Goal: Task Accomplishment & Management: Manage account settings

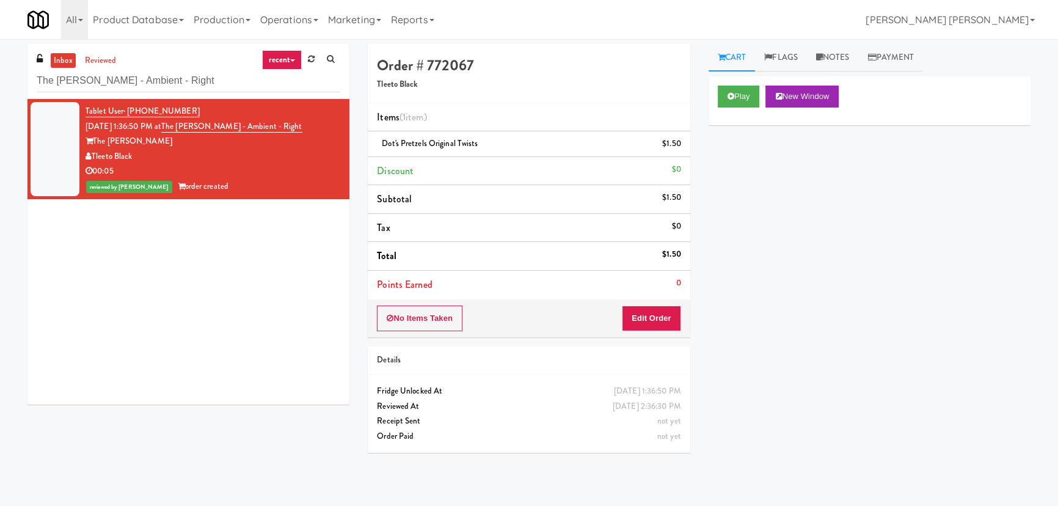
scroll to position [33, 0]
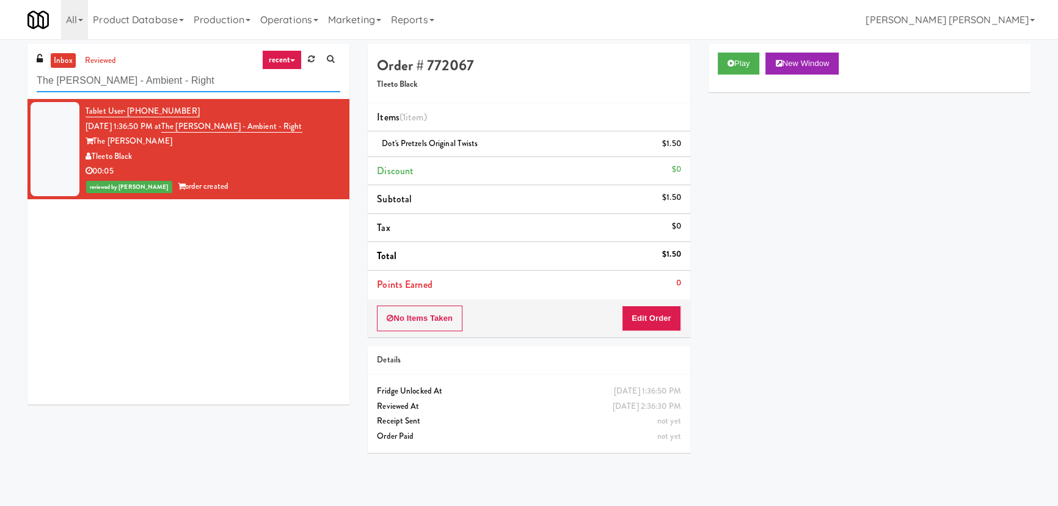
drag, startPoint x: 183, startPoint y: 76, endPoint x: -134, endPoint y: 74, distance: 316.3
click at [0, 74] on html "Are you sure you want to update this order? Okay Cancel Okay Are you sure you w…" at bounding box center [529, 253] width 1058 height 506
paste input "[GEOGRAPHIC_DATA] - [GEOGRAPHIC_DATA]"
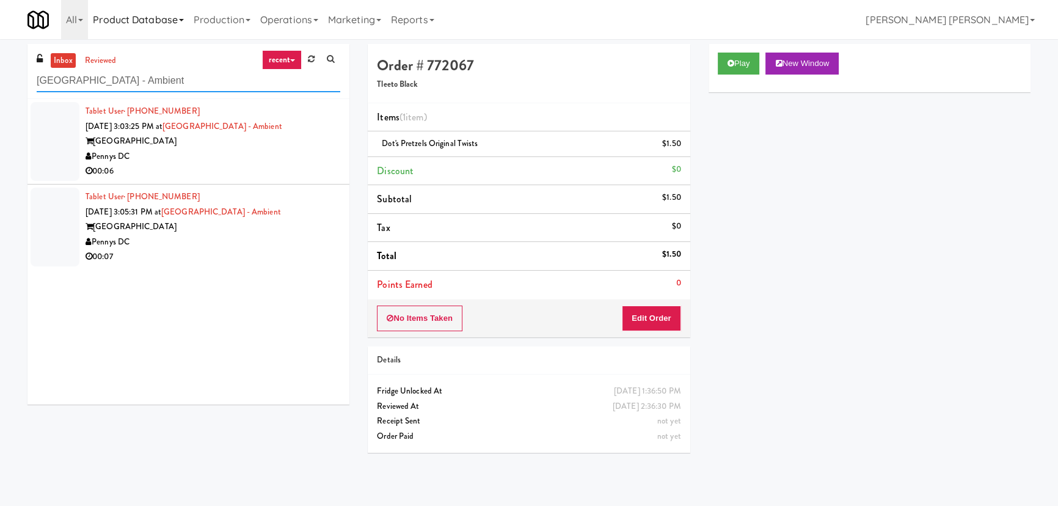
type input "[GEOGRAPHIC_DATA] - Ambient"
click at [270, 180] on li "Tablet User · (631) 636-8954 [DATE] 3:03:25 PM at [GEOGRAPHIC_DATA] - Ambient […" at bounding box center [188, 141] width 322 height 85
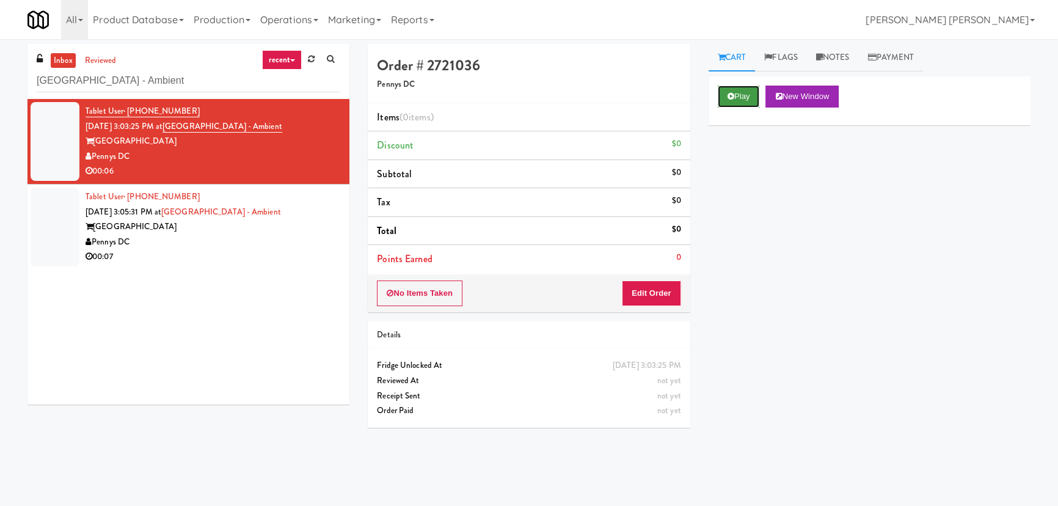
click at [722, 92] on button "Play" at bounding box center [739, 96] width 42 height 22
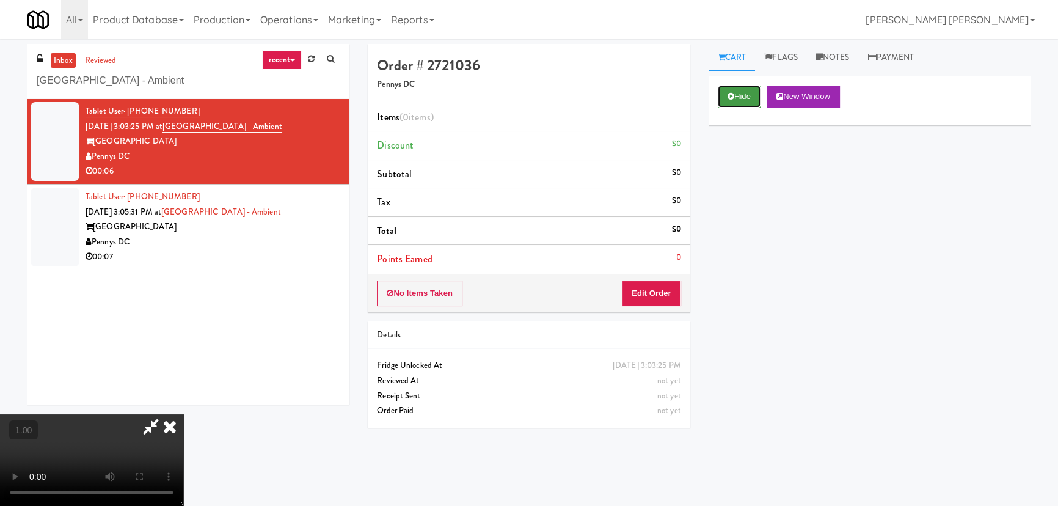
click at [732, 95] on icon at bounding box center [730, 96] width 7 height 8
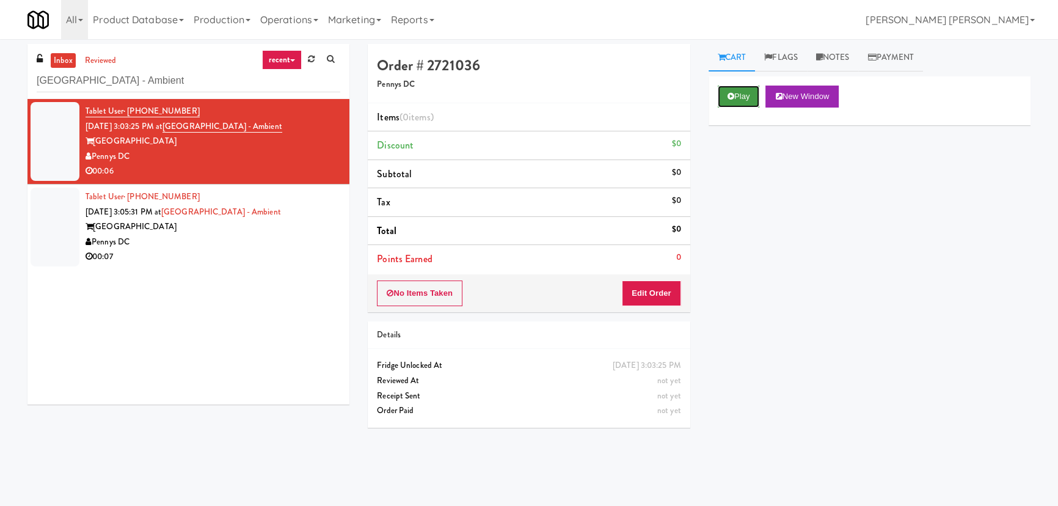
click at [752, 96] on button "Play" at bounding box center [739, 96] width 42 height 22
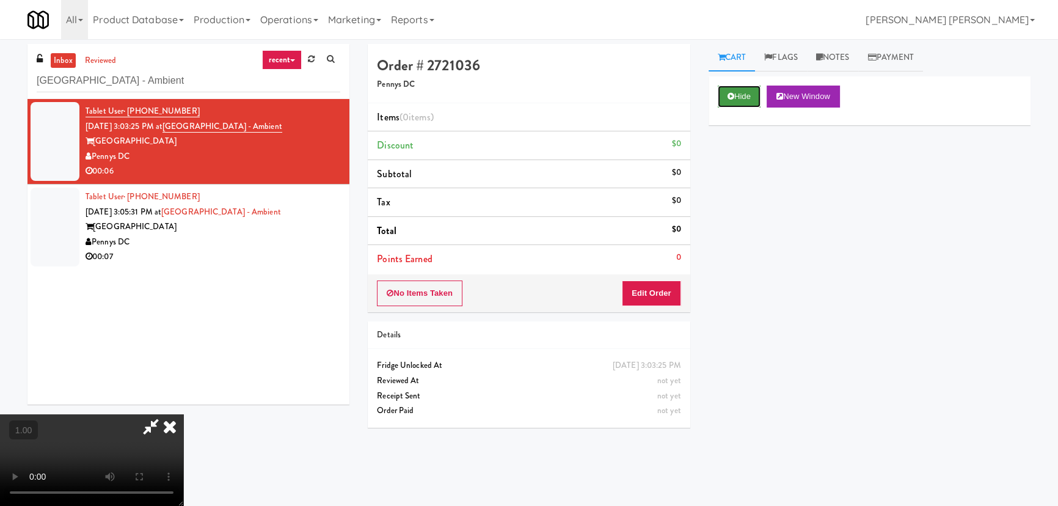
click at [744, 90] on button "Hide" at bounding box center [739, 96] width 43 height 22
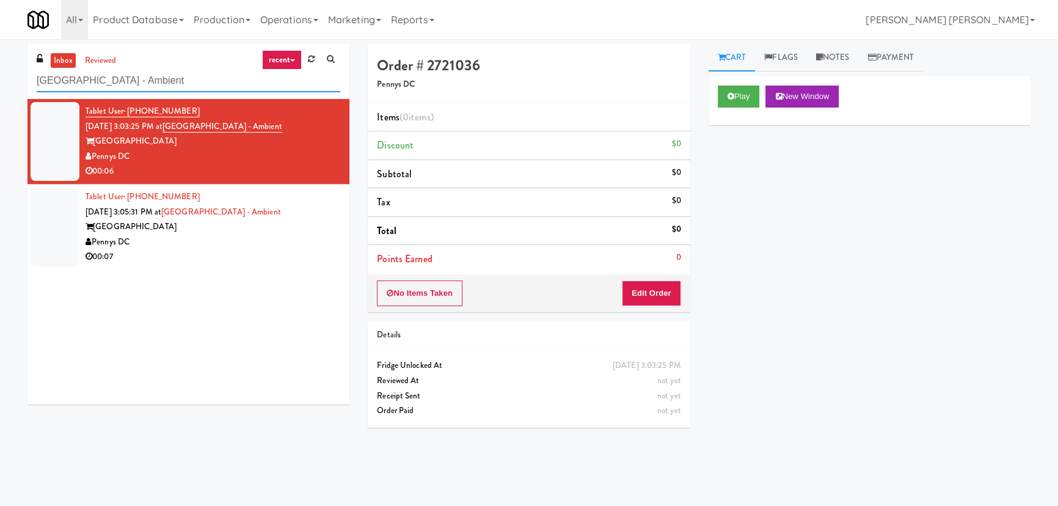
drag, startPoint x: 186, startPoint y: 81, endPoint x: -22, endPoint y: 82, distance: 208.2
click at [0, 82] on html "Are you sure you want to update this order? Okay Cancel Okay Are you sure you w…" at bounding box center [529, 253] width 1058 height 506
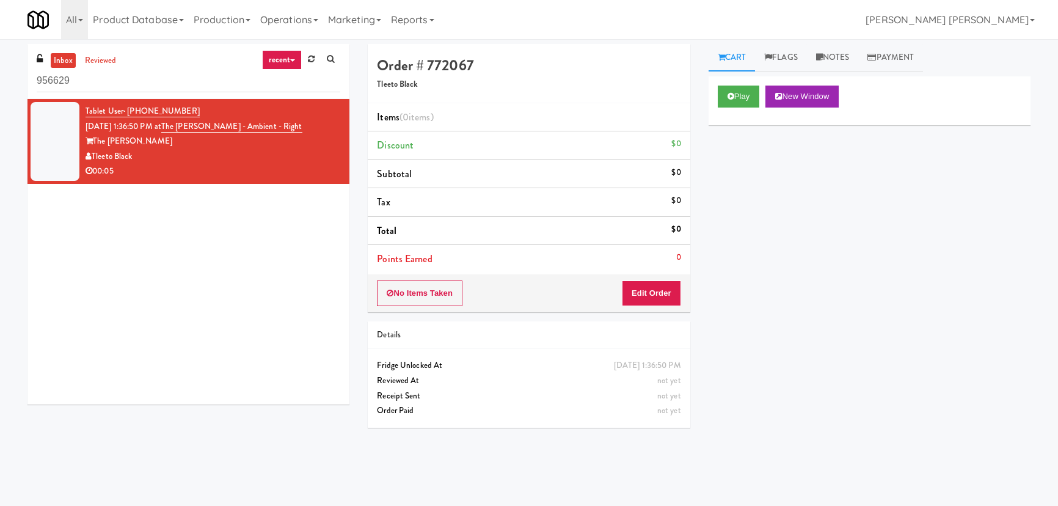
click at [0, 86] on html "Okay Okay Select date: previous 2025-Aug next Su Mo Tu We Th Fr Sa 27 28 29 30 …" at bounding box center [529, 253] width 1058 height 506
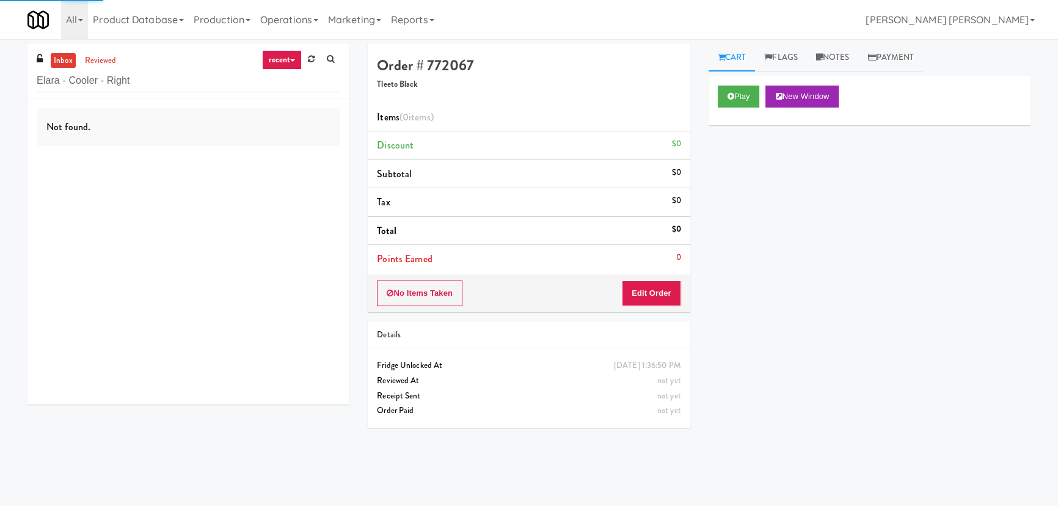
type input "Elara - Cooler - Right"
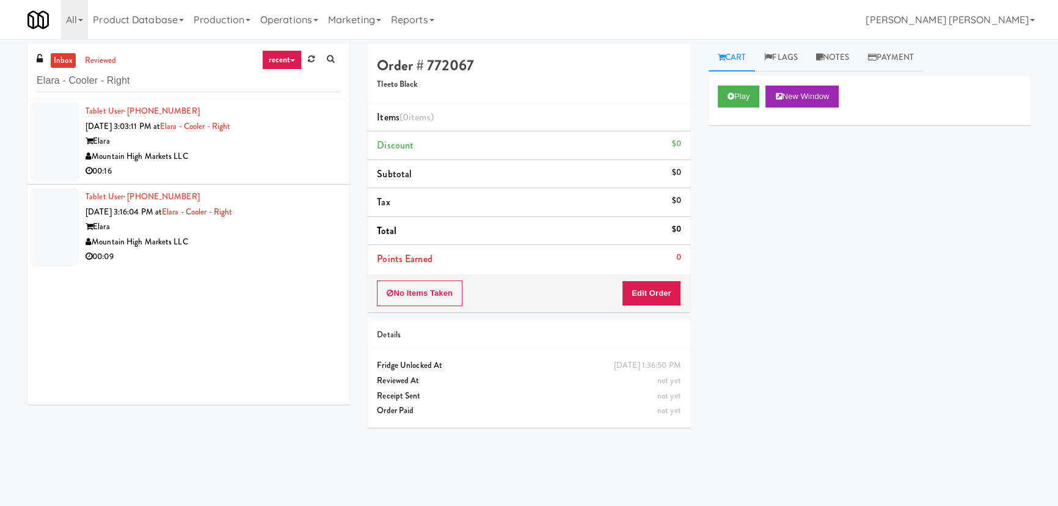
click at [264, 155] on div "Mountain High Markets LLC" at bounding box center [212, 156] width 255 height 15
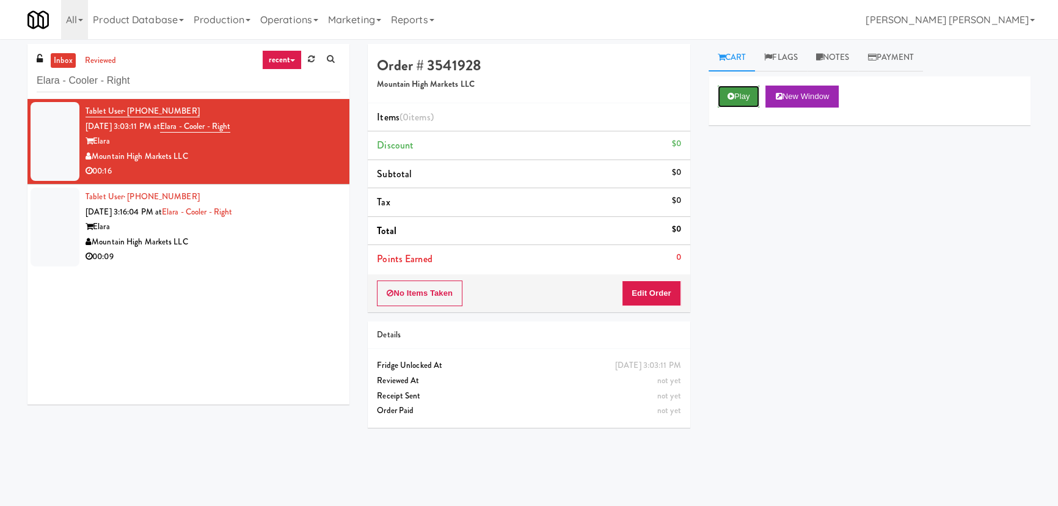
click at [750, 93] on button "Play" at bounding box center [739, 96] width 42 height 22
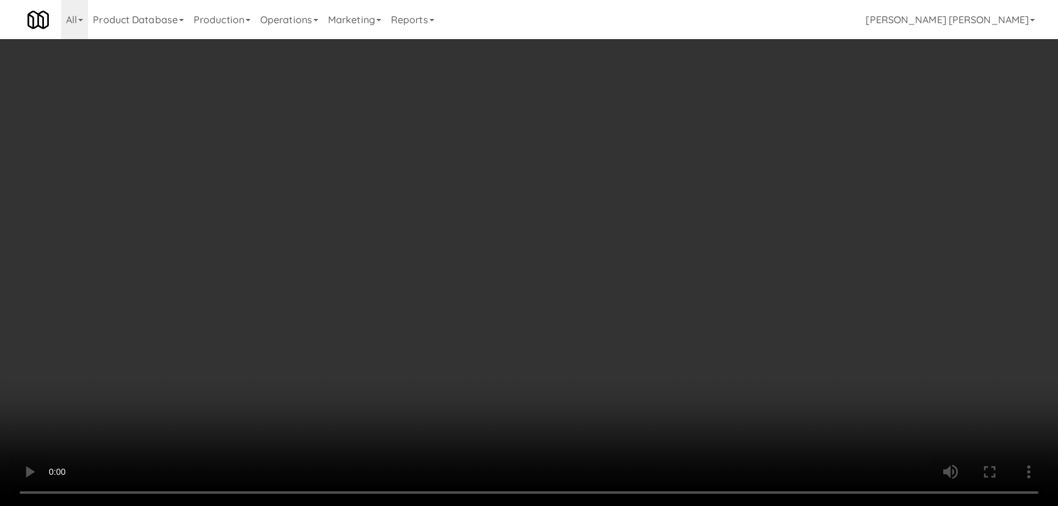
click at [597, 505] on video at bounding box center [529, 253] width 1058 height 506
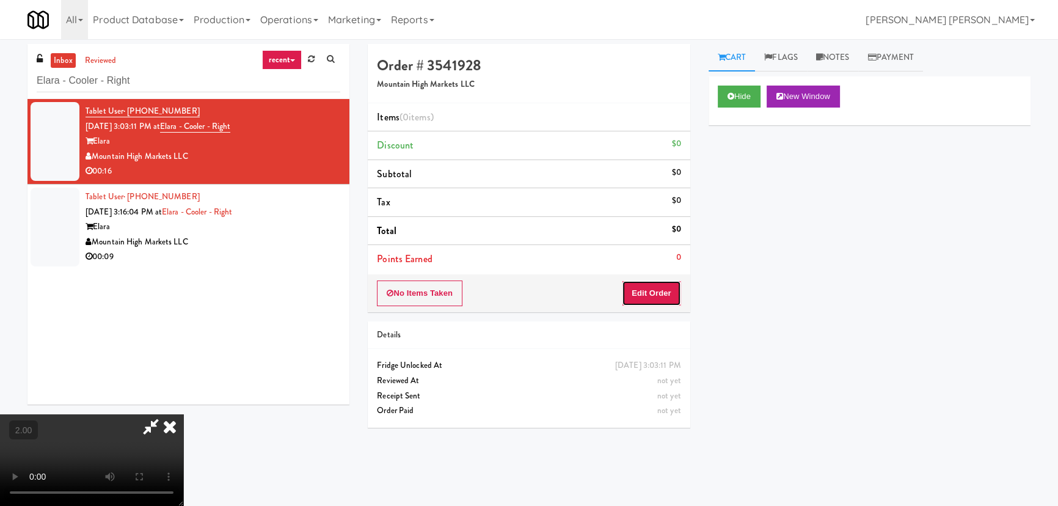
click at [657, 288] on button "Edit Order" at bounding box center [651, 293] width 59 height 26
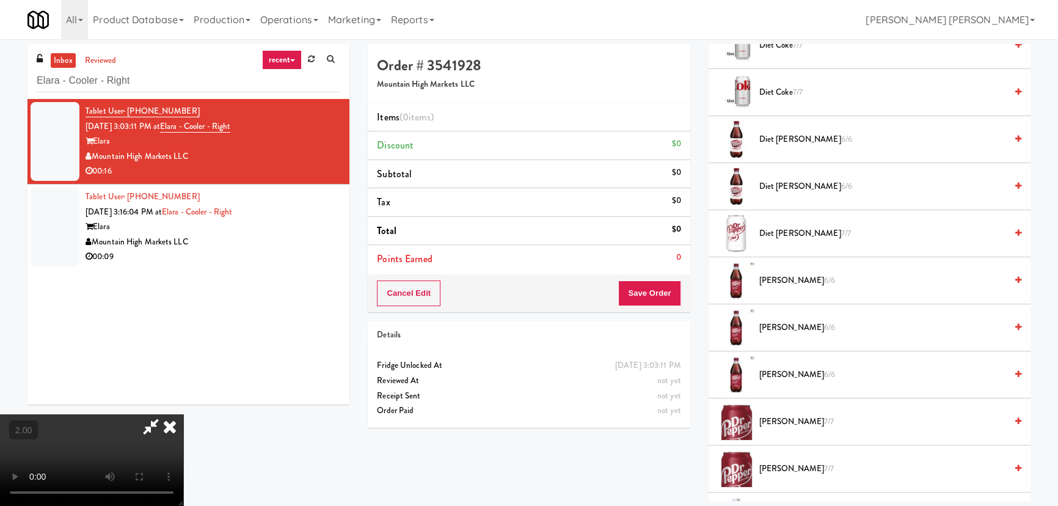
scroll to position [1055, 0]
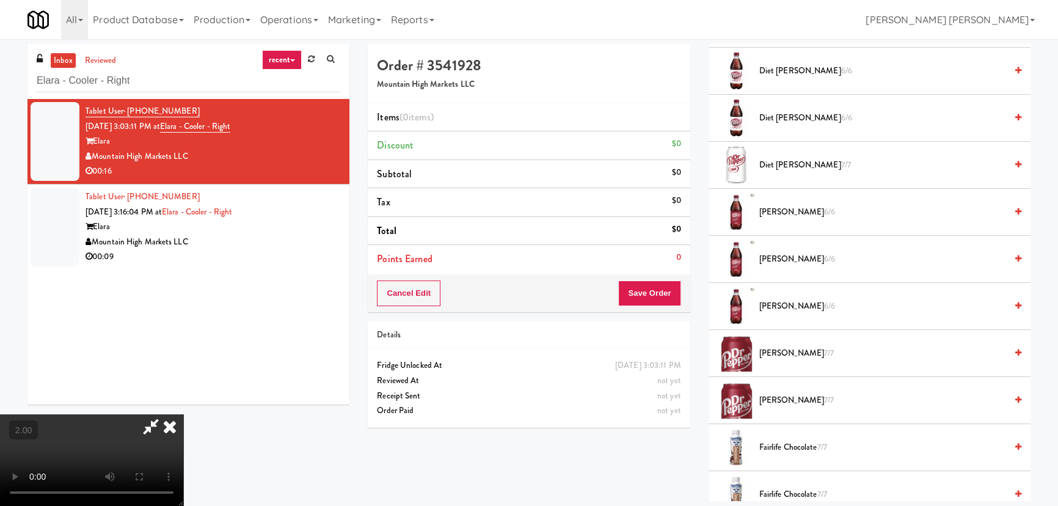
click at [779, 351] on span "Dr Pepper 7/7" at bounding box center [882, 353] width 247 height 15
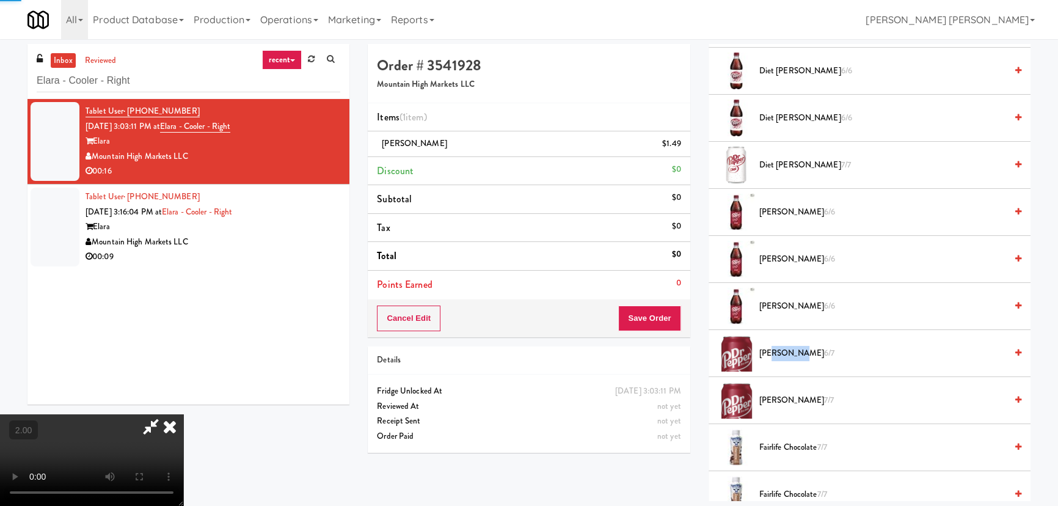
click at [779, 351] on span "Dr Pepper 6/7" at bounding box center [882, 353] width 247 height 15
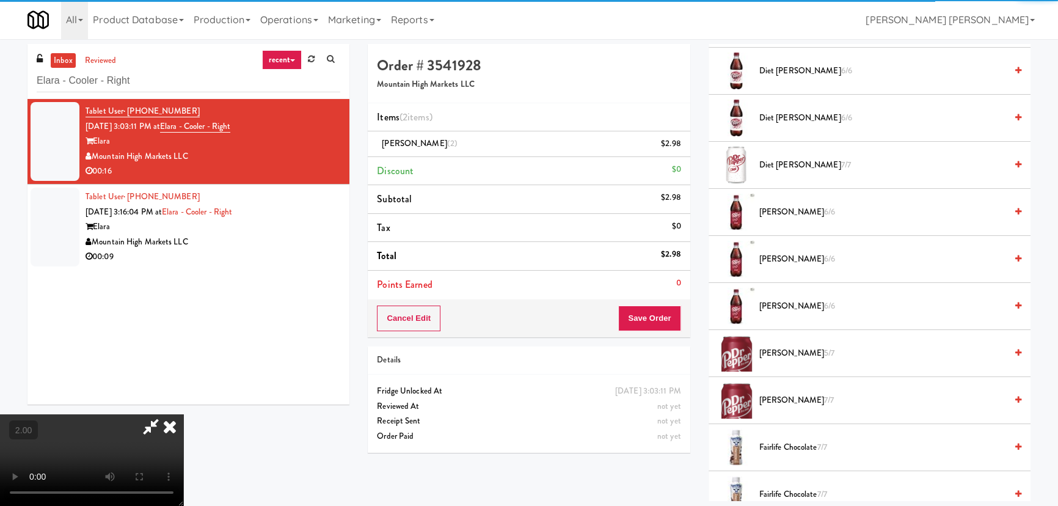
click at [183, 414] on icon at bounding box center [169, 426] width 27 height 24
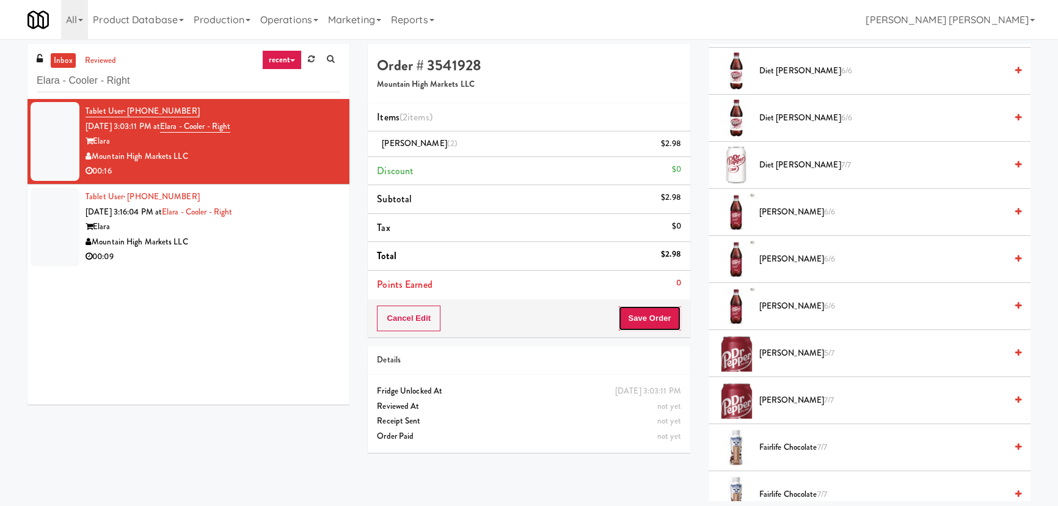
click at [659, 321] on button "Save Order" at bounding box center [649, 318] width 62 height 26
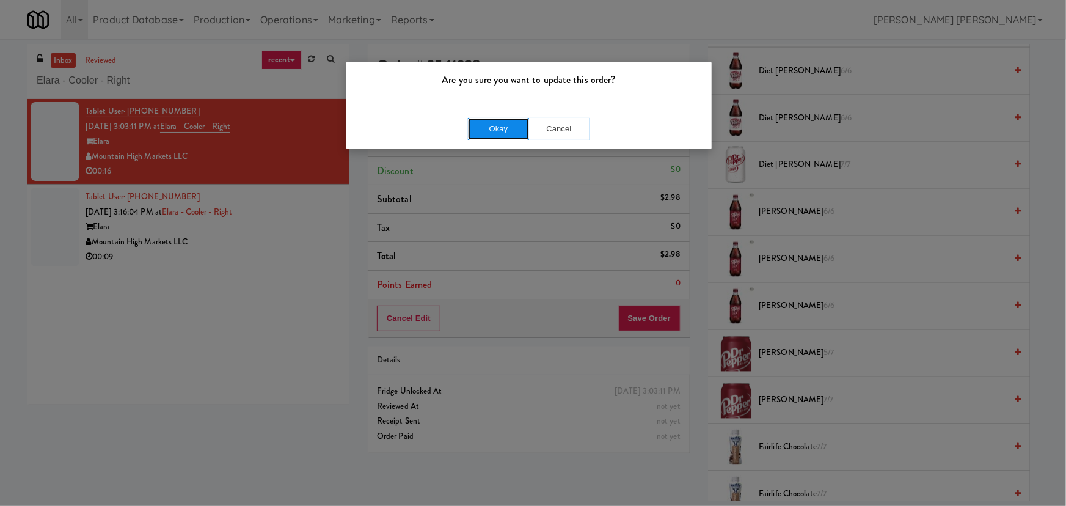
click at [511, 132] on button "Okay" at bounding box center [498, 129] width 61 height 22
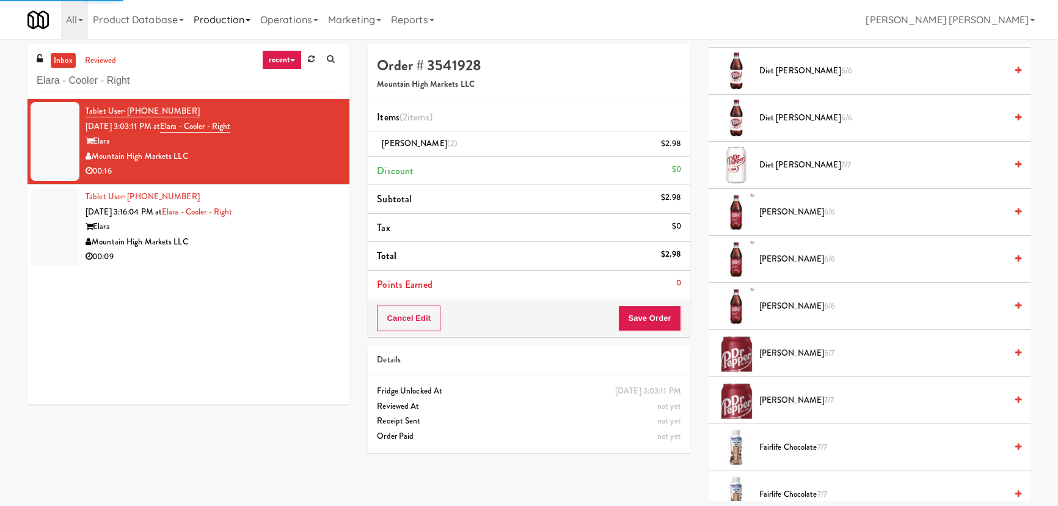
scroll to position [33, 0]
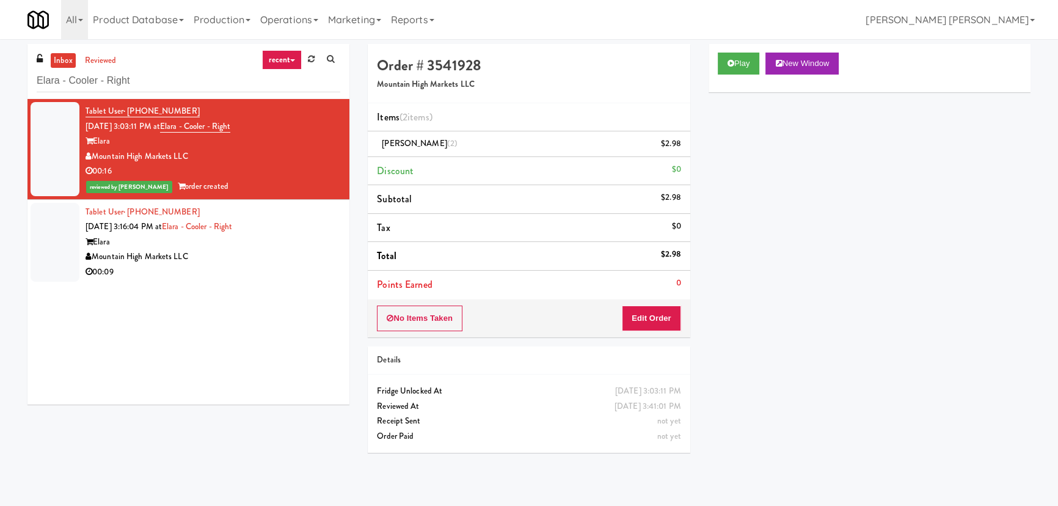
click at [300, 272] on div "00:09" at bounding box center [212, 271] width 255 height 15
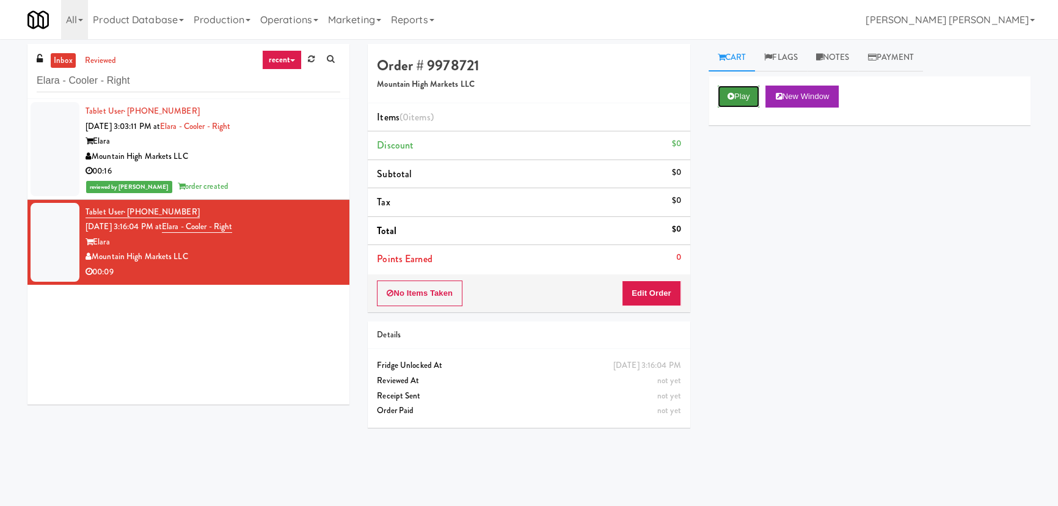
click at [739, 98] on button "Play" at bounding box center [739, 96] width 42 height 22
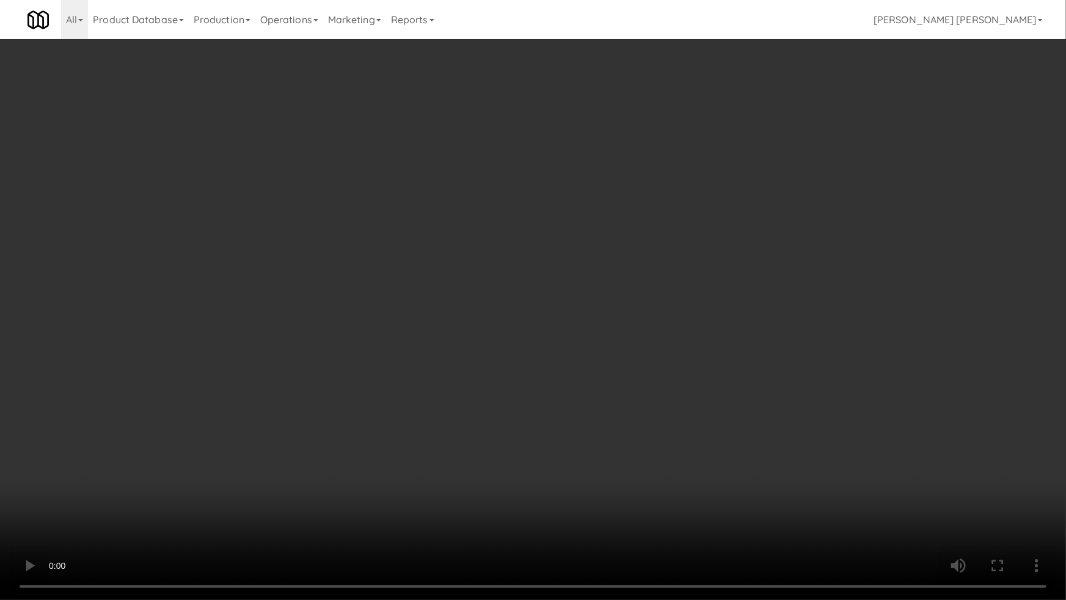
click at [220, 495] on video at bounding box center [533, 300] width 1066 height 600
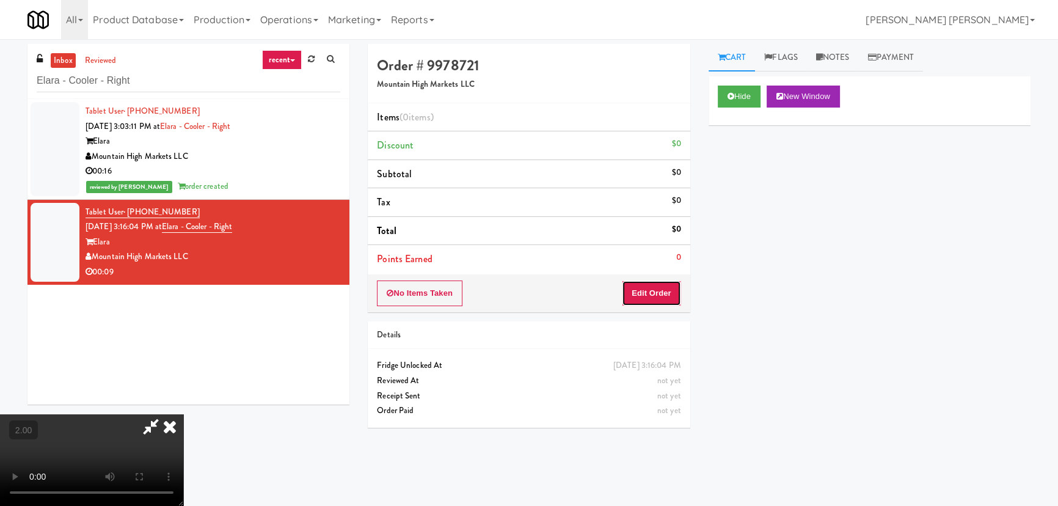
click at [658, 285] on button "Edit Order" at bounding box center [651, 293] width 59 height 26
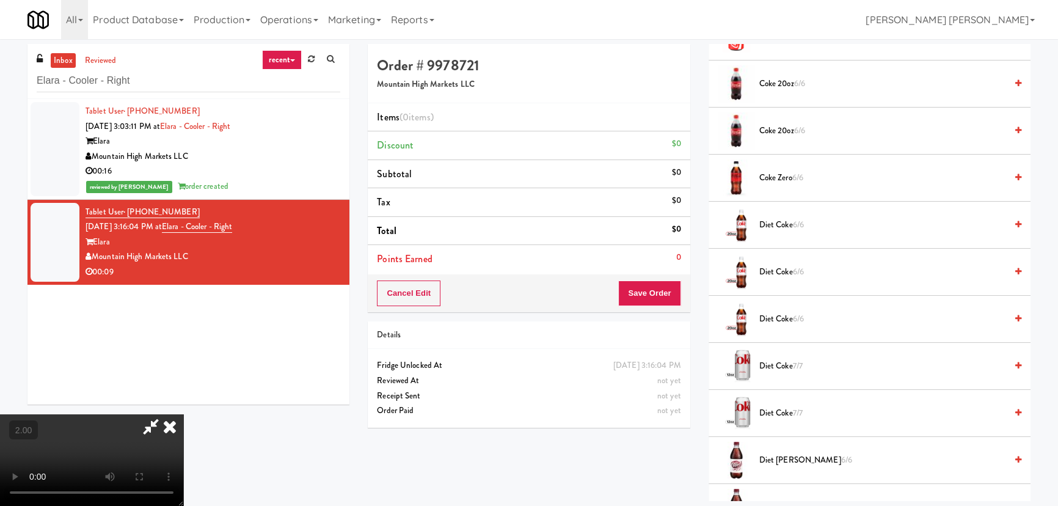
scroll to position [777, 0]
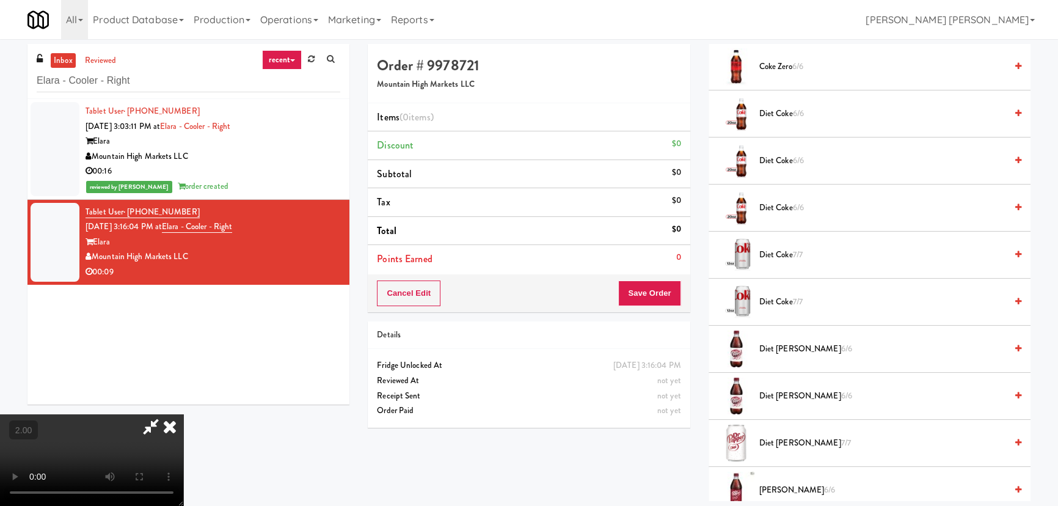
click at [768, 305] on span "Diet Coke 7/7" at bounding box center [882, 301] width 247 height 15
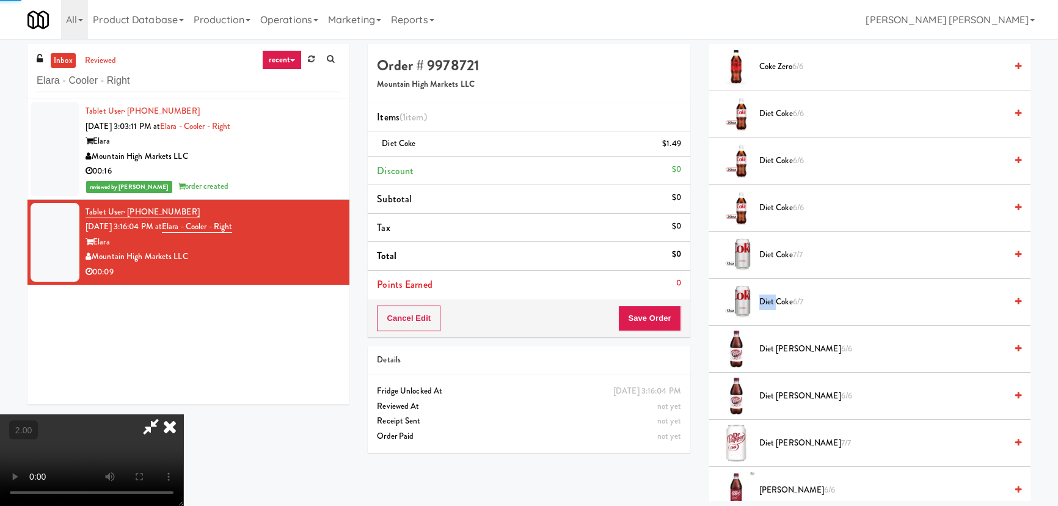
click at [768, 305] on span "Diet Coke 6/7" at bounding box center [882, 301] width 247 height 15
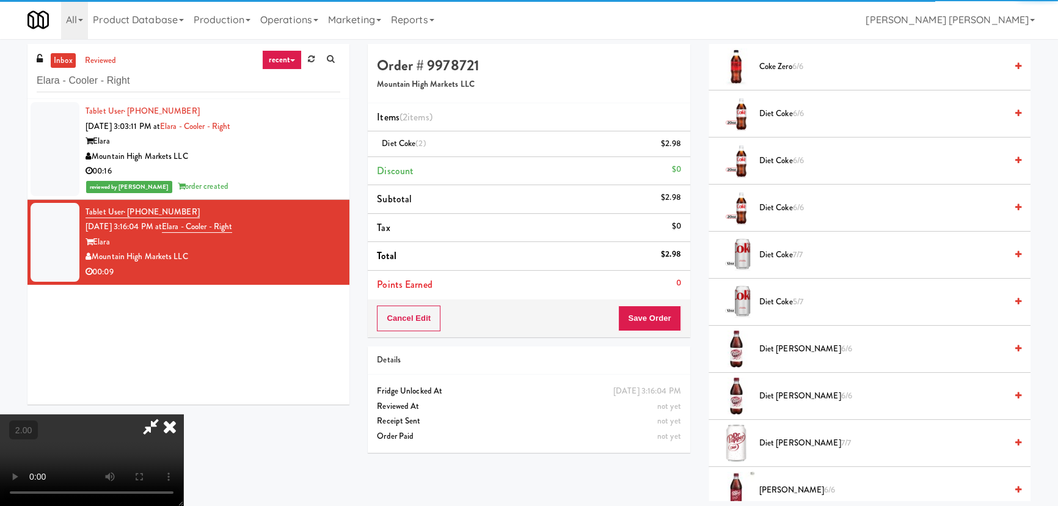
click at [183, 414] on icon at bounding box center [169, 426] width 27 height 24
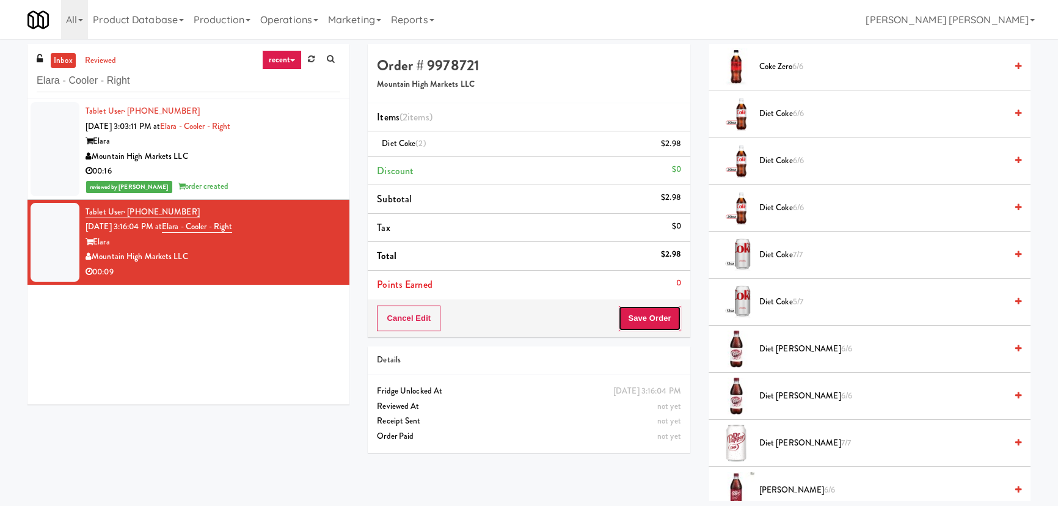
click at [652, 327] on button "Save Order" at bounding box center [649, 318] width 62 height 26
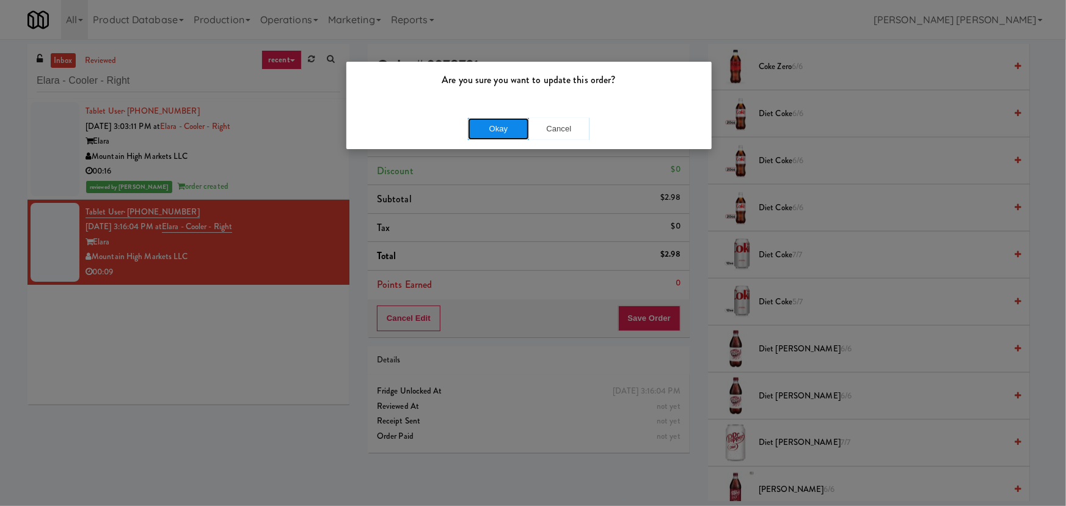
click at [496, 132] on button "Okay" at bounding box center [498, 129] width 61 height 22
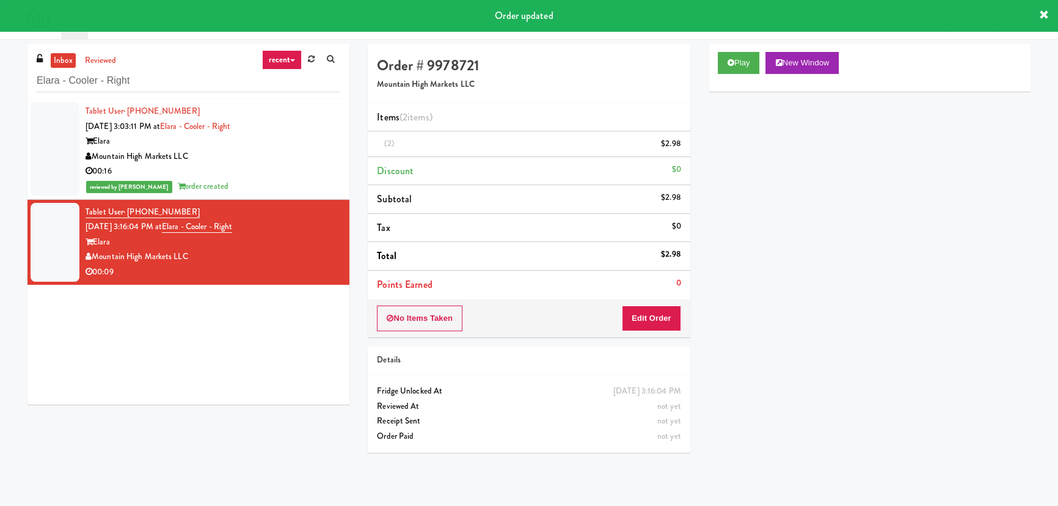
scroll to position [33, 0]
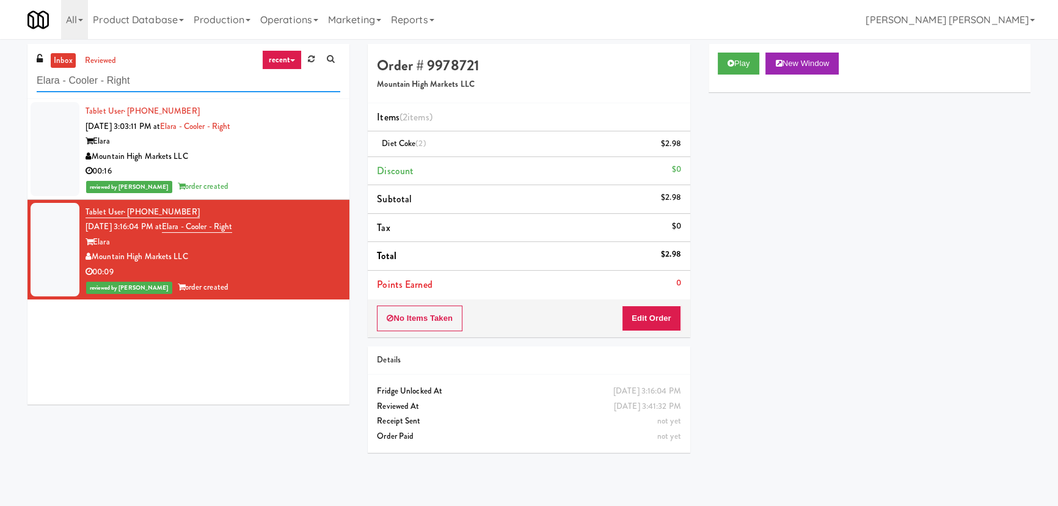
drag, startPoint x: 159, startPoint y: 83, endPoint x: -89, endPoint y: 84, distance: 247.3
click at [0, 84] on html "Are you sure you want to update this order? Okay Cancel Okay Are you sure you w…" at bounding box center [529, 253] width 1058 height 506
paste input "Paradox"
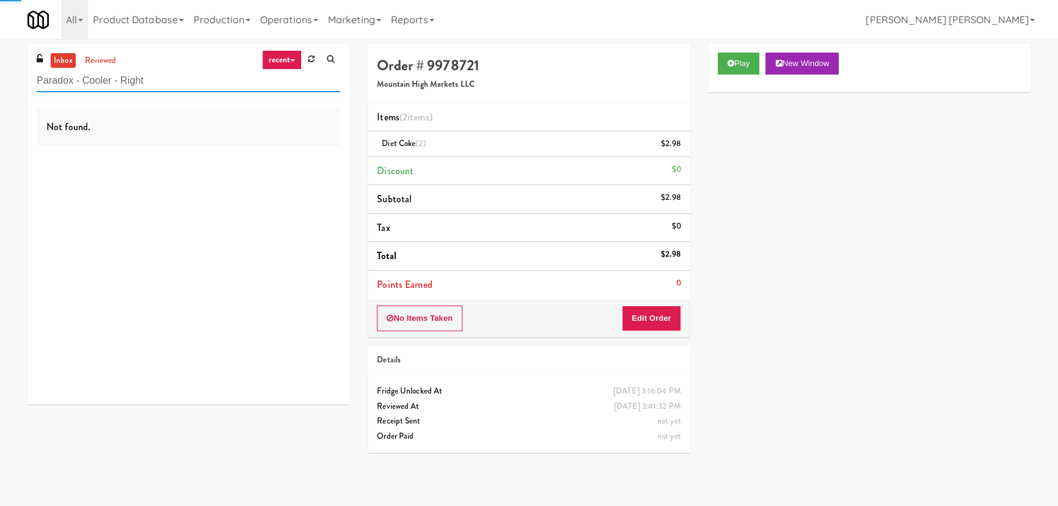
type input "Paradox - Cooler - Right"
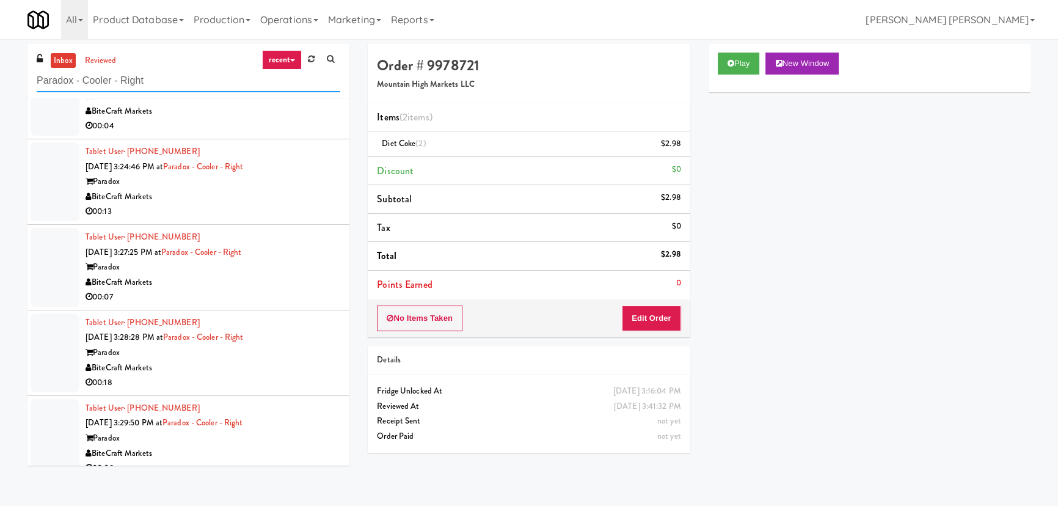
scroll to position [146, 0]
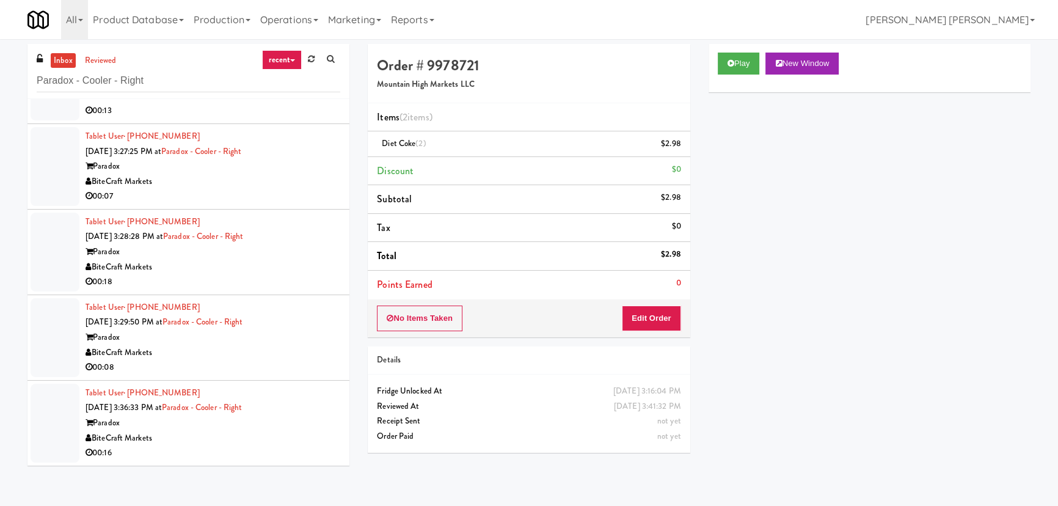
click at [297, 435] on div "BiteCraft Markets" at bounding box center [212, 438] width 255 height 15
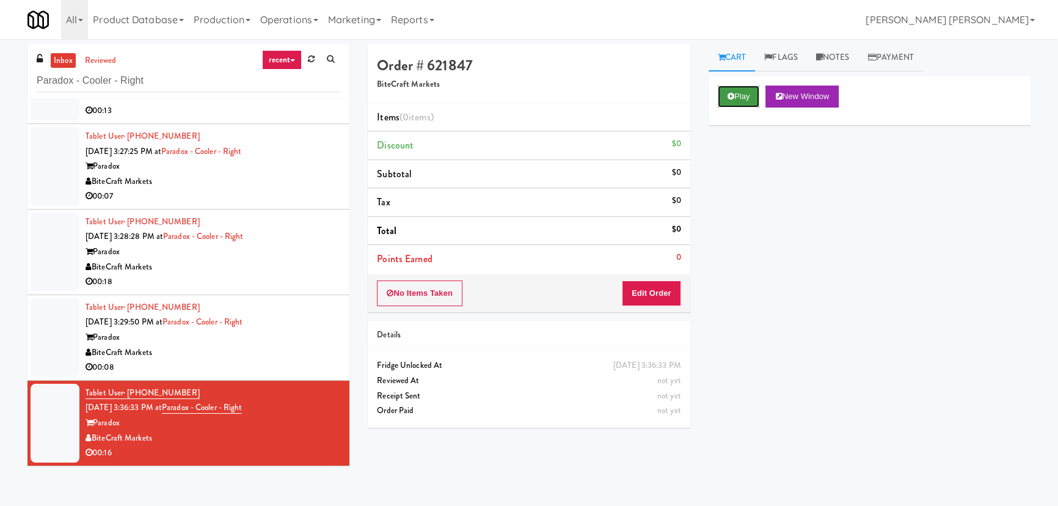
click at [727, 101] on button "Play" at bounding box center [739, 96] width 42 height 22
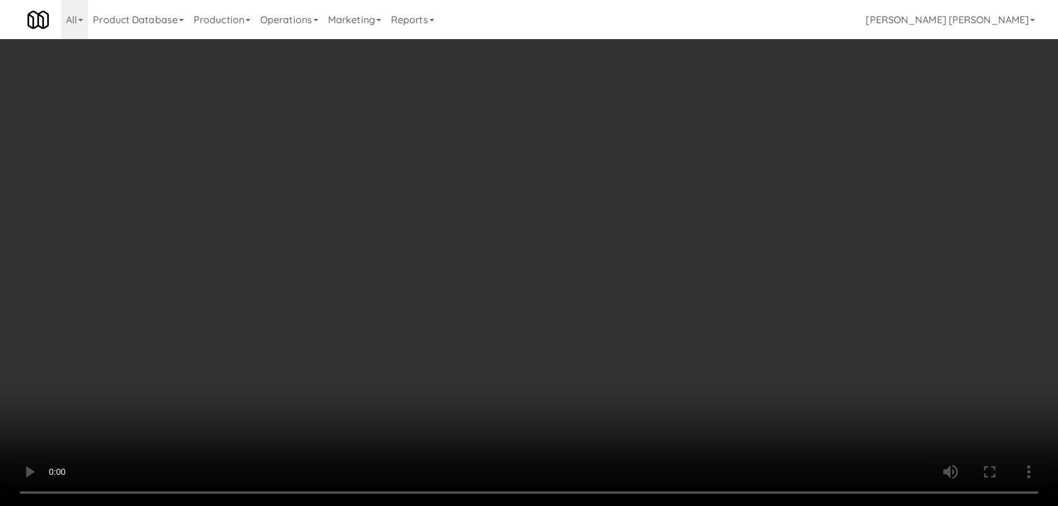
click at [600, 505] on video at bounding box center [529, 253] width 1058 height 506
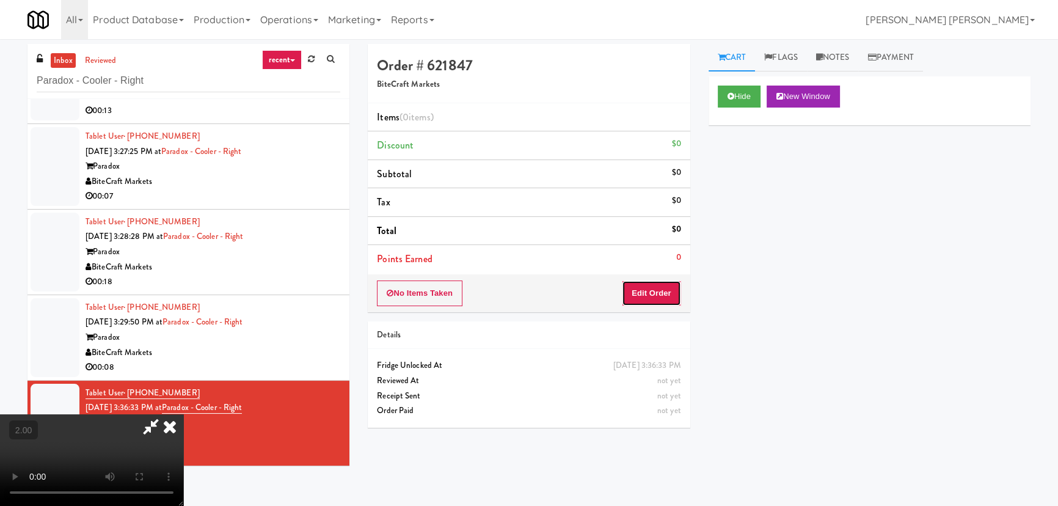
click at [675, 285] on button "Edit Order" at bounding box center [651, 293] width 59 height 26
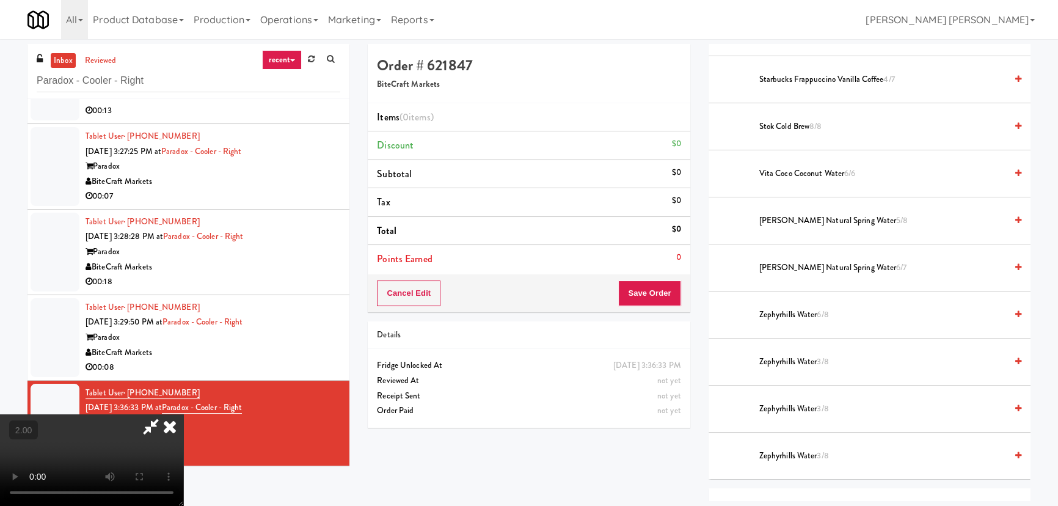
scroll to position [1869, 0]
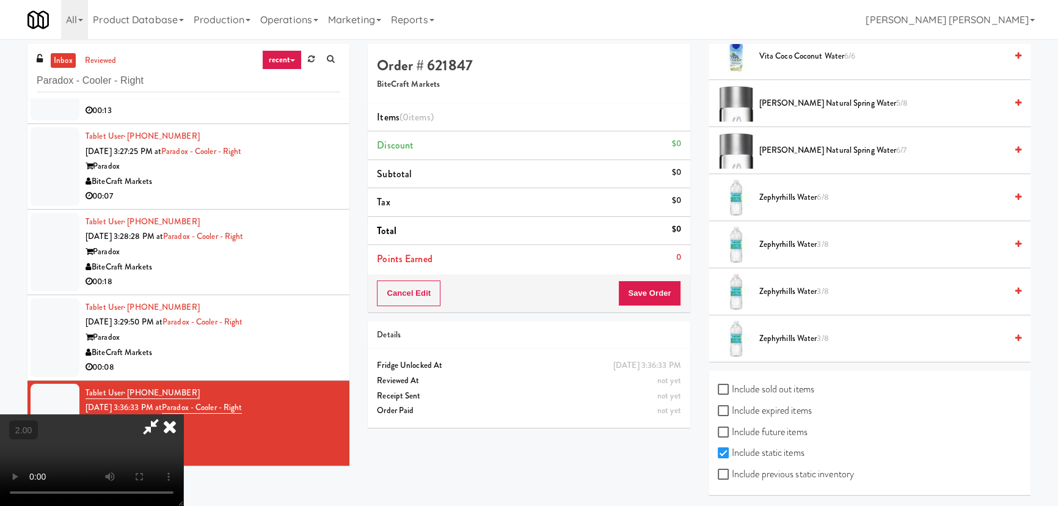
drag, startPoint x: 792, startPoint y: 336, endPoint x: 835, endPoint y: 344, distance: 43.5
click at [791, 336] on span "Zephyrhills Water 3/8" at bounding box center [882, 338] width 247 height 15
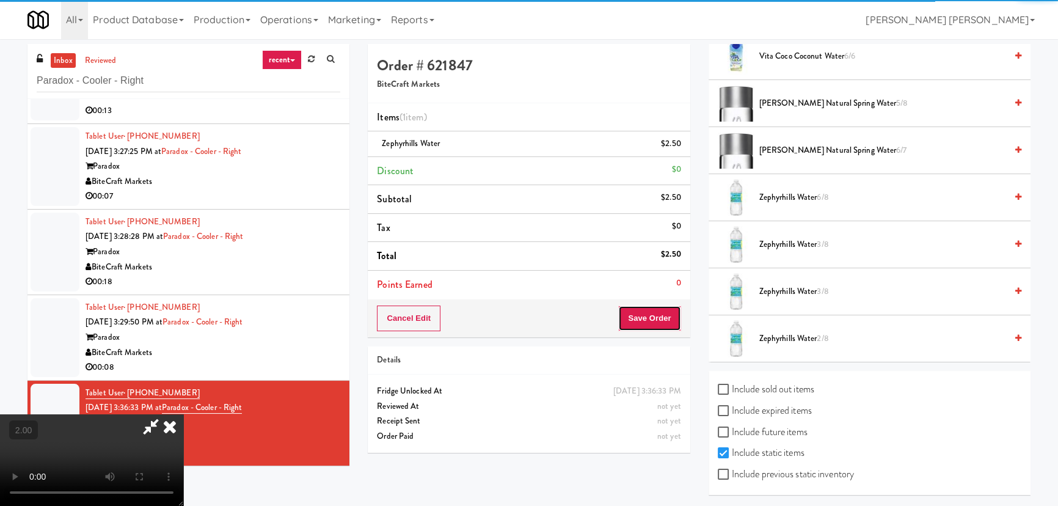
click at [660, 322] on button "Save Order" at bounding box center [649, 318] width 62 height 26
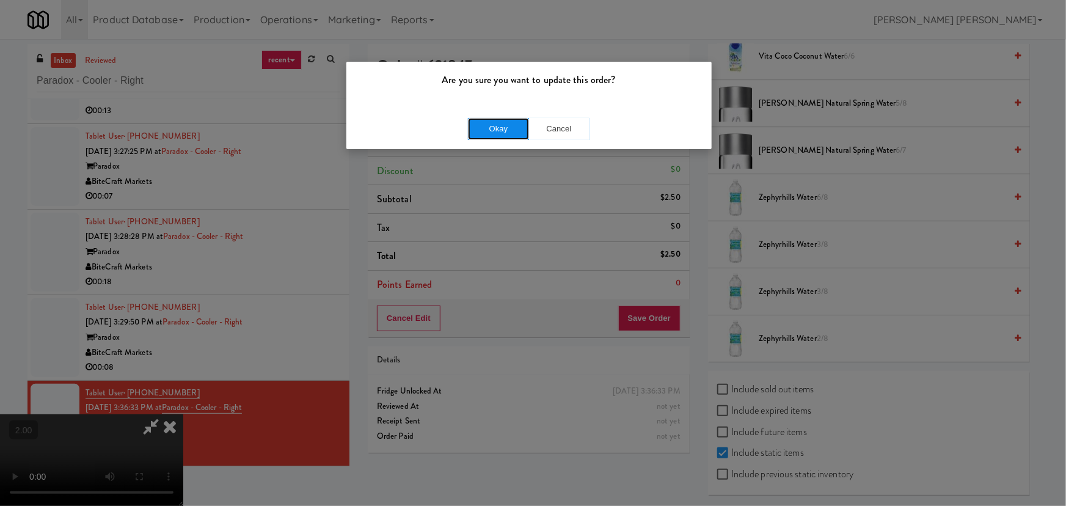
click at [495, 128] on button "Okay" at bounding box center [498, 129] width 61 height 22
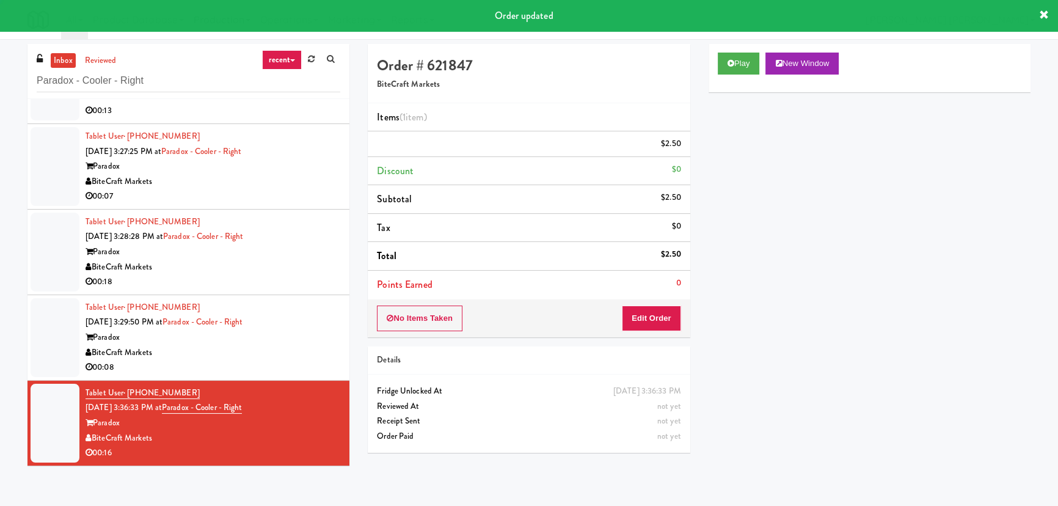
scroll to position [0, 0]
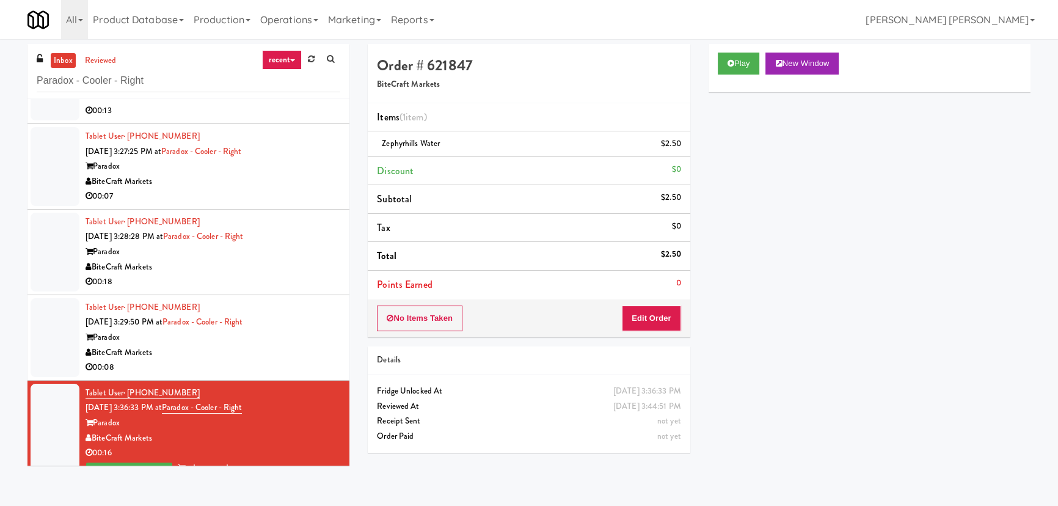
click at [302, 350] on div "BiteCraft Markets" at bounding box center [212, 352] width 255 height 15
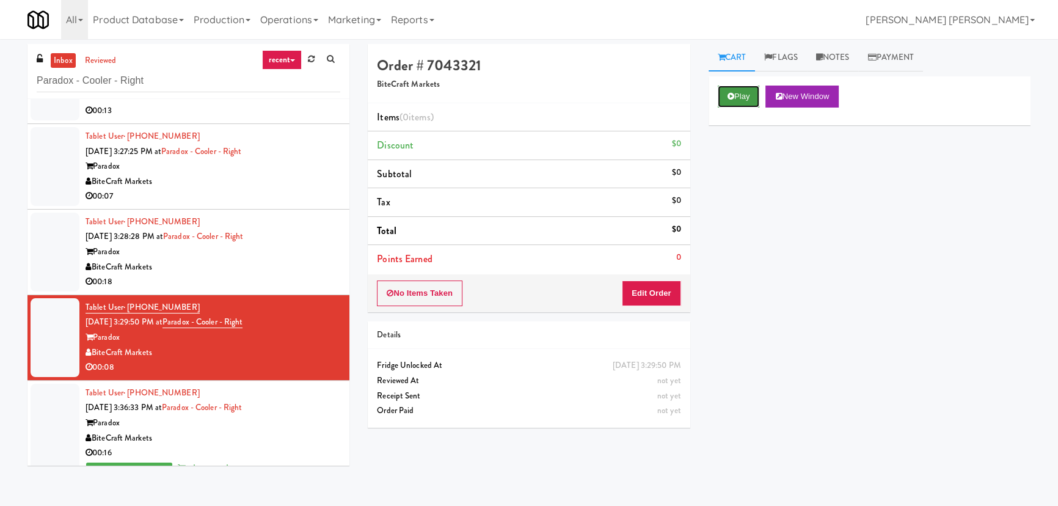
click at [732, 89] on button "Play" at bounding box center [739, 96] width 42 height 22
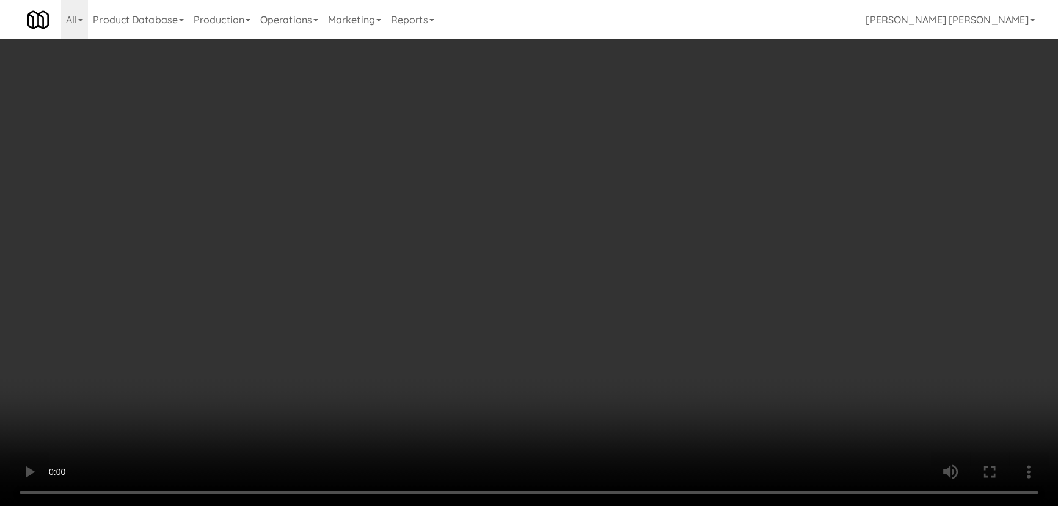
click at [586, 505] on video at bounding box center [529, 253] width 1058 height 506
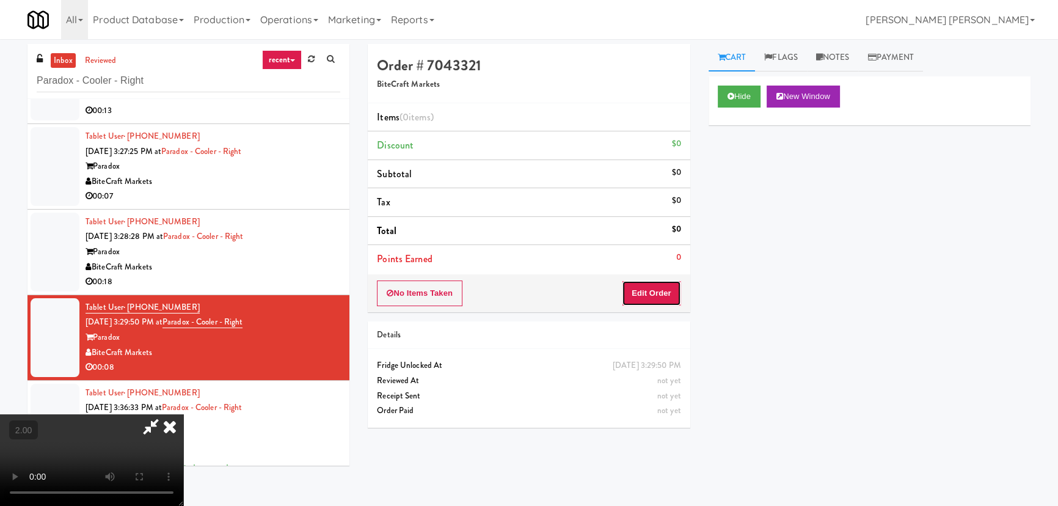
click at [664, 300] on button "Edit Order" at bounding box center [651, 293] width 59 height 26
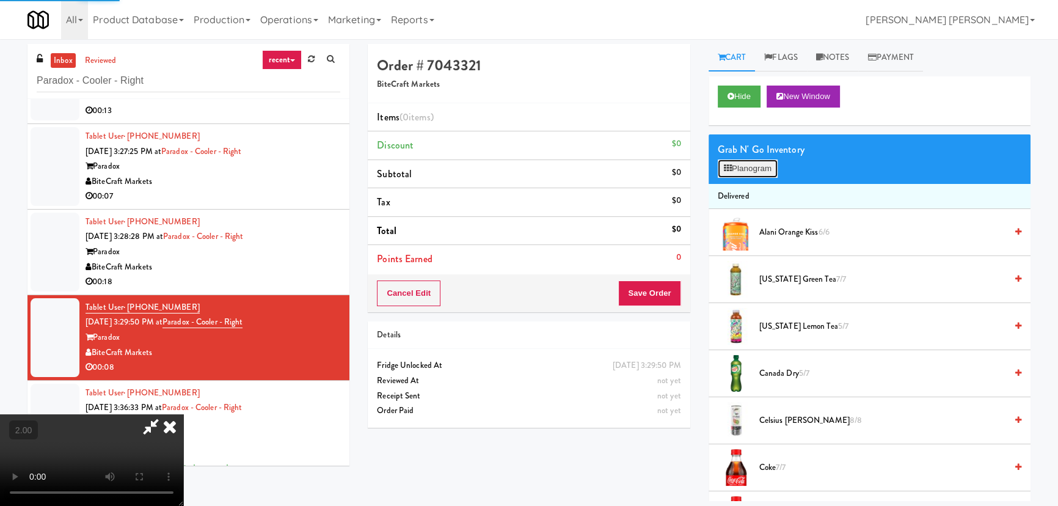
click at [754, 169] on button "Planogram" at bounding box center [748, 168] width 60 height 18
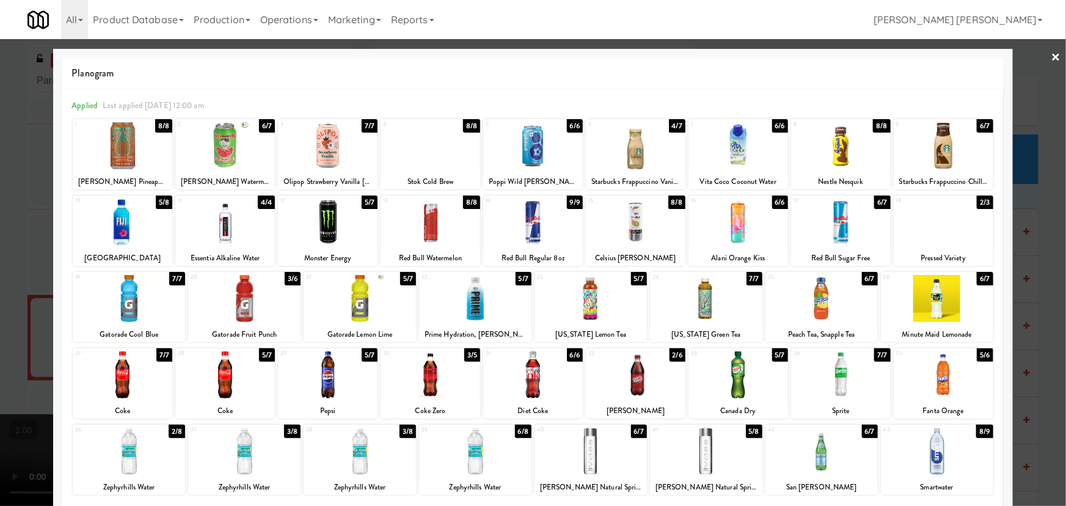
click at [588, 304] on div at bounding box center [590, 298] width 112 height 47
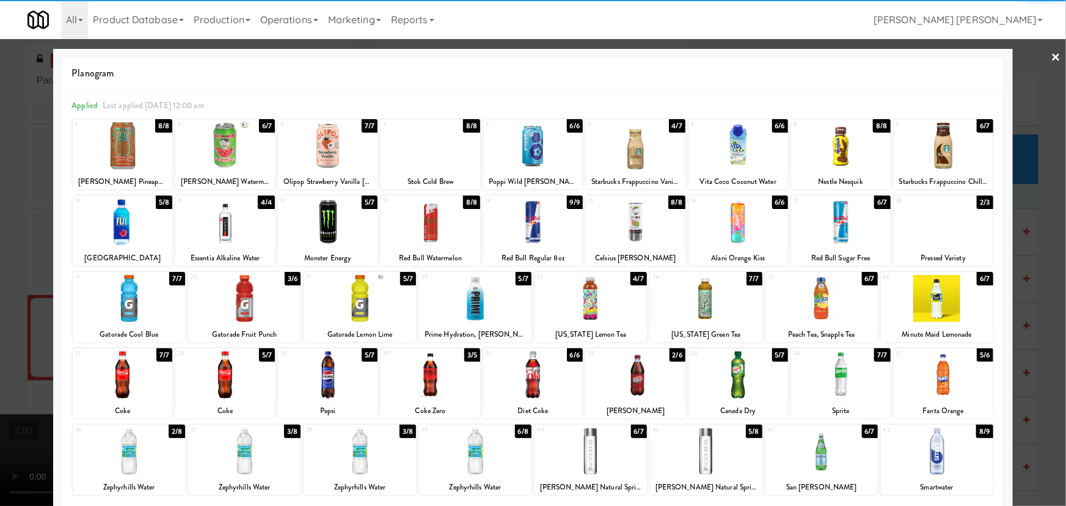
click at [352, 300] on div at bounding box center [359, 298] width 112 height 47
click at [1051, 50] on link "×" at bounding box center [1056, 58] width 10 height 38
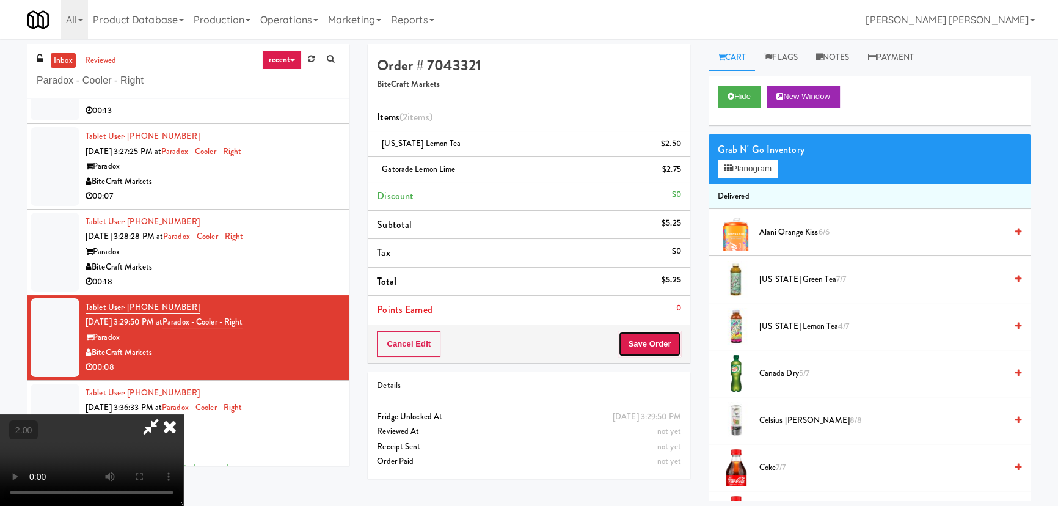
click at [663, 351] on button "Save Order" at bounding box center [649, 344] width 62 height 26
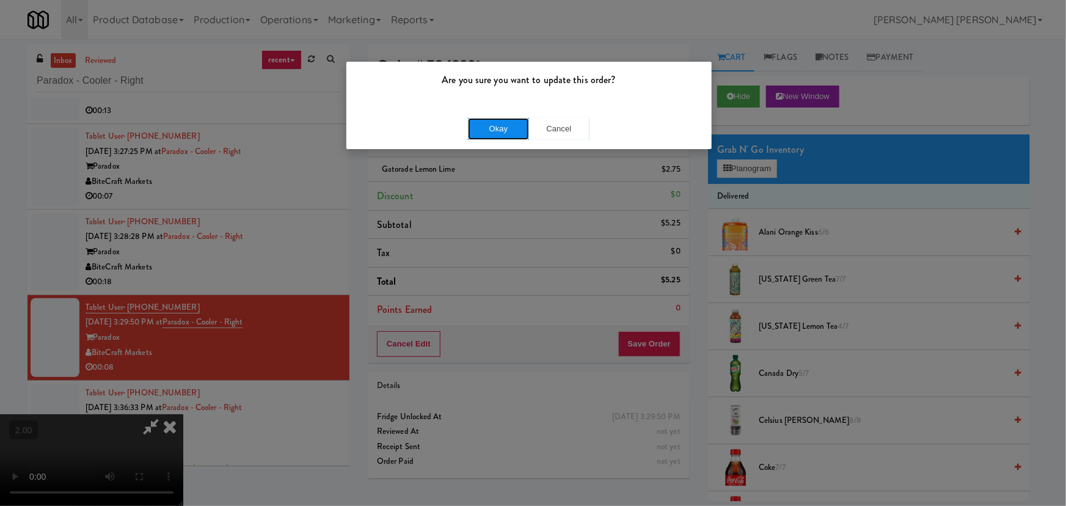
click at [496, 126] on button "Okay" at bounding box center [498, 129] width 61 height 22
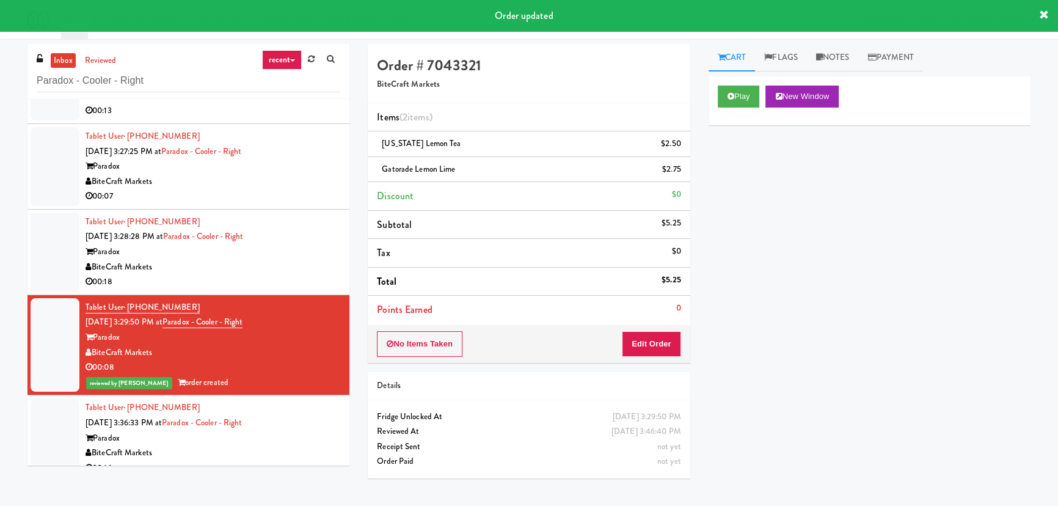
drag, startPoint x: 283, startPoint y: 275, endPoint x: 274, endPoint y: 278, distance: 9.3
click at [283, 275] on div "00:18" at bounding box center [212, 281] width 255 height 15
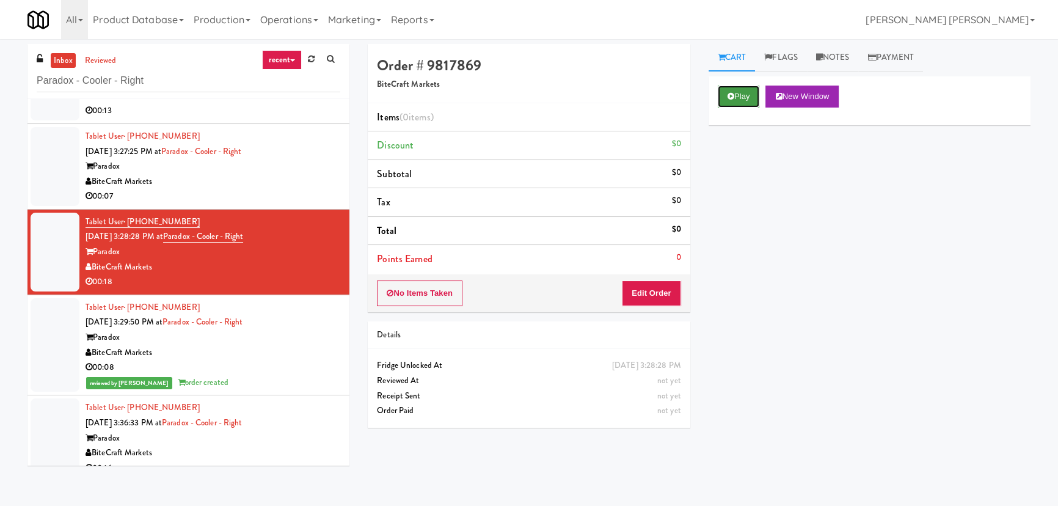
click at [733, 95] on icon at bounding box center [730, 96] width 7 height 8
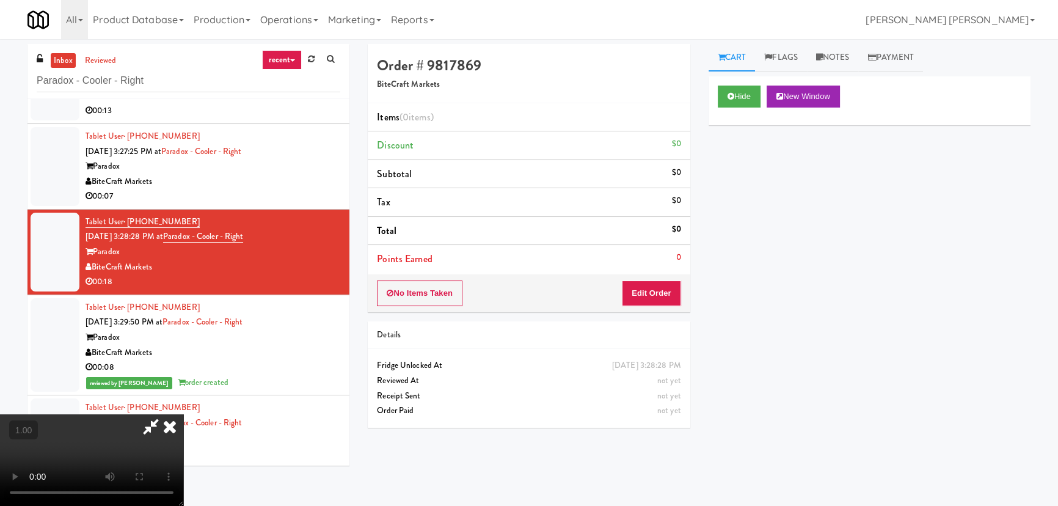
click at [183, 505] on video at bounding box center [91, 460] width 183 height 92
click at [661, 289] on button "Edit Order" at bounding box center [651, 293] width 59 height 26
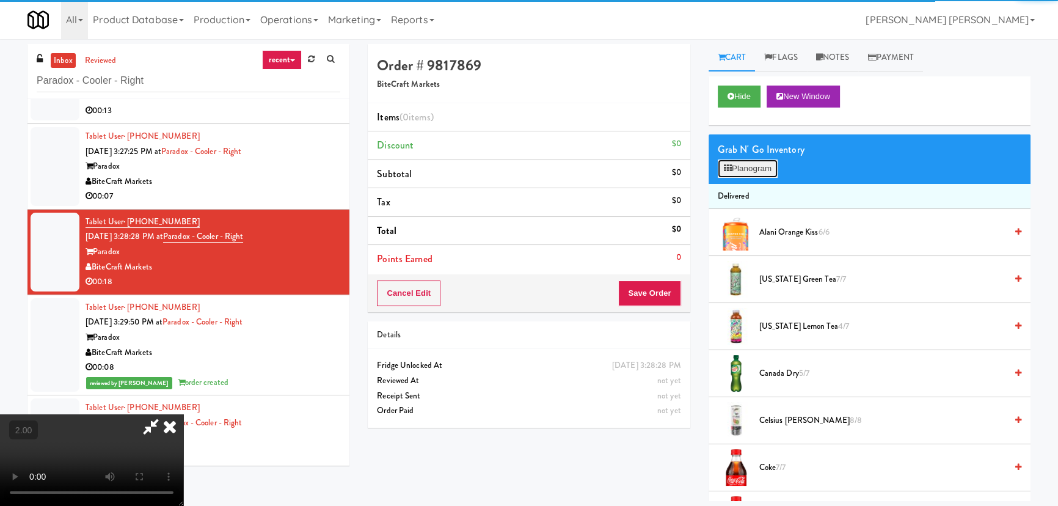
click at [745, 164] on button "Planogram" at bounding box center [748, 168] width 60 height 18
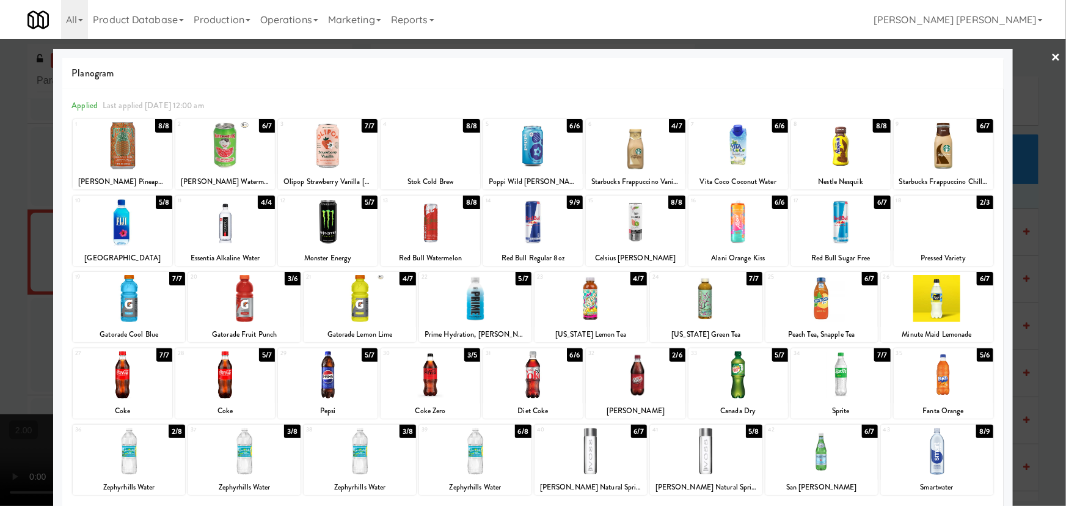
click at [815, 454] on div at bounding box center [821, 450] width 112 height 47
click at [626, 382] on div at bounding box center [636, 374] width 100 height 47
drag, startPoint x: 1047, startPoint y: 56, endPoint x: 683, endPoint y: 232, distance: 404.8
click at [1051, 57] on link "×" at bounding box center [1056, 58] width 10 height 38
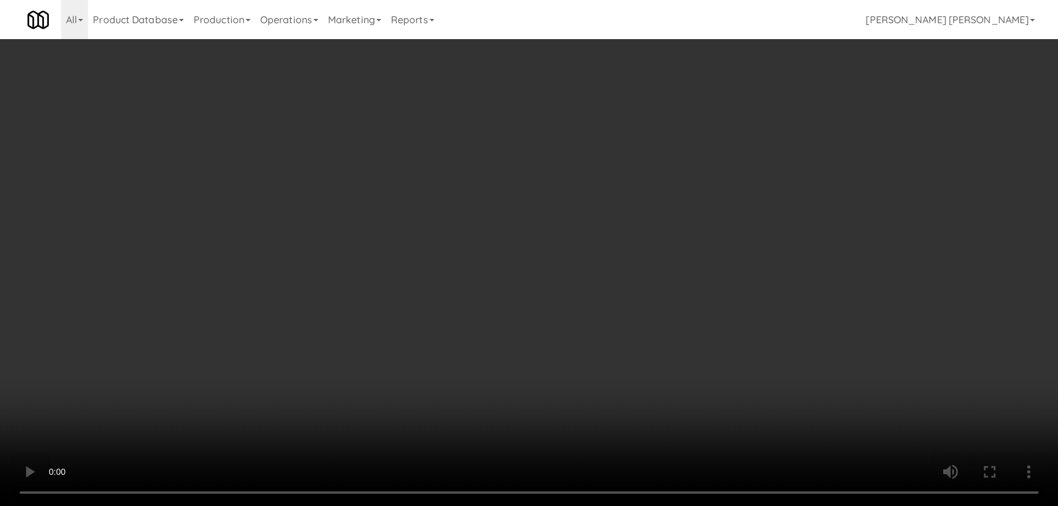
scroll to position [222, 0]
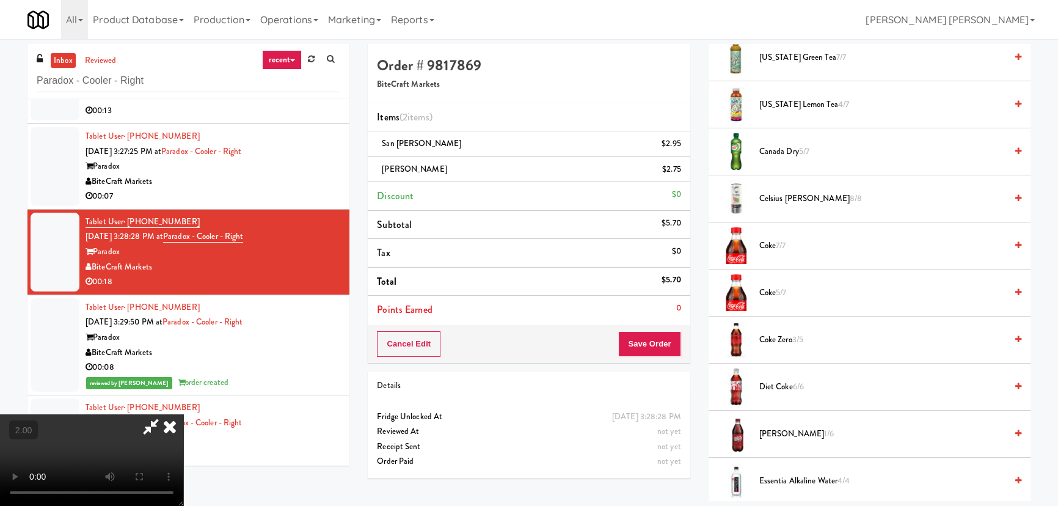
click at [768, 244] on span "Coke 7/7" at bounding box center [882, 245] width 247 height 15
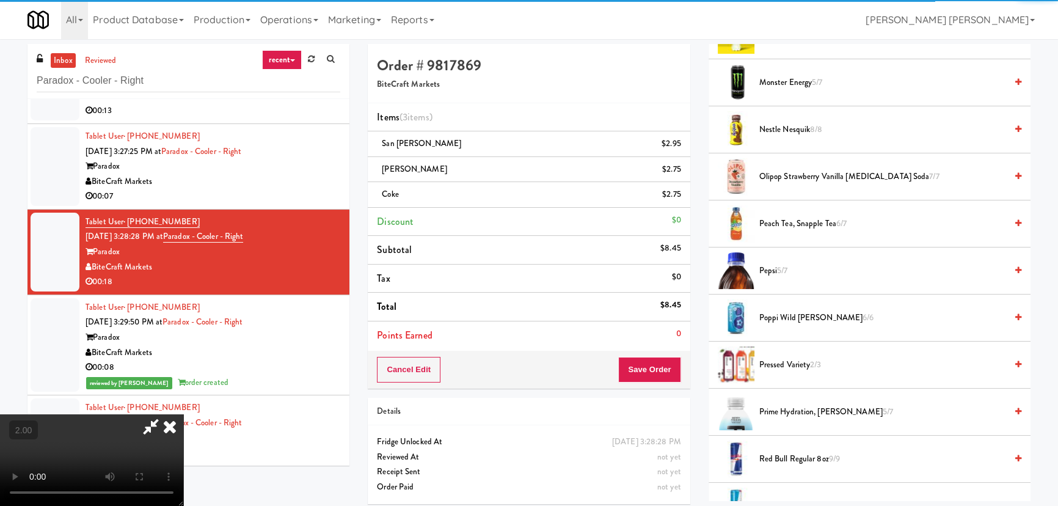
scroll to position [1110, 0]
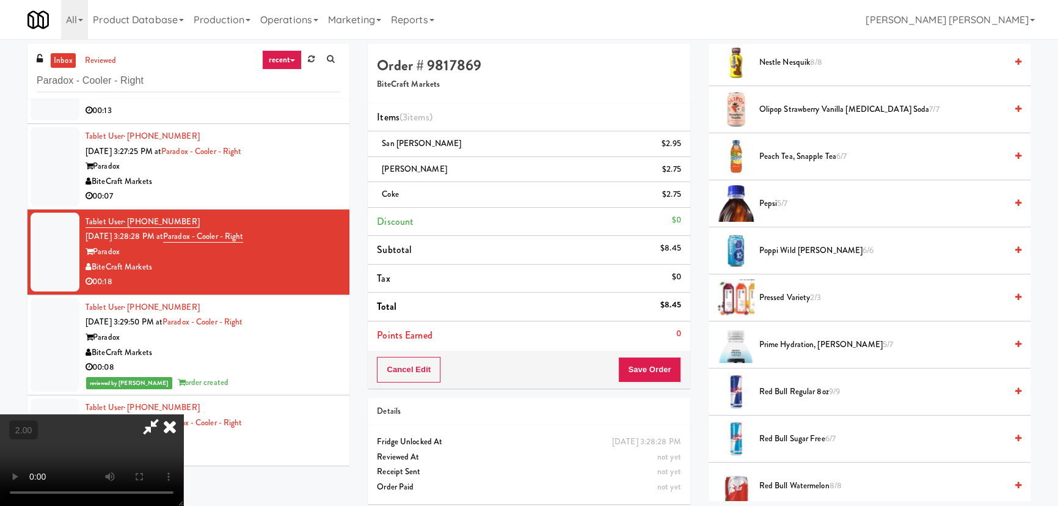
click at [760, 198] on span "Pepsi 5/7" at bounding box center [882, 203] width 247 height 15
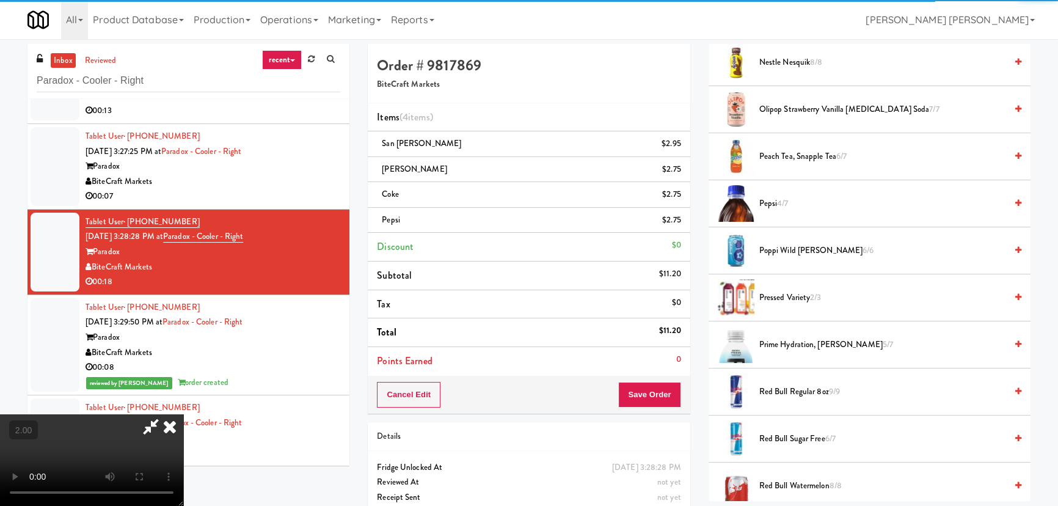
scroll to position [0, 0]
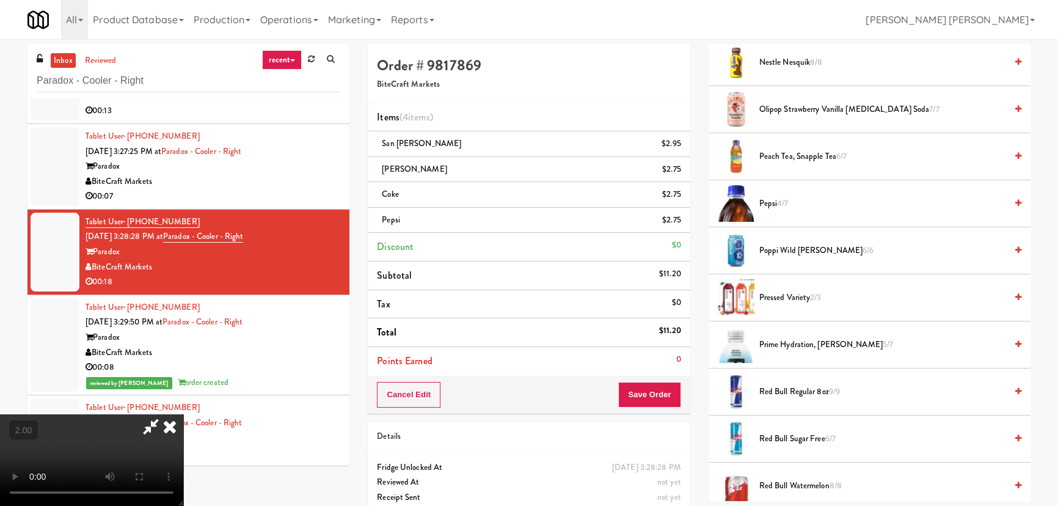
click at [183, 414] on icon at bounding box center [169, 426] width 27 height 24
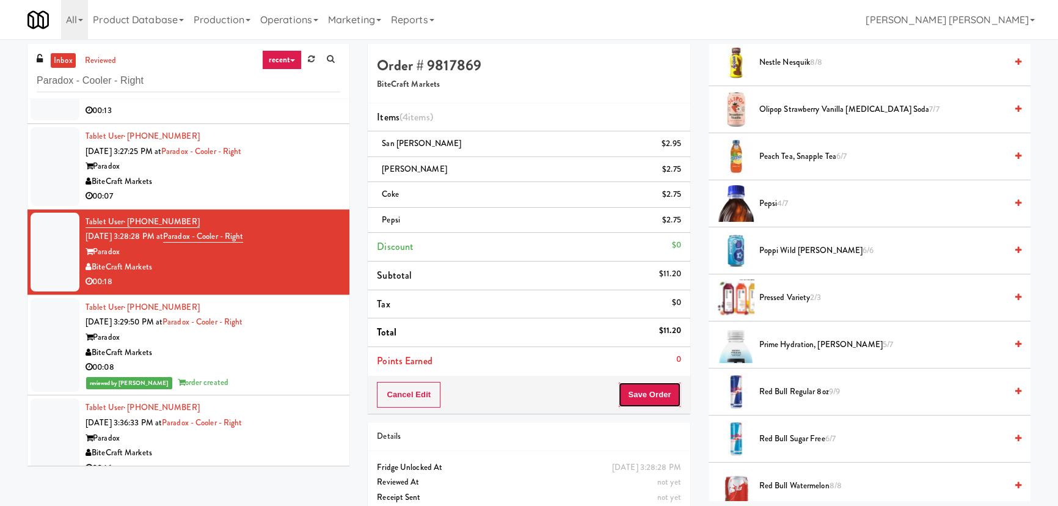
click at [645, 399] on button "Save Order" at bounding box center [649, 395] width 62 height 26
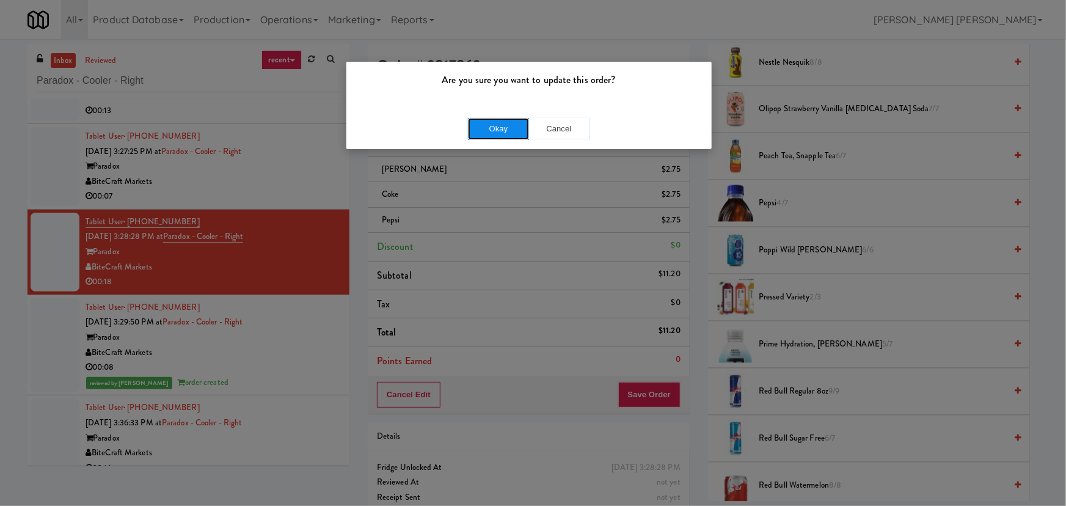
click at [515, 128] on button "Okay" at bounding box center [498, 129] width 61 height 22
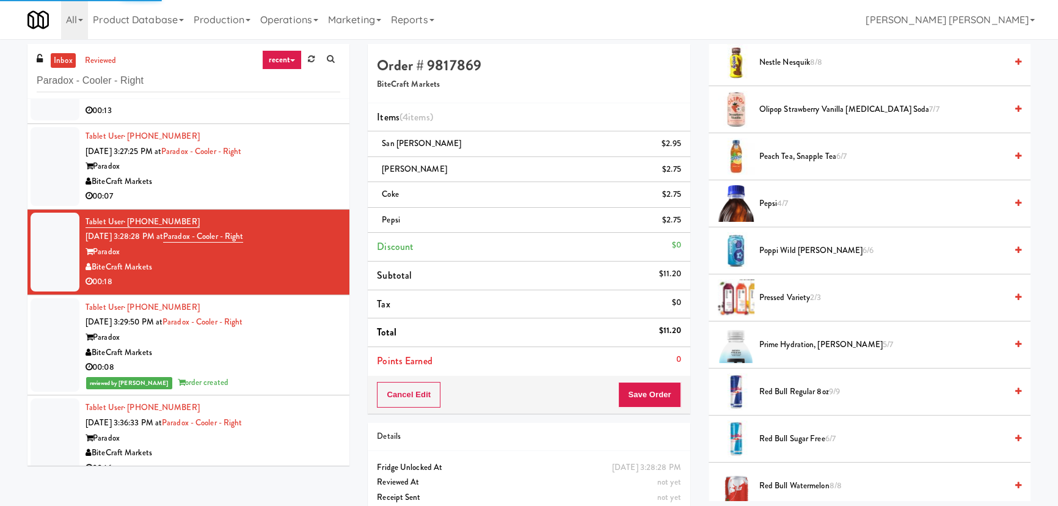
scroll to position [33, 0]
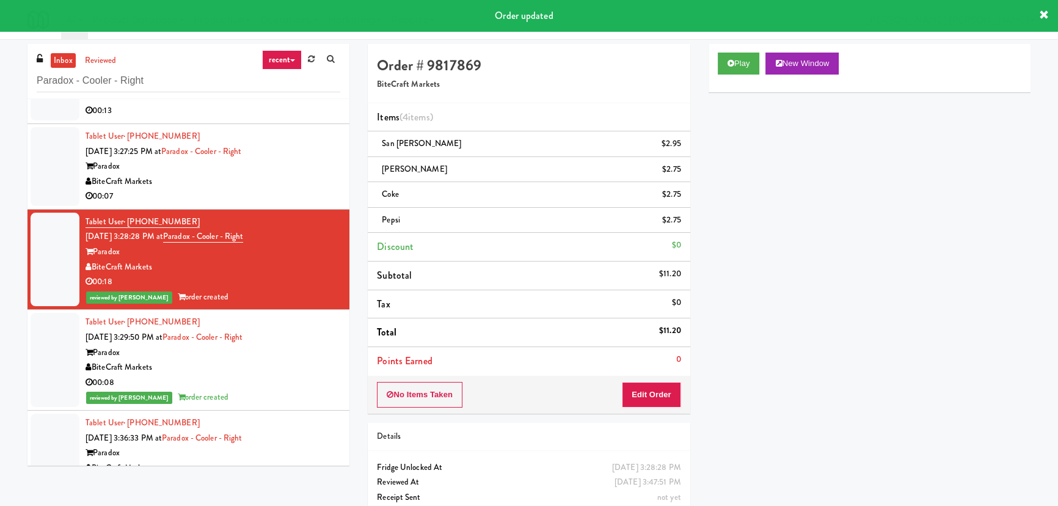
click at [272, 192] on div "00:07" at bounding box center [212, 196] width 255 height 15
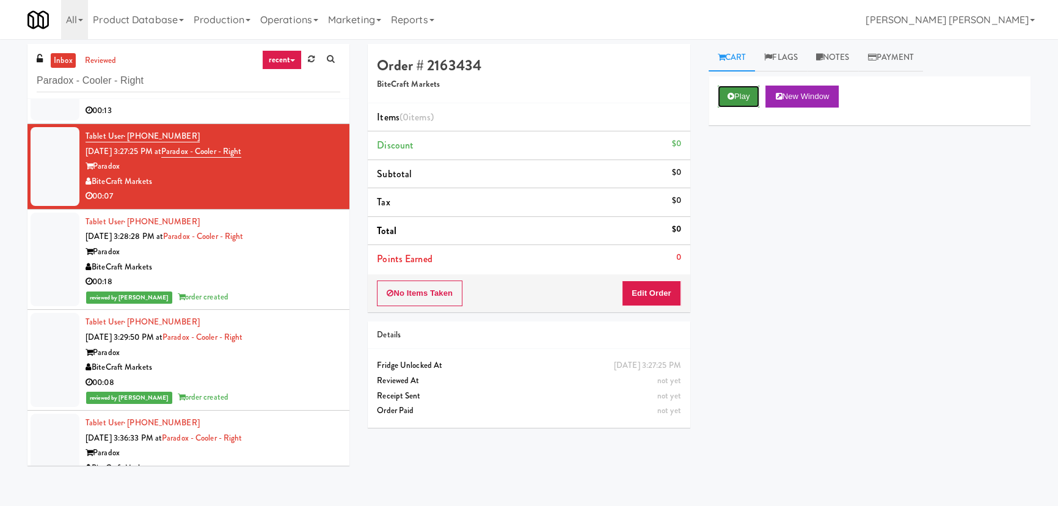
click at [731, 104] on button "Play" at bounding box center [739, 96] width 42 height 22
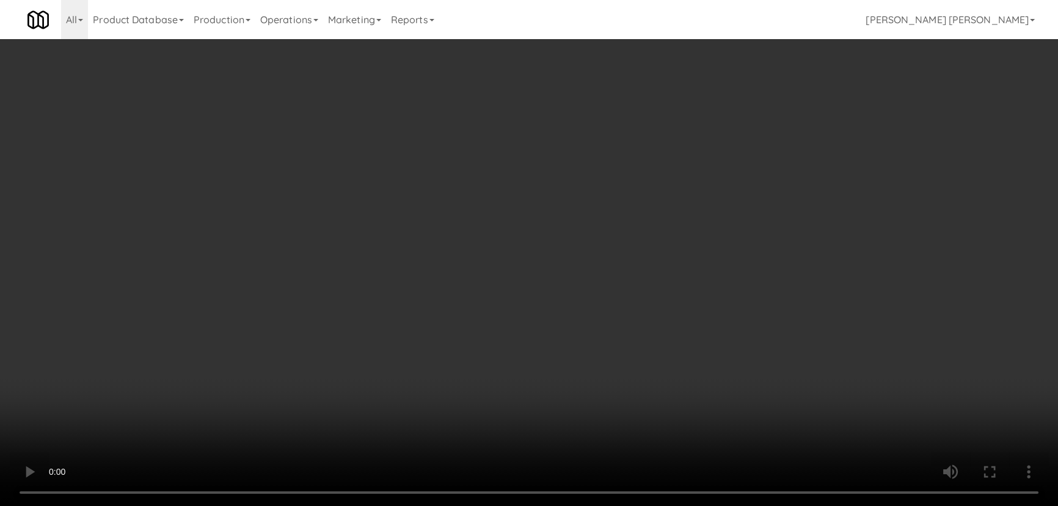
click at [592, 505] on video at bounding box center [529, 253] width 1058 height 506
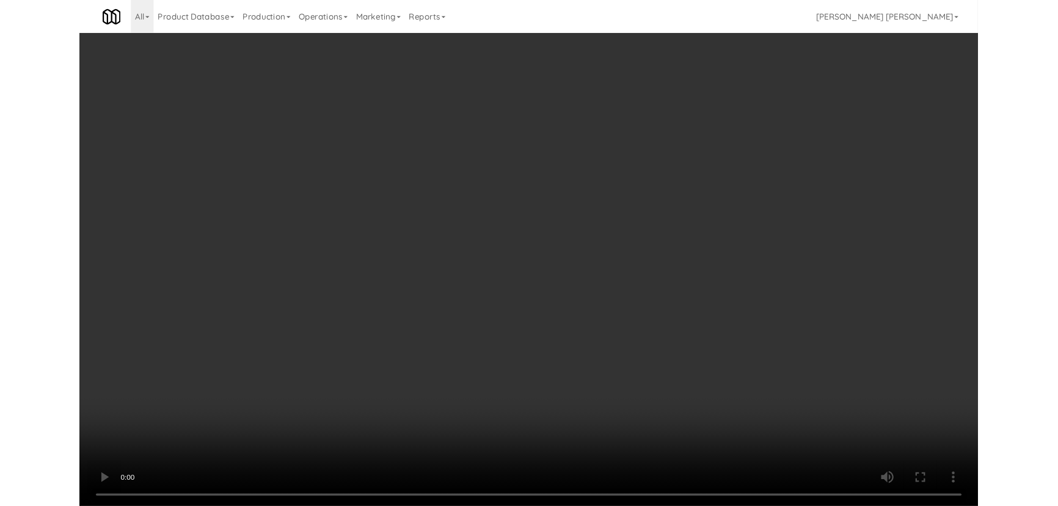
scroll to position [25, 0]
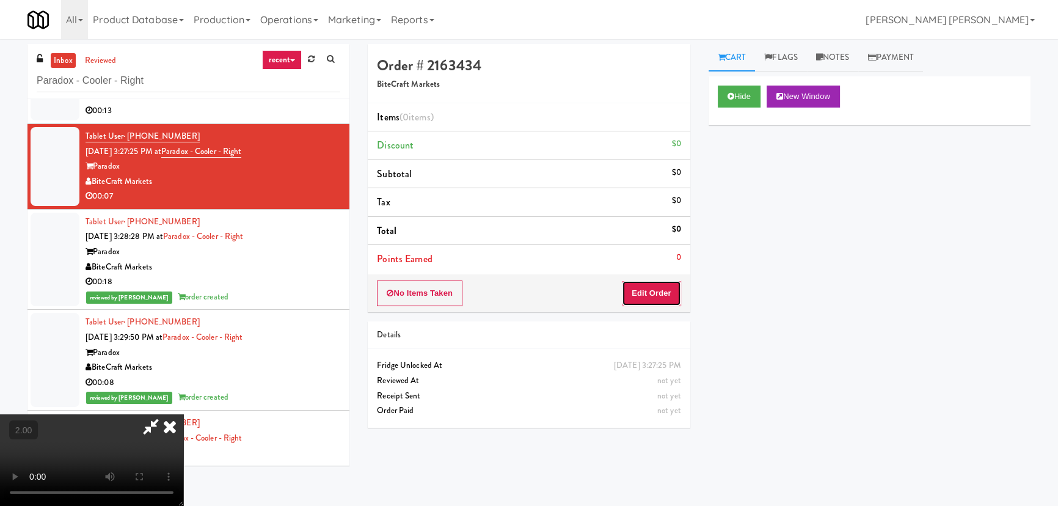
click at [658, 289] on button "Edit Order" at bounding box center [651, 293] width 59 height 26
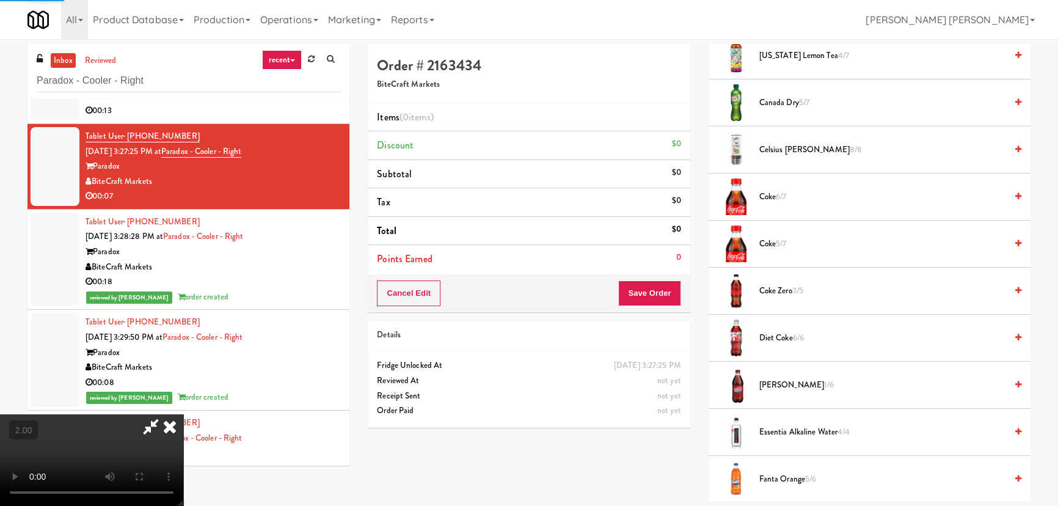
scroll to position [388, 0]
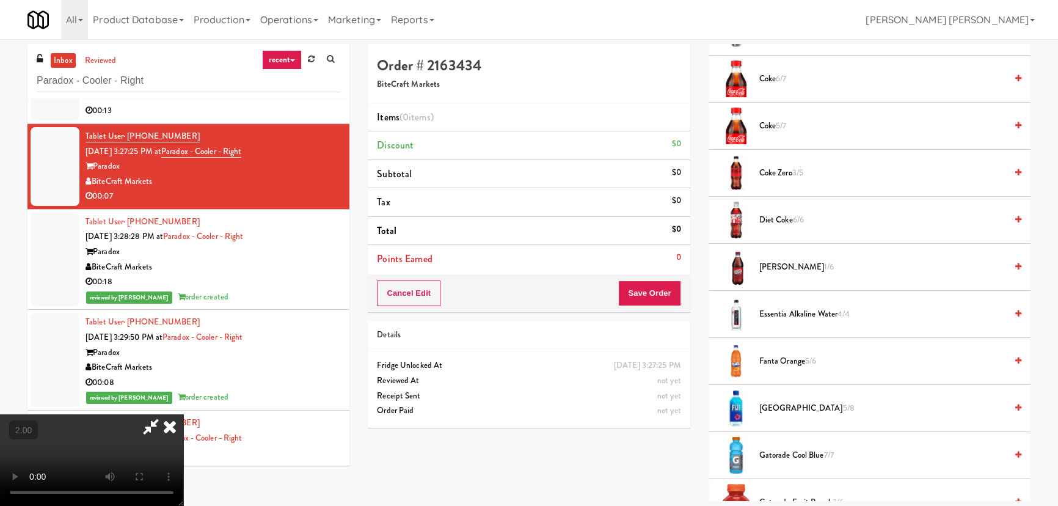
click at [761, 264] on span "Dr Pepper 1/6" at bounding box center [882, 267] width 247 height 15
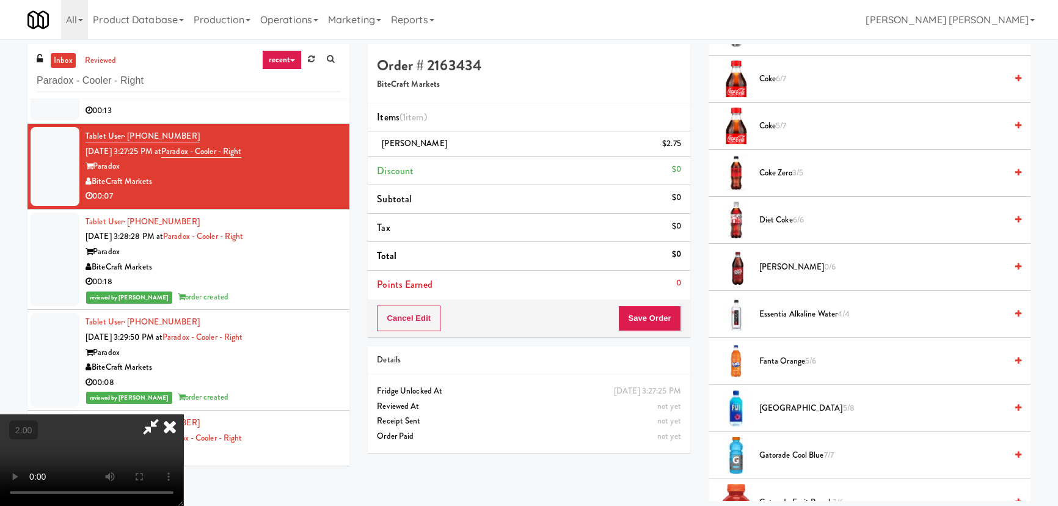
scroll to position [0, 0]
drag, startPoint x: 615, startPoint y: 49, endPoint x: 635, endPoint y: 235, distance: 187.3
click at [183, 414] on icon at bounding box center [169, 426] width 27 height 24
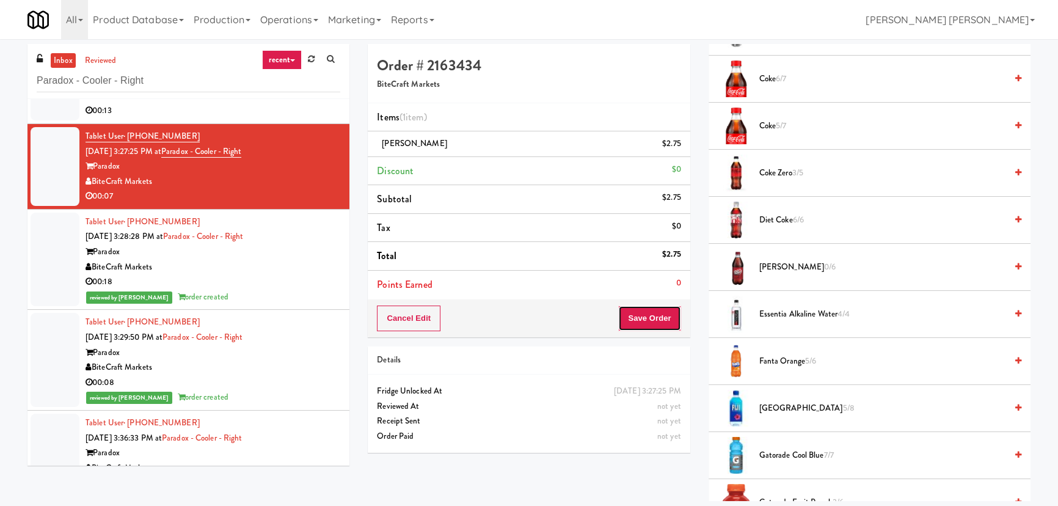
click at [648, 318] on button "Save Order" at bounding box center [649, 318] width 62 height 26
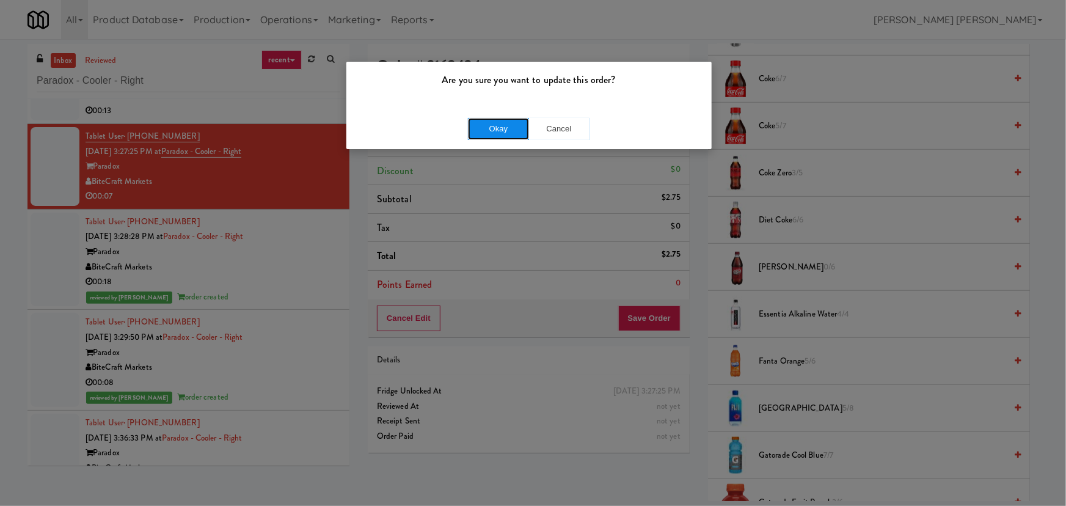
click at [500, 127] on button "Okay" at bounding box center [498, 129] width 61 height 22
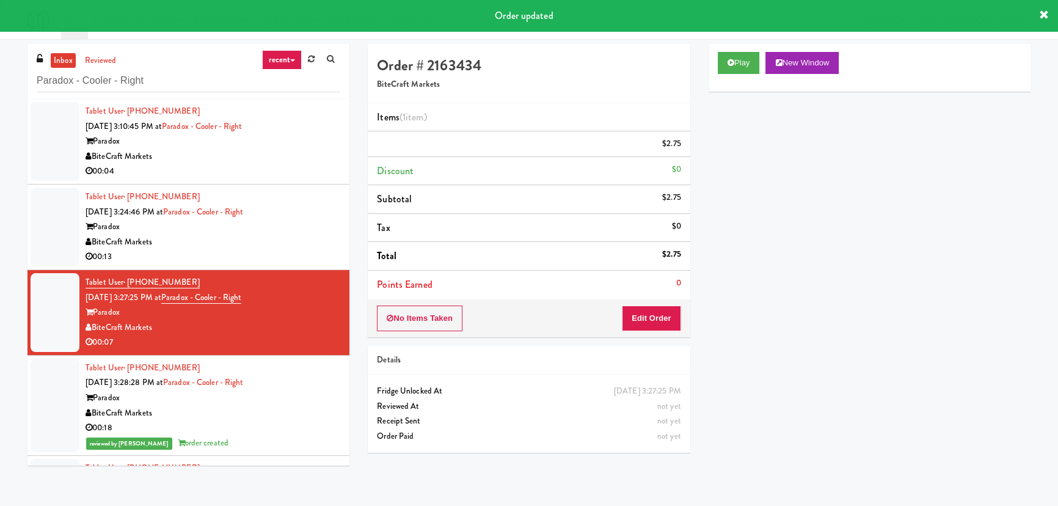
scroll to position [33, 0]
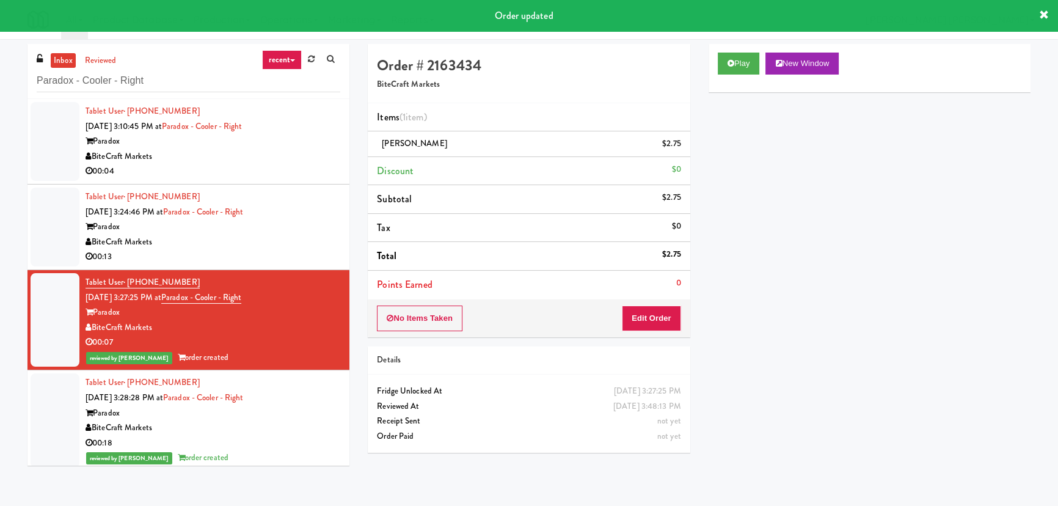
click at [285, 233] on div "Paradox" at bounding box center [212, 226] width 255 height 15
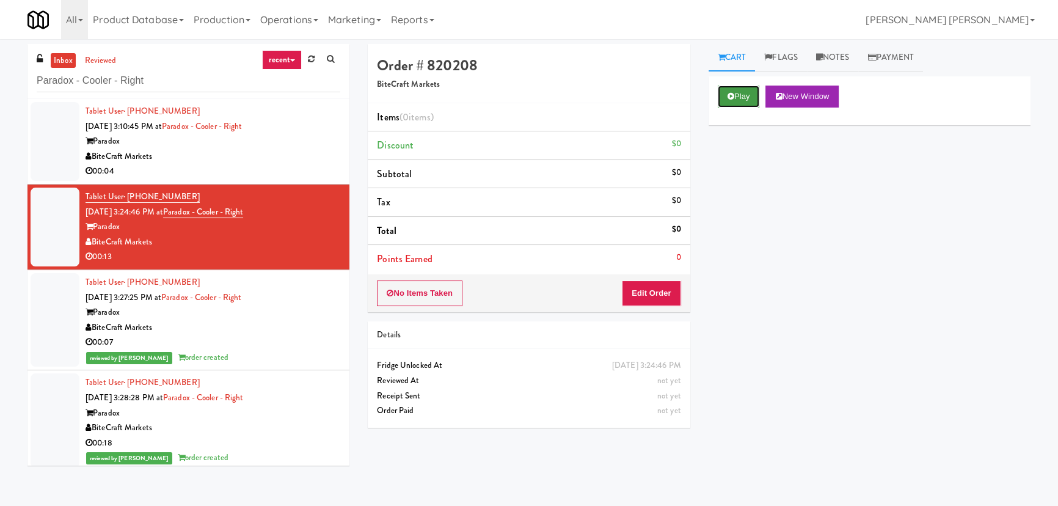
click at [735, 98] on button "Play" at bounding box center [739, 96] width 42 height 22
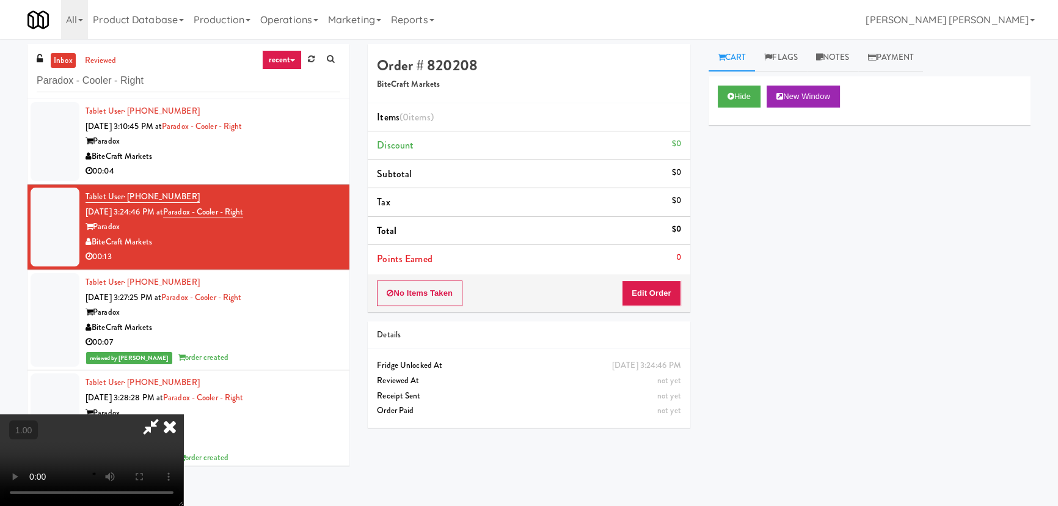
click at [183, 505] on video at bounding box center [91, 460] width 183 height 92
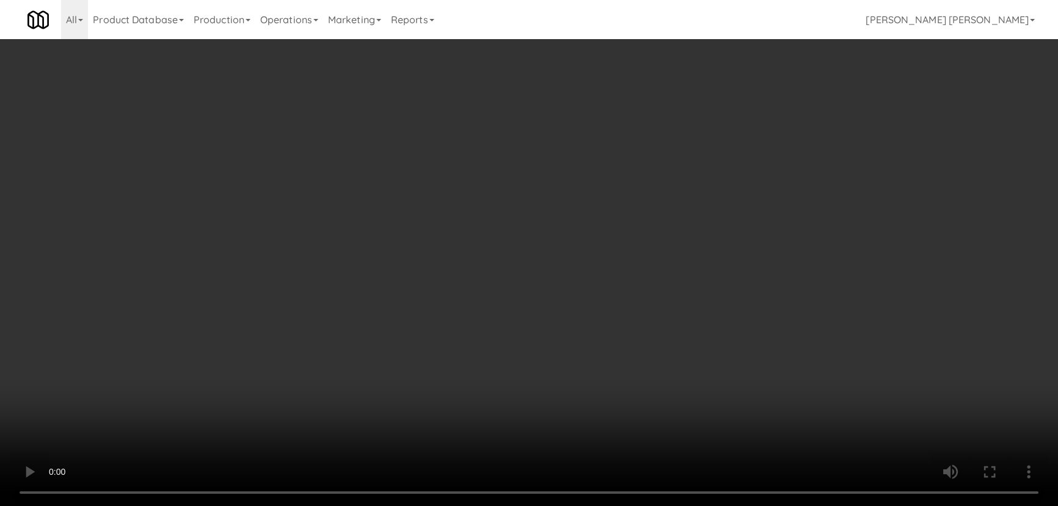
scroll to position [25, 0]
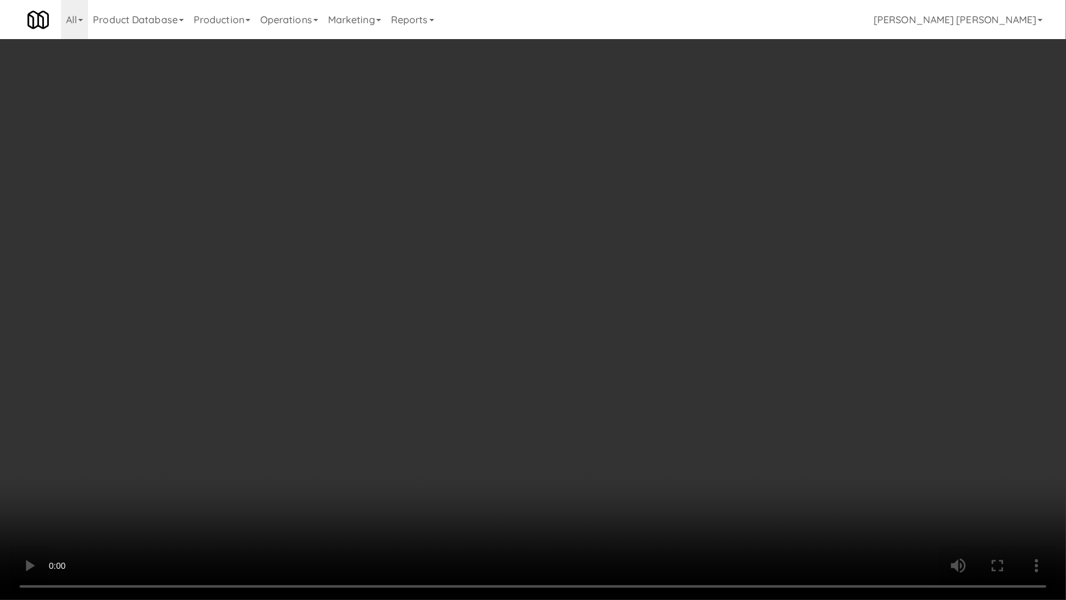
click at [908, 434] on video at bounding box center [533, 300] width 1066 height 600
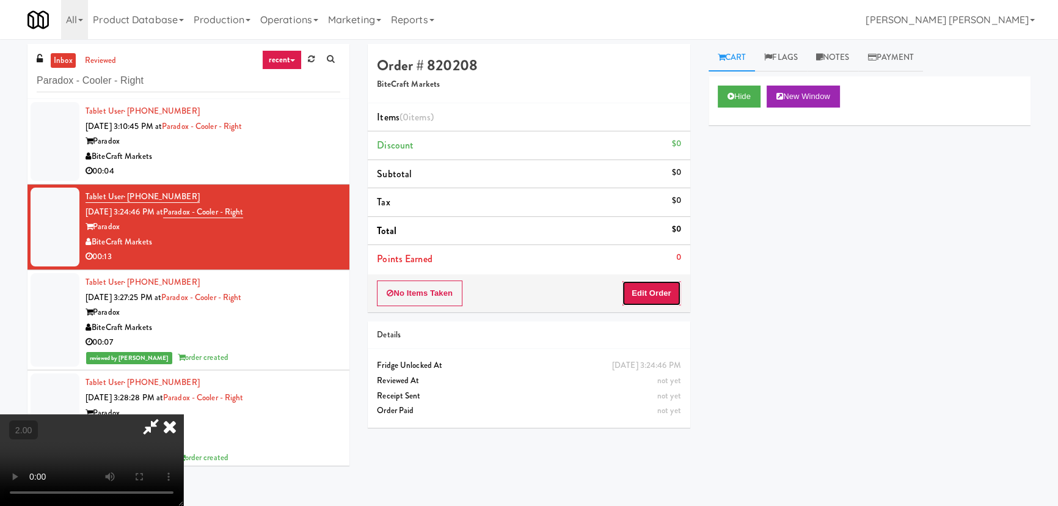
click at [655, 293] on button "Edit Order" at bounding box center [651, 293] width 59 height 26
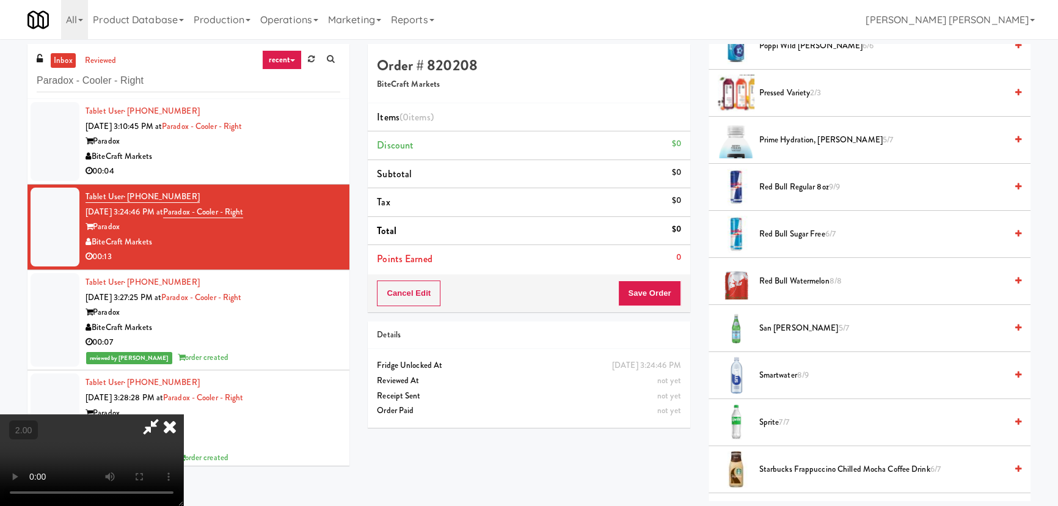
scroll to position [1387, 0]
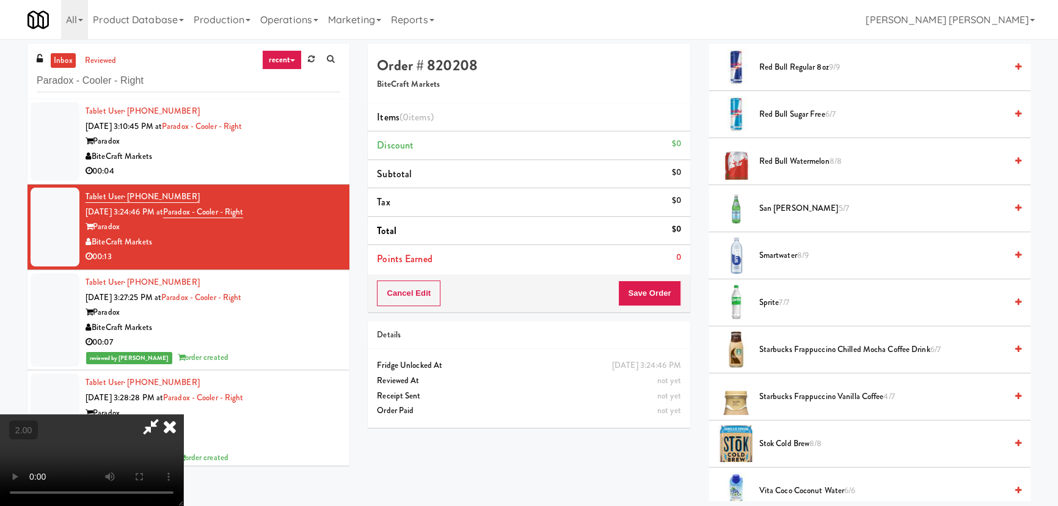
drag, startPoint x: 790, startPoint y: 202, endPoint x: 788, endPoint y: 289, distance: 87.9
click at [789, 202] on span "San Pellegrino 5/7" at bounding box center [882, 208] width 247 height 15
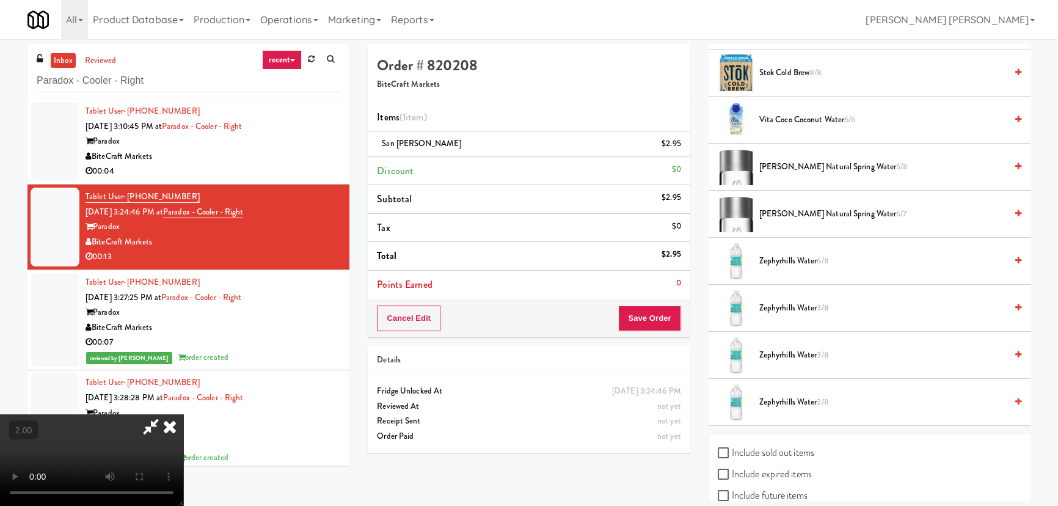
scroll to position [1821, 0]
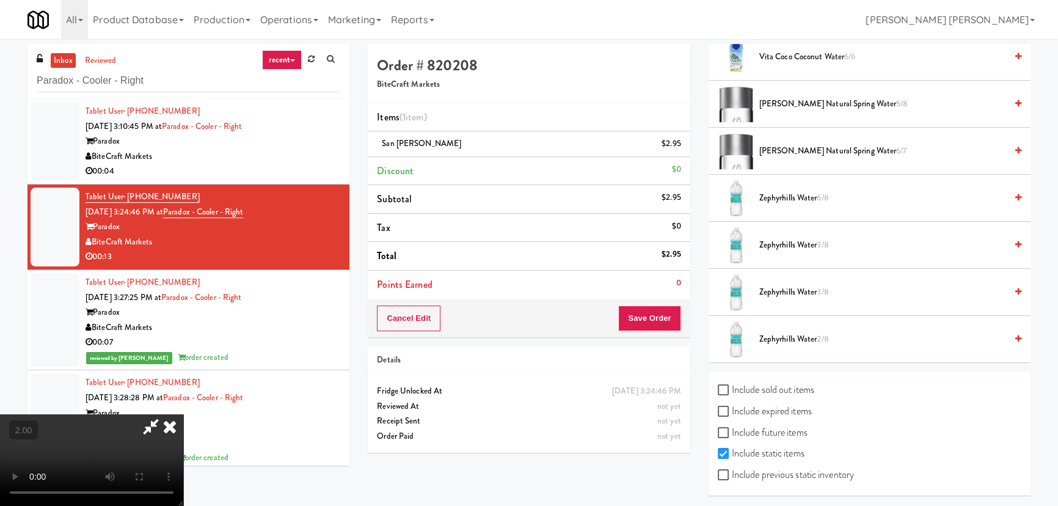
click at [779, 292] on span "Zephyrhills Water 3/8" at bounding box center [882, 292] width 247 height 15
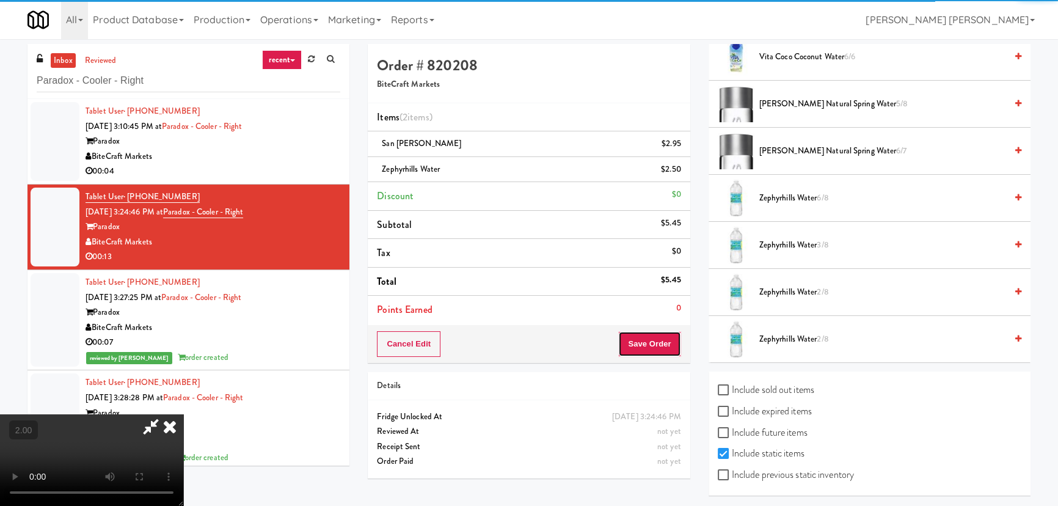
click at [655, 348] on button "Save Order" at bounding box center [649, 344] width 62 height 26
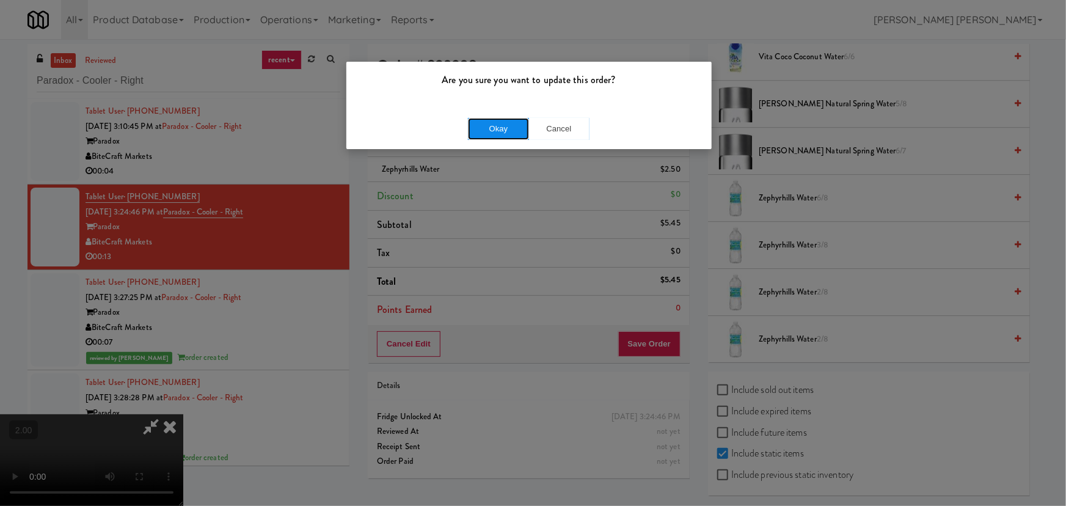
click at [495, 134] on button "Okay" at bounding box center [498, 129] width 61 height 22
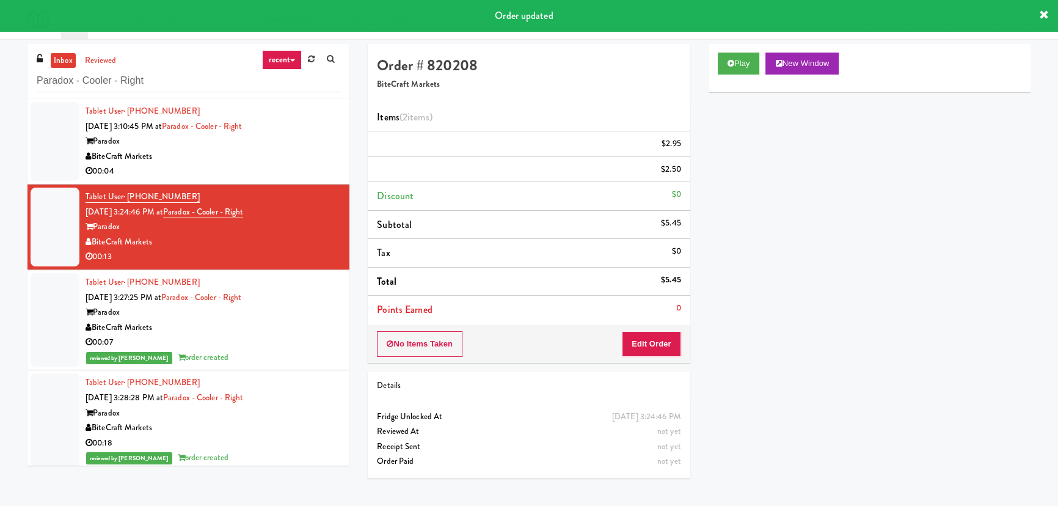
scroll to position [0, 0]
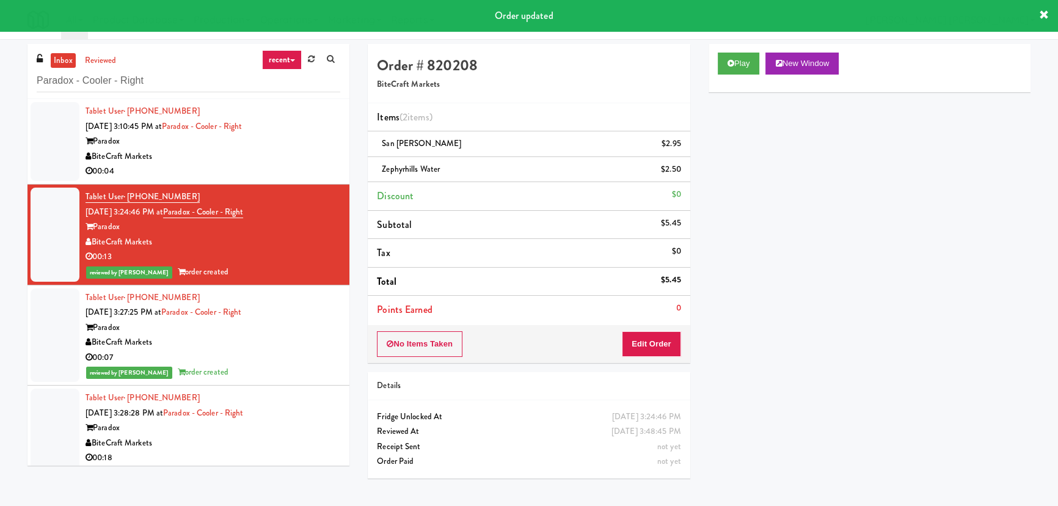
click at [300, 335] on div "BiteCraft Markets" at bounding box center [212, 342] width 255 height 15
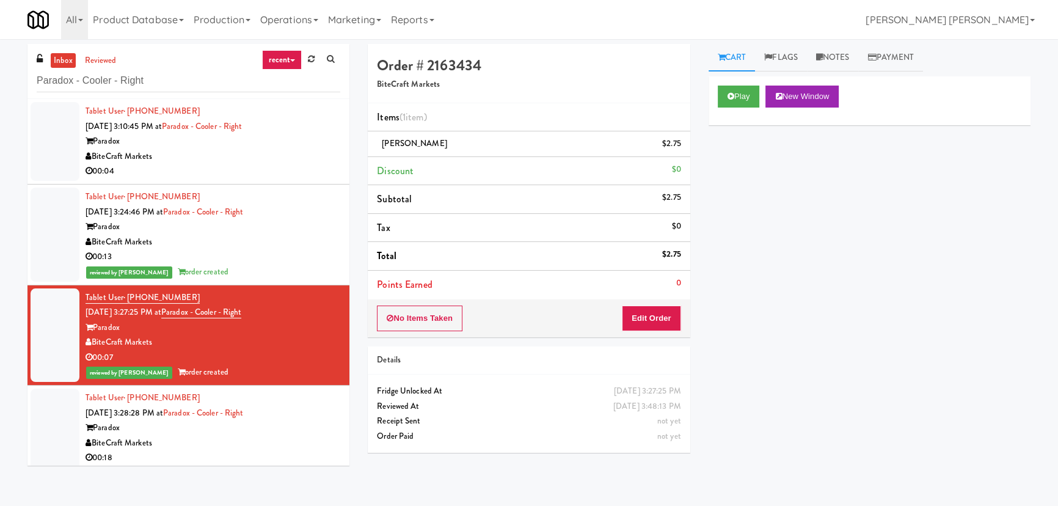
click at [303, 136] on div "Paradox" at bounding box center [212, 141] width 255 height 15
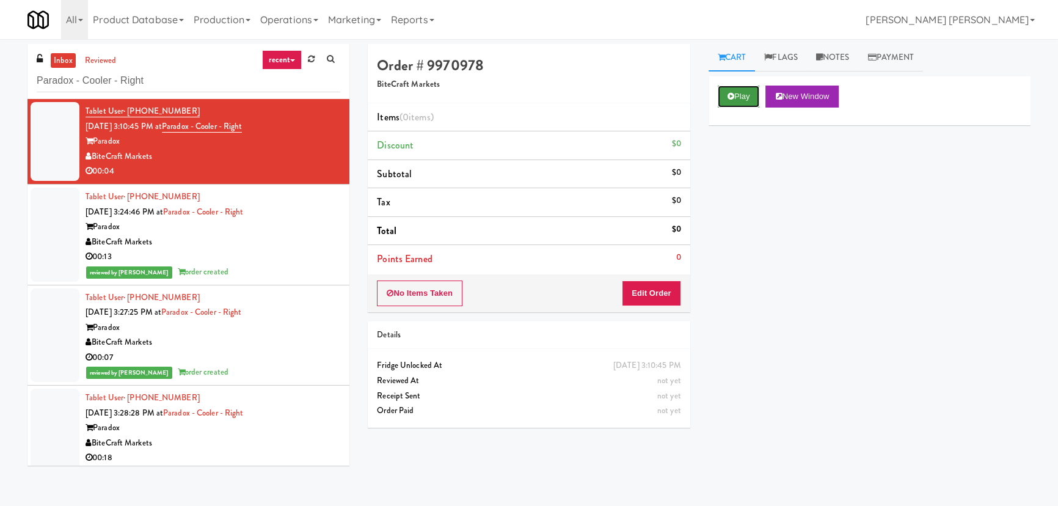
click at [722, 100] on button "Play" at bounding box center [739, 96] width 42 height 22
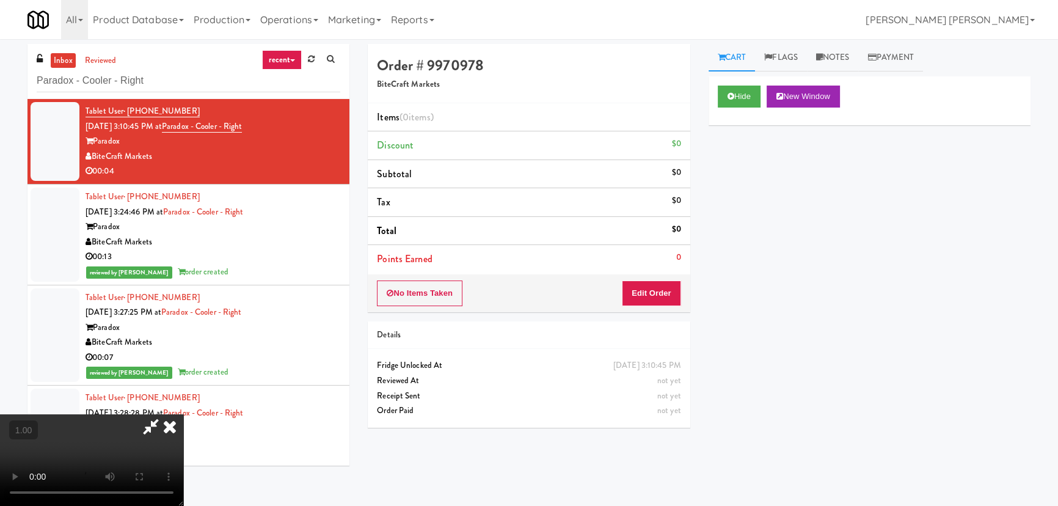
click at [183, 505] on video at bounding box center [91, 460] width 183 height 92
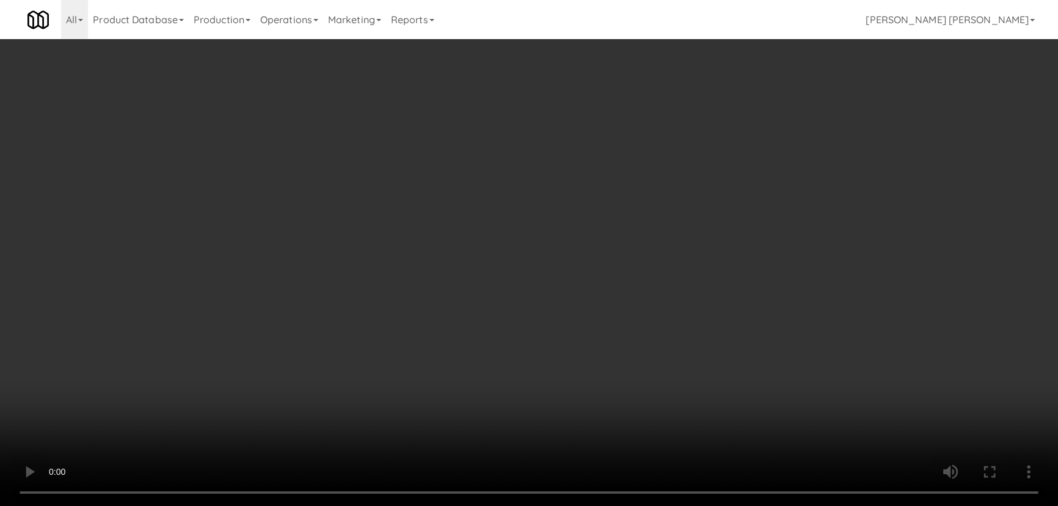
scroll to position [25, 0]
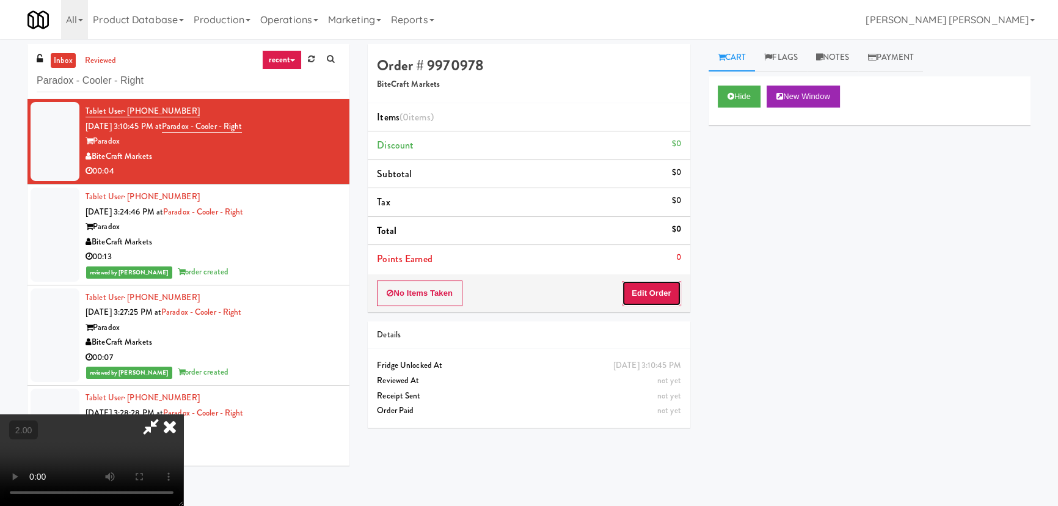
click at [672, 283] on button "Edit Order" at bounding box center [651, 293] width 59 height 26
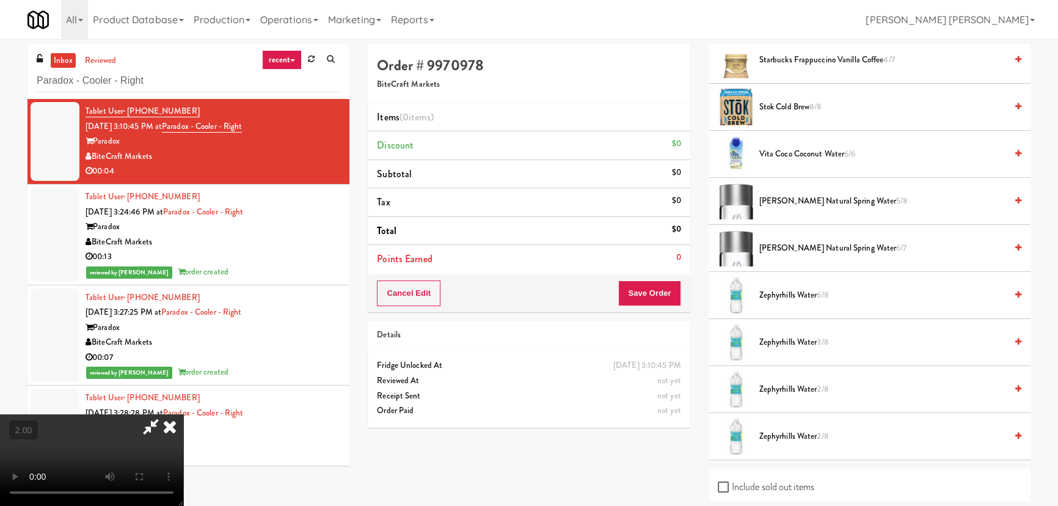
scroll to position [1821, 0]
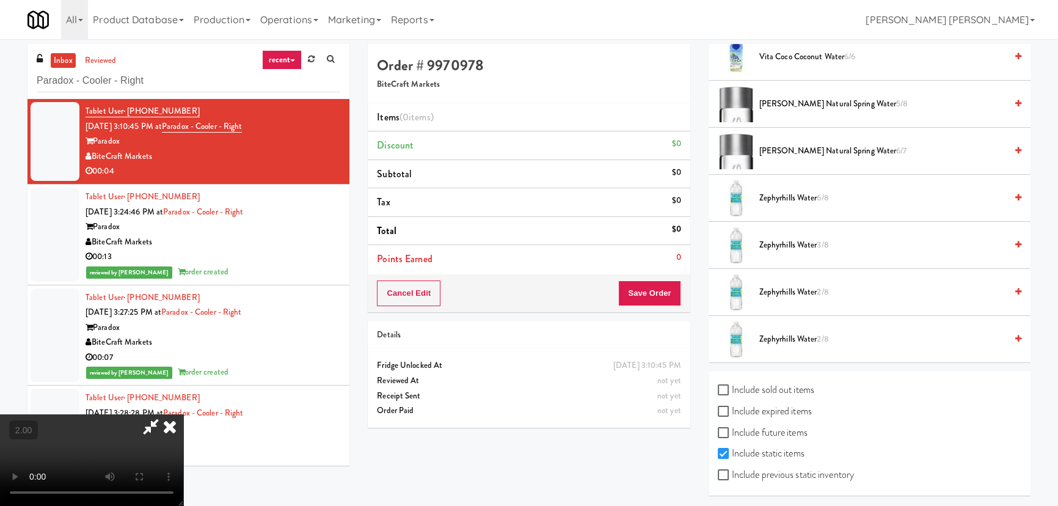
click at [761, 287] on span "Zephyrhills Water 2/8" at bounding box center [882, 292] width 247 height 15
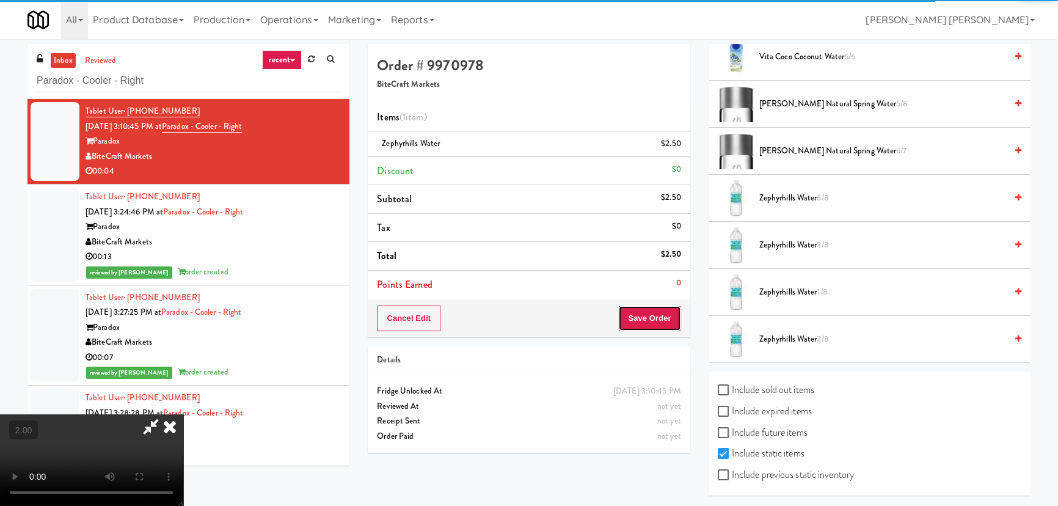
click at [669, 317] on button "Save Order" at bounding box center [649, 318] width 62 height 26
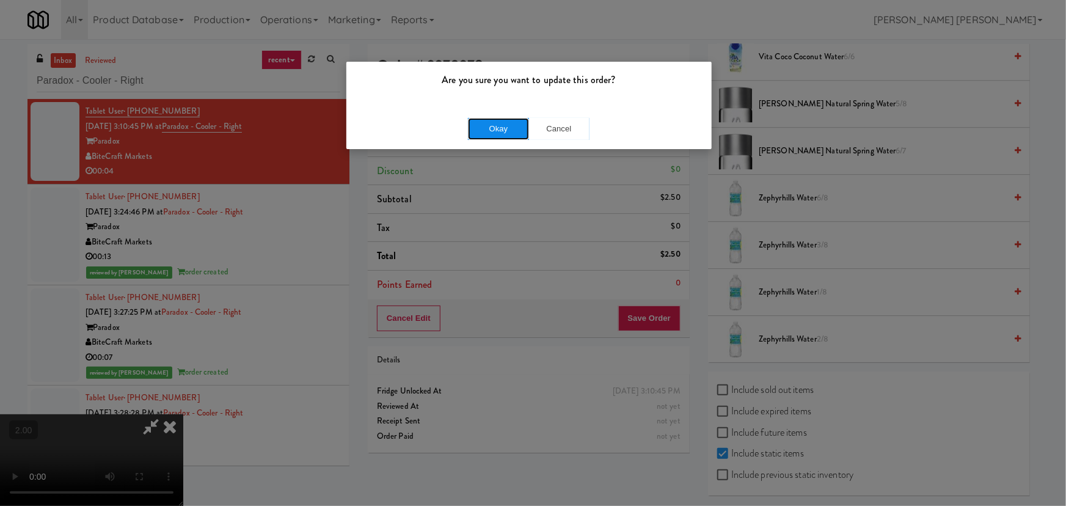
click at [487, 128] on button "Okay" at bounding box center [498, 129] width 61 height 22
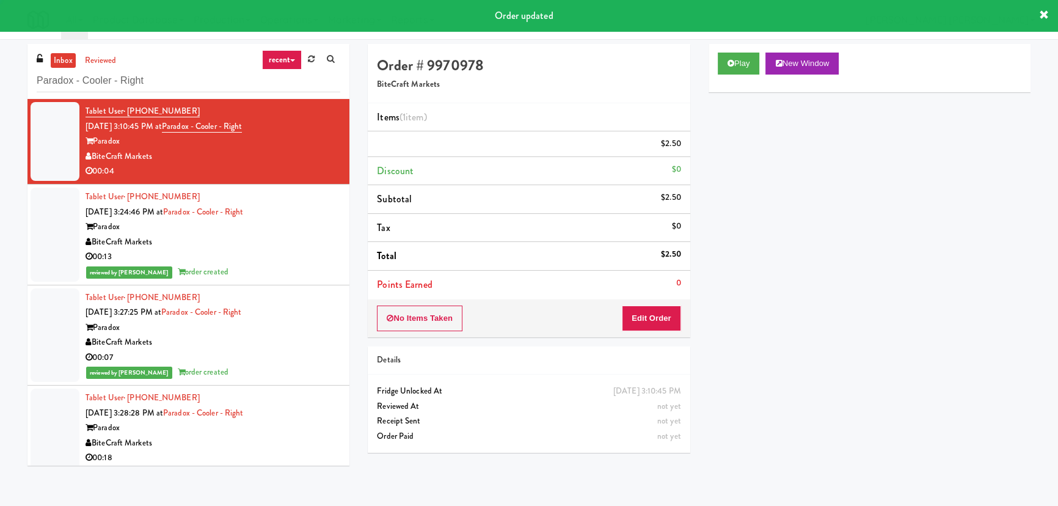
scroll to position [0, 0]
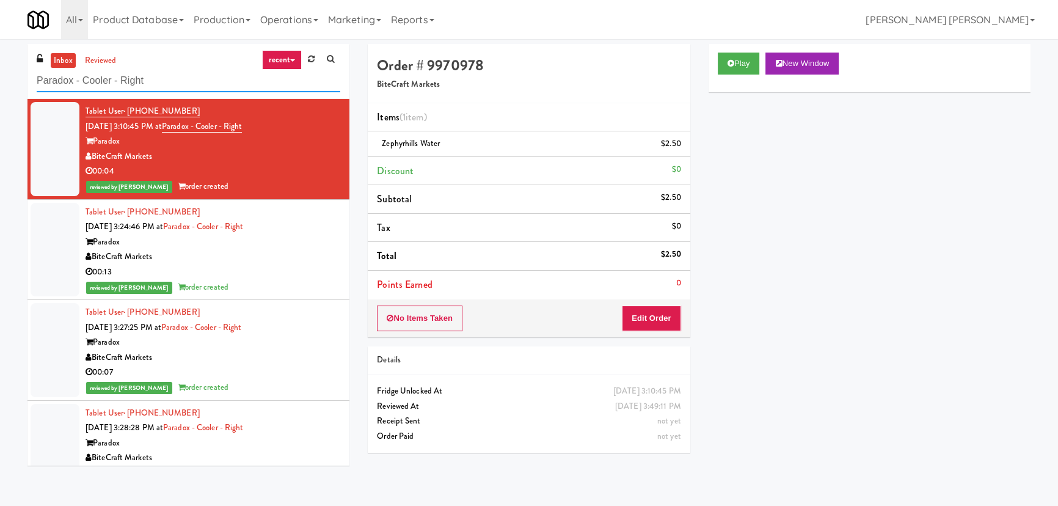
drag, startPoint x: 168, startPoint y: 76, endPoint x: -204, endPoint y: 67, distance: 372.0
click at [0, 67] on html "Are you sure you want to update this order? Okay Cancel Okay Are you sure you w…" at bounding box center [529, 253] width 1058 height 506
paste input "215 Lake - Right - Fridge"
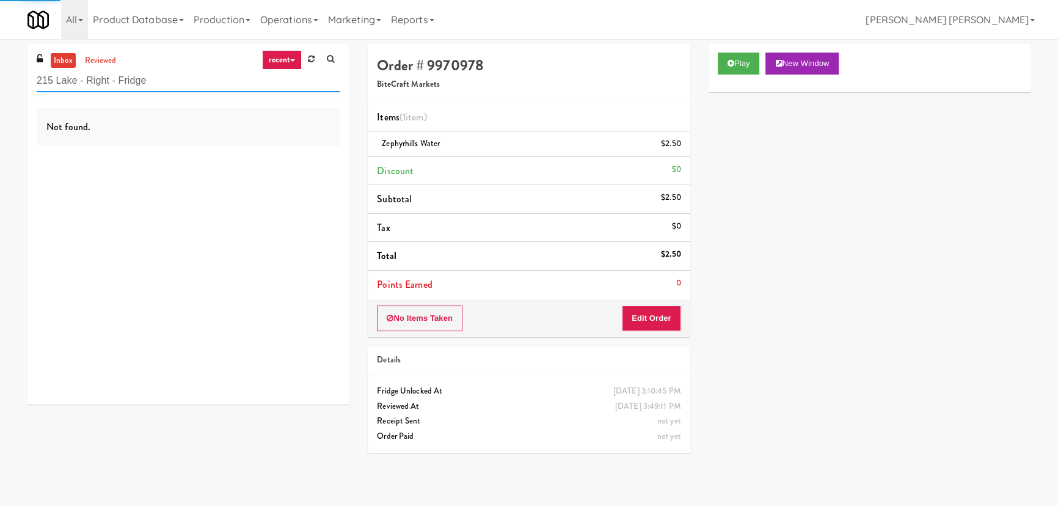
type input "215 Lake - Right - Fridge"
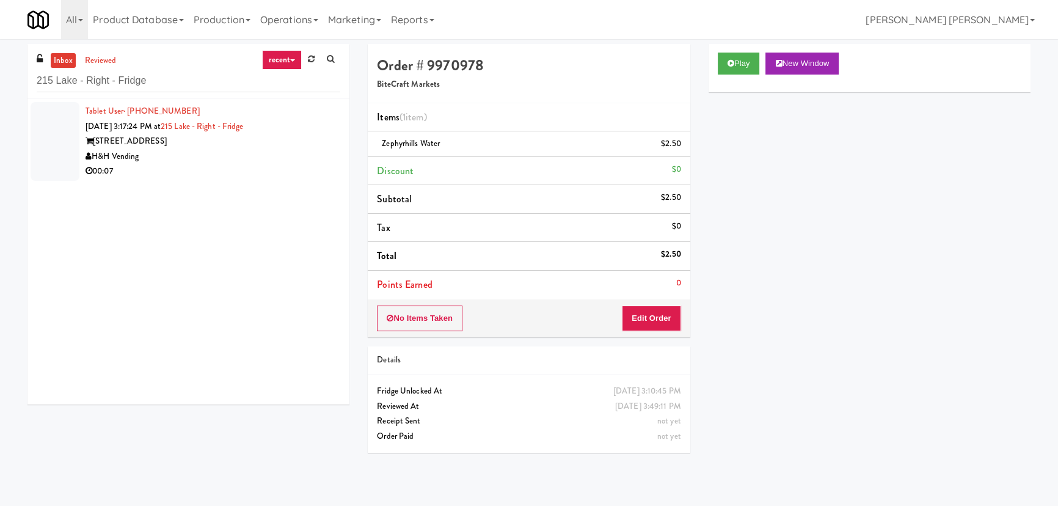
click at [217, 147] on div "215 W Lake St" at bounding box center [212, 141] width 255 height 15
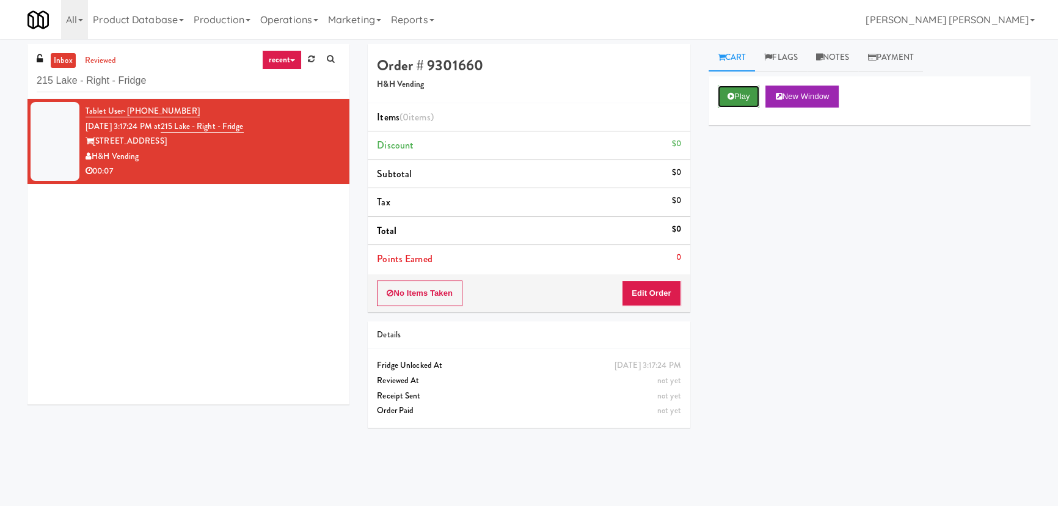
click at [738, 95] on button "Play" at bounding box center [739, 96] width 42 height 22
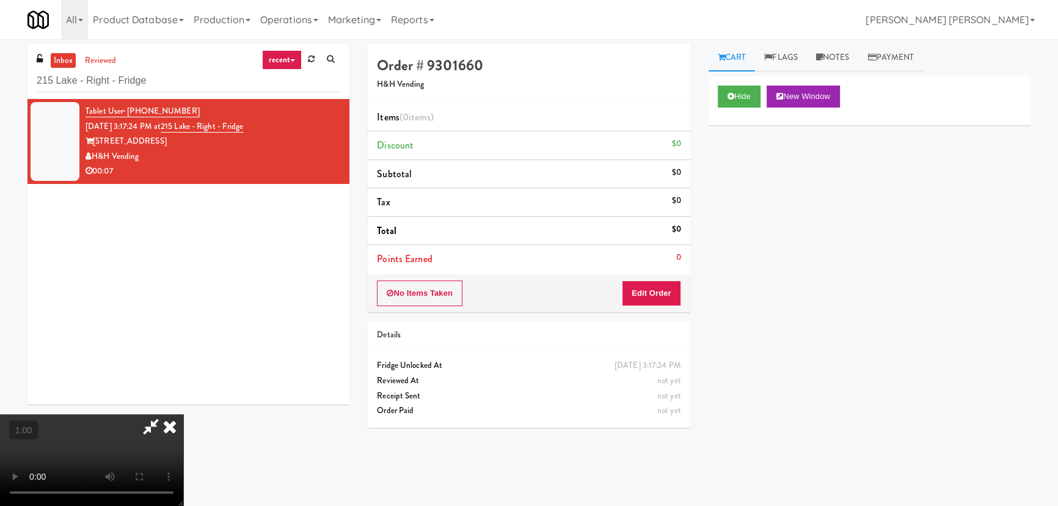
click at [183, 505] on video at bounding box center [91, 460] width 183 height 92
click at [649, 290] on button "Edit Order" at bounding box center [651, 293] width 59 height 26
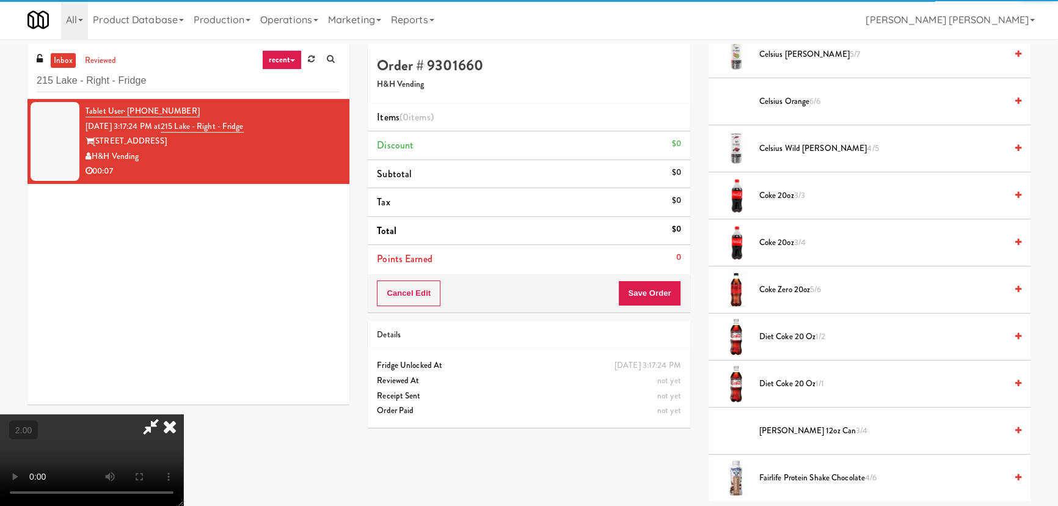
scroll to position [333, 0]
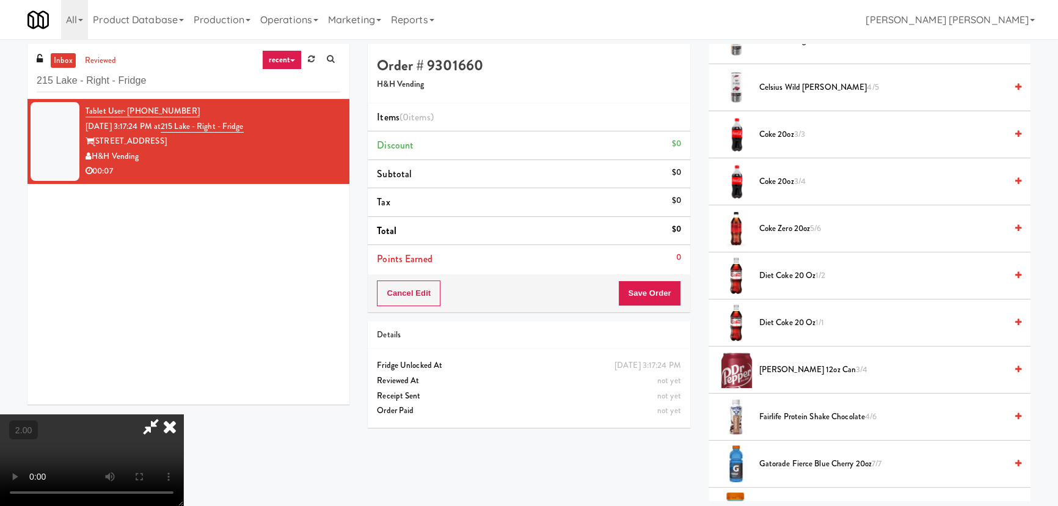
click at [779, 131] on span "Coke 20oz 3/3" at bounding box center [882, 134] width 247 height 15
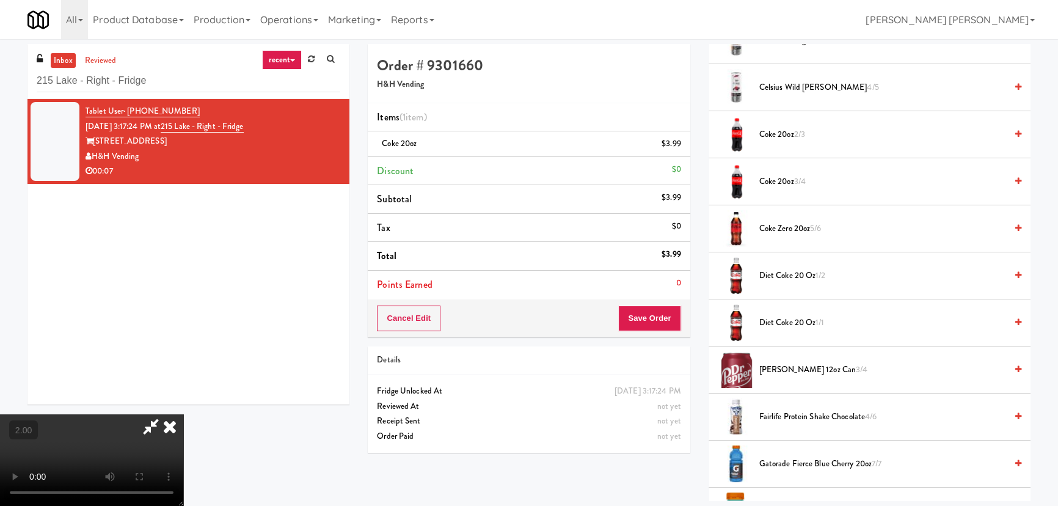
click at [780, 225] on span "Coke Zero 20oz 5/6" at bounding box center [882, 228] width 247 height 15
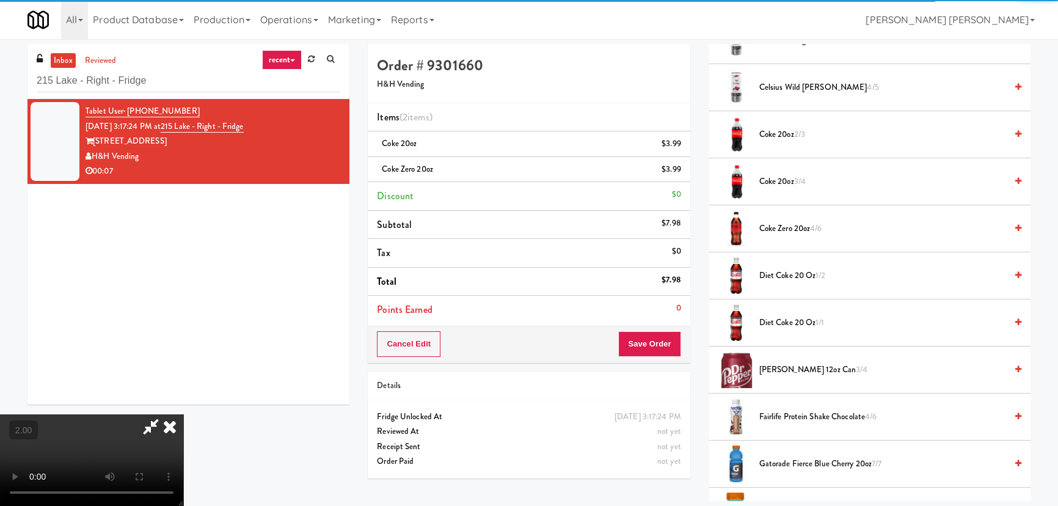
drag, startPoint x: 616, startPoint y: 162, endPoint x: 623, endPoint y: 242, distance: 79.7
click at [183, 414] on icon at bounding box center [169, 426] width 27 height 24
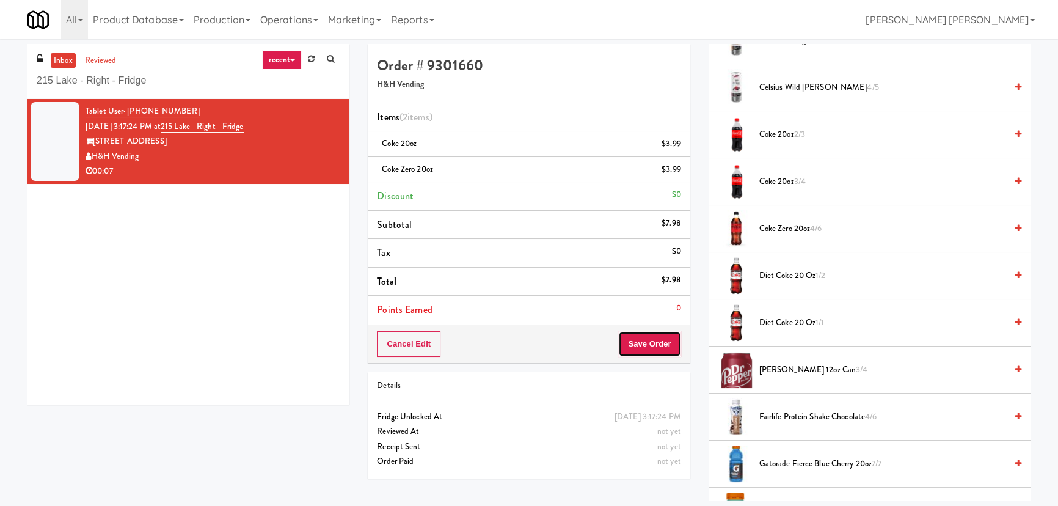
click at [641, 335] on button "Save Order" at bounding box center [649, 344] width 62 height 26
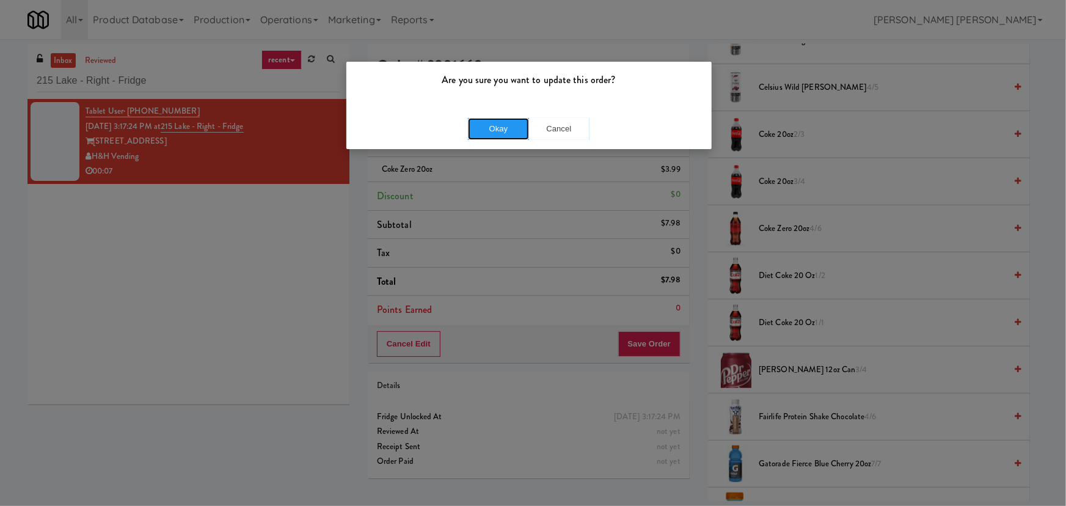
drag, startPoint x: 509, startPoint y: 129, endPoint x: 496, endPoint y: 134, distance: 13.2
click at [508, 131] on button "Okay" at bounding box center [498, 129] width 61 height 22
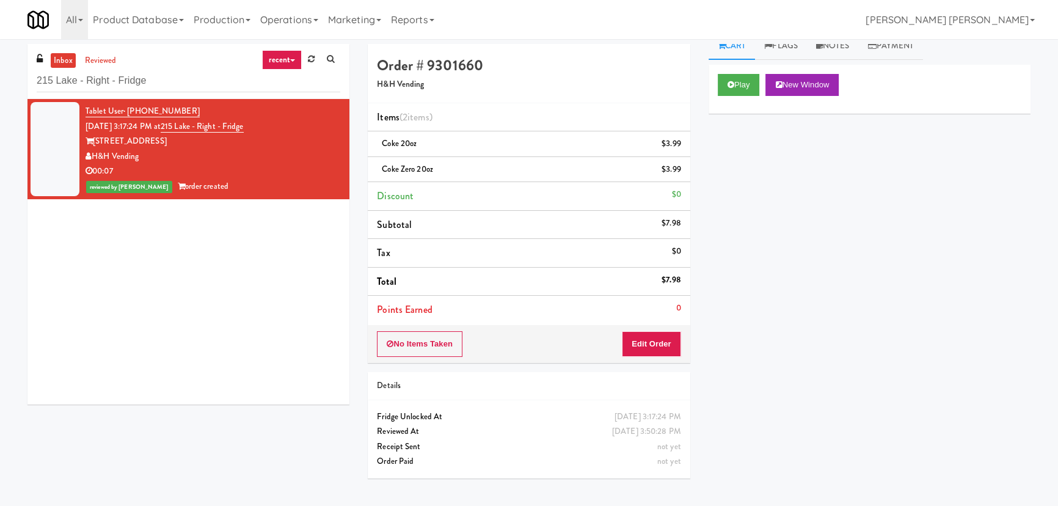
scroll to position [0, 0]
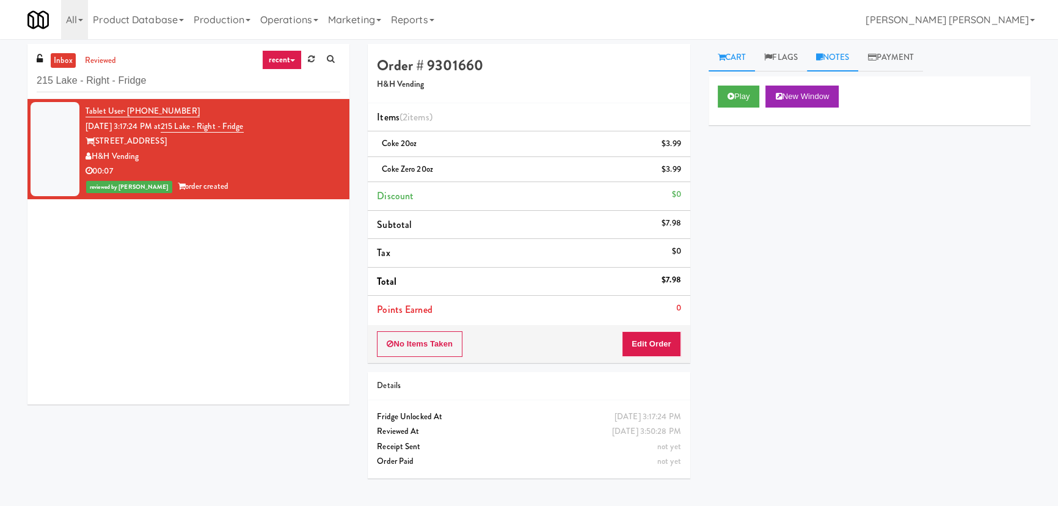
click at [831, 51] on link "Notes" at bounding box center [833, 57] width 52 height 27
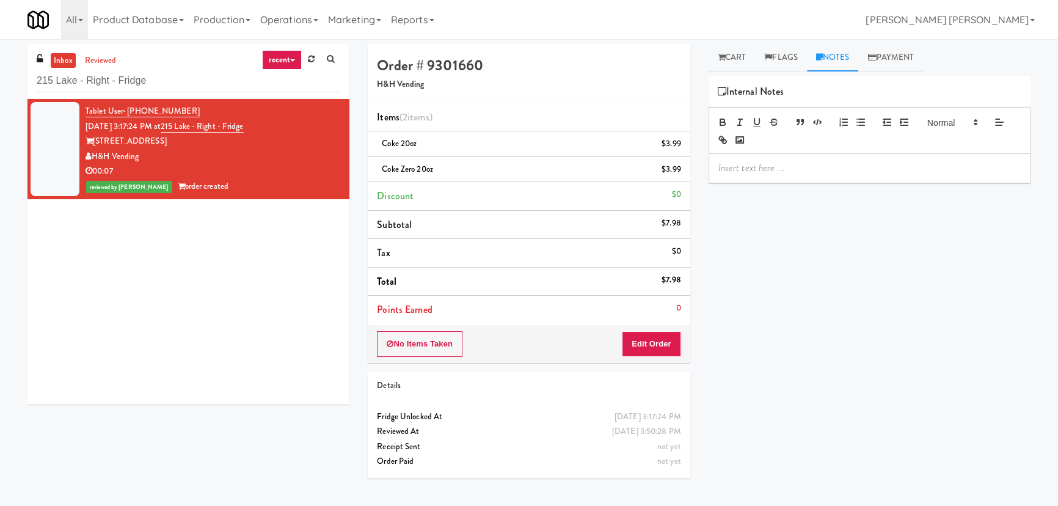
click at [788, 173] on p at bounding box center [869, 167] width 302 height 13
drag, startPoint x: 822, startPoint y: 165, endPoint x: 986, endPoint y: 159, distance: 163.8
click at [986, 159] on div "Erick- #DisabledCamera #BottomLeft" at bounding box center [869, 175] width 321 height 42
drag, startPoint x: 170, startPoint y: 79, endPoint x: -126, endPoint y: 64, distance: 296.6
click at [0, 64] on html "Are you sure you want to update this order? Okay Cancel Okay Are you sure you w…" at bounding box center [529, 253] width 1058 height 506
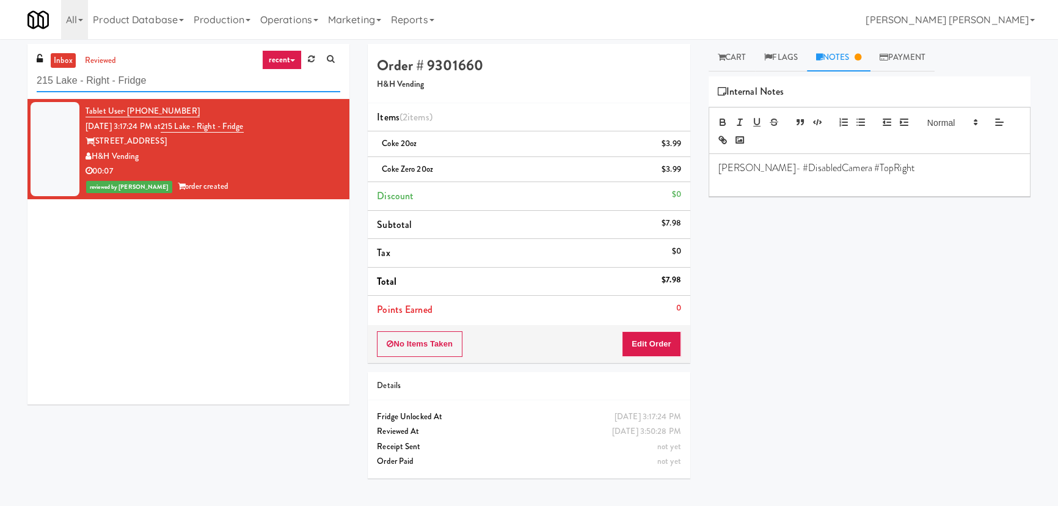
paste input "Legacy - Ambient - Left"
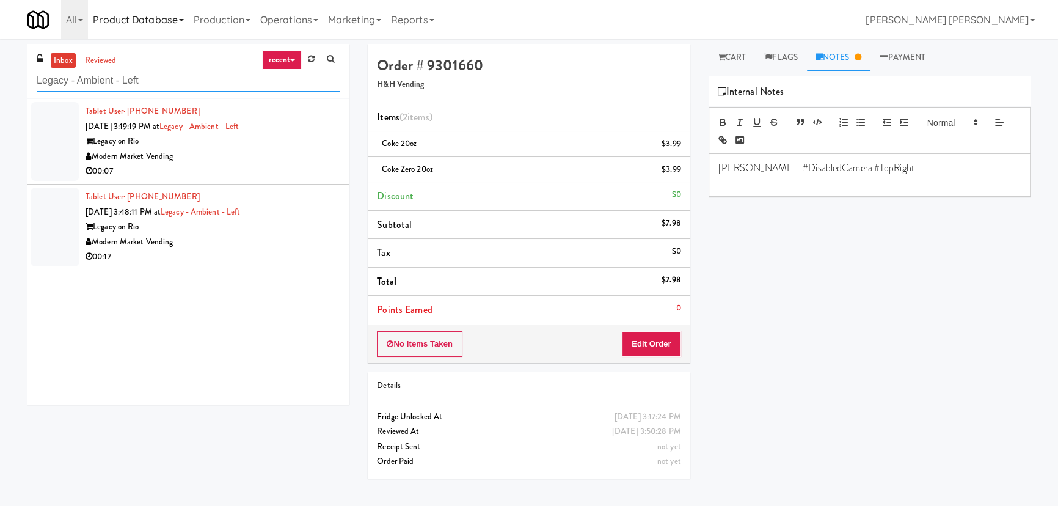
type input "Legacy - Ambient - Left"
click at [296, 172] on div "00:07" at bounding box center [212, 171] width 255 height 15
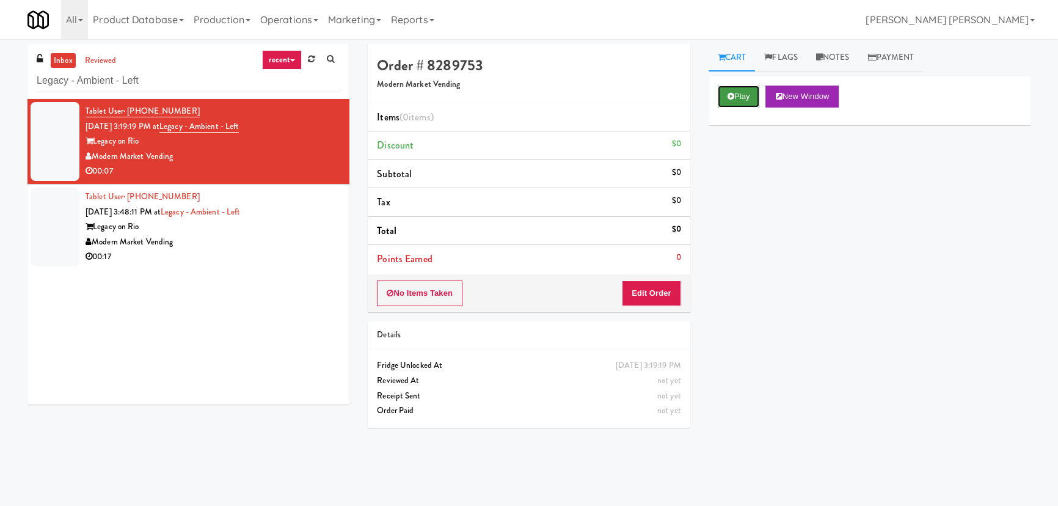
click at [744, 99] on button "Play" at bounding box center [739, 96] width 42 height 22
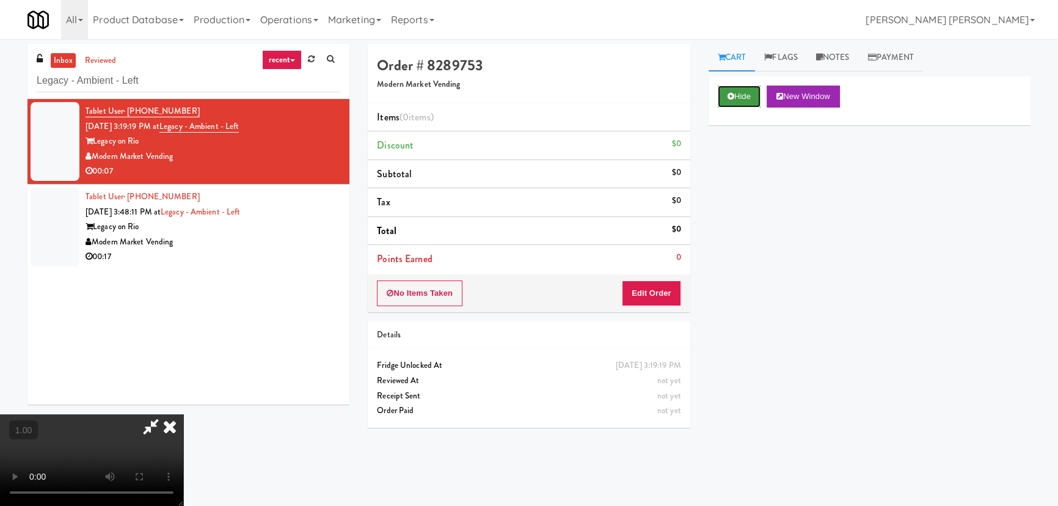
click at [739, 92] on button "Hide" at bounding box center [739, 96] width 43 height 22
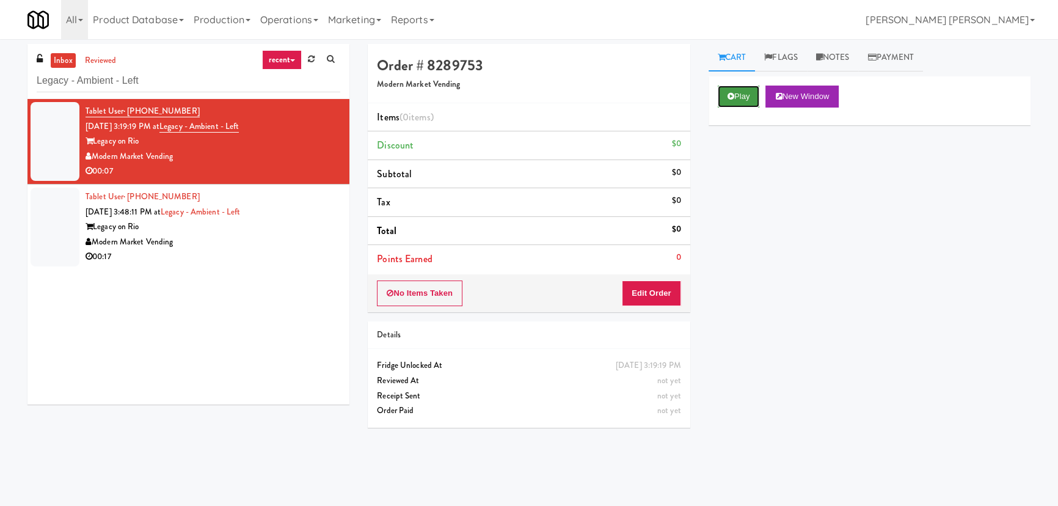
click at [728, 85] on button "Play" at bounding box center [739, 96] width 42 height 22
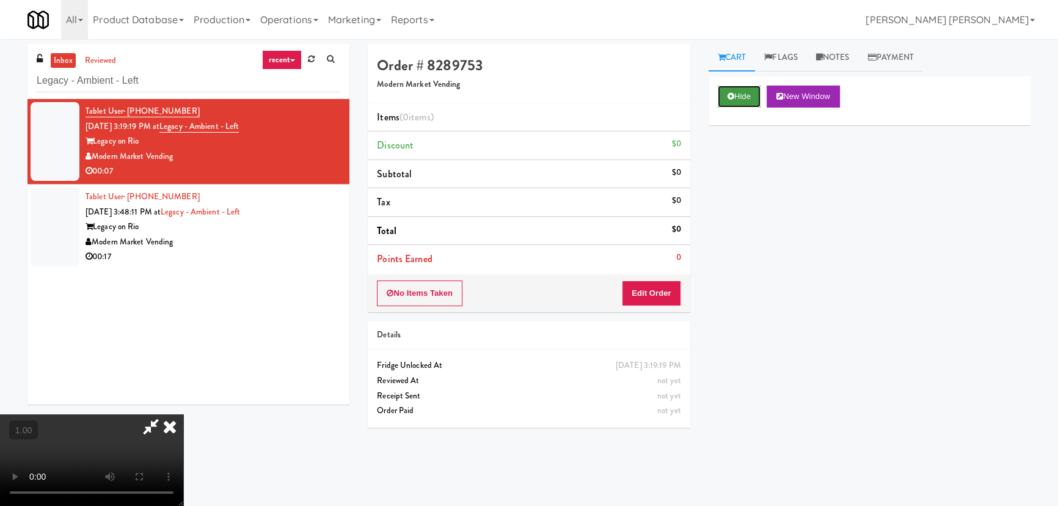
click at [746, 89] on button "Hide" at bounding box center [739, 96] width 43 height 22
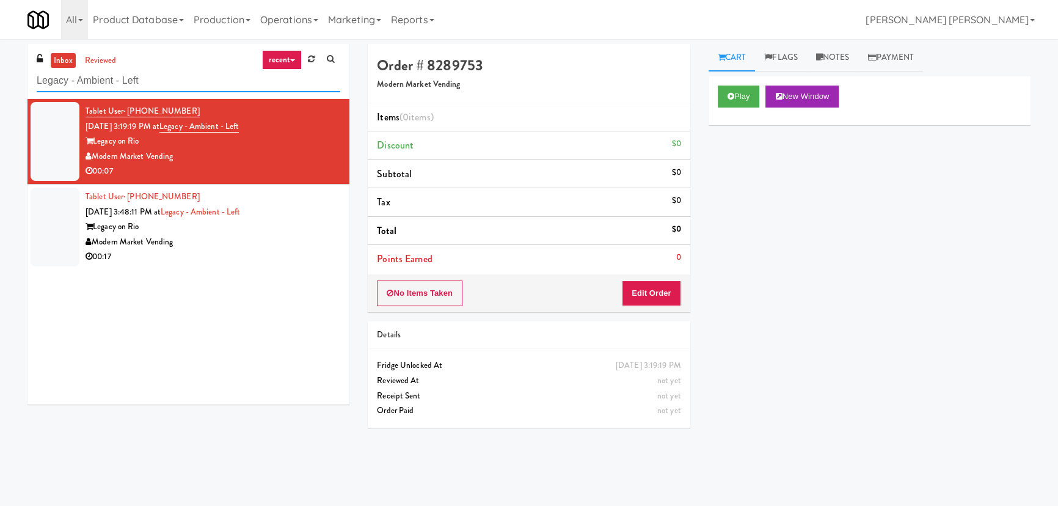
drag, startPoint x: 146, startPoint y: 80, endPoint x: 16, endPoint y: 82, distance: 129.5
click at [16, 82] on div "inbox reviewed recent all unclear take inventory issue suspicious failed recent…" at bounding box center [529, 272] width 1058 height 457
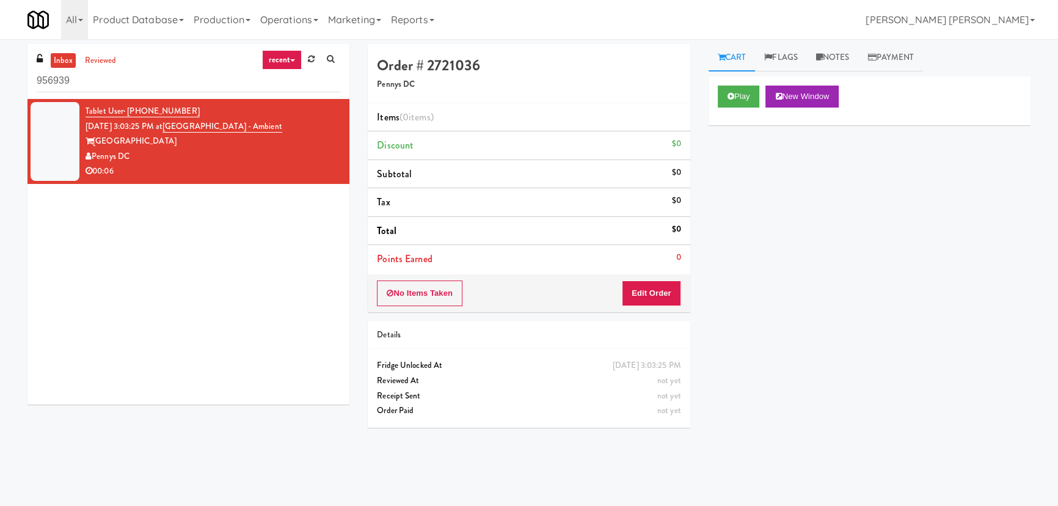
drag, startPoint x: 122, startPoint y: 82, endPoint x: 12, endPoint y: 86, distance: 110.6
click at [12, 86] on div "inbox reviewed recent all unclear take inventory issue suspicious failed recent…" at bounding box center [529, 272] width 1058 height 457
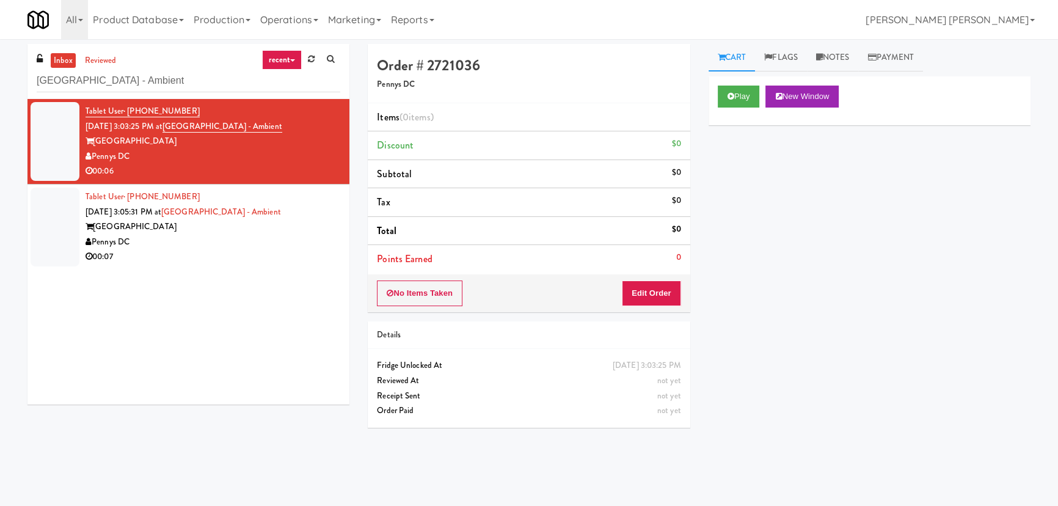
type input "Union Heights - Ambient"
click at [235, 236] on div "Pennys DC" at bounding box center [212, 241] width 255 height 15
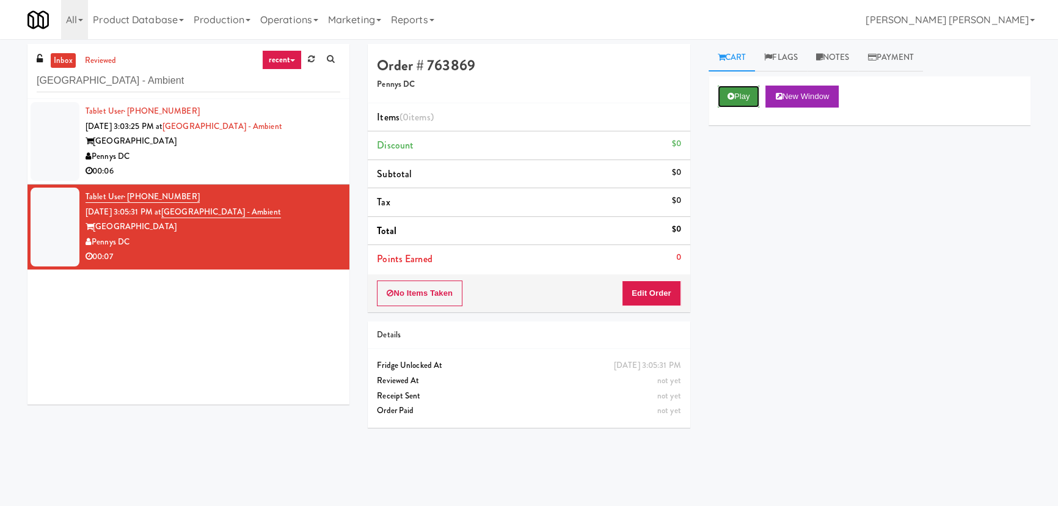
click at [733, 93] on icon at bounding box center [730, 96] width 7 height 8
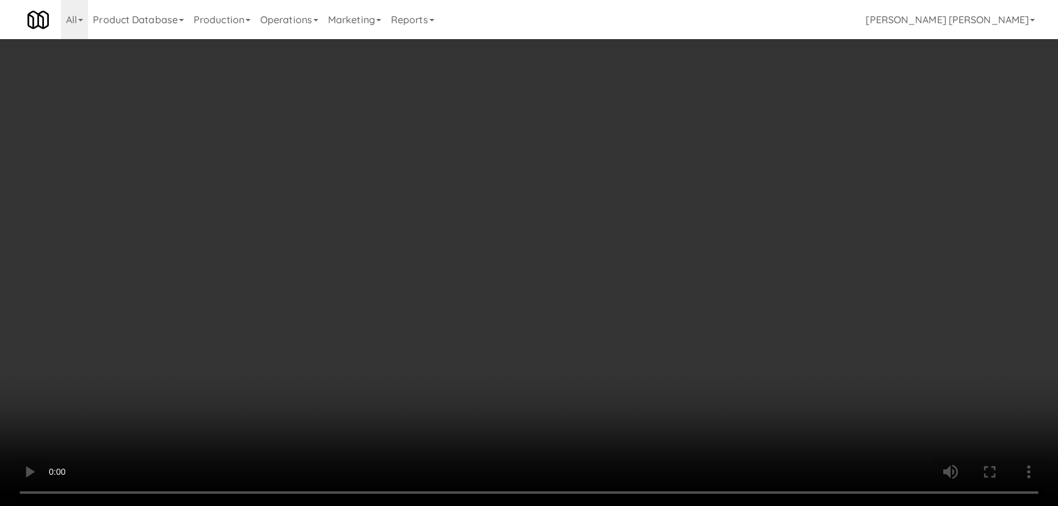
drag, startPoint x: 578, startPoint y: 536, endPoint x: 1065, endPoint y: 547, distance: 487.4
click at [580, 505] on video at bounding box center [529, 253] width 1058 height 506
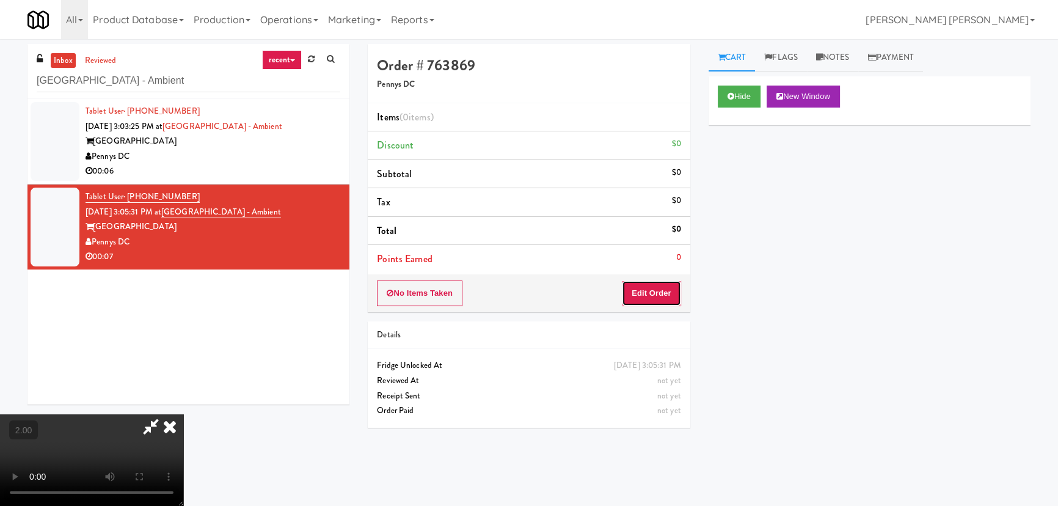
click at [666, 291] on button "Edit Order" at bounding box center [651, 293] width 59 height 26
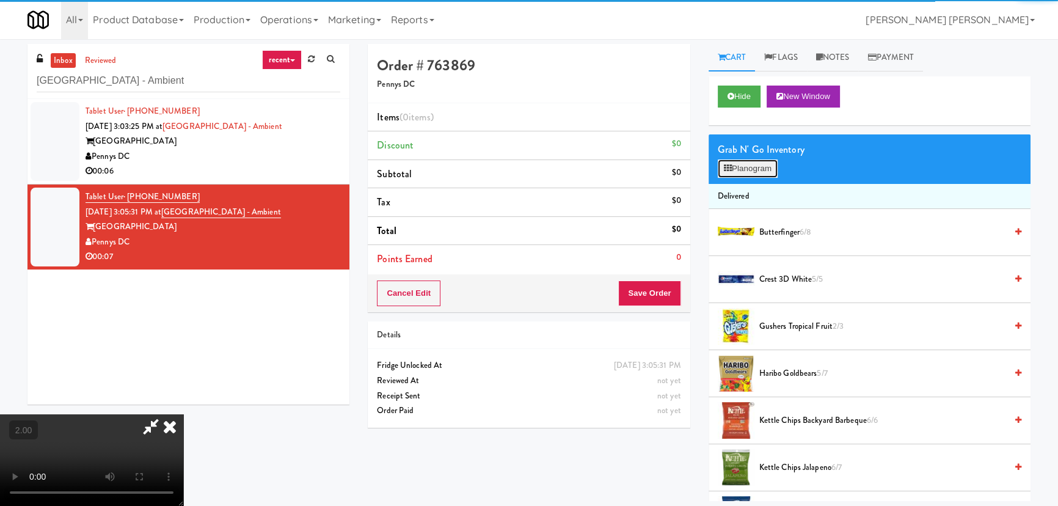
click at [752, 164] on button "Planogram" at bounding box center [748, 168] width 60 height 18
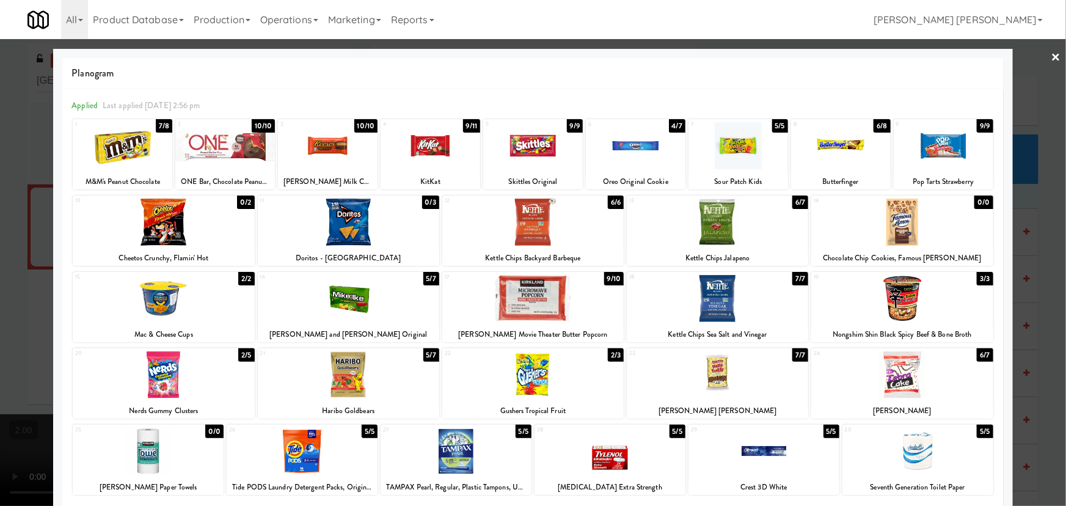
click at [530, 374] on div at bounding box center [532, 374] width 181 height 47
click at [1051, 56] on link "×" at bounding box center [1056, 58] width 10 height 38
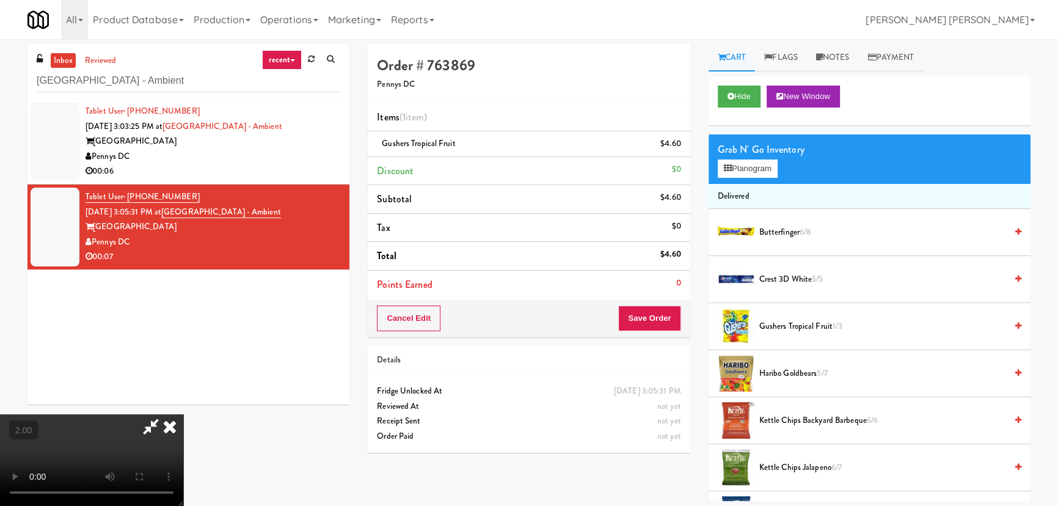
click at [183, 434] on video at bounding box center [91, 460] width 183 height 92
click at [183, 430] on video at bounding box center [91, 460] width 183 height 92
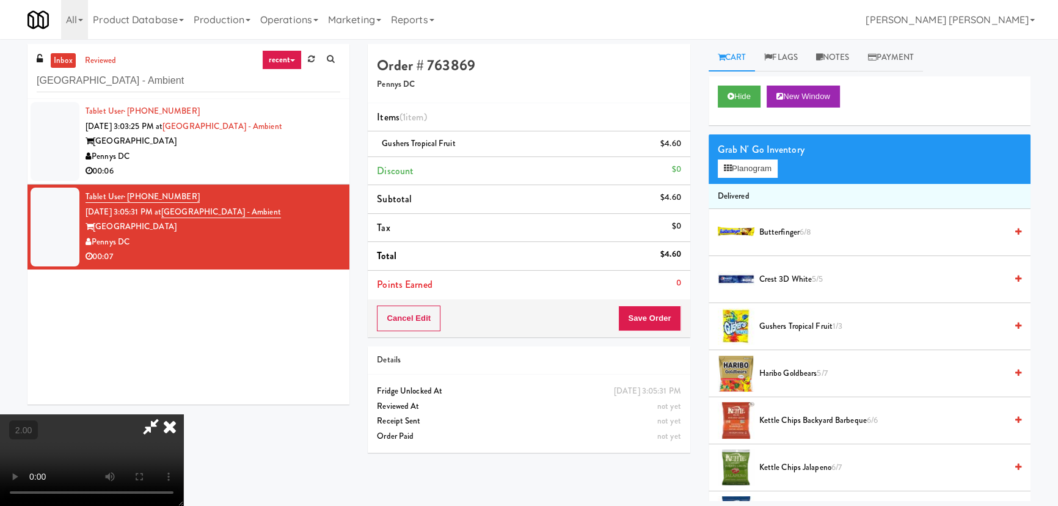
click at [183, 430] on video at bounding box center [91, 460] width 183 height 92
click at [183, 414] on icon at bounding box center [169, 426] width 27 height 24
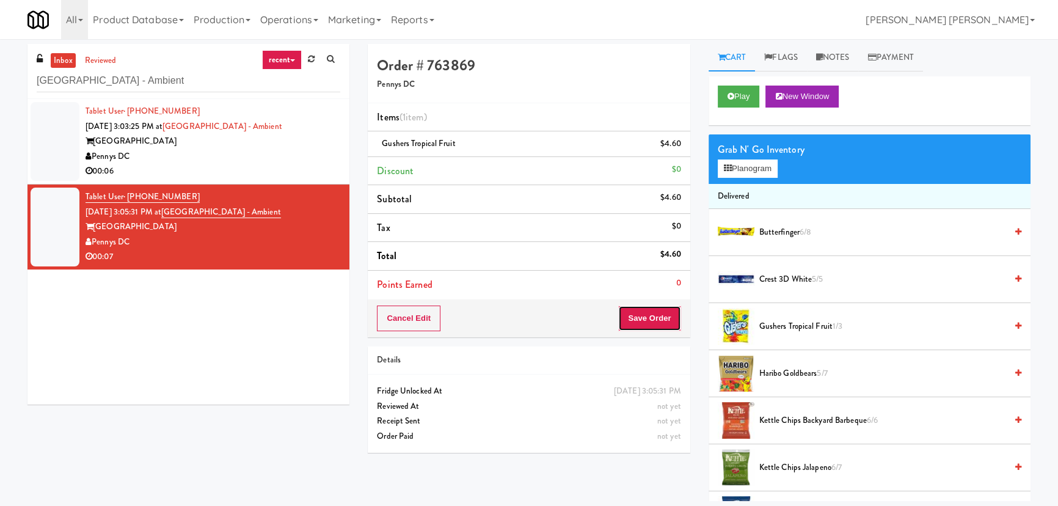
click at [636, 313] on button "Save Order" at bounding box center [649, 318] width 62 height 26
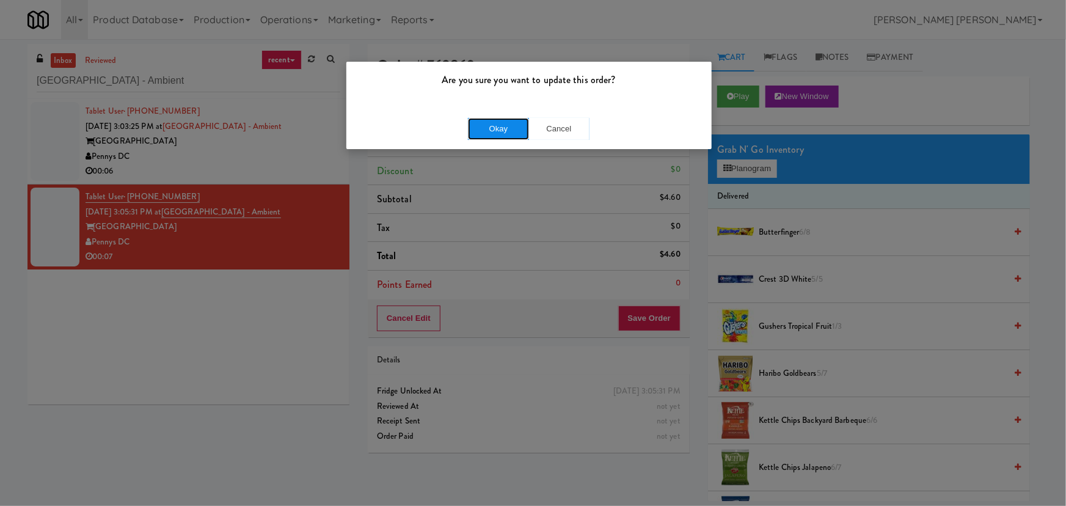
click at [504, 128] on button "Okay" at bounding box center [498, 129] width 61 height 22
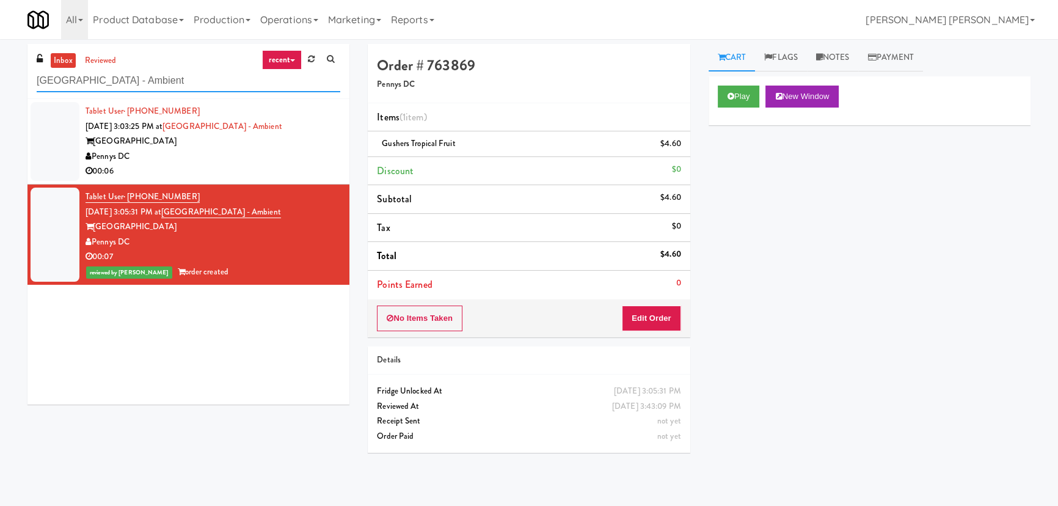
click at [0, 90] on html "Are you sure you want to update this order? Okay Cancel Okay Are you sure you w…" at bounding box center [529, 253] width 1058 height 506
paste input "Goodwin - Cooler - Righ"
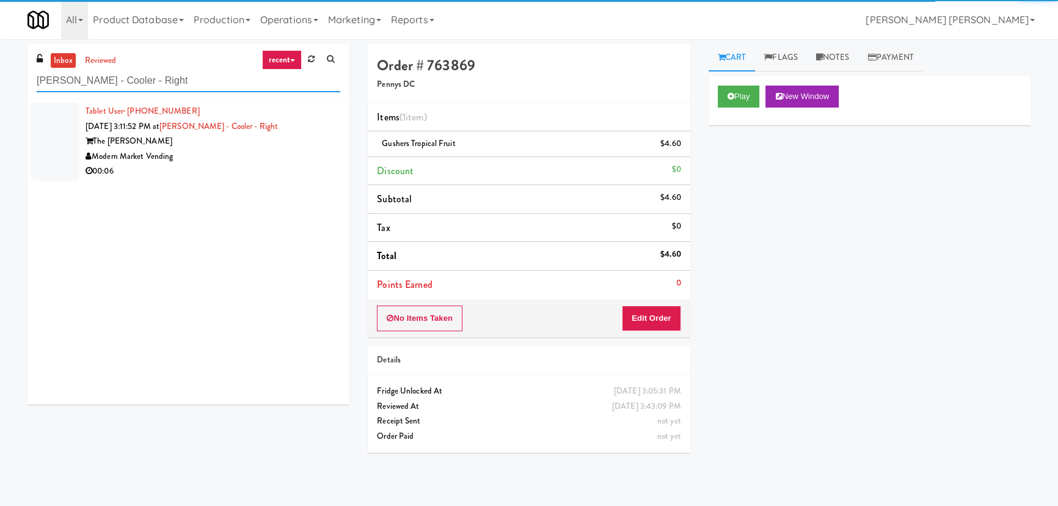
type input "Goodwin - Cooler - Right"
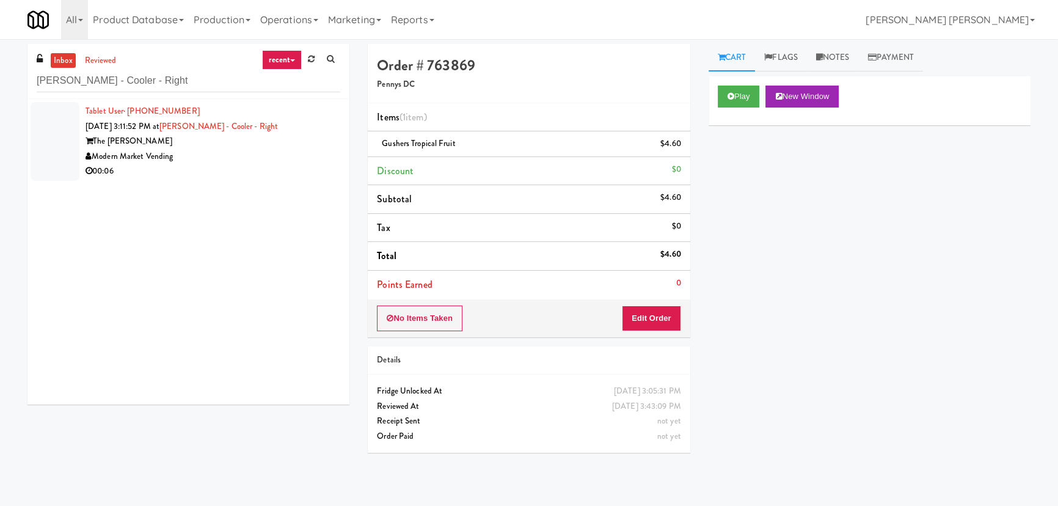
click at [247, 166] on div "00:06" at bounding box center [212, 171] width 255 height 15
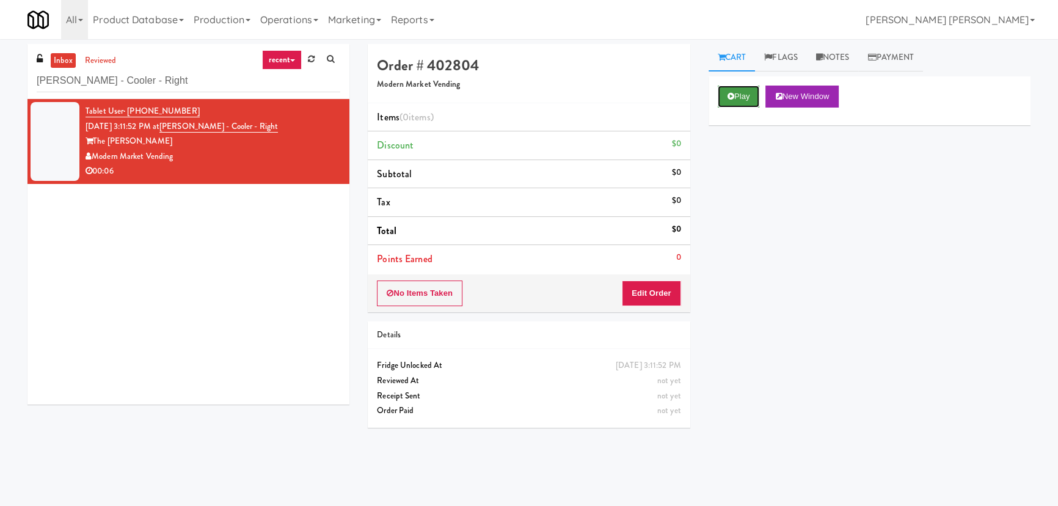
click at [733, 92] on icon at bounding box center [730, 96] width 7 height 8
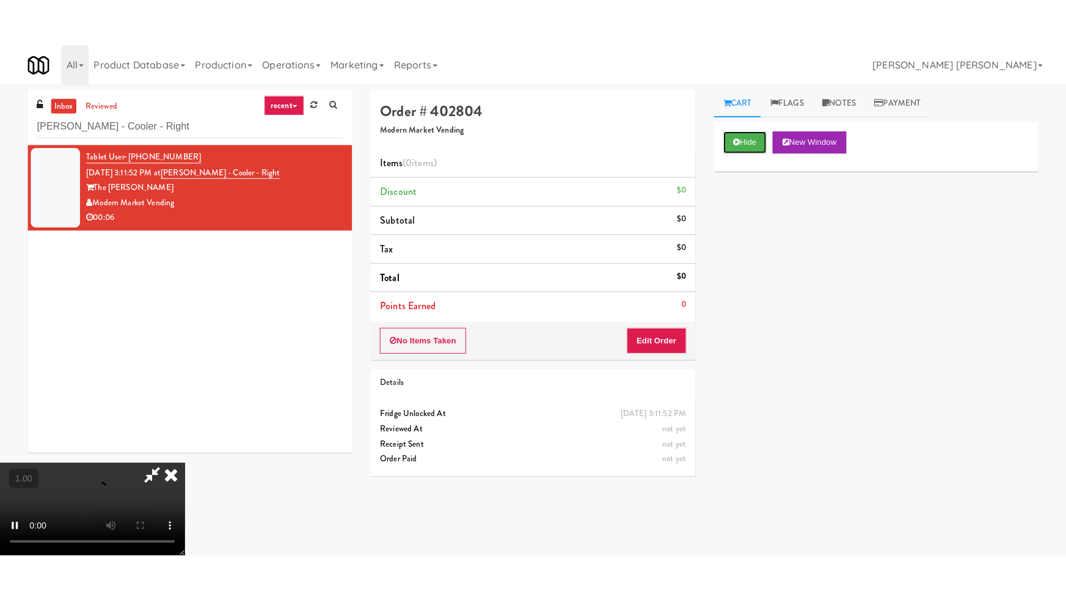
scroll to position [194, 0]
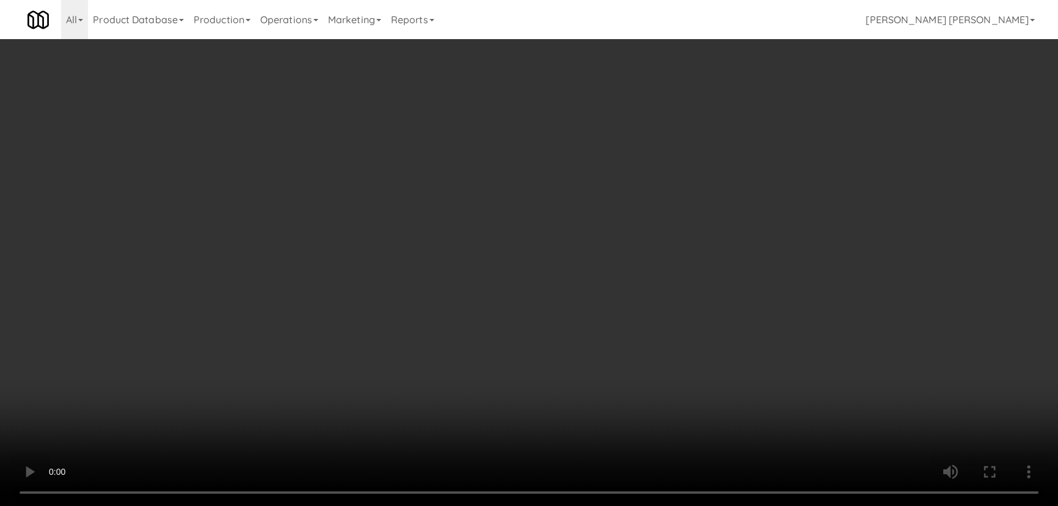
click at [576, 505] on video at bounding box center [529, 253] width 1058 height 506
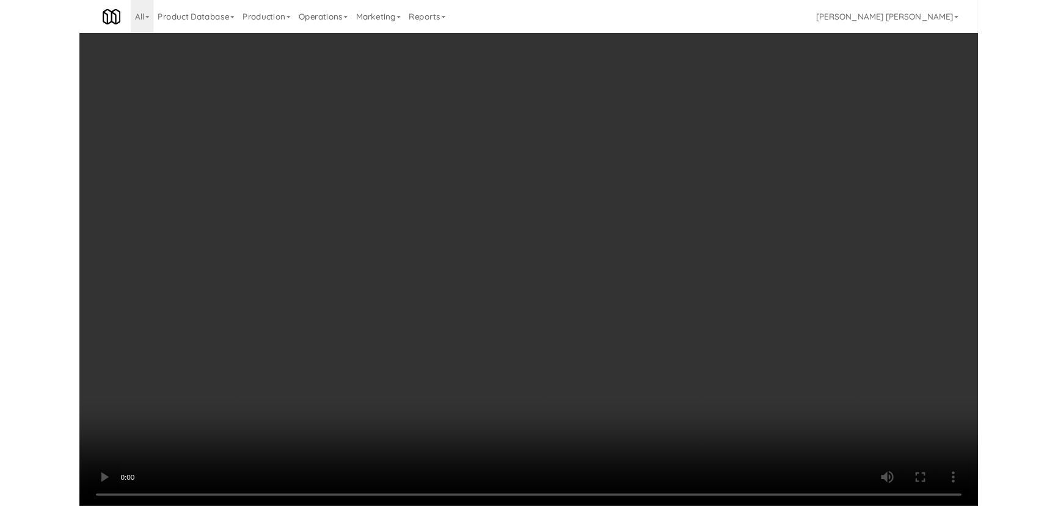
scroll to position [25, 0]
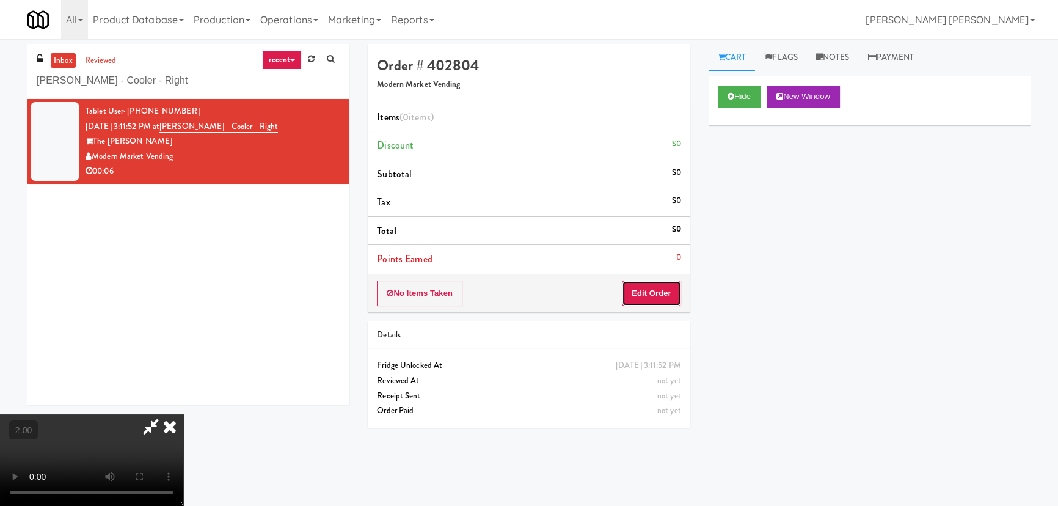
click at [653, 292] on button "Edit Order" at bounding box center [651, 293] width 59 height 26
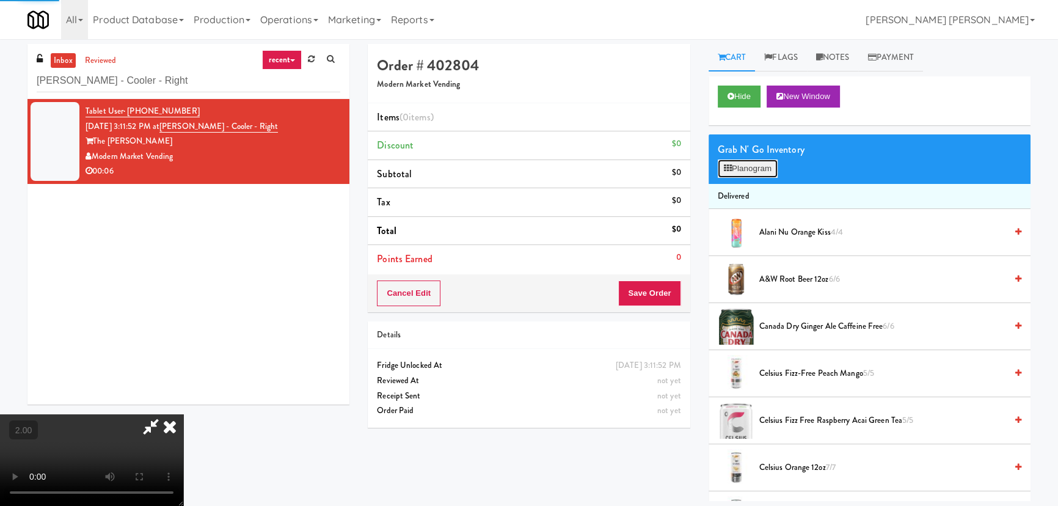
click at [733, 169] on button "Planogram" at bounding box center [748, 168] width 60 height 18
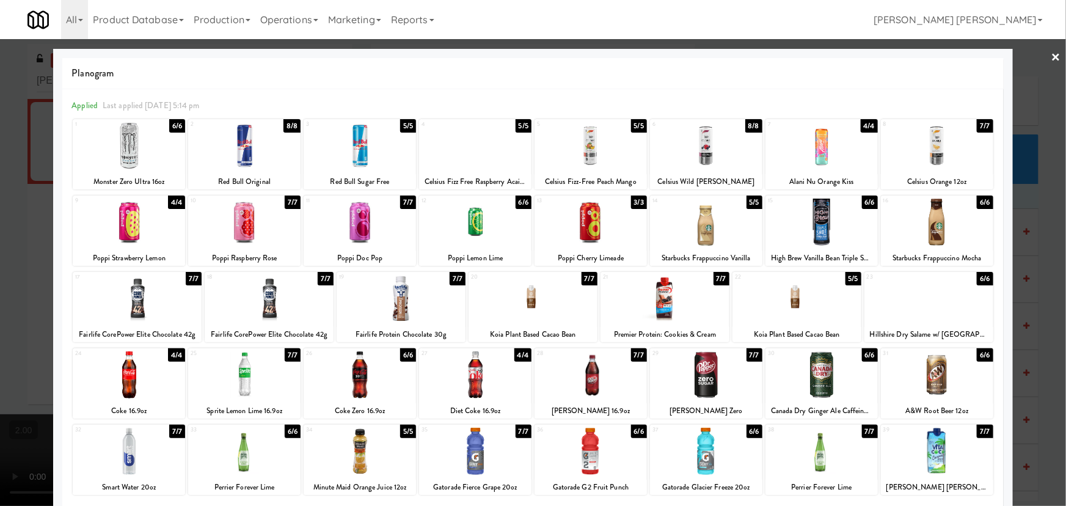
click at [132, 303] on div at bounding box center [137, 298] width 129 height 47
click at [1051, 55] on link "×" at bounding box center [1056, 58] width 10 height 38
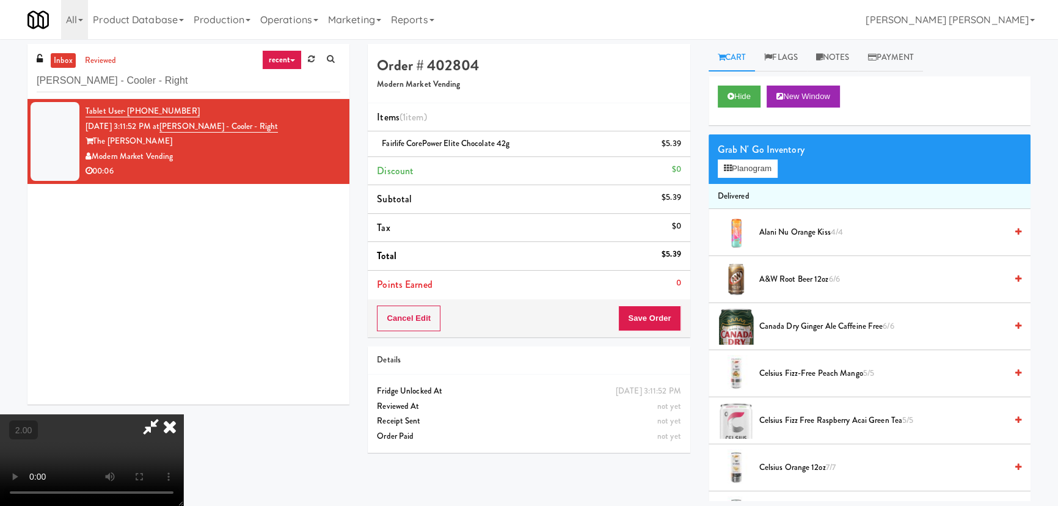
click at [183, 414] on icon at bounding box center [169, 426] width 27 height 24
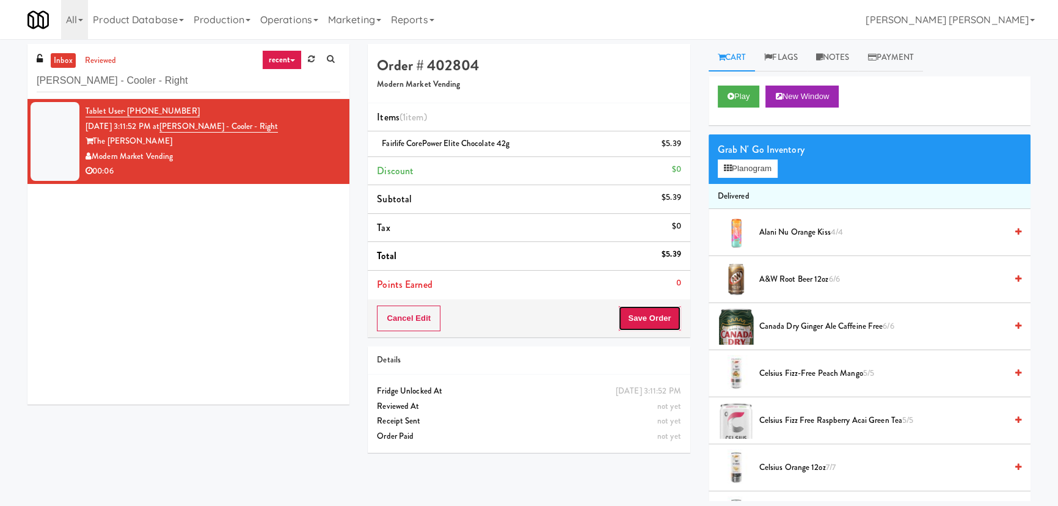
click at [655, 308] on button "Save Order" at bounding box center [649, 318] width 62 height 26
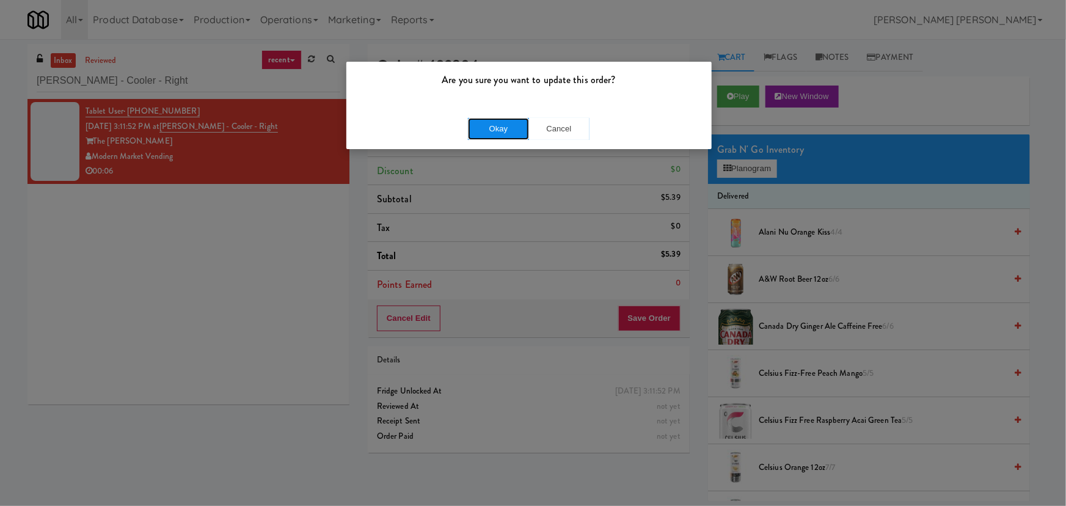
click at [519, 118] on button "Okay" at bounding box center [498, 129] width 61 height 22
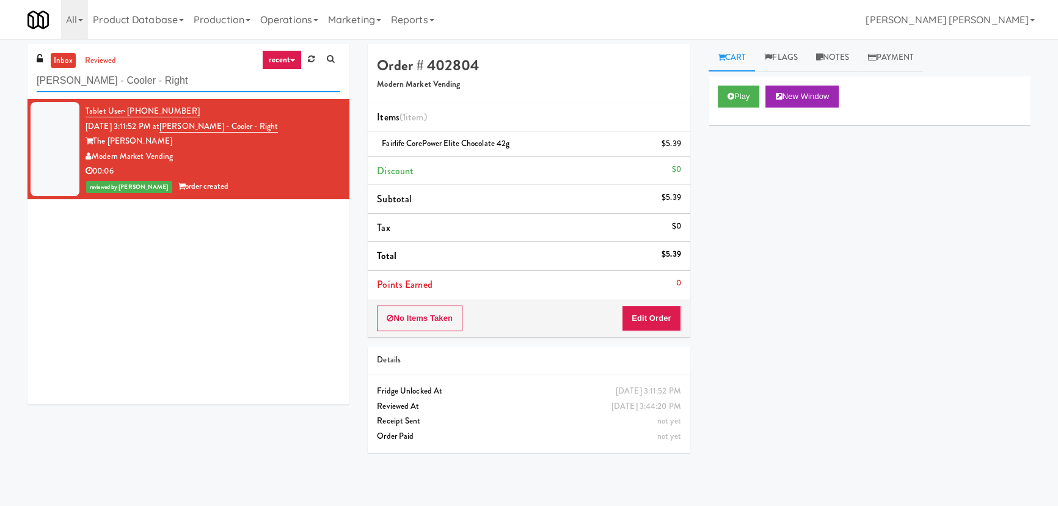
drag, startPoint x: 158, startPoint y: 79, endPoint x: -67, endPoint y: 82, distance: 225.3
click at [0, 82] on html "Are you sure you want to update this order? Okay Cancel Okay Are you sure you w…" at bounding box center [529, 253] width 1058 height 506
paste input "400 Rhett Cabinet 1"
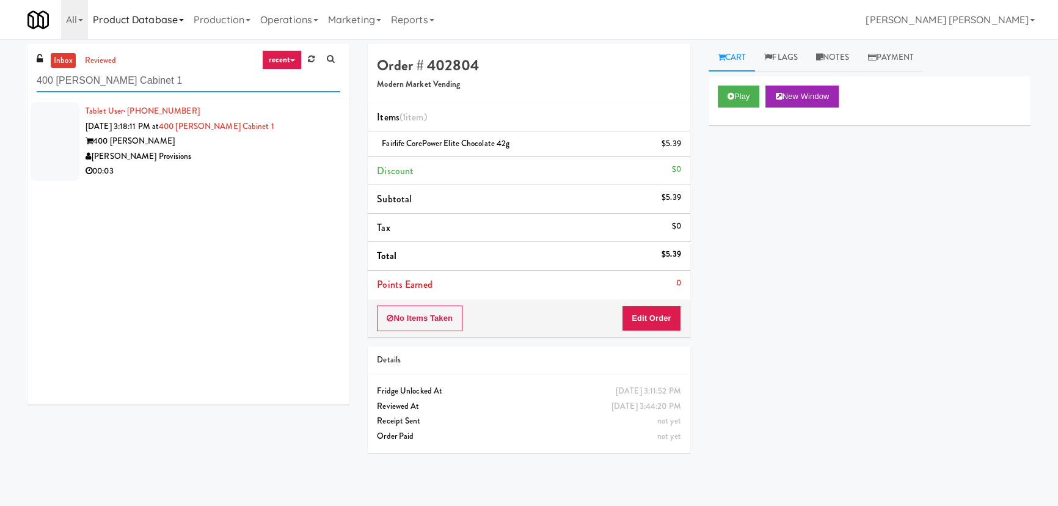
type input "400 Rhett Cabinet 1"
click at [230, 158] on div "[PERSON_NAME] Provisions" at bounding box center [212, 156] width 255 height 15
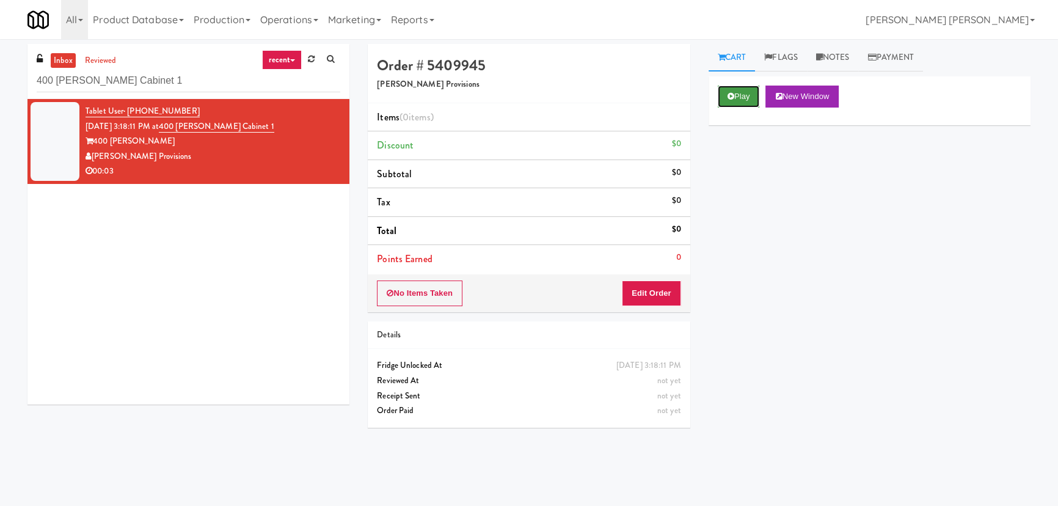
click at [738, 98] on button "Play" at bounding box center [739, 96] width 42 height 22
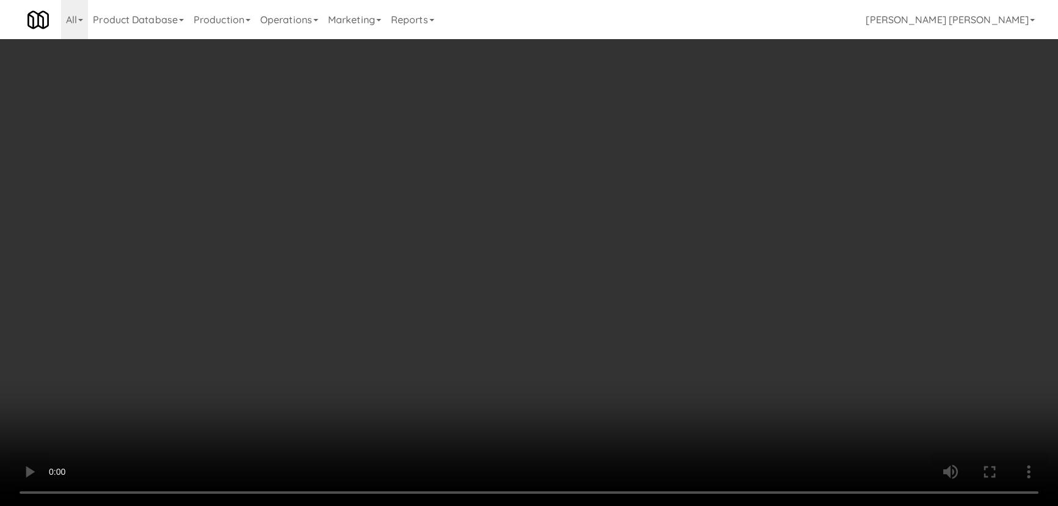
click at [582, 505] on video at bounding box center [529, 253] width 1058 height 506
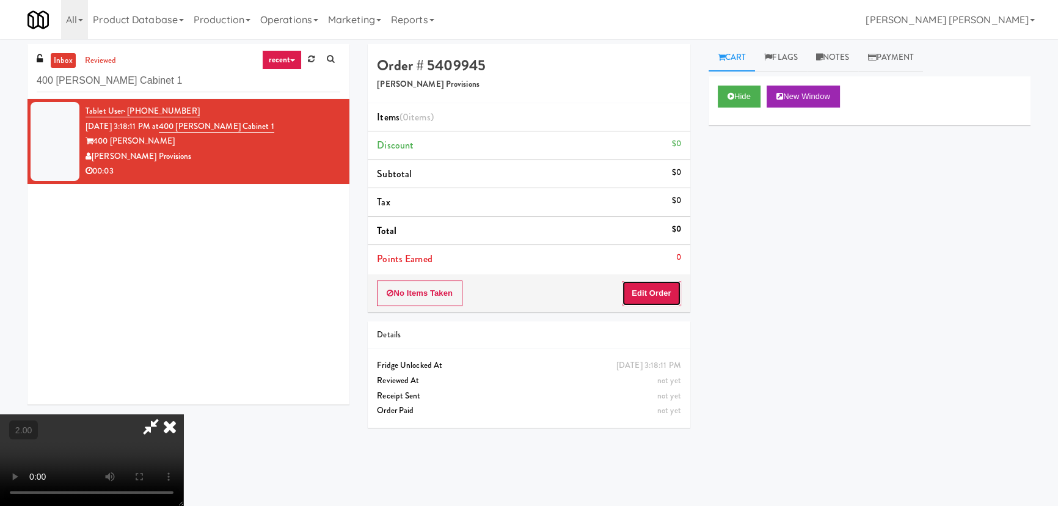
click at [676, 289] on button "Edit Order" at bounding box center [651, 293] width 59 height 26
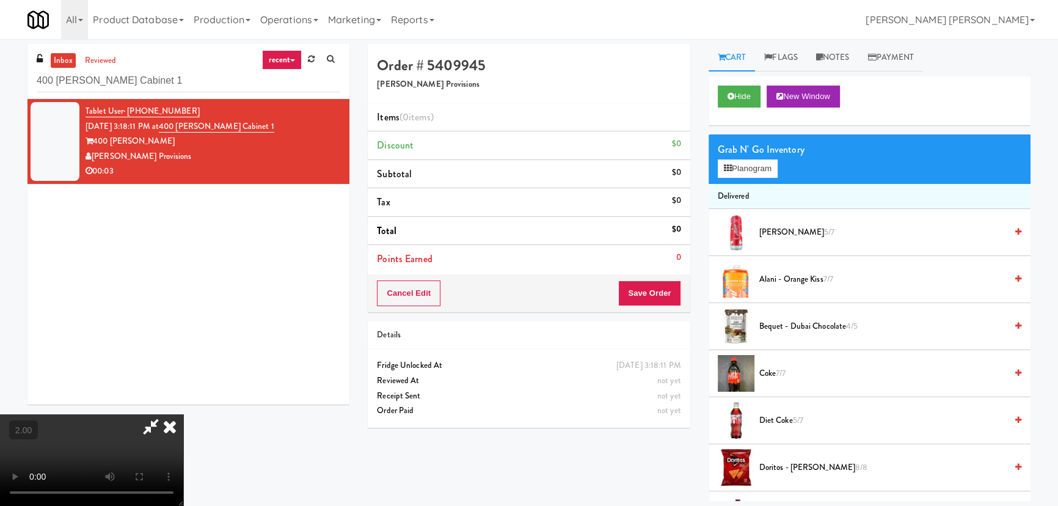
click at [783, 228] on span "Alani - Cherry Slush 5/7" at bounding box center [882, 232] width 247 height 15
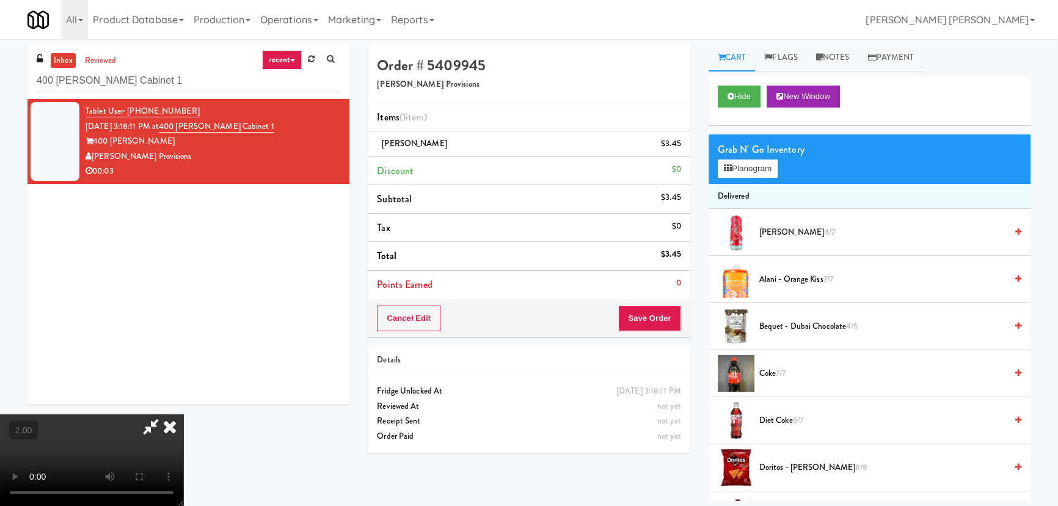
scroll to position [0, 0]
click at [183, 414] on icon at bounding box center [169, 426] width 27 height 24
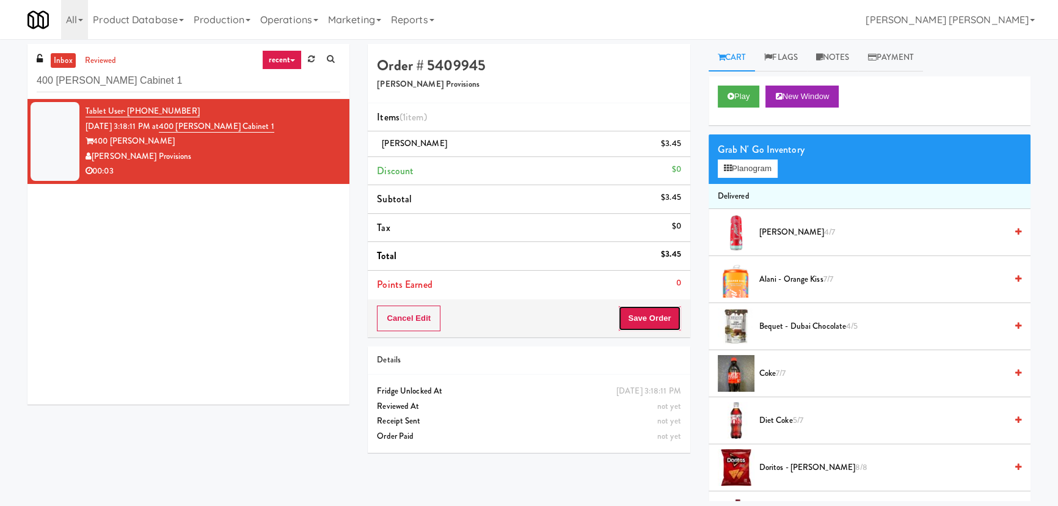
click at [642, 319] on button "Save Order" at bounding box center [649, 318] width 62 height 26
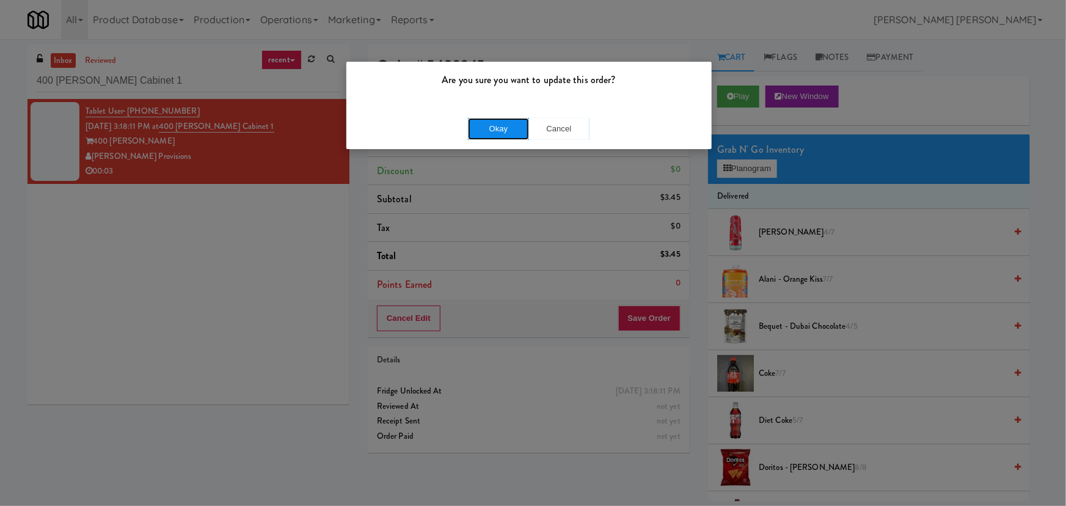
click at [500, 133] on button "Okay" at bounding box center [498, 129] width 61 height 22
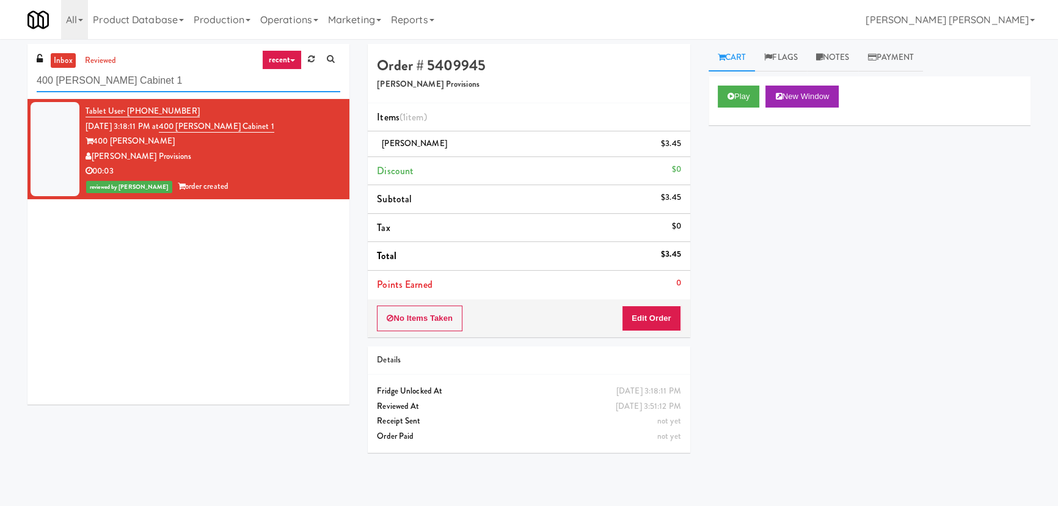
drag, startPoint x: 145, startPoint y: 77, endPoint x: -34, endPoint y: 82, distance: 179.0
click at [0, 82] on html "Are you sure you want to update this order? Okay Cancel Okay Are you sure you w…" at bounding box center [529, 253] width 1058 height 506
paste input "234 Cooler"
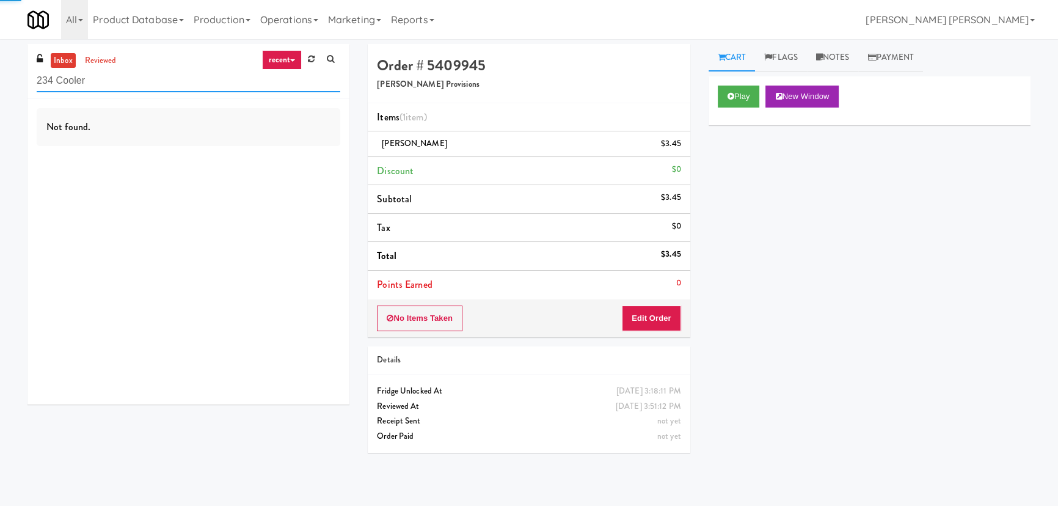
type input "234 Cooler"
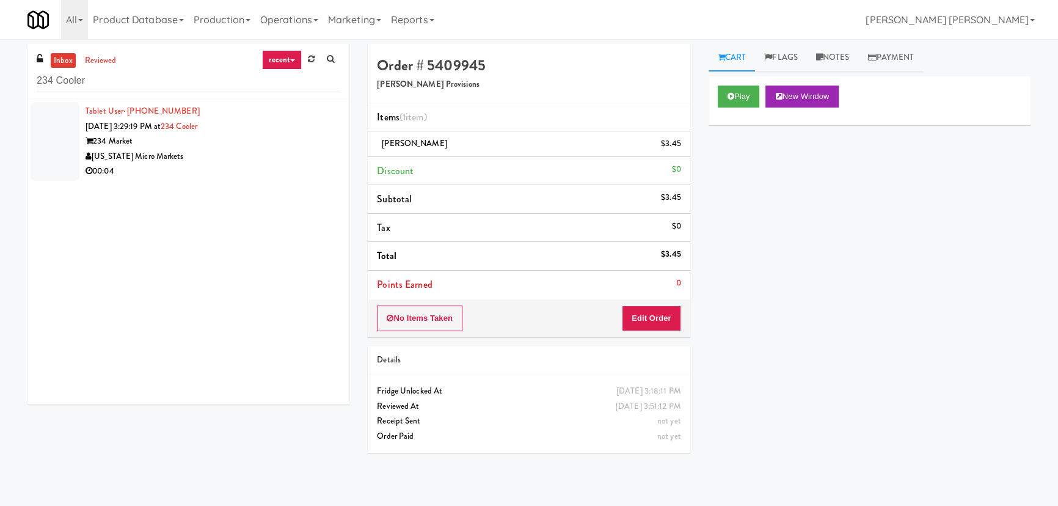
click at [276, 140] on div "234 Market" at bounding box center [212, 141] width 255 height 15
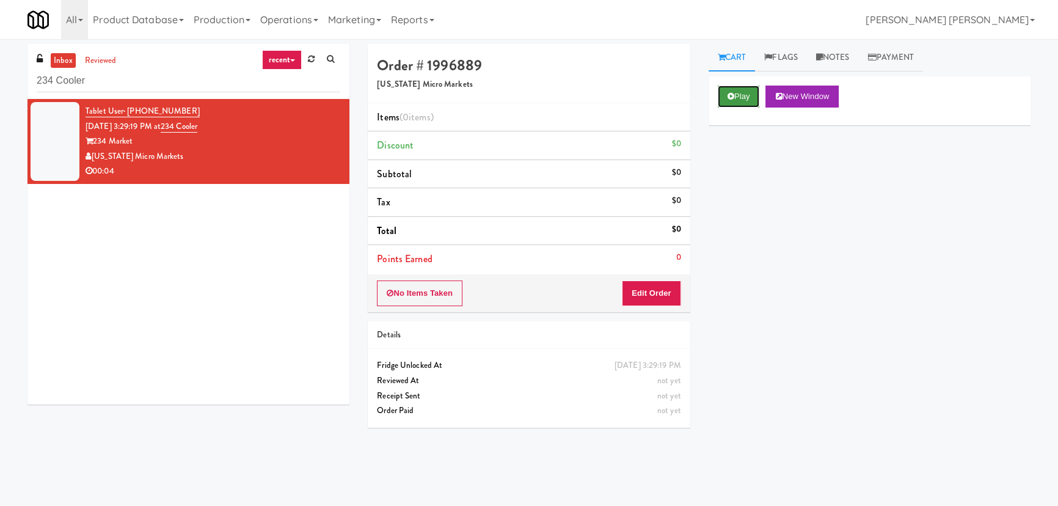
click at [743, 104] on button "Play" at bounding box center [739, 96] width 42 height 22
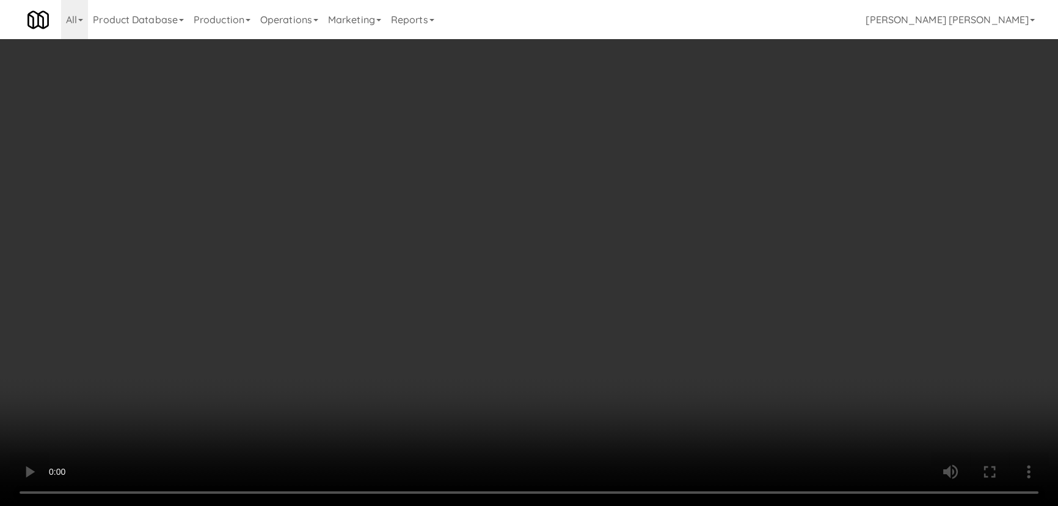
click at [587, 505] on video at bounding box center [529, 253] width 1058 height 506
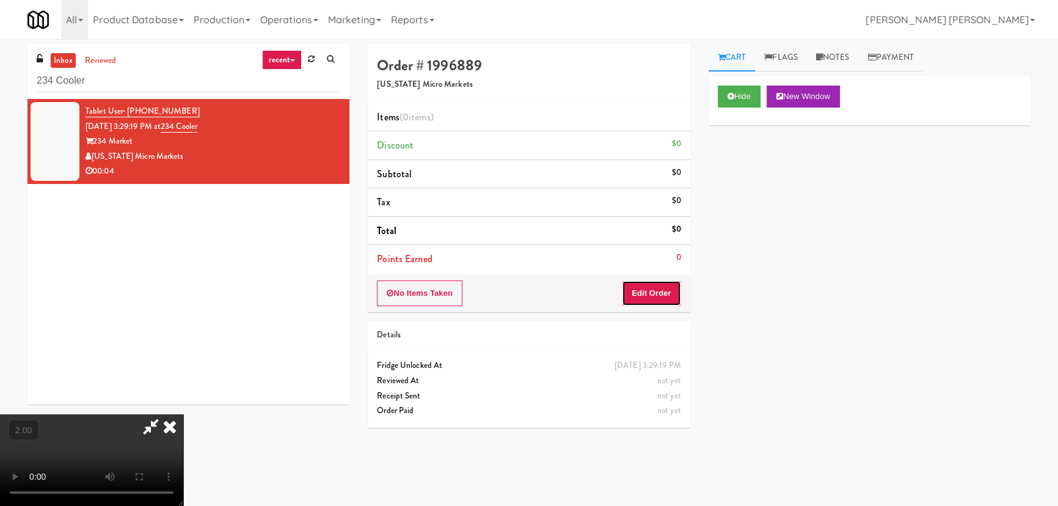
click at [655, 282] on button "Edit Order" at bounding box center [651, 293] width 59 height 26
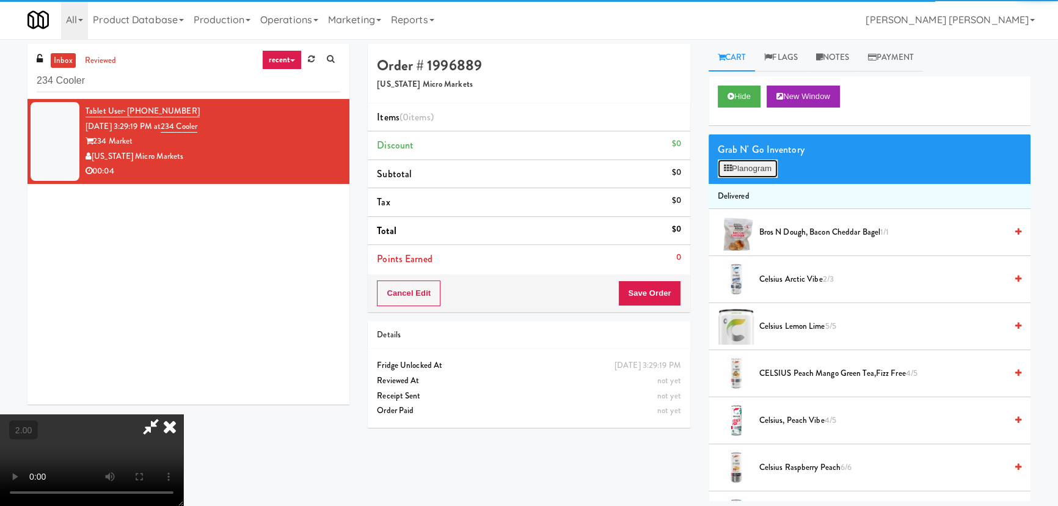
click at [730, 169] on icon at bounding box center [728, 168] width 8 height 8
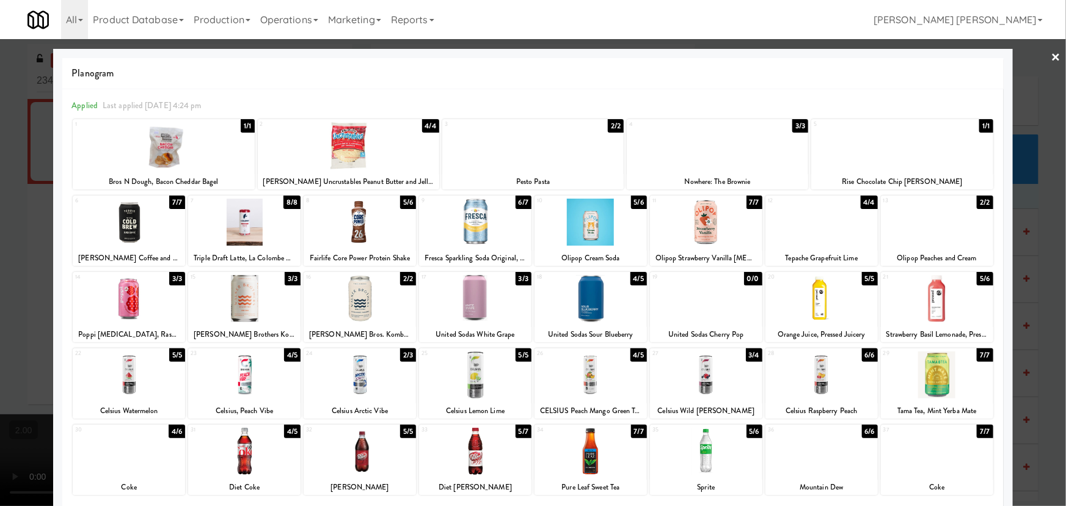
click at [465, 449] on div at bounding box center [475, 450] width 112 height 47
click at [1051, 53] on link "×" at bounding box center [1056, 58] width 10 height 38
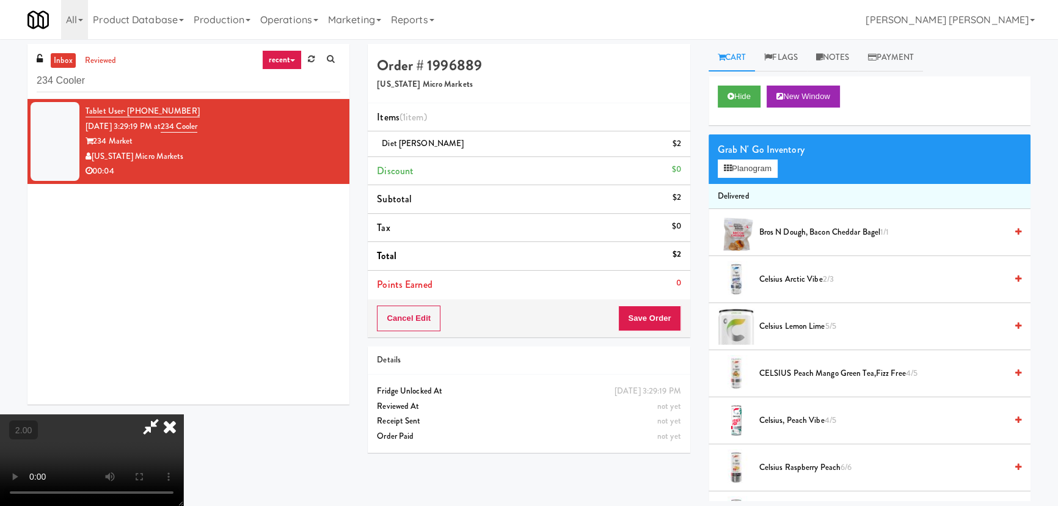
click at [183, 414] on icon at bounding box center [169, 426] width 27 height 24
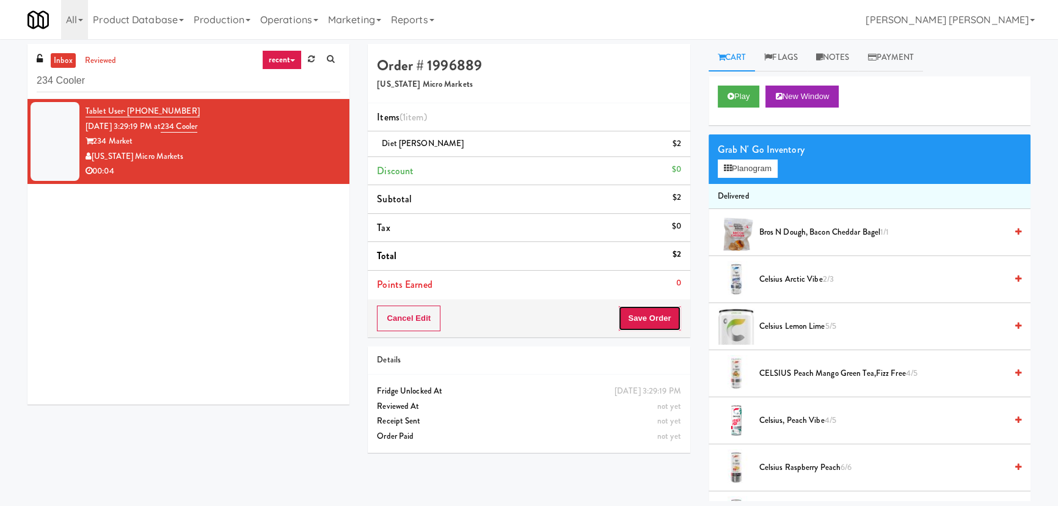
click at [644, 322] on button "Save Order" at bounding box center [649, 318] width 62 height 26
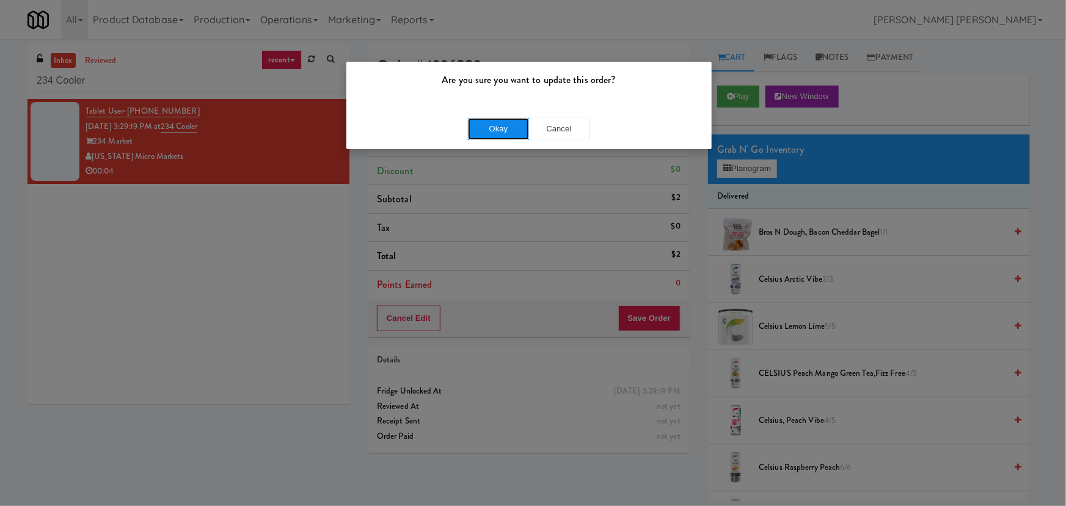
click at [520, 125] on button "Okay" at bounding box center [498, 129] width 61 height 22
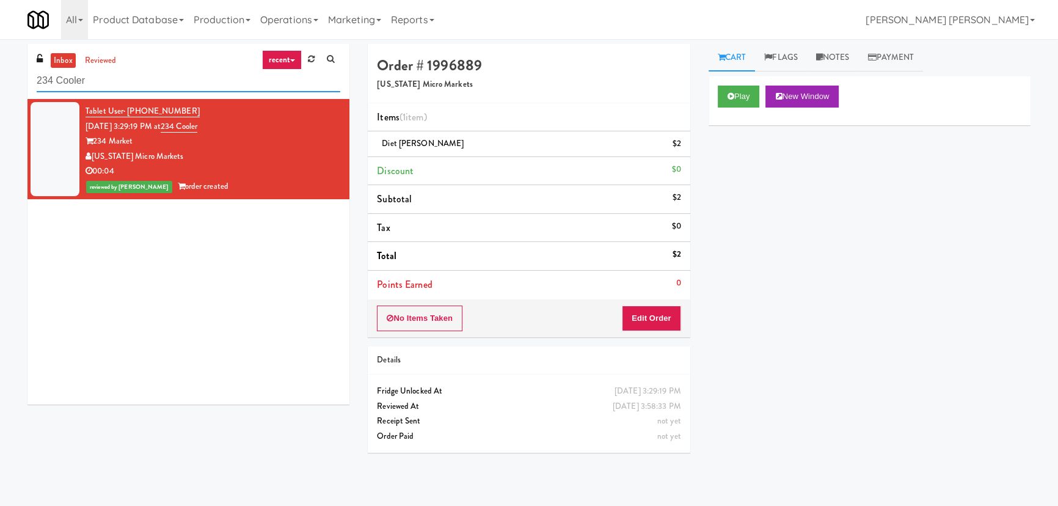
drag, startPoint x: 194, startPoint y: 79, endPoint x: -115, endPoint y: 80, distance: 309.0
click at [0, 80] on html "Are you sure you want to update this order? Okay Cancel Okay Are you sure you w…" at bounding box center [529, 253] width 1058 height 506
paste input "Gateway west loop"
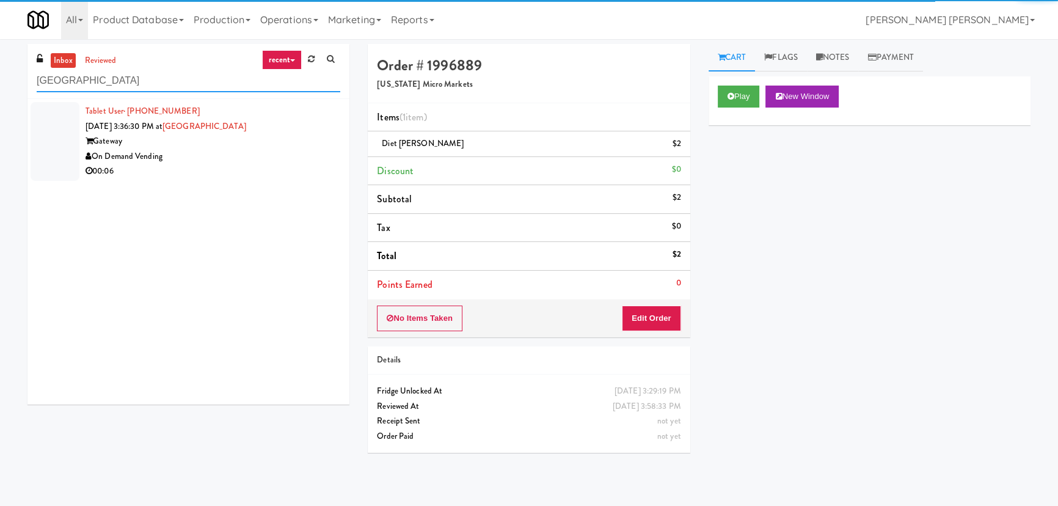
type input "Gateway west loop"
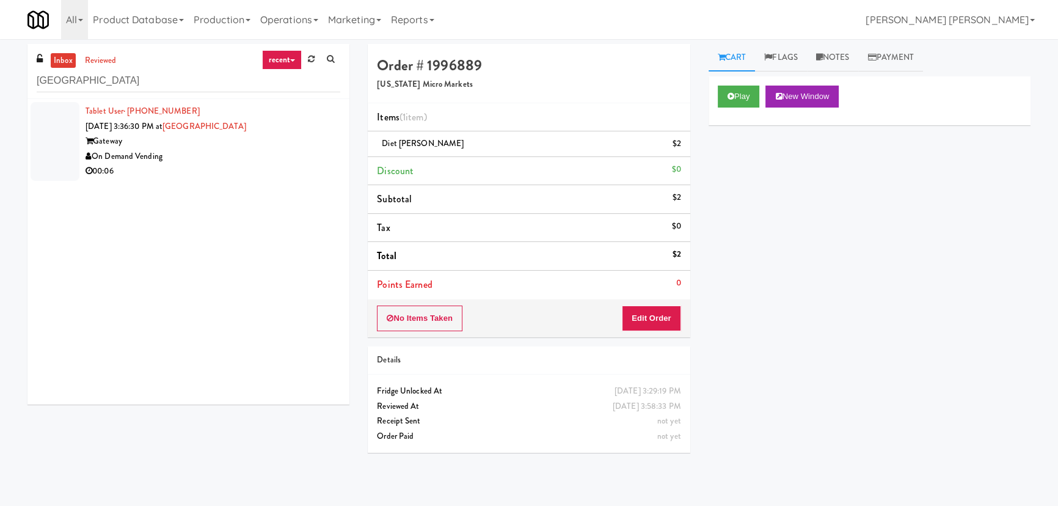
click at [189, 165] on div "00:06" at bounding box center [212, 171] width 255 height 15
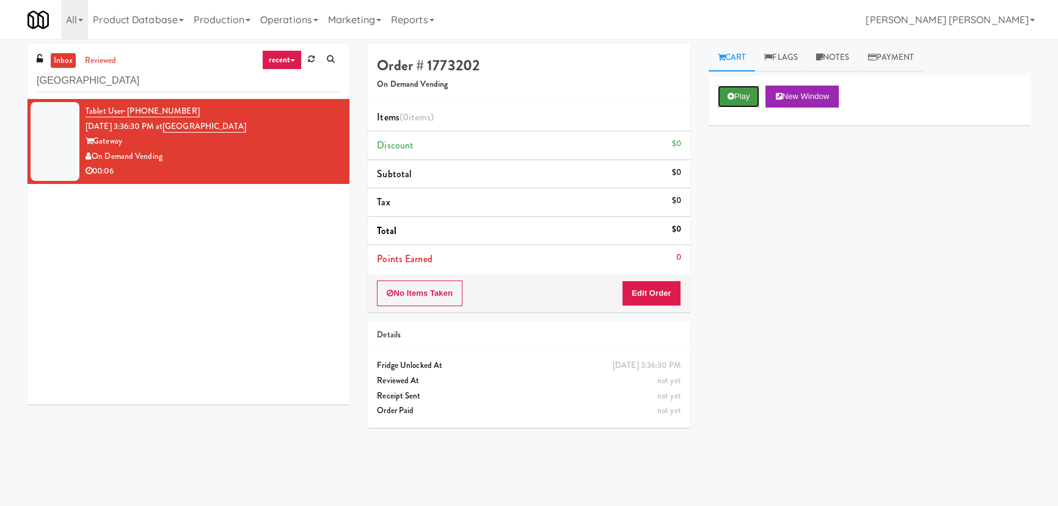
click at [744, 102] on button "Play" at bounding box center [739, 96] width 42 height 22
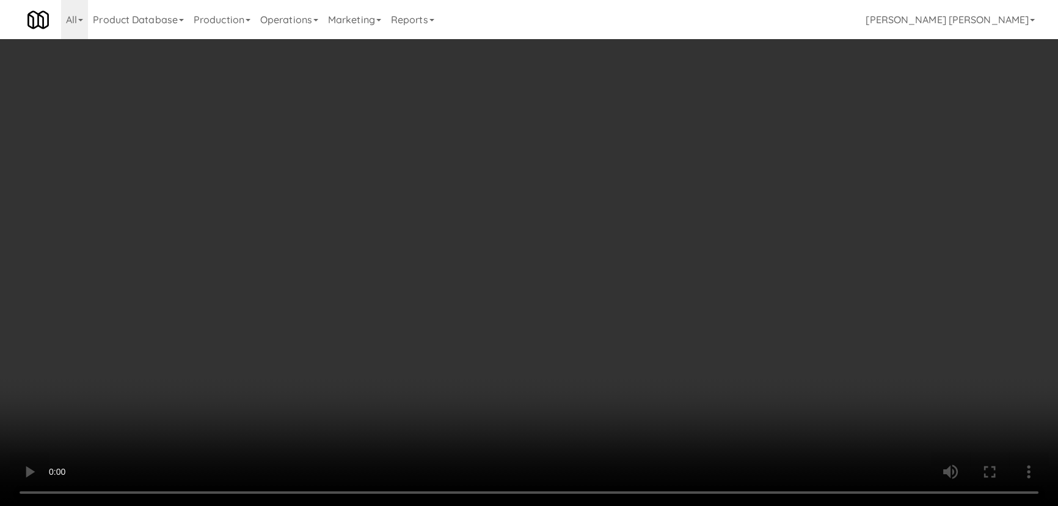
drag, startPoint x: 584, startPoint y: 535, endPoint x: 1018, endPoint y: 510, distance: 434.3
click at [590, 505] on video at bounding box center [529, 253] width 1058 height 506
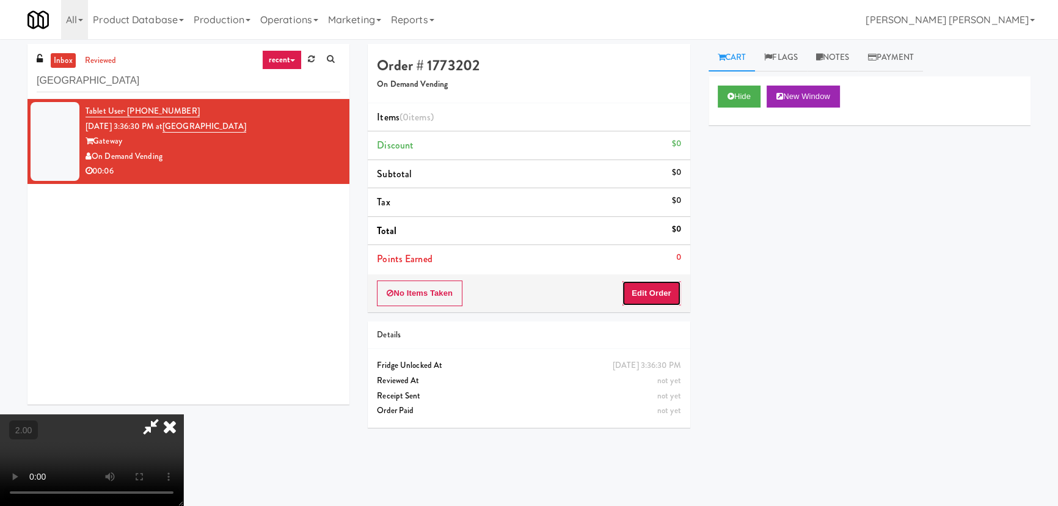
click at [647, 280] on button "Edit Order" at bounding box center [651, 293] width 59 height 26
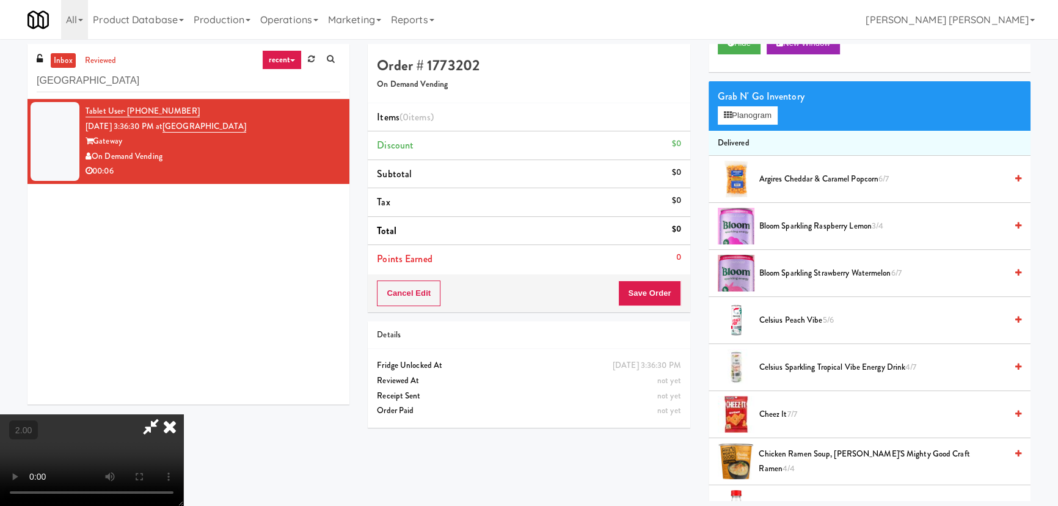
scroll to position [111, 0]
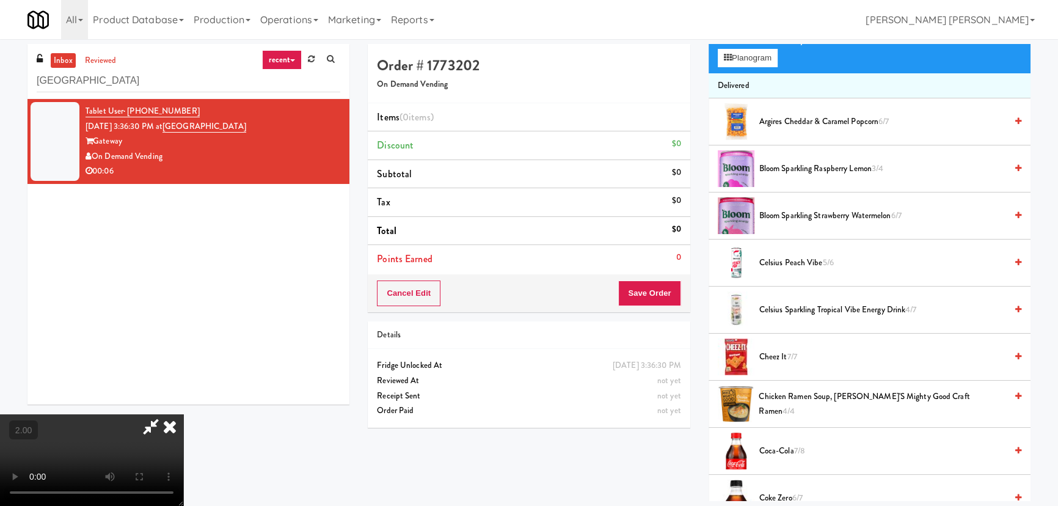
click at [776, 357] on span "Cheez It 7/7" at bounding box center [882, 356] width 247 height 15
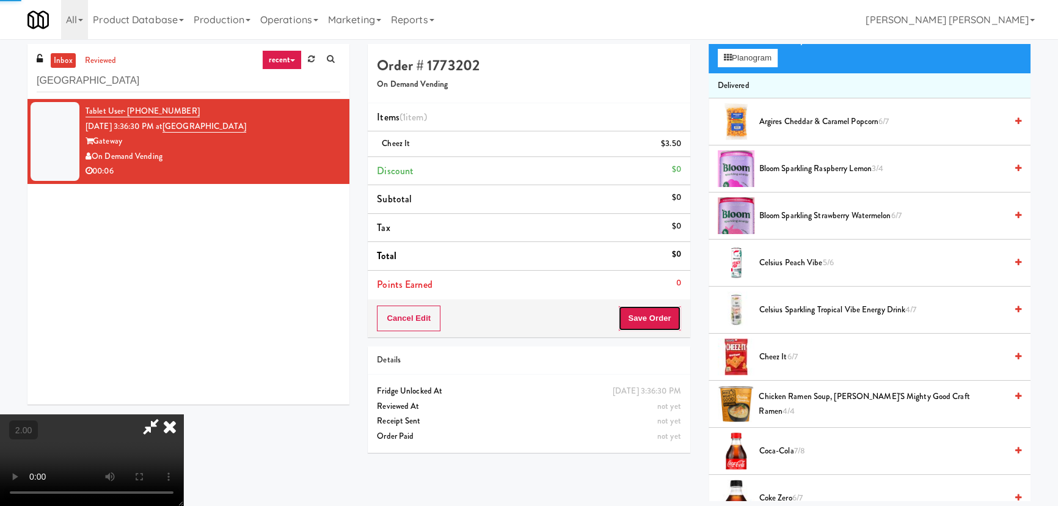
click at [651, 312] on button "Save Order" at bounding box center [649, 318] width 62 height 26
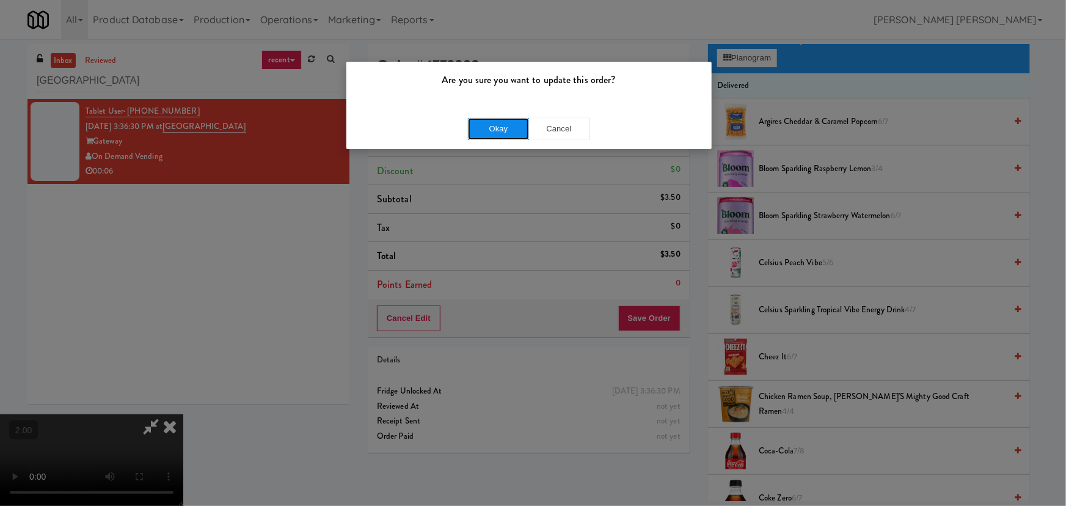
drag, startPoint x: 497, startPoint y: 126, endPoint x: 330, endPoint y: 27, distance: 194.2
click at [496, 126] on button "Okay" at bounding box center [498, 129] width 61 height 22
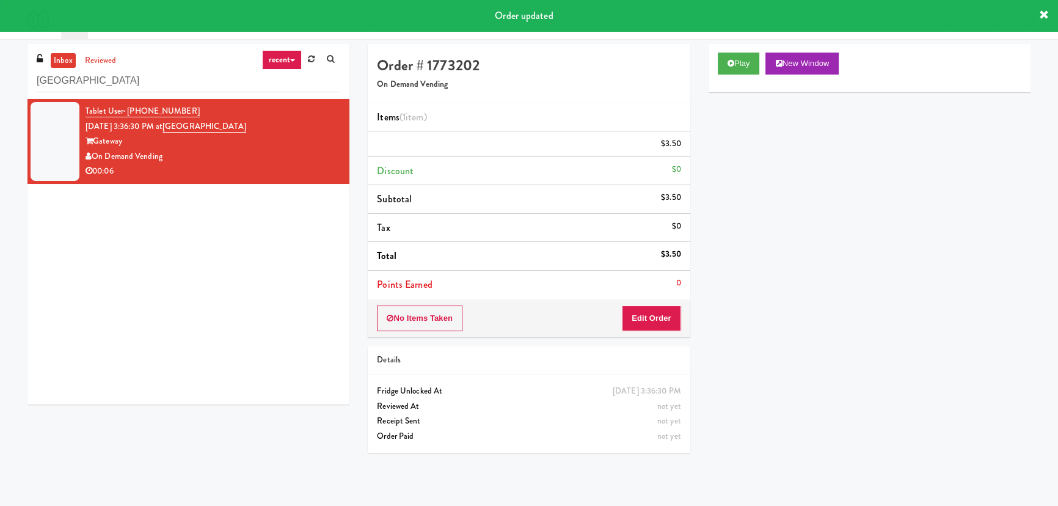
scroll to position [0, 0]
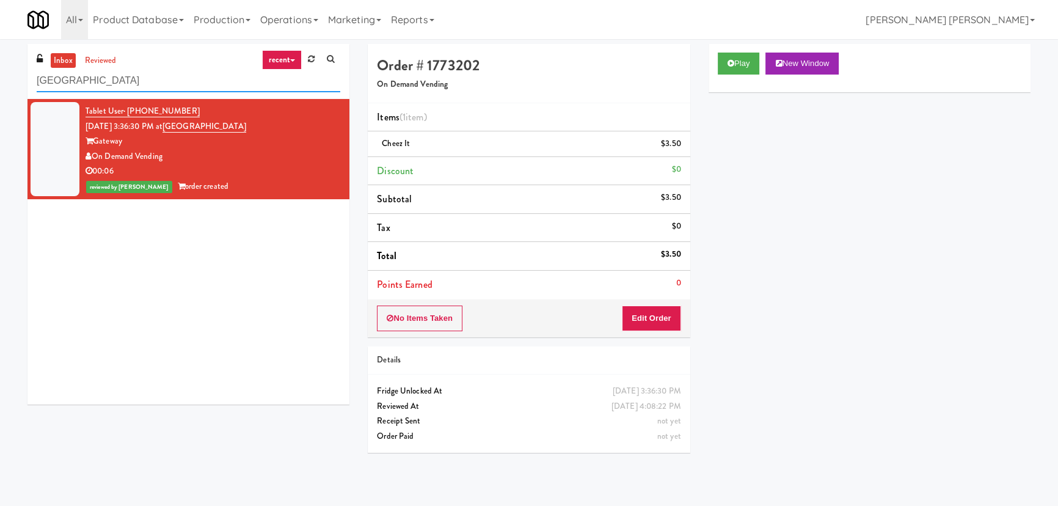
drag, startPoint x: 134, startPoint y: 85, endPoint x: -78, endPoint y: 74, distance: 212.8
click at [0, 74] on html "Are you sure you want to update this order? Okay Cancel Okay Are you sure you w…" at bounding box center [529, 253] width 1058 height 506
paste input "Stonebriar #1 Cooler"
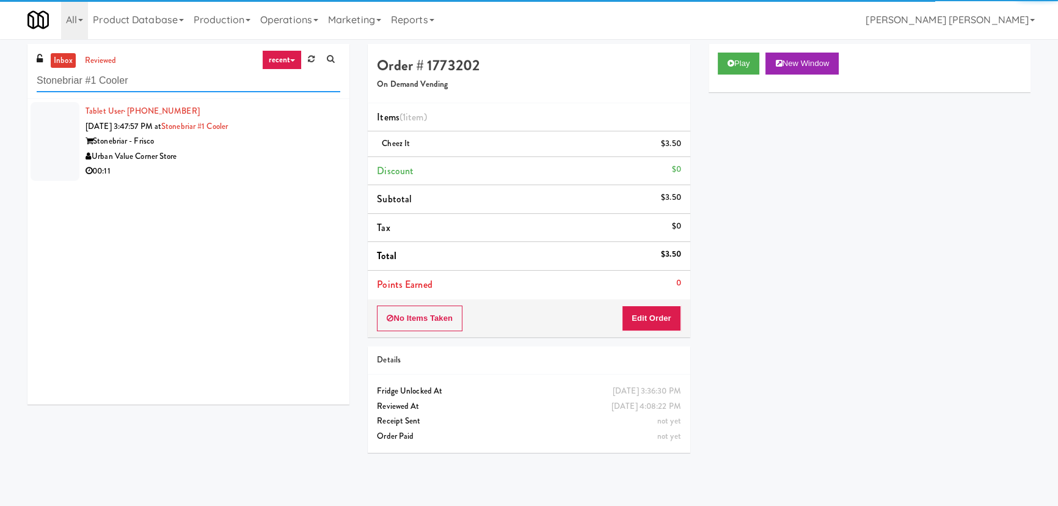
type input "Stonebriar #1 Cooler"
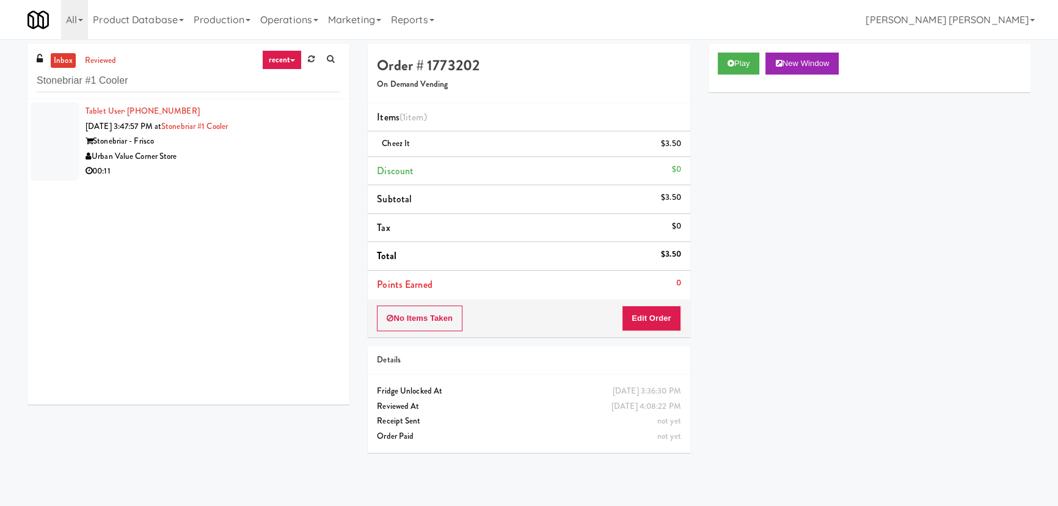
click at [266, 156] on div "Urban Value Corner Store" at bounding box center [212, 156] width 255 height 15
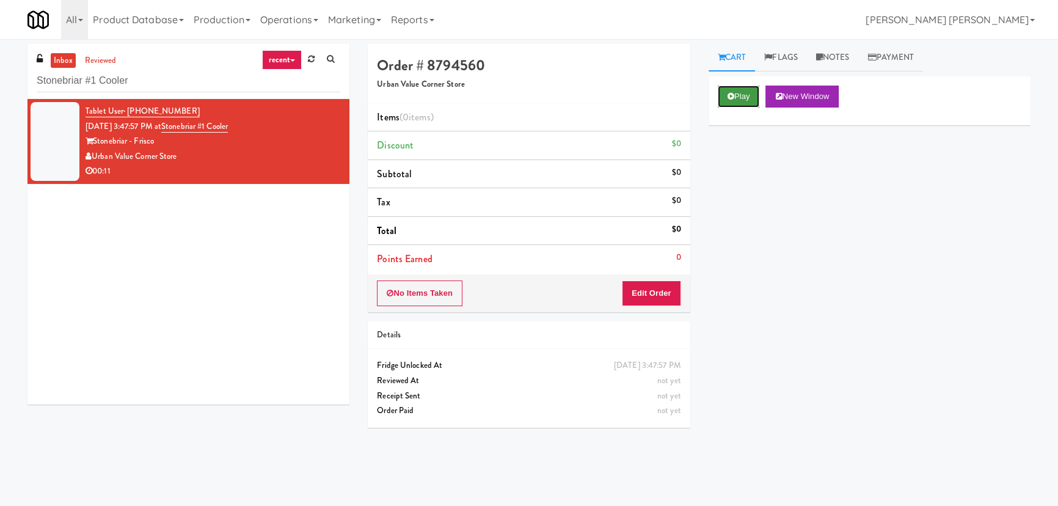
click at [738, 96] on button "Play" at bounding box center [739, 96] width 42 height 22
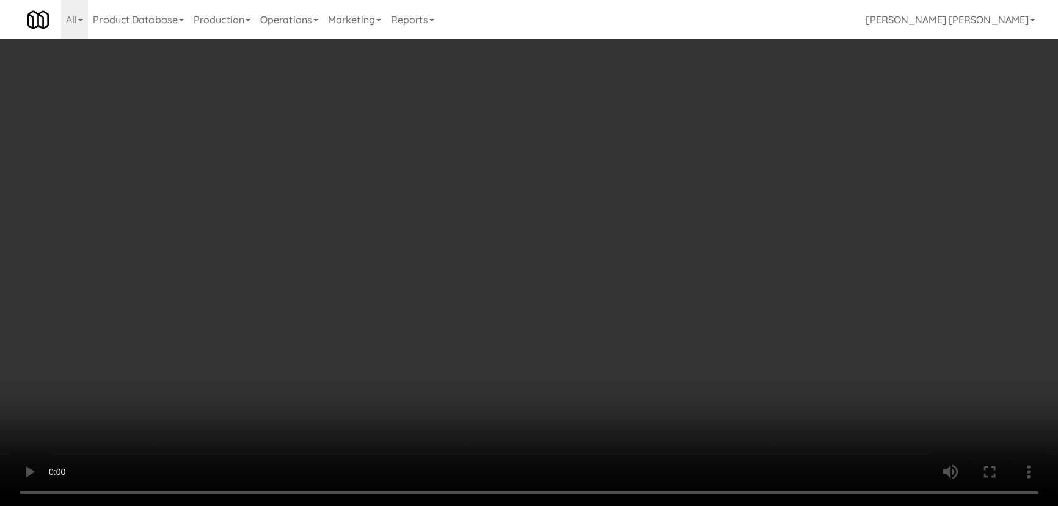
click at [580, 505] on video at bounding box center [529, 253] width 1058 height 506
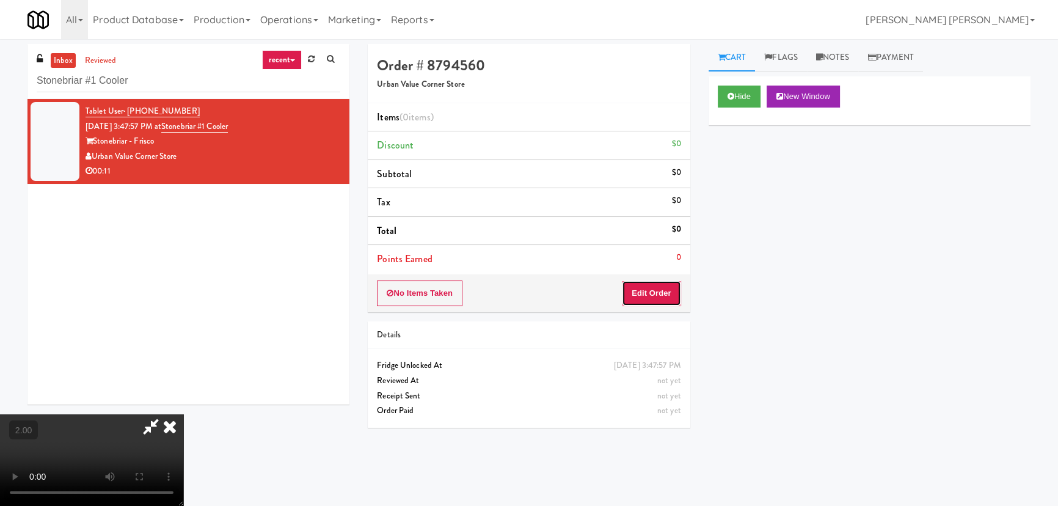
click at [664, 293] on button "Edit Order" at bounding box center [651, 293] width 59 height 26
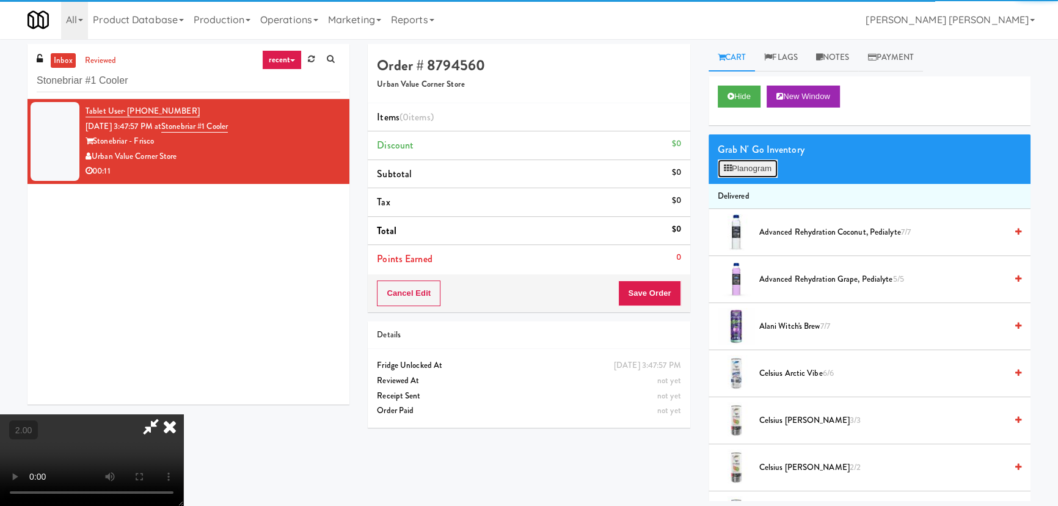
click at [746, 176] on button "Planogram" at bounding box center [748, 168] width 60 height 18
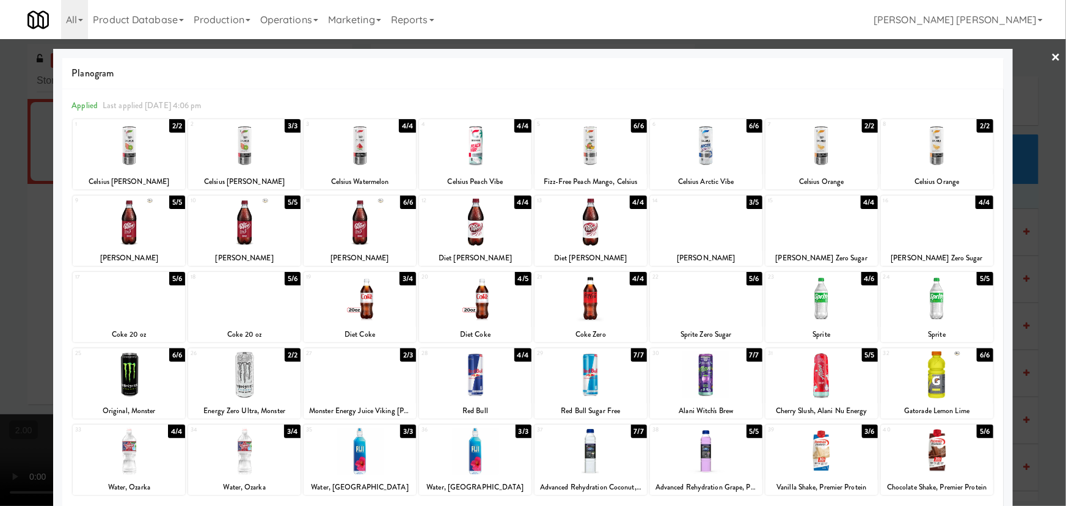
click at [592, 378] on div at bounding box center [590, 374] width 112 height 47
click at [1051, 52] on link "×" at bounding box center [1056, 58] width 10 height 38
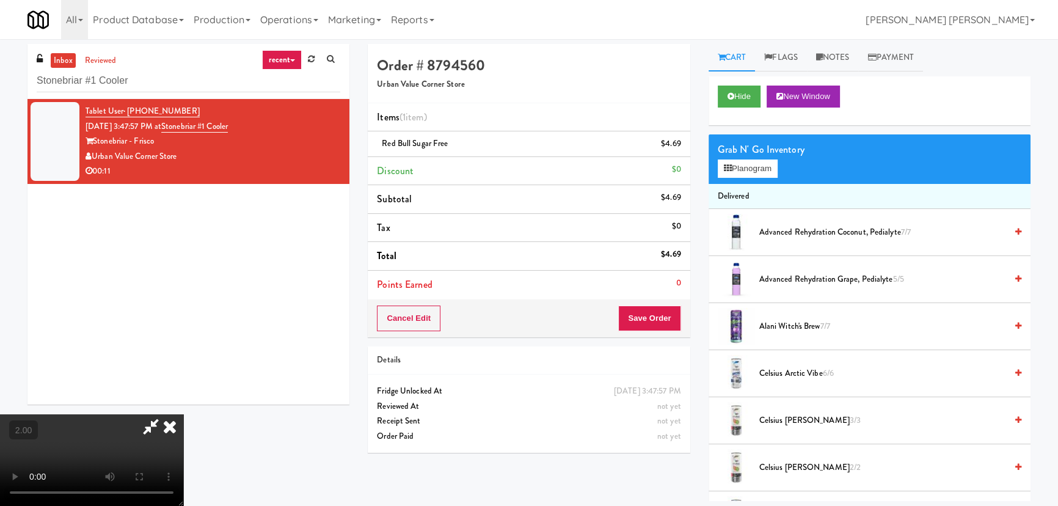
click at [183, 414] on icon at bounding box center [169, 426] width 27 height 24
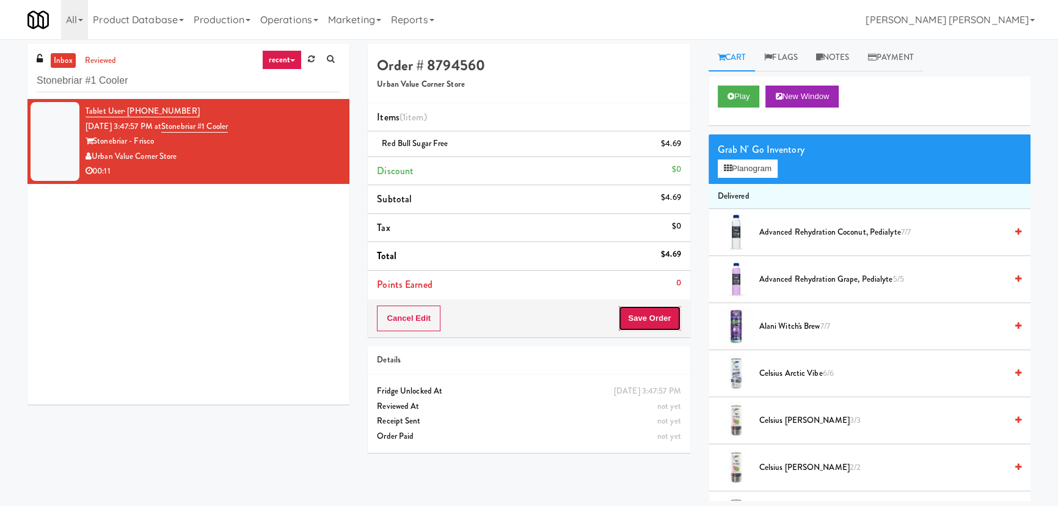
click at [642, 310] on button "Save Order" at bounding box center [649, 318] width 62 height 26
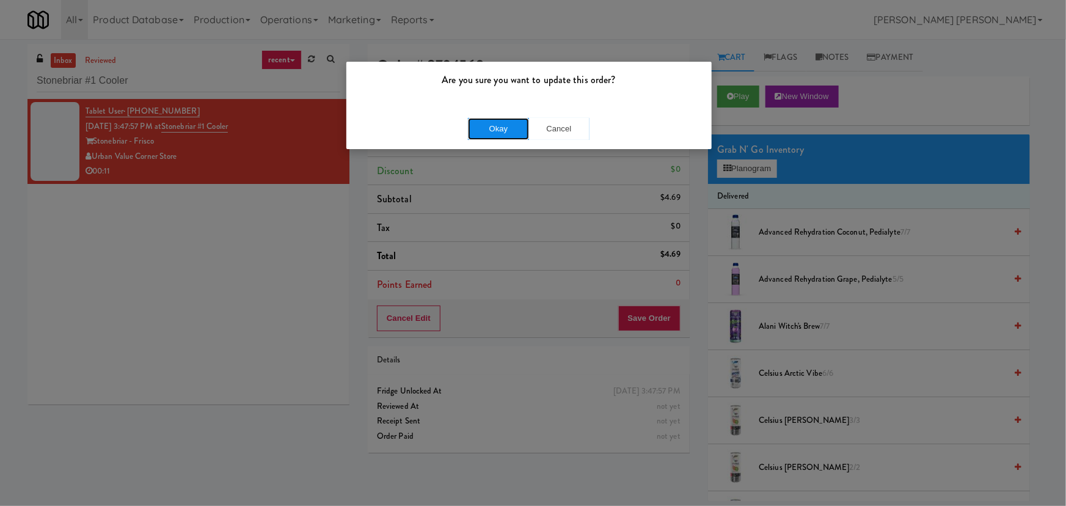
click at [509, 128] on button "Okay" at bounding box center [498, 129] width 61 height 22
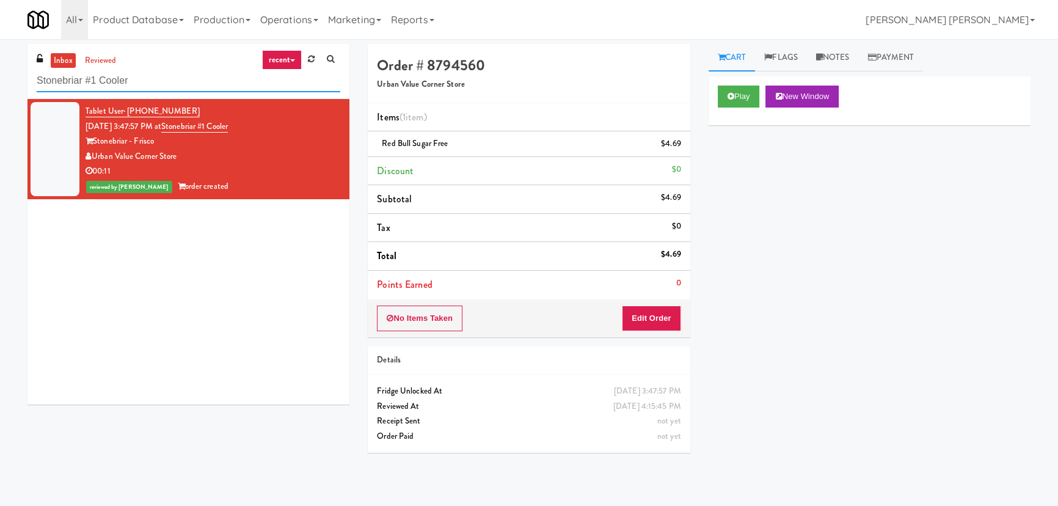
drag, startPoint x: 122, startPoint y: 78, endPoint x: -84, endPoint y: 76, distance: 205.8
click at [0, 76] on html "Are you sure you want to update this order? Okay Cancel Okay Are you sure you w…" at bounding box center [529, 253] width 1058 height 506
paste input "Arapahoe Square Fridge"
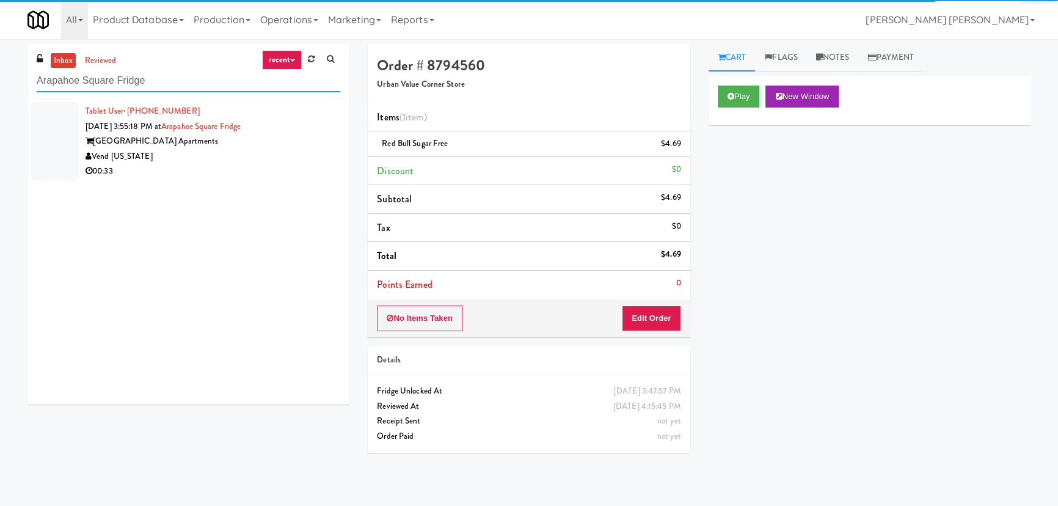
type input "Arapahoe Square Fridge"
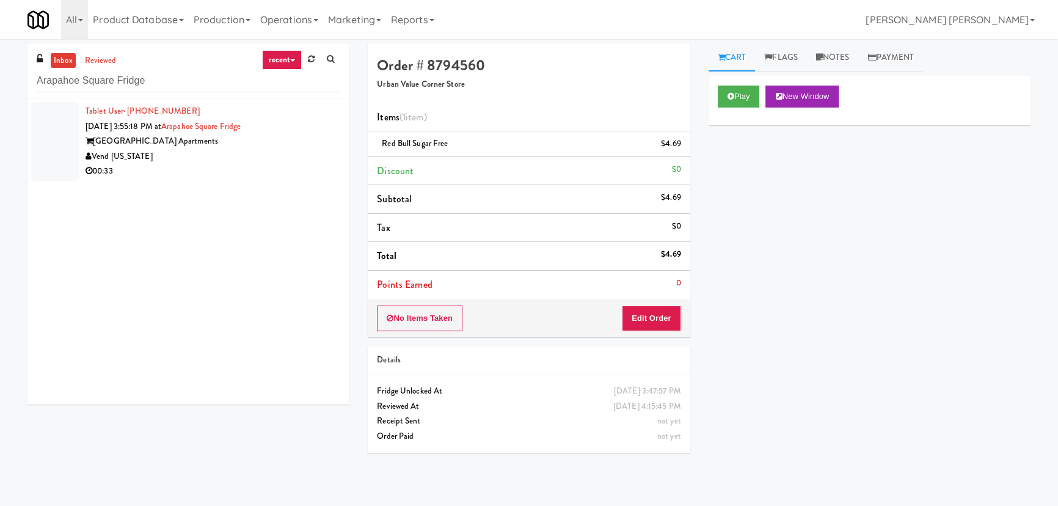
click at [228, 166] on div "00:33" at bounding box center [212, 171] width 255 height 15
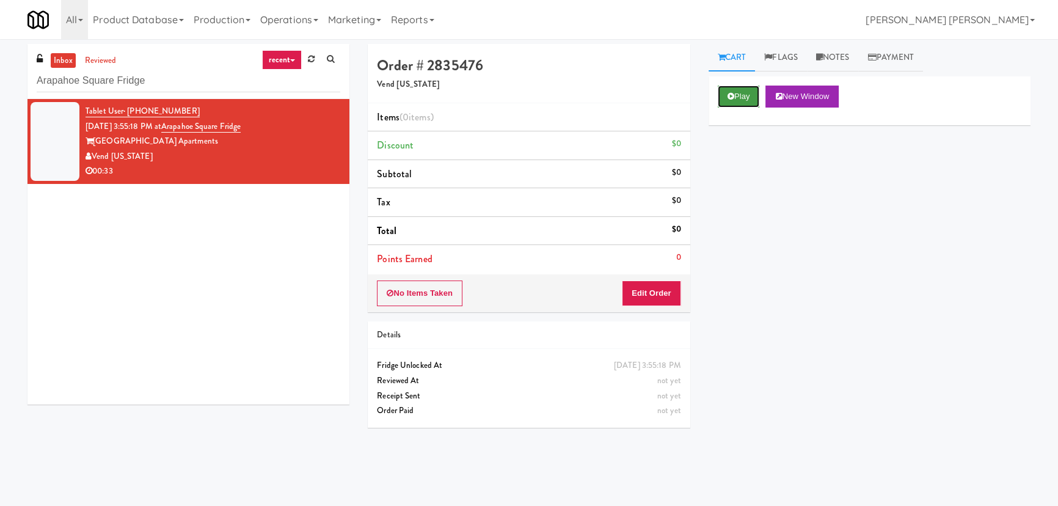
click at [734, 95] on button "Play" at bounding box center [739, 96] width 42 height 22
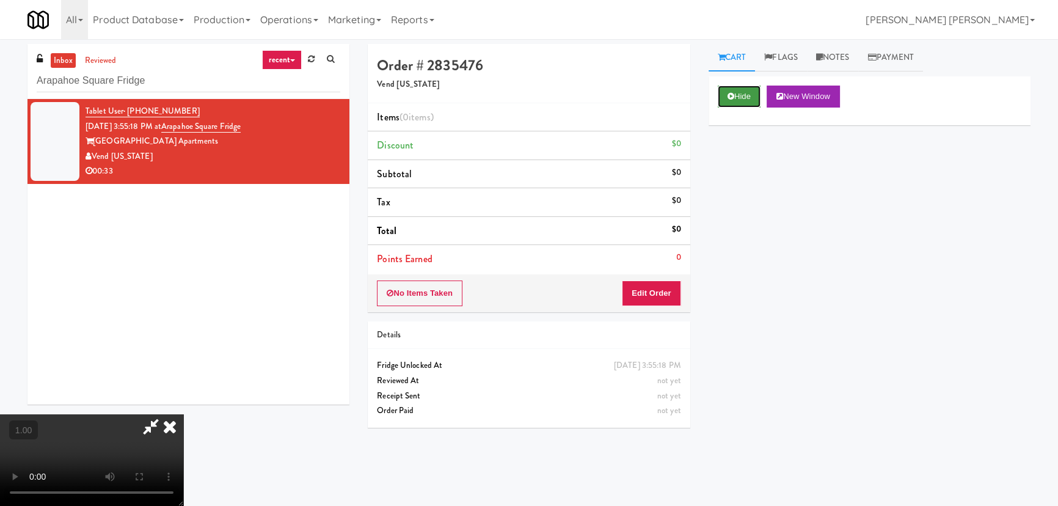
click at [744, 99] on button "Hide" at bounding box center [739, 96] width 43 height 22
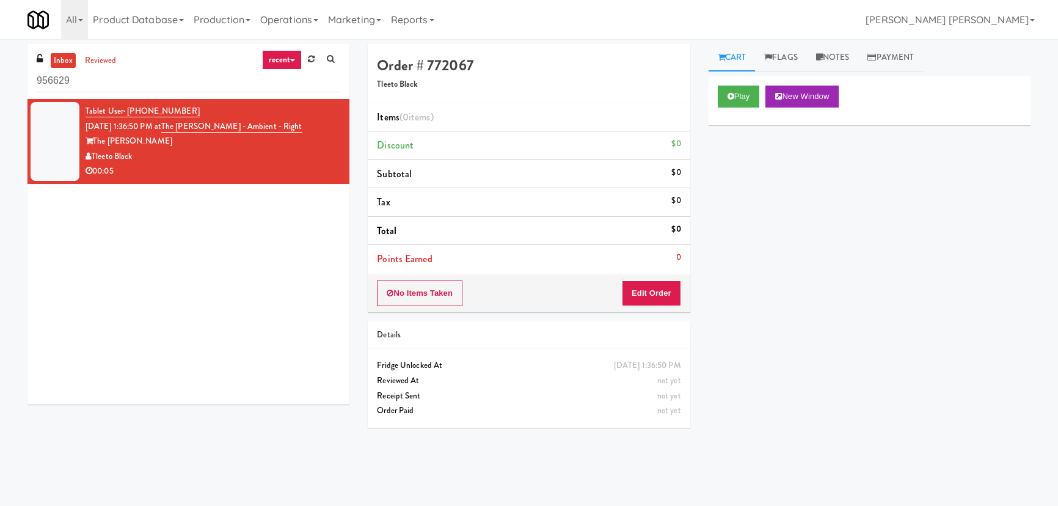
click at [0, 81] on html "Okay Okay Select date: previous 2025-Aug next Su Mo Tu We Th Fr Sa 27 28 29 30 …" at bounding box center [529, 253] width 1058 height 506
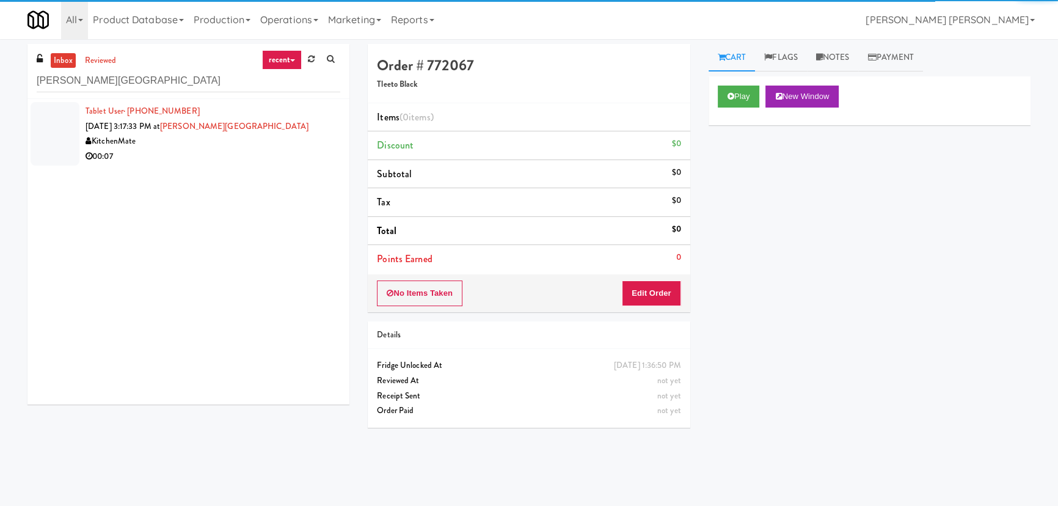
type input "Joseph Brant Hospital"
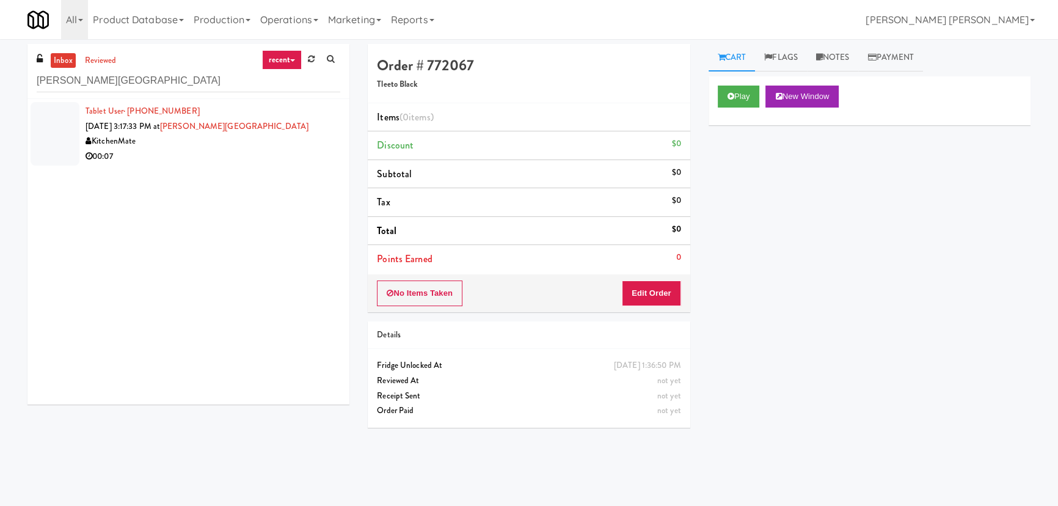
click at [204, 146] on div "KitchenMate" at bounding box center [212, 141] width 255 height 15
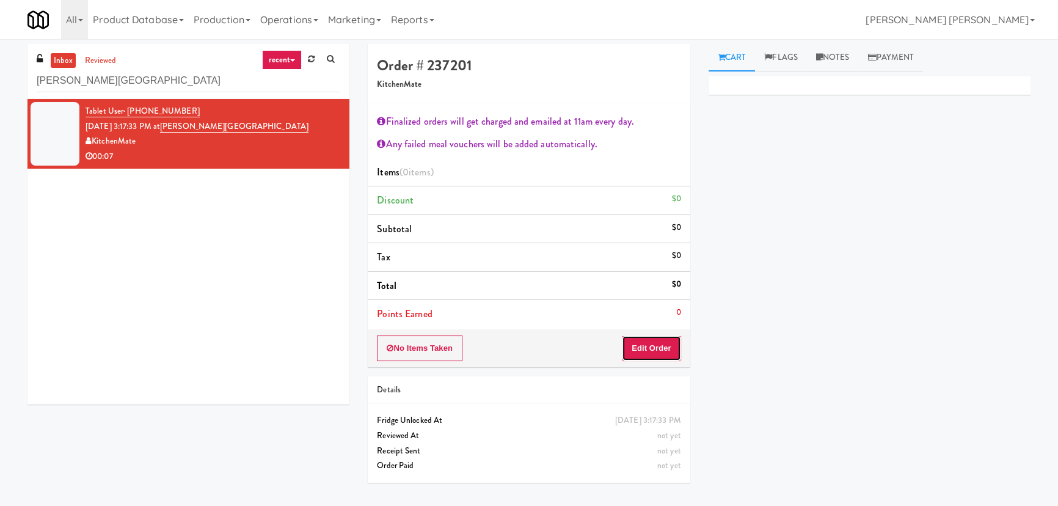
click at [638, 350] on button "Edit Order" at bounding box center [651, 348] width 59 height 26
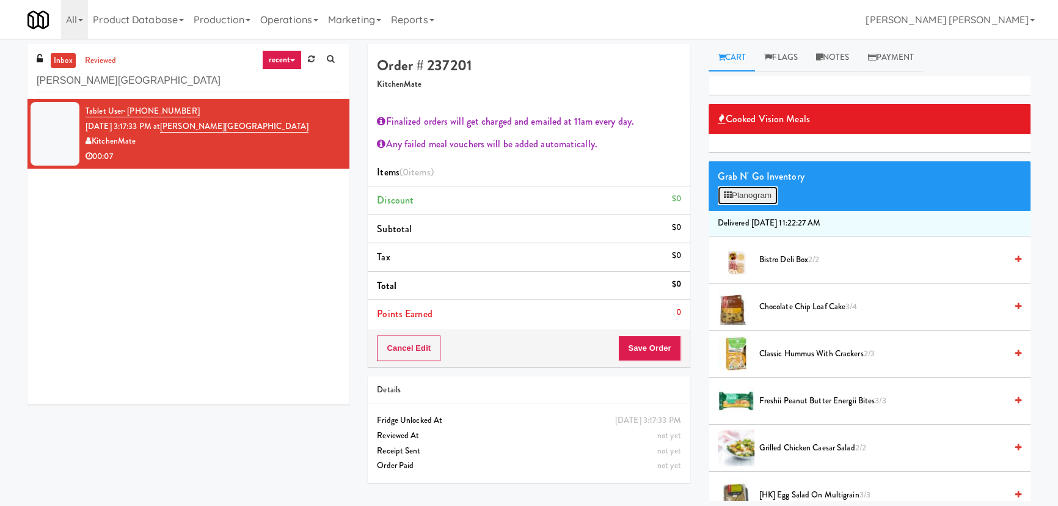
click at [749, 197] on button "Planogram" at bounding box center [748, 195] width 60 height 18
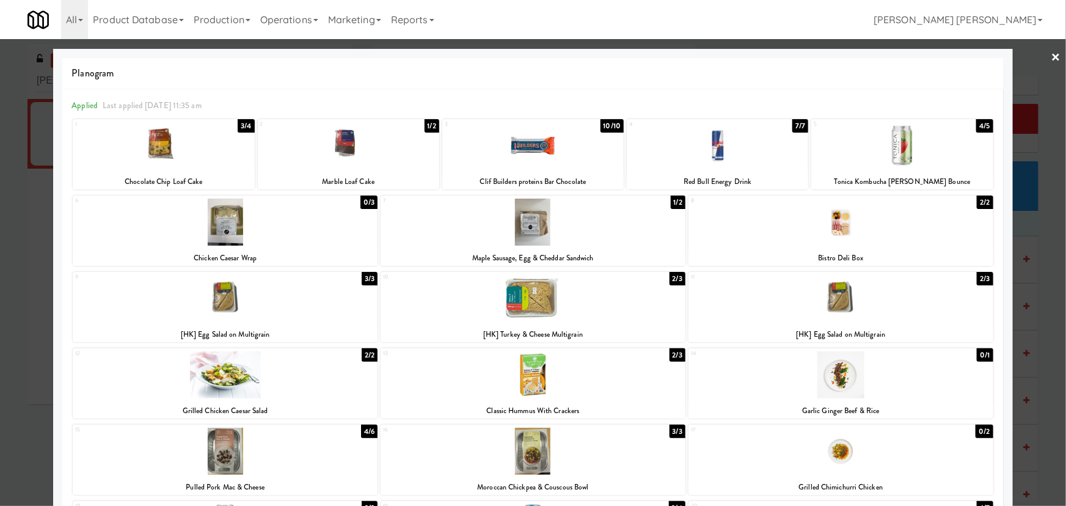
click at [1051, 55] on link "×" at bounding box center [1056, 58] width 10 height 38
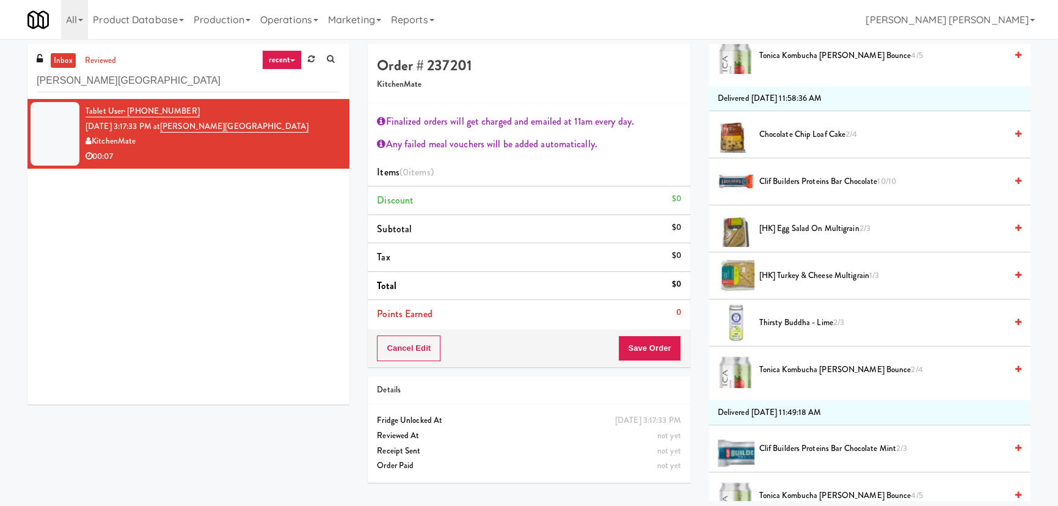
scroll to position [999, 0]
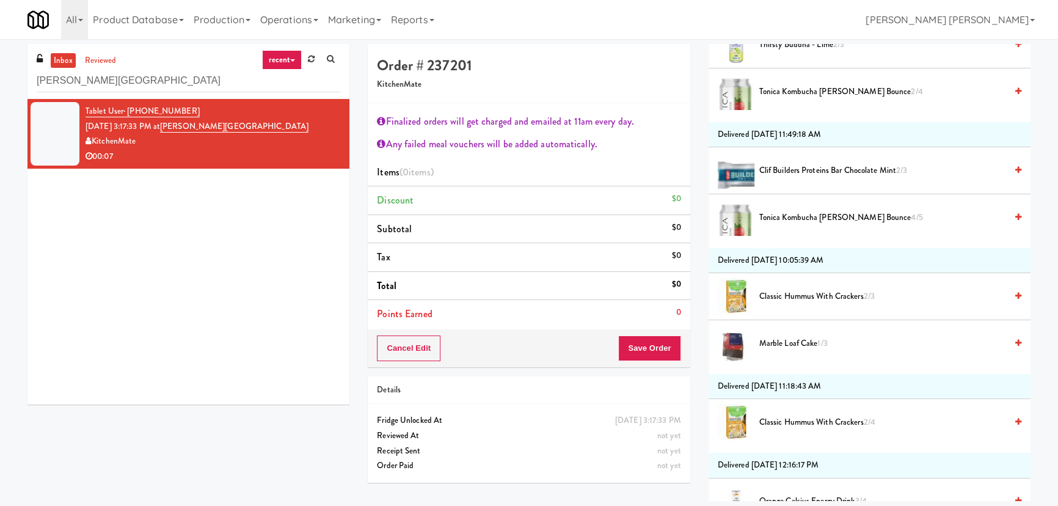
click at [791, 171] on span "Clif Builders proteins Bar Chocolate Mint 2/3" at bounding box center [882, 170] width 247 height 15
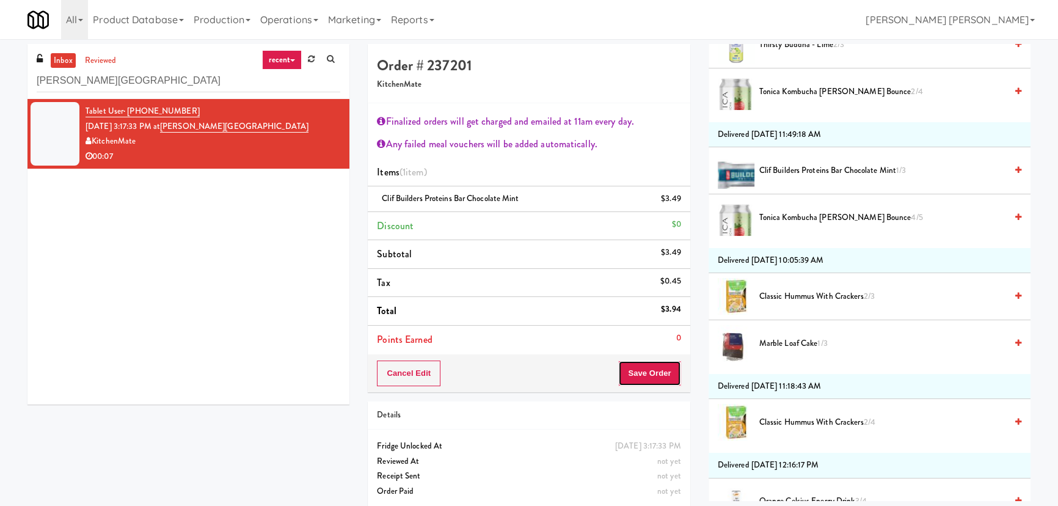
click at [653, 376] on button "Save Order" at bounding box center [649, 373] width 62 height 26
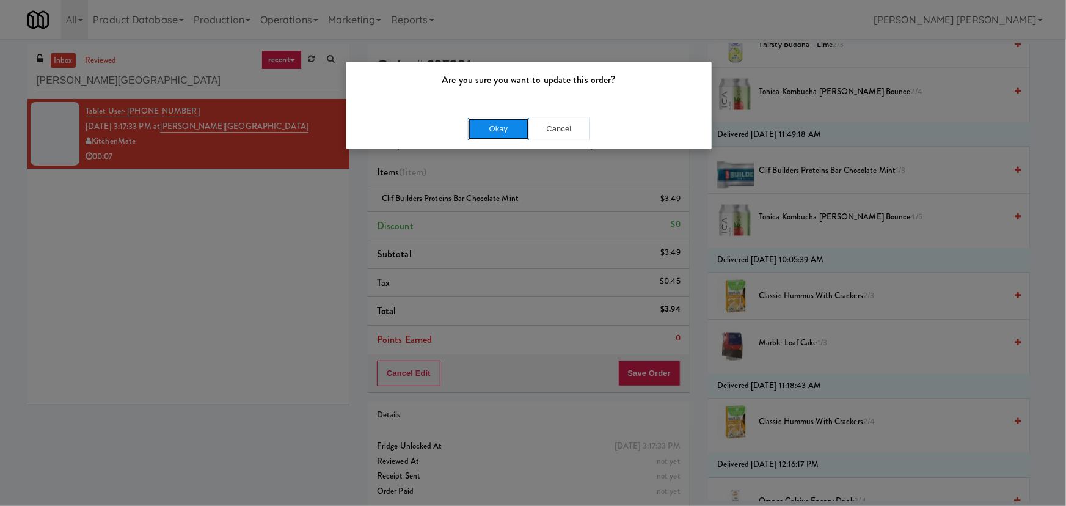
click at [498, 132] on button "Okay" at bounding box center [498, 129] width 61 height 22
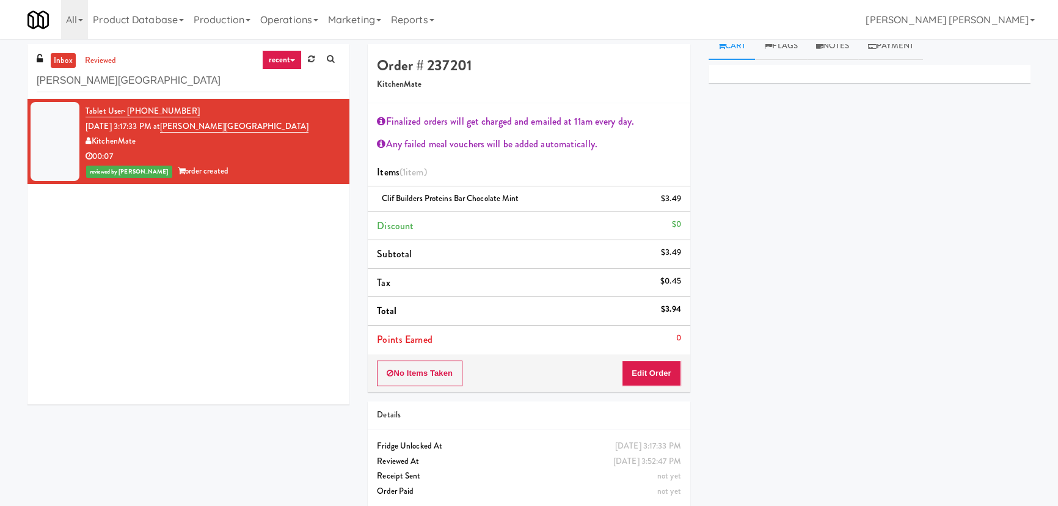
scroll to position [0, 0]
drag, startPoint x: 849, startPoint y: 58, endPoint x: 817, endPoint y: 96, distance: 49.4
click at [848, 59] on link "Notes" at bounding box center [833, 57] width 52 height 27
click at [791, 165] on p at bounding box center [869, 167] width 302 height 13
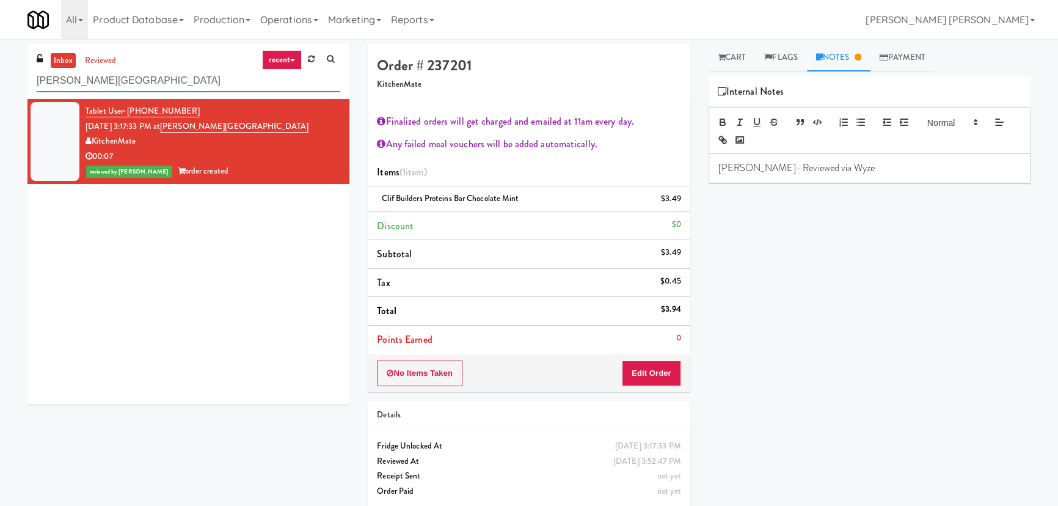
drag, startPoint x: 156, startPoint y: 86, endPoint x: 7, endPoint y: 79, distance: 149.1
click at [7, 79] on div "inbox reviewed recent all unclear take inventory issue suspicious failed recent…" at bounding box center [529, 280] width 1058 height 473
paste input "Nova - Cooler"
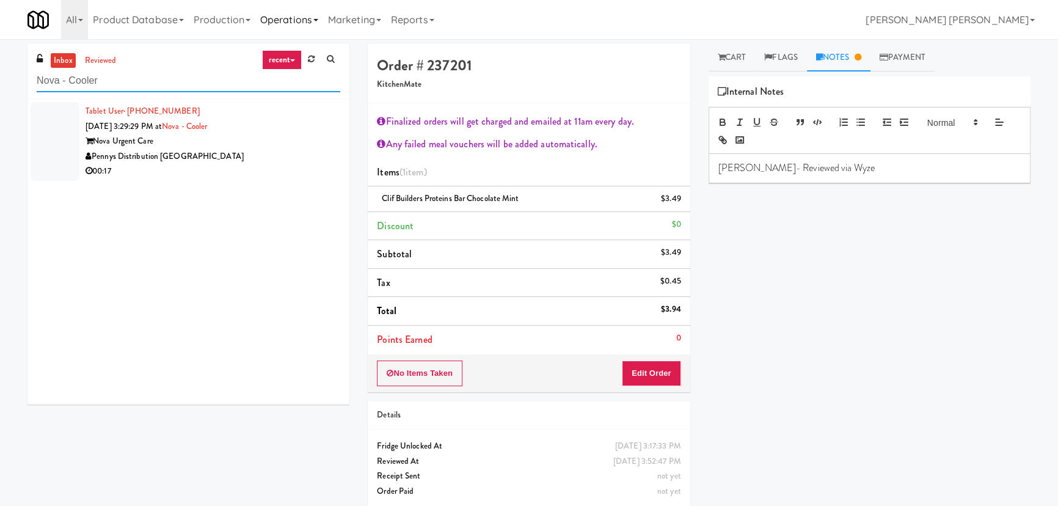
type input "Nova - Cooler"
click at [271, 158] on div "Pennys Distribution [GEOGRAPHIC_DATA]" at bounding box center [212, 156] width 255 height 15
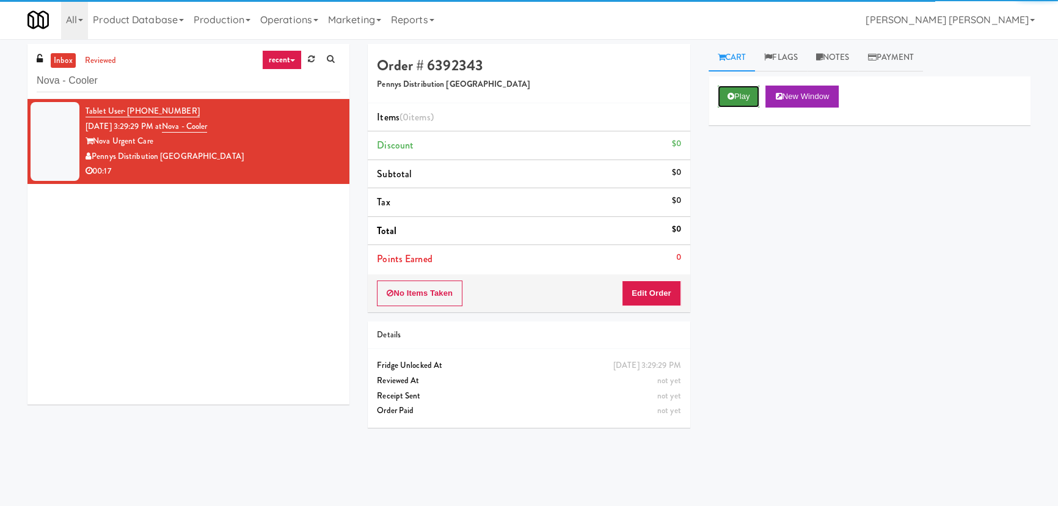
click at [738, 92] on button "Play" at bounding box center [739, 96] width 42 height 22
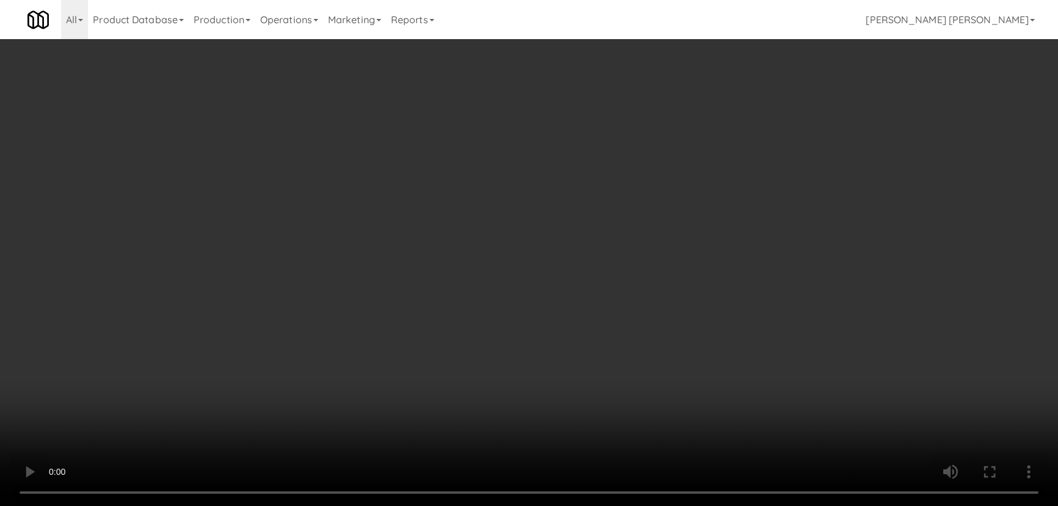
click at [604, 505] on video at bounding box center [529, 253] width 1058 height 506
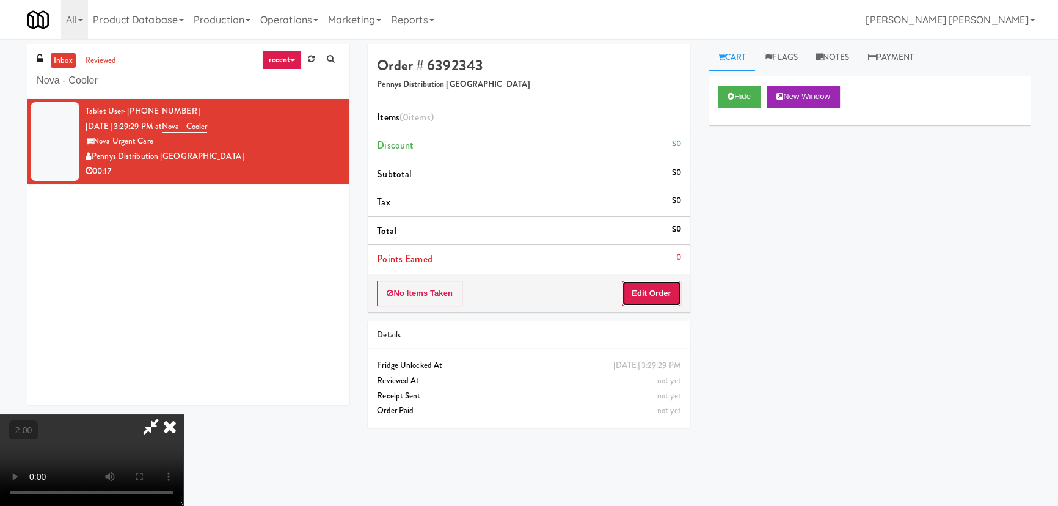
click at [655, 283] on button "Edit Order" at bounding box center [651, 293] width 59 height 26
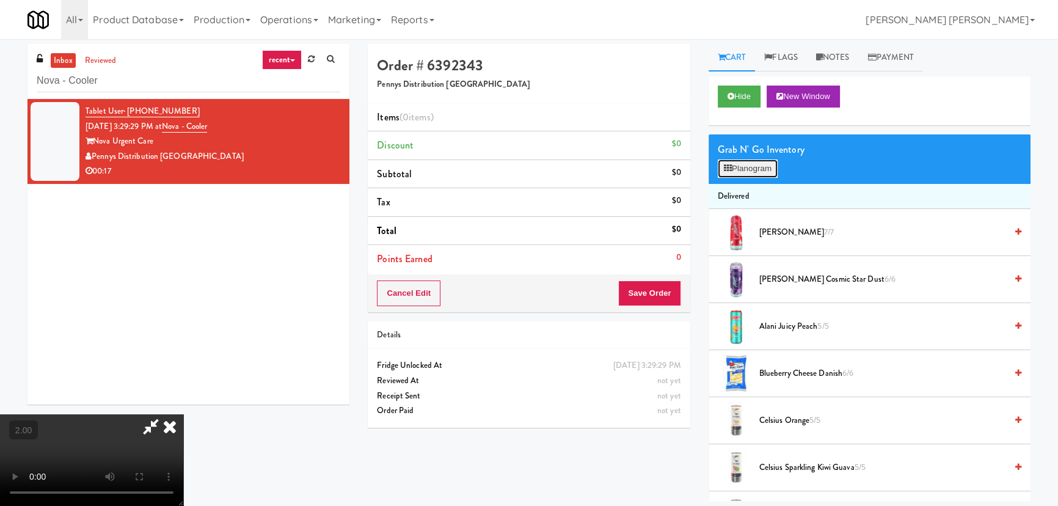
click at [757, 174] on button "Planogram" at bounding box center [748, 168] width 60 height 18
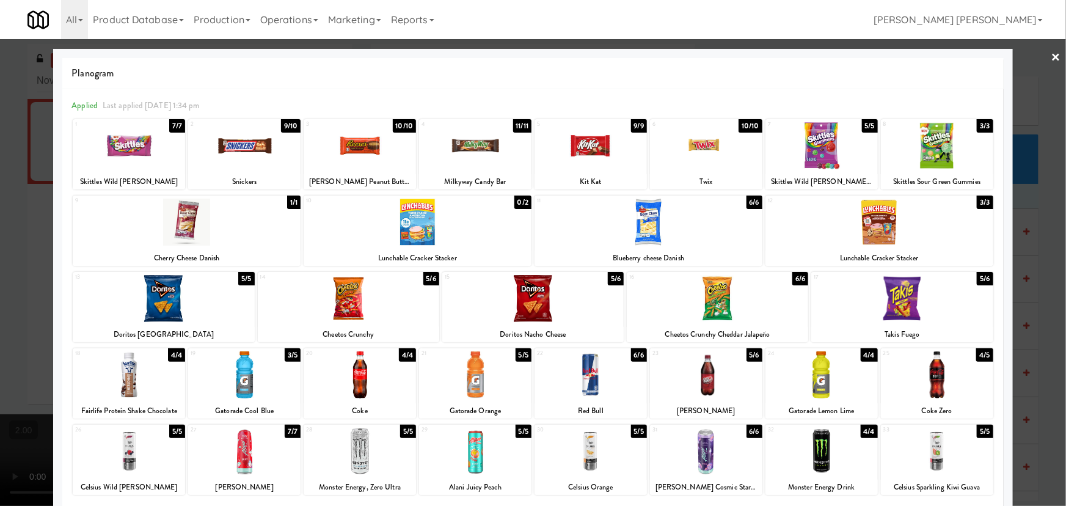
click at [238, 379] on div at bounding box center [244, 374] width 112 height 47
click at [1051, 56] on link "×" at bounding box center [1056, 58] width 10 height 38
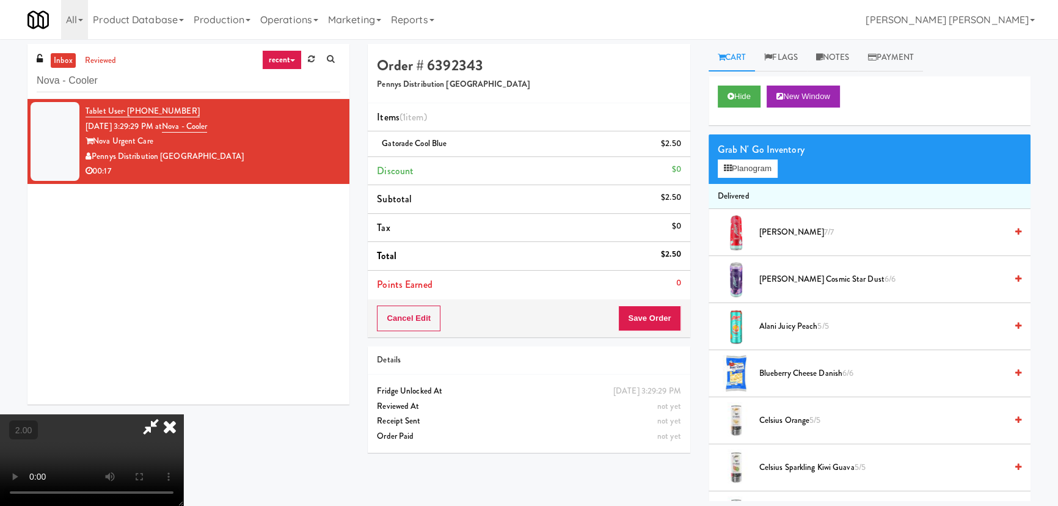
click at [183, 414] on icon at bounding box center [169, 426] width 27 height 24
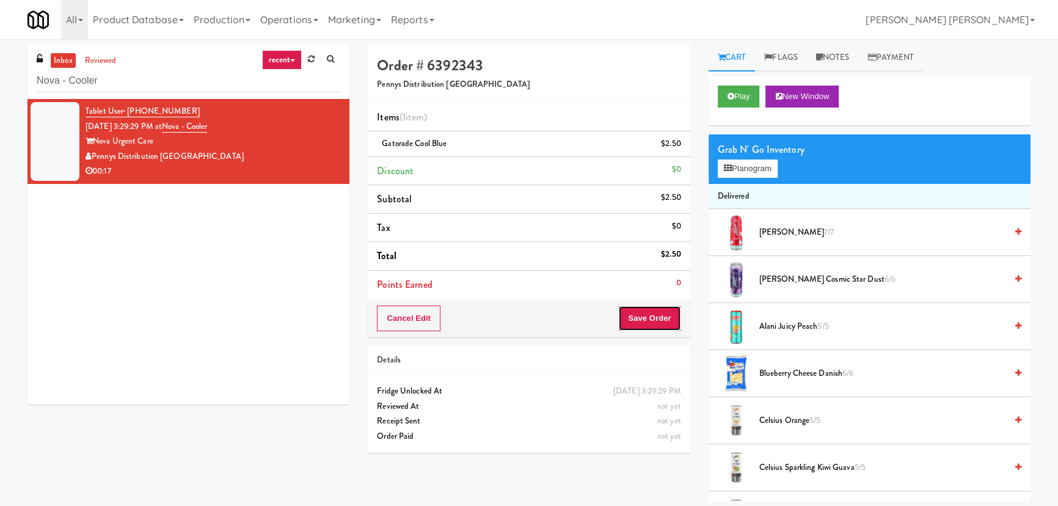
click at [650, 316] on button "Save Order" at bounding box center [649, 318] width 62 height 26
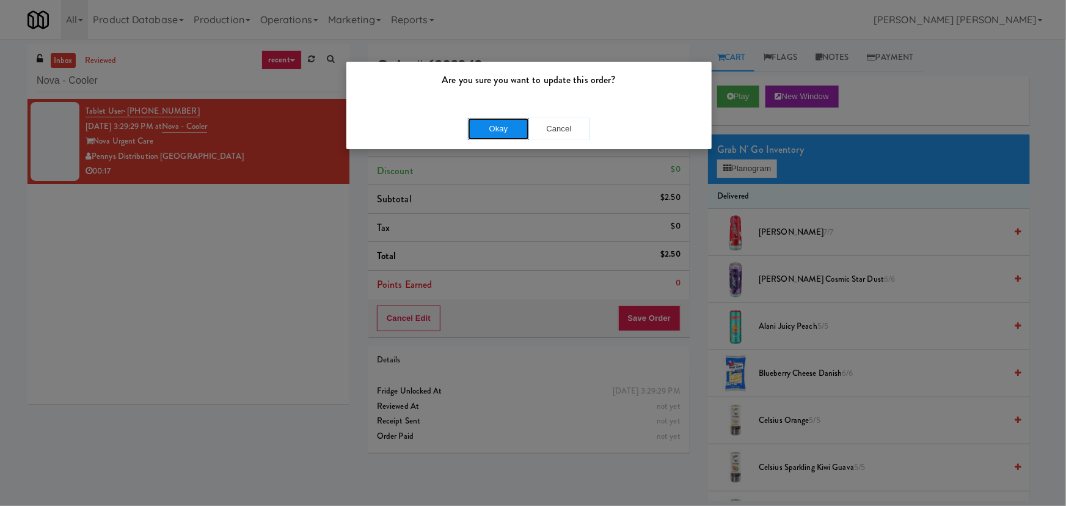
click at [496, 132] on button "Okay" at bounding box center [498, 129] width 61 height 22
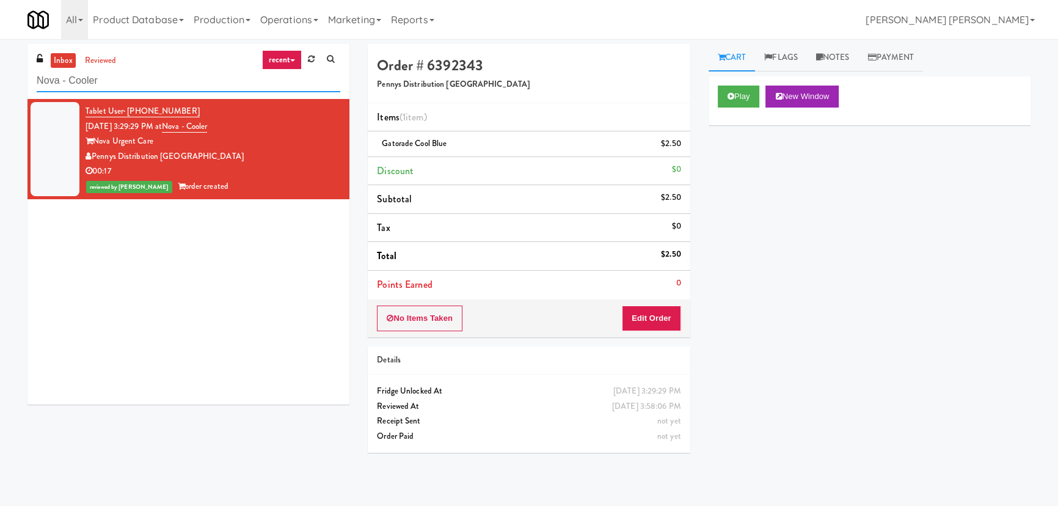
drag, startPoint x: 181, startPoint y: 81, endPoint x: -48, endPoint y: 103, distance: 230.0
click at [0, 103] on html "Are you sure you want to update this order? Okay Cancel Okay Are you sure you w…" at bounding box center [529, 253] width 1058 height 506
paste input "JVT BLD B Laundry room"
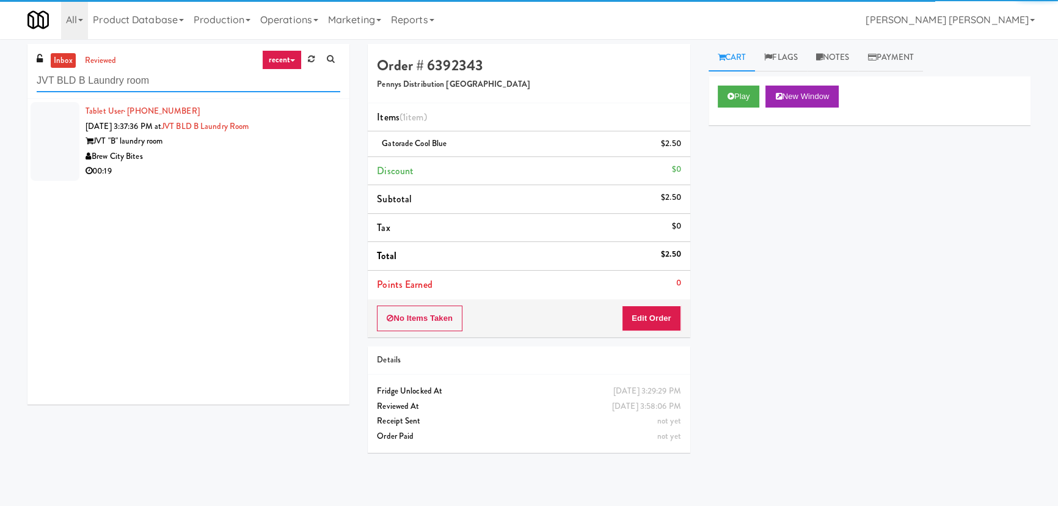
type input "JVT BLD B Laundry room"
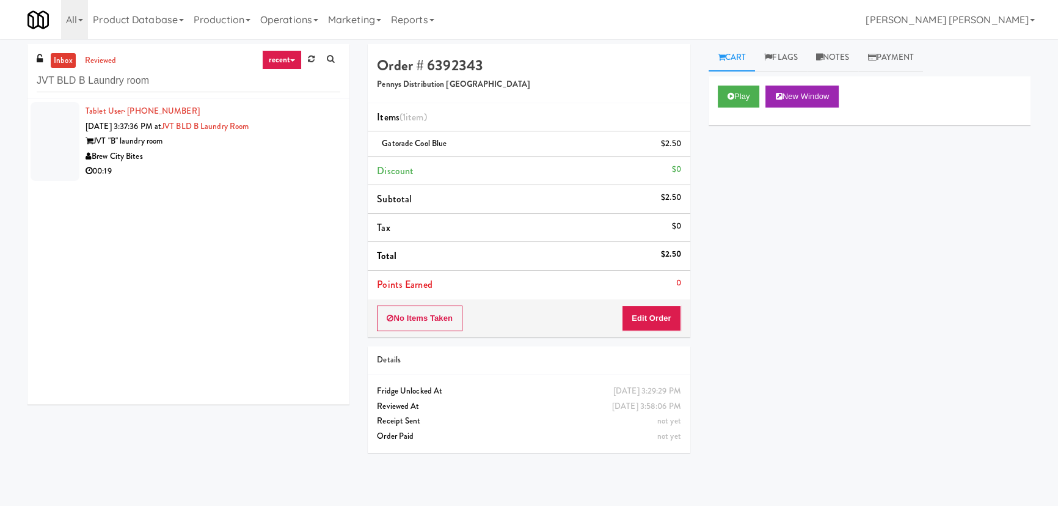
click at [233, 170] on div "00:19" at bounding box center [212, 171] width 255 height 15
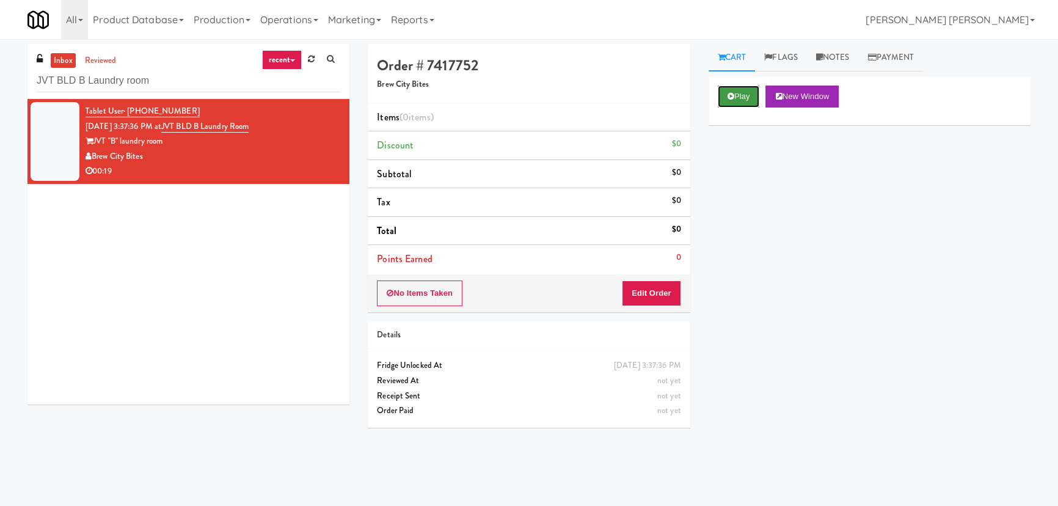
click at [731, 96] on icon at bounding box center [730, 96] width 7 height 8
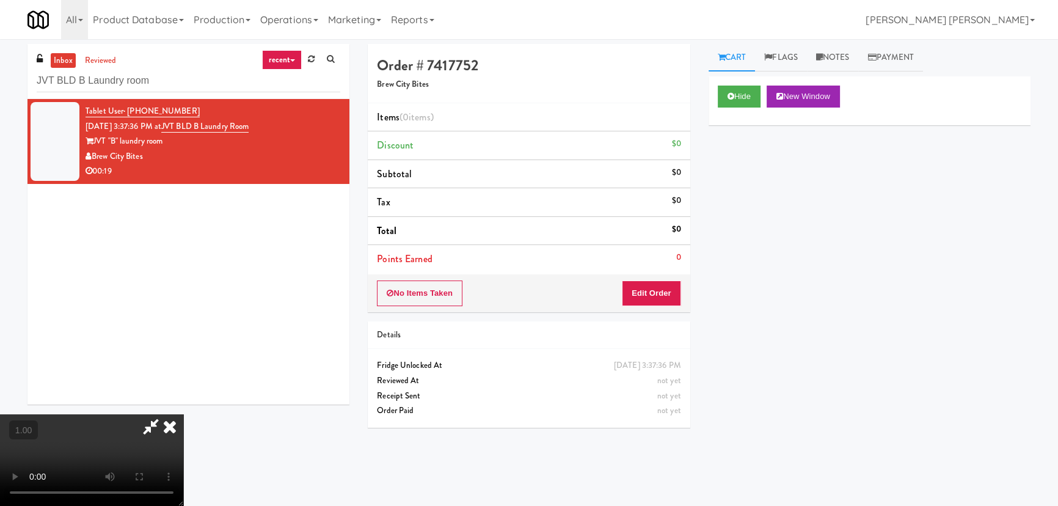
scroll to position [25, 0]
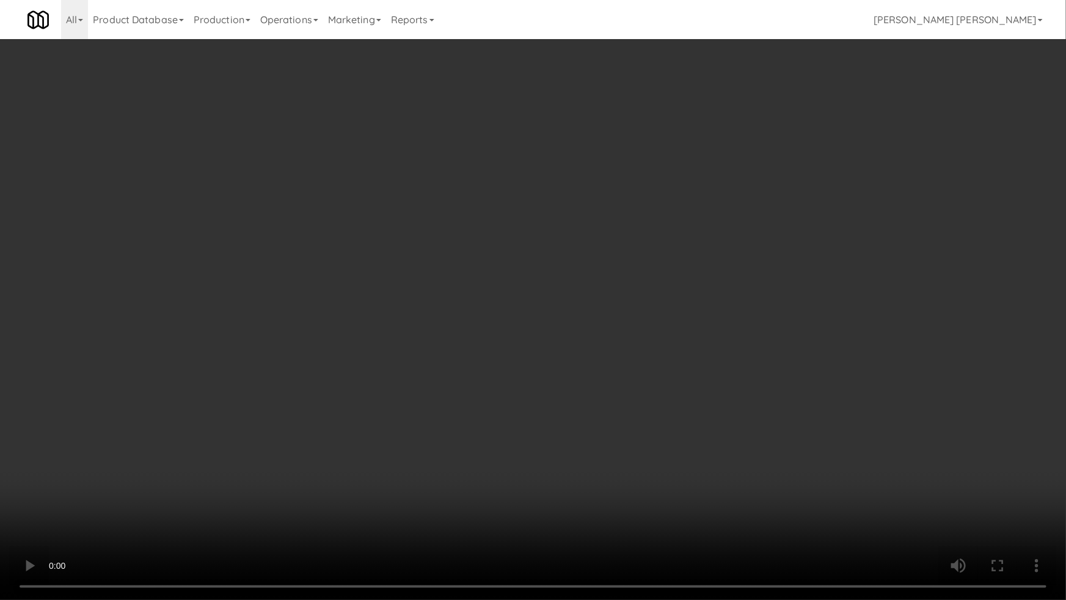
click at [573, 457] on video at bounding box center [533, 300] width 1066 height 600
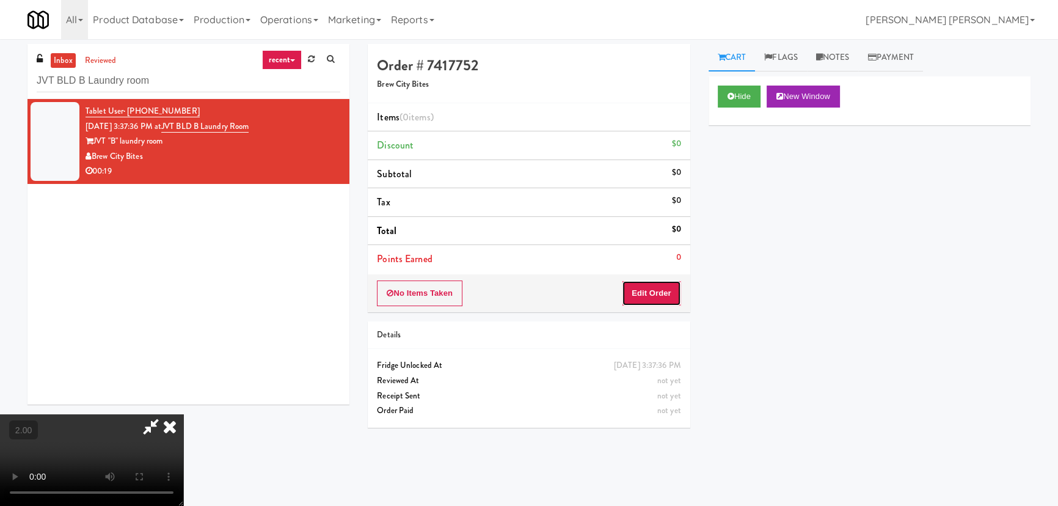
click at [653, 286] on button "Edit Order" at bounding box center [651, 293] width 59 height 26
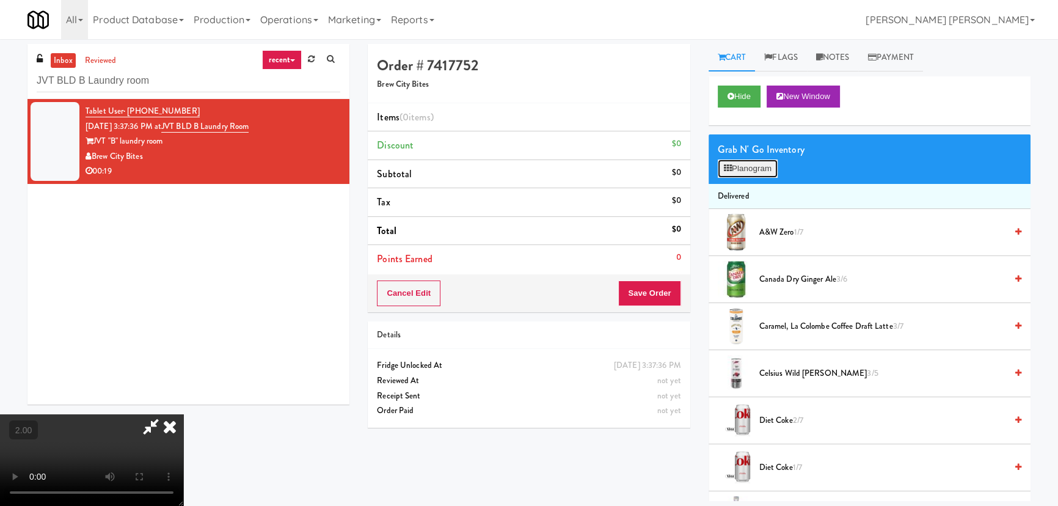
click at [737, 165] on button "Planogram" at bounding box center [748, 168] width 60 height 18
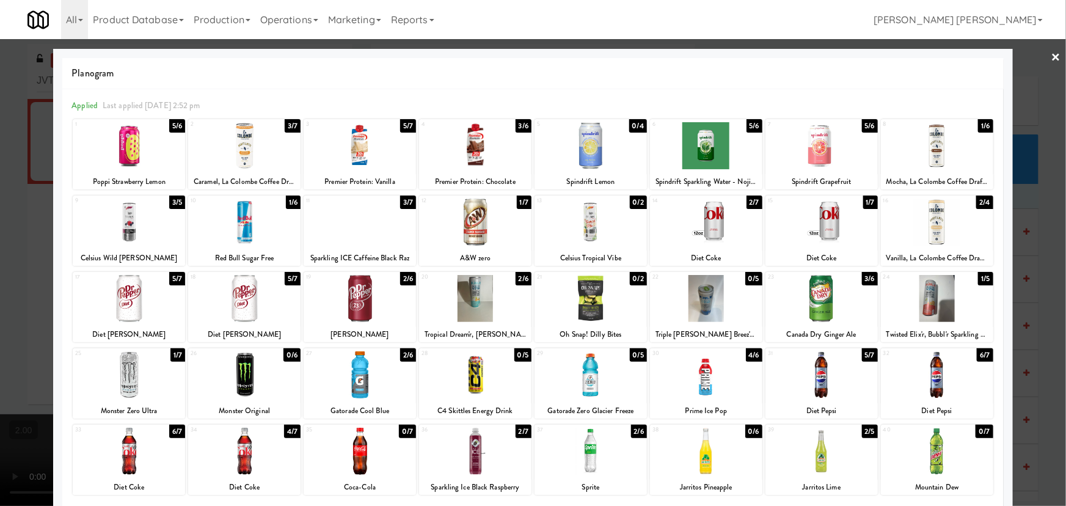
click at [244, 231] on div at bounding box center [244, 221] width 112 height 47
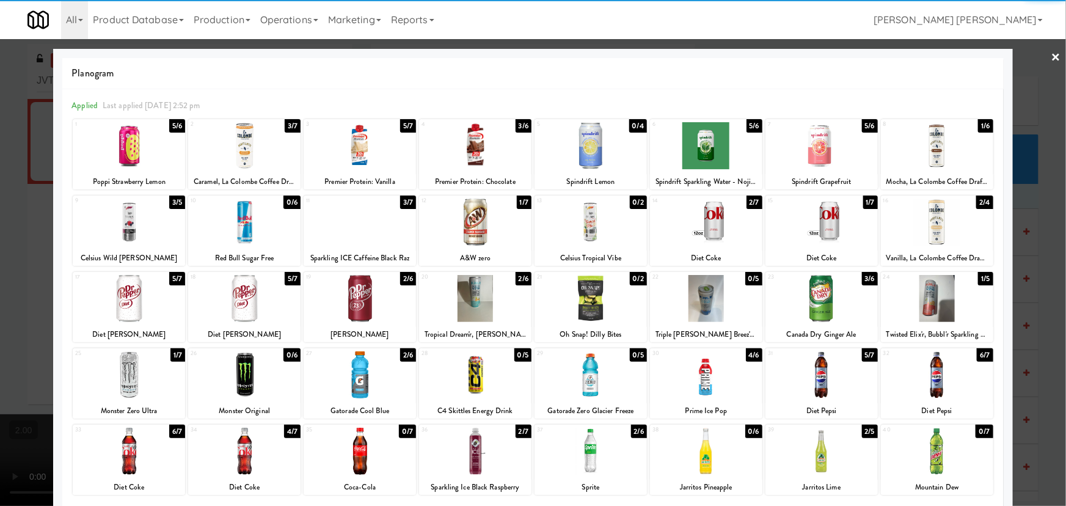
click at [120, 213] on div at bounding box center [129, 221] width 112 height 47
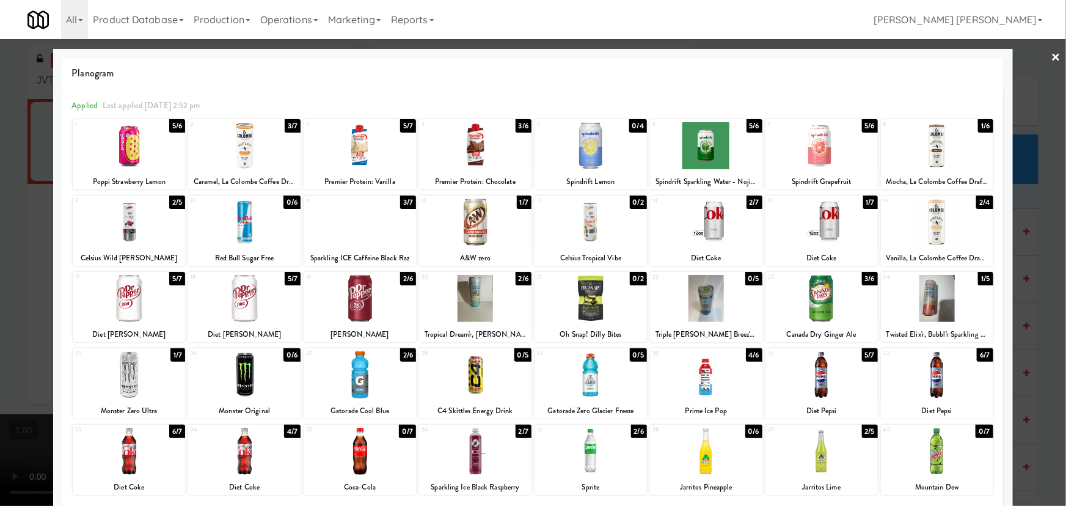
click at [693, 391] on div at bounding box center [706, 374] width 112 height 47
click at [1051, 52] on link "×" at bounding box center [1056, 58] width 10 height 38
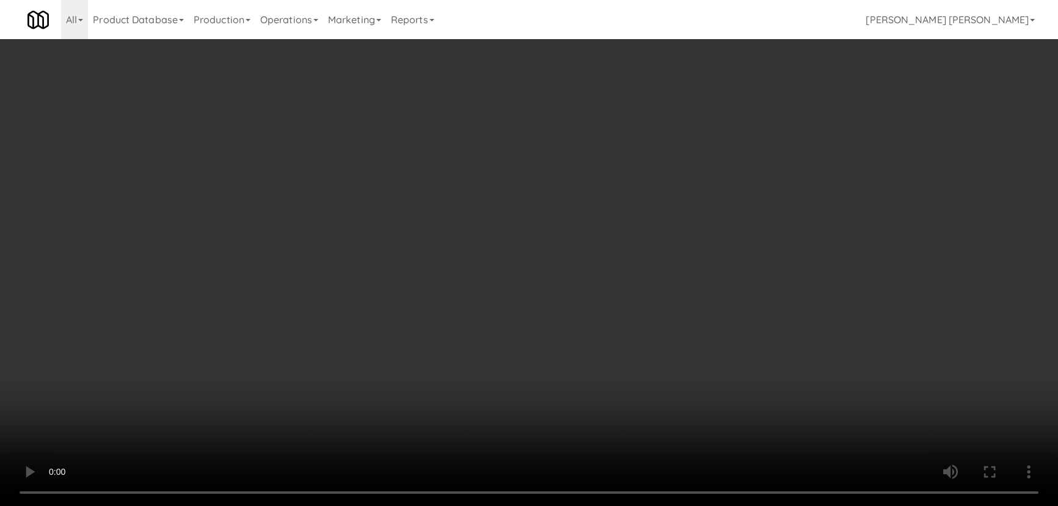
scroll to position [333, 0]
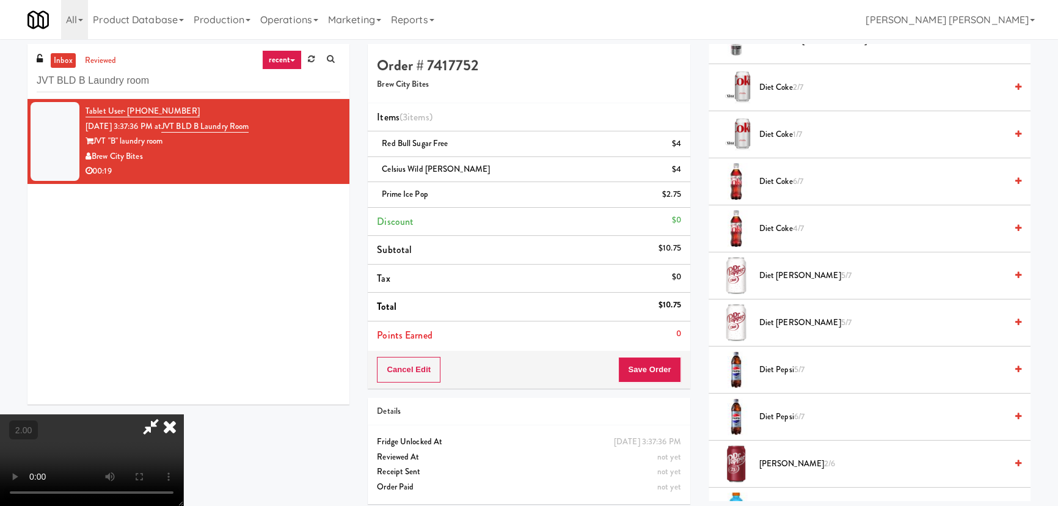
click at [786, 129] on span "Diet Coke 1/7" at bounding box center [882, 134] width 247 height 15
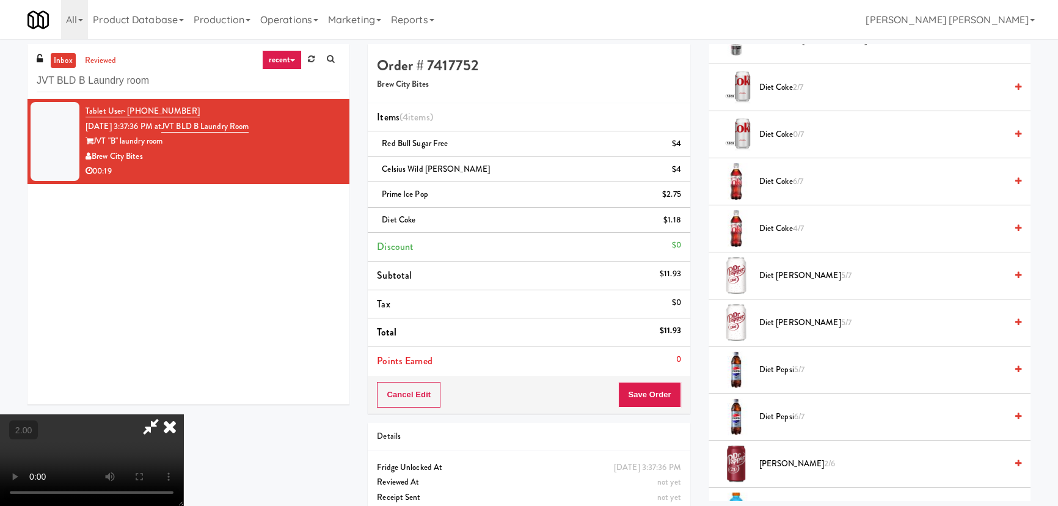
click at [775, 370] on span "Diet Pepsi 5/7" at bounding box center [882, 369] width 247 height 15
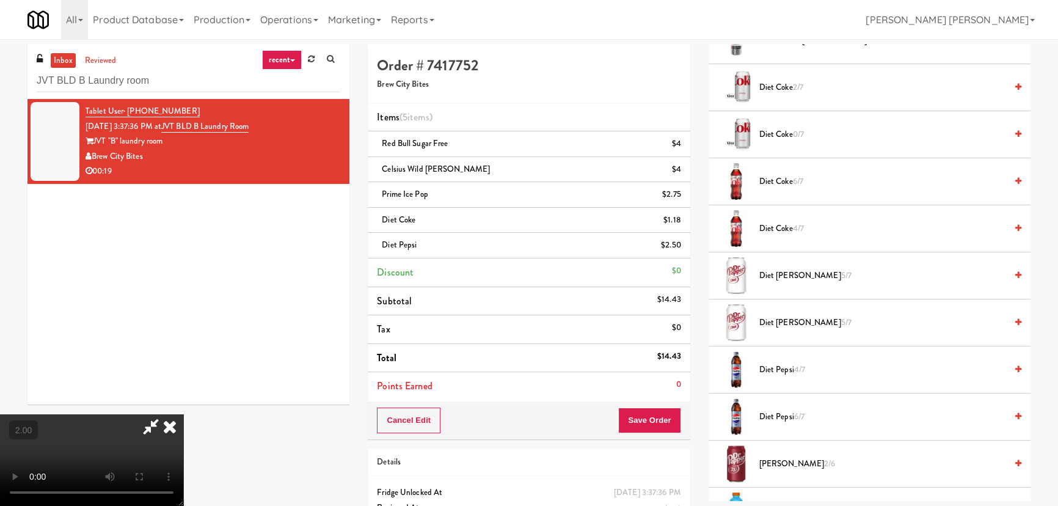
click at [183, 446] on video at bounding box center [91, 460] width 183 height 92
click at [183, 414] on icon at bounding box center [169, 426] width 27 height 24
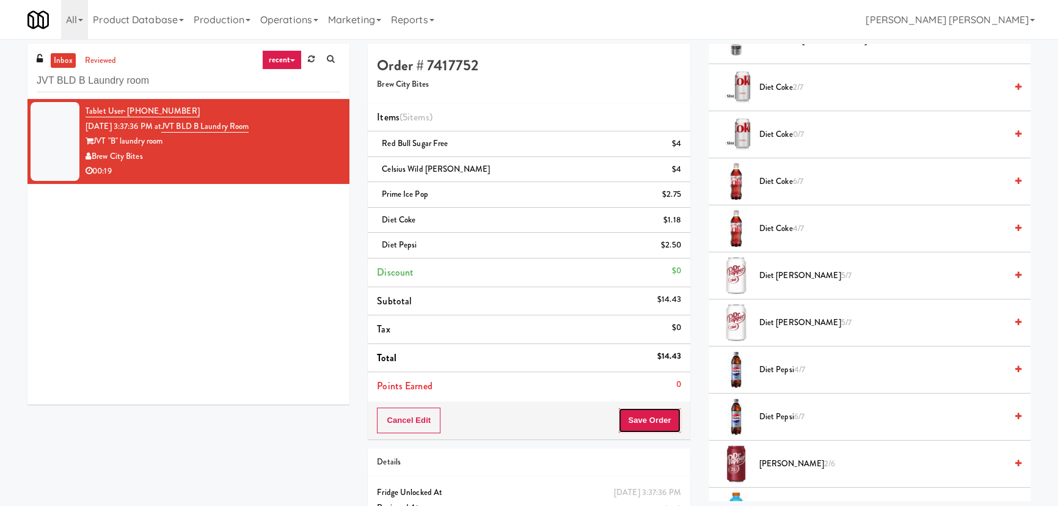
click at [630, 414] on button "Save Order" at bounding box center [649, 420] width 62 height 26
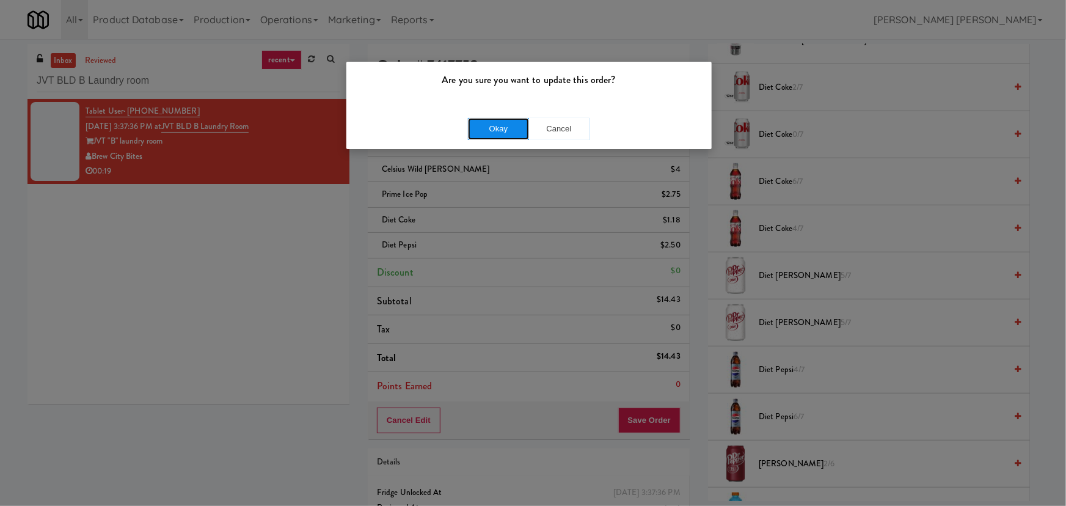
click at [506, 134] on button "Okay" at bounding box center [498, 129] width 61 height 22
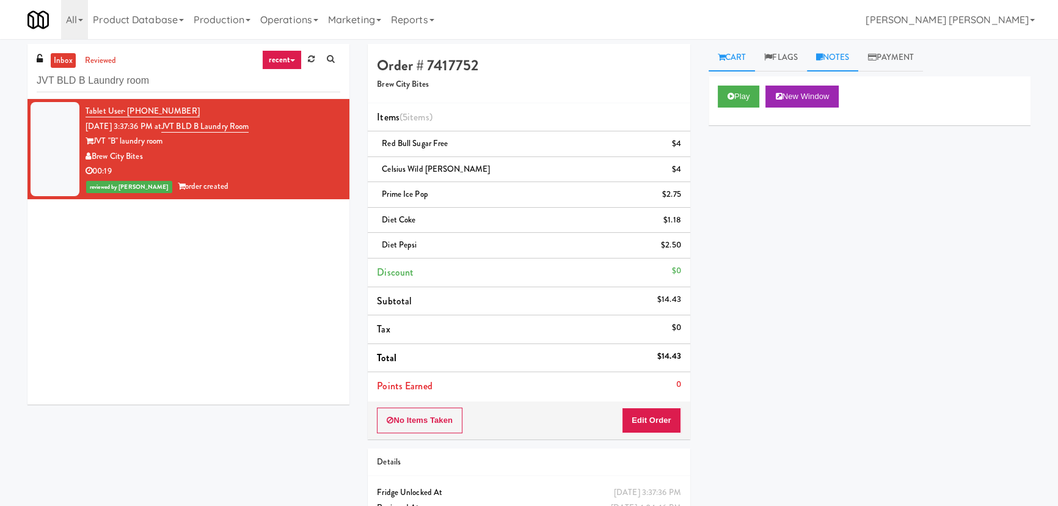
click at [839, 56] on link "Notes" at bounding box center [833, 57] width 52 height 27
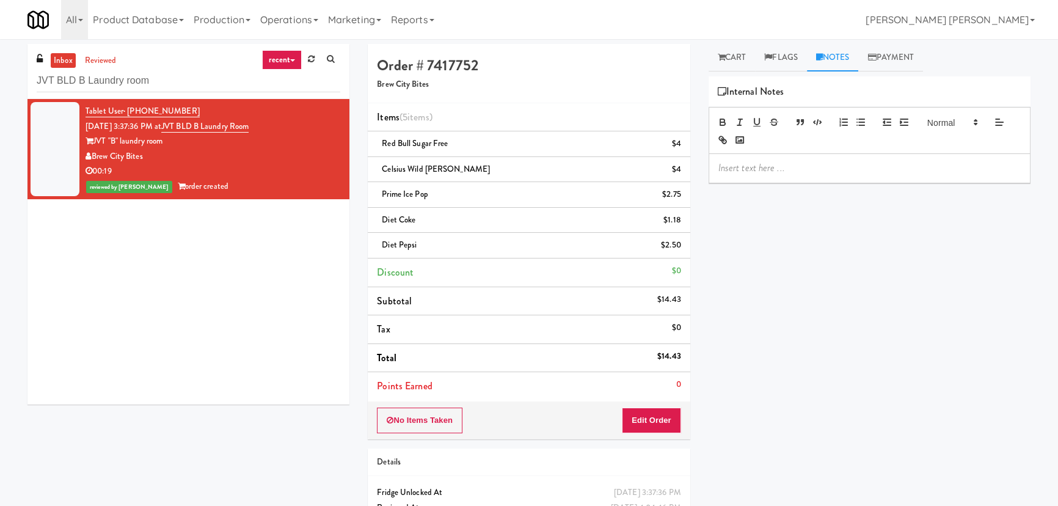
click at [787, 167] on p at bounding box center [869, 167] width 302 height 13
drag, startPoint x: 819, startPoint y: 165, endPoint x: 835, endPoint y: 165, distance: 15.3
click at [835, 165] on p "Erick- #DisabledCamera #BottomLeft" at bounding box center [869, 167] width 302 height 13
click at [816, 165] on p "Erick- #DisabledCamera #BottomLeft" at bounding box center [869, 167] width 302 height 13
drag, startPoint x: 153, startPoint y: 81, endPoint x: 1, endPoint y: 74, distance: 151.6
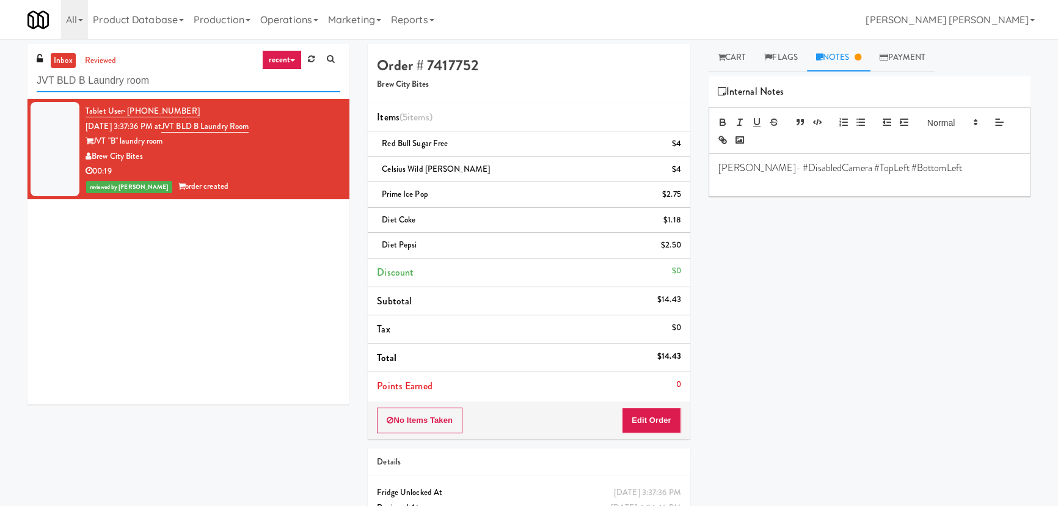
click at [1, 74] on div "inbox reviewed recent all unclear take inventory issue suspicious failed recent…" at bounding box center [529, 304] width 1058 height 520
paste input "Central Gardens - Ambient"
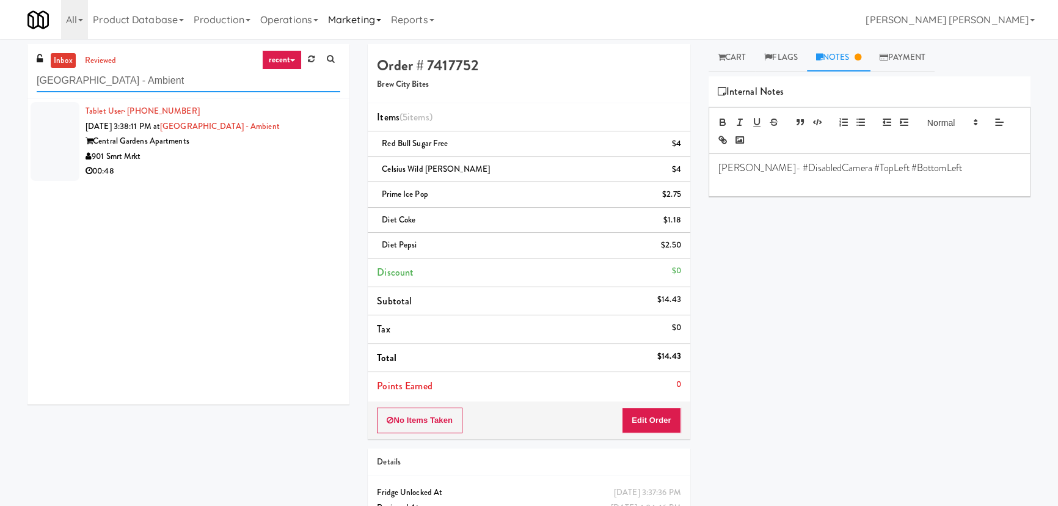
type input "Central Gardens - Ambient"
click at [286, 149] on div "901 Smrt Mrkt" at bounding box center [212, 156] width 255 height 15
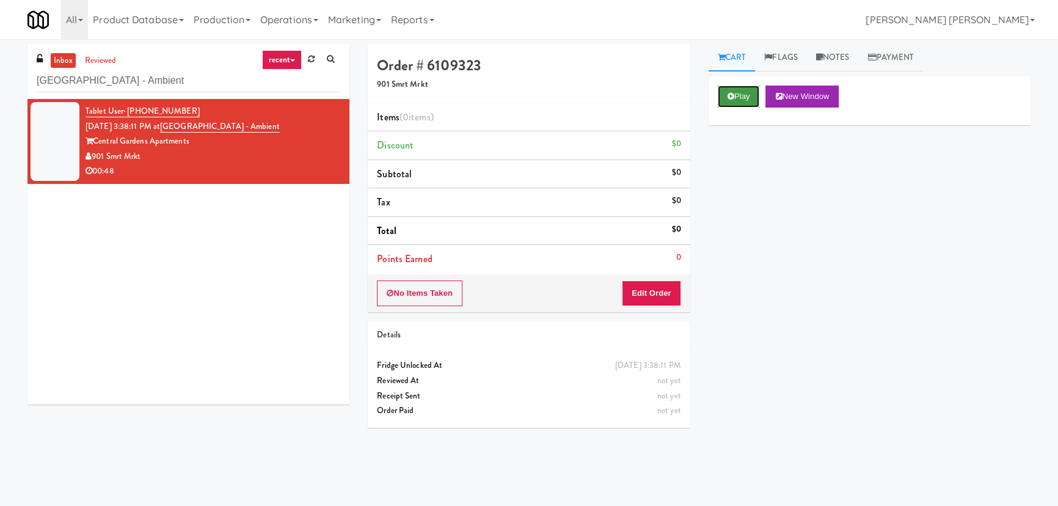
click at [719, 94] on button "Play" at bounding box center [739, 96] width 42 height 22
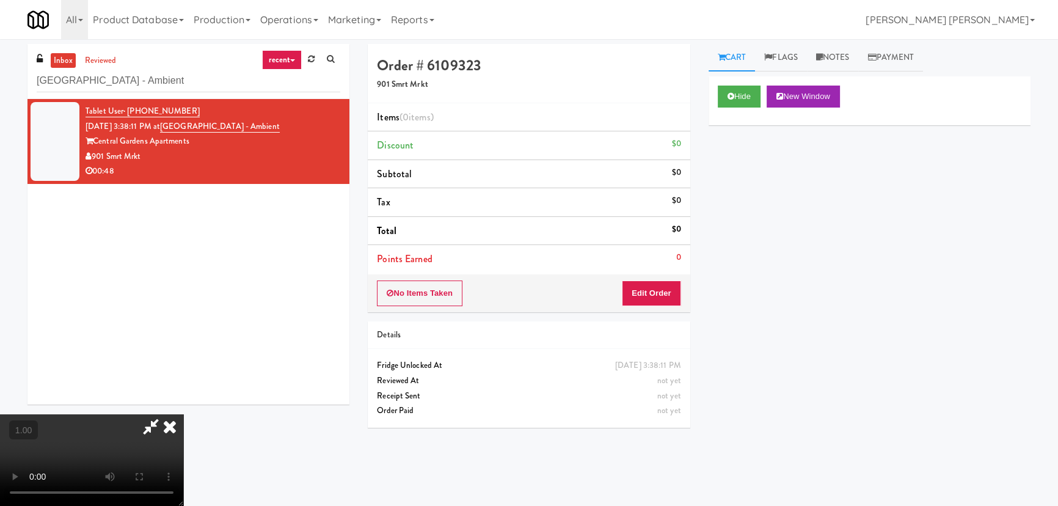
scroll to position [25, 0]
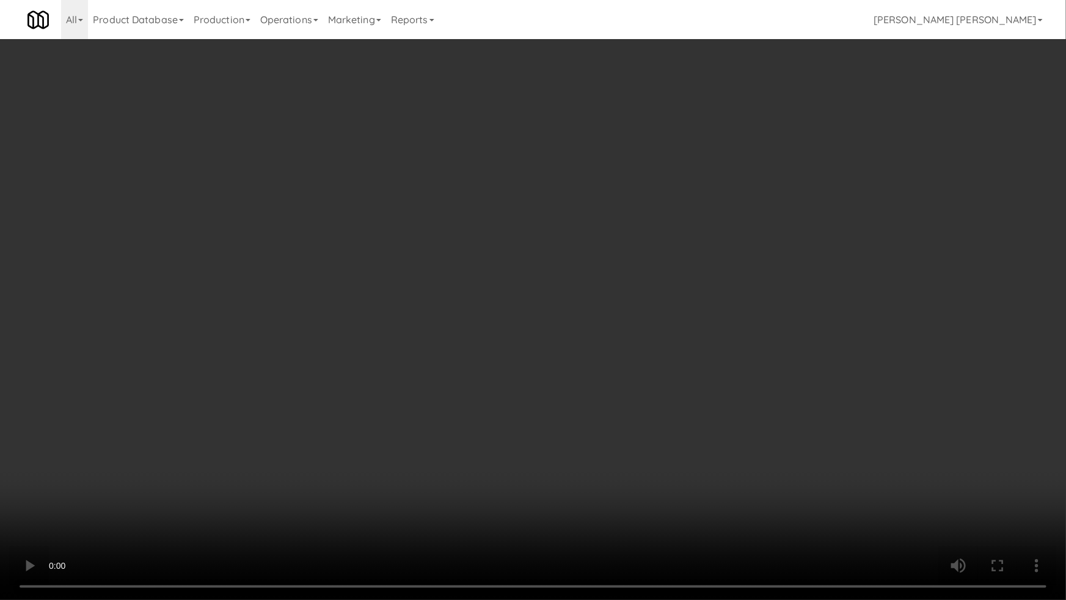
drag, startPoint x: 813, startPoint y: 489, endPoint x: 763, endPoint y: 466, distance: 54.9
click at [812, 489] on video at bounding box center [533, 300] width 1066 height 600
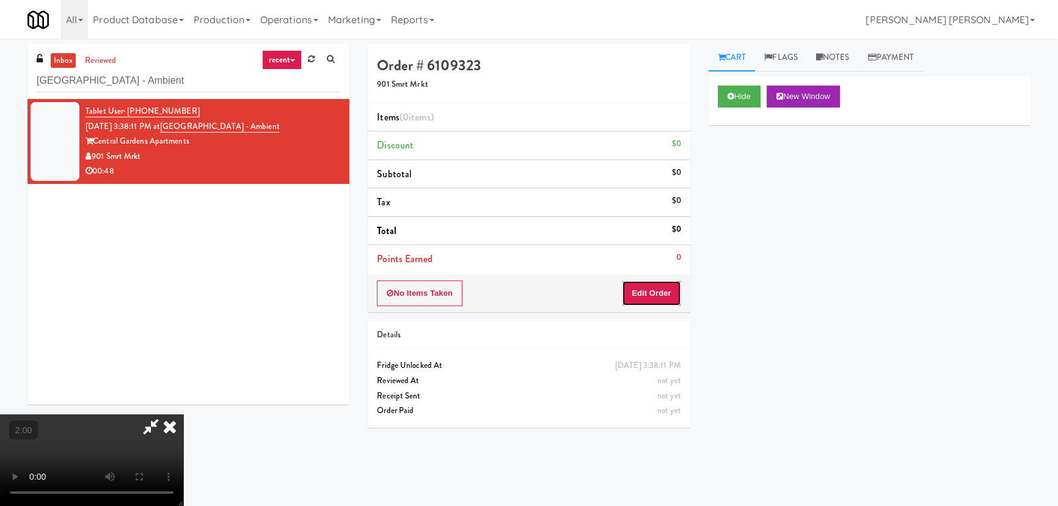
click at [661, 291] on button "Edit Order" at bounding box center [651, 293] width 59 height 26
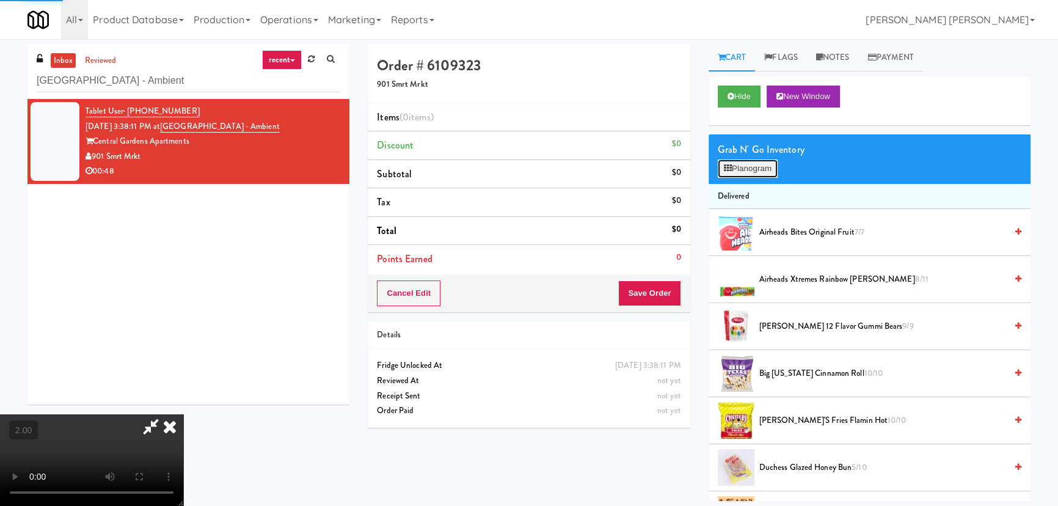
click at [735, 159] on button "Planogram" at bounding box center [748, 168] width 60 height 18
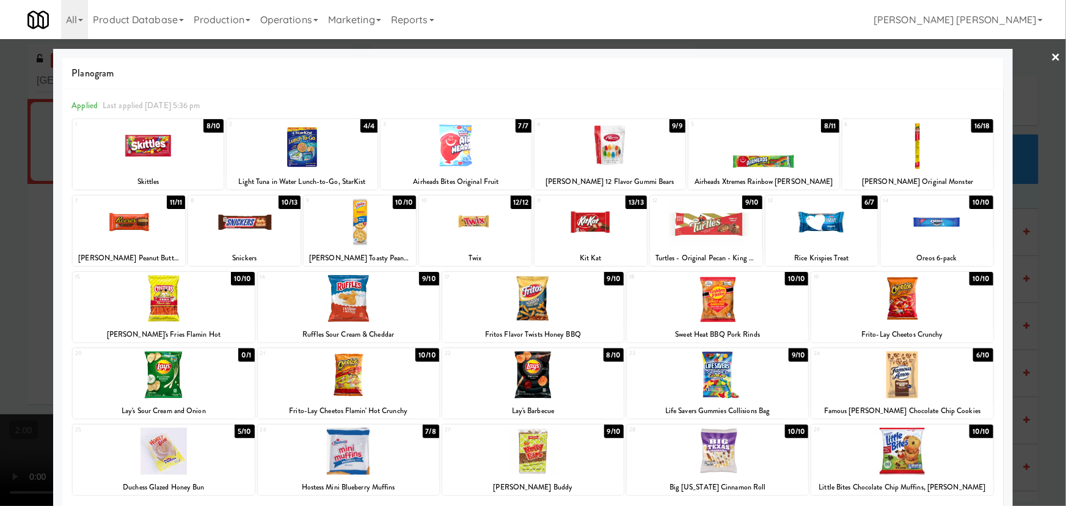
click at [161, 311] on div at bounding box center [163, 298] width 181 height 47
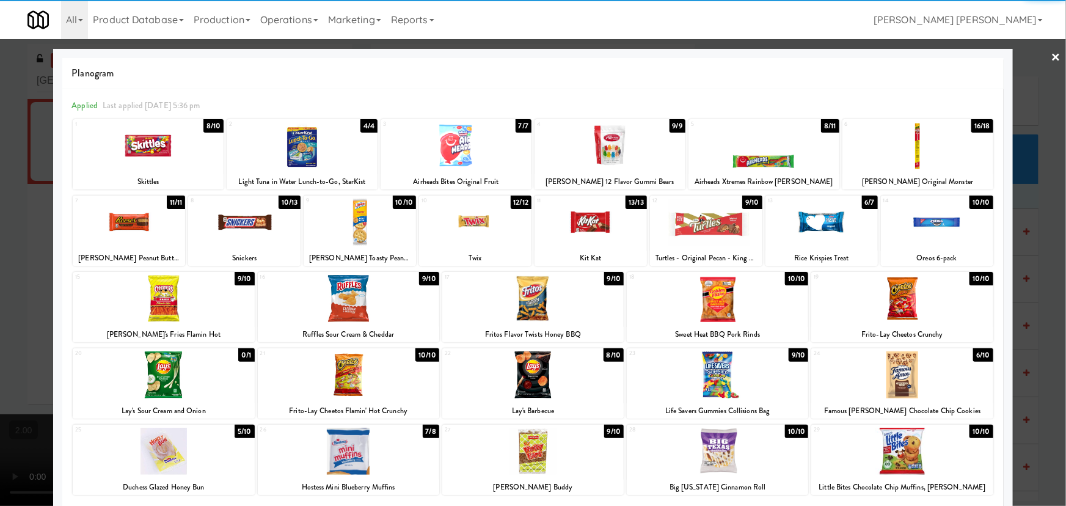
click at [928, 229] on div at bounding box center [937, 221] width 112 height 47
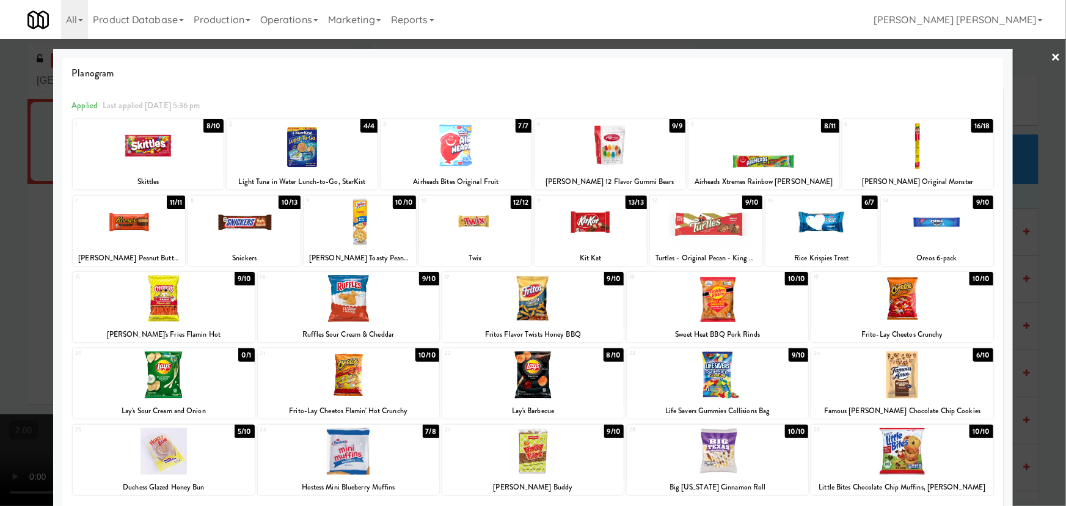
click at [1052, 54] on link "×" at bounding box center [1056, 58] width 10 height 38
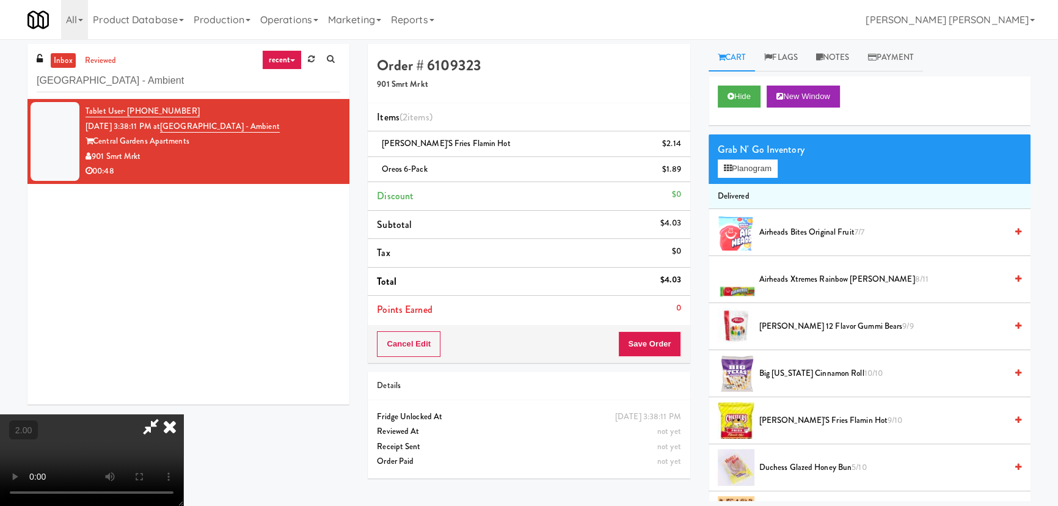
click at [183, 414] on icon at bounding box center [169, 426] width 27 height 24
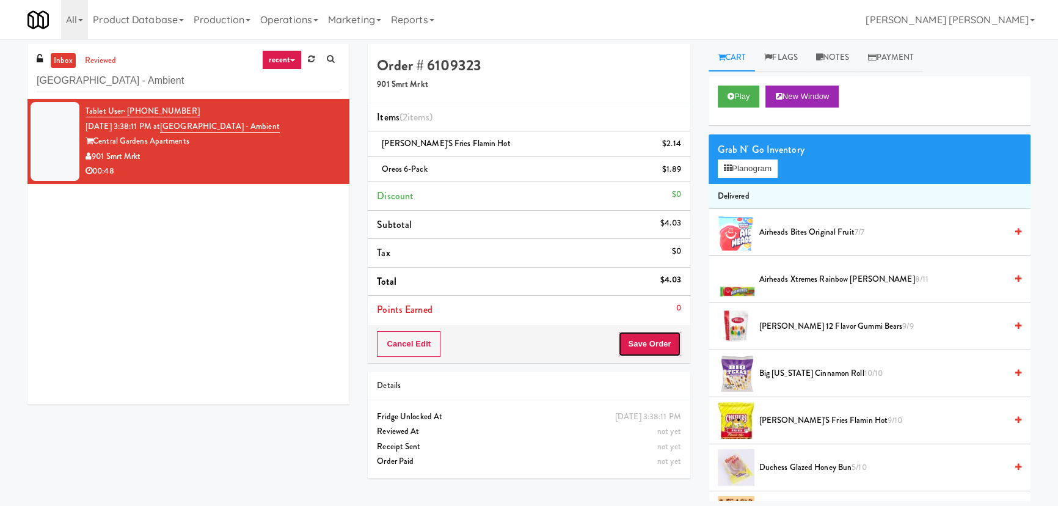
click at [640, 336] on button "Save Order" at bounding box center [649, 344] width 62 height 26
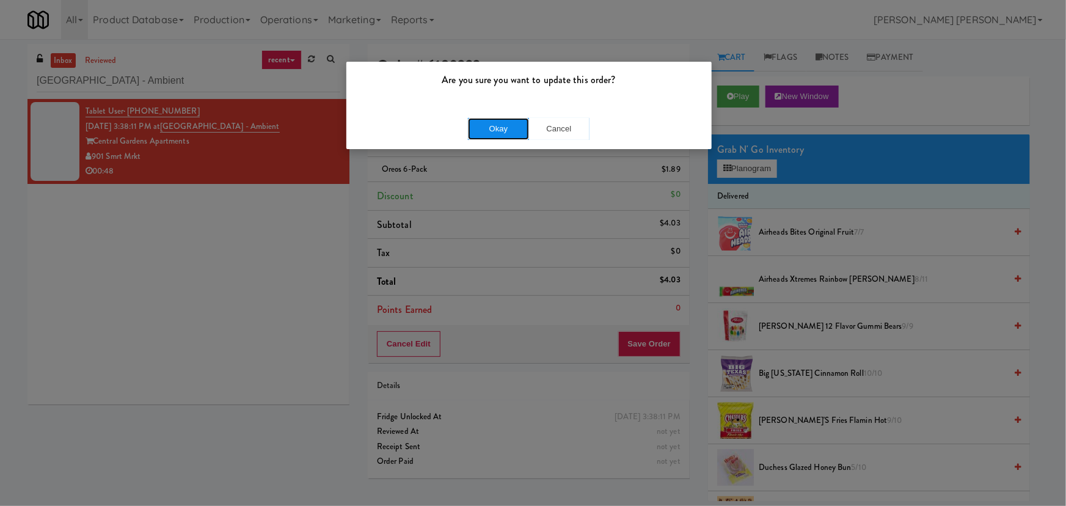
click at [497, 126] on button "Okay" at bounding box center [498, 129] width 61 height 22
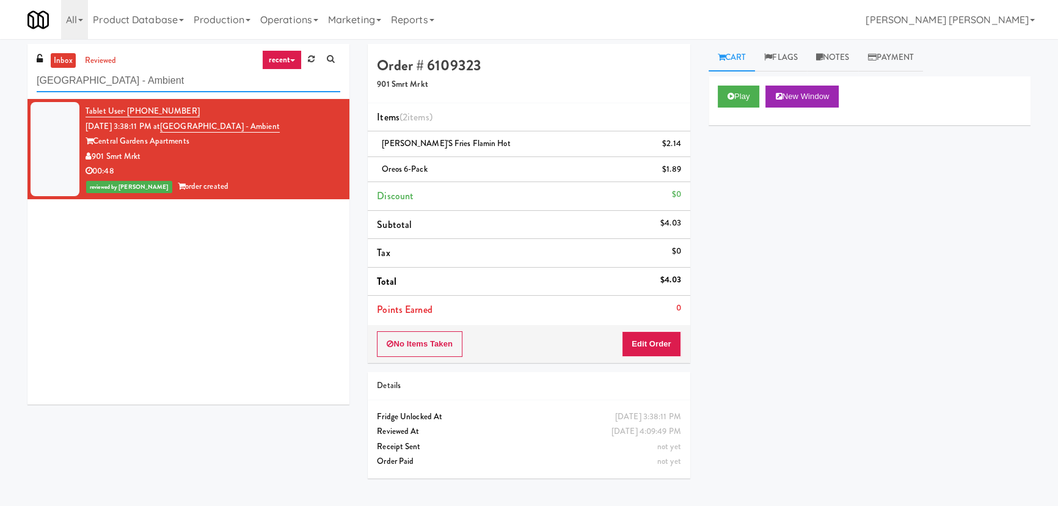
drag, startPoint x: 3, startPoint y: 81, endPoint x: -151, endPoint y: 85, distance: 154.6
click at [0, 85] on html "Are you sure you want to update this order? Okay Cancel Okay Are you sure you w…" at bounding box center [529, 253] width 1058 height 506
paste input "Savers - Cooler"
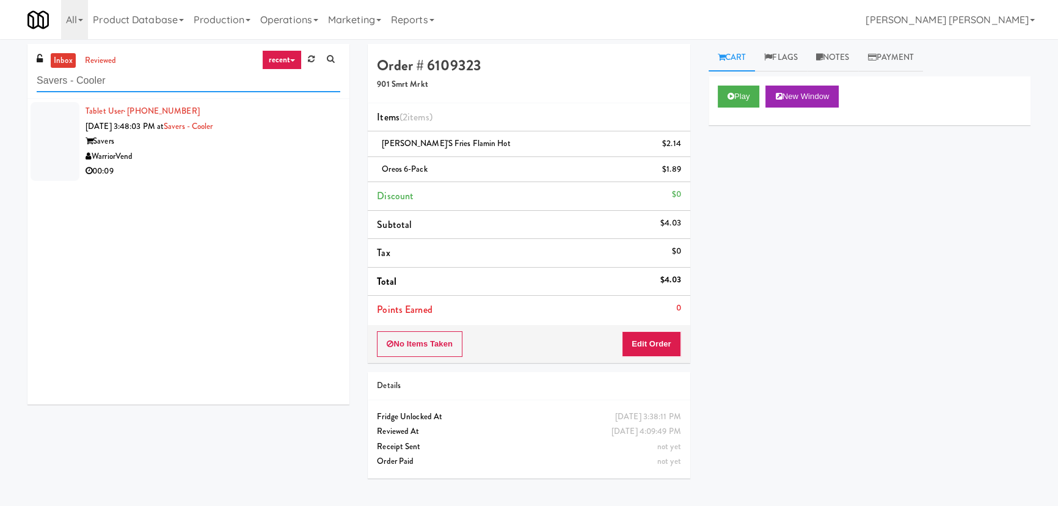
type input "Savers - Cooler"
click at [223, 149] on div "WarriorVend" at bounding box center [212, 156] width 255 height 15
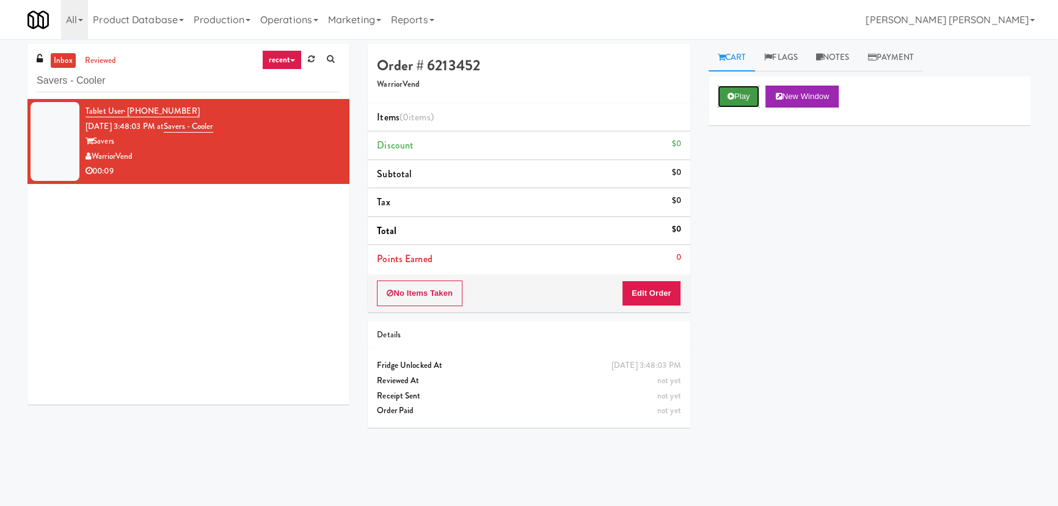
click at [727, 100] on button "Play" at bounding box center [739, 96] width 42 height 22
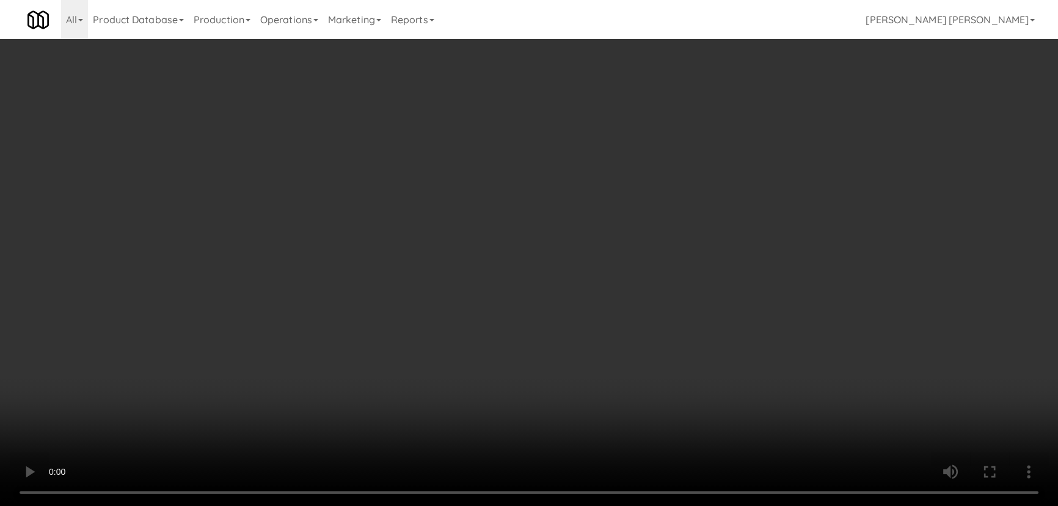
click at [579, 505] on video at bounding box center [529, 253] width 1058 height 506
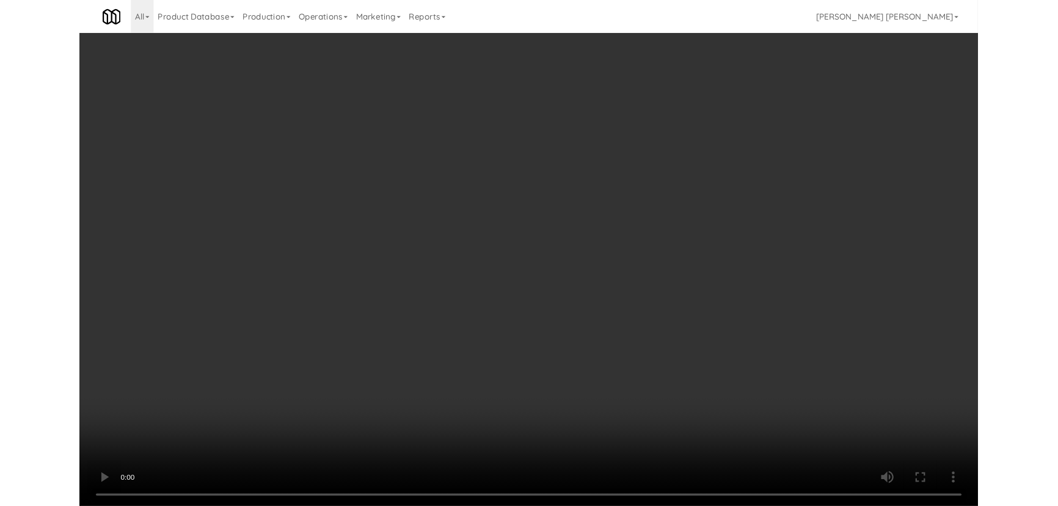
scroll to position [25, 0]
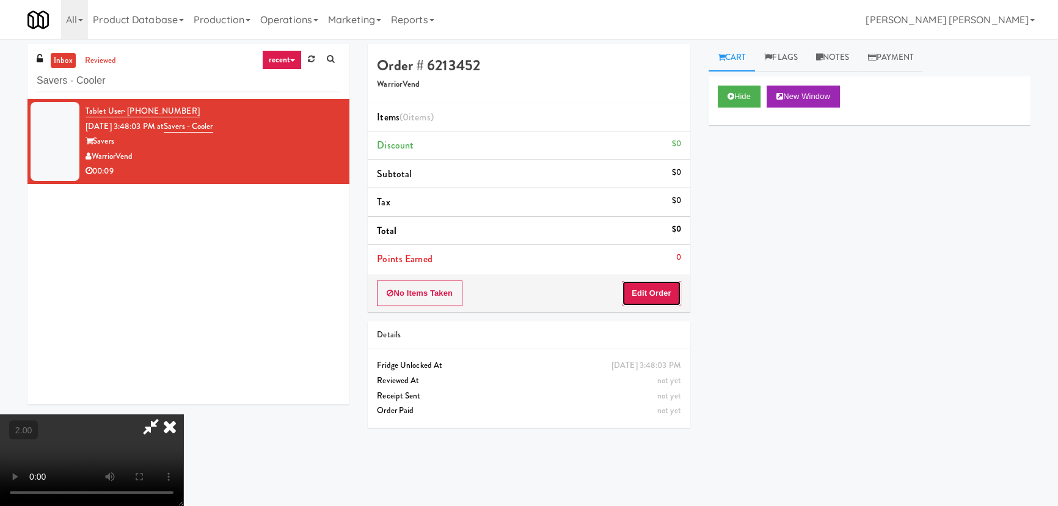
click at [667, 291] on button "Edit Order" at bounding box center [651, 293] width 59 height 26
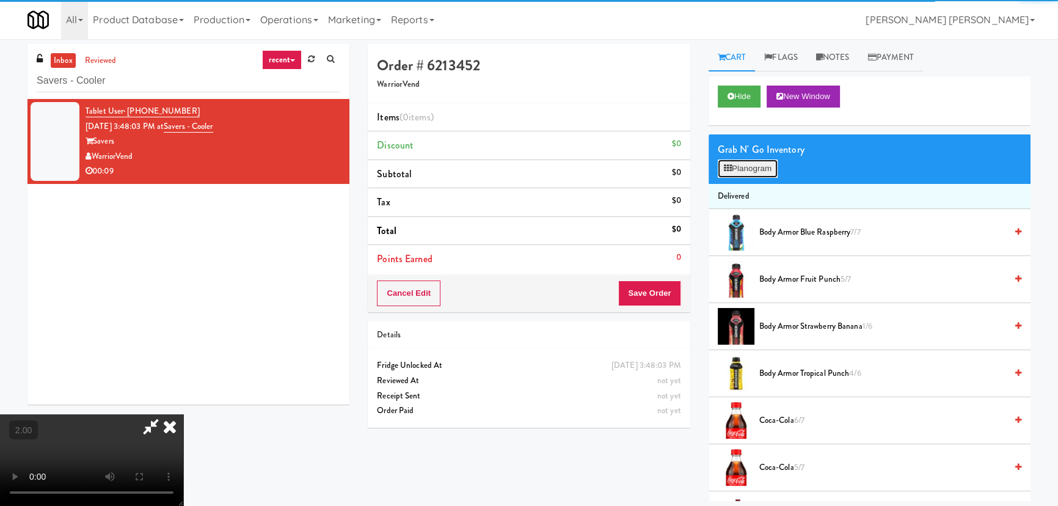
click at [748, 171] on button "Planogram" at bounding box center [748, 168] width 60 height 18
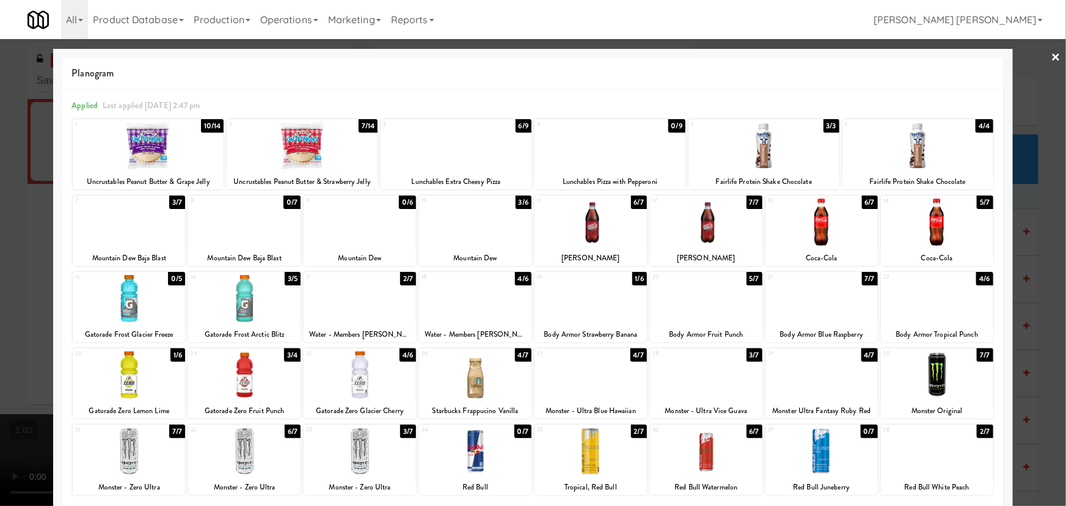
click at [586, 308] on div at bounding box center [590, 298] width 112 height 47
click at [953, 305] on div at bounding box center [937, 298] width 112 height 47
click at [1051, 57] on link "×" at bounding box center [1056, 58] width 10 height 38
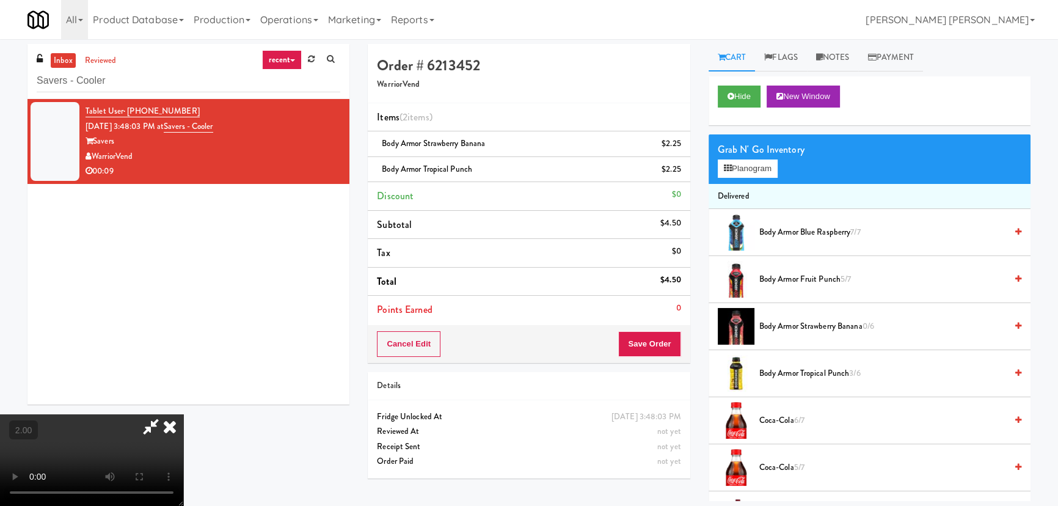
click at [183, 414] on video at bounding box center [91, 460] width 183 height 92
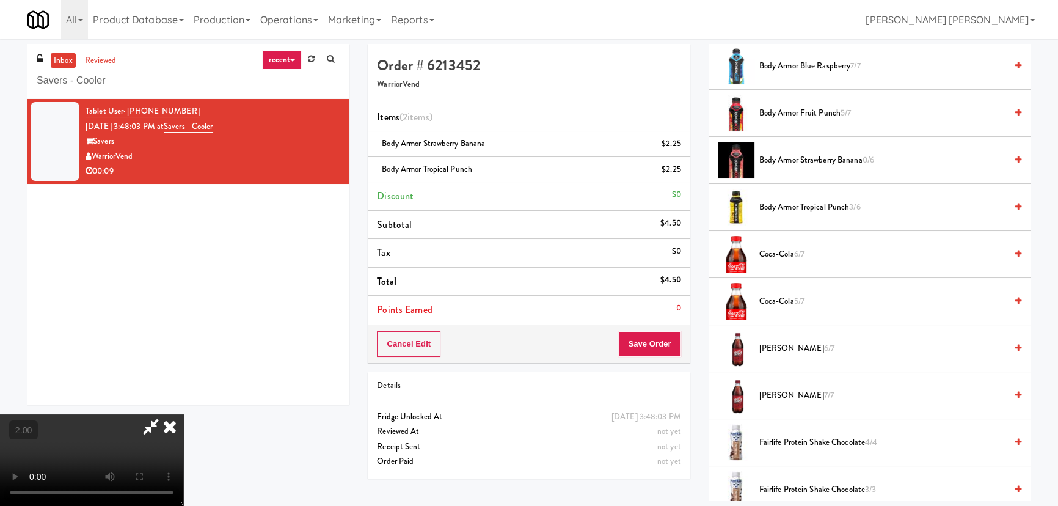
click at [183, 414] on icon at bounding box center [169, 426] width 27 height 24
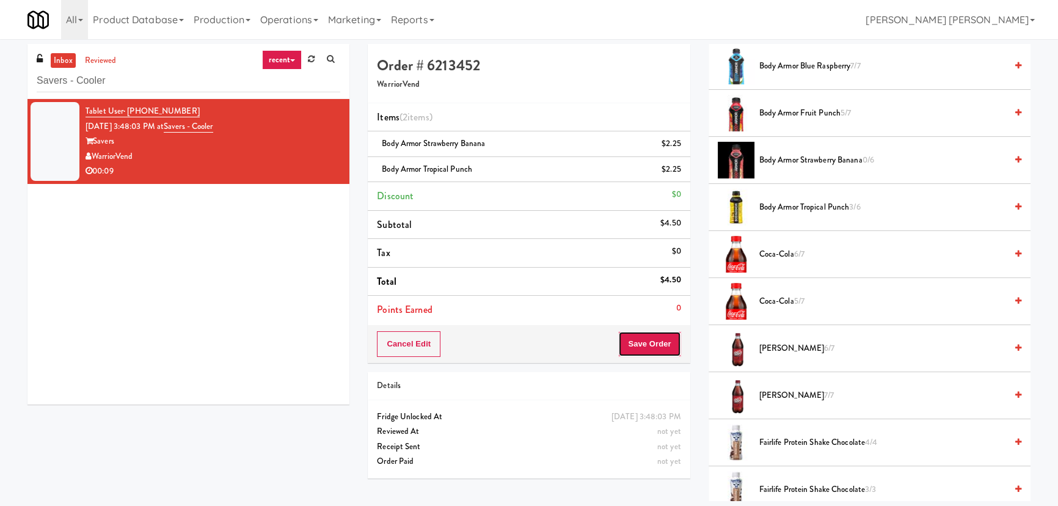
click at [651, 337] on button "Save Order" at bounding box center [649, 344] width 62 height 26
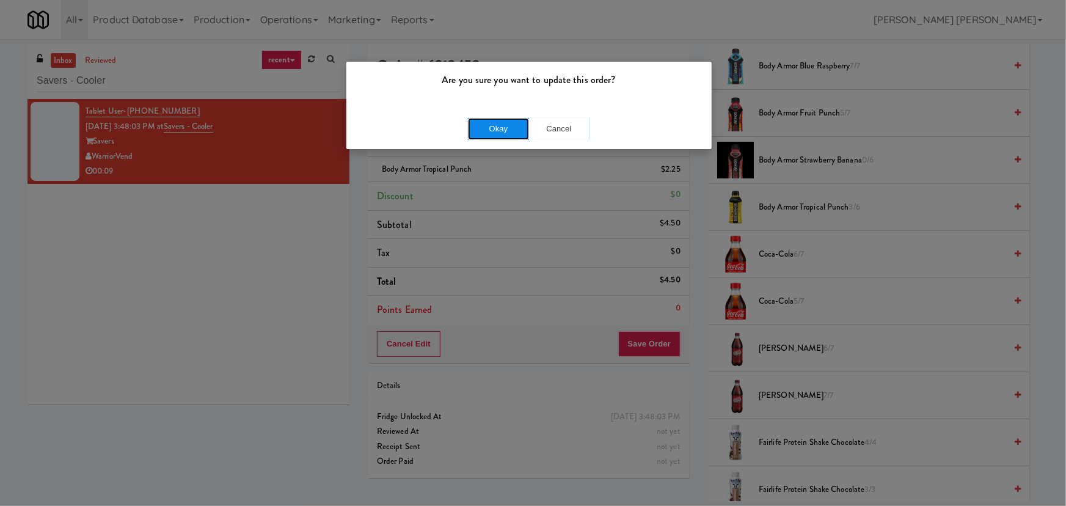
click at [505, 121] on button "Okay" at bounding box center [498, 129] width 61 height 22
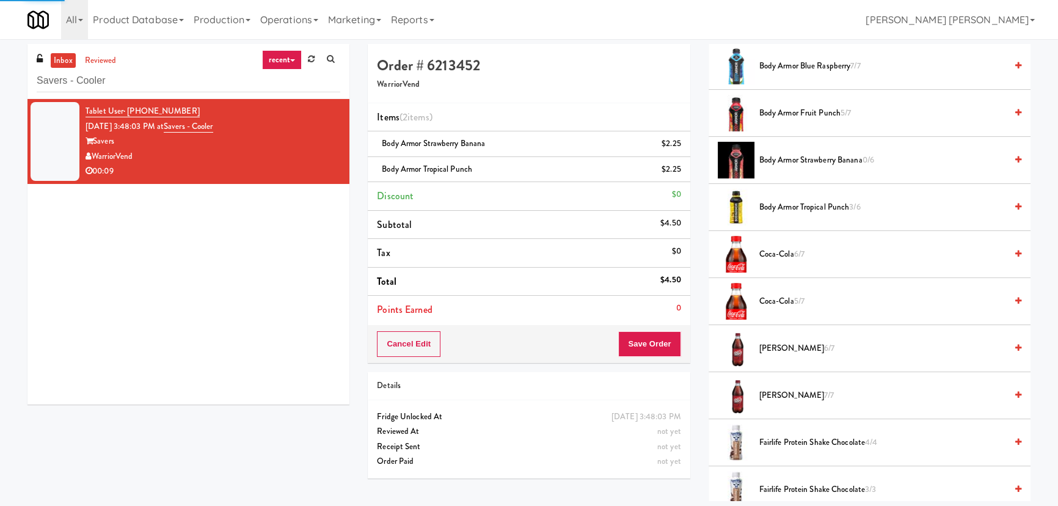
scroll to position [33, 0]
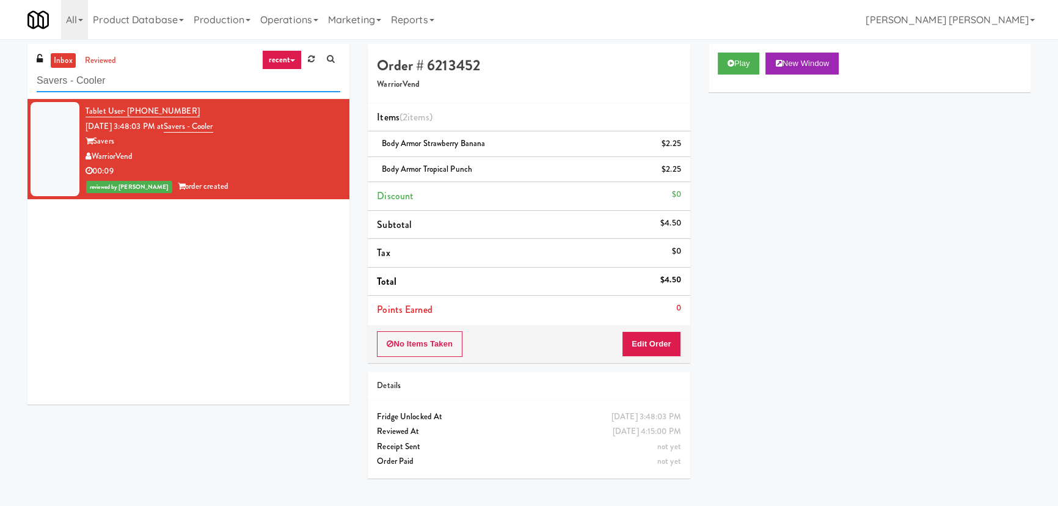
drag, startPoint x: 163, startPoint y: 80, endPoint x: -85, endPoint y: 89, distance: 248.7
click at [0, 89] on html "Are you sure you want to update this order? Okay Cancel Okay Are you sure you w…" at bounding box center [529, 253] width 1058 height 506
paste input "The Glenn - Cooler - Left"
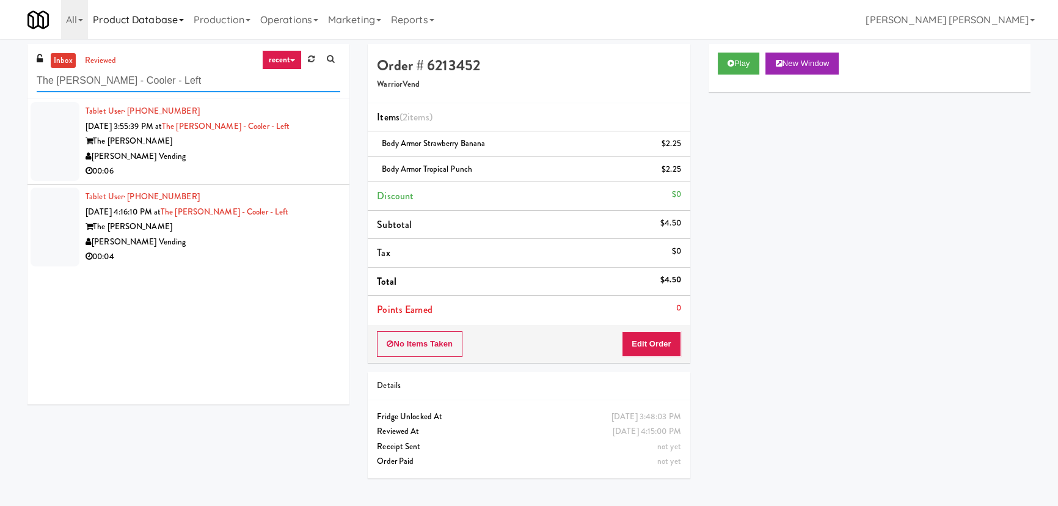
type input "The Glenn - Cooler - Left"
click at [273, 142] on div "The Glenn" at bounding box center [212, 141] width 255 height 15
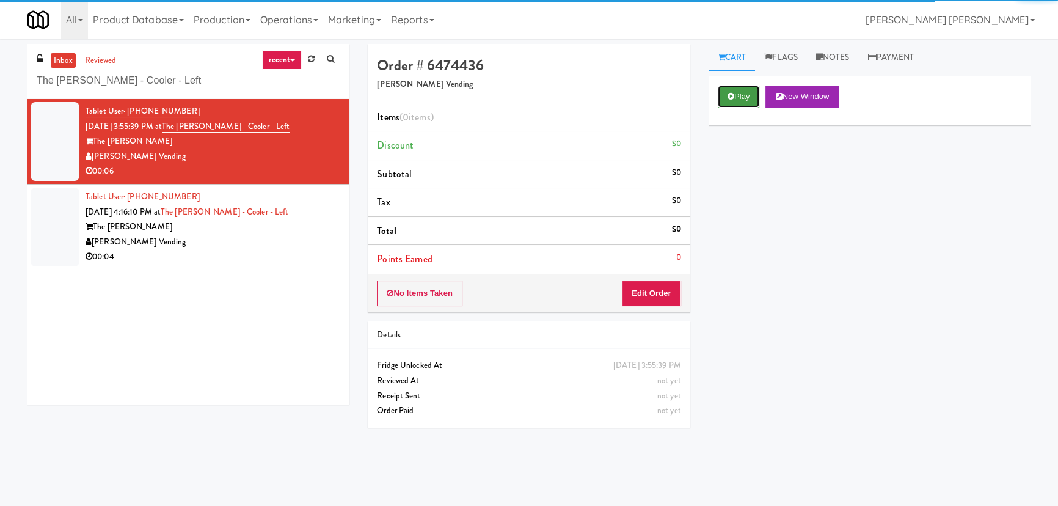
click at [739, 104] on button "Play" at bounding box center [739, 96] width 42 height 22
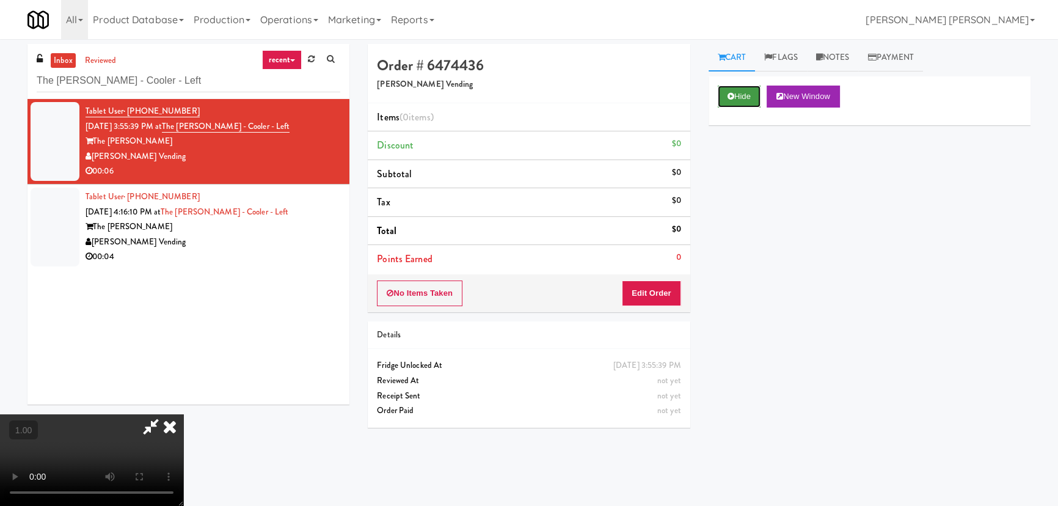
click at [733, 103] on button "Hide" at bounding box center [739, 96] width 43 height 22
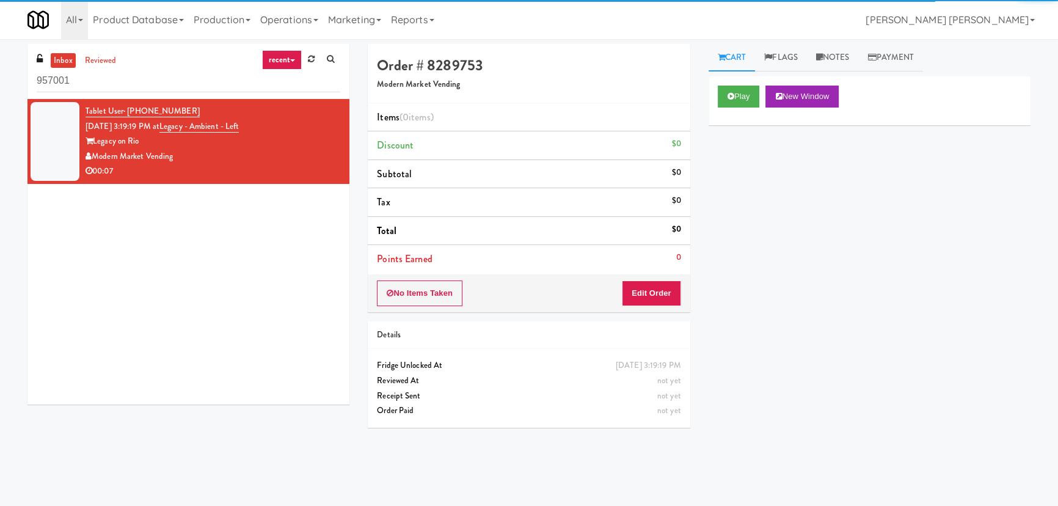
drag, startPoint x: 79, startPoint y: 81, endPoint x: 5, endPoint y: 95, distance: 75.8
click at [5, 95] on div "inbox reviewed recent all unclear take inventory issue suspicious failed recent…" at bounding box center [529, 272] width 1058 height 457
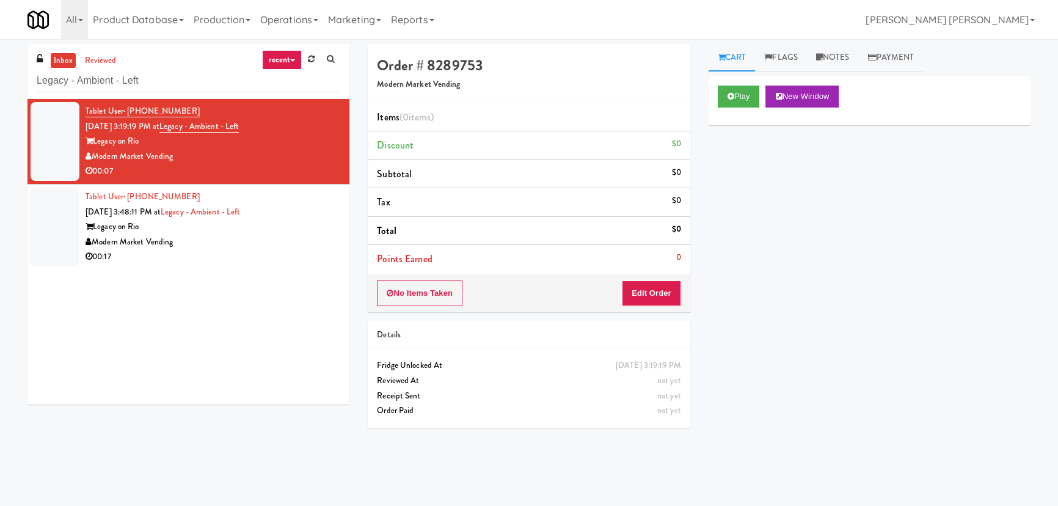
type input "Legacy - Ambient - Left"
click at [239, 242] on div "Modern Market Vending" at bounding box center [212, 241] width 255 height 15
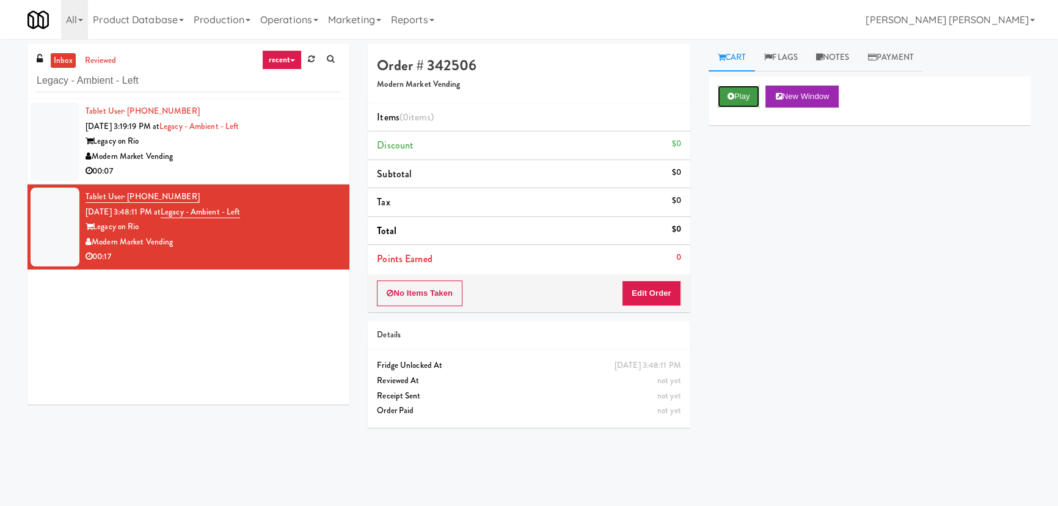
click at [725, 102] on button "Play" at bounding box center [739, 96] width 42 height 22
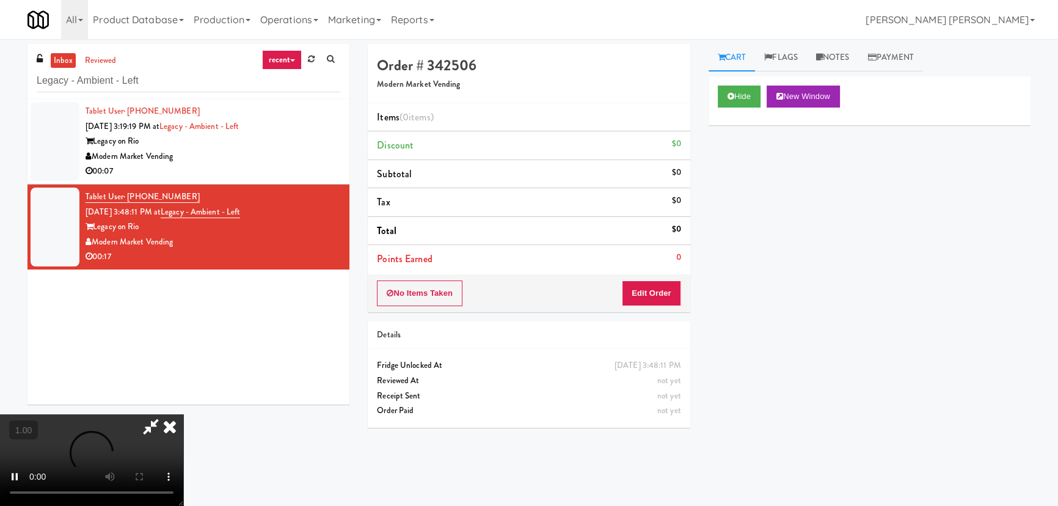
scroll to position [25, 0]
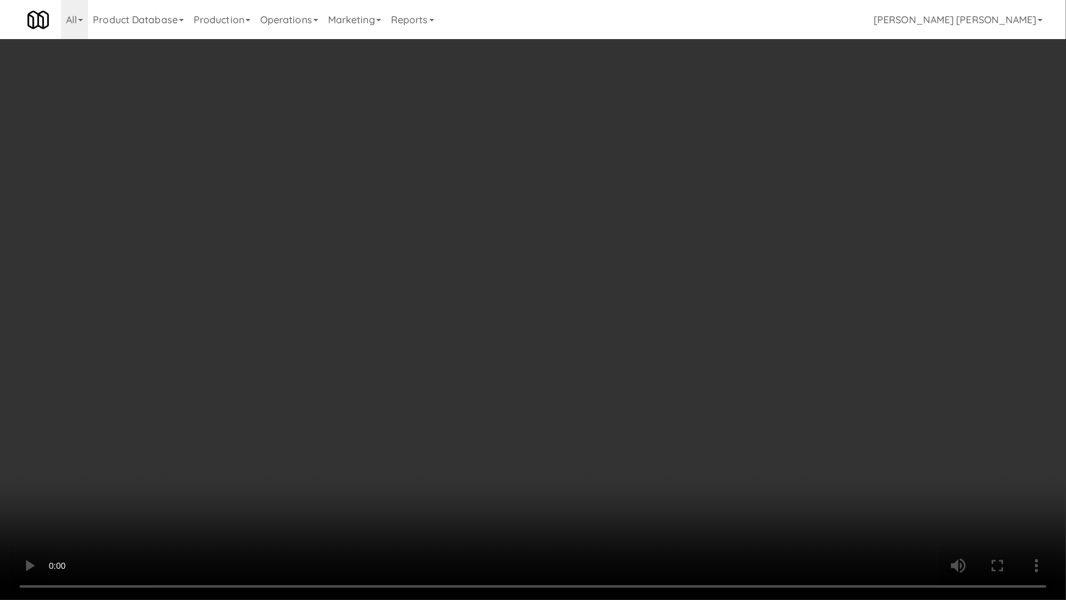
drag, startPoint x: 708, startPoint y: 524, endPoint x: 551, endPoint y: 487, distance: 160.6
click at [705, 505] on video at bounding box center [533, 300] width 1066 height 600
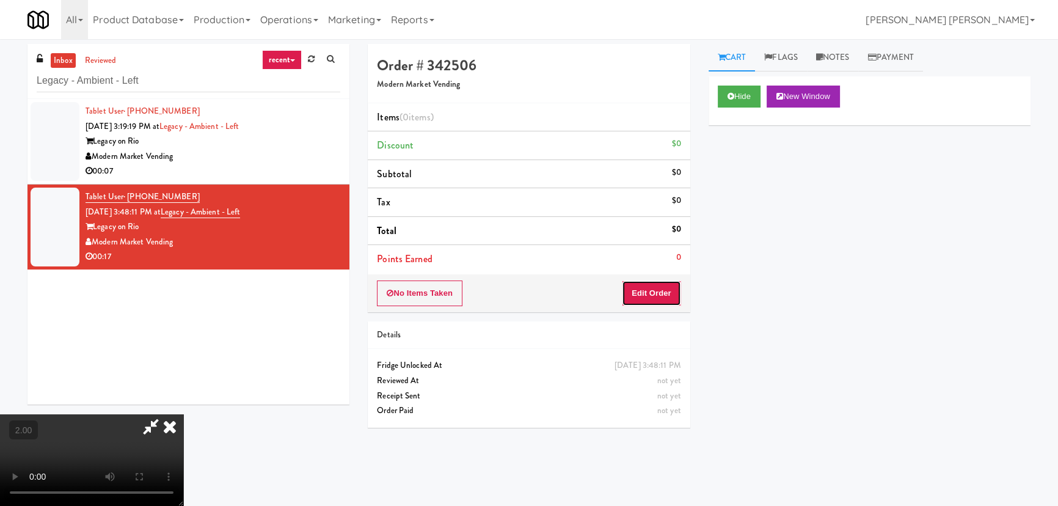
click at [650, 296] on button "Edit Order" at bounding box center [651, 293] width 59 height 26
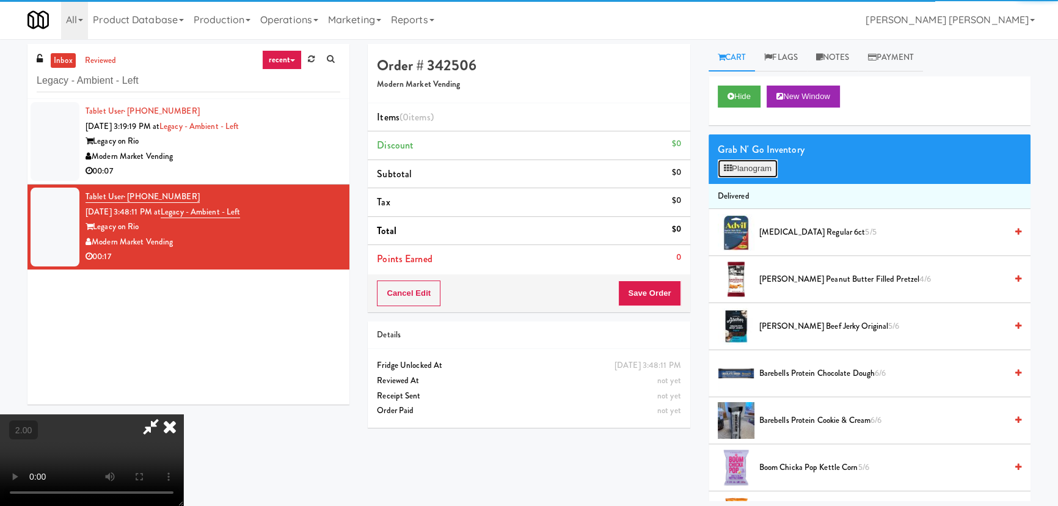
click at [733, 167] on button "Planogram" at bounding box center [748, 168] width 60 height 18
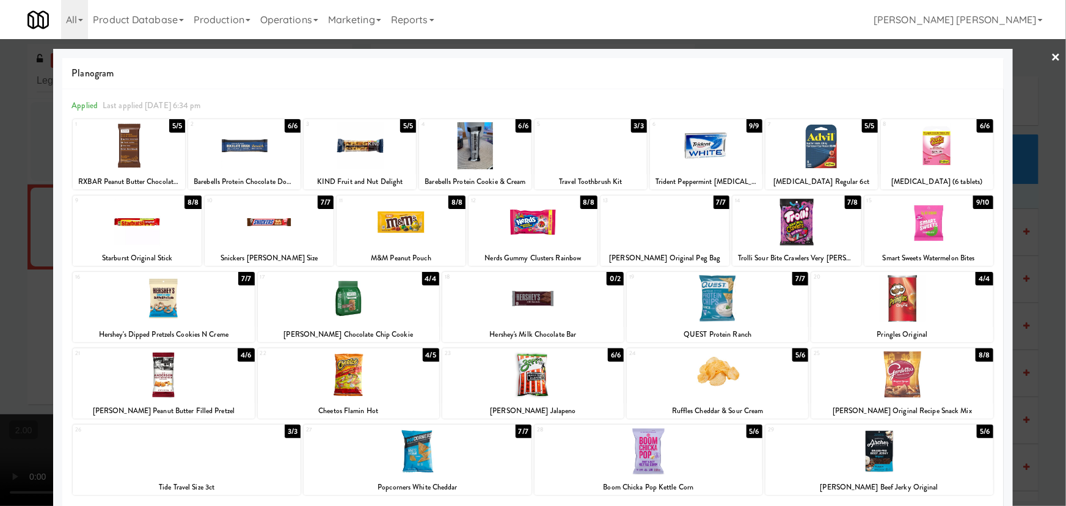
click at [267, 223] on div at bounding box center [269, 221] width 129 height 47
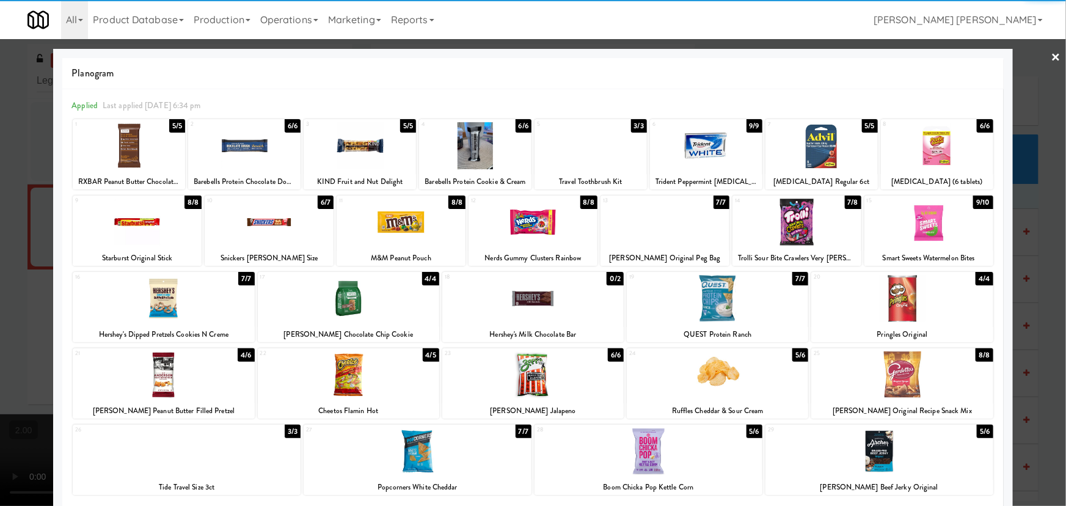
click at [151, 220] on div at bounding box center [137, 221] width 129 height 47
click at [342, 369] on div at bounding box center [348, 374] width 181 height 47
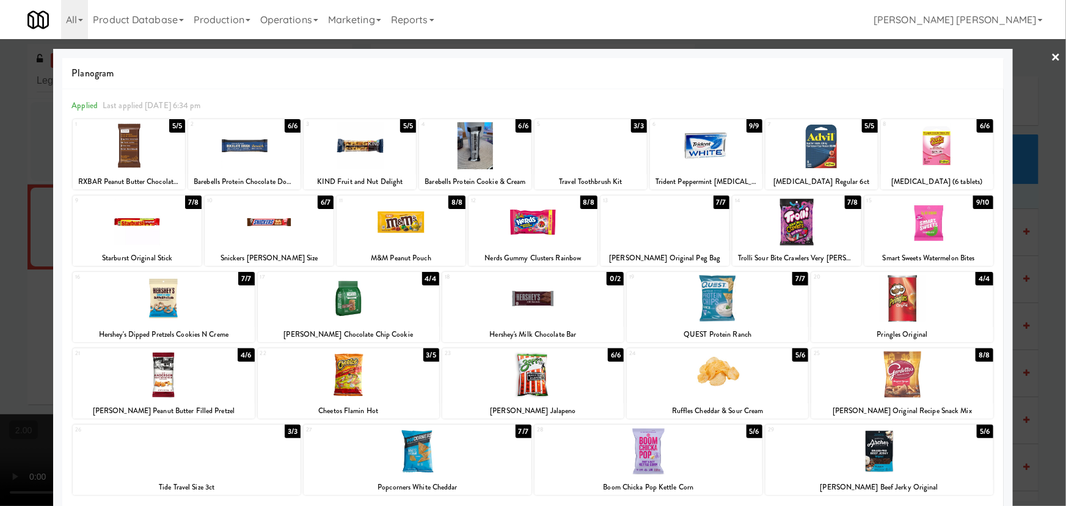
click at [1051, 53] on link "×" at bounding box center [1056, 58] width 10 height 38
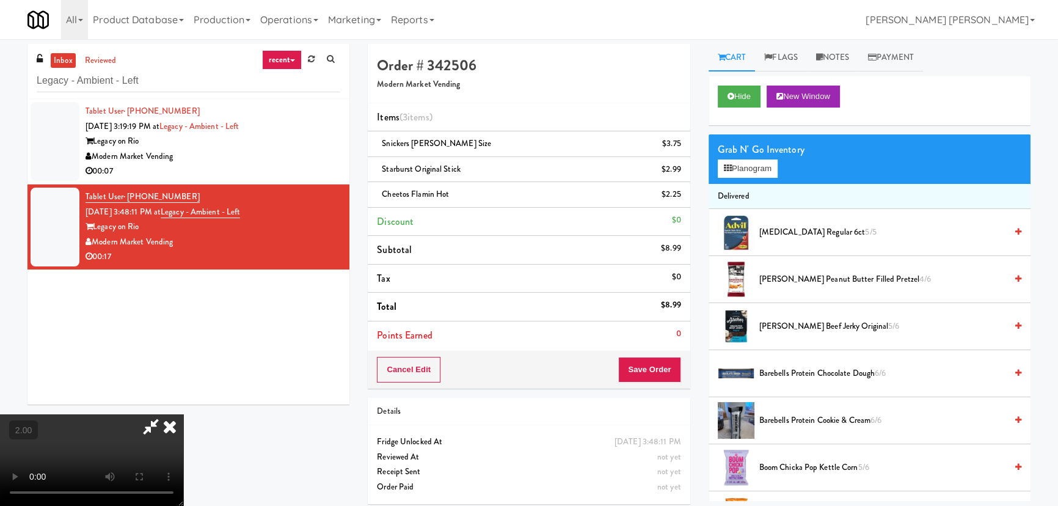
click at [183, 442] on video at bounding box center [91, 460] width 183 height 92
click at [183, 414] on icon at bounding box center [169, 426] width 27 height 24
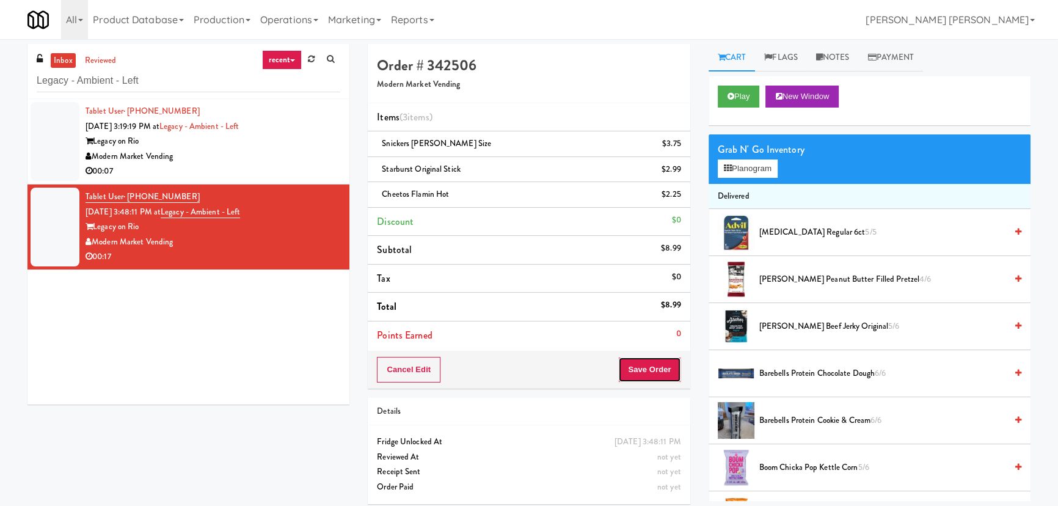
click at [673, 366] on button "Save Order" at bounding box center [649, 370] width 62 height 26
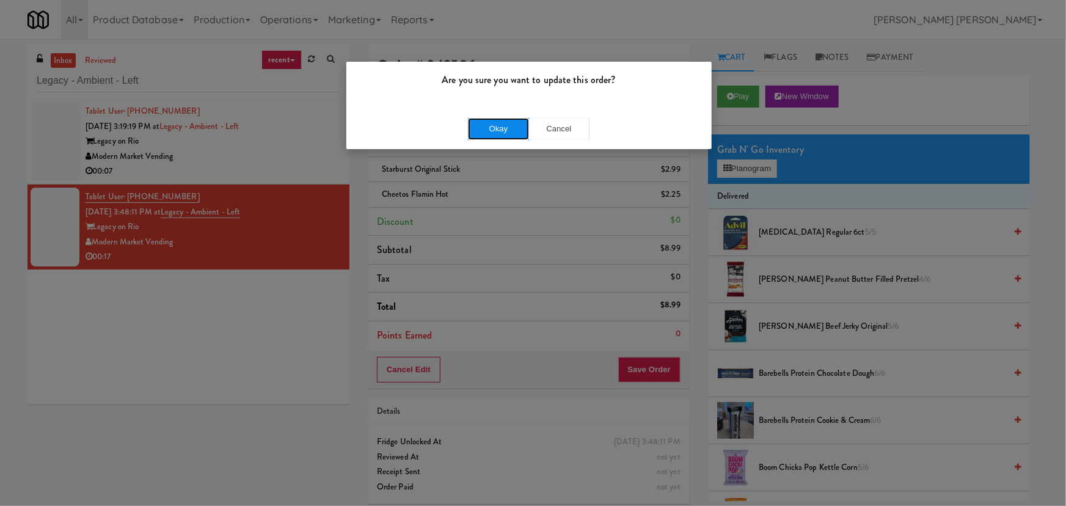
click at [478, 126] on button "Okay" at bounding box center [498, 129] width 61 height 22
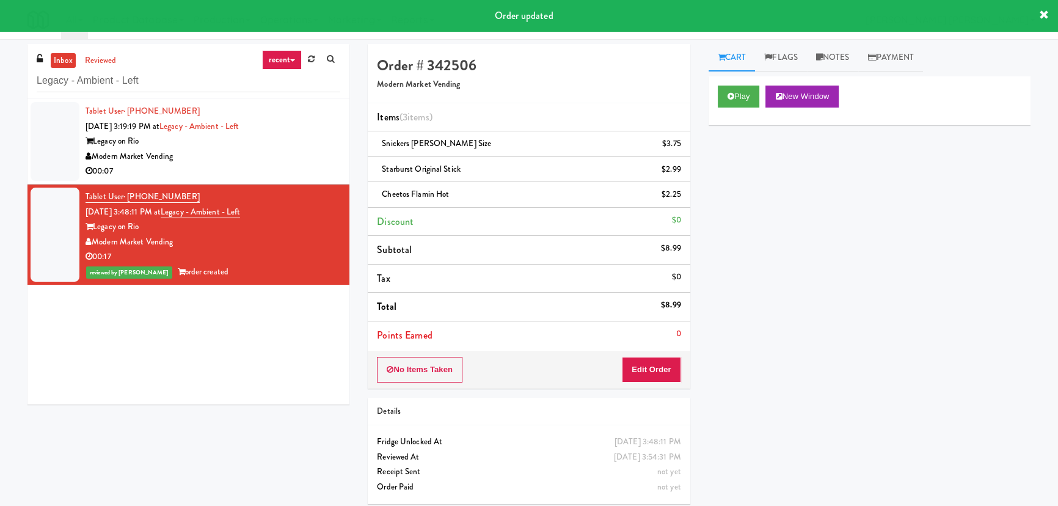
click at [267, 158] on div "Modern Market Vending" at bounding box center [212, 156] width 255 height 15
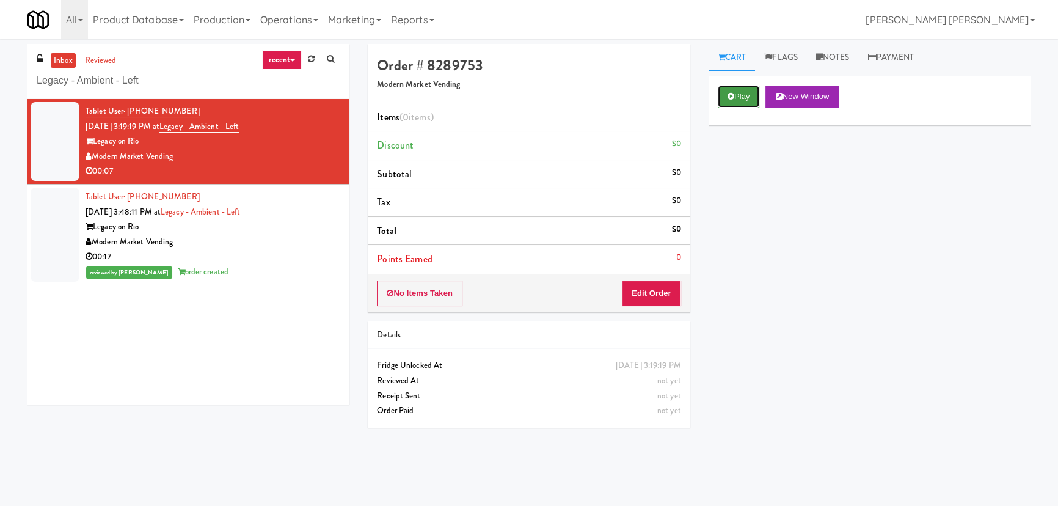
click at [746, 100] on button "Play" at bounding box center [739, 96] width 42 height 22
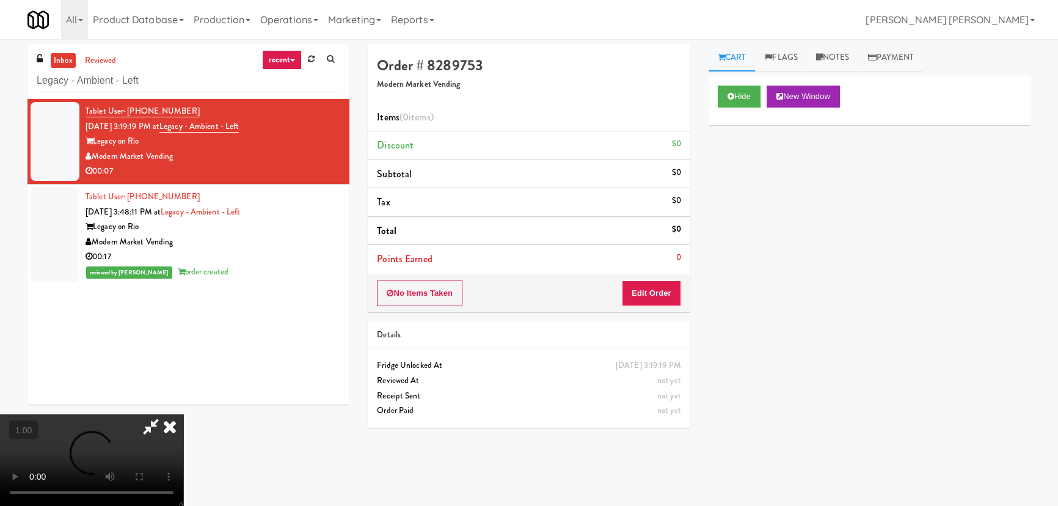
drag, startPoint x: 586, startPoint y: 540, endPoint x: 904, endPoint y: 537, distance: 318.8
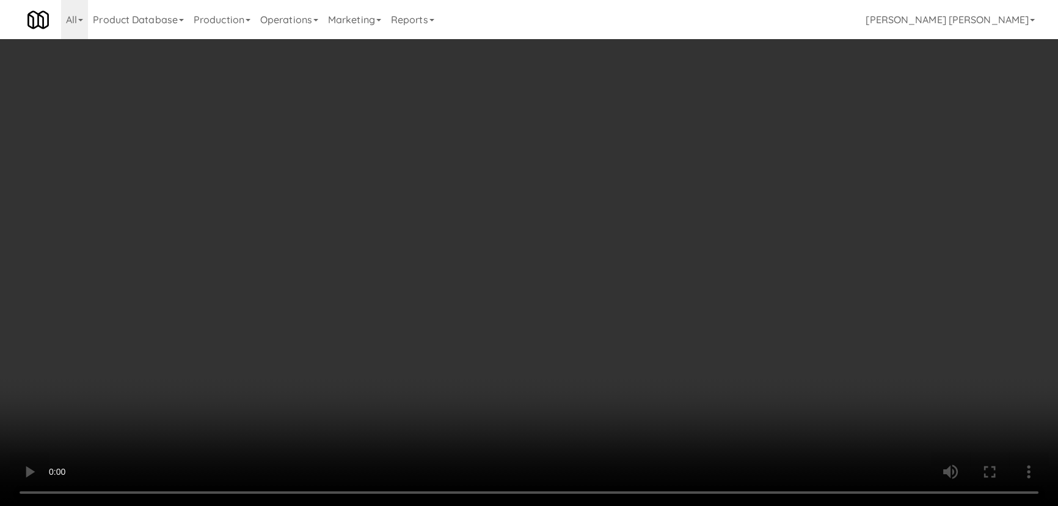
click at [598, 505] on video at bounding box center [529, 253] width 1058 height 506
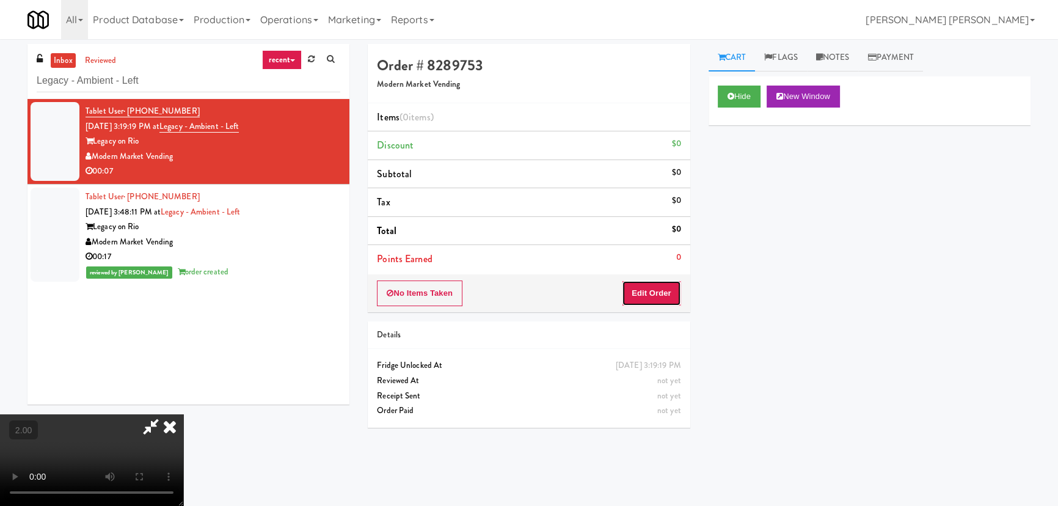
click at [667, 294] on button "Edit Order" at bounding box center [651, 293] width 59 height 26
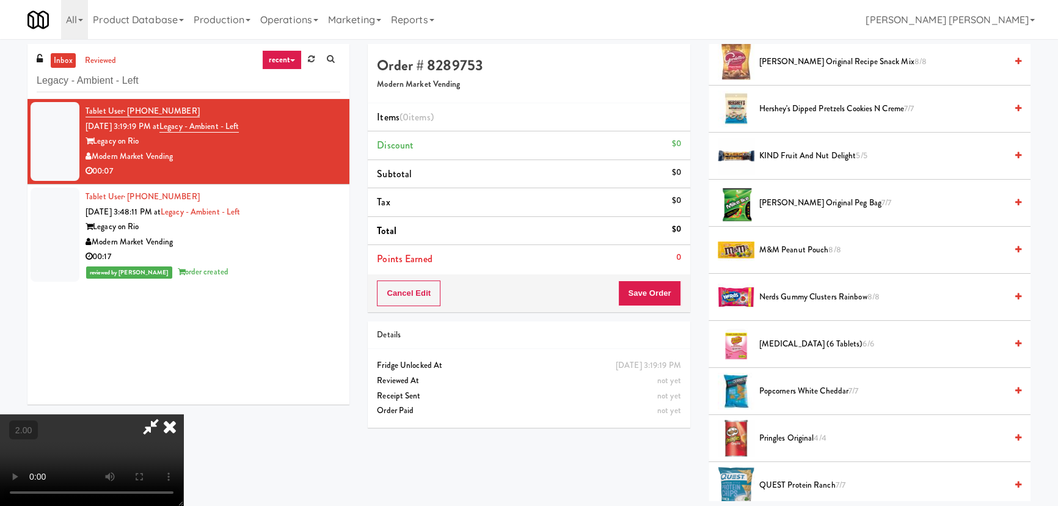
scroll to position [333, 0]
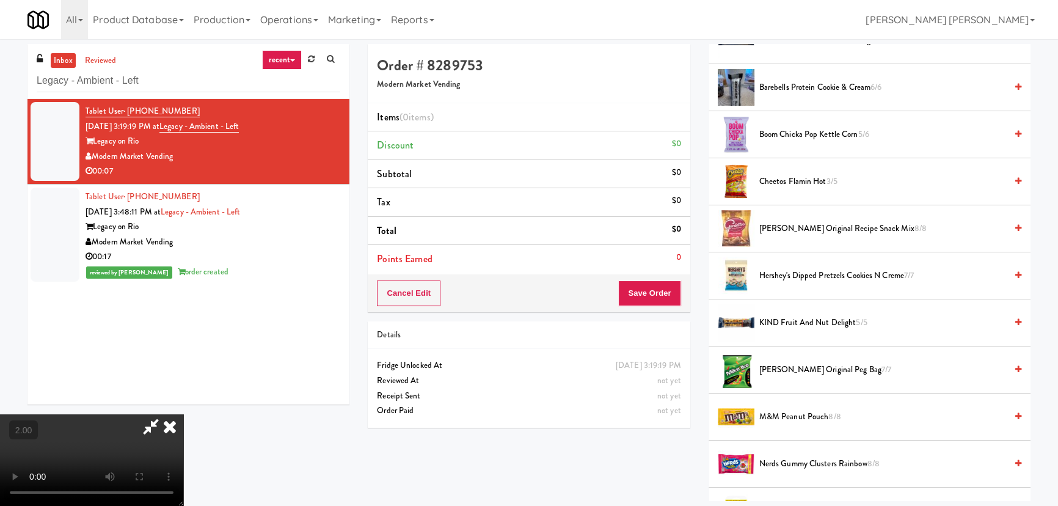
click at [781, 180] on span "Cheetos Flamin Hot 3/5" at bounding box center [882, 181] width 247 height 15
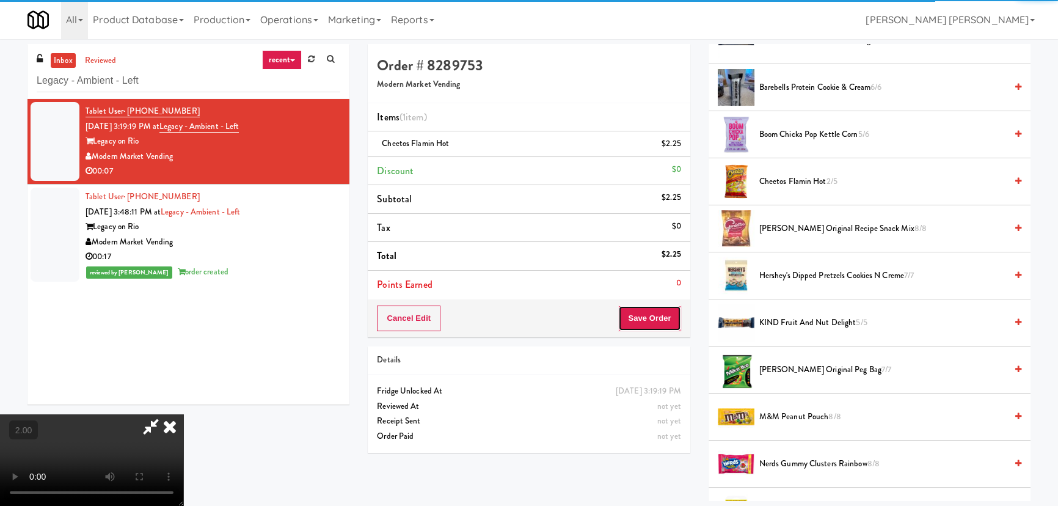
click at [652, 318] on button "Save Order" at bounding box center [649, 318] width 62 height 26
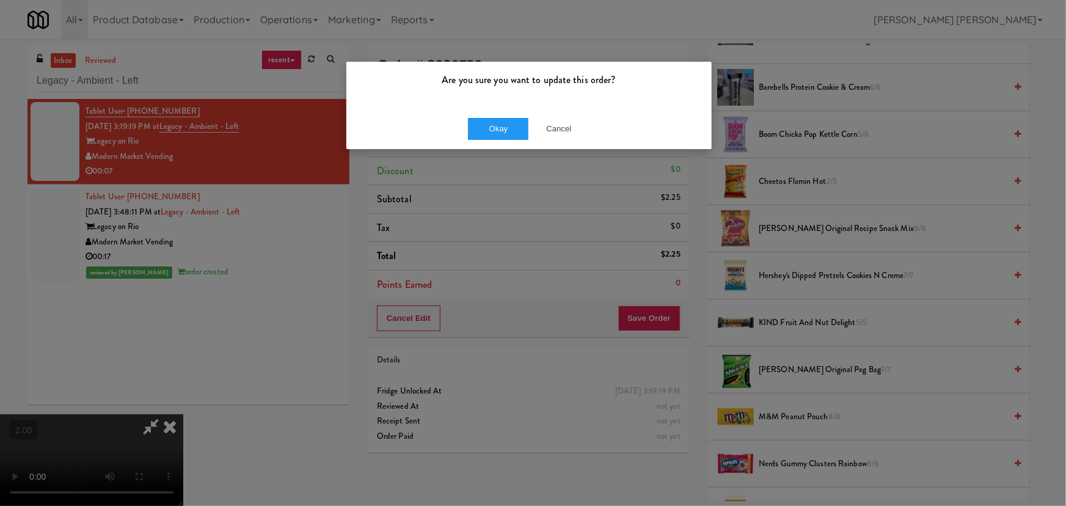
click at [495, 141] on div "Okay Cancel" at bounding box center [528, 128] width 365 height 41
click at [495, 132] on button "Okay" at bounding box center [498, 129] width 61 height 22
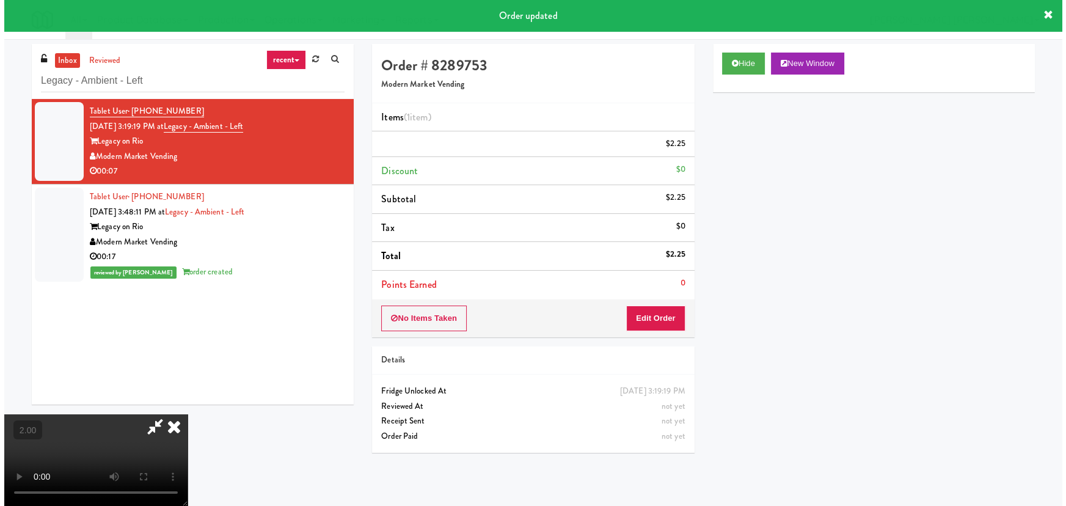
scroll to position [0, 0]
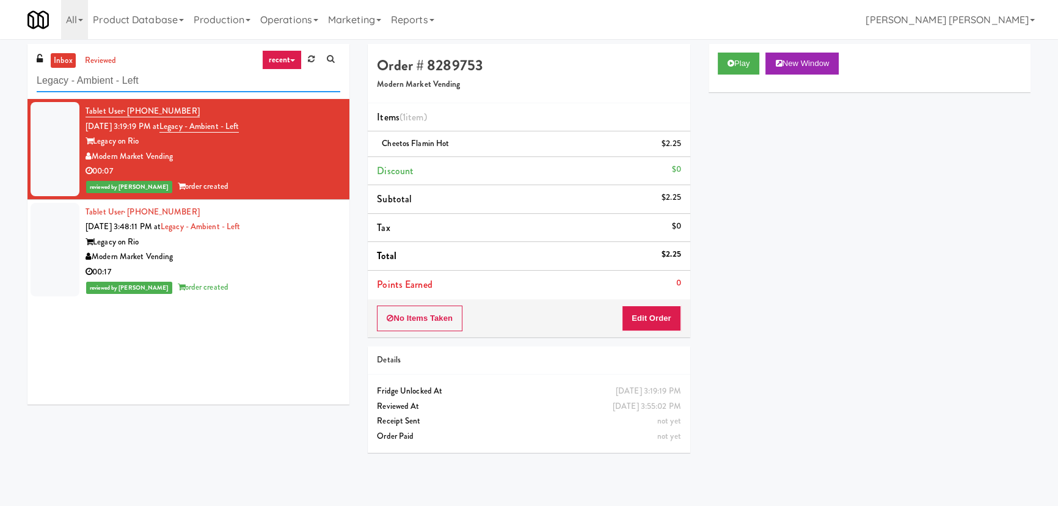
drag, startPoint x: 157, startPoint y: 77, endPoint x: 15, endPoint y: 72, distance: 141.8
click at [15, 73] on div "inbox reviewed recent all unclear take inventory issue suspicious failed recent…" at bounding box center [529, 272] width 1058 height 457
paste input "[GEOGRAPHIC_DATA][PERSON_NAME][MEDICAL_DATA]"
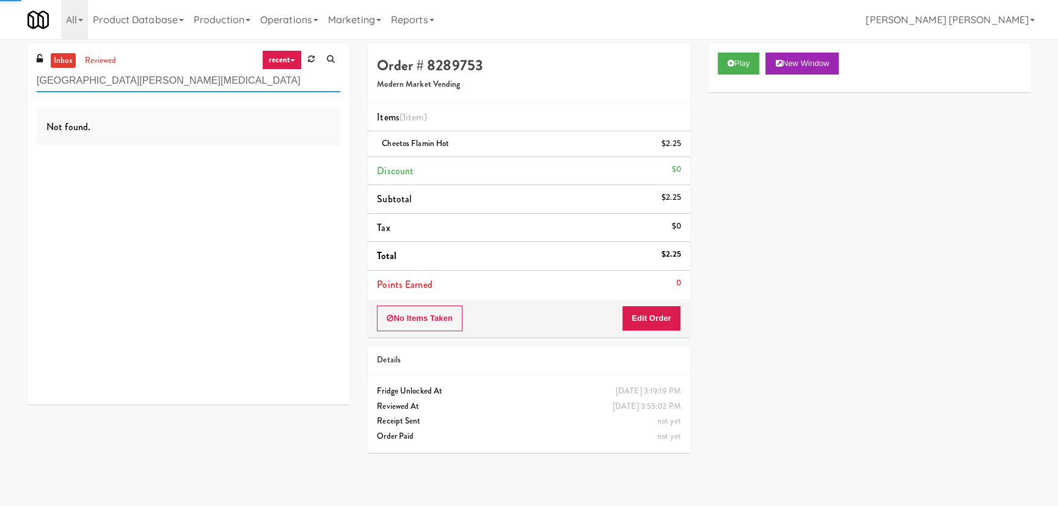
type input "[GEOGRAPHIC_DATA][PERSON_NAME][MEDICAL_DATA]"
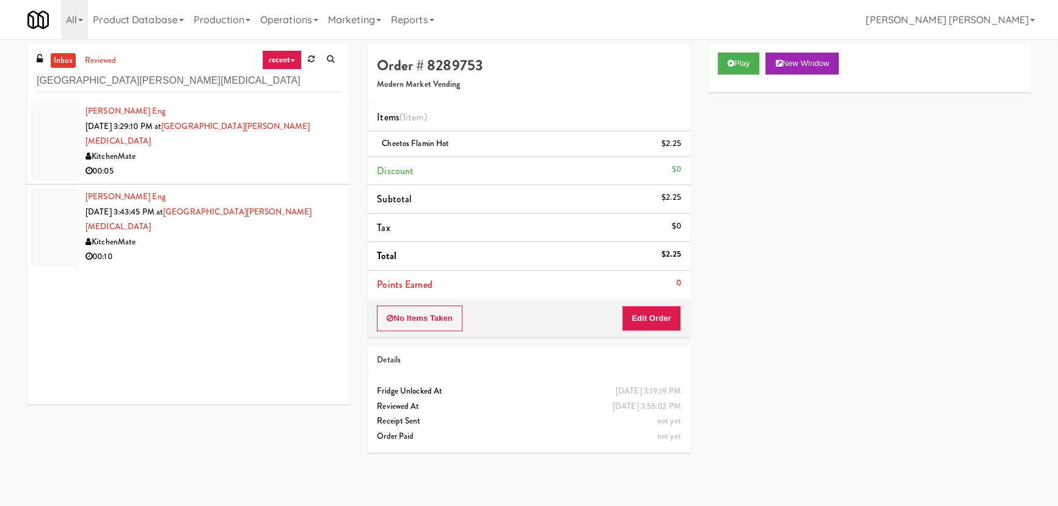
click at [312, 164] on div "00:05" at bounding box center [212, 171] width 255 height 15
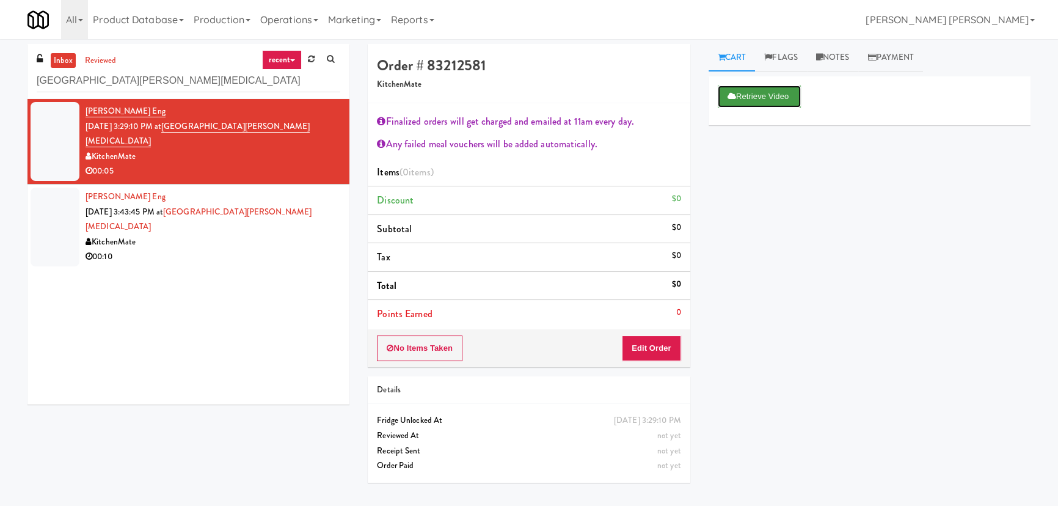
click at [757, 96] on button "Retrieve Video" at bounding box center [759, 96] width 83 height 22
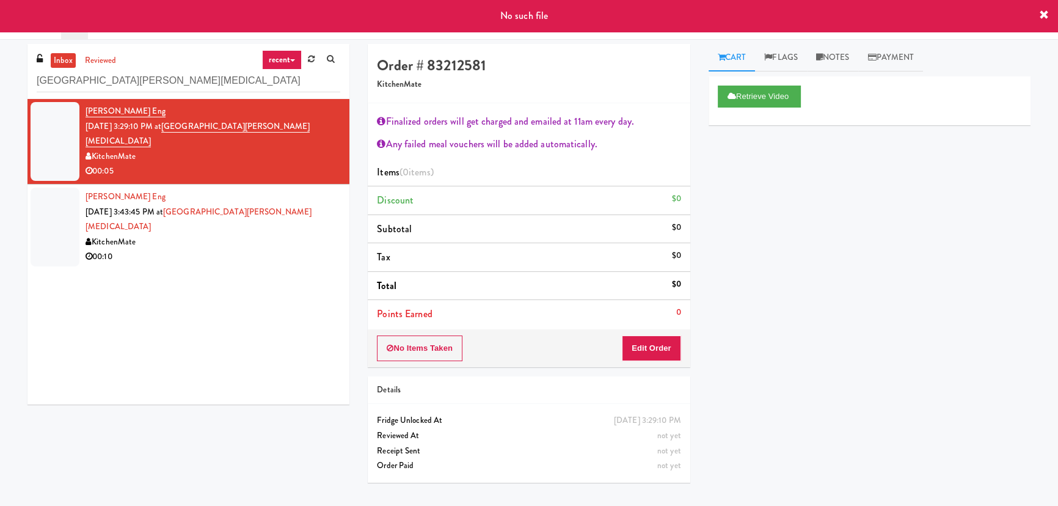
click at [277, 249] on div "00:10" at bounding box center [212, 256] width 255 height 15
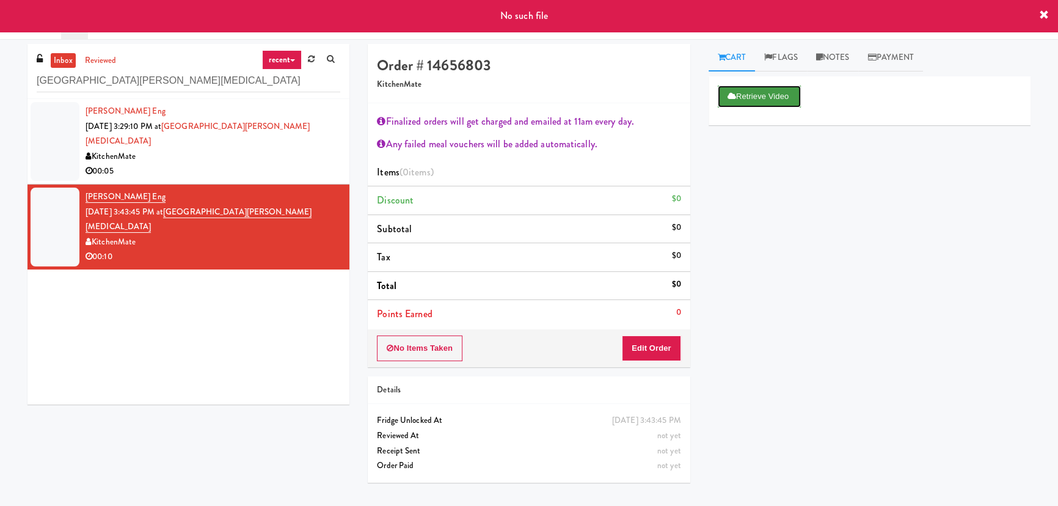
click at [768, 101] on button "Retrieve Video" at bounding box center [759, 96] width 83 height 22
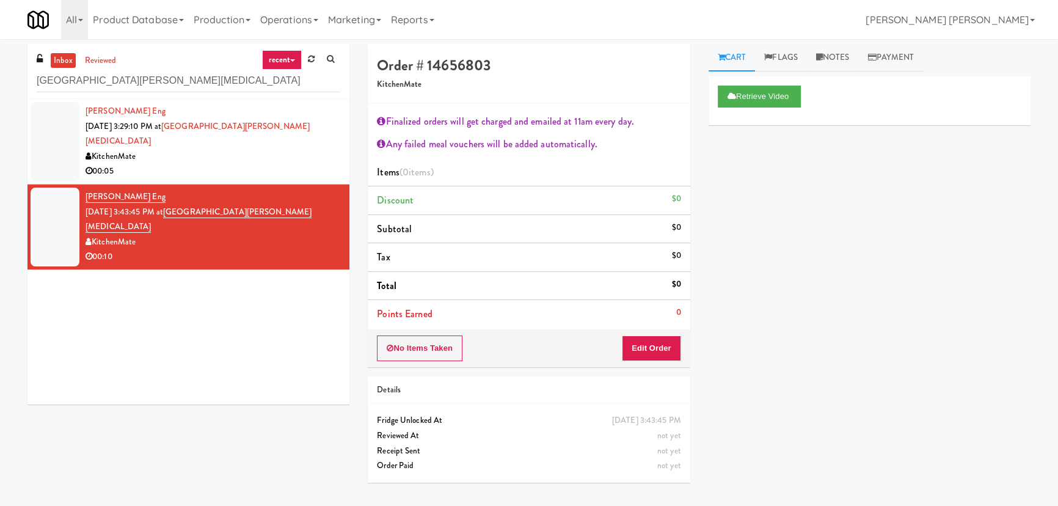
click at [238, 164] on div "00:05" at bounding box center [212, 171] width 255 height 15
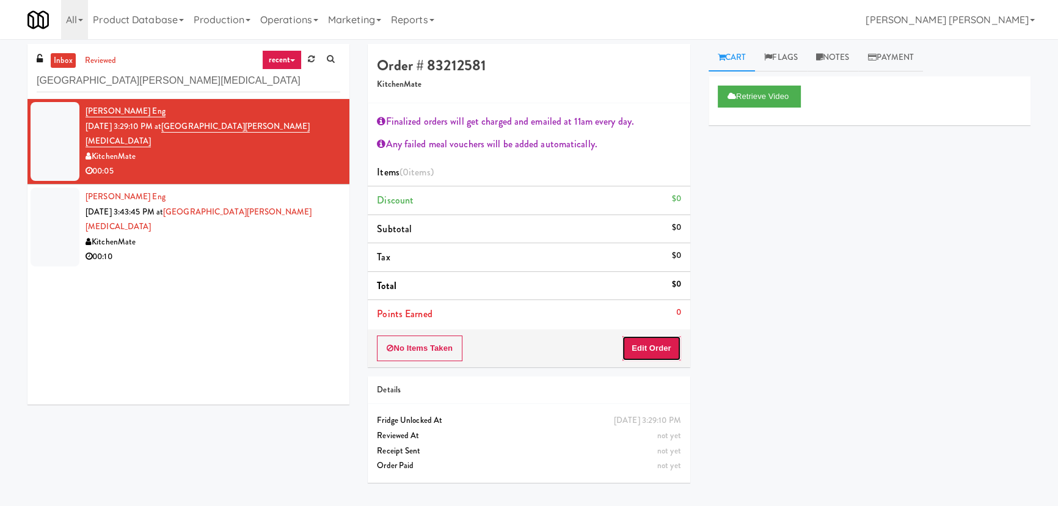
click at [656, 344] on button "Edit Order" at bounding box center [651, 348] width 59 height 26
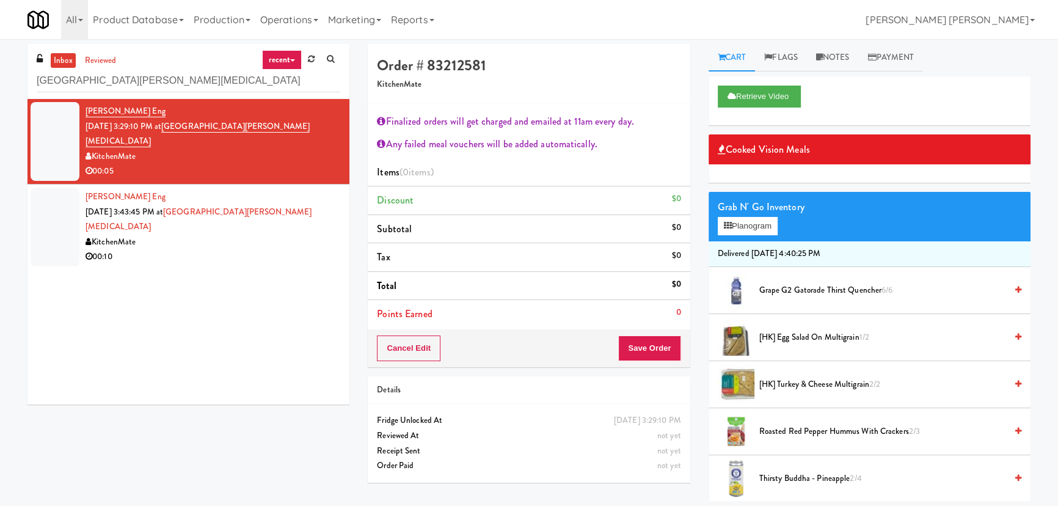
click at [738, 234] on div "Grab N' Go Inventory Planogram" at bounding box center [869, 216] width 322 height 49
click at [732, 225] on button "Planogram" at bounding box center [748, 226] width 60 height 18
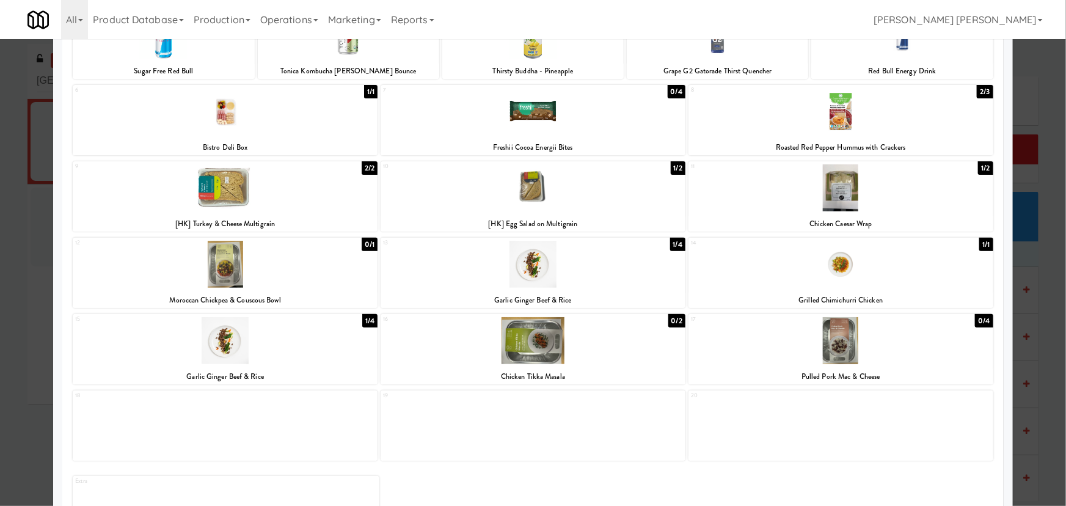
click at [223, 354] on div at bounding box center [225, 340] width 305 height 47
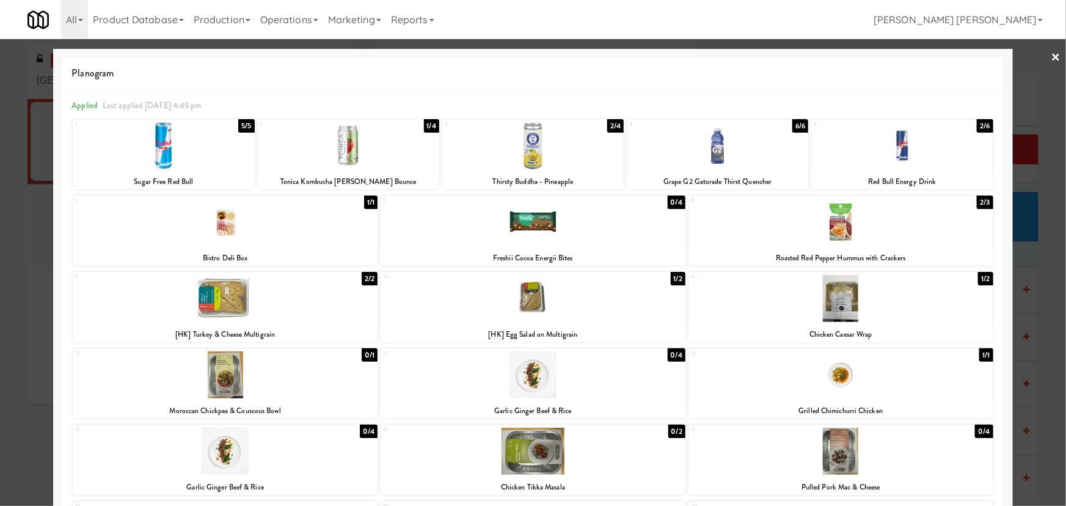
click at [1051, 53] on link "×" at bounding box center [1056, 58] width 10 height 38
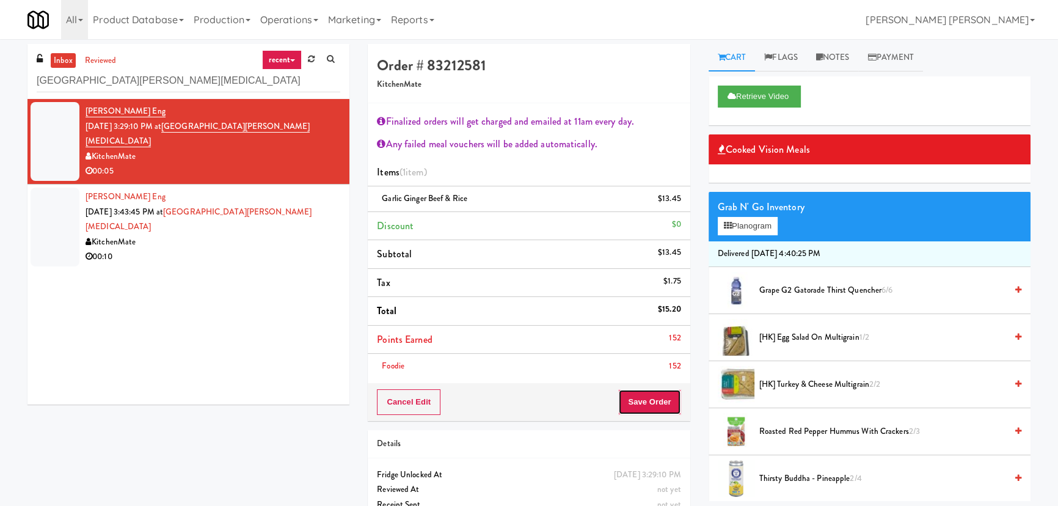
click at [658, 407] on button "Save Order" at bounding box center [649, 402] width 62 height 26
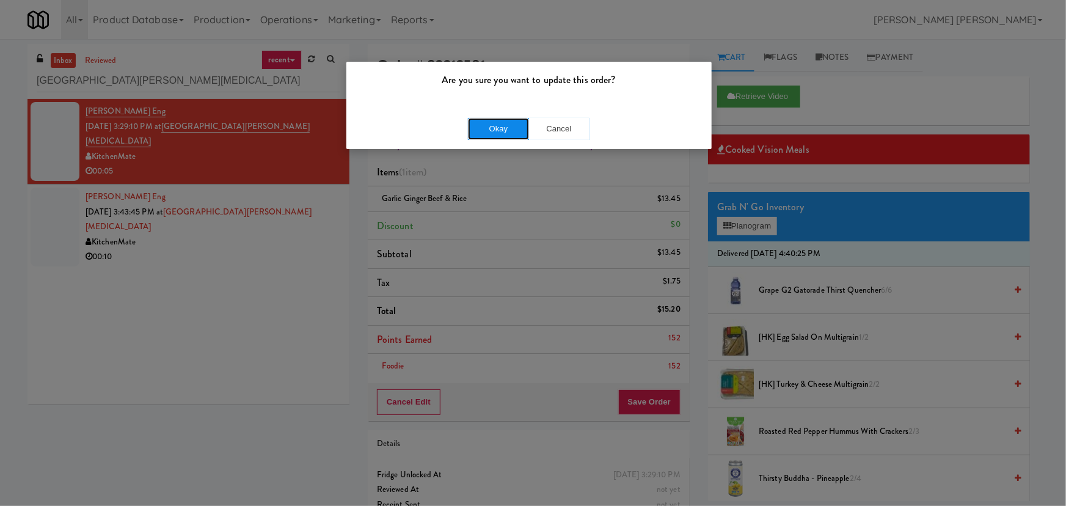
click at [501, 126] on button "Okay" at bounding box center [498, 129] width 61 height 22
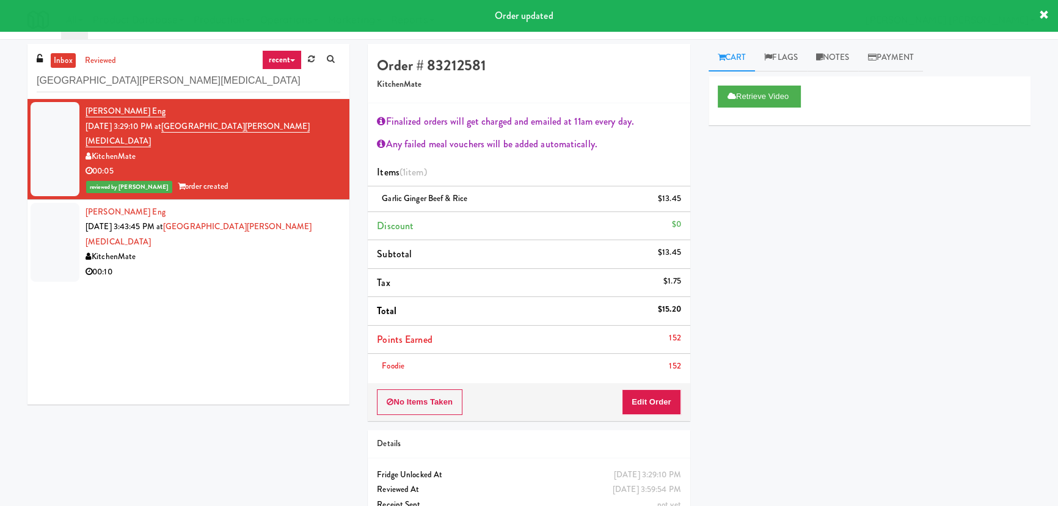
click at [235, 251] on li "[PERSON_NAME] Eng [DATE] 3:43:45 PM at [GEOGRAPHIC_DATA][PERSON_NAME][MEDICAL_D…" at bounding box center [188, 242] width 322 height 85
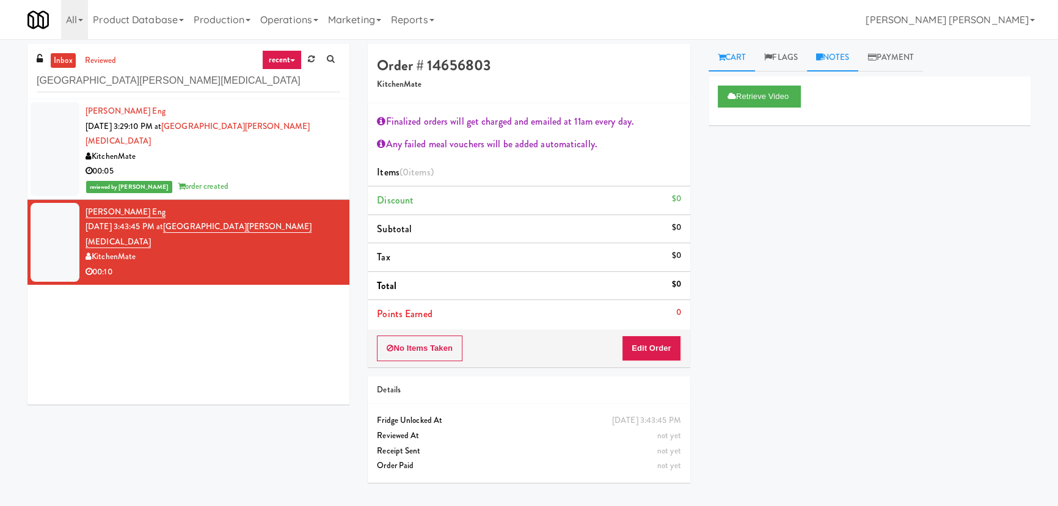
click at [832, 56] on link "Notes" at bounding box center [833, 57] width 52 height 27
click at [793, 167] on p at bounding box center [869, 167] width 302 height 13
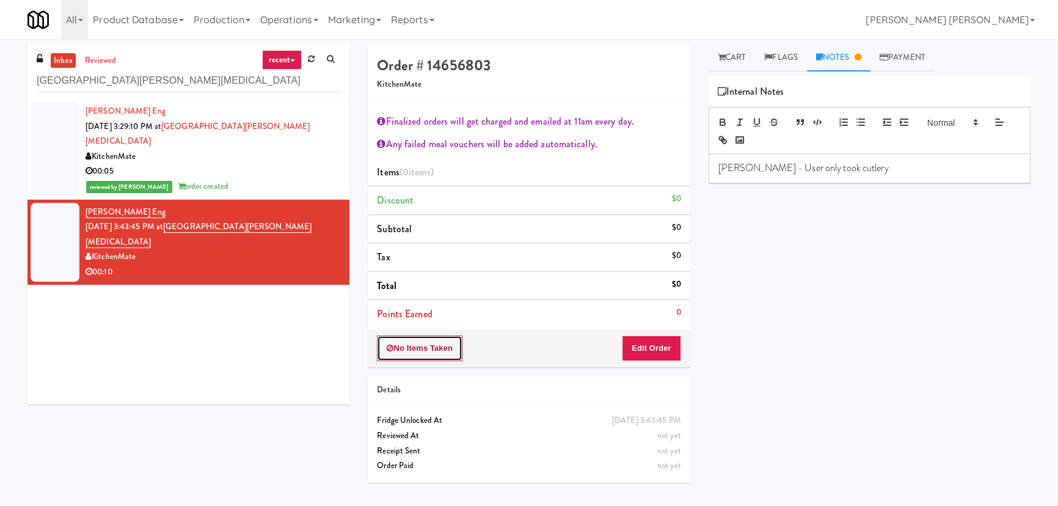
click at [424, 342] on button "No Items Taken" at bounding box center [419, 348] width 85 height 26
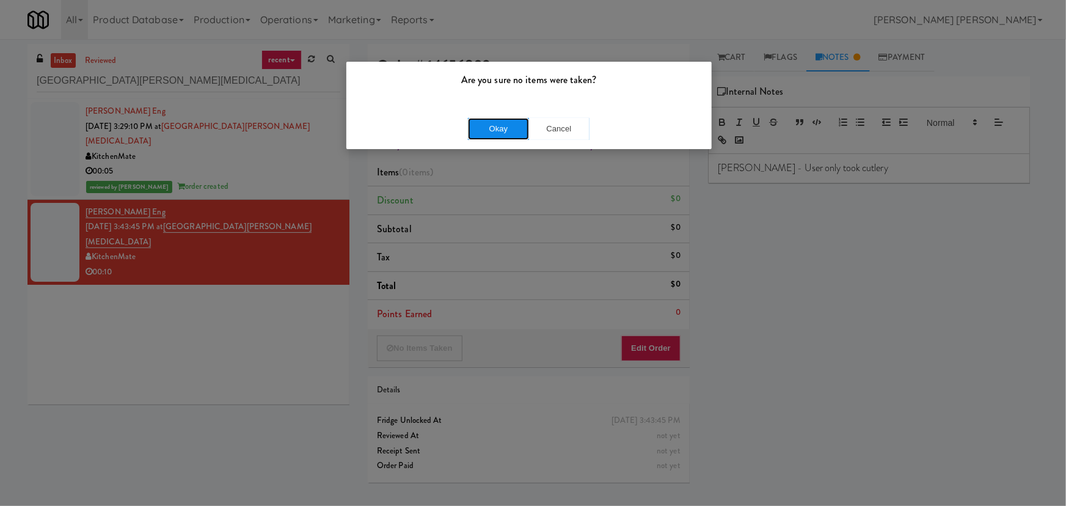
click at [512, 126] on button "Okay" at bounding box center [498, 129] width 61 height 22
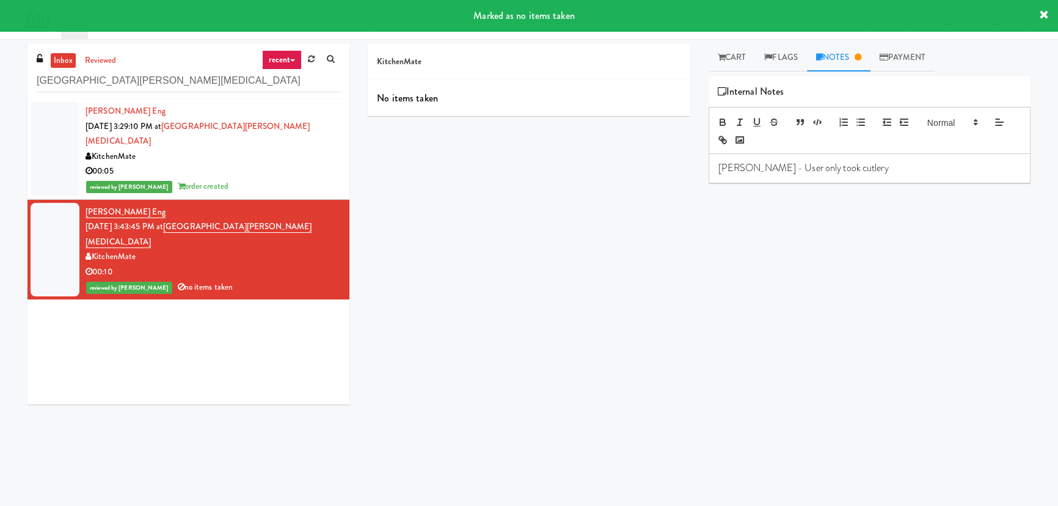
click at [237, 179] on div "reviewed by [PERSON_NAME] order created" at bounding box center [212, 186] width 255 height 15
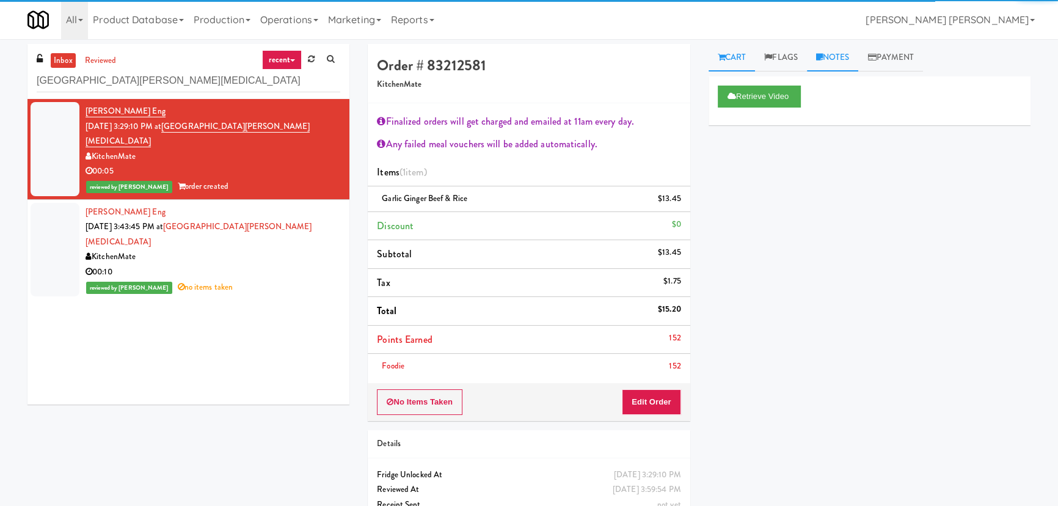
drag, startPoint x: 849, startPoint y: 57, endPoint x: 812, endPoint y: 159, distance: 108.9
click at [848, 57] on link "Notes" at bounding box center [833, 57] width 52 height 27
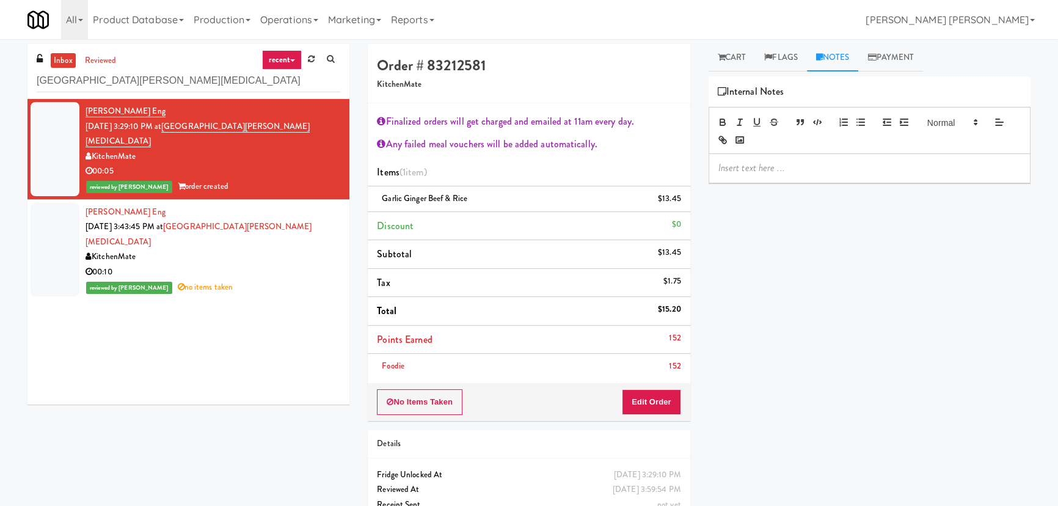
click at [805, 168] on p at bounding box center [869, 167] width 302 height 13
click at [270, 280] on div "reviewed by [PERSON_NAME] no items taken" at bounding box center [212, 287] width 255 height 15
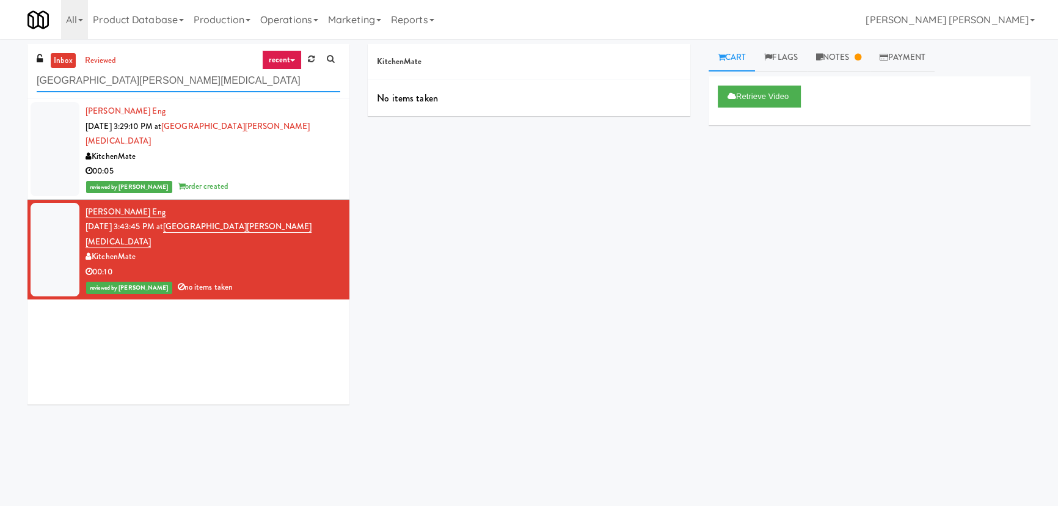
drag, startPoint x: 176, startPoint y: 83, endPoint x: -144, endPoint y: 68, distance: 320.3
click at [0, 68] on html "Are you sure no items were taken? Okay Cancel Okay Are you sure no items were t…" at bounding box center [529, 253] width 1058 height 506
paste input "Glasshouse [GEOGRAPHIC_DATA] -Coke Cooler"
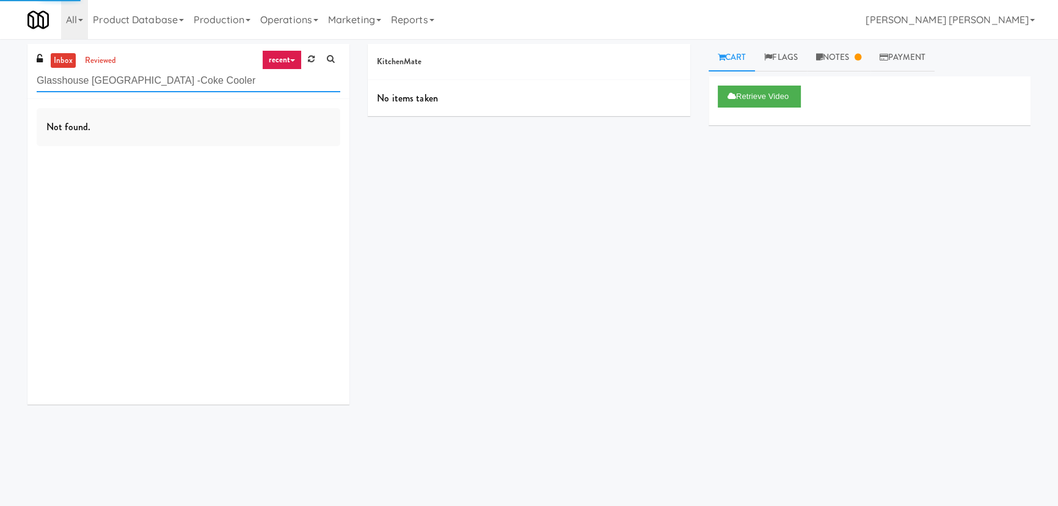
type input "Glasshouse [GEOGRAPHIC_DATA] -Coke Cooler"
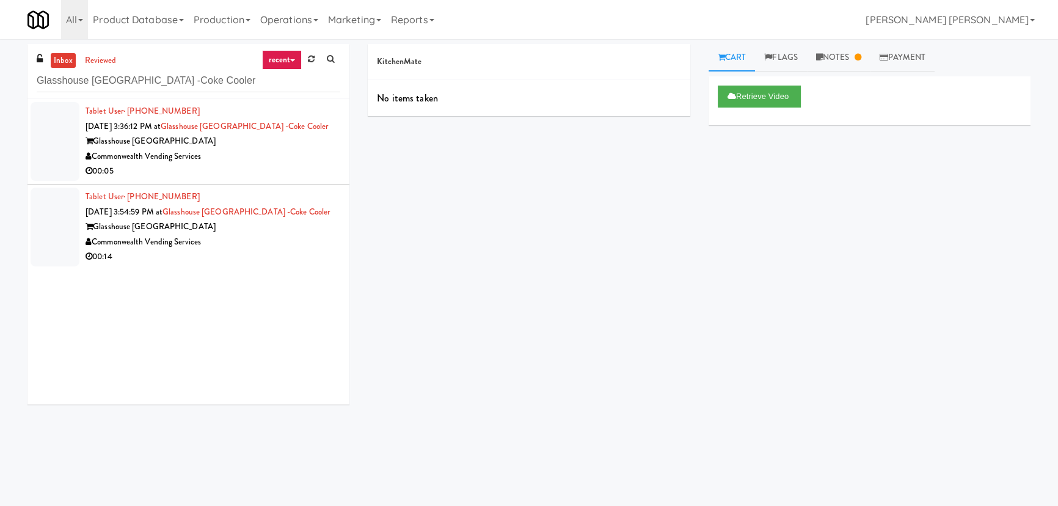
click at [249, 155] on div "Commonwealth Vending Services" at bounding box center [212, 156] width 255 height 15
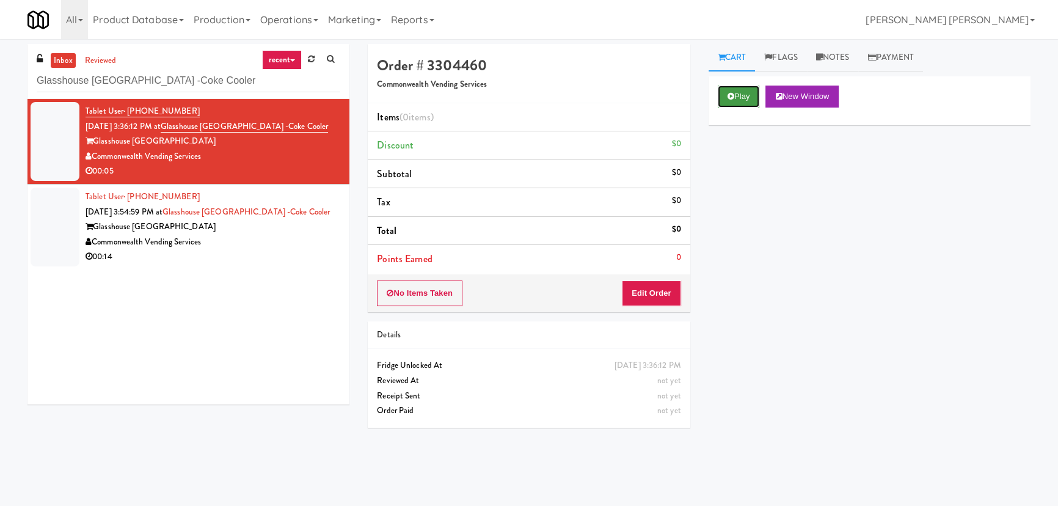
click at [735, 92] on button "Play" at bounding box center [739, 96] width 42 height 22
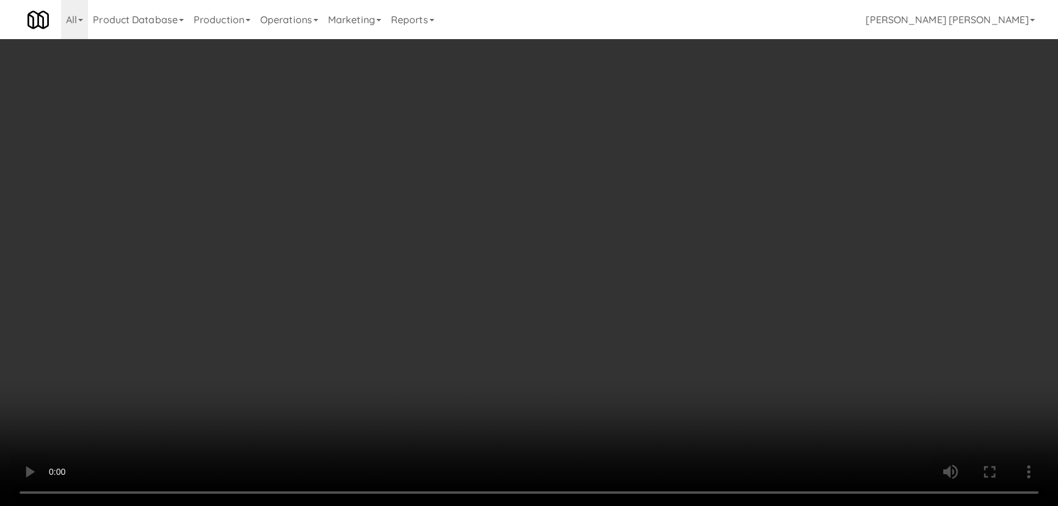
click at [584, 505] on video at bounding box center [529, 253] width 1058 height 506
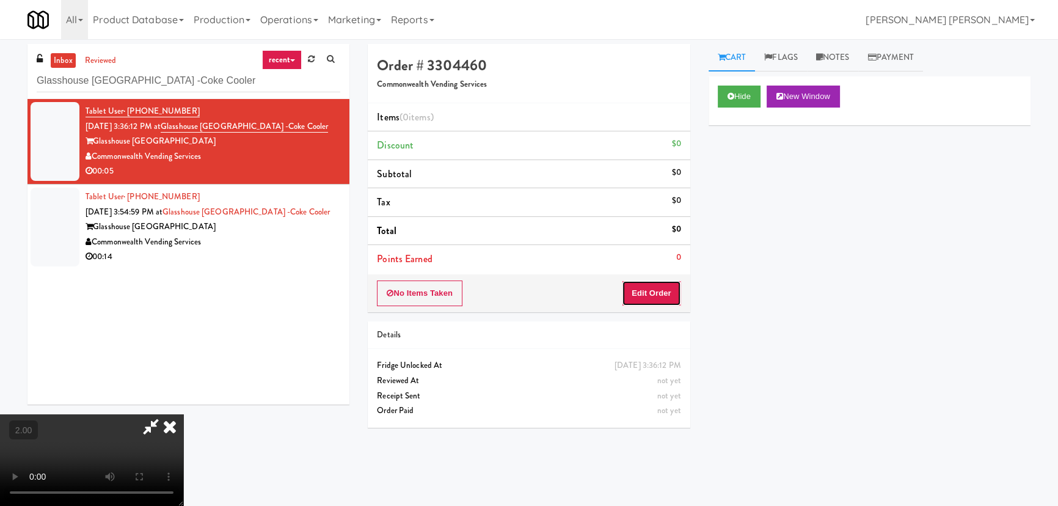
click at [656, 294] on button "Edit Order" at bounding box center [651, 293] width 59 height 26
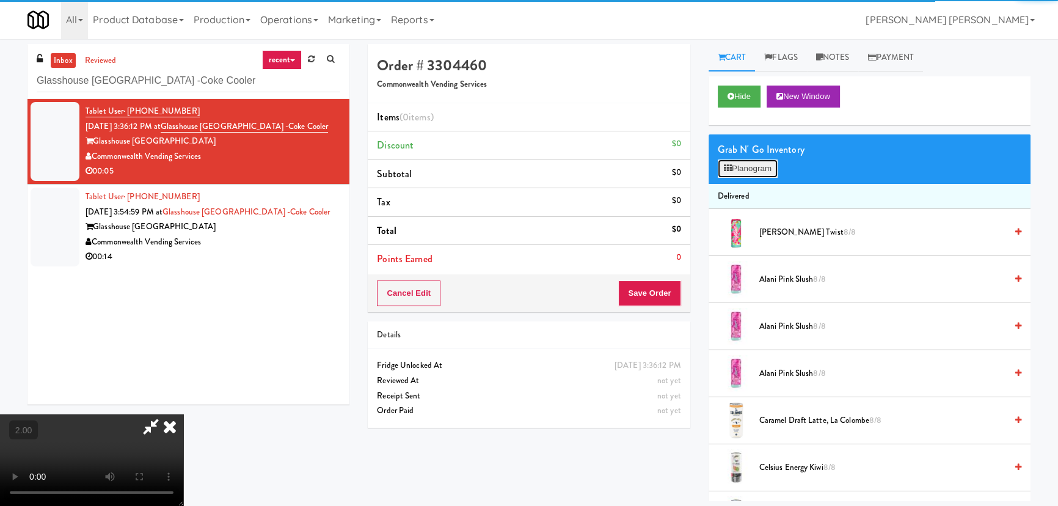
click at [754, 175] on button "Planogram" at bounding box center [748, 168] width 60 height 18
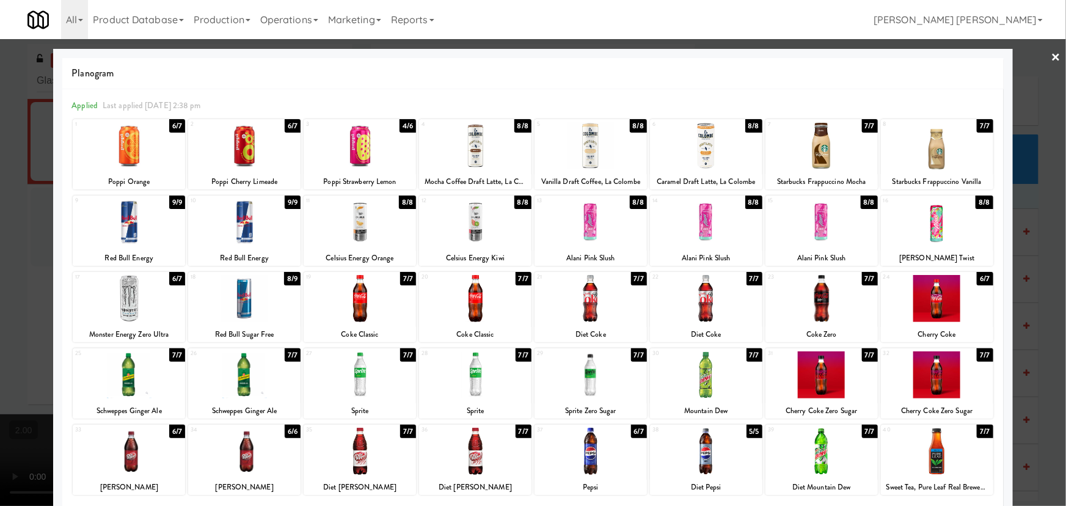
click at [462, 229] on div at bounding box center [475, 221] width 112 height 47
click at [1051, 53] on link "×" at bounding box center [1056, 58] width 10 height 38
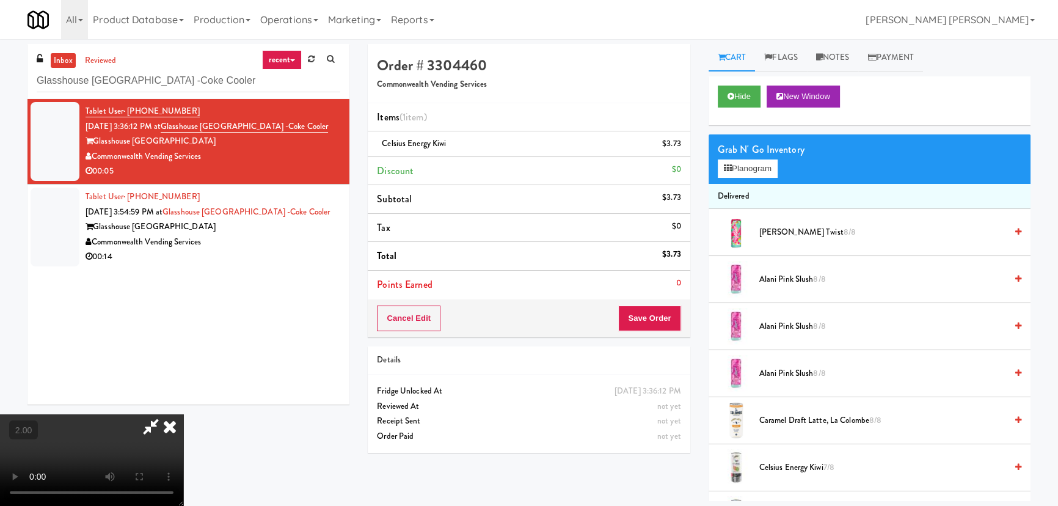
click at [183, 414] on icon at bounding box center [169, 426] width 27 height 24
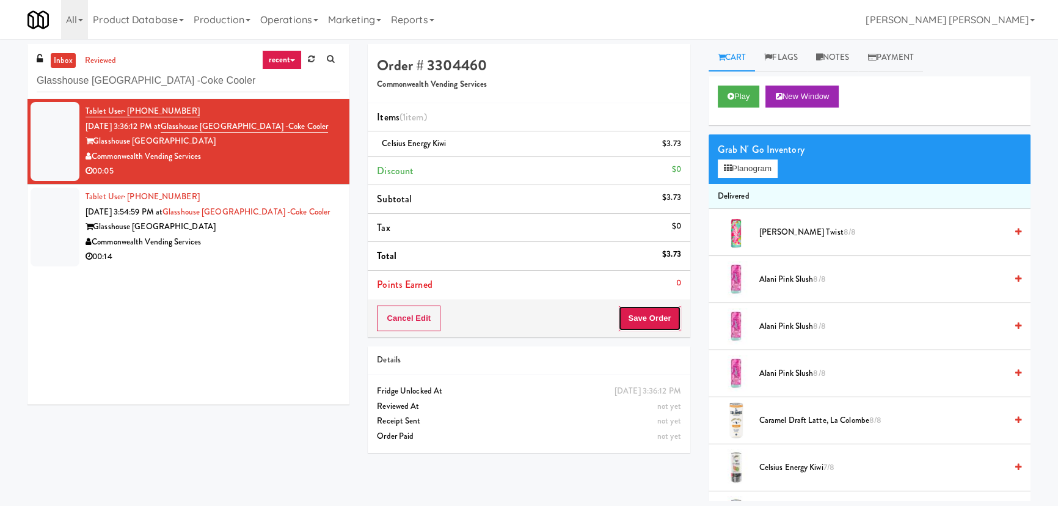
click at [653, 313] on button "Save Order" at bounding box center [649, 318] width 62 height 26
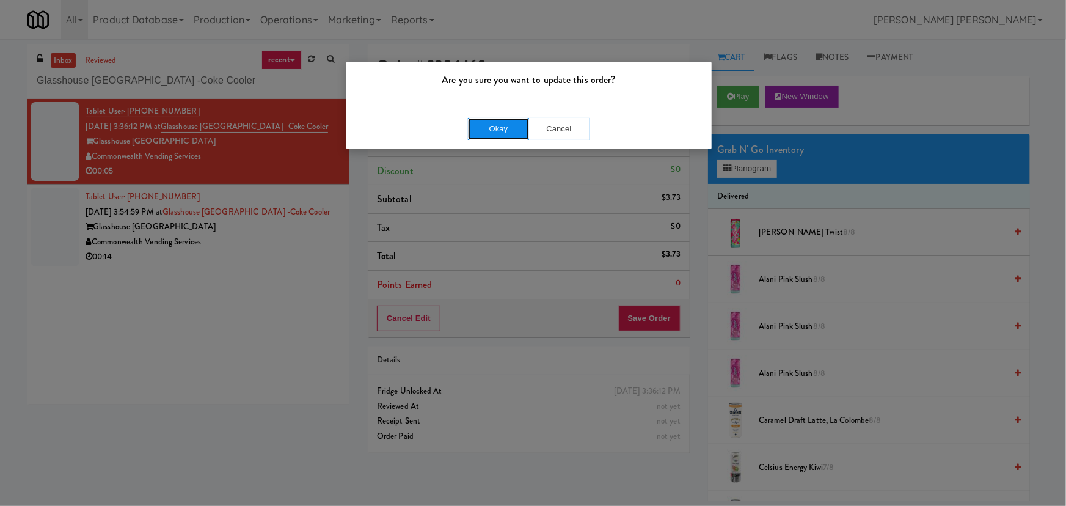
click at [512, 126] on button "Okay" at bounding box center [498, 129] width 61 height 22
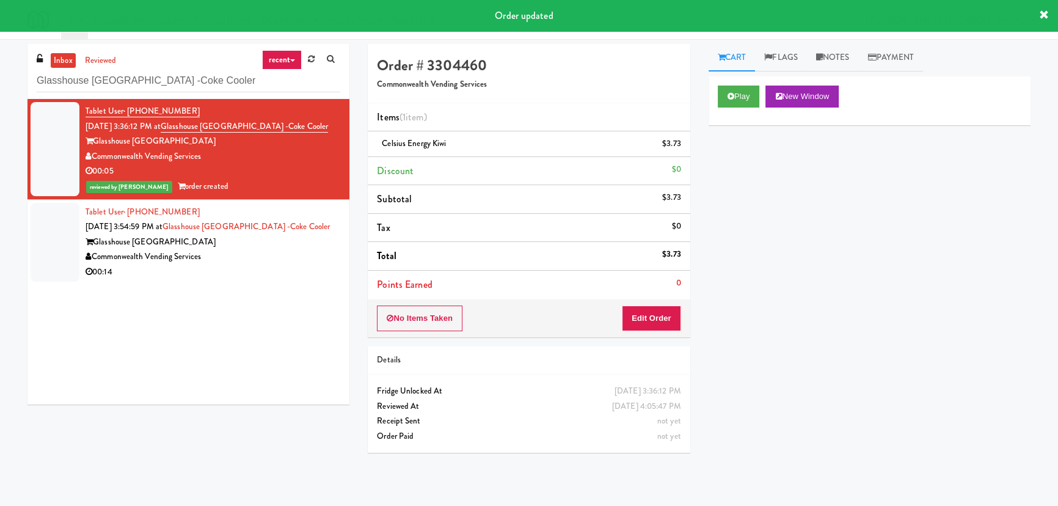
click at [242, 255] on div "Commonwealth Vending Services" at bounding box center [212, 256] width 255 height 15
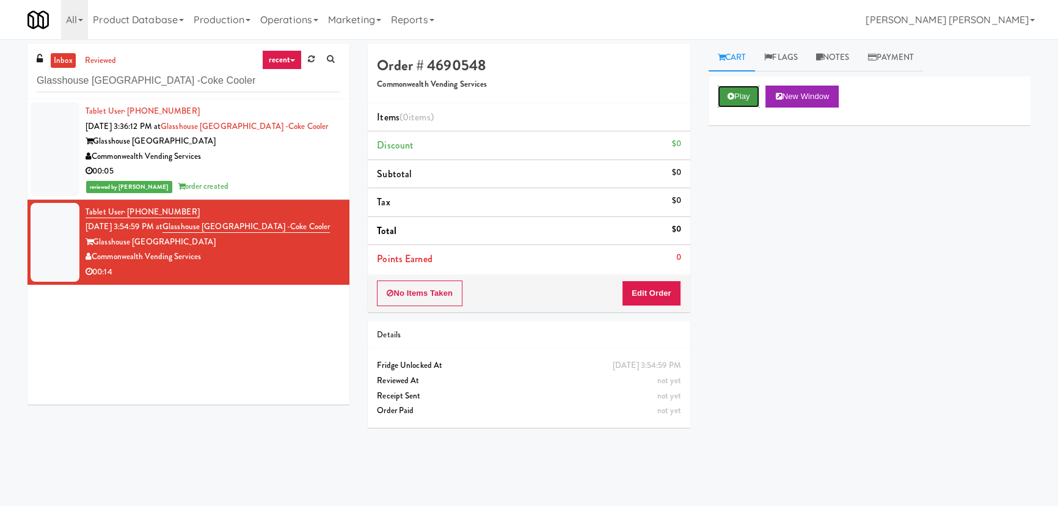
click at [747, 101] on button "Play" at bounding box center [739, 96] width 42 height 22
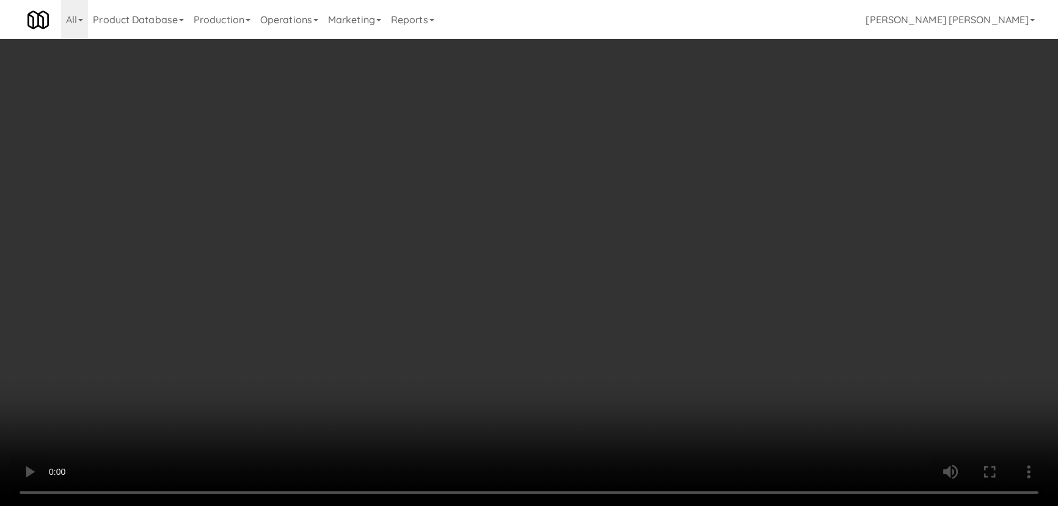
scroll to position [25, 0]
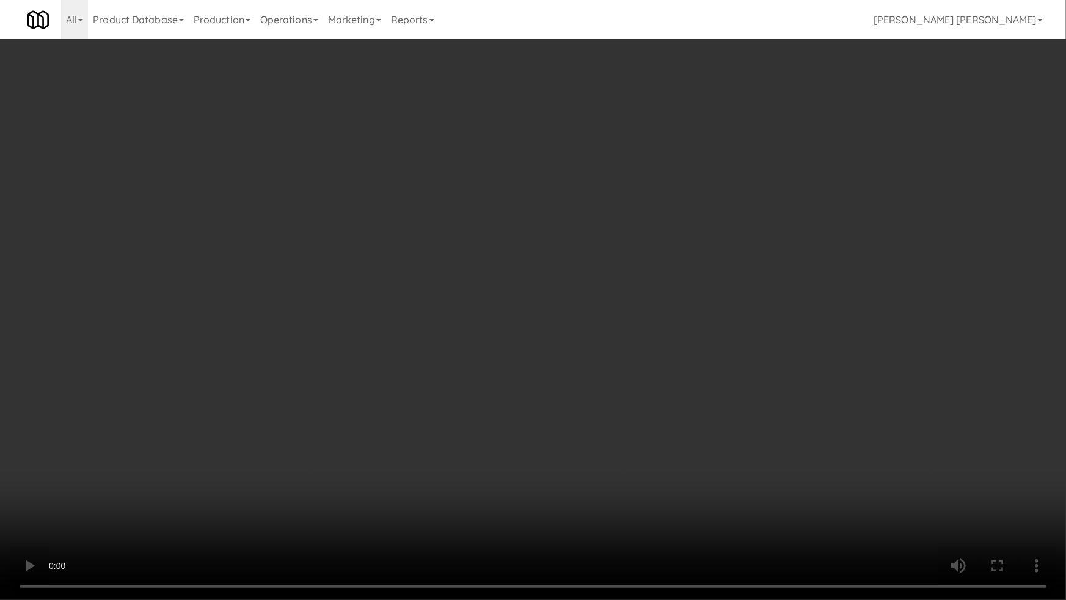
drag, startPoint x: 616, startPoint y: 543, endPoint x: 789, endPoint y: 544, distance: 173.4
click at [642, 505] on video at bounding box center [533, 300] width 1066 height 600
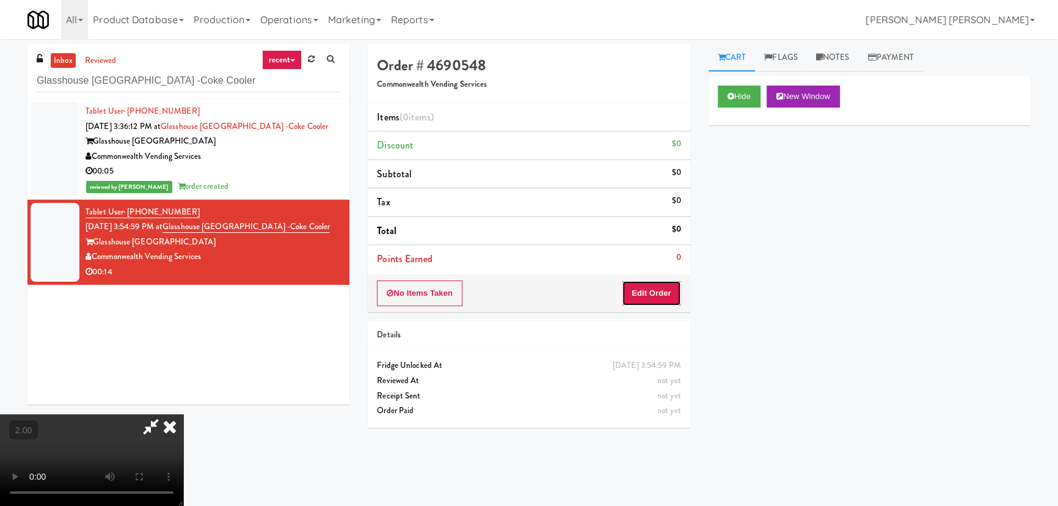
click at [666, 292] on button "Edit Order" at bounding box center [651, 293] width 59 height 26
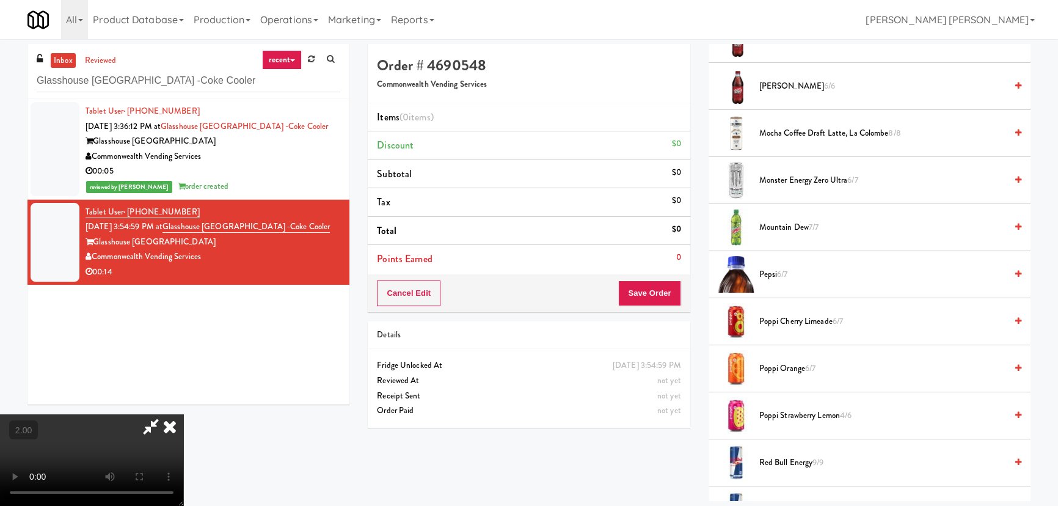
scroll to position [1221, 0]
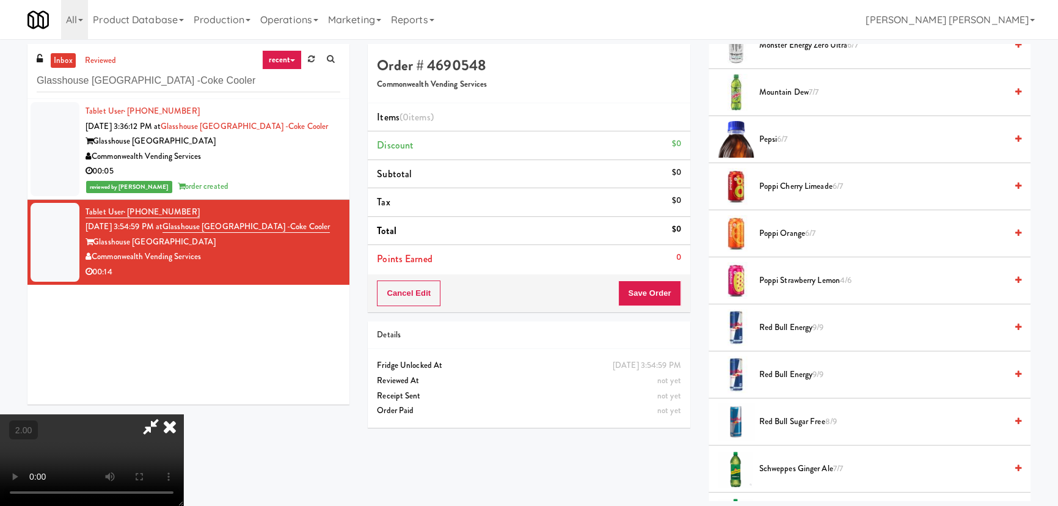
click at [779, 421] on span "Red Bull Sugar Free 8/9" at bounding box center [882, 421] width 247 height 15
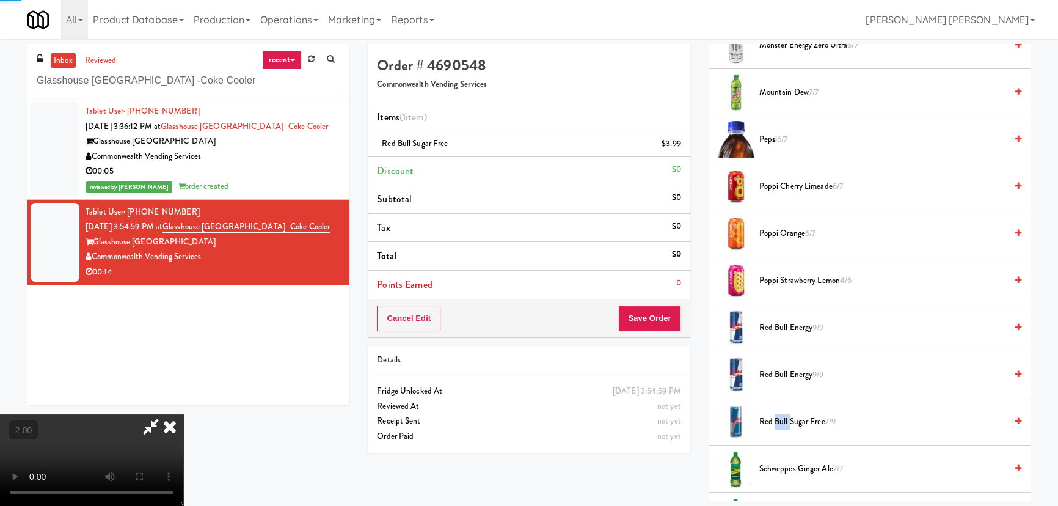
click at [779, 421] on span "Red Bull Sugar Free 7/9" at bounding box center [882, 421] width 247 height 15
click at [780, 371] on span "Red Bull Energy 9/9" at bounding box center [882, 374] width 247 height 15
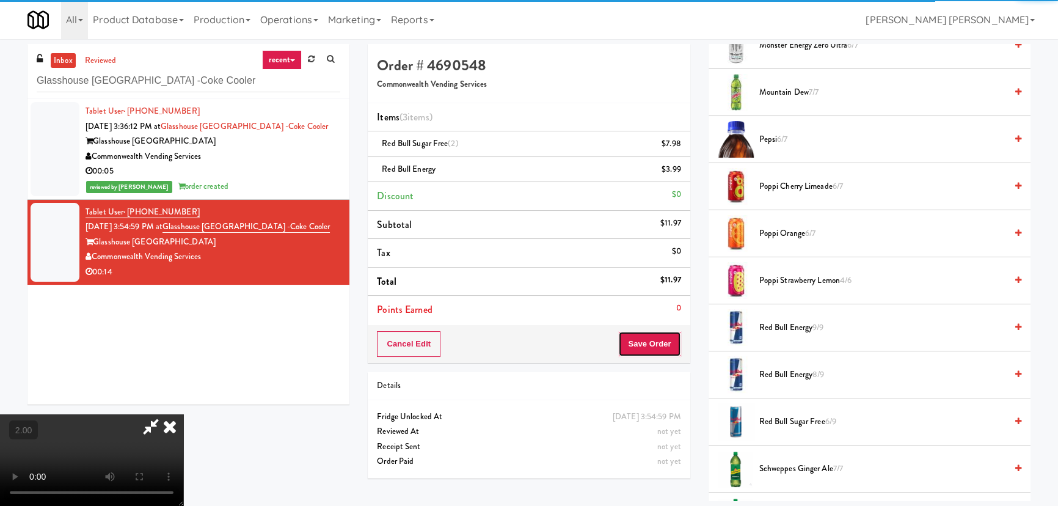
click at [654, 344] on button "Save Order" at bounding box center [649, 344] width 62 height 26
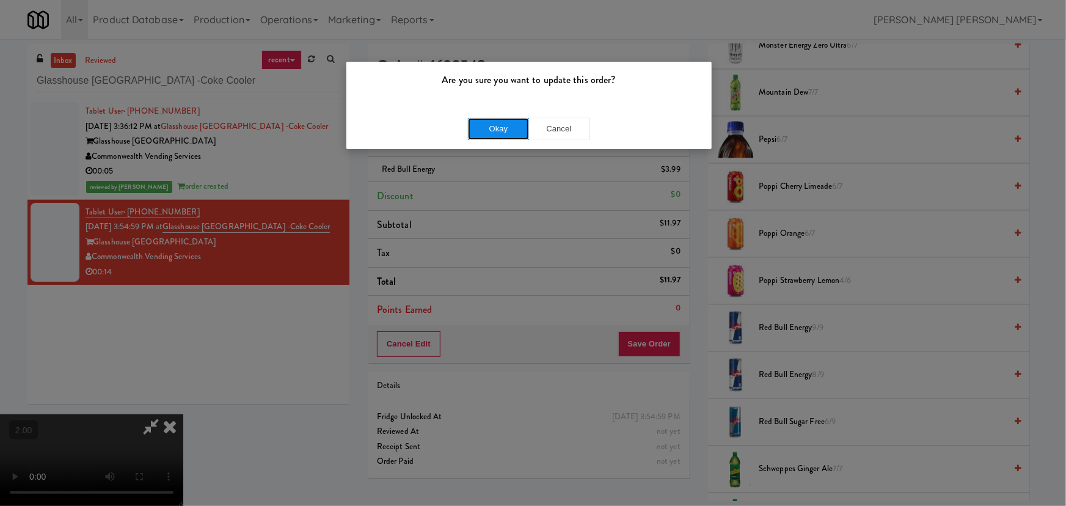
click at [513, 130] on button "Okay" at bounding box center [498, 129] width 61 height 22
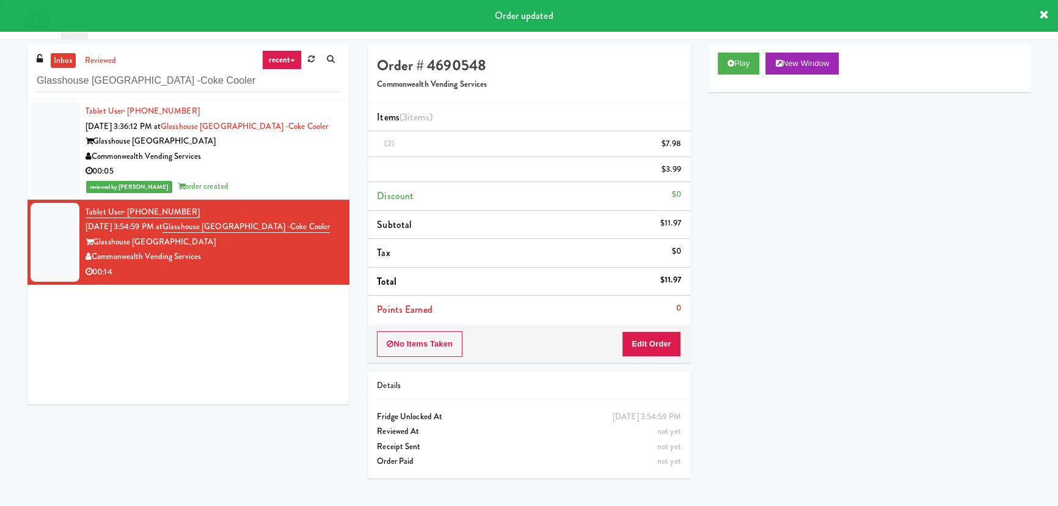
scroll to position [0, 0]
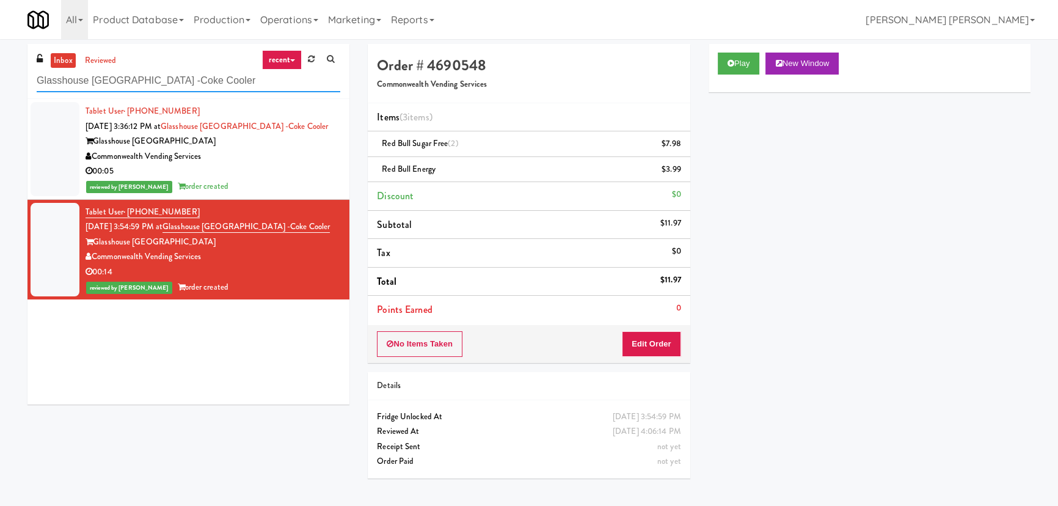
drag, startPoint x: 186, startPoint y: 82, endPoint x: 14, endPoint y: 79, distance: 172.2
click at [14, 79] on div "inbox reviewed recent all unclear take inventory issue suspicious failed recent…" at bounding box center [529, 272] width 1058 height 457
paste input "CBS NEWS -"
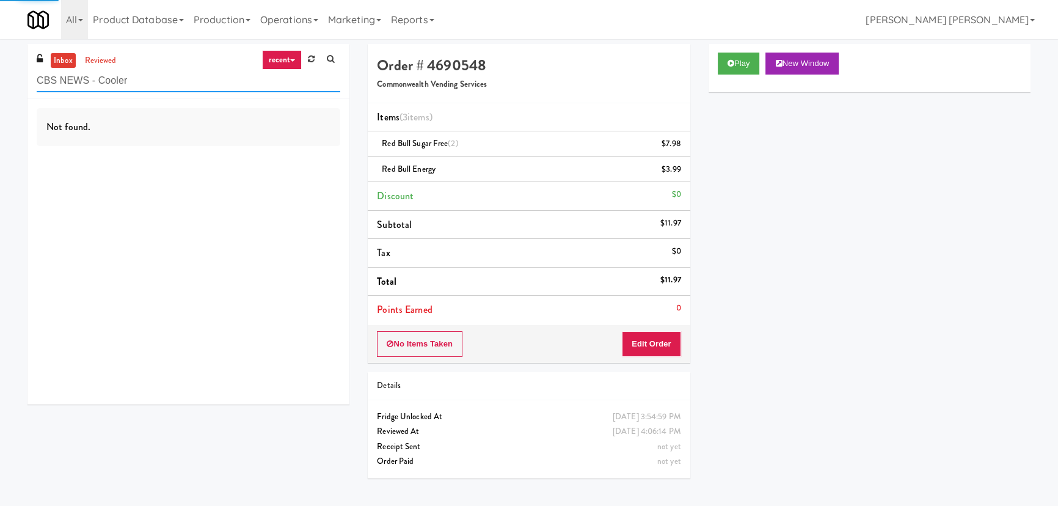
type input "CBS NEWS - Cooler"
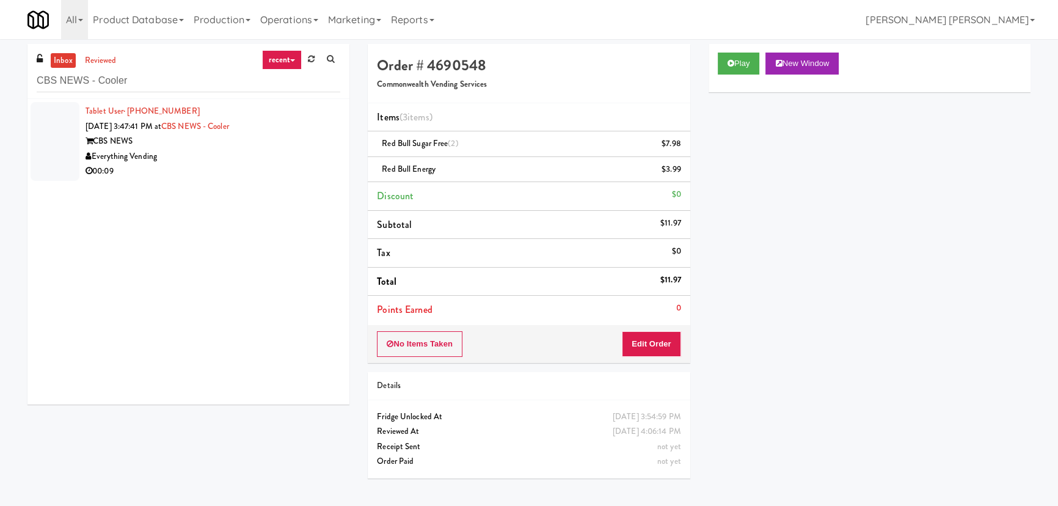
click at [207, 145] on div "CBS NEWS" at bounding box center [212, 141] width 255 height 15
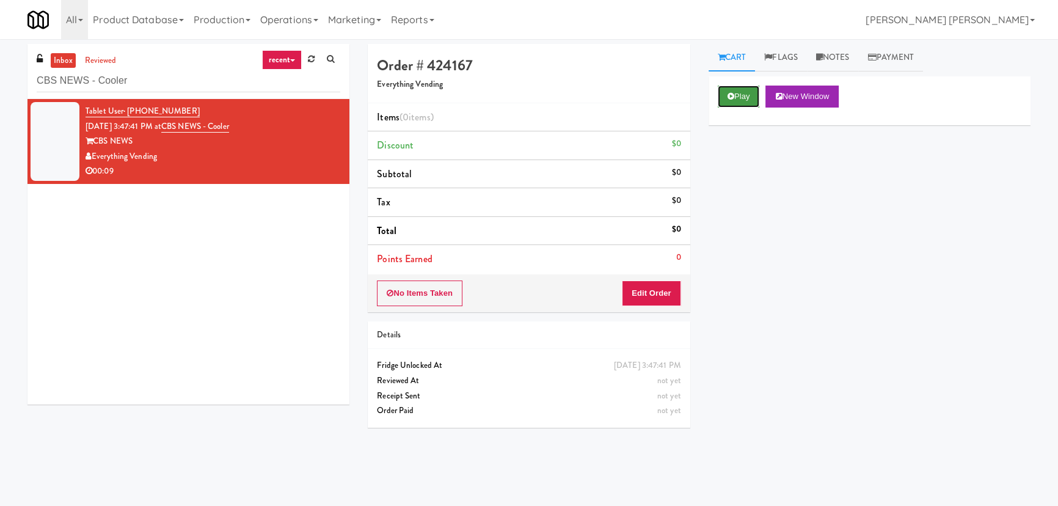
click at [733, 104] on button "Play" at bounding box center [739, 96] width 42 height 22
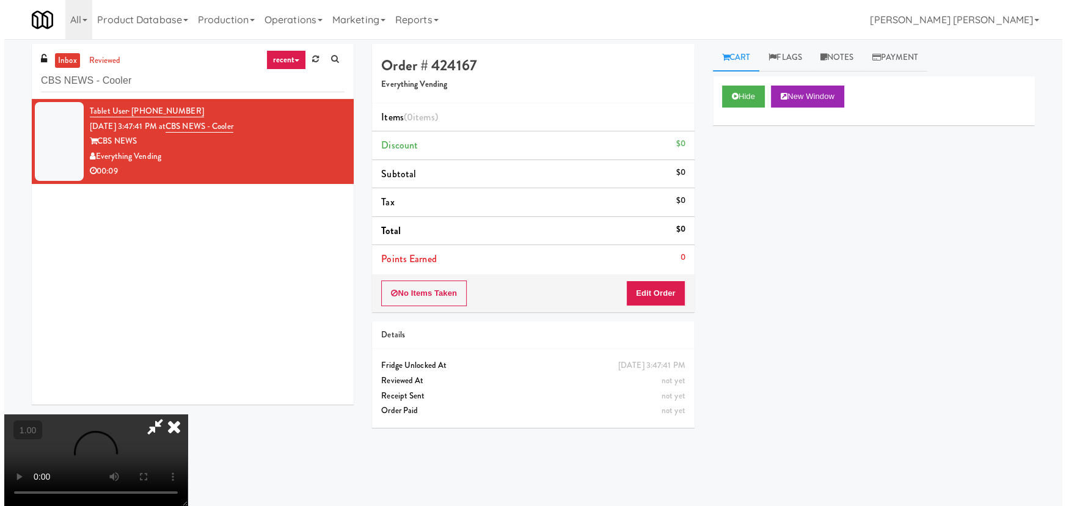
scroll to position [25, 0]
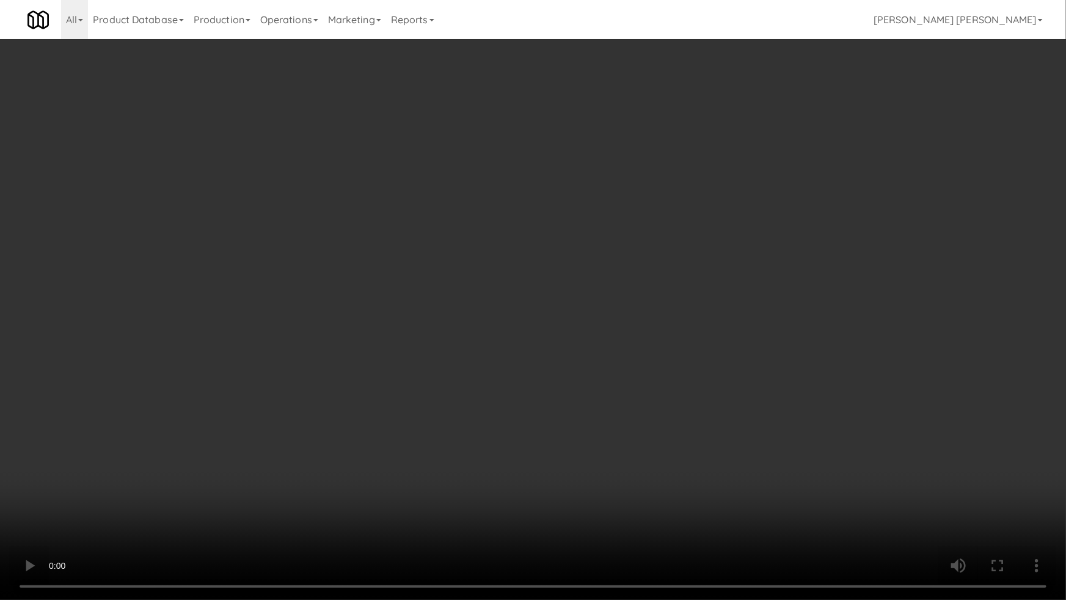
click at [745, 503] on video at bounding box center [533, 300] width 1066 height 600
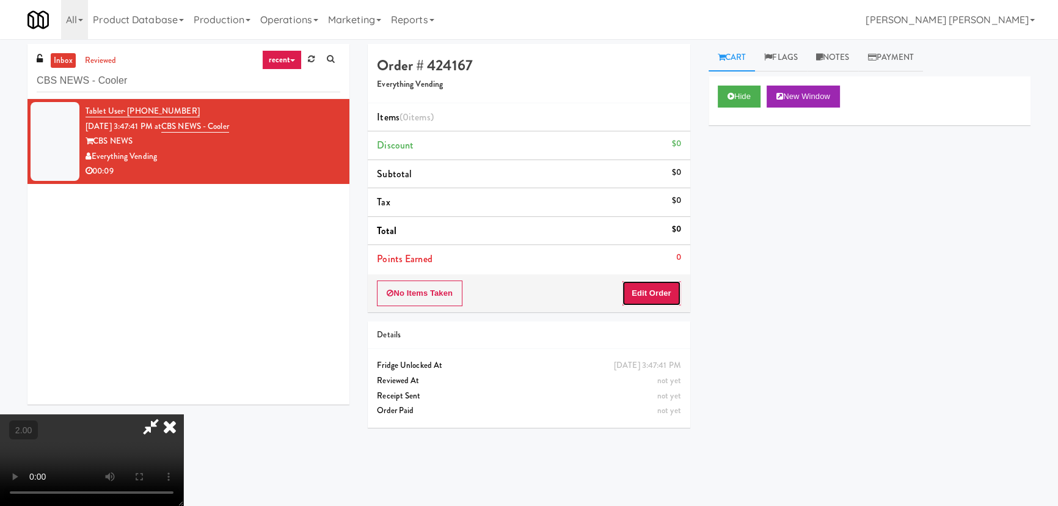
click at [667, 285] on button "Edit Order" at bounding box center [651, 293] width 59 height 26
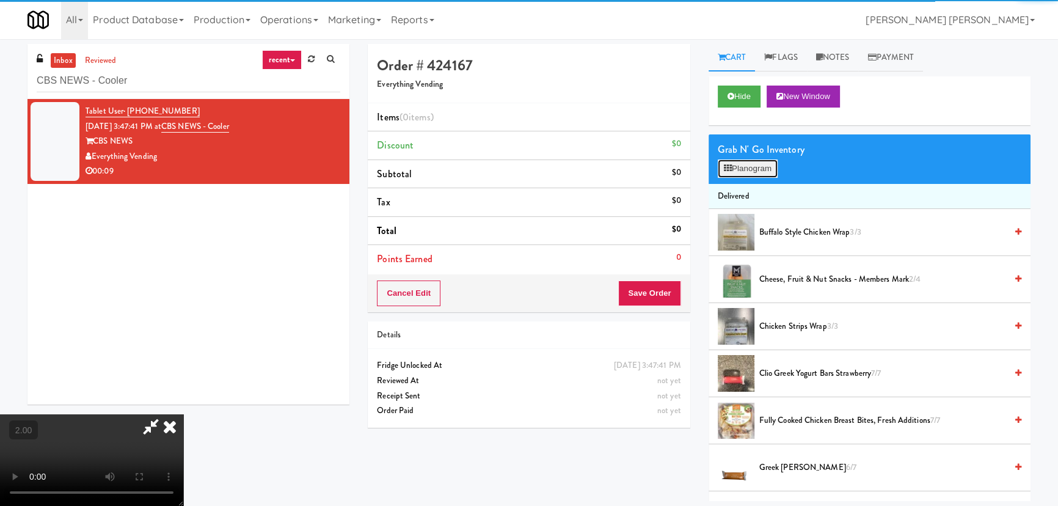
click at [753, 162] on button "Planogram" at bounding box center [748, 168] width 60 height 18
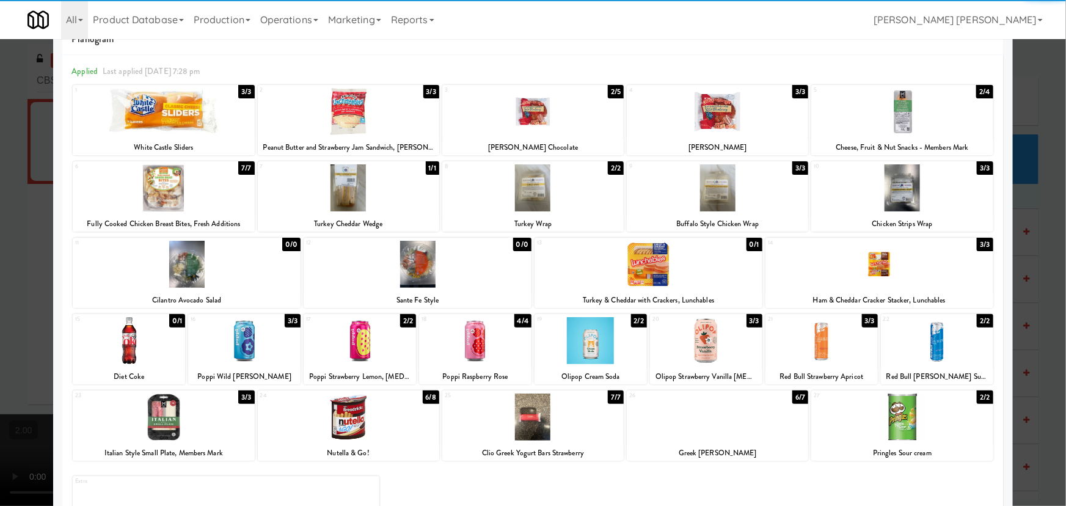
scroll to position [93, 0]
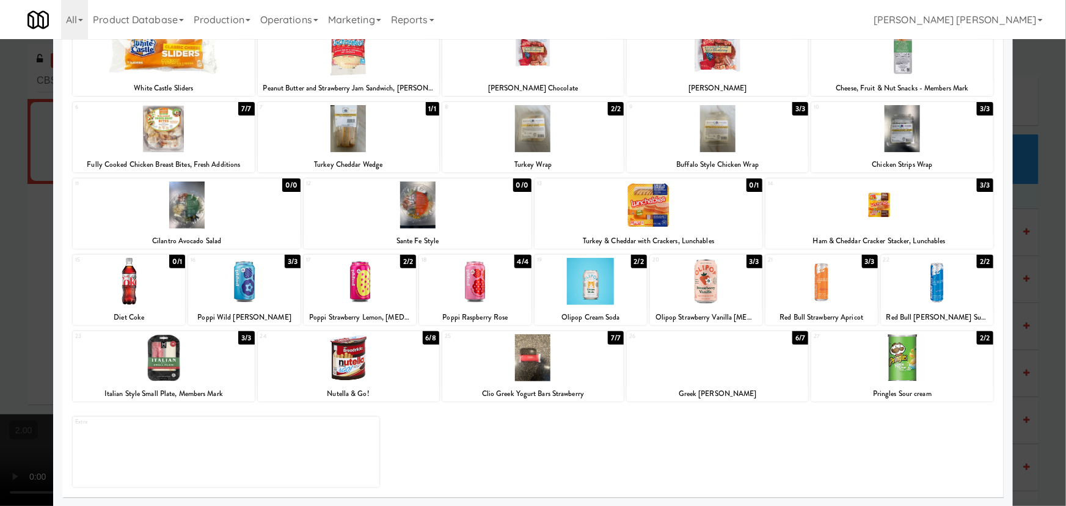
click at [537, 364] on div at bounding box center [532, 357] width 181 height 47
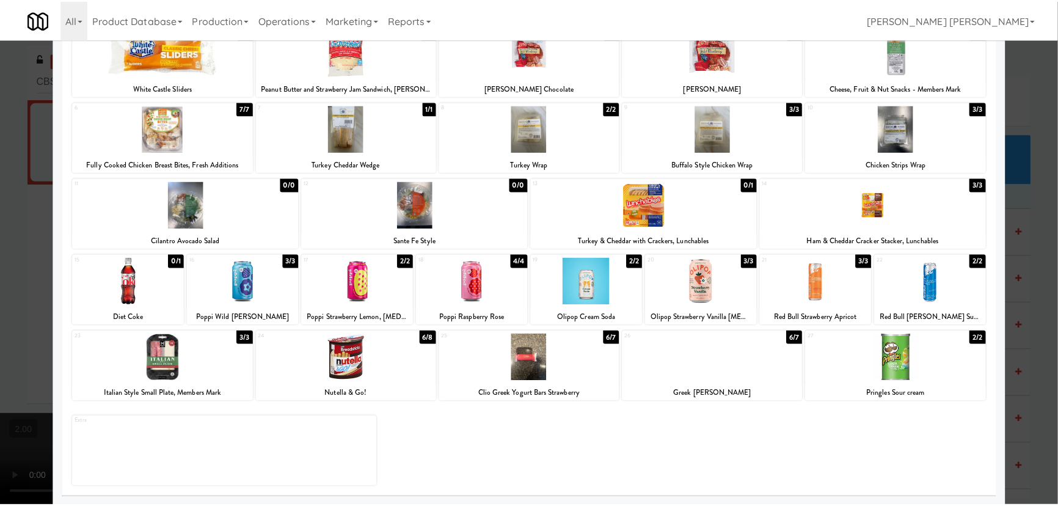
scroll to position [0, 0]
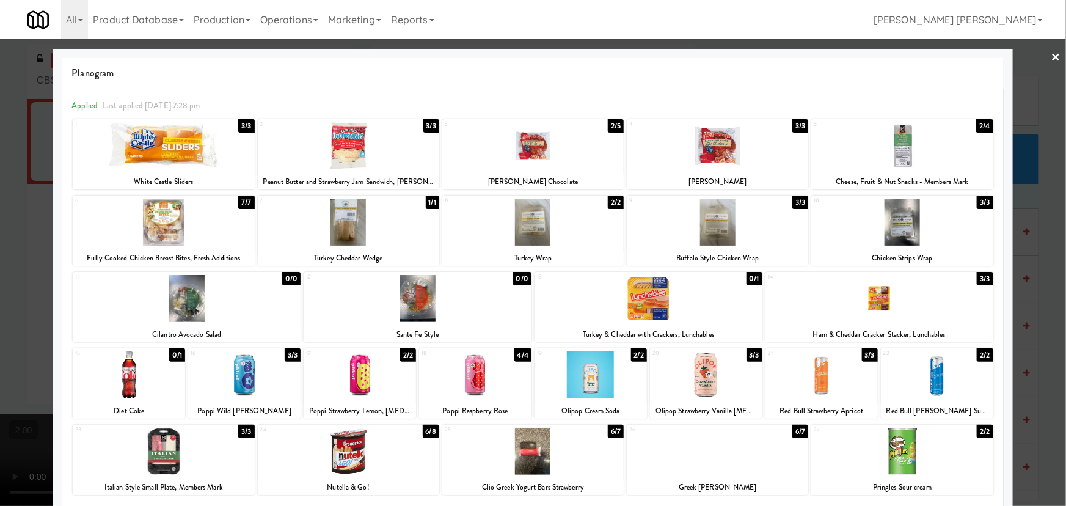
click at [1051, 55] on link "×" at bounding box center [1056, 58] width 10 height 38
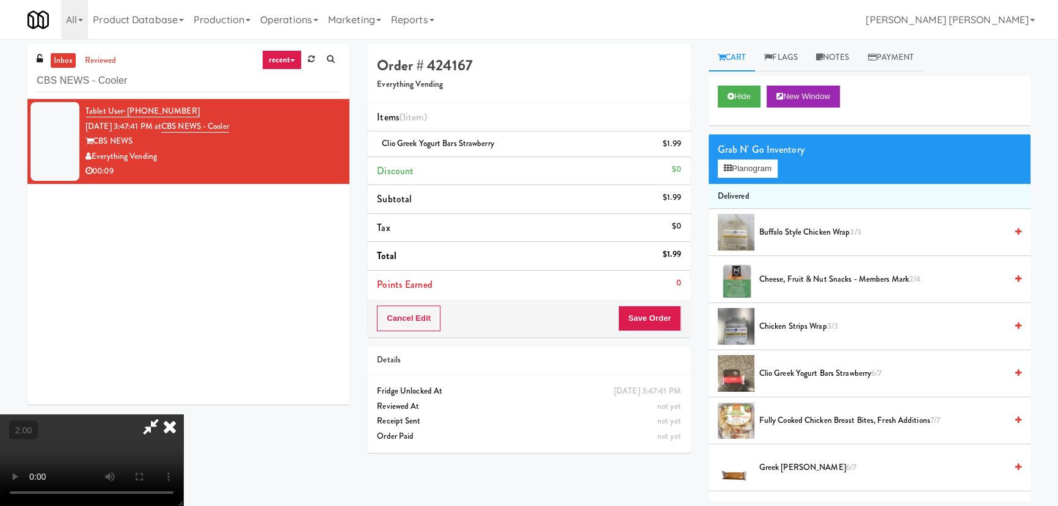
click at [183, 414] on icon at bounding box center [169, 426] width 27 height 24
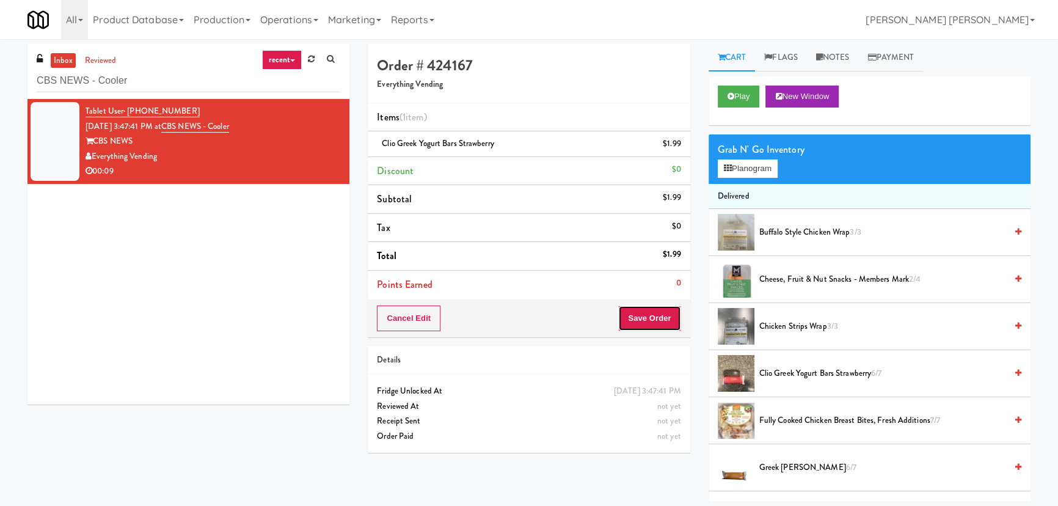
click at [657, 310] on button "Save Order" at bounding box center [649, 318] width 62 height 26
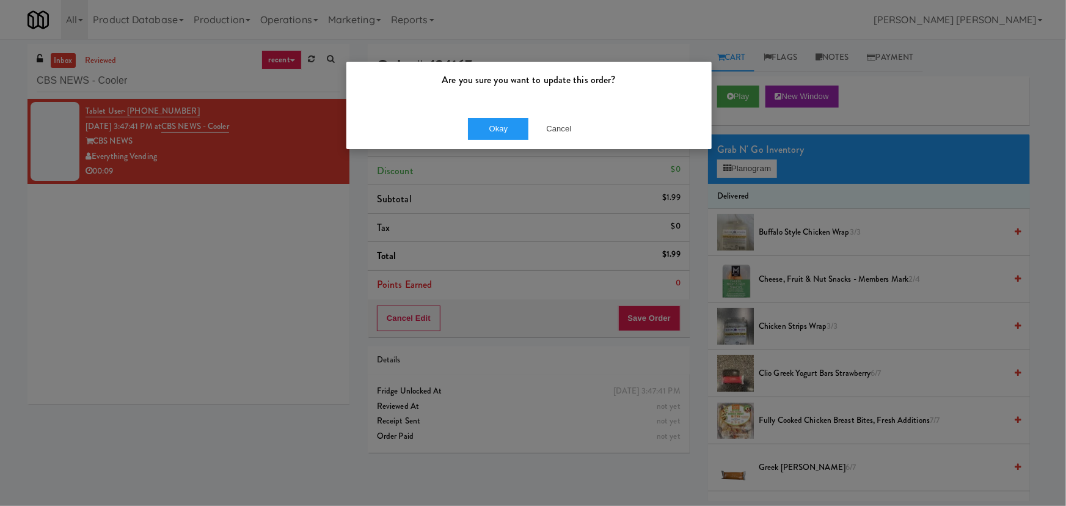
click at [496, 140] on div "Okay Cancel" at bounding box center [528, 128] width 365 height 41
click at [498, 135] on button "Okay" at bounding box center [498, 129] width 61 height 22
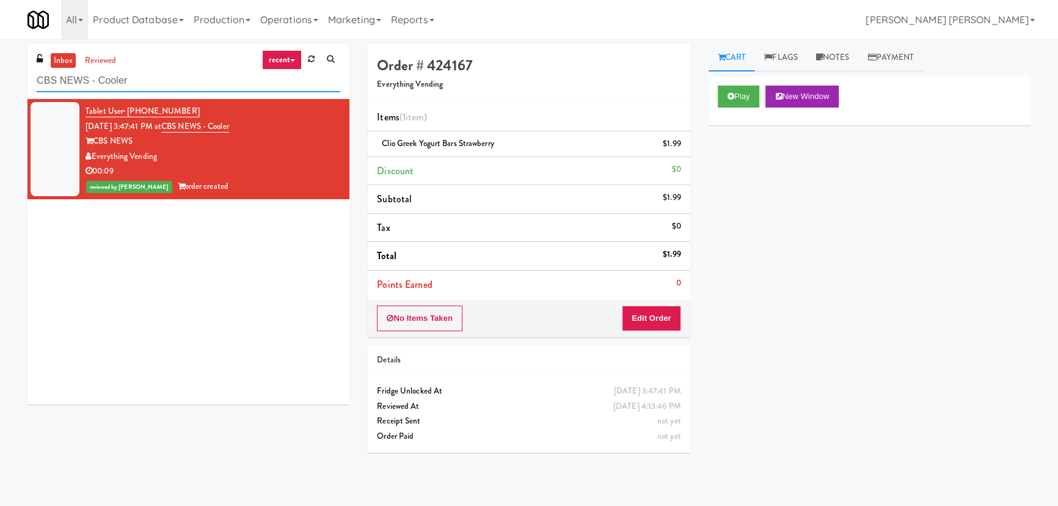
drag, startPoint x: 148, startPoint y: 80, endPoint x: -13, endPoint y: 85, distance: 161.3
click at [0, 85] on html "Are you sure you want to update this order? Okay Cancel Okay Are you sure you w…" at bounding box center [529, 253] width 1058 height 506
paste input "Aubreys Landing - Cooler - Solo"
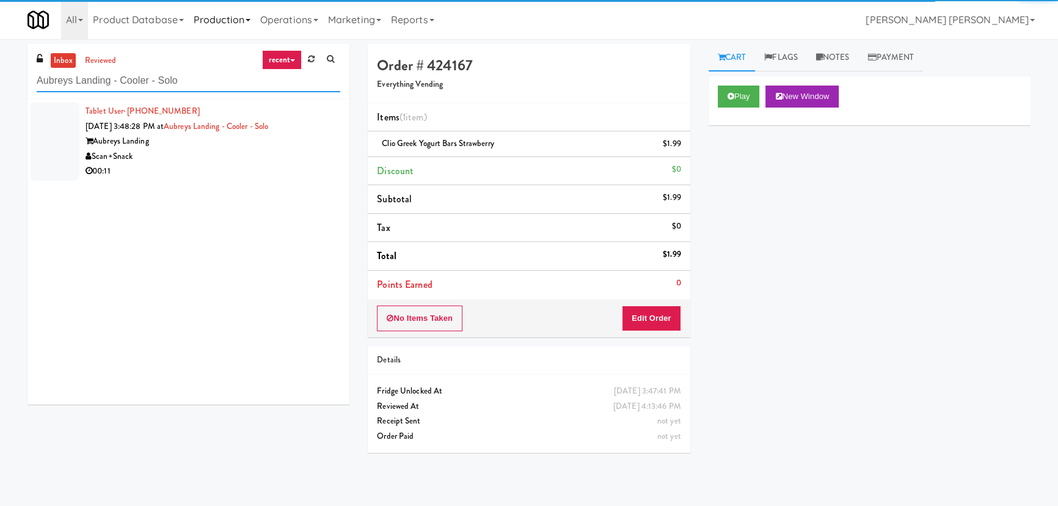
type input "Aubreys Landing - Cooler - Solo"
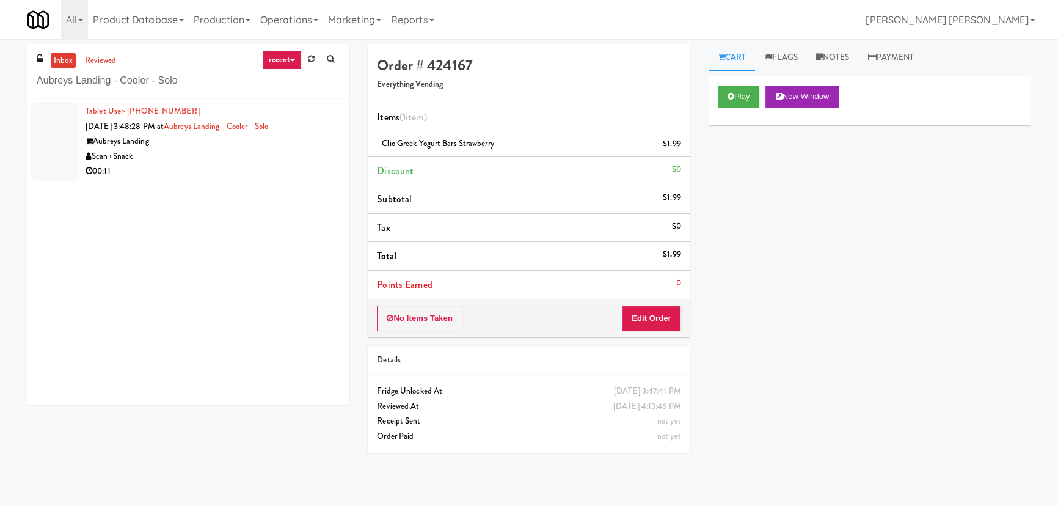
click at [262, 149] on div "Scan+Snack" at bounding box center [212, 156] width 255 height 15
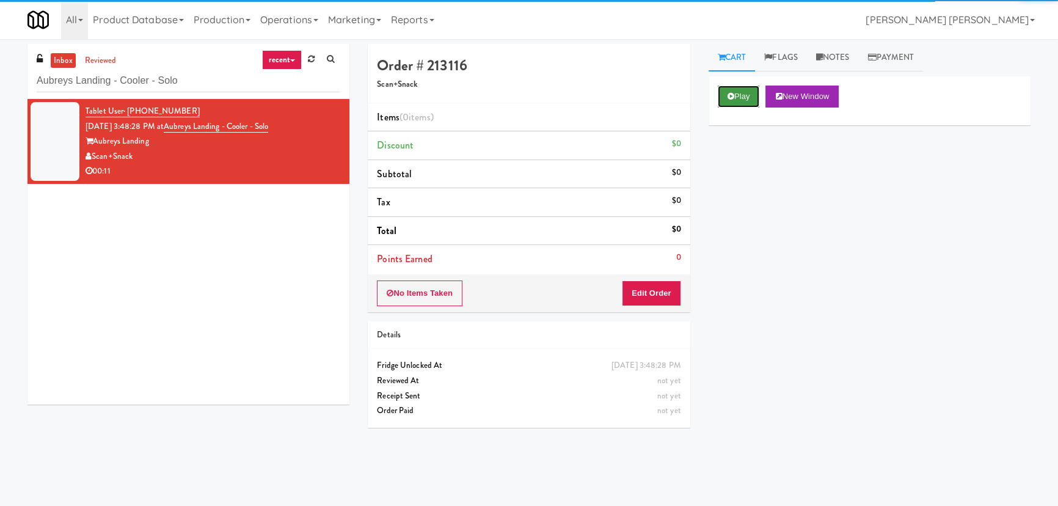
click at [738, 96] on button "Play" at bounding box center [739, 96] width 42 height 22
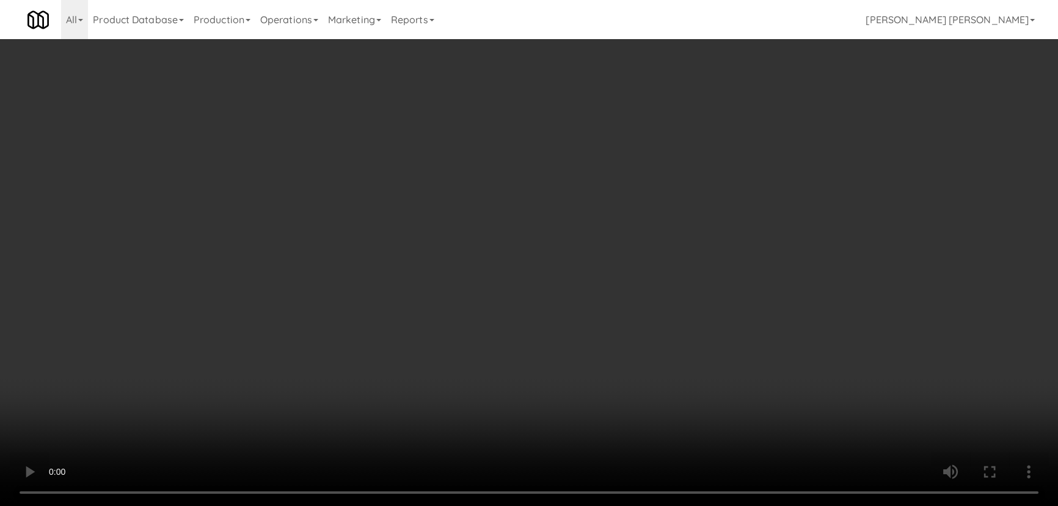
click at [582, 505] on video at bounding box center [529, 253] width 1058 height 506
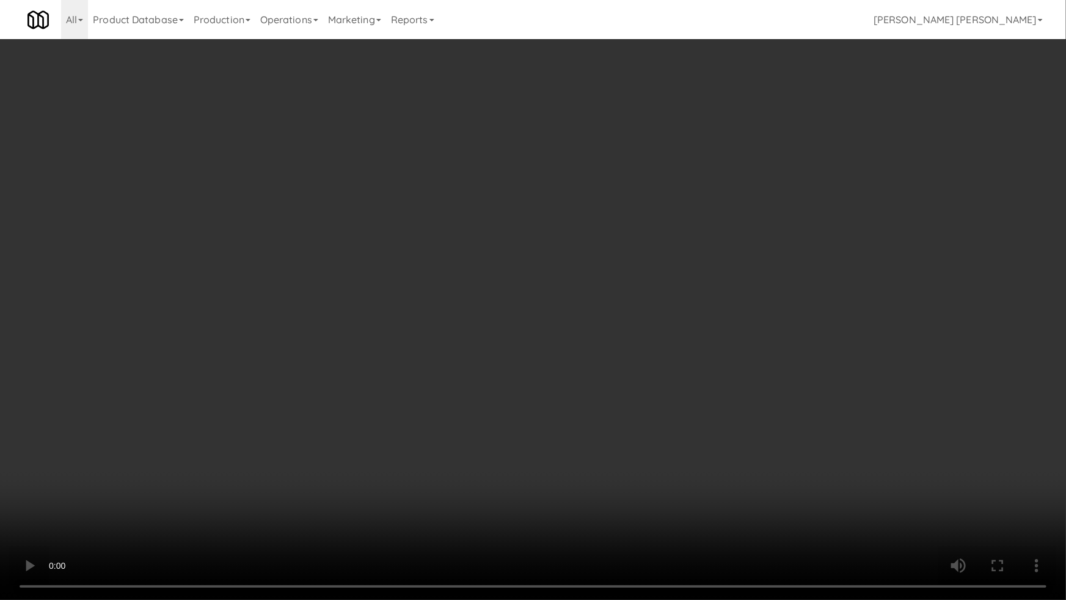
click at [901, 431] on video at bounding box center [533, 300] width 1066 height 600
click at [809, 428] on video at bounding box center [533, 300] width 1066 height 600
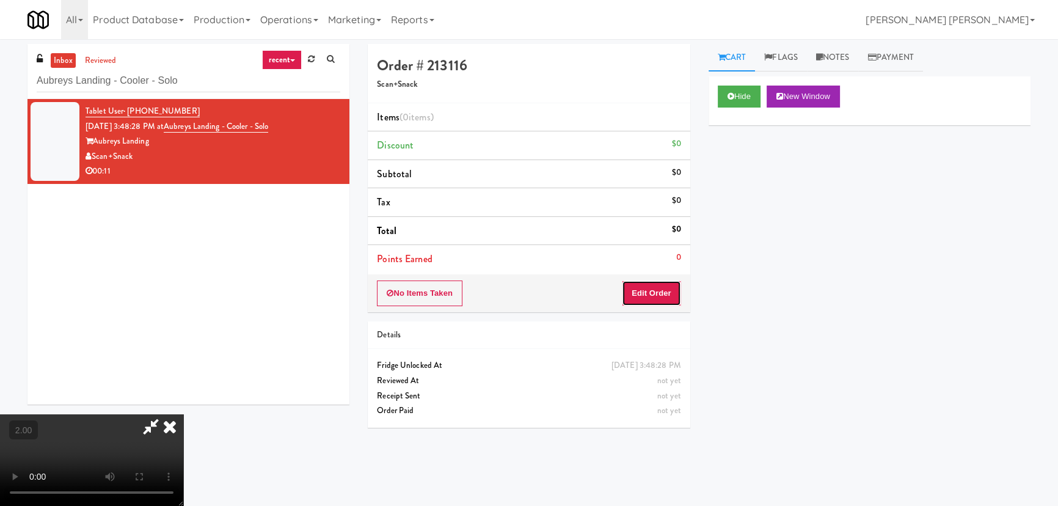
click at [666, 300] on button "Edit Order" at bounding box center [651, 293] width 59 height 26
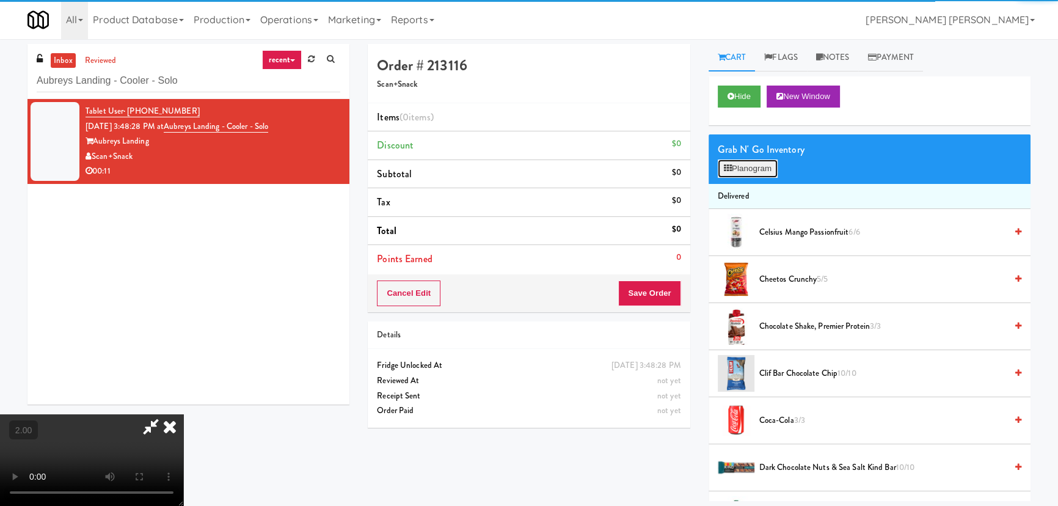
click at [747, 172] on button "Planogram" at bounding box center [748, 168] width 60 height 18
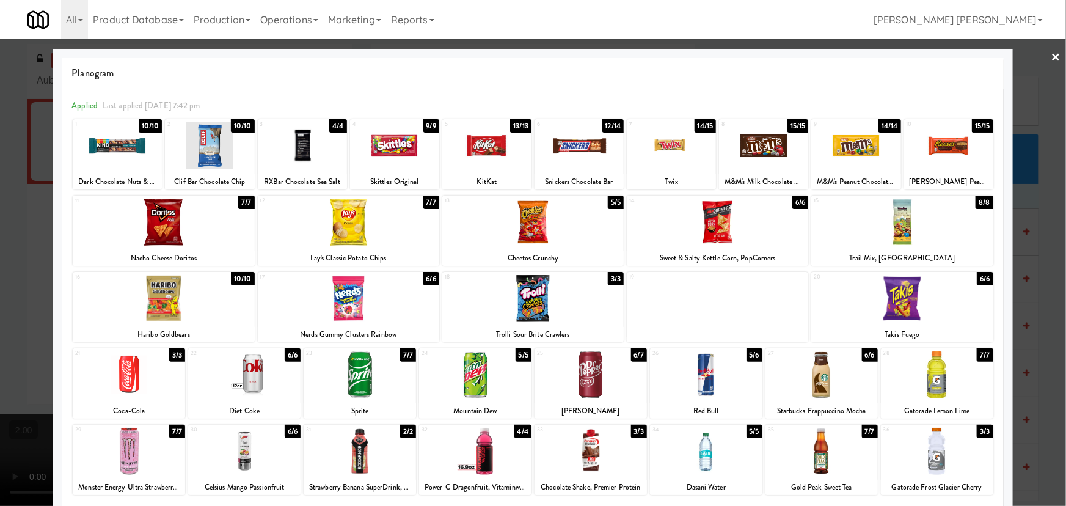
click at [896, 220] on div at bounding box center [901, 221] width 181 height 47
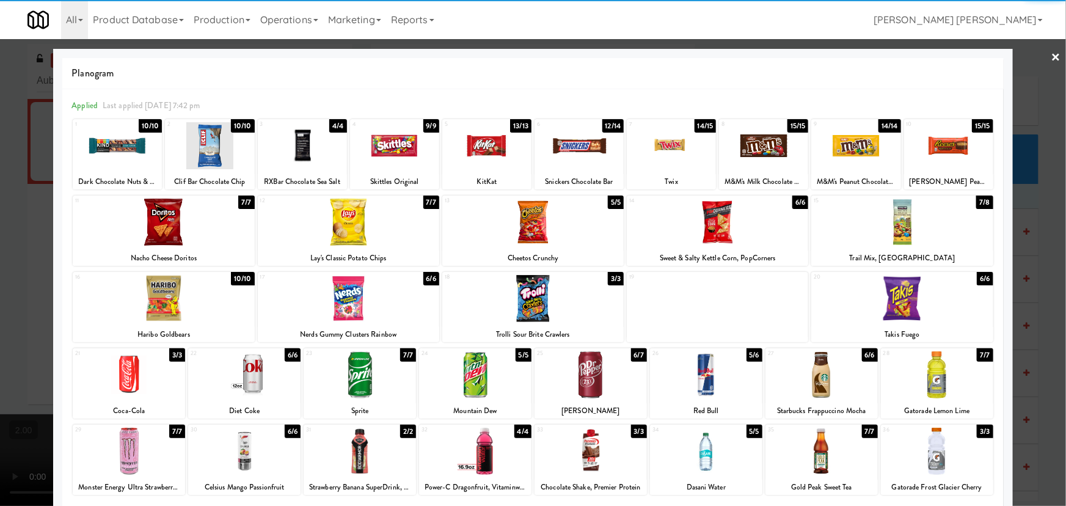
click at [473, 448] on div at bounding box center [475, 450] width 112 height 47
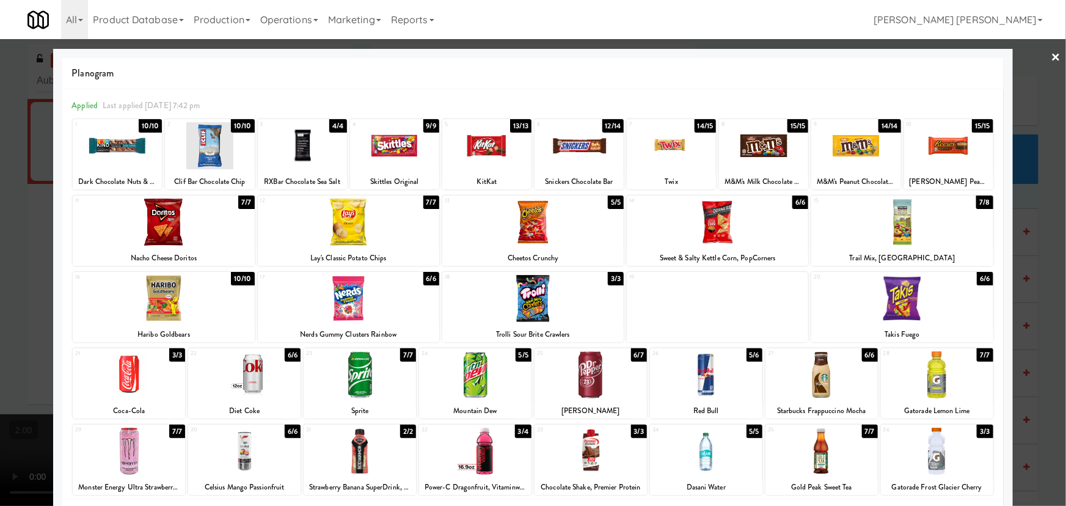
click at [1052, 54] on link "×" at bounding box center [1056, 58] width 10 height 38
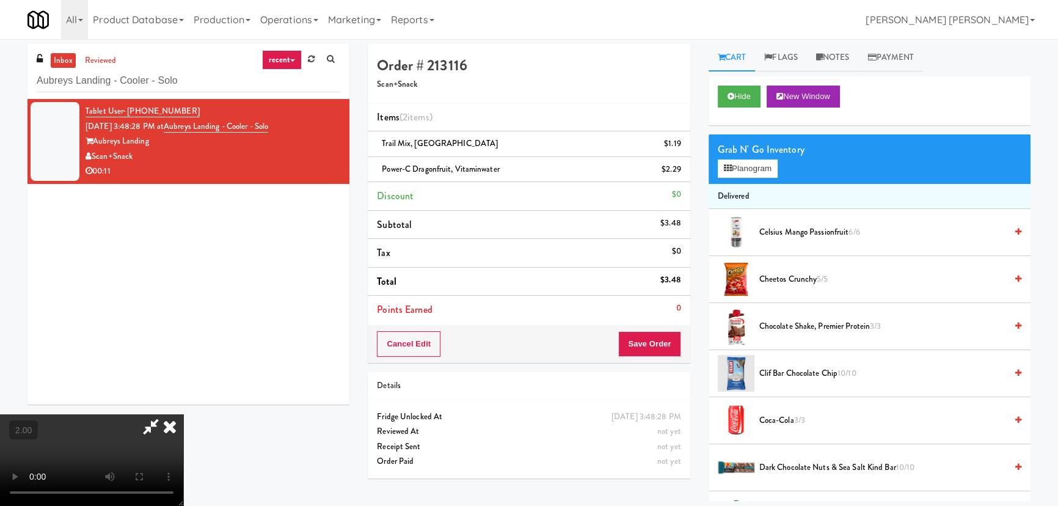
drag, startPoint x: 612, startPoint y: 49, endPoint x: 656, endPoint y: 274, distance: 229.5
click at [183, 414] on icon at bounding box center [169, 426] width 27 height 24
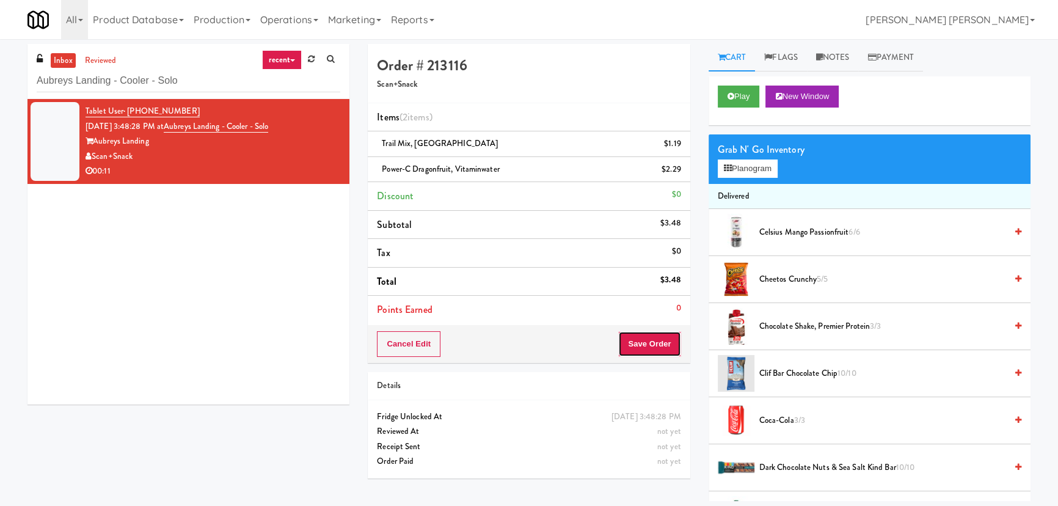
click at [659, 345] on button "Save Order" at bounding box center [649, 344] width 62 height 26
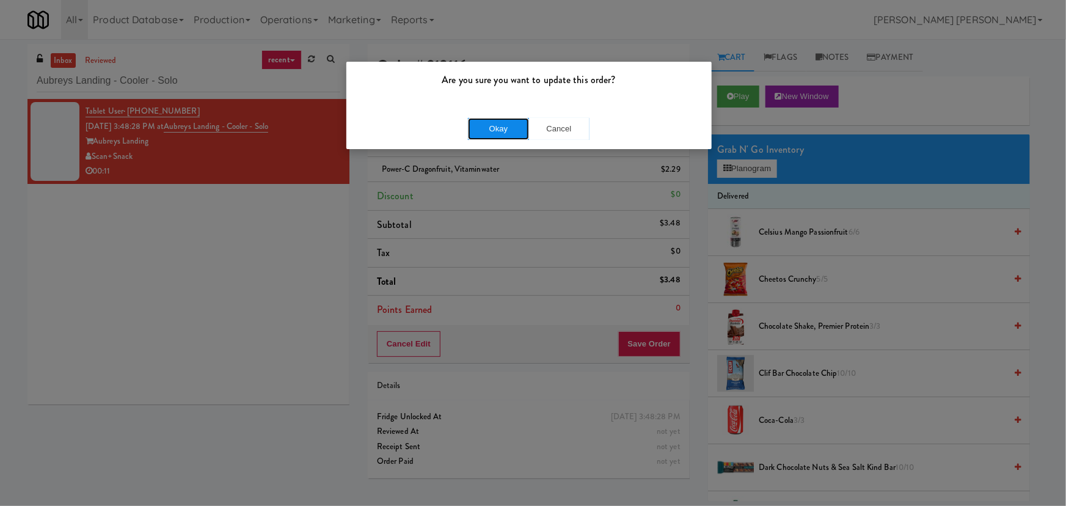
click at [486, 125] on button "Okay" at bounding box center [498, 129] width 61 height 22
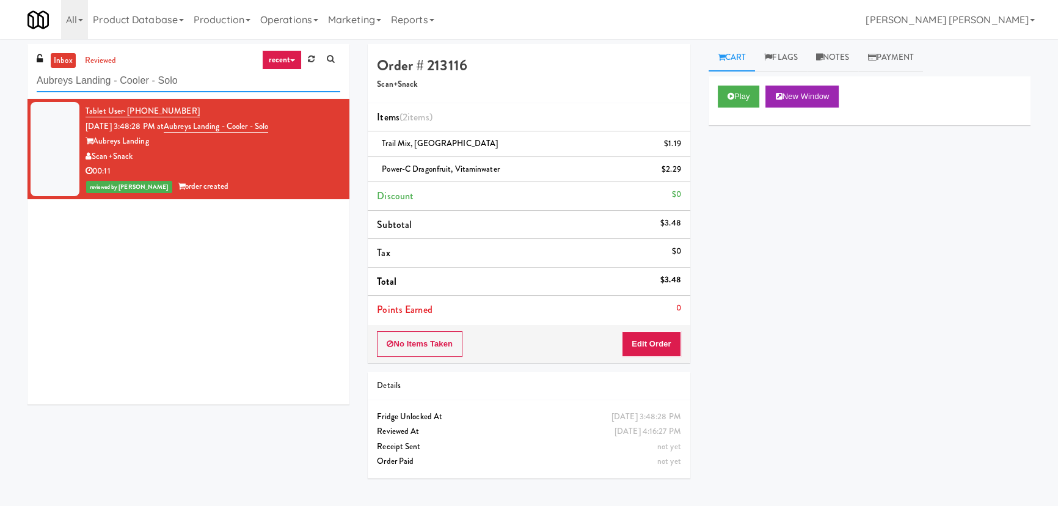
drag, startPoint x: 197, startPoint y: 78, endPoint x: -143, endPoint y: 71, distance: 339.6
click at [0, 71] on html "Are you sure you want to update this order? Okay Cancel Okay Are you sure you w…" at bounding box center [529, 253] width 1058 height 506
paste input "Upland - Combo Cooler"
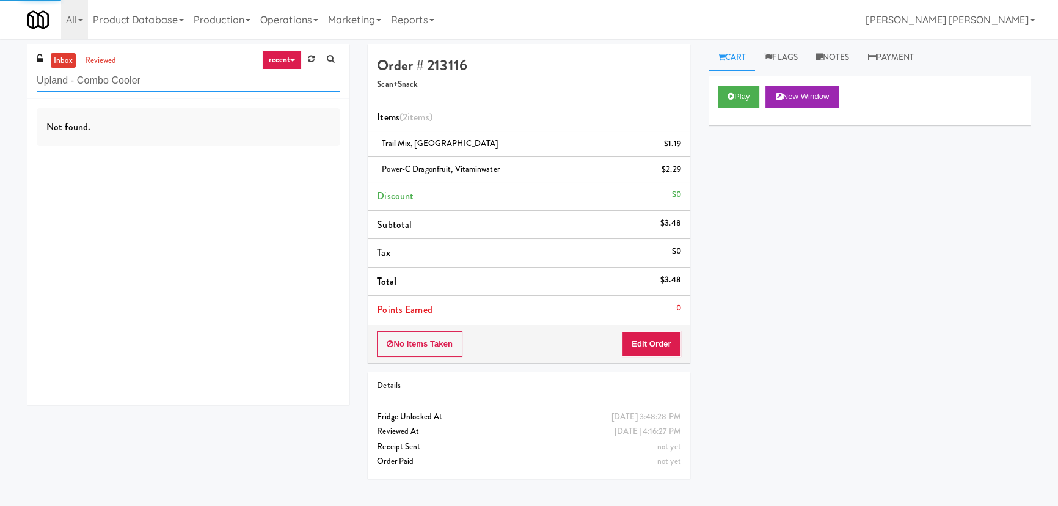
type input "Upland - Combo Cooler"
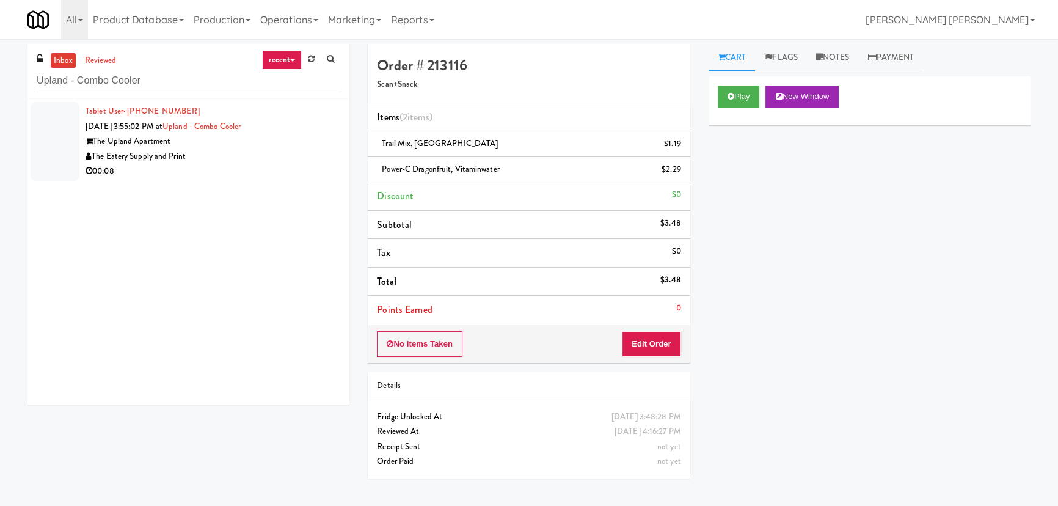
click at [211, 169] on div "00:08" at bounding box center [212, 171] width 255 height 15
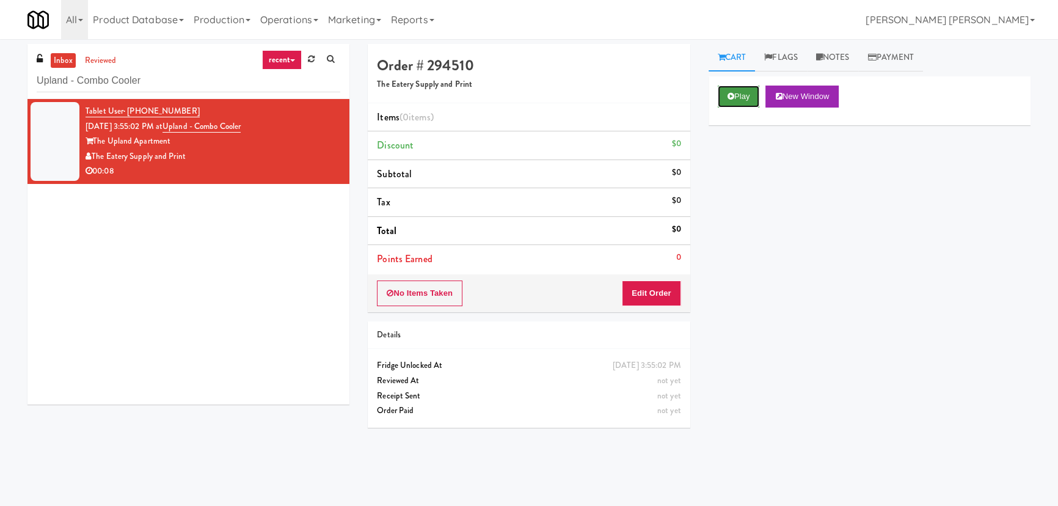
click at [741, 100] on button "Play" at bounding box center [739, 96] width 42 height 22
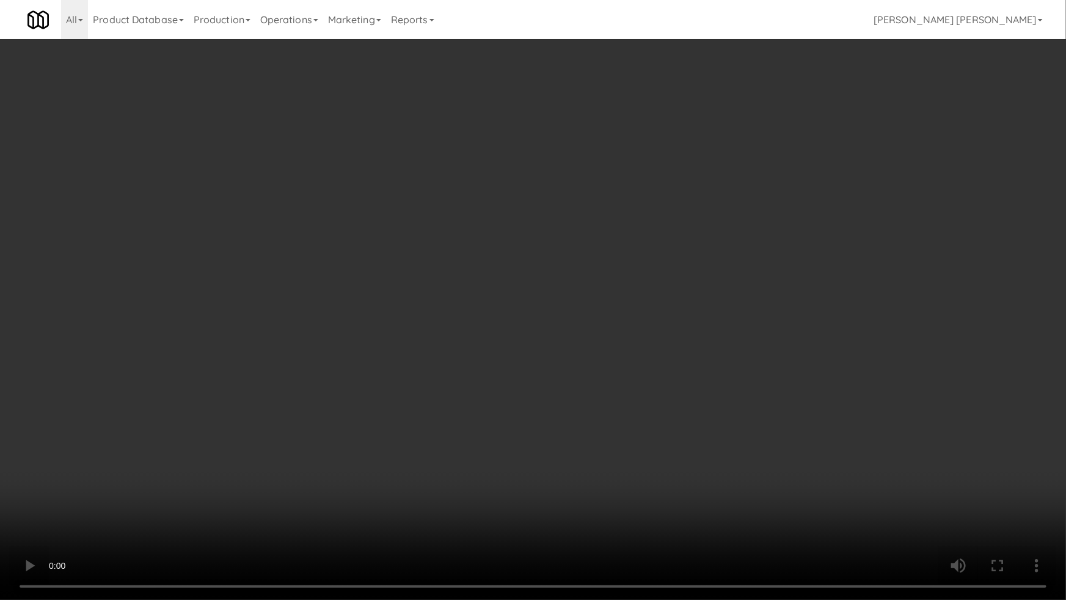
drag, startPoint x: 597, startPoint y: 535, endPoint x: 1045, endPoint y: 554, distance: 449.2
click at [623, 505] on video at bounding box center [533, 300] width 1066 height 600
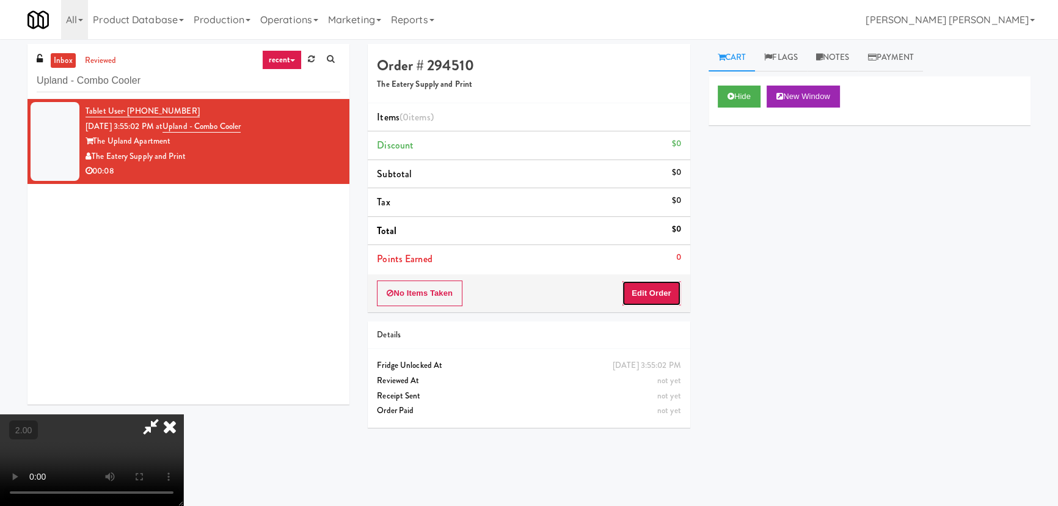
click at [665, 290] on button "Edit Order" at bounding box center [651, 293] width 59 height 26
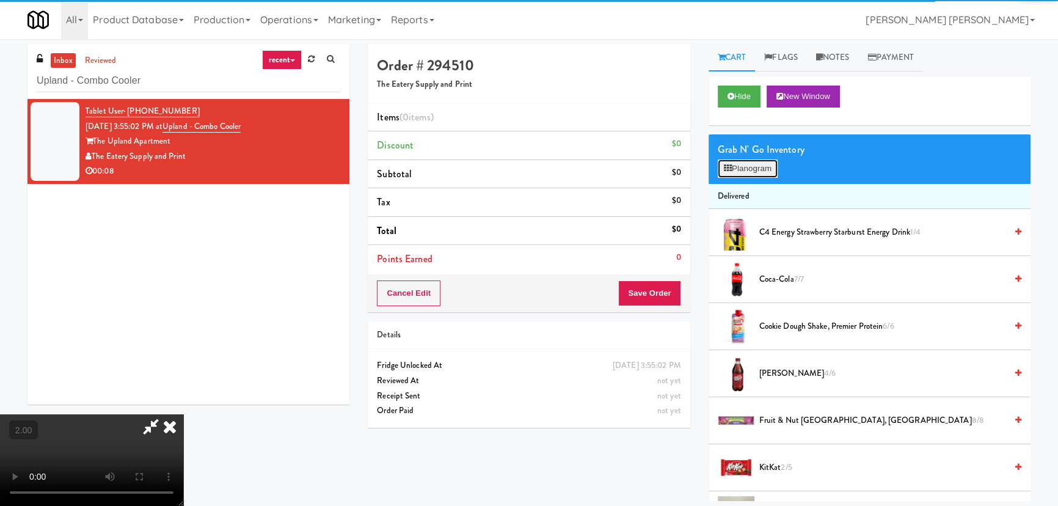
click at [744, 172] on button "Planogram" at bounding box center [748, 168] width 60 height 18
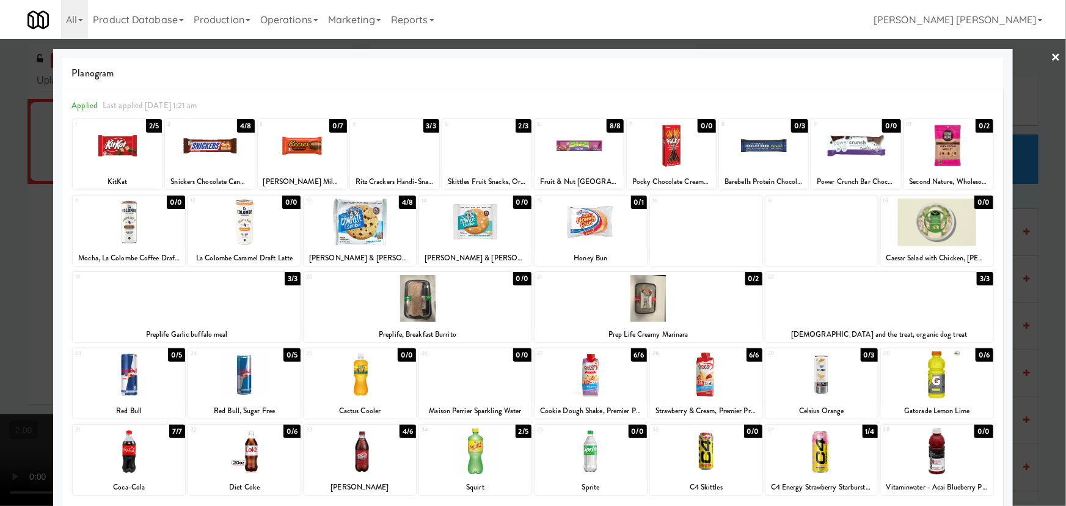
click at [241, 361] on div at bounding box center [244, 374] width 112 height 47
click at [815, 457] on div at bounding box center [821, 450] width 112 height 47
click at [1041, 51] on div at bounding box center [533, 253] width 1066 height 506
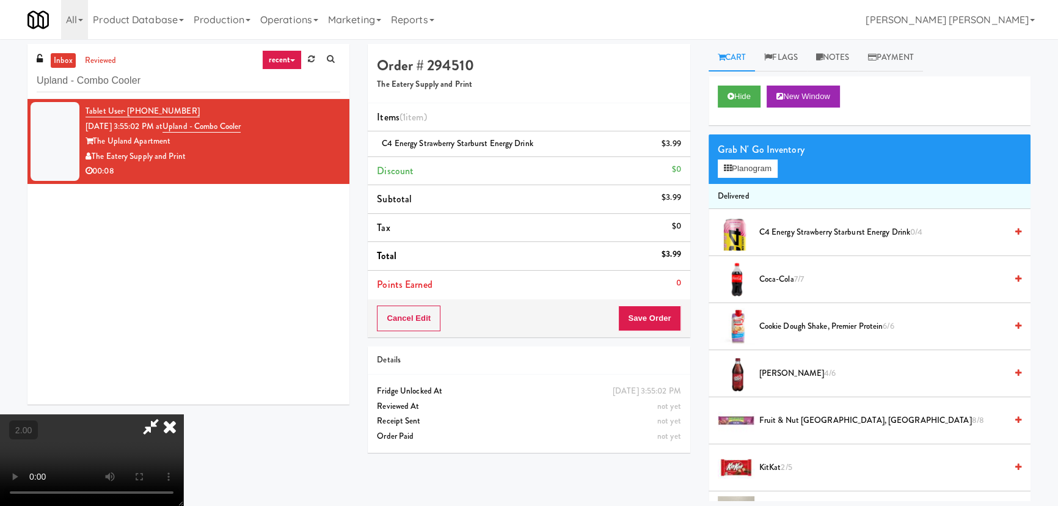
click at [183, 414] on video at bounding box center [91, 460] width 183 height 92
click at [730, 170] on icon at bounding box center [728, 168] width 8 height 8
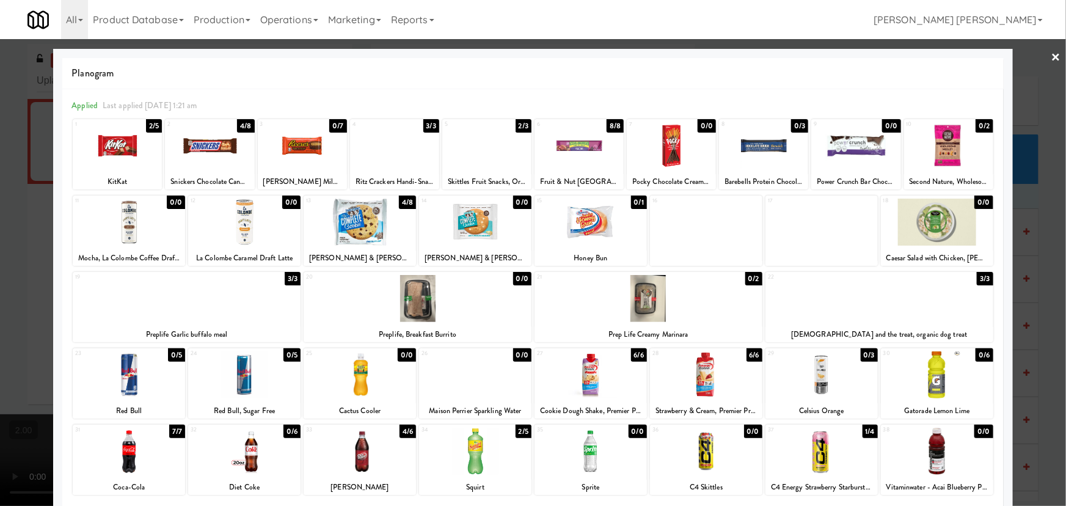
click at [702, 452] on div at bounding box center [706, 450] width 112 height 47
click at [1051, 55] on link "×" at bounding box center [1056, 58] width 10 height 38
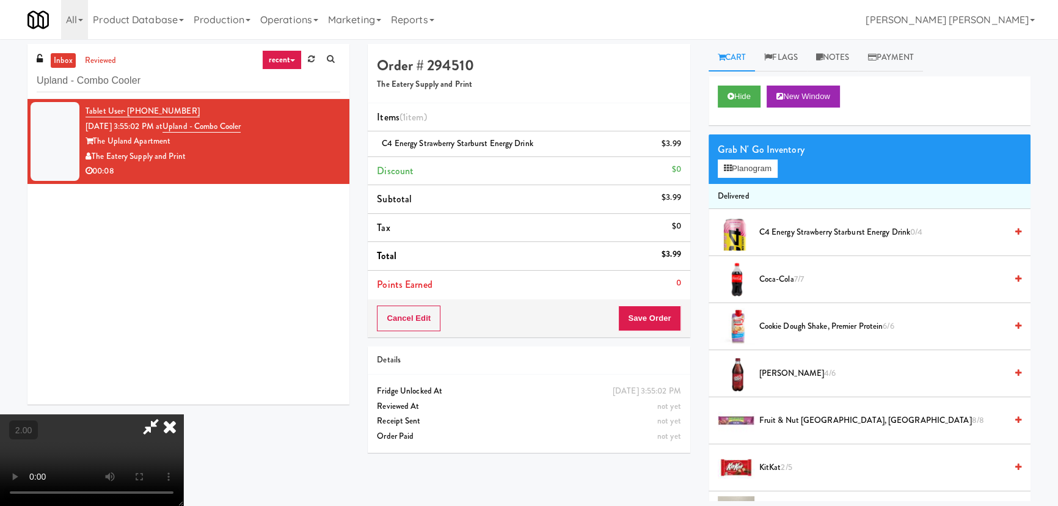
click at [183, 414] on icon at bounding box center [169, 426] width 27 height 24
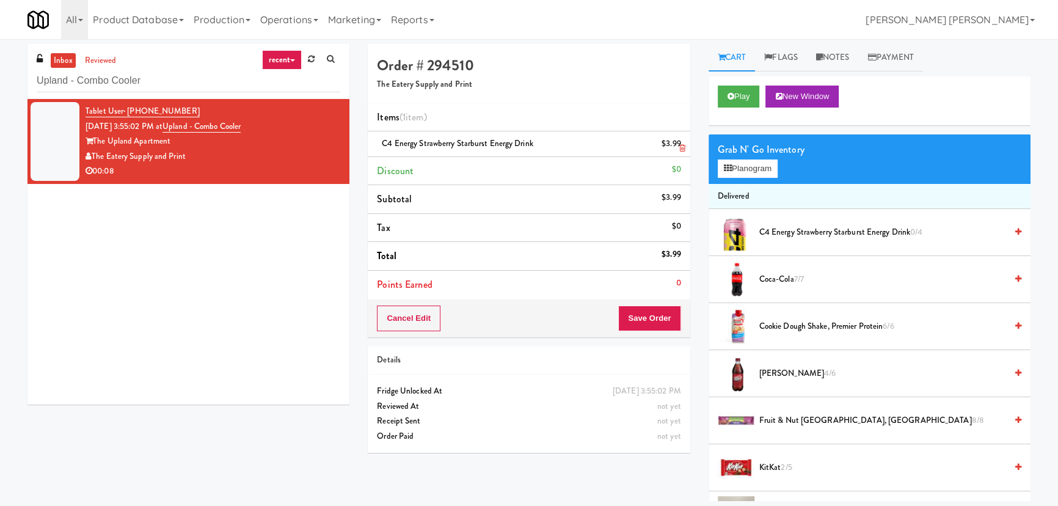
click at [683, 145] on icon at bounding box center [682, 148] width 6 height 8
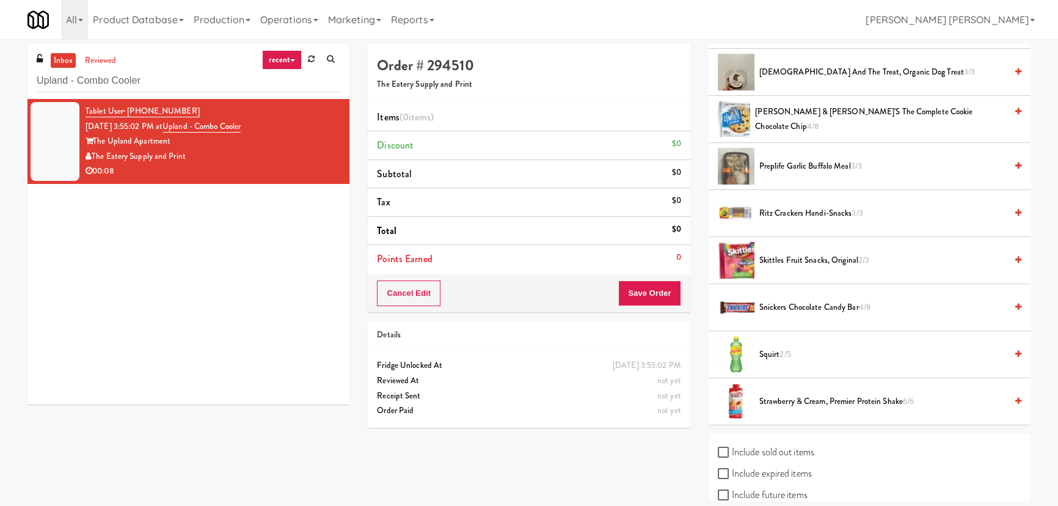
scroll to position [507, 0]
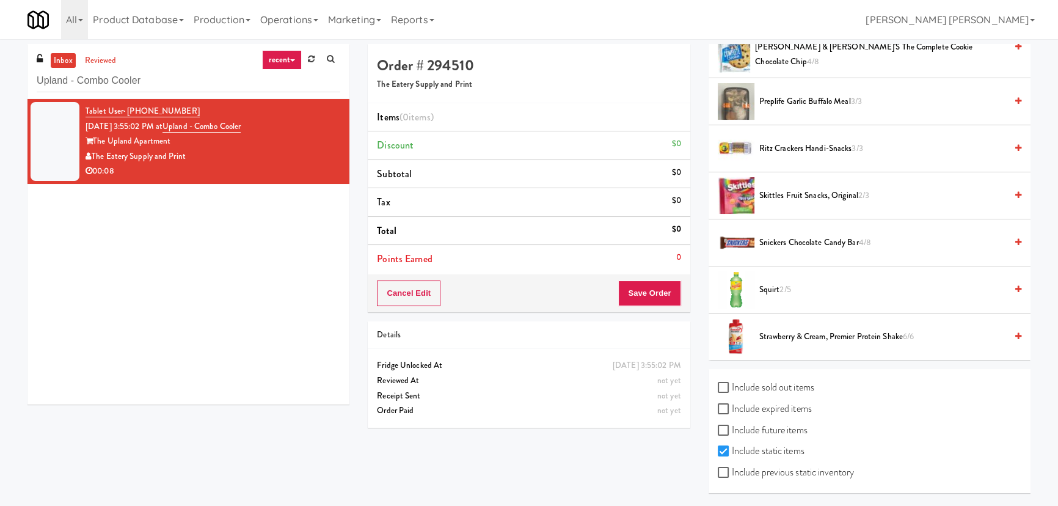
click at [749, 467] on label "Include previous static inventory" at bounding box center [786, 472] width 136 height 18
click at [732, 468] on input "Include previous static inventory" at bounding box center [725, 473] width 14 height 10
checkbox input "true"
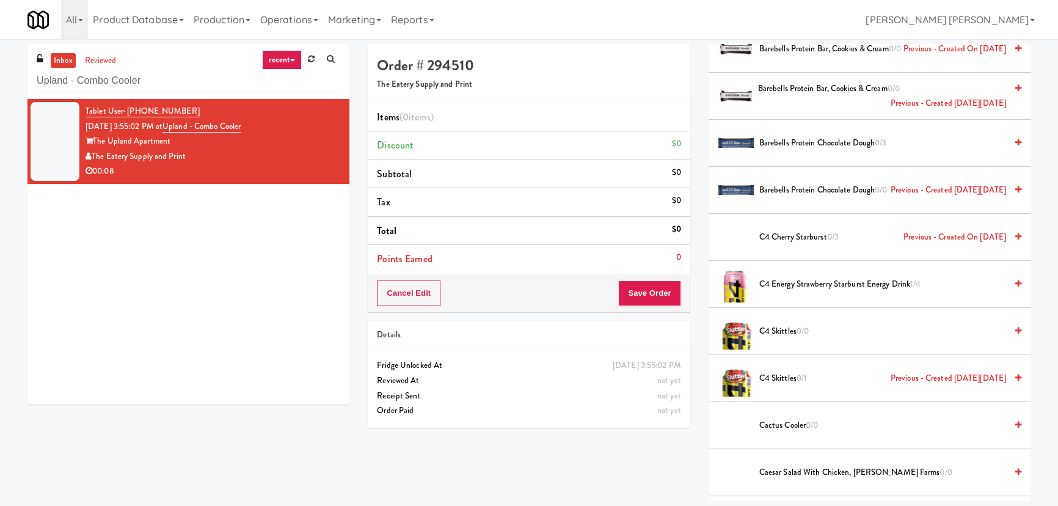
scroll to position [444, 0]
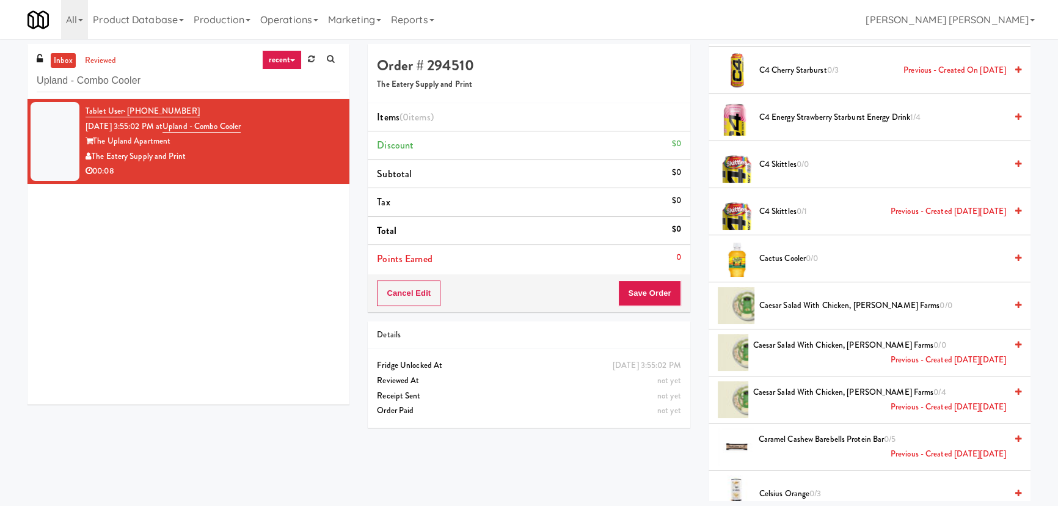
drag, startPoint x: 791, startPoint y: 162, endPoint x: 760, endPoint y: 165, distance: 31.2
click at [790, 162] on span "C4 Skittles 0/0" at bounding box center [882, 164] width 247 height 15
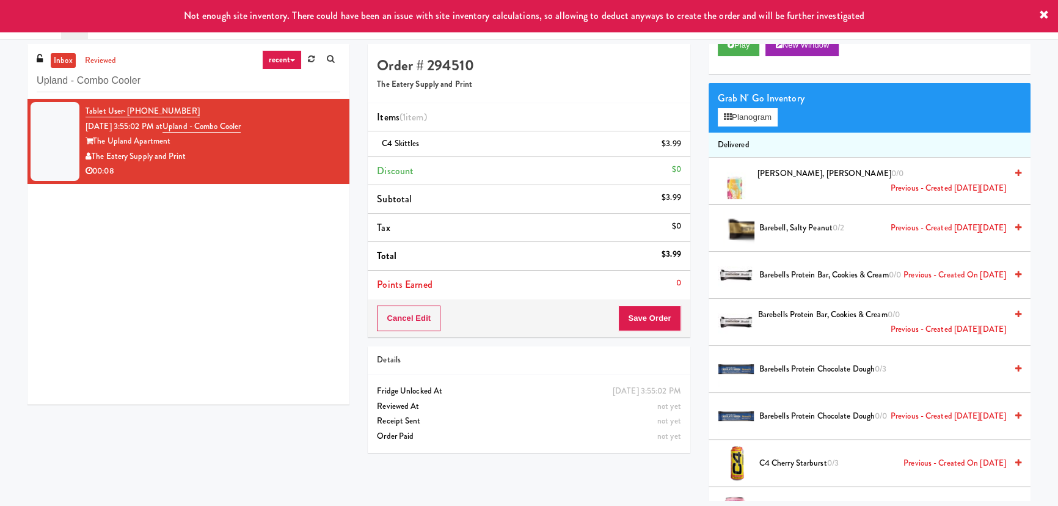
scroll to position [0, 0]
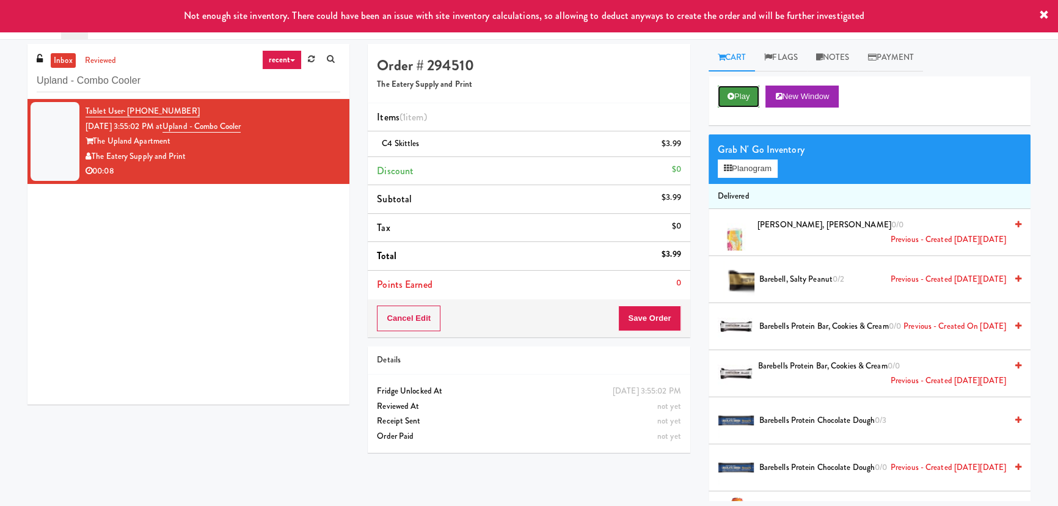
click at [727, 95] on icon at bounding box center [730, 96] width 7 height 8
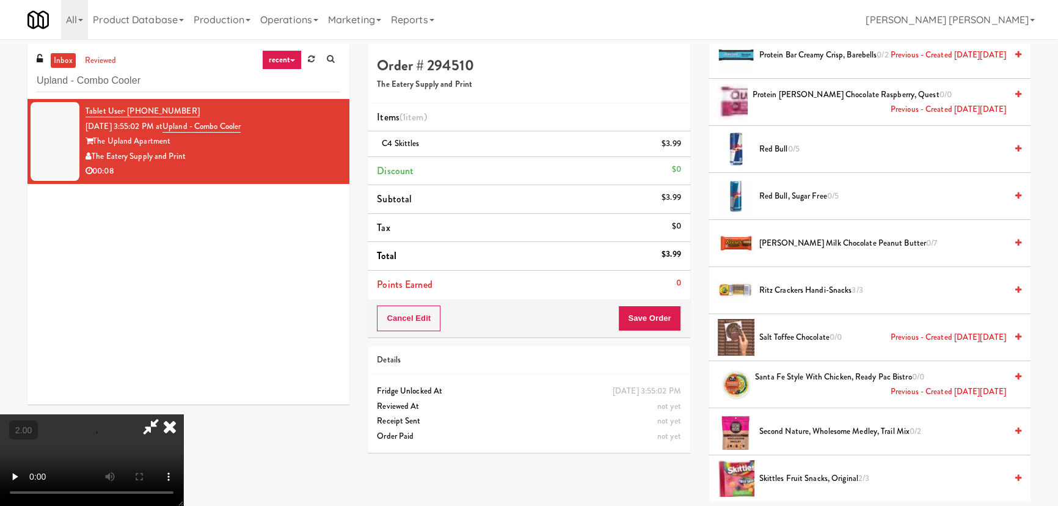
scroll to position [4830, 0]
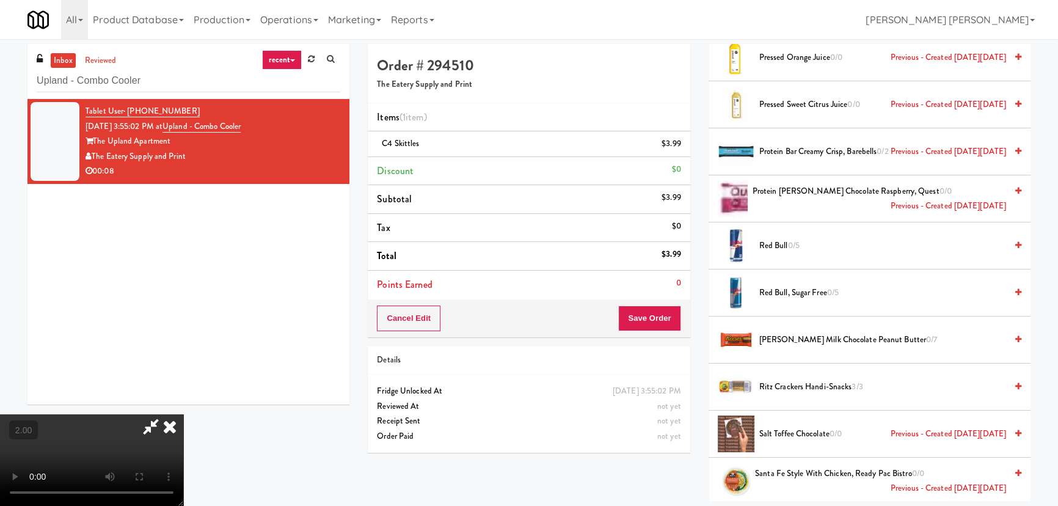
click at [787, 285] on span "Red Bull, Sugar Free 0/5" at bounding box center [882, 292] width 247 height 15
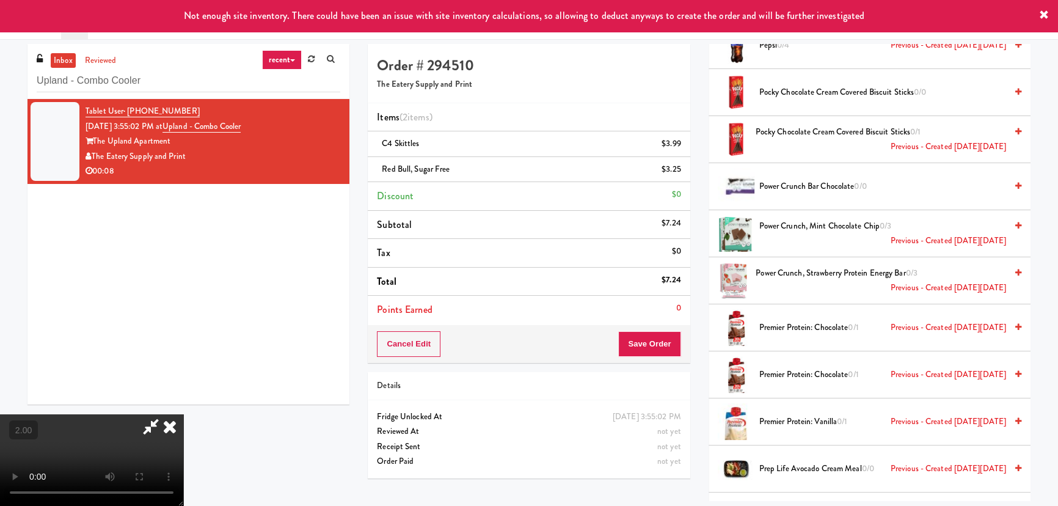
scroll to position [3553, 0]
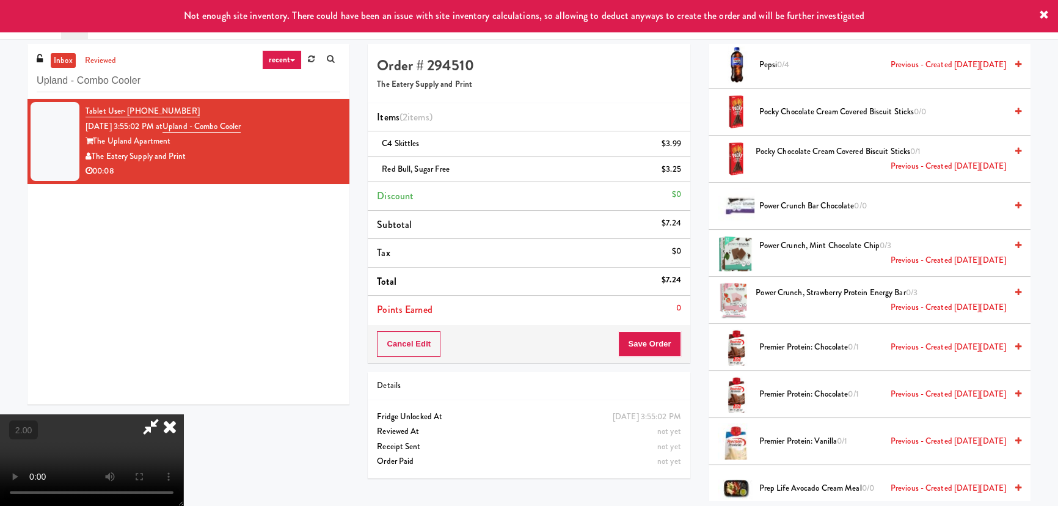
click at [1044, 16] on icon at bounding box center [1044, 15] width 10 height 10
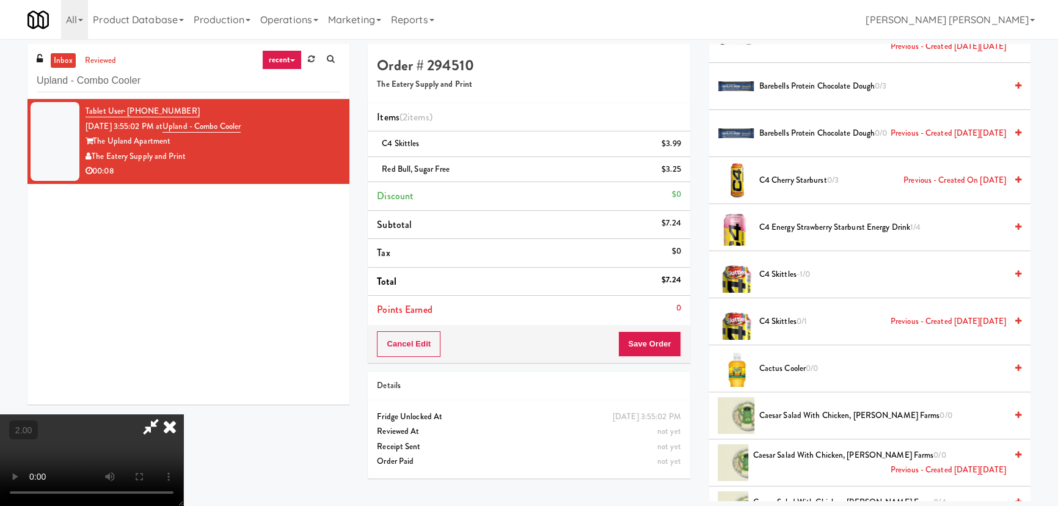
scroll to position [0, 0]
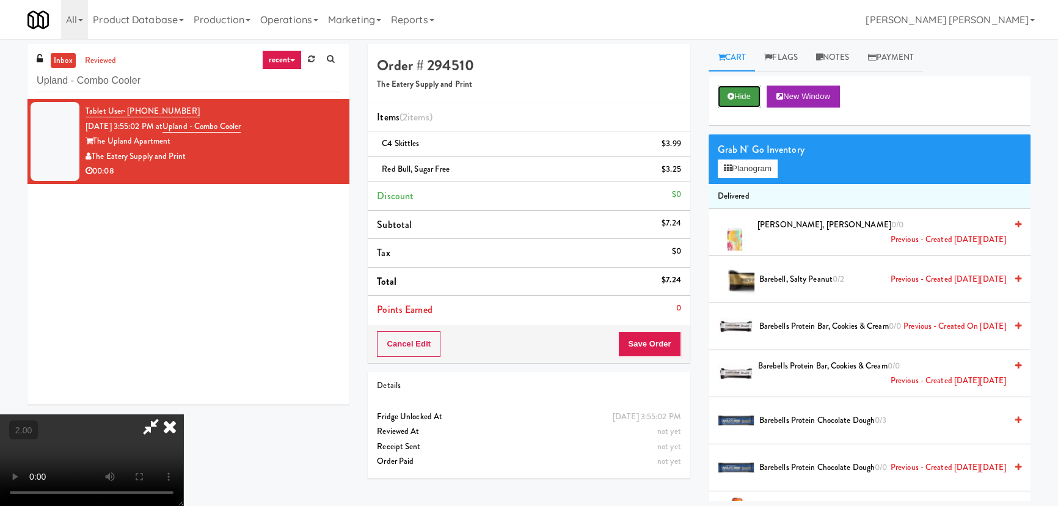
click at [746, 95] on button "Hide" at bounding box center [739, 96] width 43 height 22
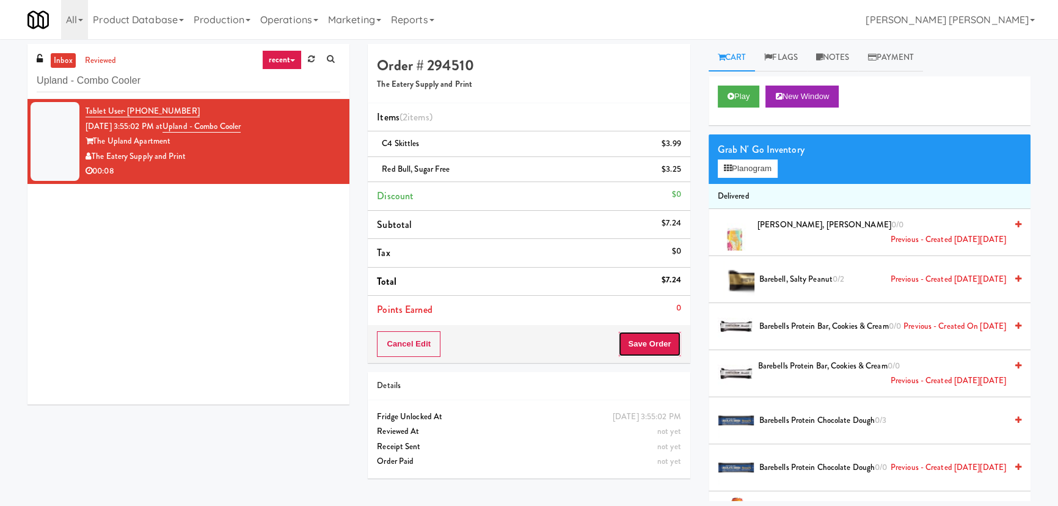
click at [655, 338] on button "Save Order" at bounding box center [649, 344] width 62 height 26
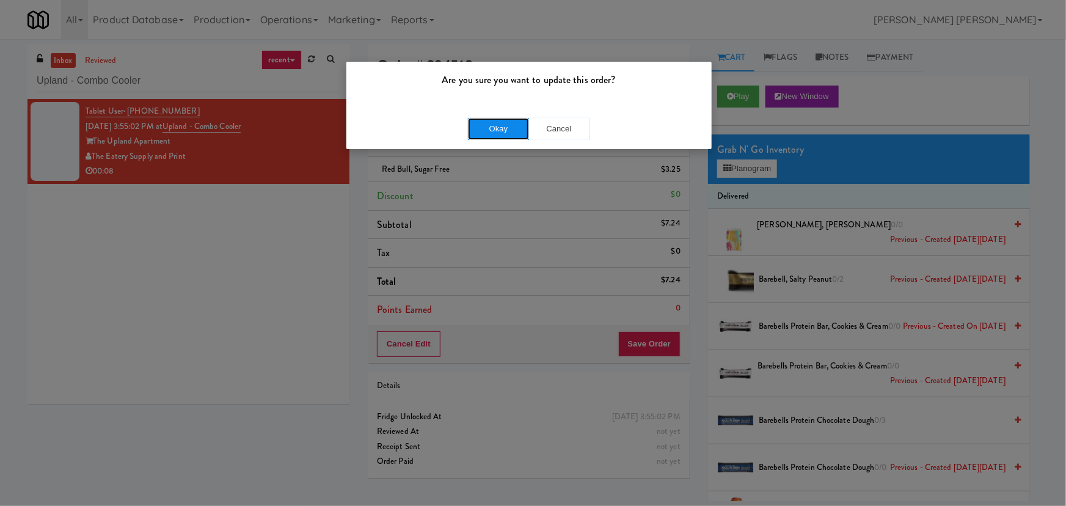
click at [479, 120] on button "Okay" at bounding box center [498, 129] width 61 height 22
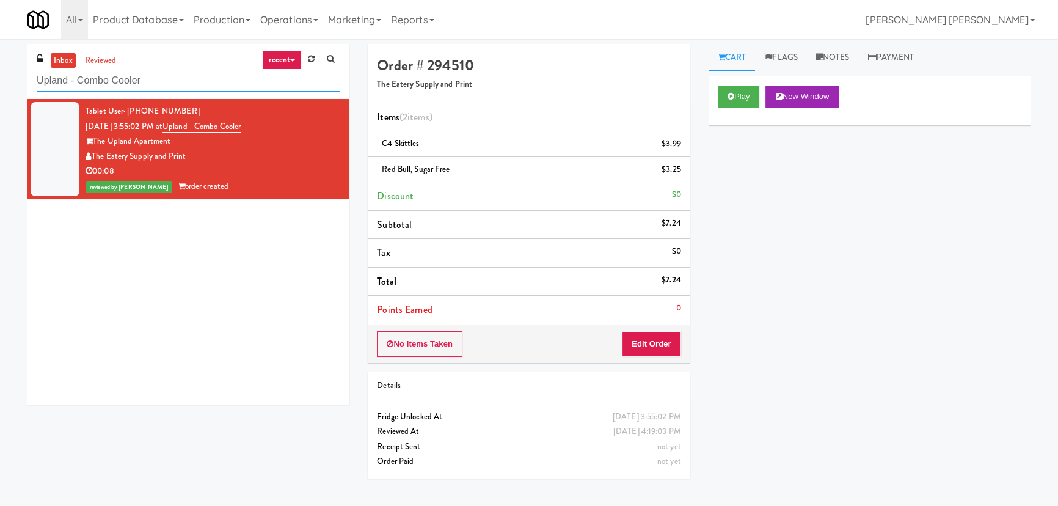
drag, startPoint x: 175, startPoint y: 79, endPoint x: -29, endPoint y: 79, distance: 204.6
click at [0, 79] on html "Are you sure you want to update this order? Okay Cancel Okay Are you sure you w…" at bounding box center [529, 253] width 1058 height 506
paste input "(Food, Snack & Drink) South Brunswick Police Department"
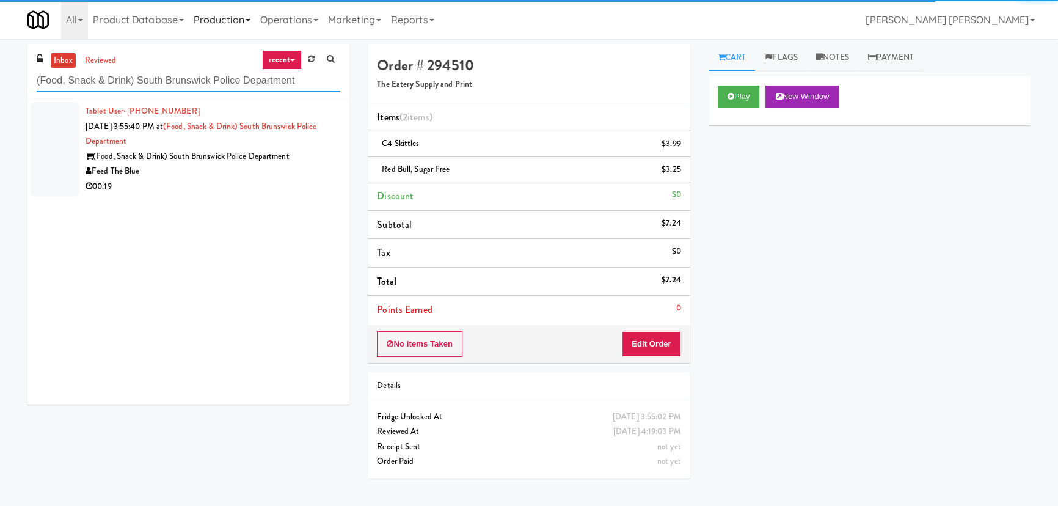
type input "(Food, Snack & Drink) South Brunswick Police Department"
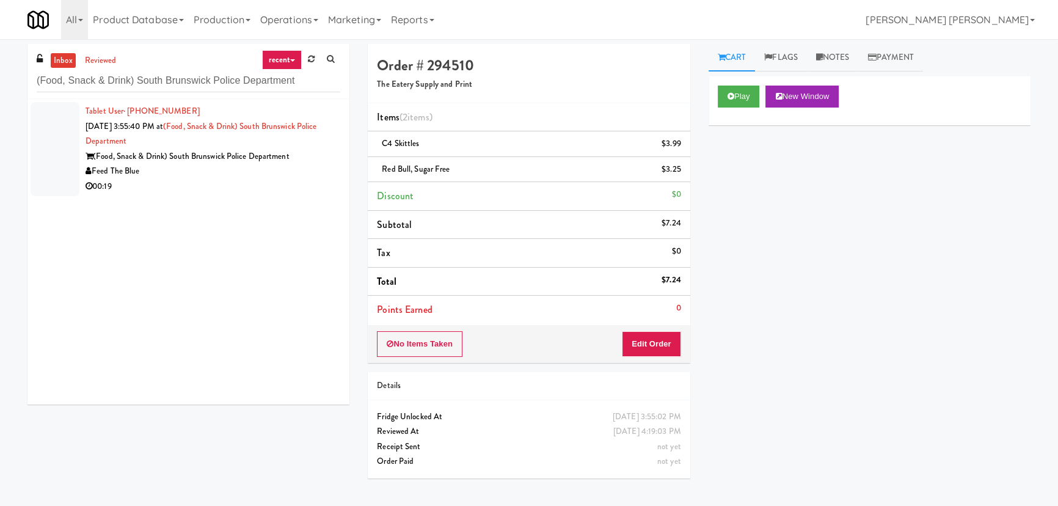
click at [272, 180] on div "00:19" at bounding box center [212, 186] width 255 height 15
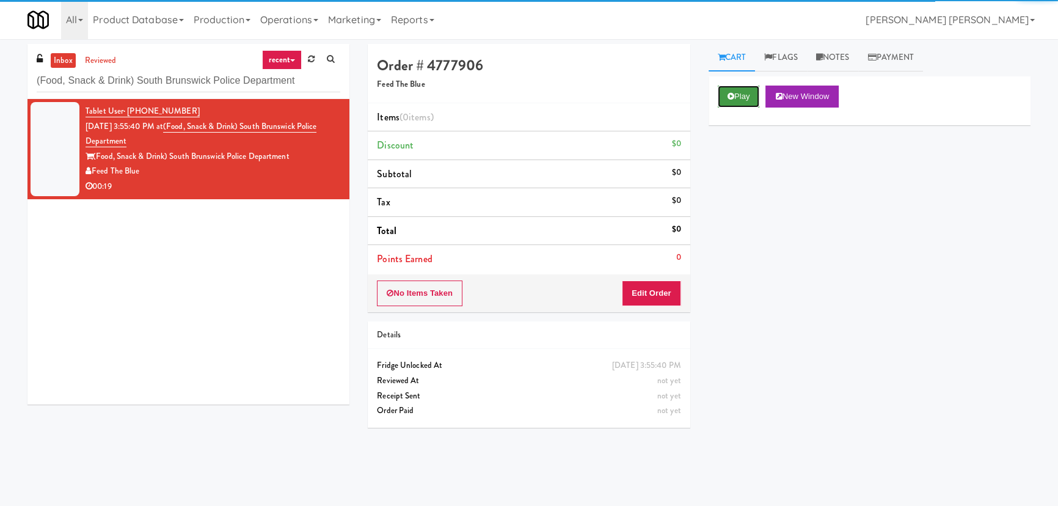
click at [747, 101] on button "Play" at bounding box center [739, 96] width 42 height 22
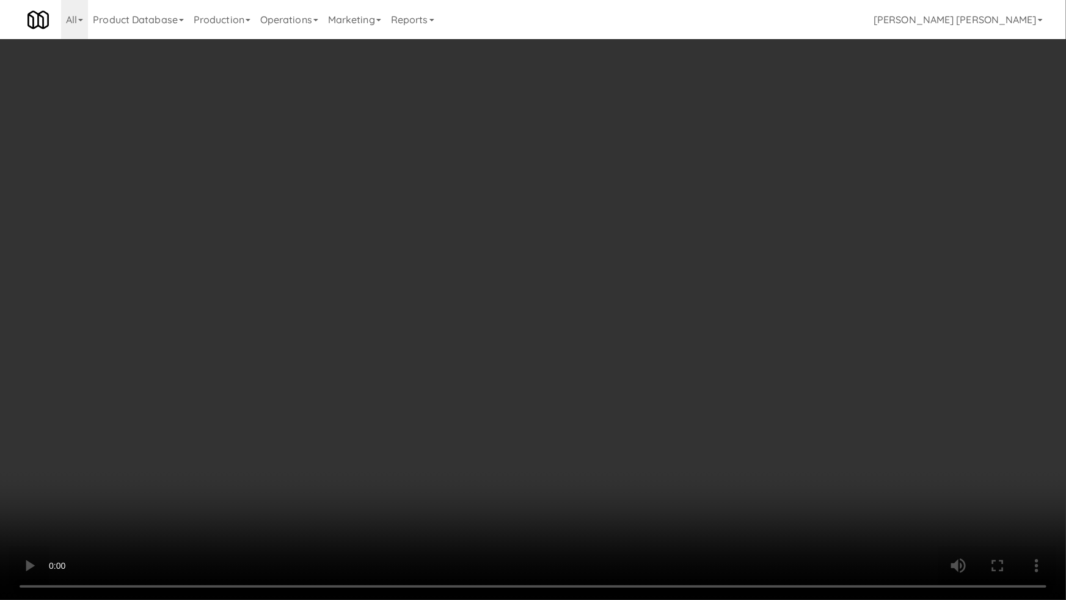
click at [594, 505] on video at bounding box center [533, 300] width 1066 height 600
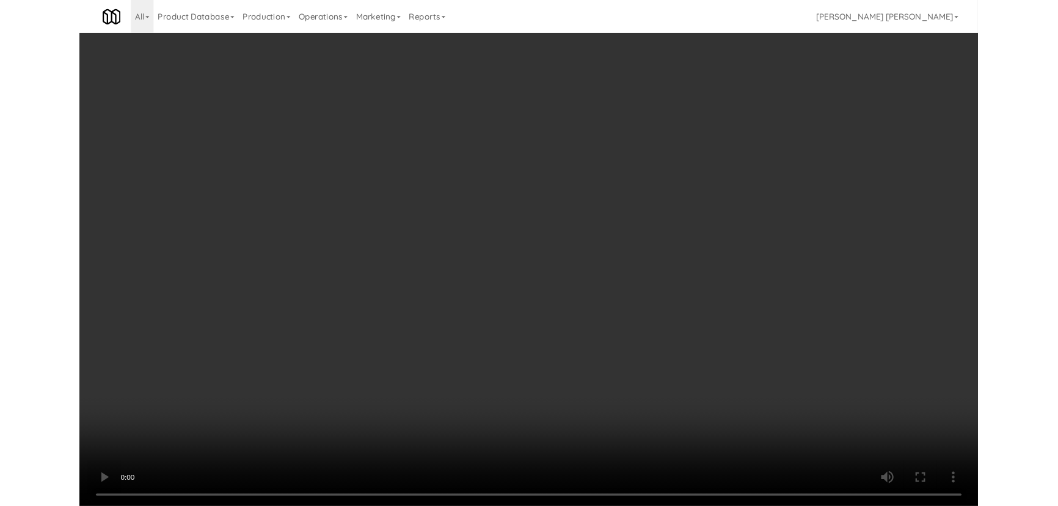
scroll to position [25, 0]
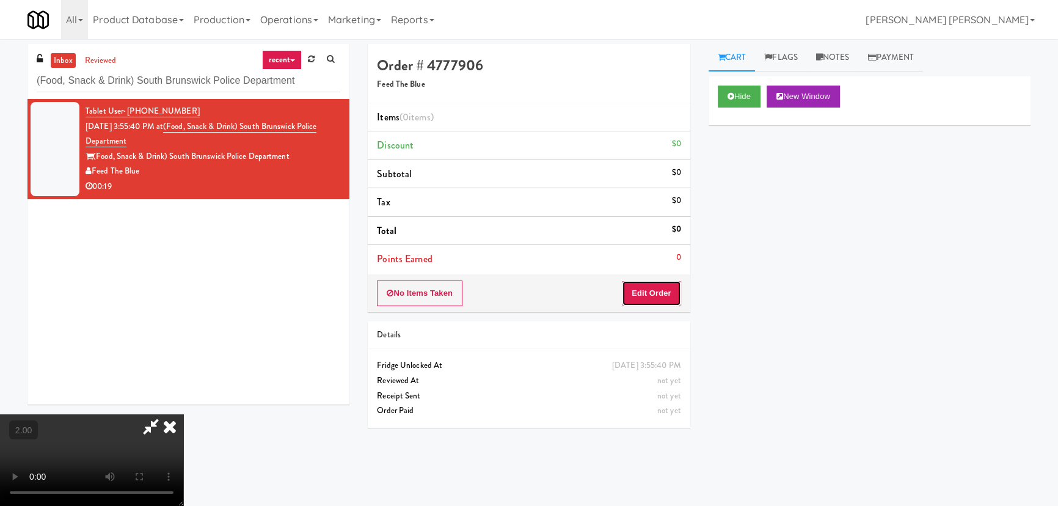
click at [669, 292] on button "Edit Order" at bounding box center [651, 293] width 59 height 26
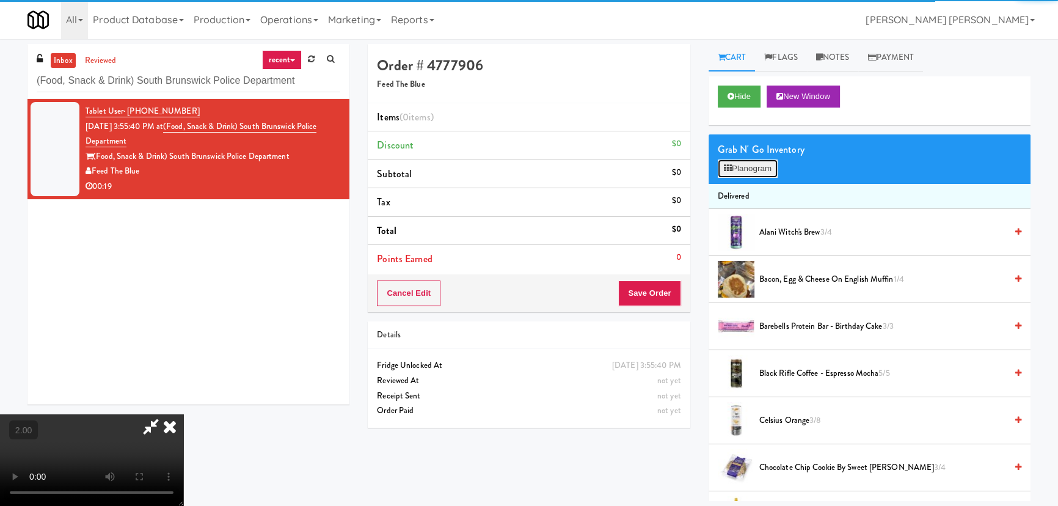
click at [732, 172] on button "Planogram" at bounding box center [748, 168] width 60 height 18
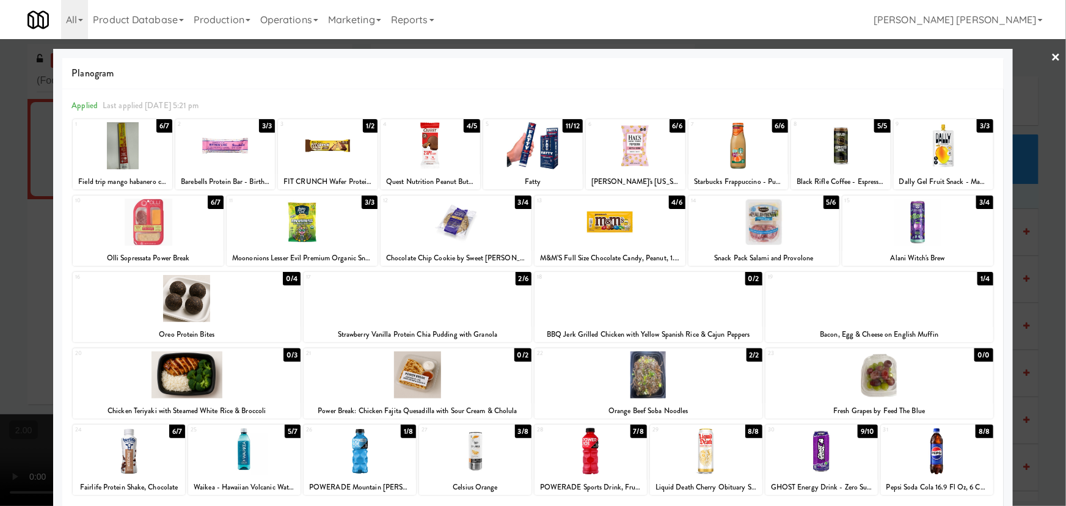
click at [758, 226] on div at bounding box center [763, 221] width 151 height 47
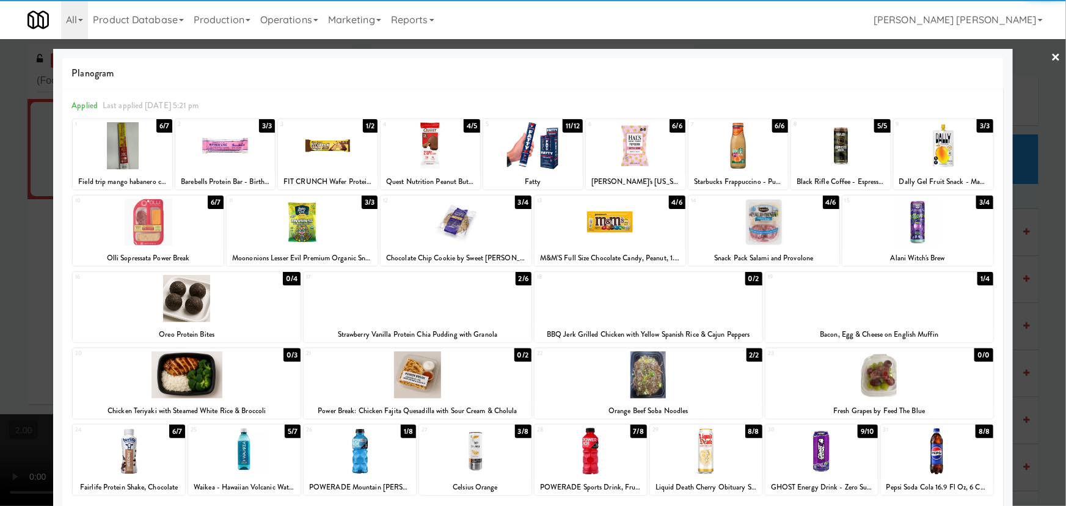
click at [438, 220] on div at bounding box center [455, 221] width 151 height 47
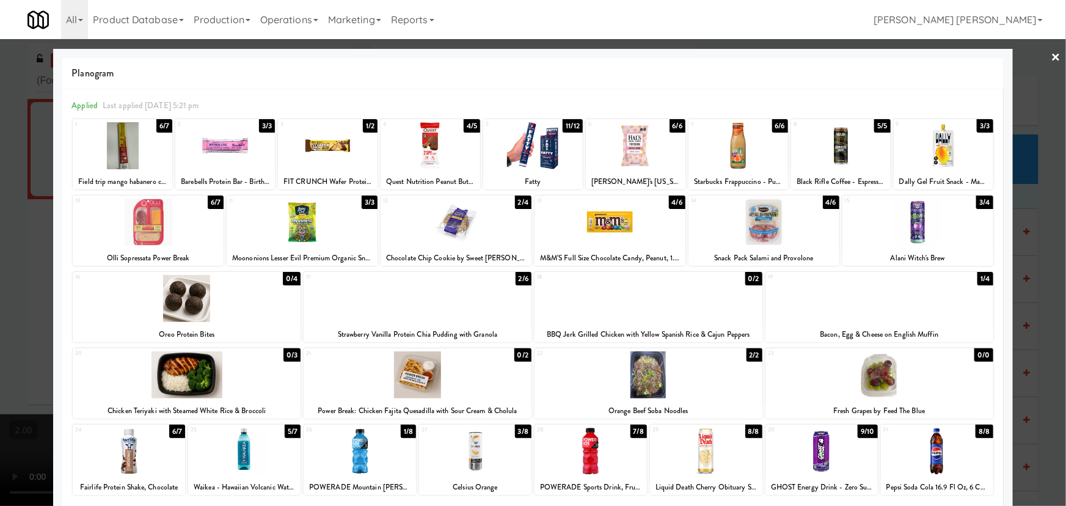
click at [1051, 54] on link "×" at bounding box center [1056, 58] width 10 height 38
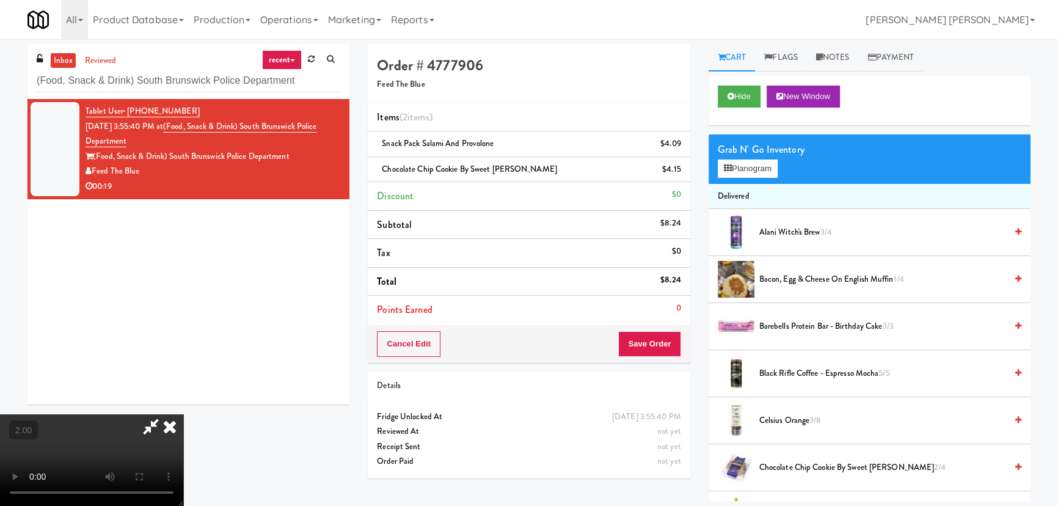
click at [183, 414] on icon at bounding box center [169, 426] width 27 height 24
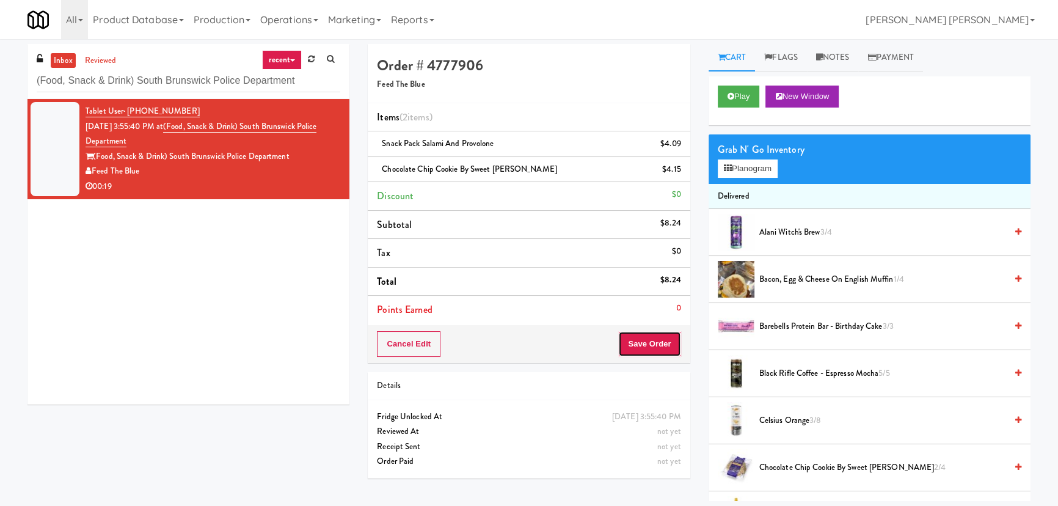
click at [638, 336] on button "Save Order" at bounding box center [649, 344] width 62 height 26
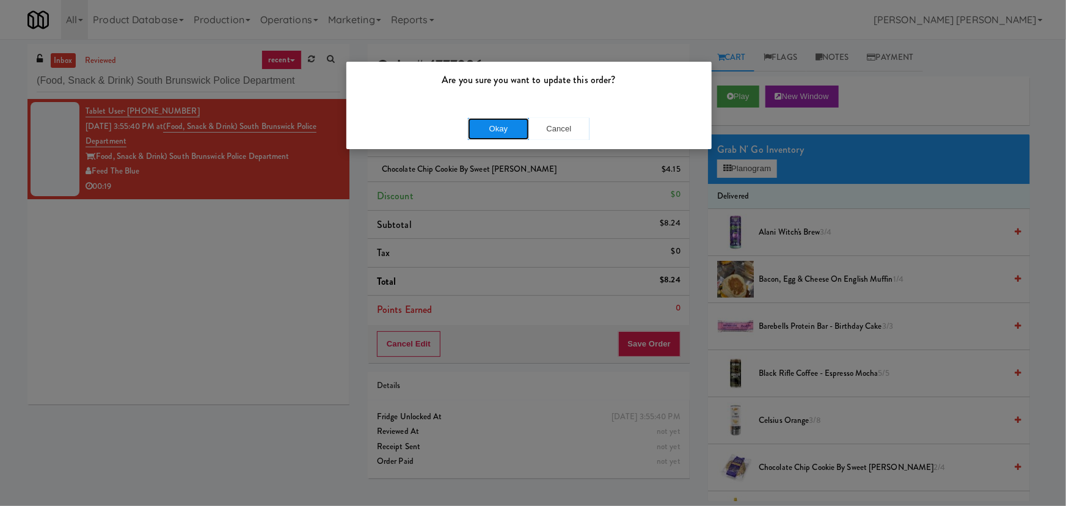
click at [501, 122] on button "Okay" at bounding box center [498, 129] width 61 height 22
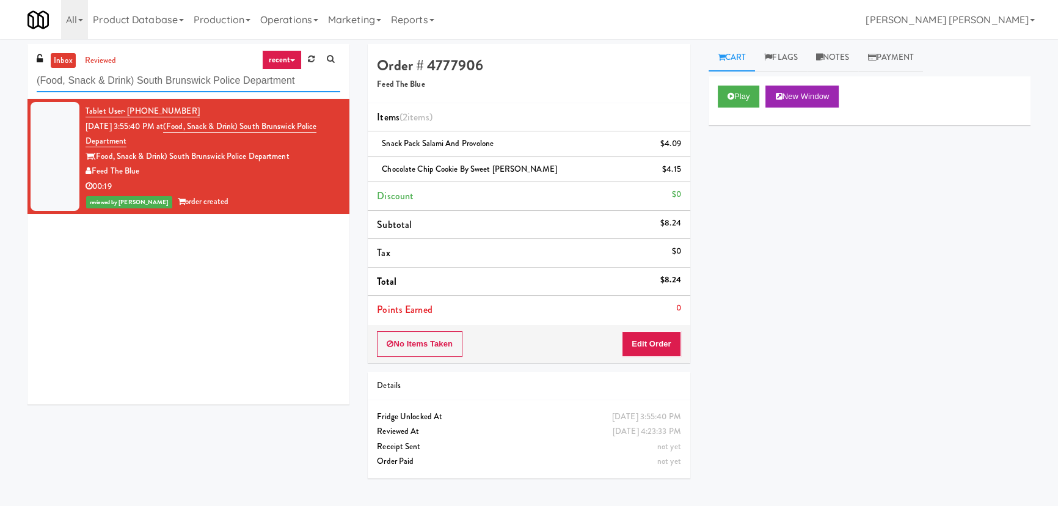
drag, startPoint x: 324, startPoint y: 81, endPoint x: -16, endPoint y: 76, distance: 340.8
click at [0, 76] on html "Are you sure you want to update this order? Okay Cancel Okay Are you sure you w…" at bounding box center [529, 253] width 1058 height 506
paste input "Sentral Fridge"
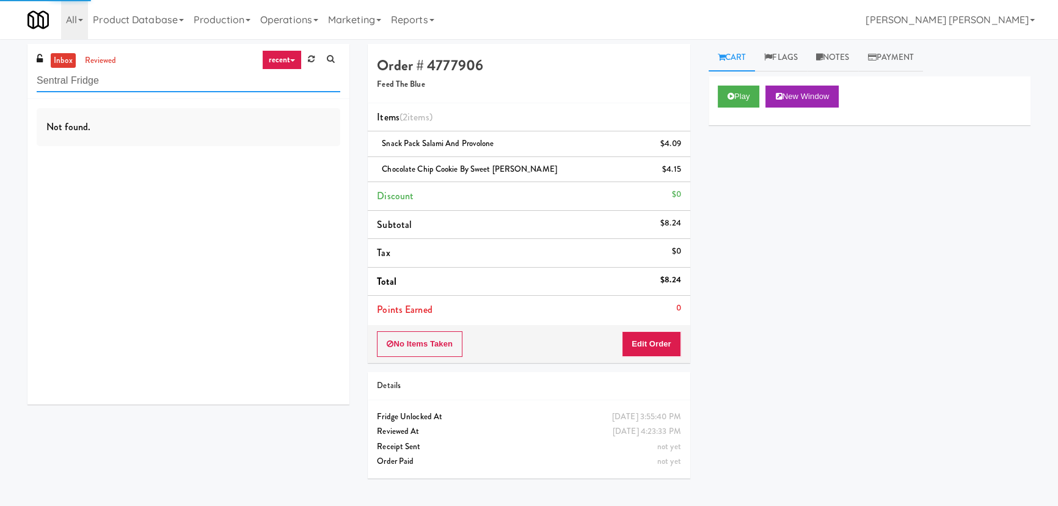
type input "Sentral Fridge"
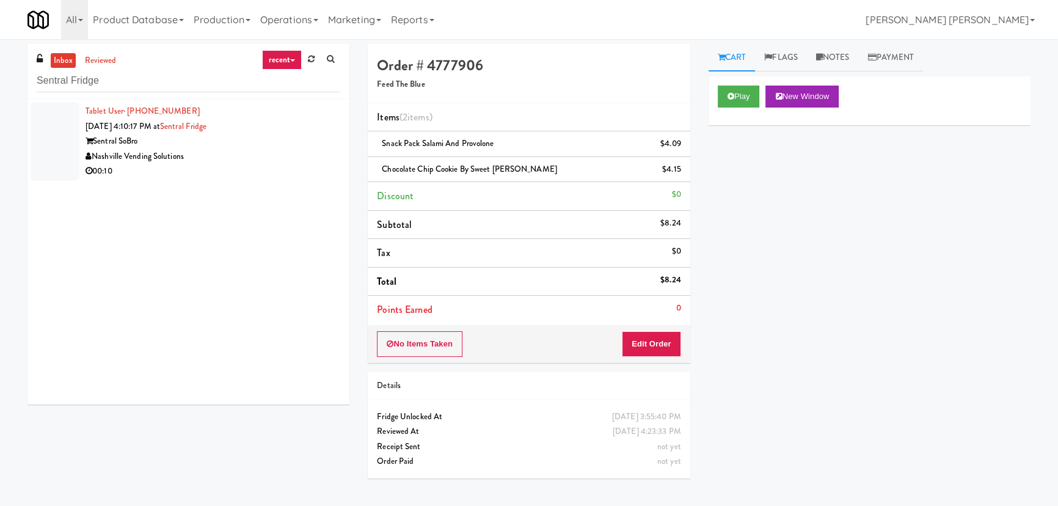
click at [246, 152] on div "Nashville Vending Solutions" at bounding box center [212, 156] width 255 height 15
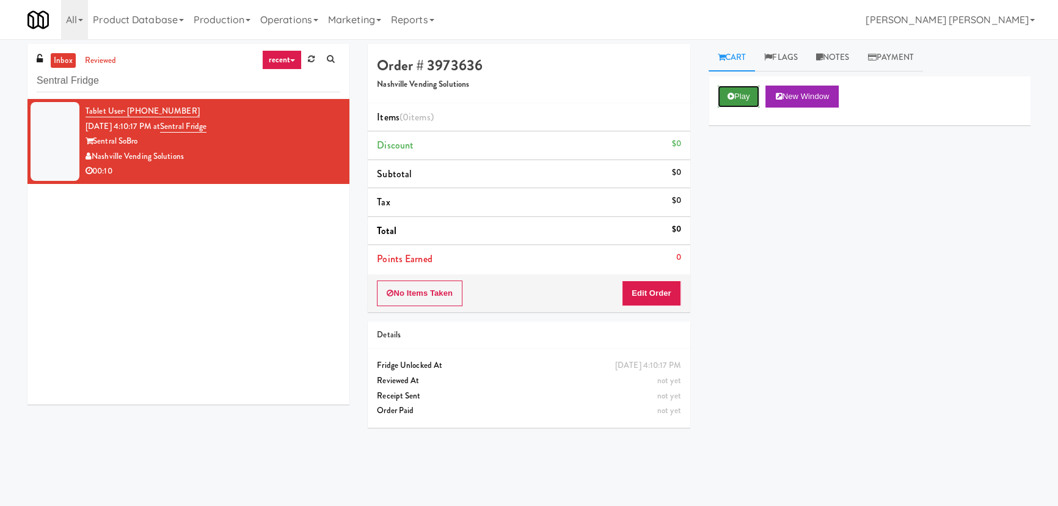
click at [743, 102] on button "Play" at bounding box center [739, 96] width 42 height 22
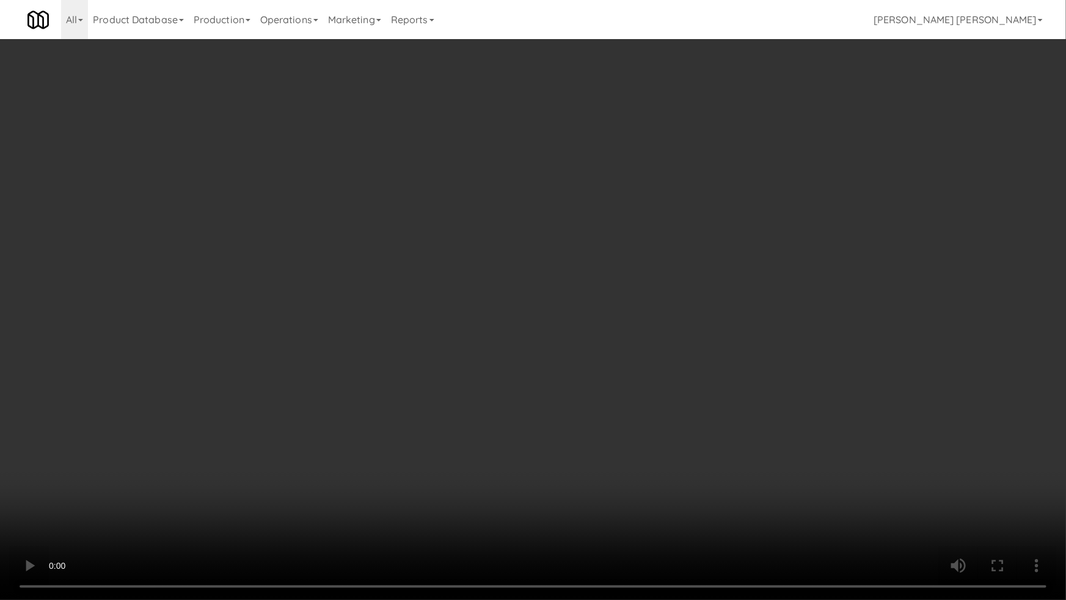
click at [582, 505] on video at bounding box center [533, 300] width 1066 height 600
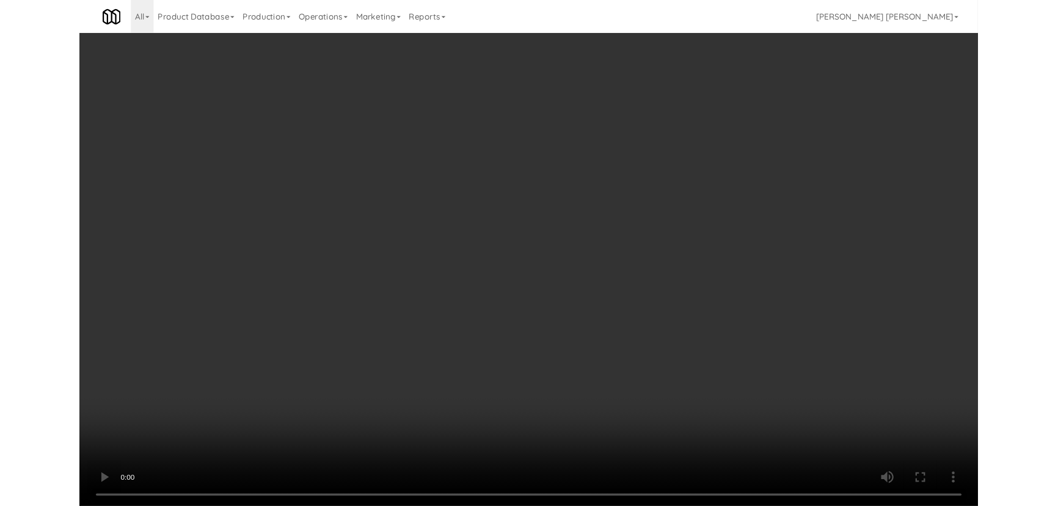
scroll to position [25, 0]
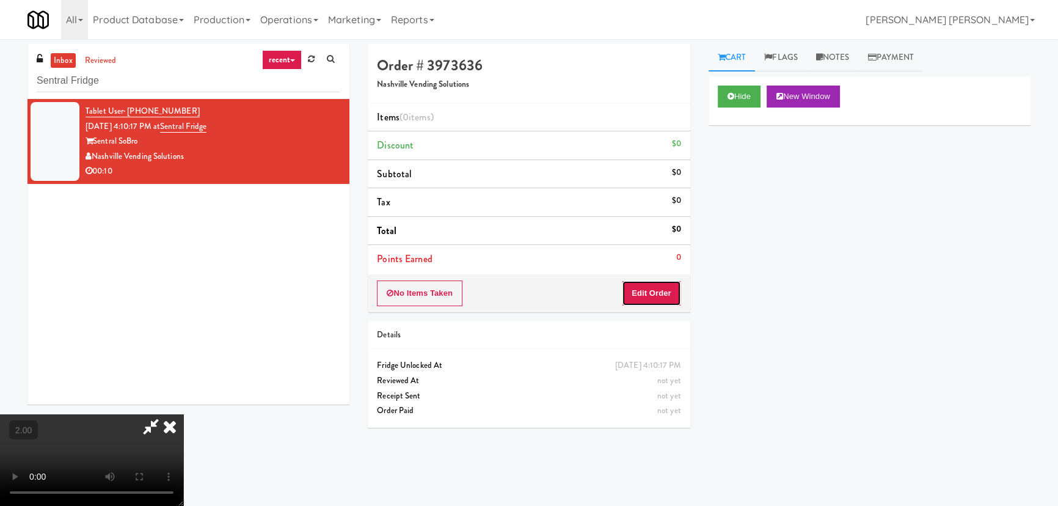
click at [664, 296] on button "Edit Order" at bounding box center [651, 293] width 59 height 26
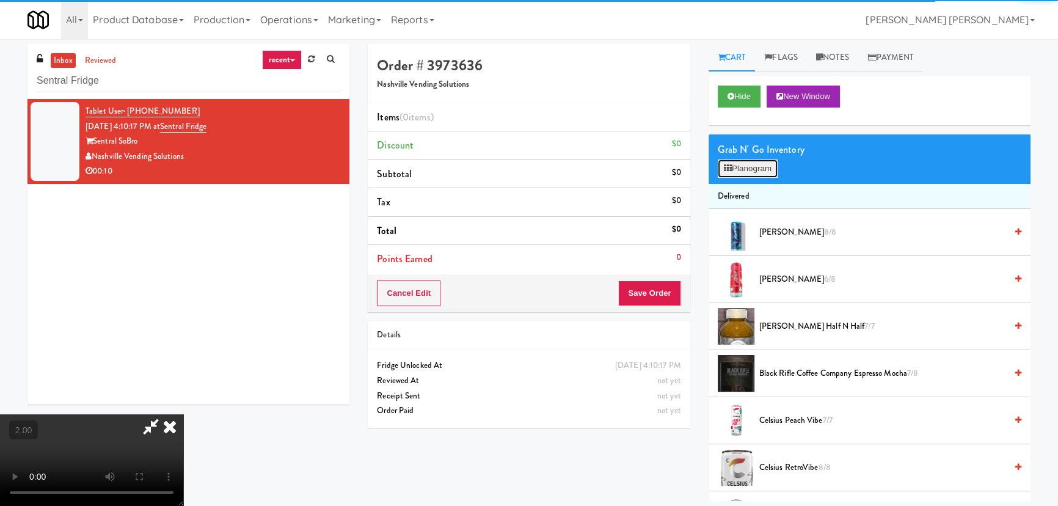
click at [759, 167] on button "Planogram" at bounding box center [748, 168] width 60 height 18
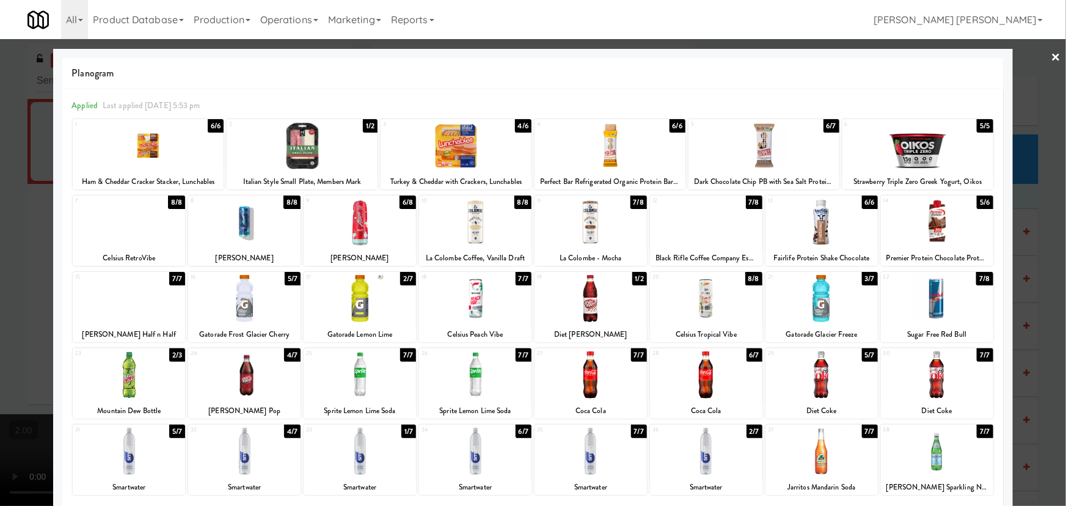
click at [131, 313] on div at bounding box center [129, 298] width 112 height 47
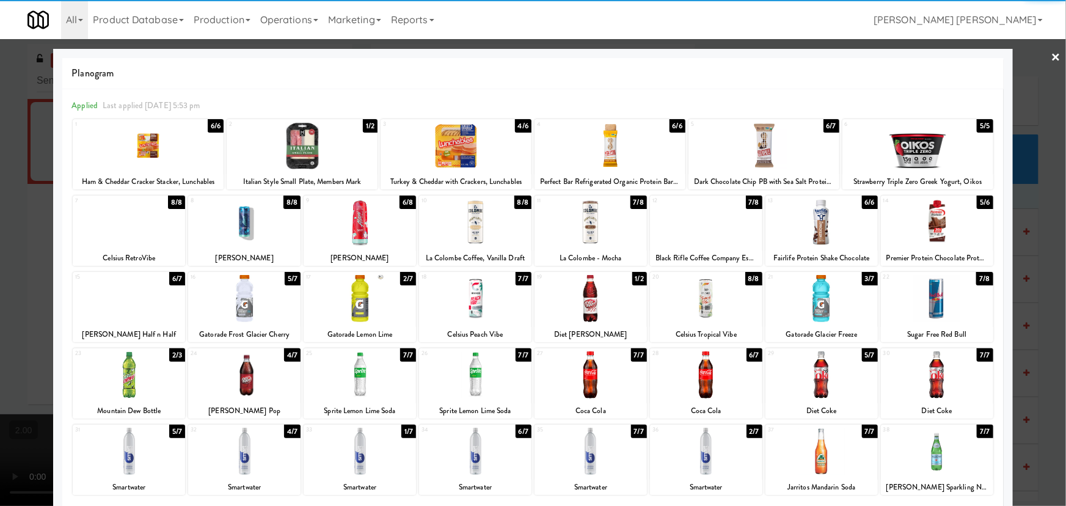
click at [354, 224] on div at bounding box center [359, 221] width 112 height 47
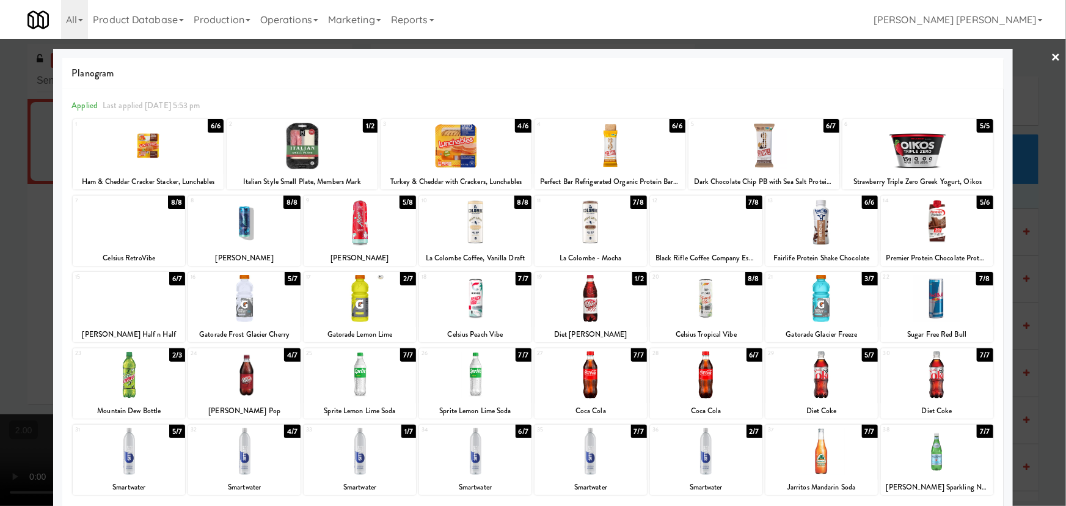
drag, startPoint x: 1051, startPoint y: 54, endPoint x: 603, endPoint y: 117, distance: 452.5
click at [1051, 55] on link "×" at bounding box center [1056, 58] width 10 height 38
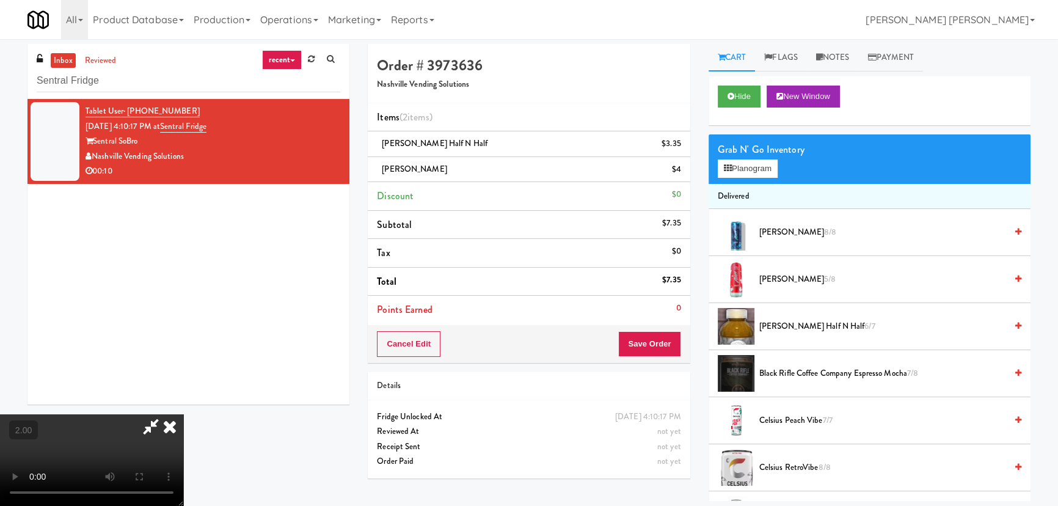
click at [183, 414] on icon at bounding box center [169, 426] width 27 height 24
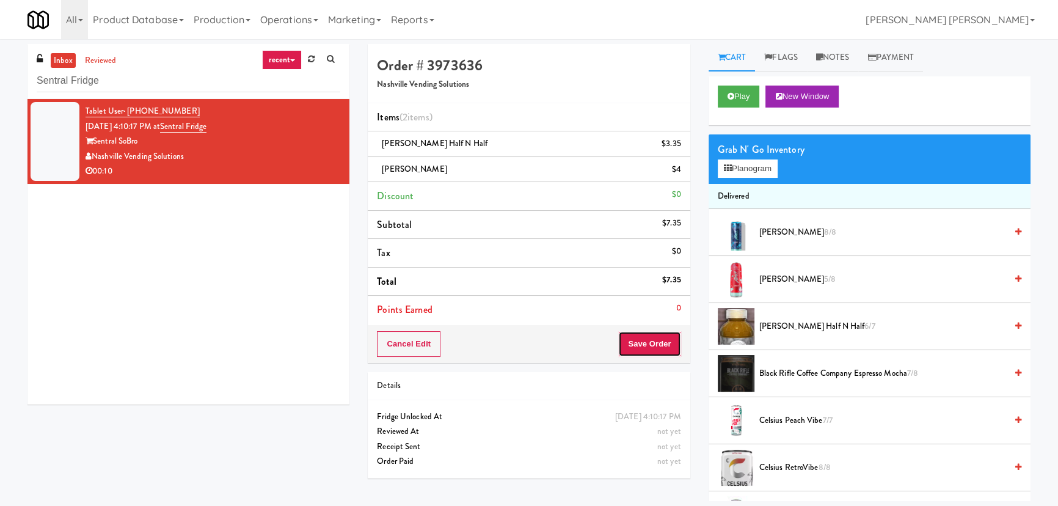
click at [659, 339] on button "Save Order" at bounding box center [649, 344] width 62 height 26
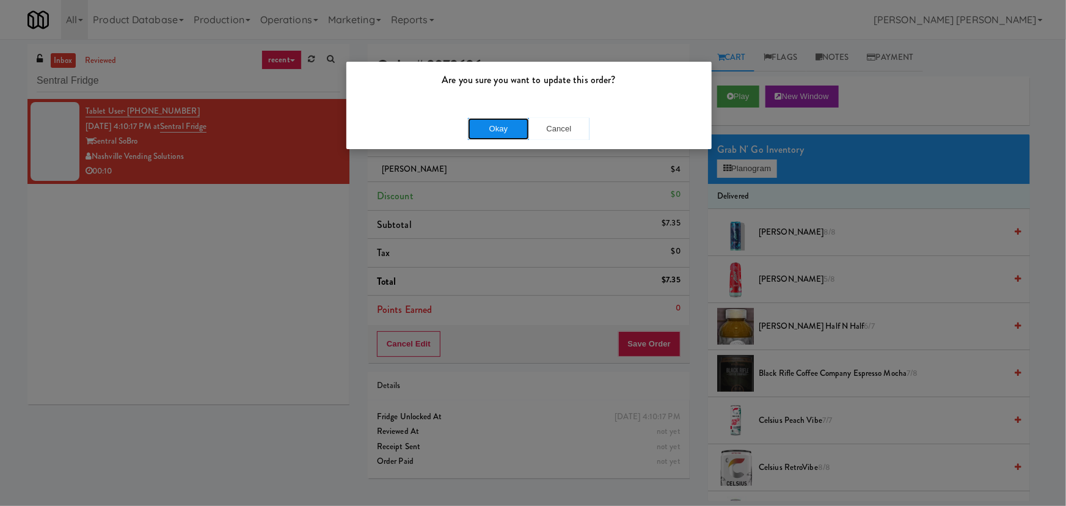
click at [504, 122] on button "Okay" at bounding box center [498, 129] width 61 height 22
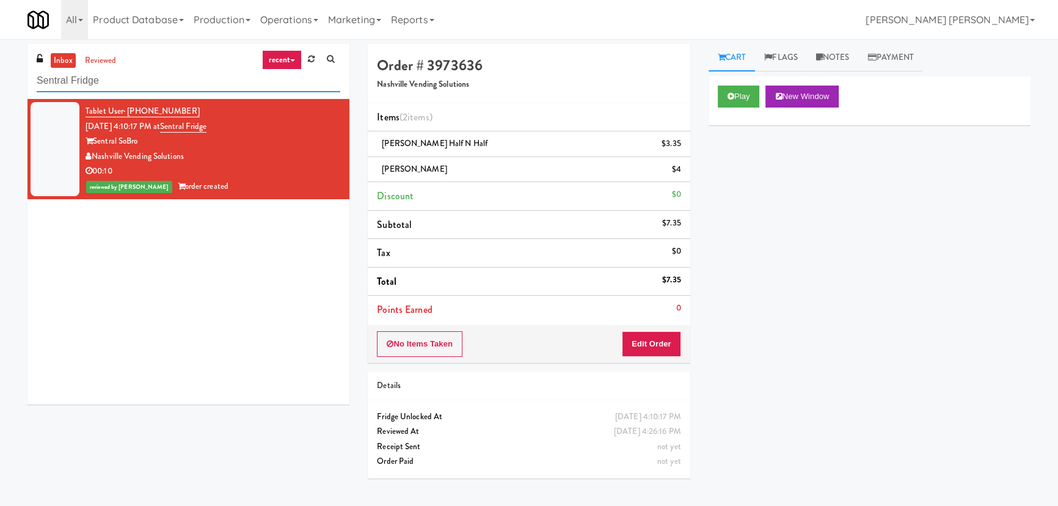
drag, startPoint x: -84, startPoint y: 82, endPoint x: -151, endPoint y: 81, distance: 67.8
click at [0, 81] on html "Are you sure you want to update this order? Okay Cancel Okay Are you sure you w…" at bounding box center [529, 253] width 1058 height 506
paste input "481 on Mathilda - Cooler"
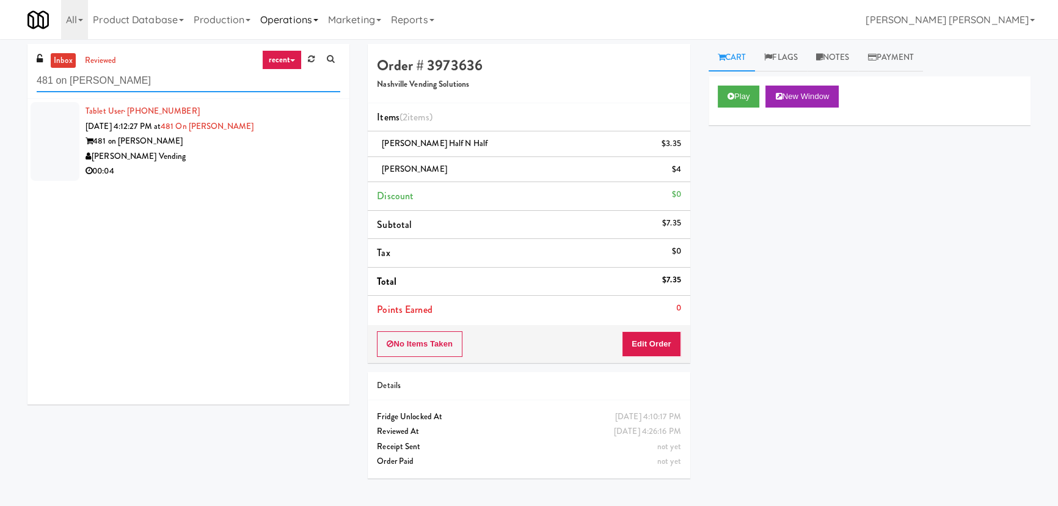
type input "481 on Mathilda - Cooler"
click at [222, 153] on div "[PERSON_NAME] Vending" at bounding box center [212, 156] width 255 height 15
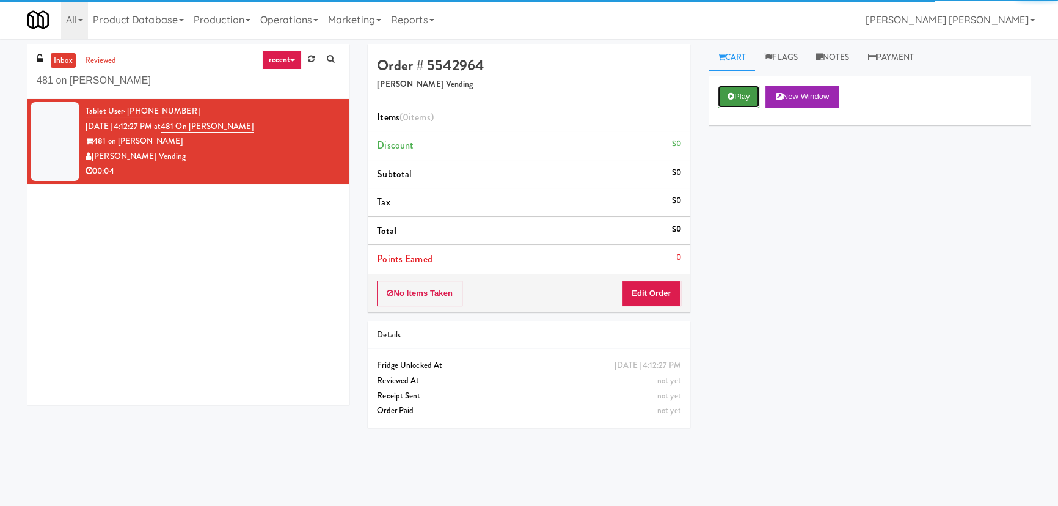
click at [727, 96] on icon at bounding box center [730, 96] width 7 height 8
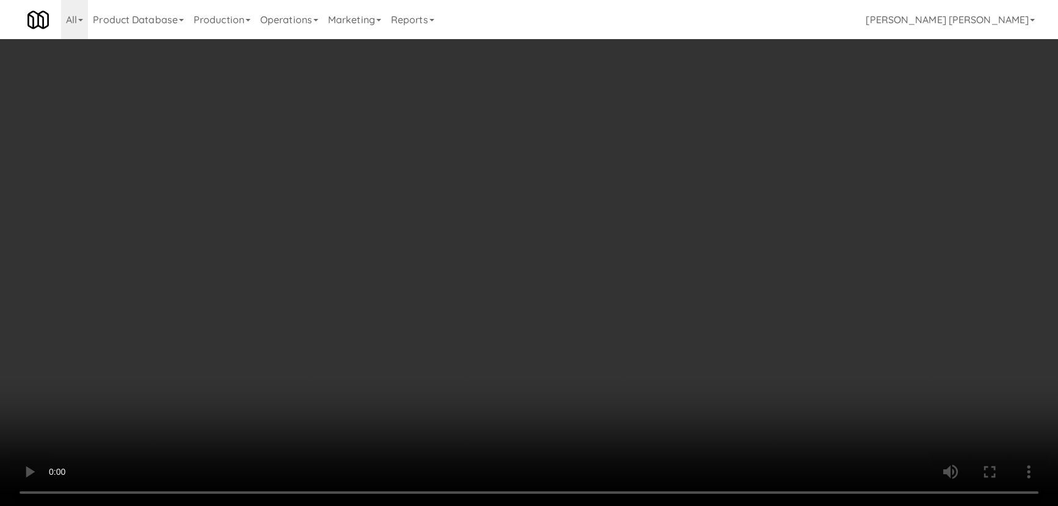
click at [598, 505] on video at bounding box center [529, 253] width 1058 height 506
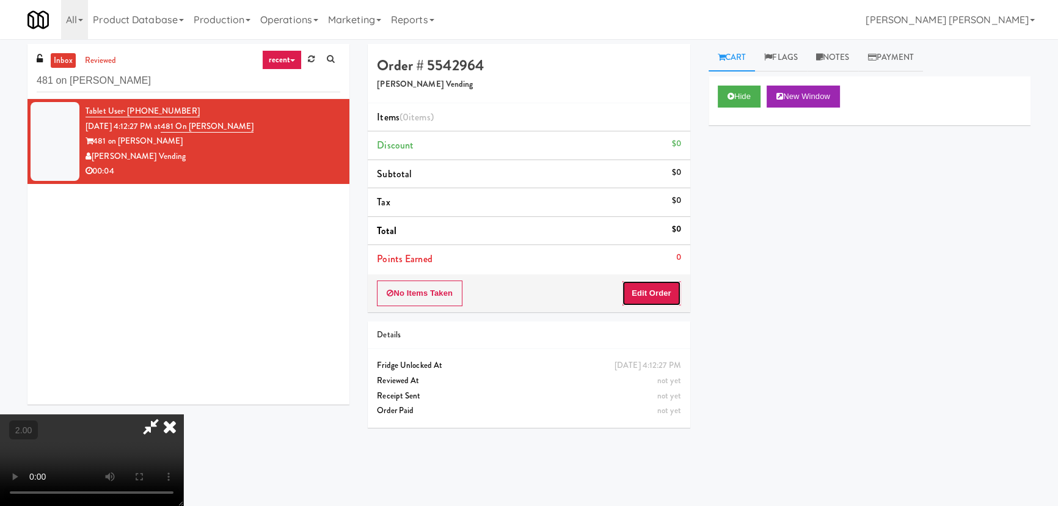
click at [659, 288] on button "Edit Order" at bounding box center [651, 293] width 59 height 26
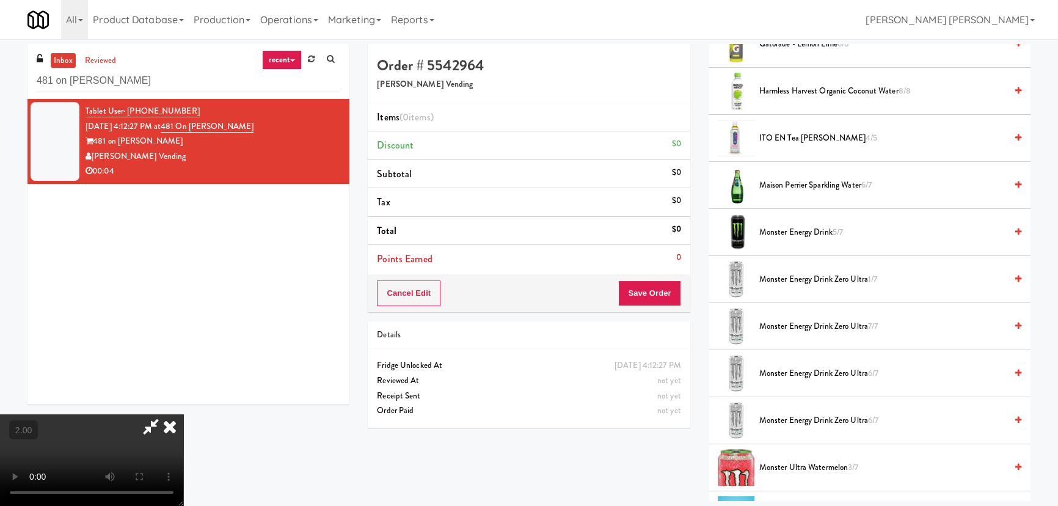
scroll to position [1221, 0]
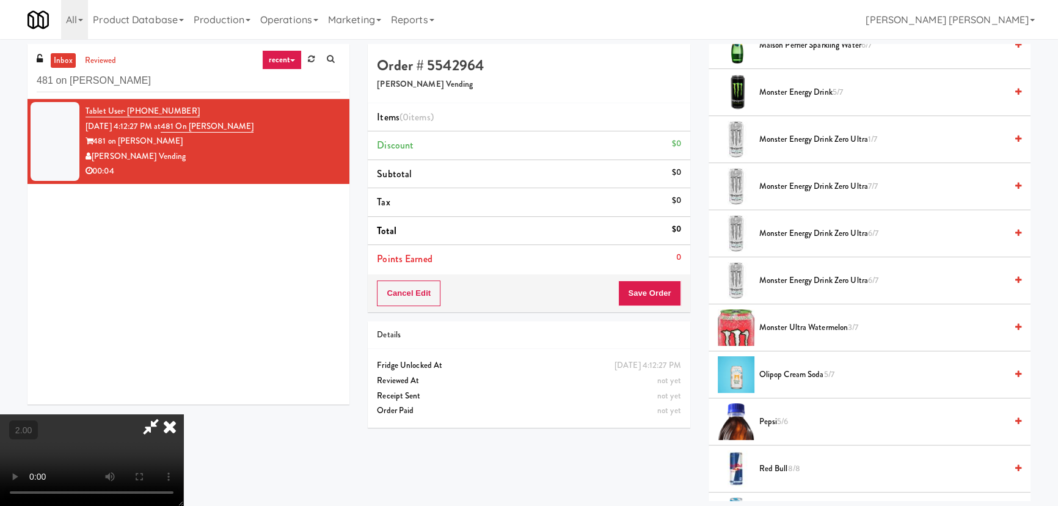
click at [772, 278] on span "Monster Energy Drink Zero Ultra 6/7" at bounding box center [882, 280] width 247 height 15
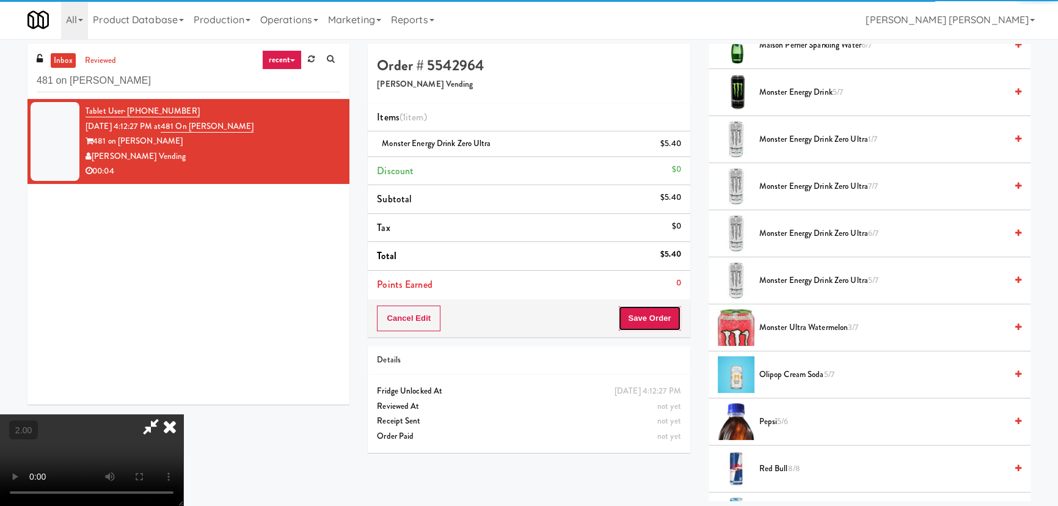
drag, startPoint x: 664, startPoint y: 325, endPoint x: 655, endPoint y: 329, distance: 9.9
click at [664, 325] on button "Save Order" at bounding box center [649, 318] width 62 height 26
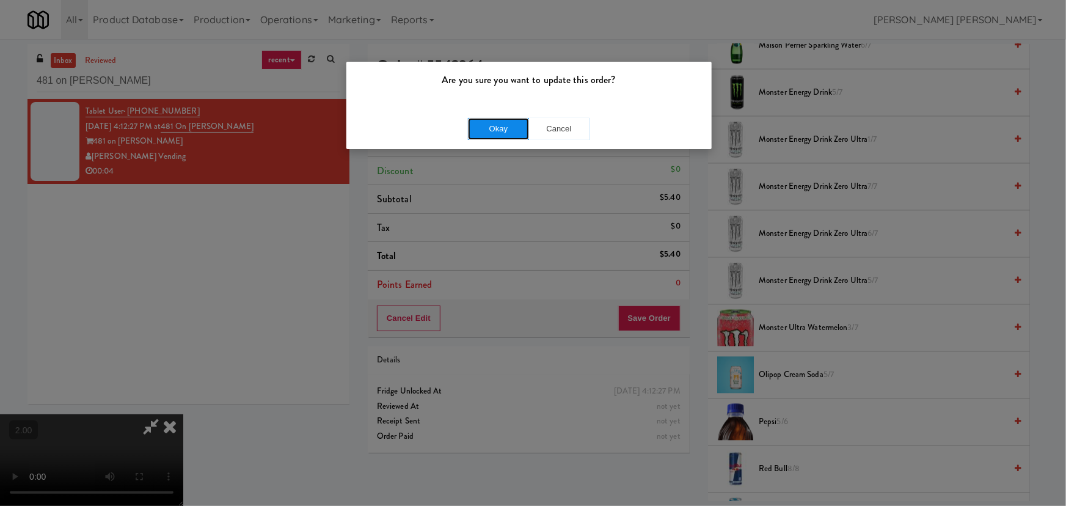
click at [494, 139] on button "Okay" at bounding box center [498, 129] width 61 height 22
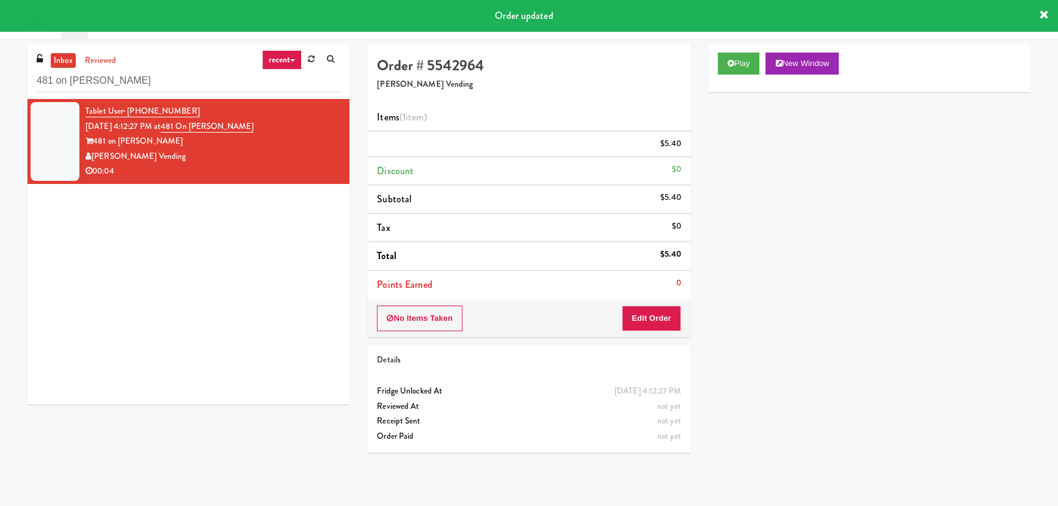
scroll to position [0, 0]
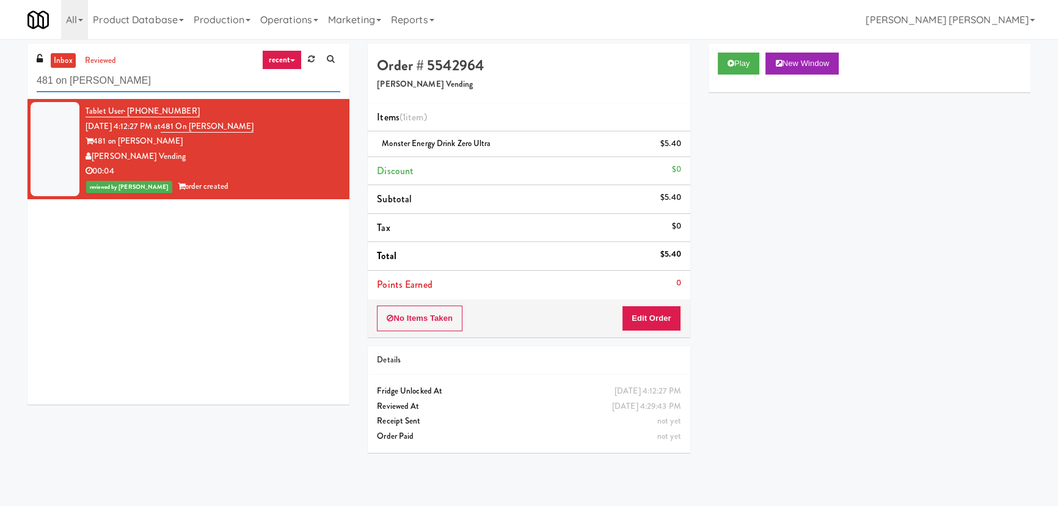
drag, startPoint x: 152, startPoint y: 74, endPoint x: 1, endPoint y: 85, distance: 151.8
click at [1, 85] on div "inbox reviewed recent all unclear take inventory issue suspicious failed recent…" at bounding box center [529, 272] width 1058 height 457
paste input "Spring & Thayer - Combo Cooler A"
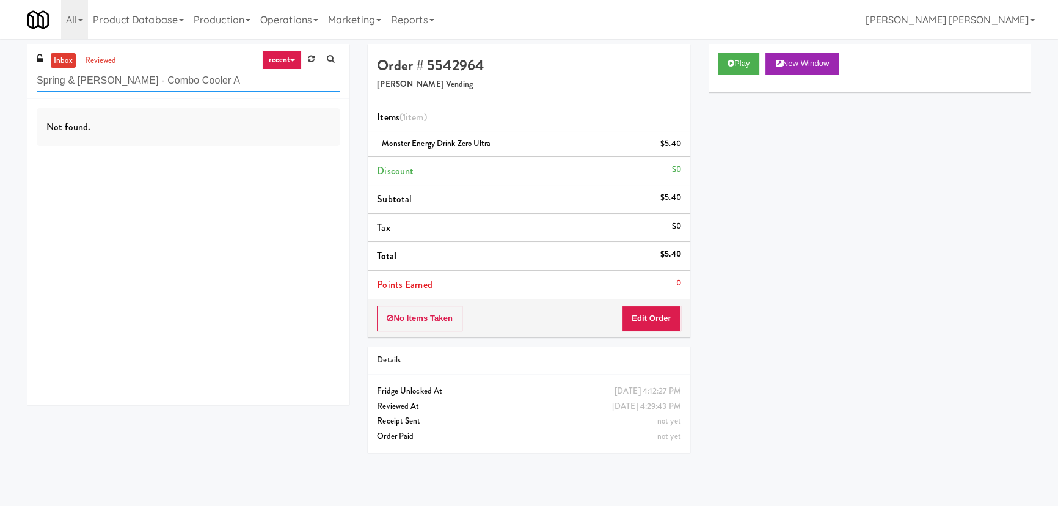
drag, startPoint x: 116, startPoint y: 81, endPoint x: 283, endPoint y: 83, distance: 166.7
click at [283, 83] on input "Spring & Thayer - Combo Cooler A" at bounding box center [188, 81] width 303 height 23
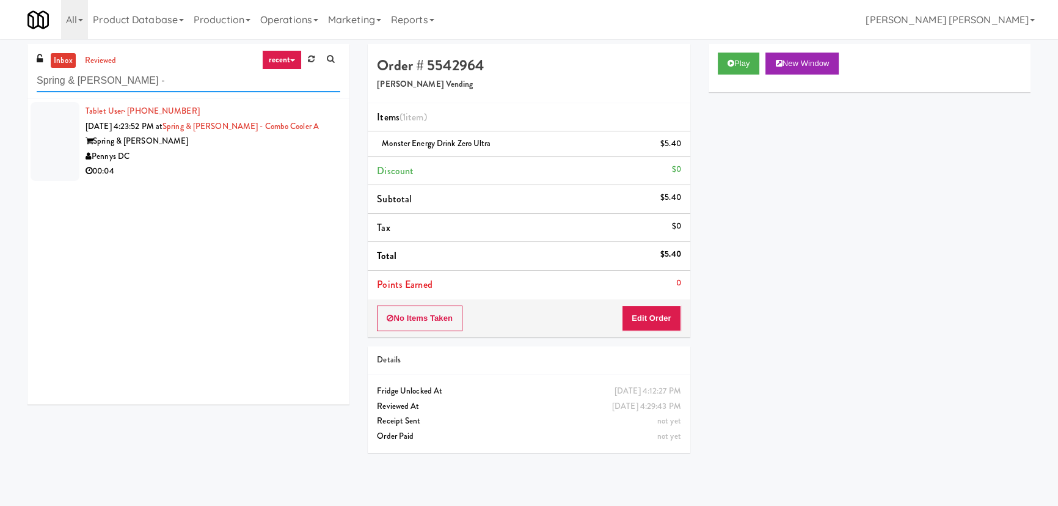
type input "Spring & Thayer -"
click at [241, 167] on div "00:04" at bounding box center [212, 171] width 255 height 15
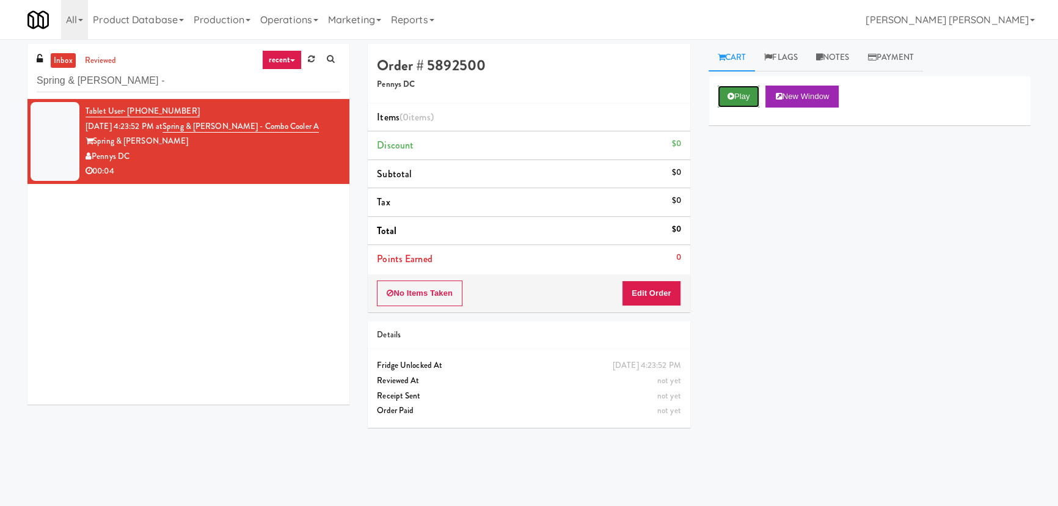
click at [748, 98] on button "Play" at bounding box center [739, 96] width 42 height 22
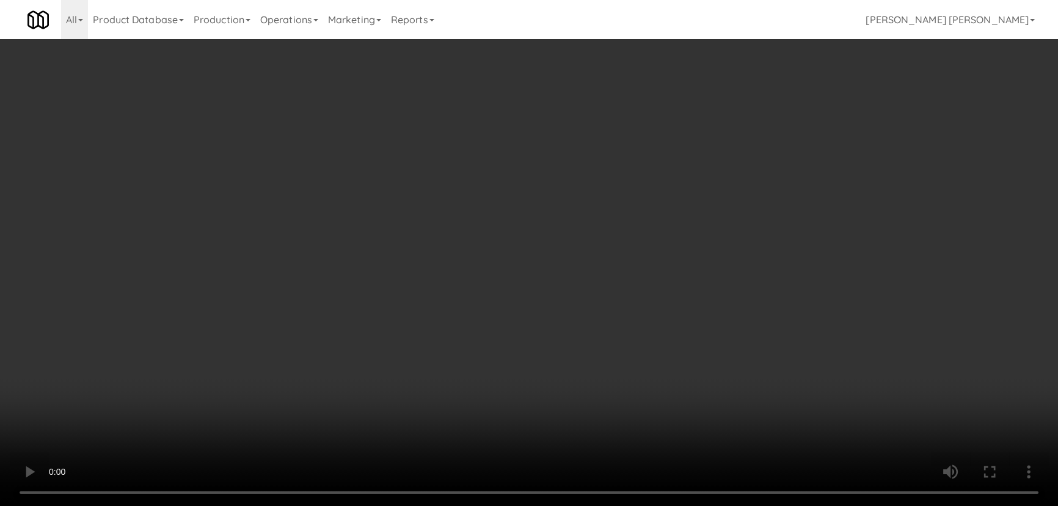
click at [605, 505] on video at bounding box center [529, 253] width 1058 height 506
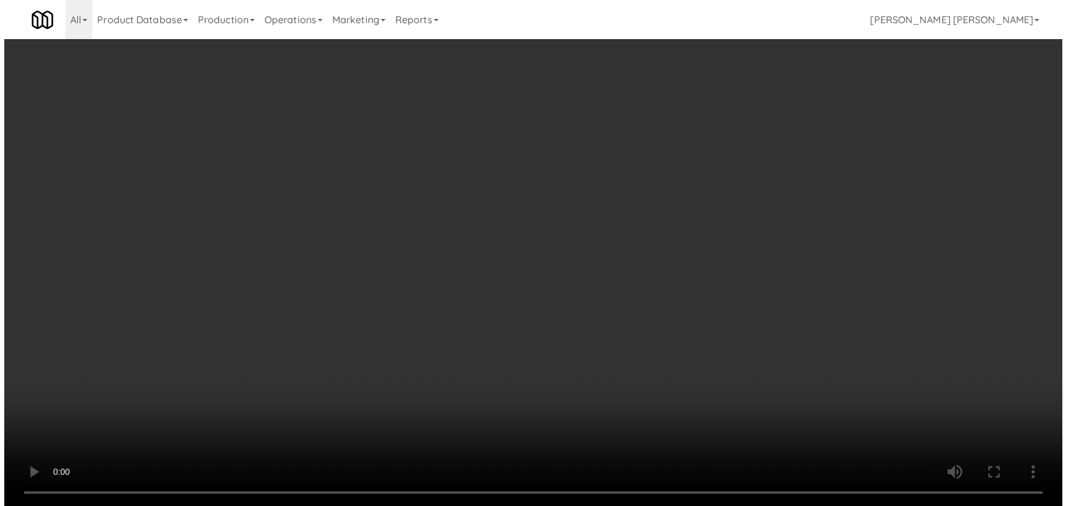
scroll to position [25, 0]
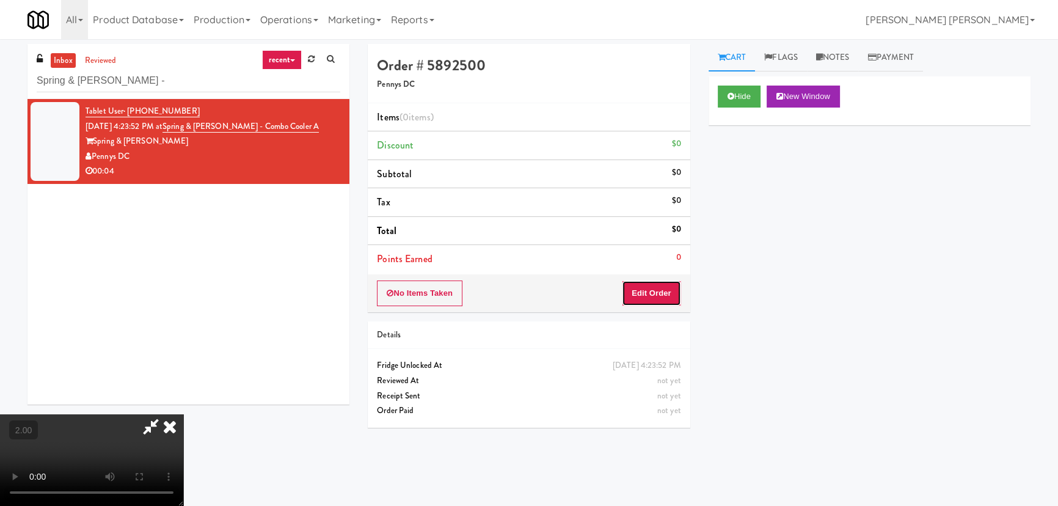
click at [653, 290] on button "Edit Order" at bounding box center [651, 293] width 59 height 26
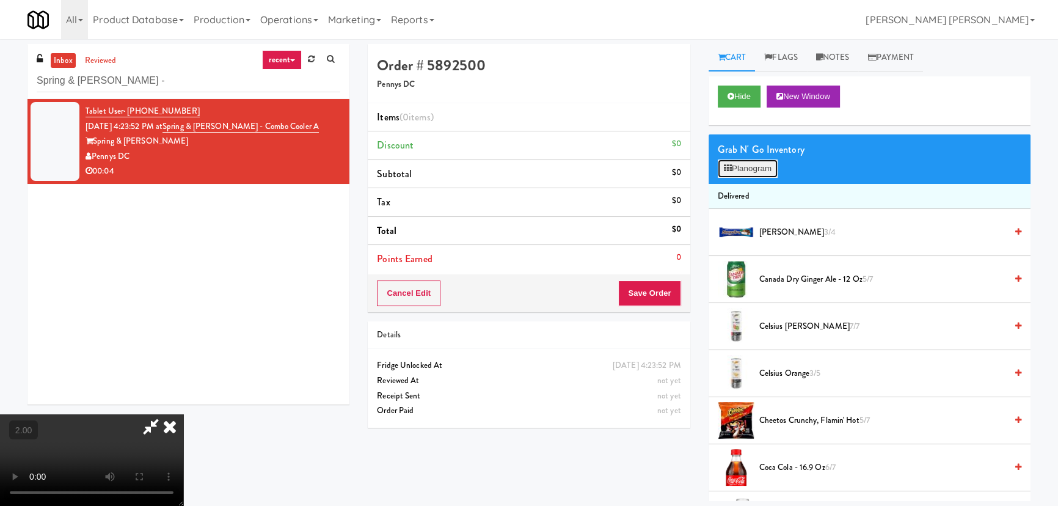
click at [745, 167] on button "Planogram" at bounding box center [748, 168] width 60 height 18
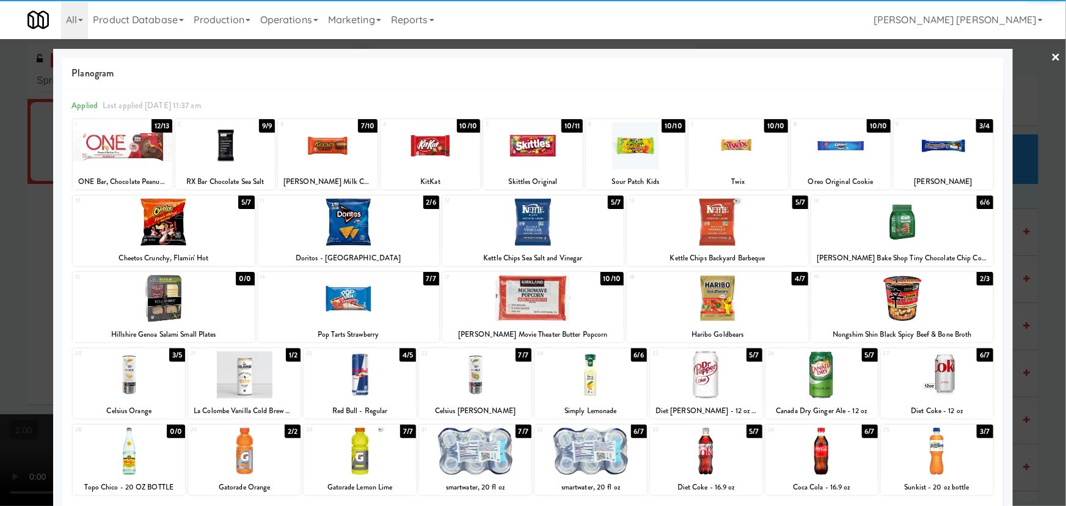
scroll to position [55, 0]
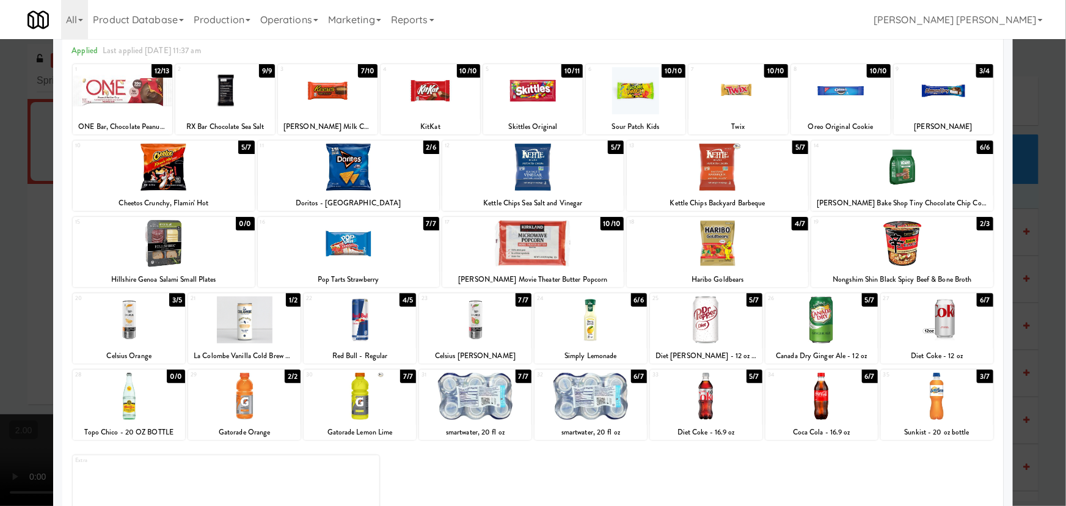
click at [468, 387] on div at bounding box center [475, 395] width 112 height 47
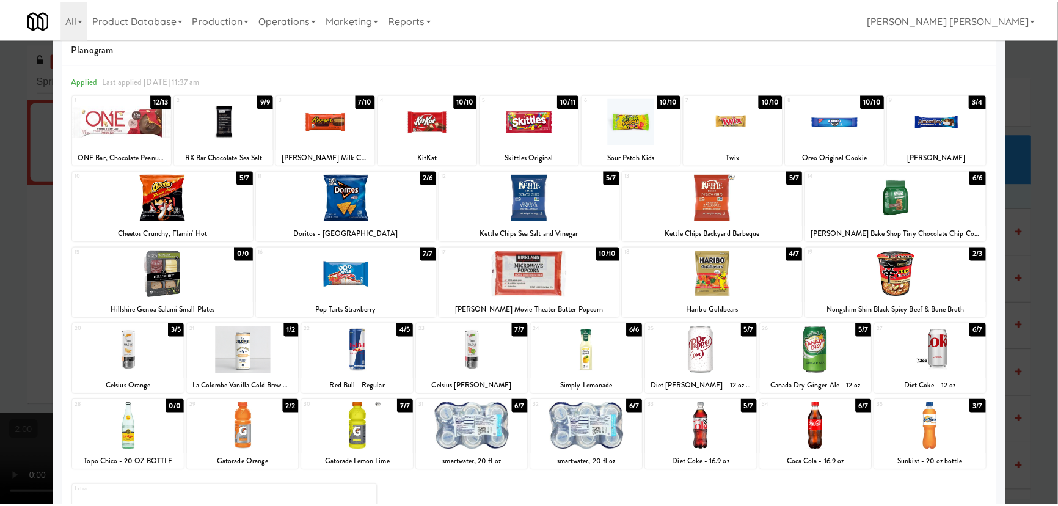
scroll to position [0, 0]
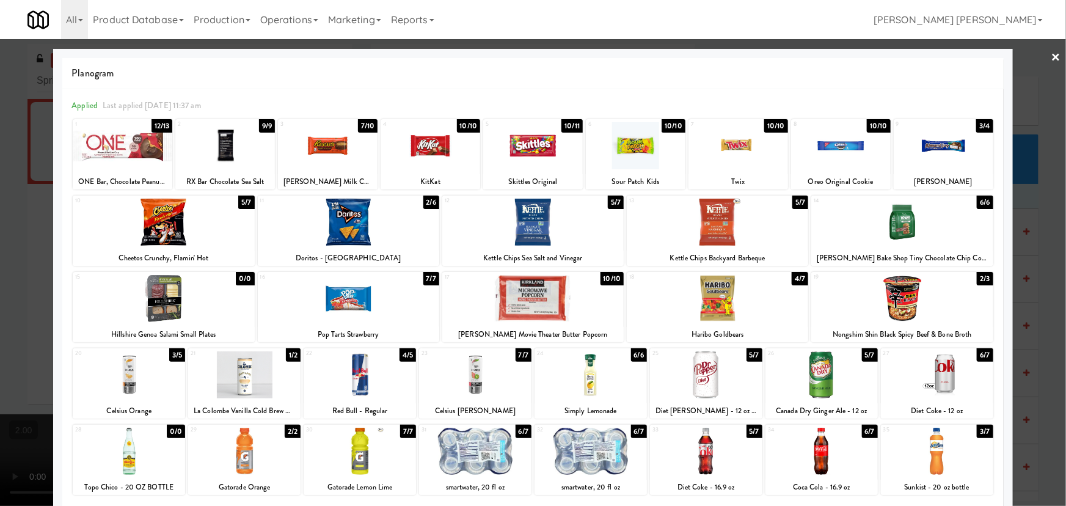
click at [1051, 58] on link "×" at bounding box center [1056, 58] width 10 height 38
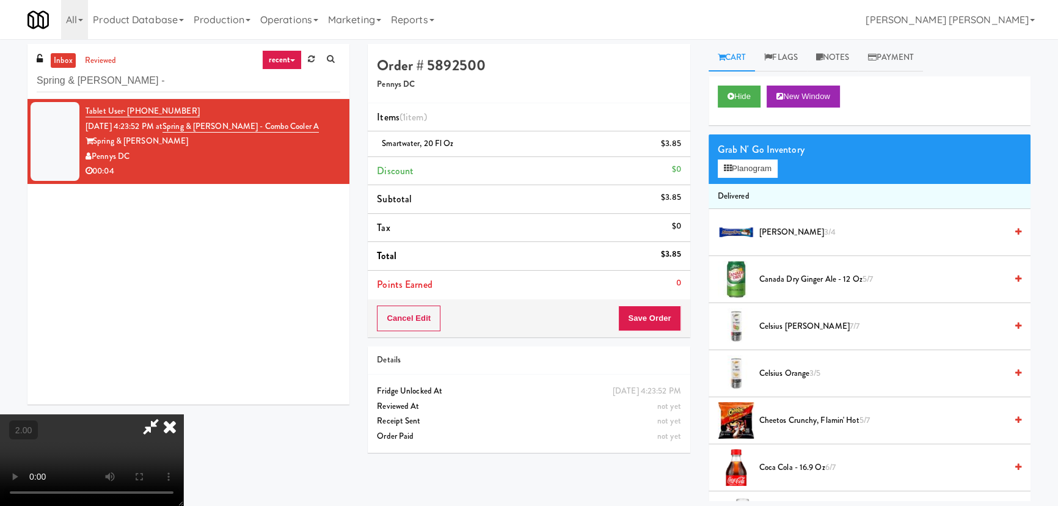
click at [183, 414] on icon at bounding box center [169, 426] width 27 height 24
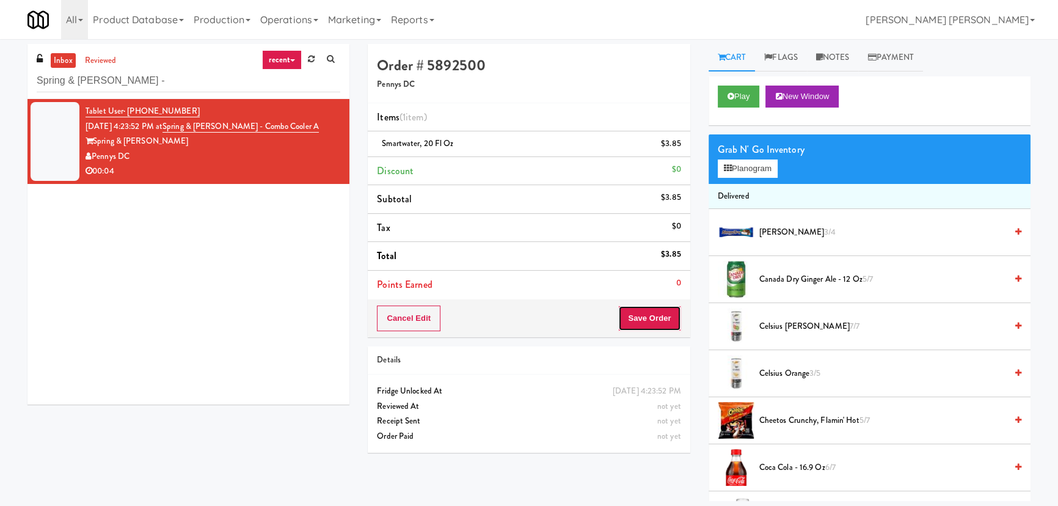
click at [645, 324] on button "Save Order" at bounding box center [649, 318] width 62 height 26
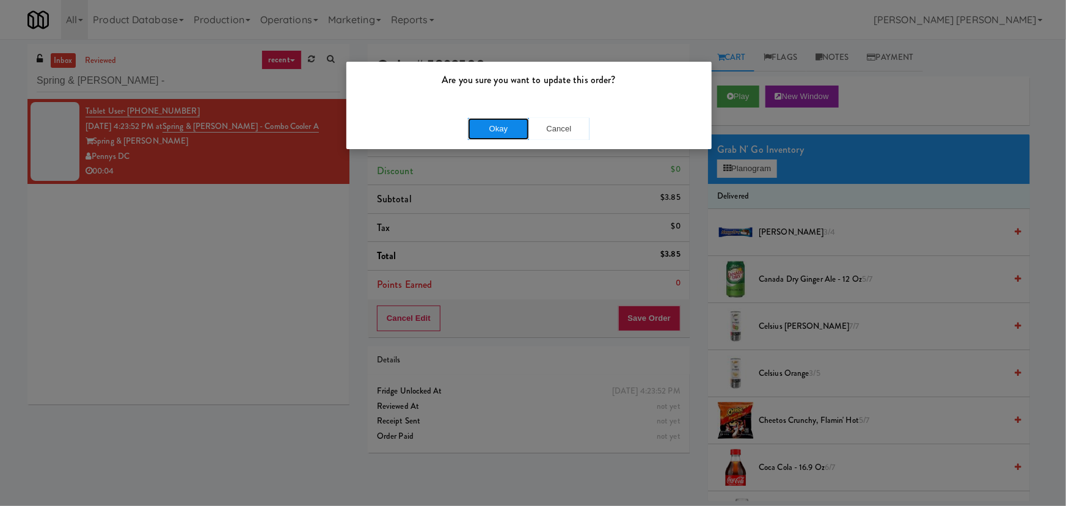
click at [508, 129] on button "Okay" at bounding box center [498, 129] width 61 height 22
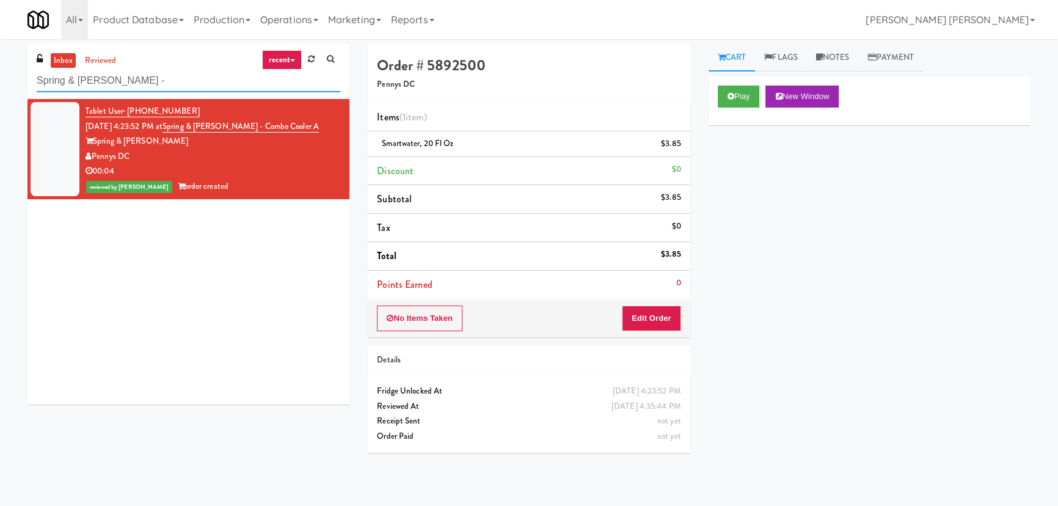
drag, startPoint x: 130, startPoint y: 84, endPoint x: -35, endPoint y: 82, distance: 165.5
click at [0, 82] on html "Are you sure you want to update this order? Okay Cancel Okay Are you sure you w…" at bounding box center [529, 253] width 1058 height 506
paste input "JVT drink (energy)"
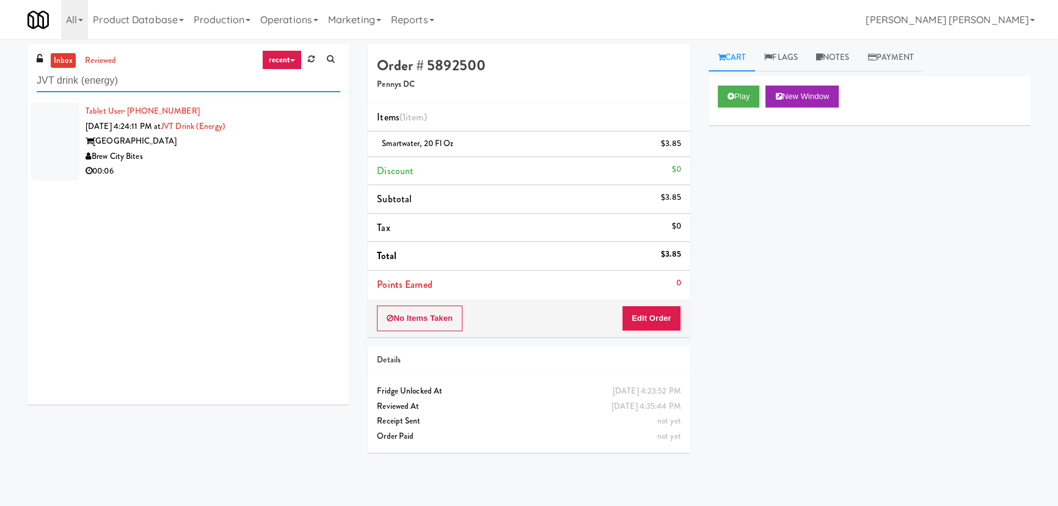
type input "JVT drink (energy)"
click at [244, 150] on div "Brew City Bites" at bounding box center [212, 156] width 255 height 15
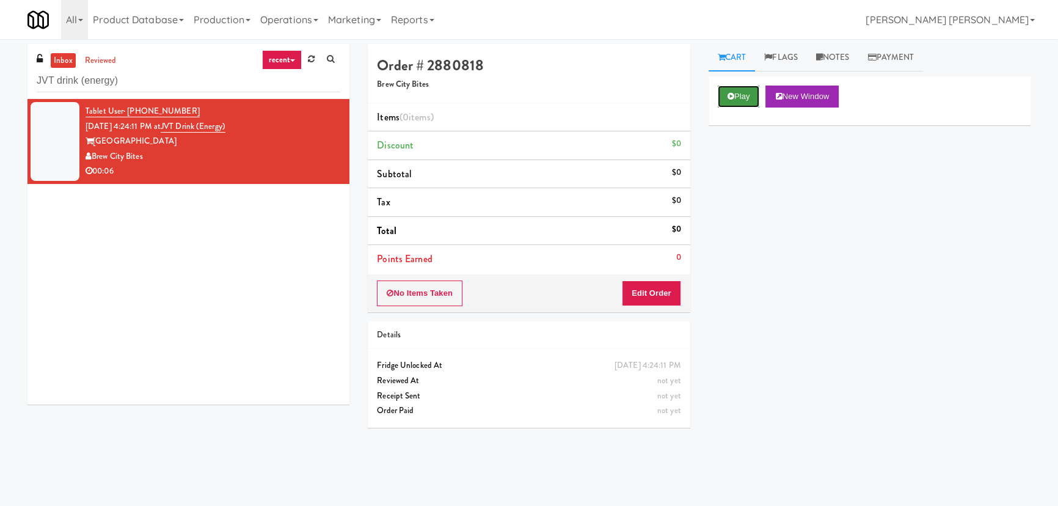
click at [756, 101] on button "Play" at bounding box center [739, 96] width 42 height 22
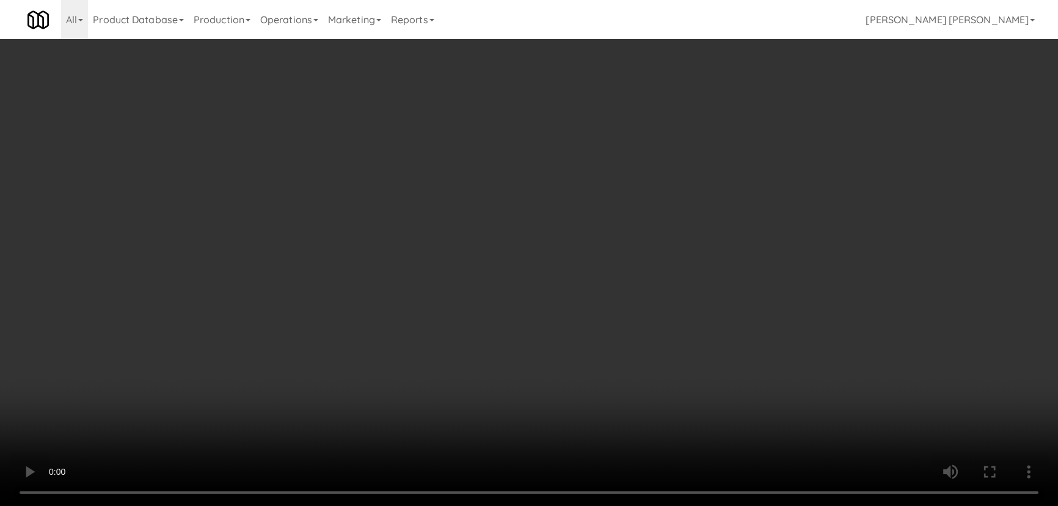
click at [590, 505] on video at bounding box center [529, 253] width 1058 height 506
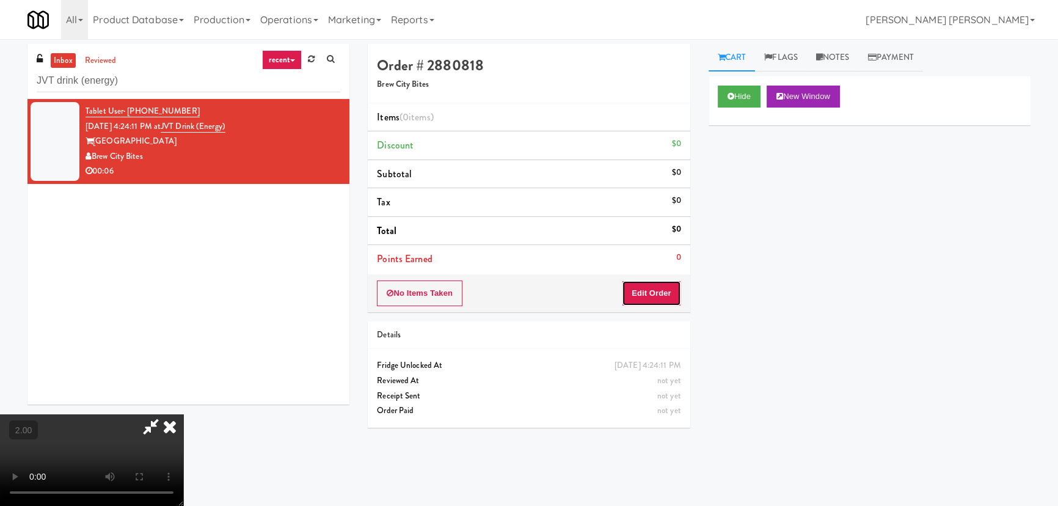
click at [663, 295] on button "Edit Order" at bounding box center [651, 293] width 59 height 26
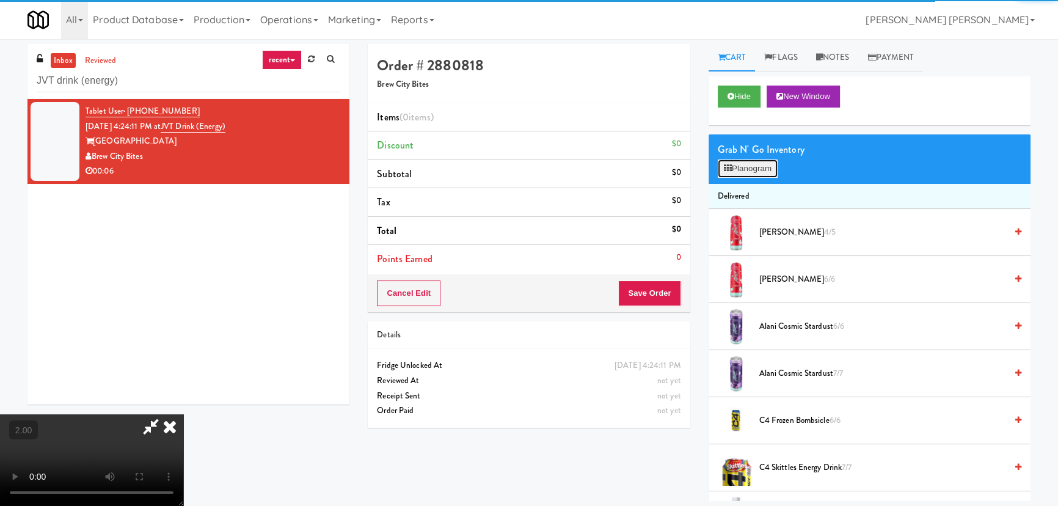
click at [766, 167] on button "Planogram" at bounding box center [748, 168] width 60 height 18
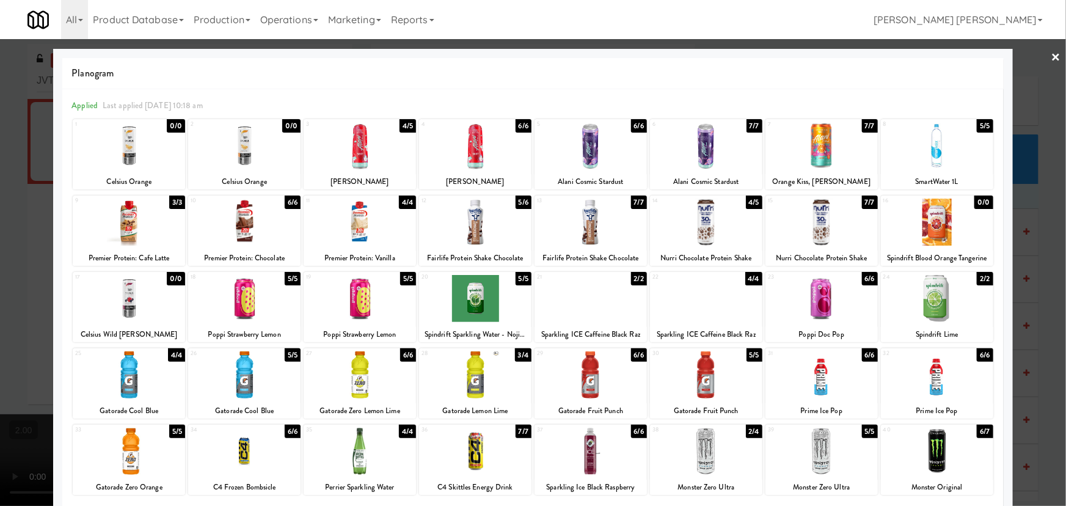
click at [812, 154] on div at bounding box center [821, 145] width 112 height 47
click at [1051, 55] on link "×" at bounding box center [1056, 58] width 10 height 38
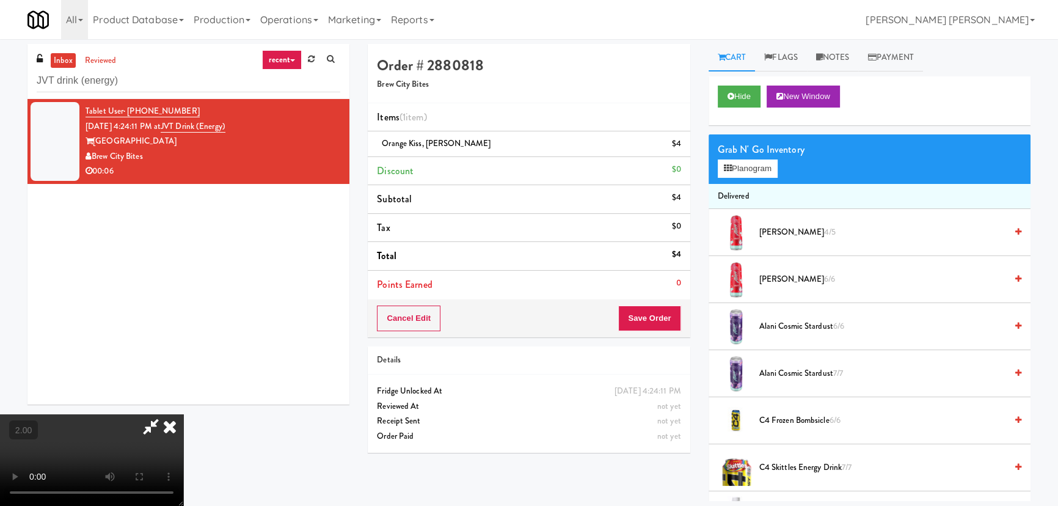
click at [183, 414] on icon at bounding box center [169, 426] width 27 height 24
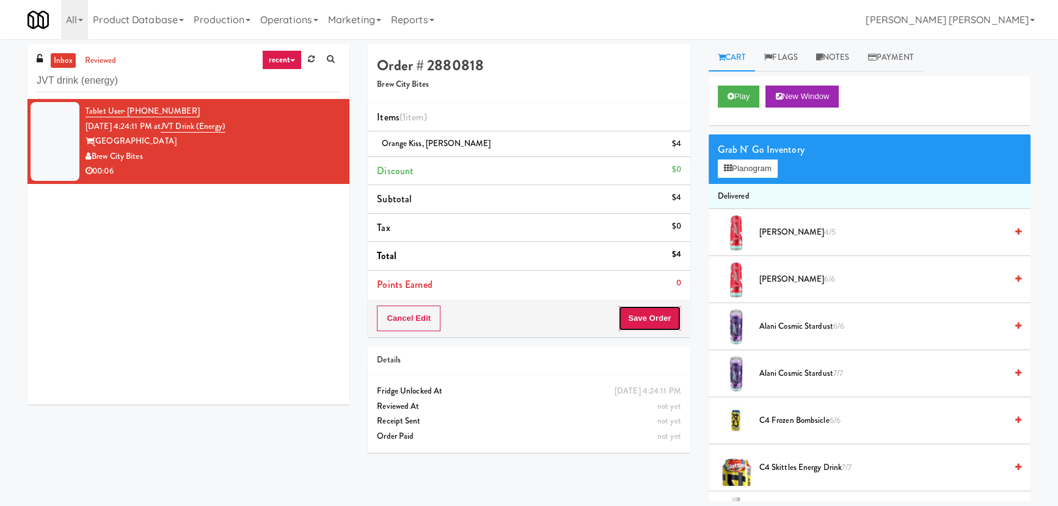
click at [662, 318] on button "Save Order" at bounding box center [649, 318] width 62 height 26
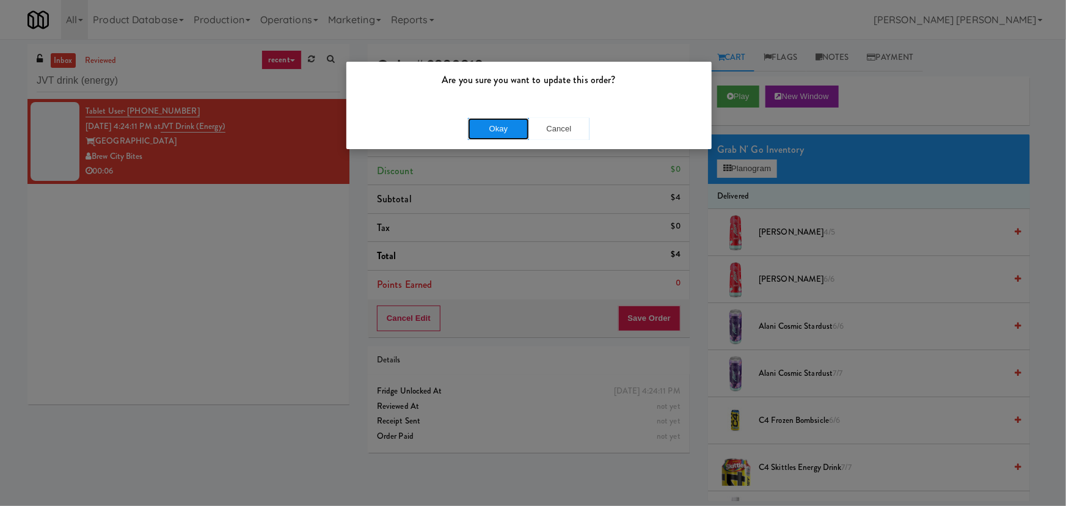
click at [490, 127] on button "Okay" at bounding box center [498, 129] width 61 height 22
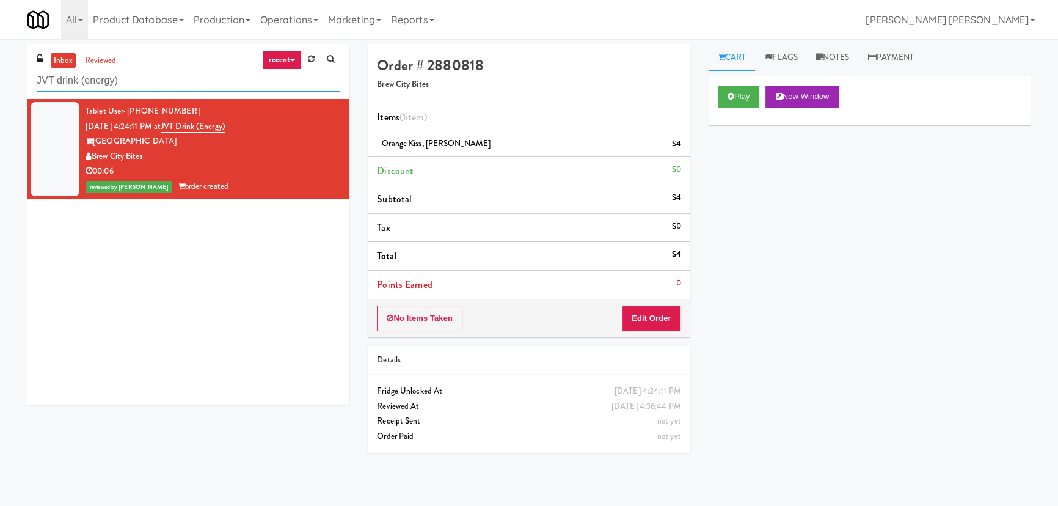
drag, startPoint x: 136, startPoint y: 71, endPoint x: 13, endPoint y: 70, distance: 122.7
click at [13, 70] on div "inbox reviewed recent all unclear take inventory issue suspicious failed recent…" at bounding box center [529, 272] width 1058 height 457
paste input "Elara - Cooler - Middle"
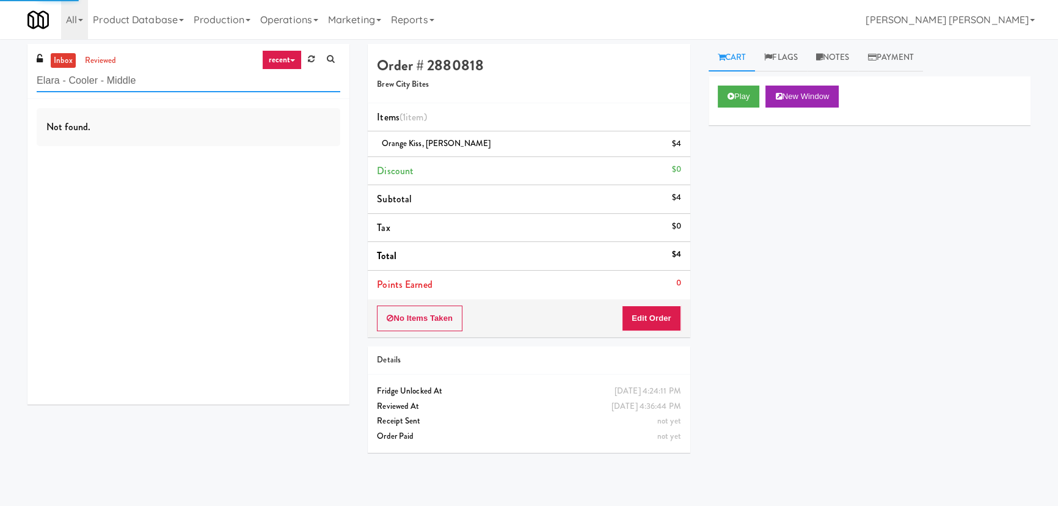
type input "Elara - Cooler - Middle"
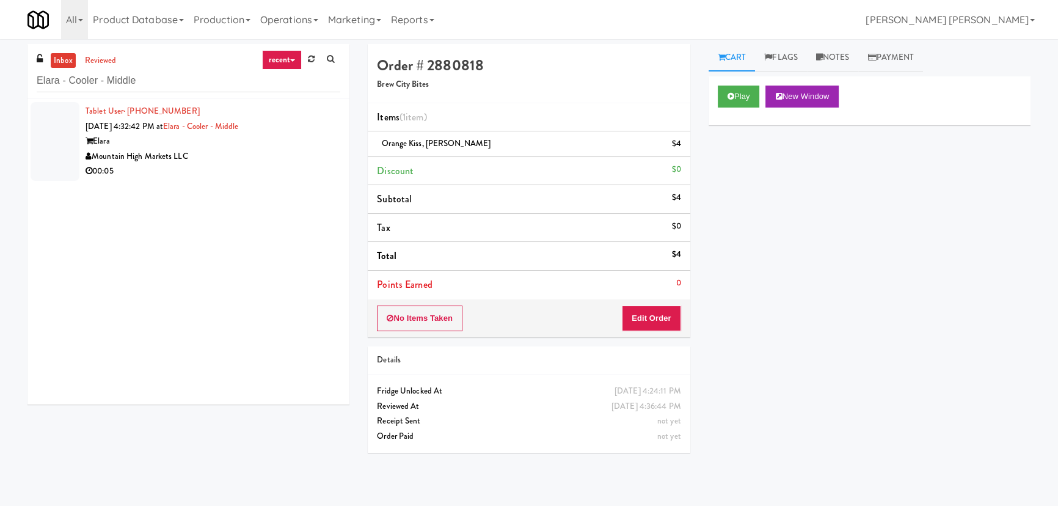
click at [253, 192] on div "Tablet User · (909) 580-0133 Aug 30, 2025 4:32:42 PM at Elara - Cooler - Middle…" at bounding box center [188, 251] width 322 height 305
click at [254, 171] on div "00:05" at bounding box center [212, 171] width 255 height 15
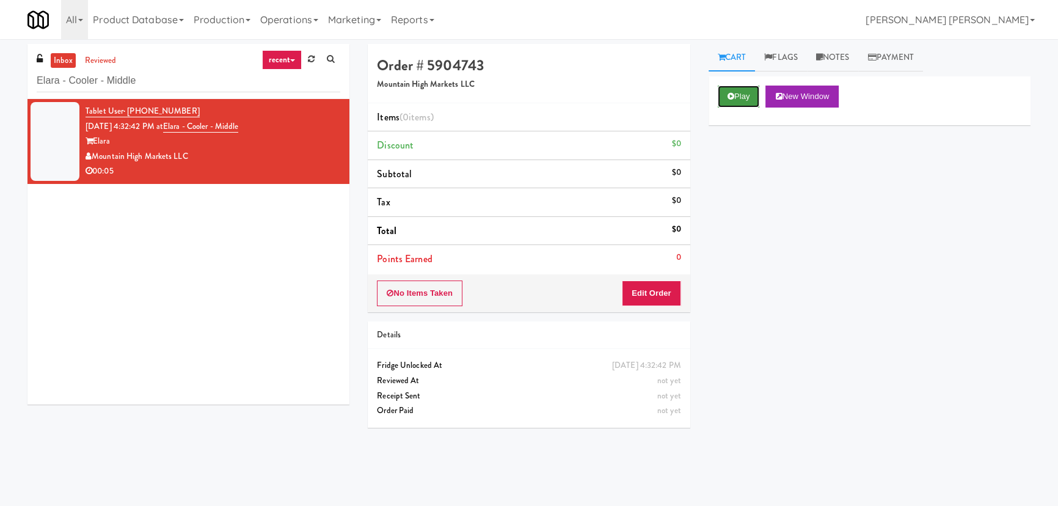
click at [724, 103] on button "Play" at bounding box center [739, 96] width 42 height 22
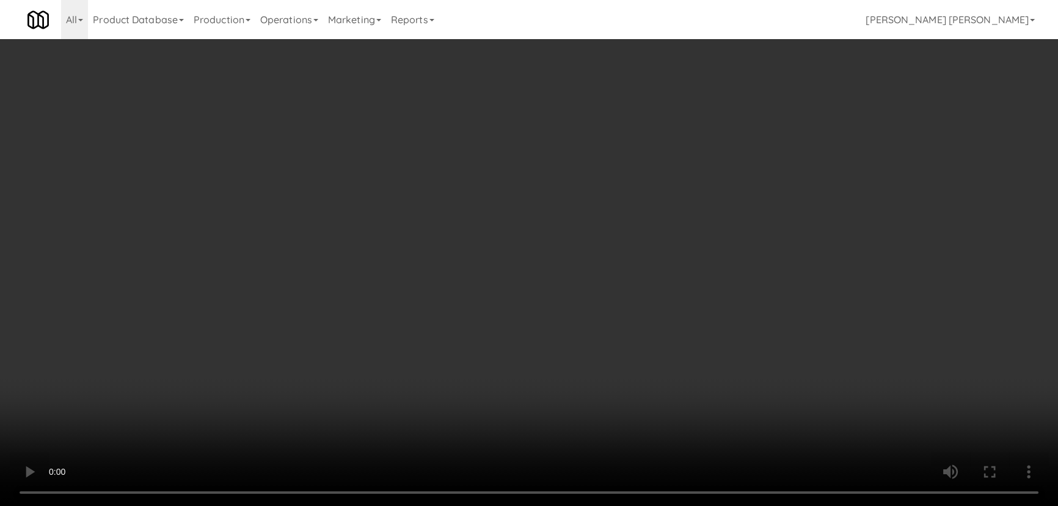
click at [592, 505] on video at bounding box center [529, 253] width 1058 height 506
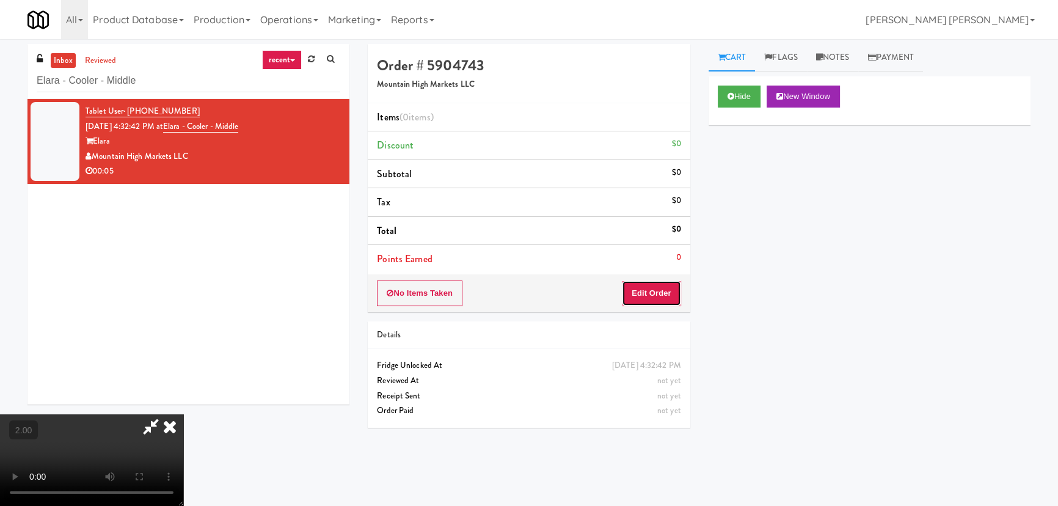
click at [666, 286] on button "Edit Order" at bounding box center [651, 293] width 59 height 26
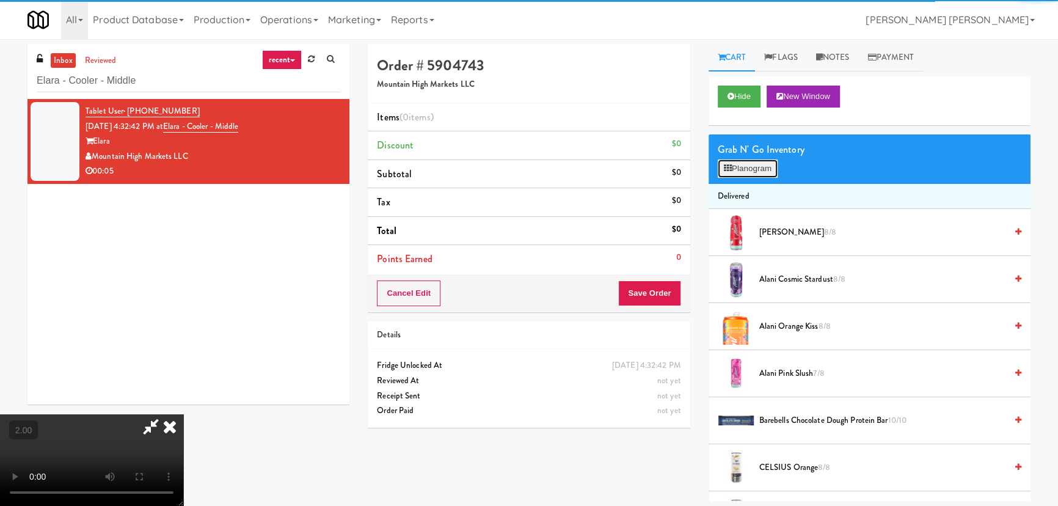
click at [751, 166] on button "Planogram" at bounding box center [748, 168] width 60 height 18
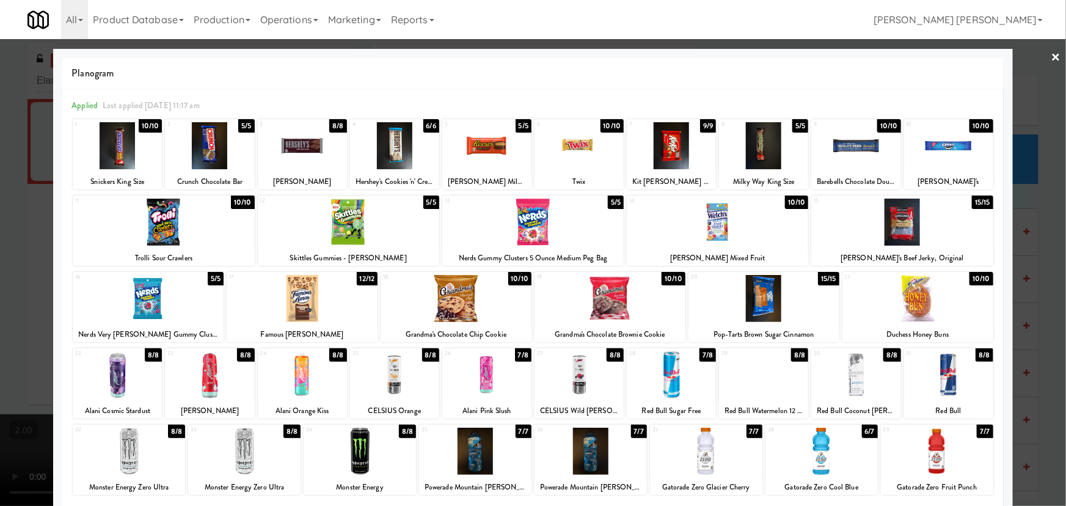
click at [854, 380] on div at bounding box center [855, 374] width 89 height 47
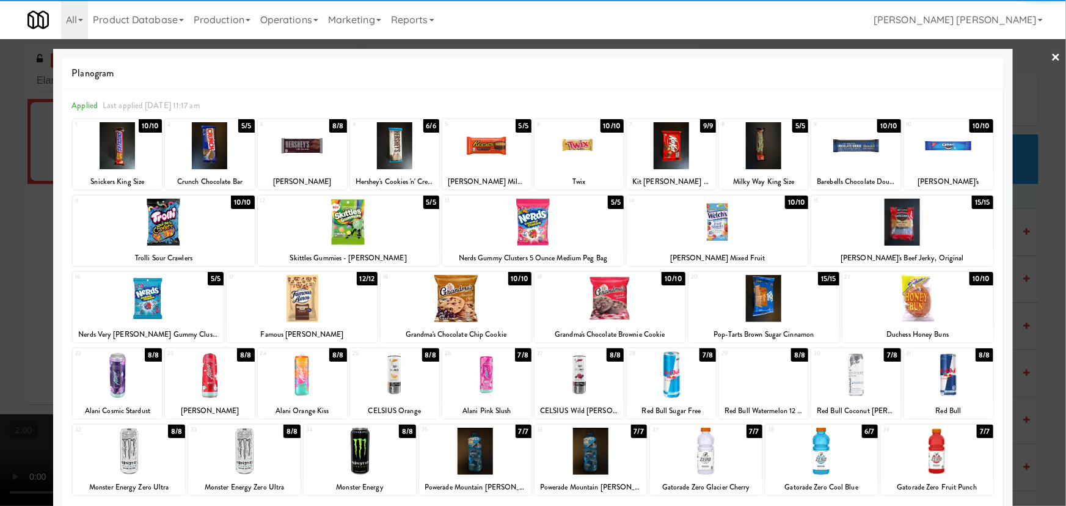
click at [1051, 54] on link "×" at bounding box center [1056, 58] width 10 height 38
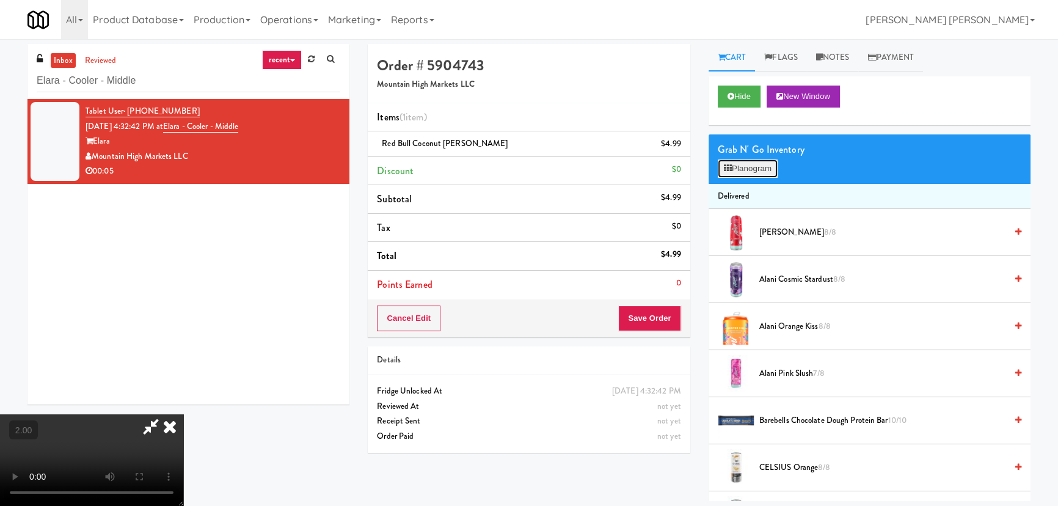
click at [749, 172] on button "Planogram" at bounding box center [748, 168] width 60 height 18
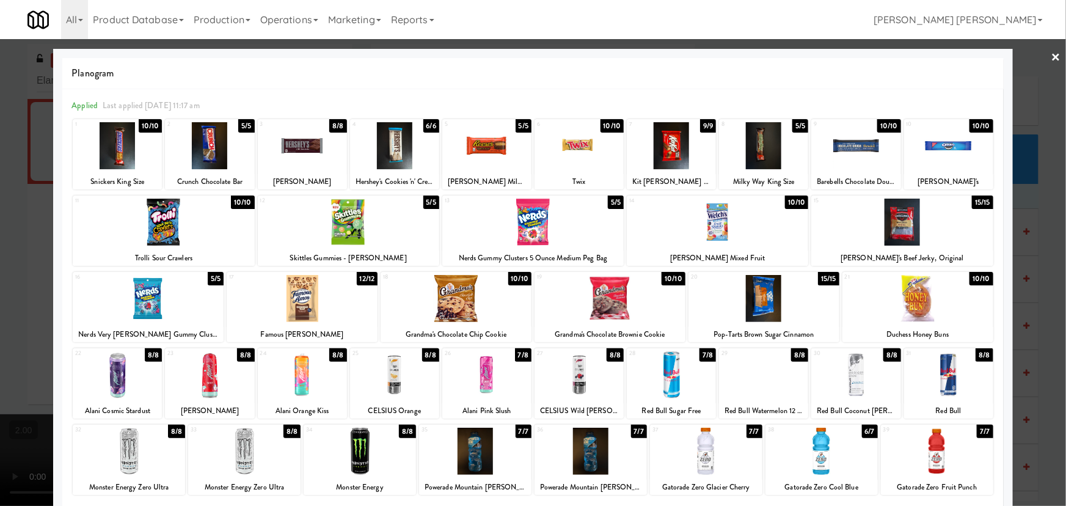
click at [1051, 56] on link "×" at bounding box center [1056, 58] width 10 height 38
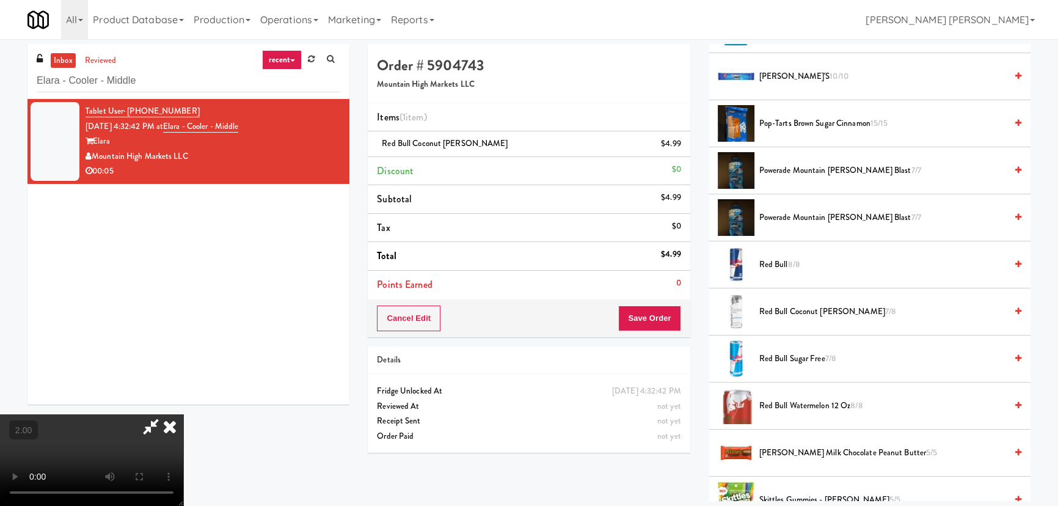
scroll to position [1332, 0]
click at [183, 414] on icon at bounding box center [169, 426] width 27 height 24
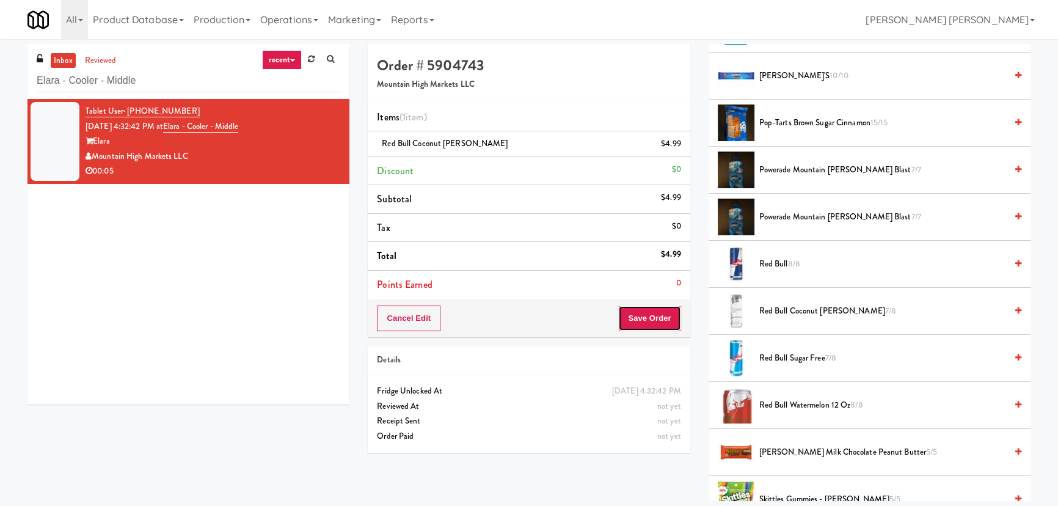
click at [653, 326] on button "Save Order" at bounding box center [649, 318] width 62 height 26
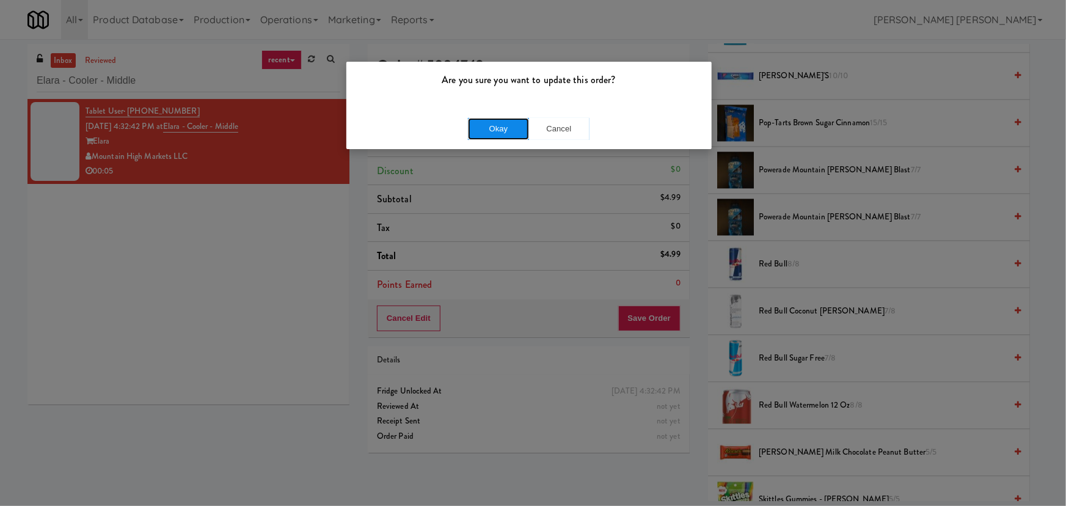
click at [507, 120] on button "Okay" at bounding box center [498, 129] width 61 height 22
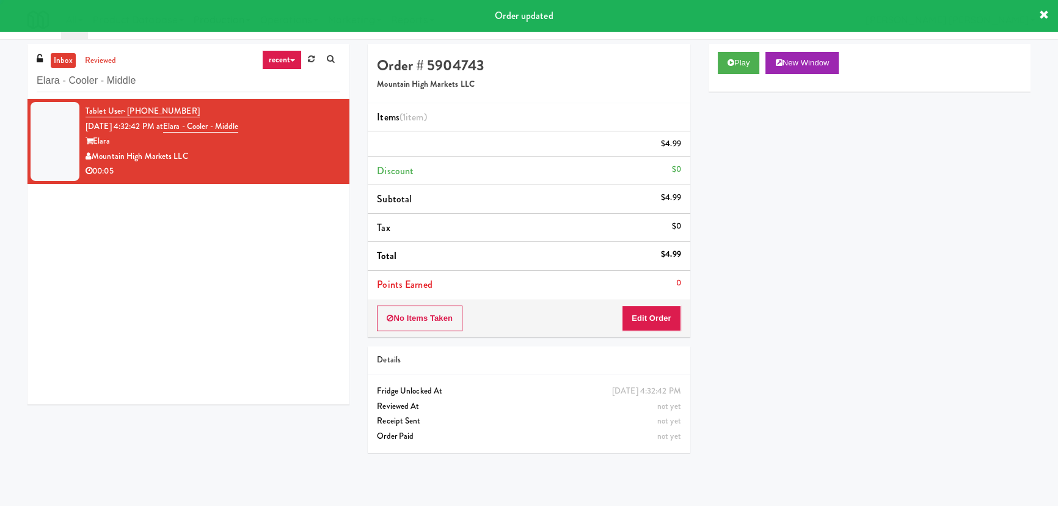
scroll to position [33, 0]
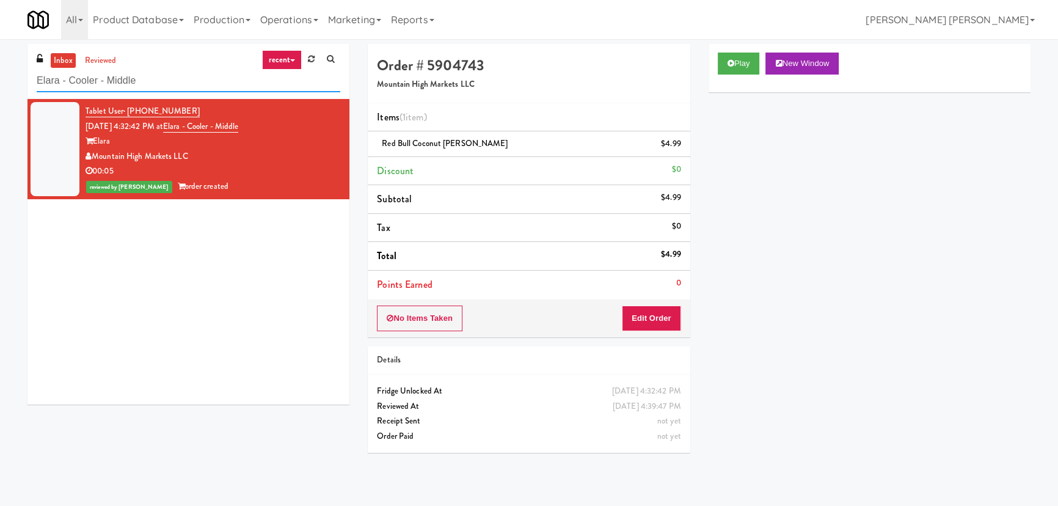
drag, startPoint x: 144, startPoint y: 78, endPoint x: -156, endPoint y: 81, distance: 300.5
click at [0, 81] on html "Are you sure you want to update this order? Okay Cancel Okay Are you sure you w…" at bounding box center [529, 253] width 1058 height 506
paste input "Axis Cooler - Right"
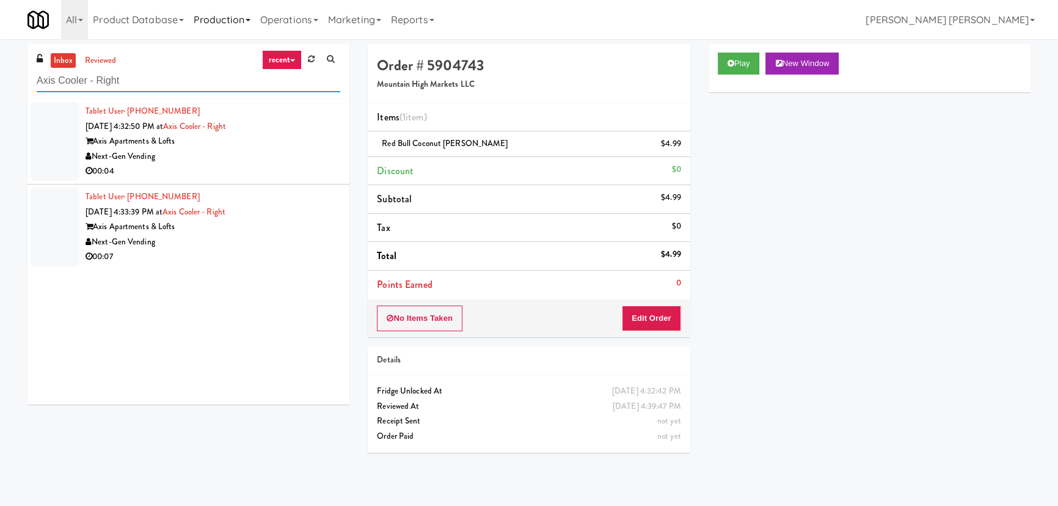
type input "Axis Cooler - Right"
click at [254, 238] on div "Next-Gen Vending" at bounding box center [212, 241] width 255 height 15
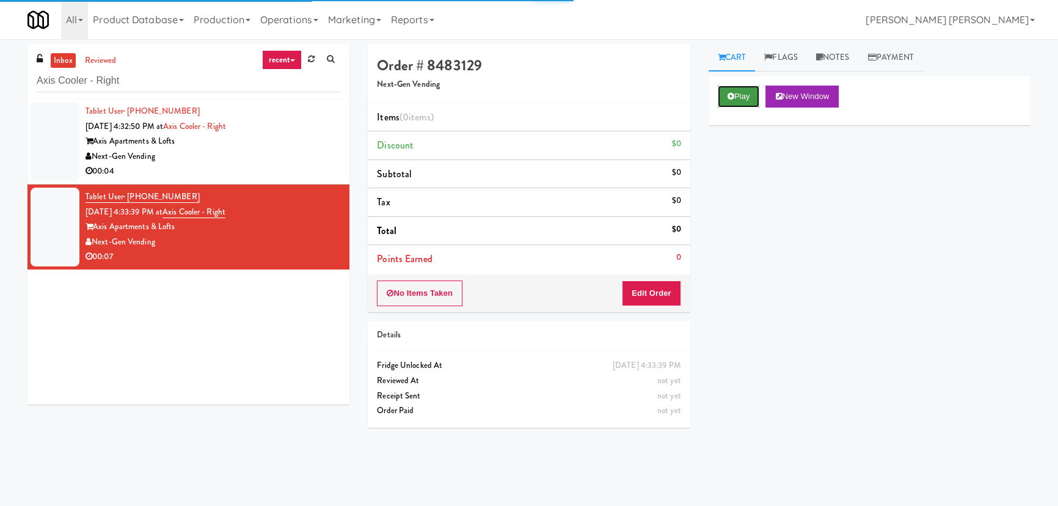
click at [733, 95] on icon at bounding box center [730, 96] width 7 height 8
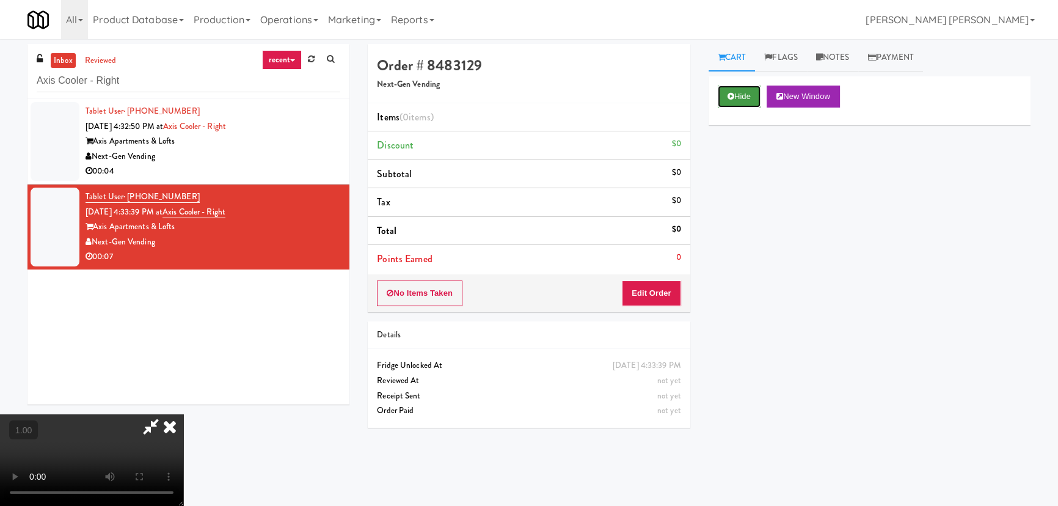
click at [746, 87] on button "Hide" at bounding box center [739, 96] width 43 height 22
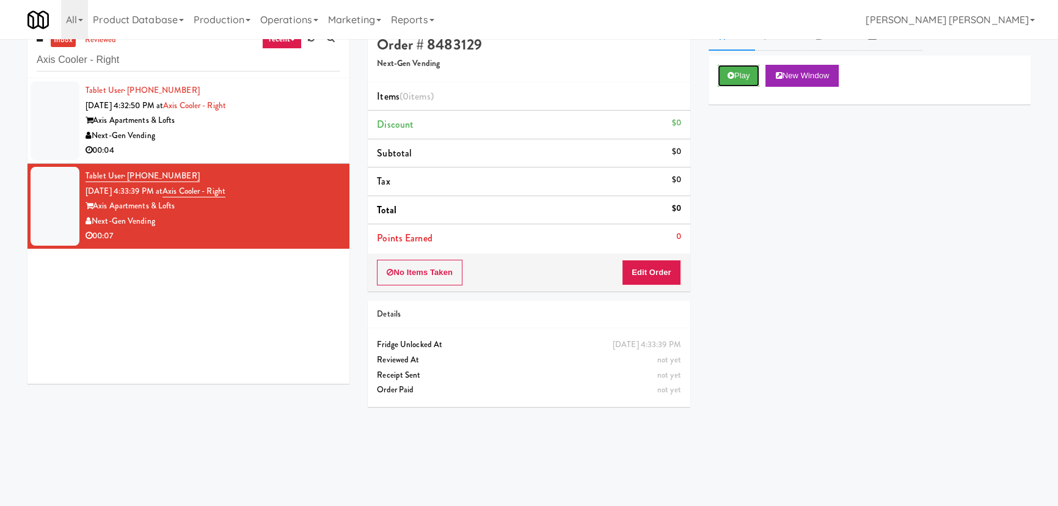
scroll to position [38, 0]
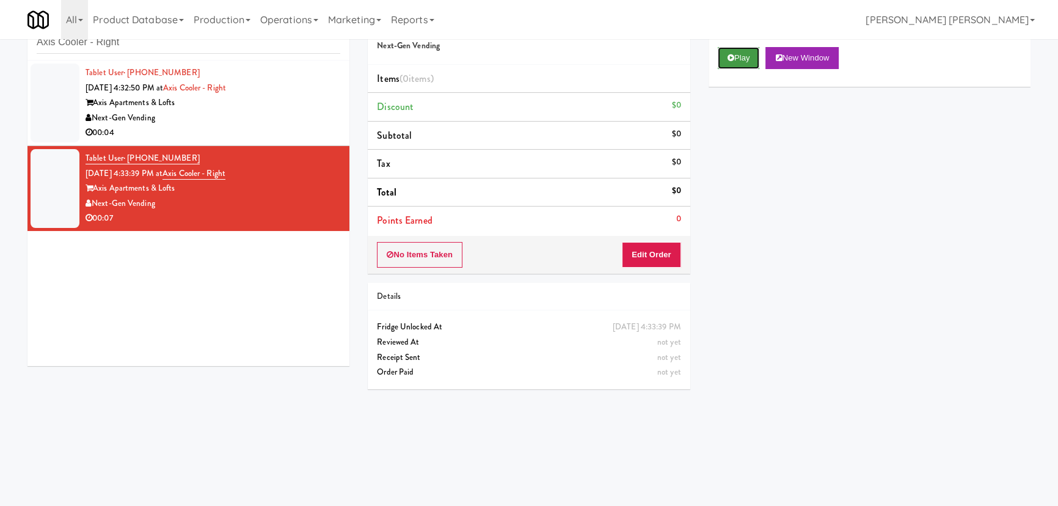
click at [736, 52] on button "Play" at bounding box center [739, 58] width 42 height 22
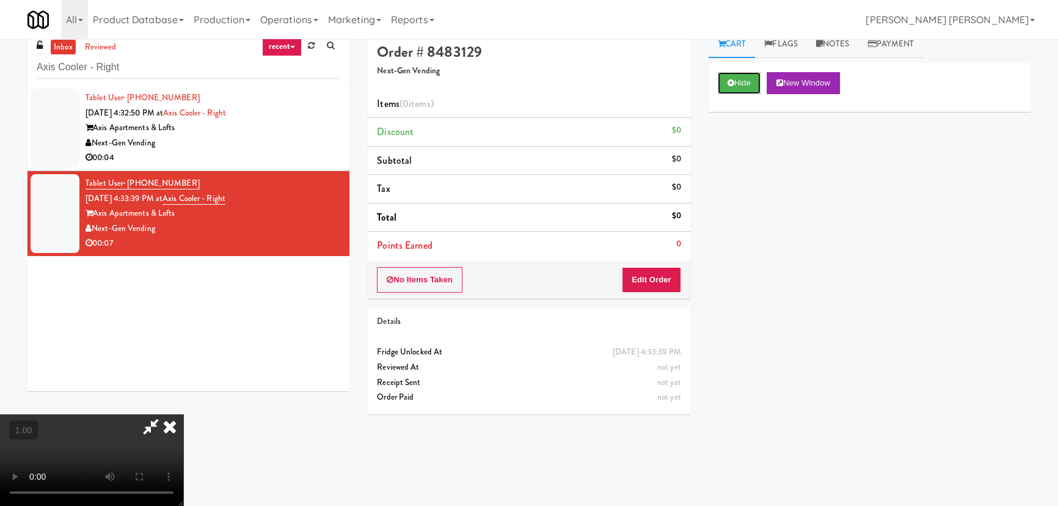
scroll to position [0, 0]
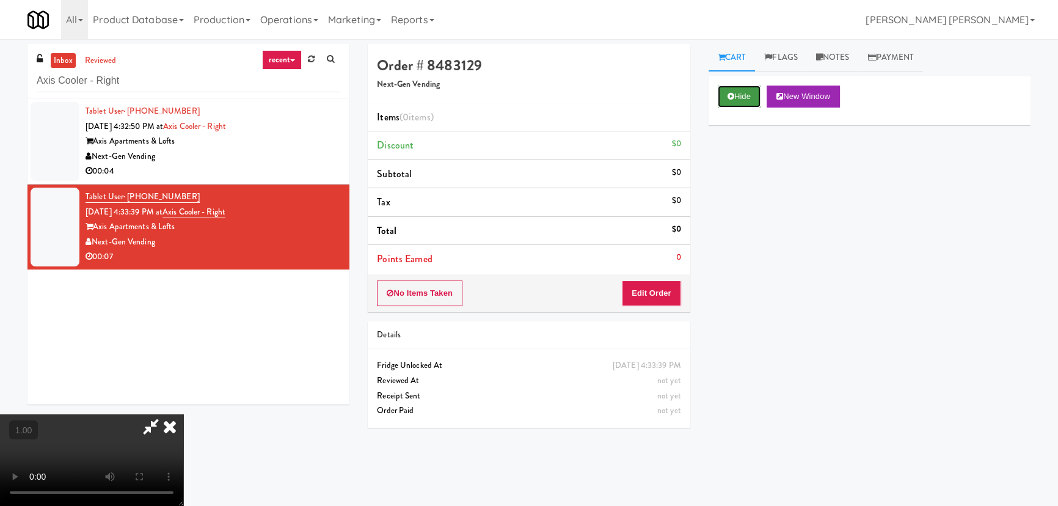
click at [742, 93] on button "Hide" at bounding box center [739, 96] width 43 height 22
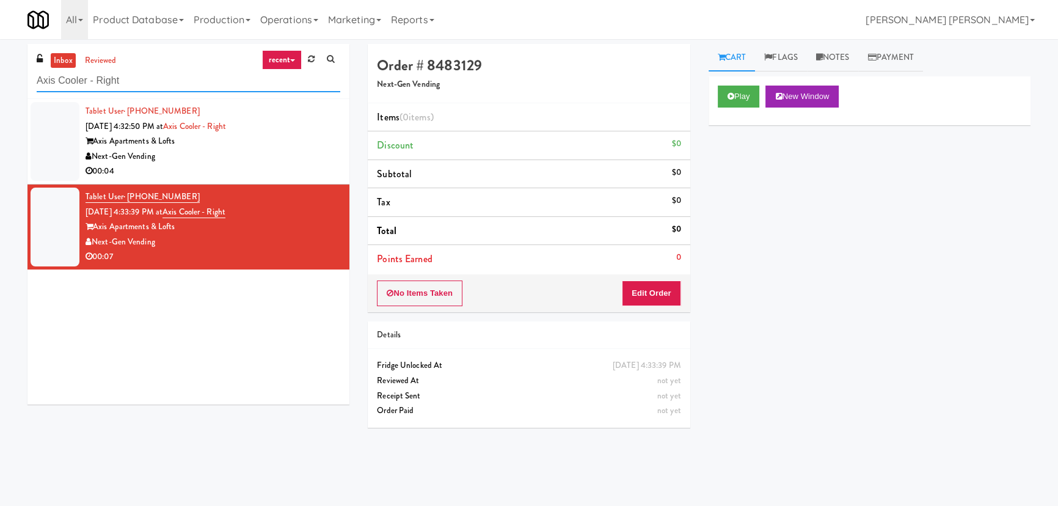
drag, startPoint x: 131, startPoint y: 81, endPoint x: -1, endPoint y: 71, distance: 131.6
click at [0, 71] on html "Are you sure you want to update this order? Okay Cancel Okay Are you sure you w…" at bounding box center [529, 253] width 1058 height 506
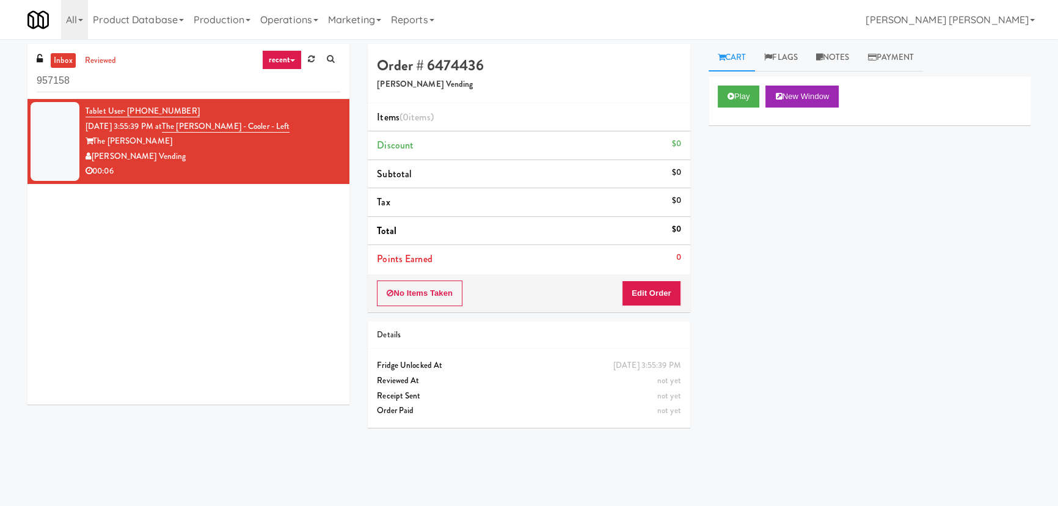
drag, startPoint x: 96, startPoint y: 79, endPoint x: 86, endPoint y: 78, distance: 10.5
click at [77, 80] on input "957158" at bounding box center [188, 81] width 303 height 23
drag, startPoint x: 275, startPoint y: 125, endPoint x: 185, endPoint y: 122, distance: 89.8
click at [185, 122] on div "Tablet User · (786) 862-4908 [DATE] 3:55:39 PM at The [PERSON_NAME] - Left The …" at bounding box center [212, 141] width 255 height 75
copy link "The [PERSON_NAME] - Cooler - Left"
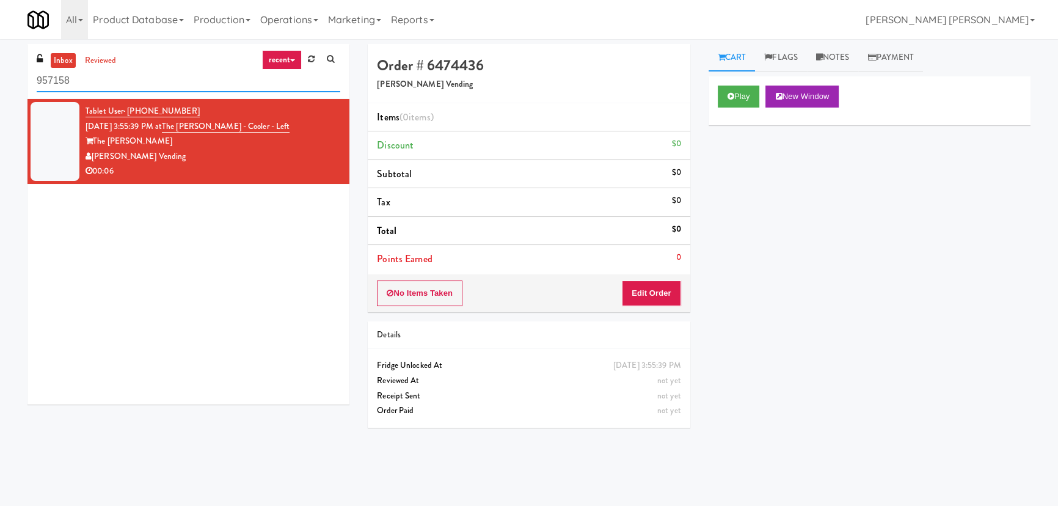
drag, startPoint x: 97, startPoint y: 81, endPoint x: -61, endPoint y: 73, distance: 158.4
click at [0, 73] on html "Okay Okay Select date: previous 2025-Aug next Su Mo Tu We Th Fr Sa 27 28 29 30 …" at bounding box center [529, 253] width 1058 height 506
paste input "The [PERSON_NAME] - Cooler - Left"
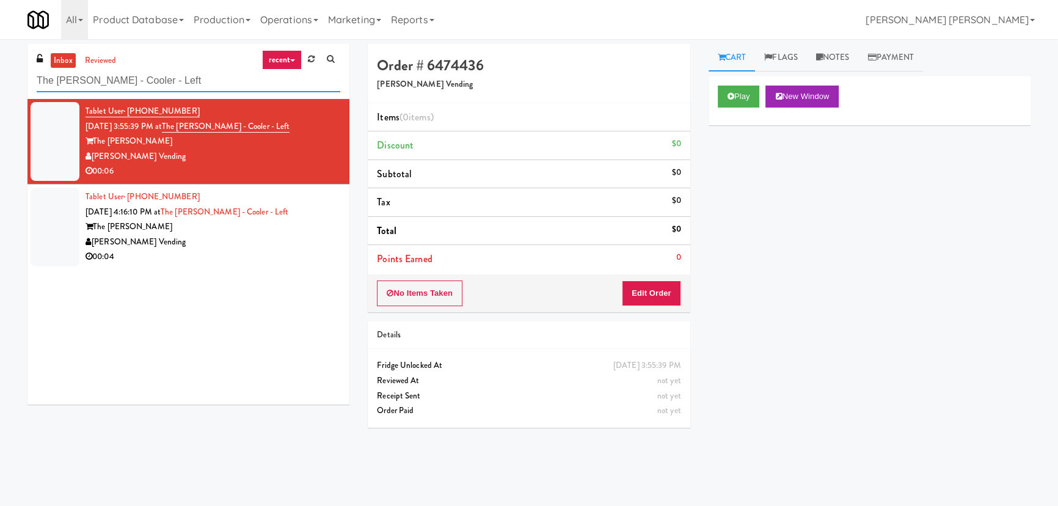
type input "The [PERSON_NAME] - Cooler - Left"
click at [227, 249] on div "00:04" at bounding box center [212, 256] width 255 height 15
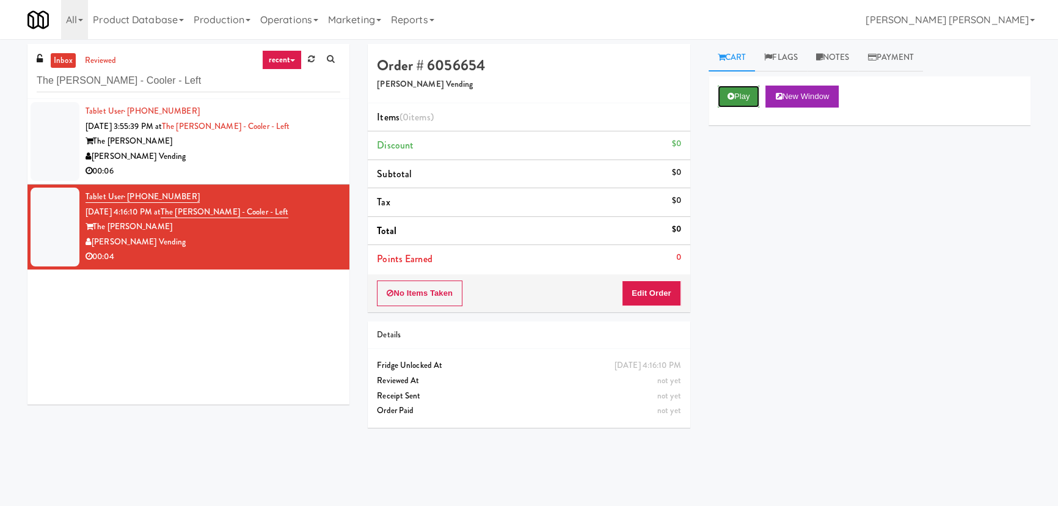
click at [721, 100] on button "Play" at bounding box center [739, 96] width 42 height 22
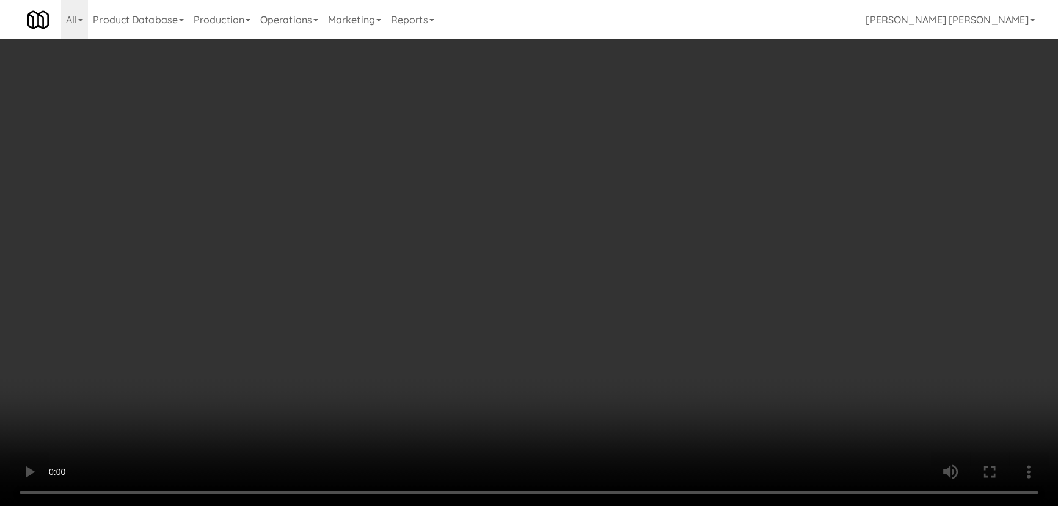
scroll to position [25, 0]
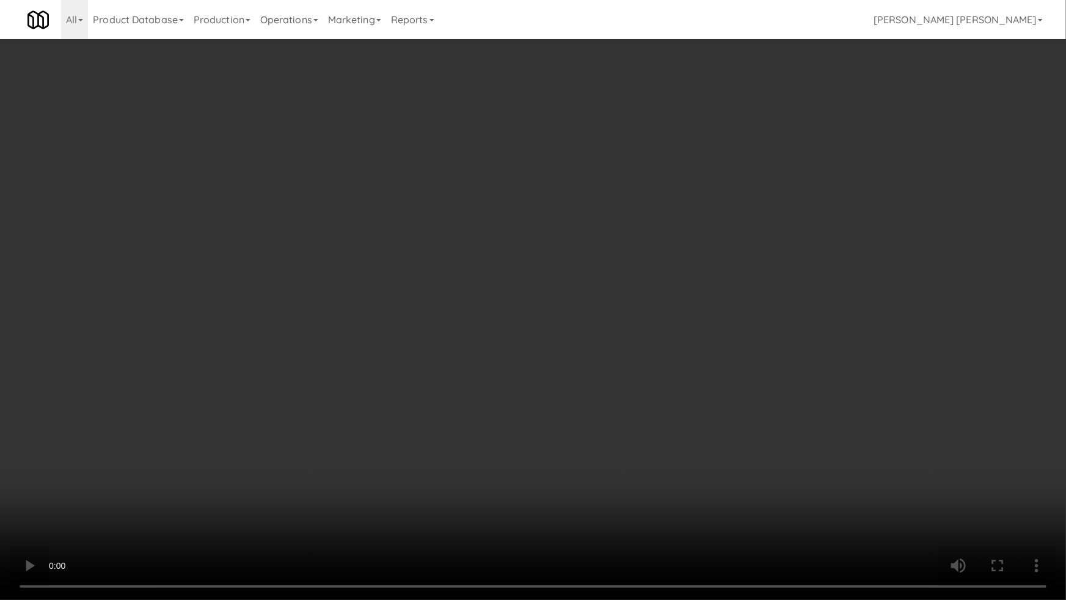
drag, startPoint x: 586, startPoint y: 541, endPoint x: 719, endPoint y: 539, distance: 133.1
click at [602, 505] on video at bounding box center [533, 300] width 1066 height 600
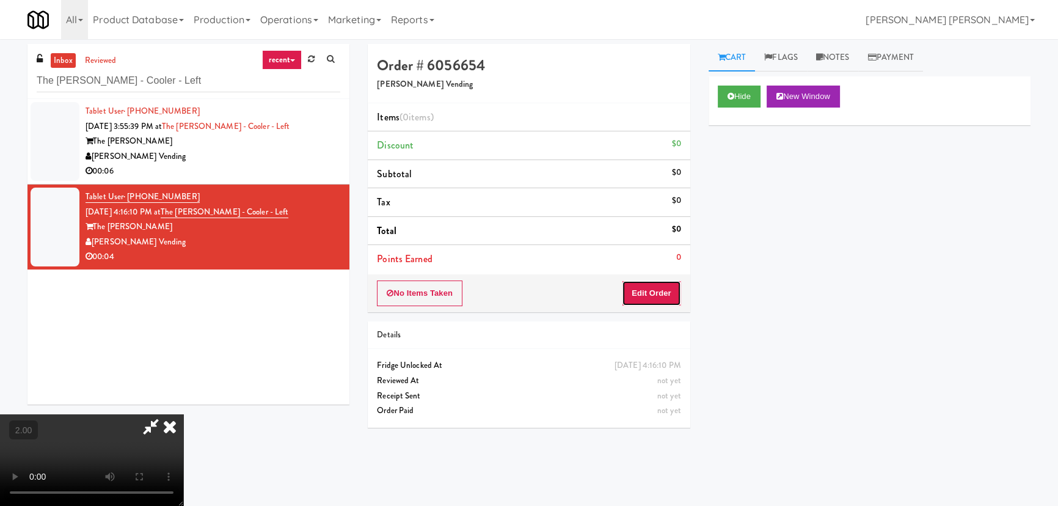
click at [653, 286] on button "Edit Order" at bounding box center [651, 293] width 59 height 26
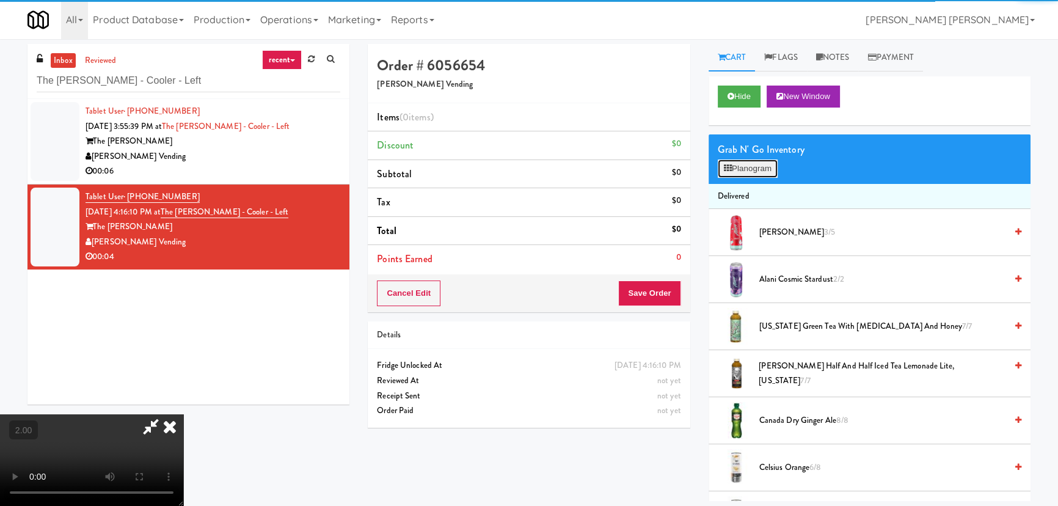
click at [740, 171] on button "Planogram" at bounding box center [748, 168] width 60 height 18
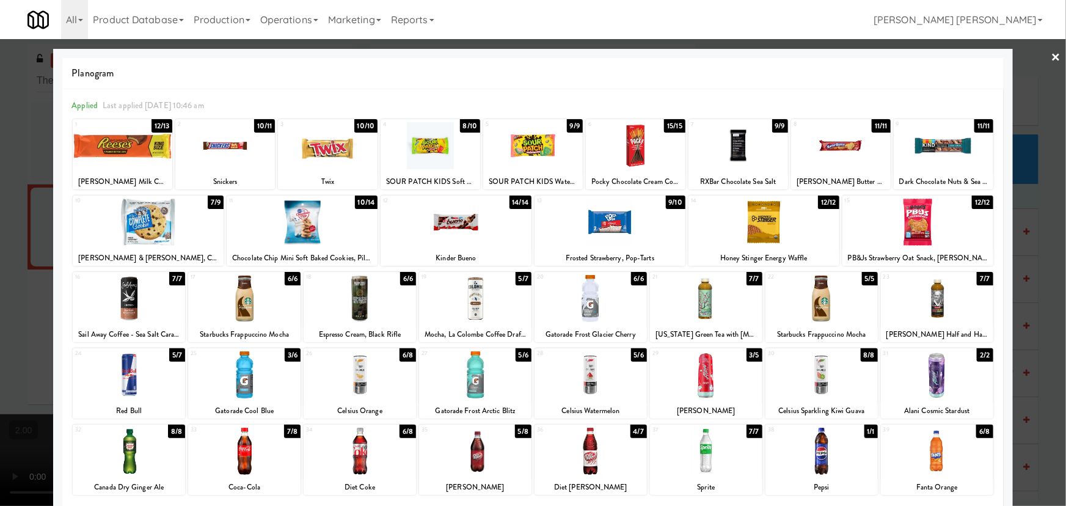
click at [809, 391] on div at bounding box center [821, 374] width 112 height 47
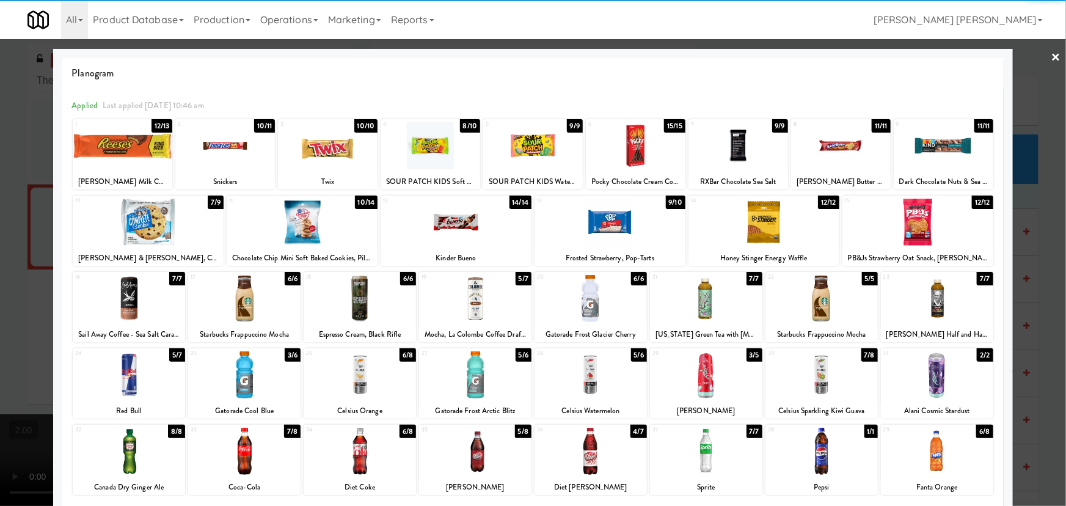
click at [1051, 55] on link "×" at bounding box center [1056, 58] width 10 height 38
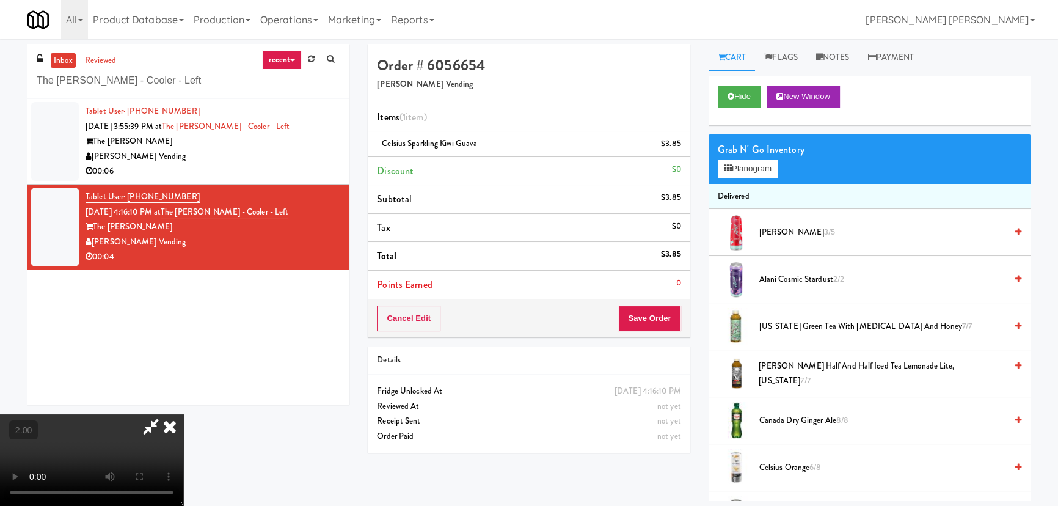
drag, startPoint x: 610, startPoint y: 53, endPoint x: 647, endPoint y: 243, distance: 193.5
click at [183, 414] on icon at bounding box center [169, 426] width 27 height 24
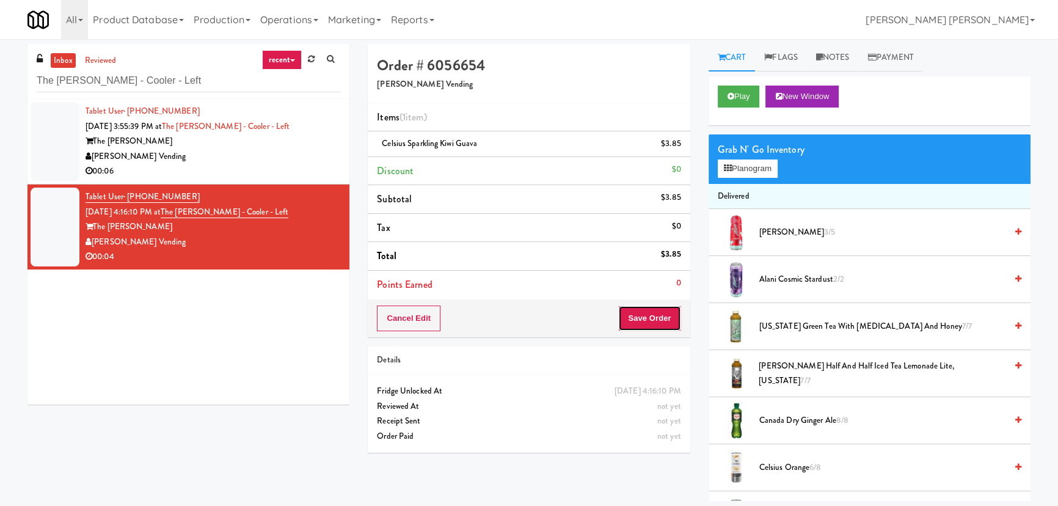
click at [648, 311] on button "Save Order" at bounding box center [649, 318] width 62 height 26
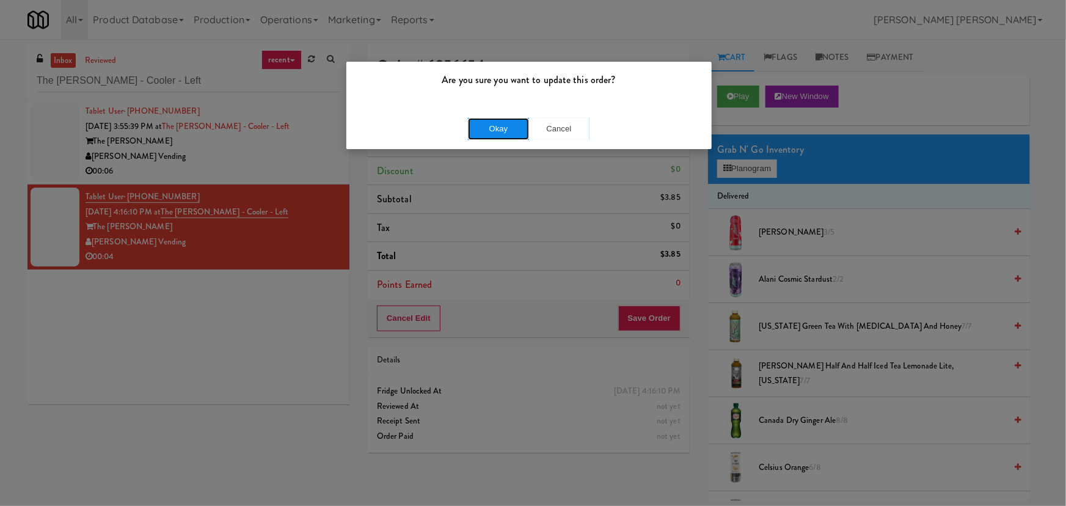
click at [487, 128] on button "Okay" at bounding box center [498, 129] width 61 height 22
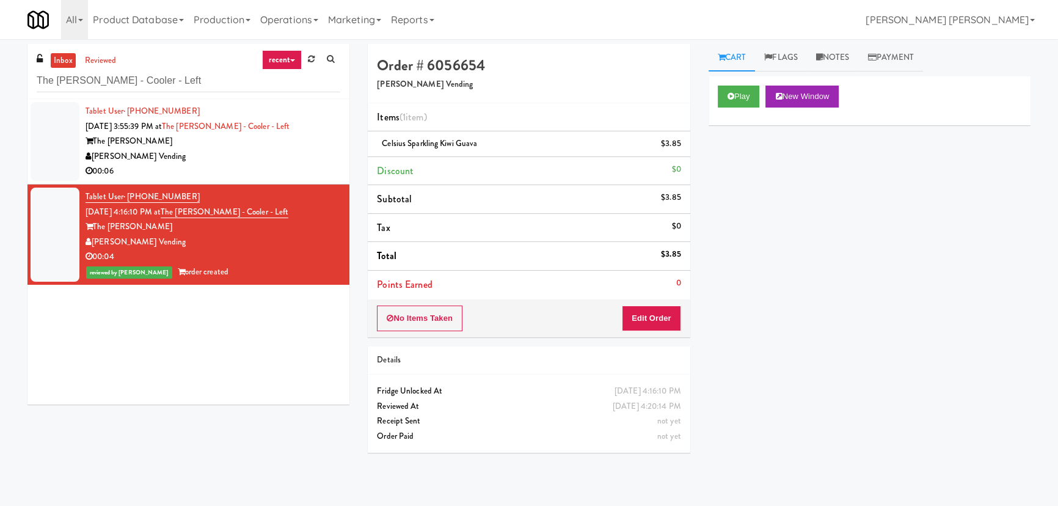
click at [300, 157] on div "[PERSON_NAME] Vending" at bounding box center [212, 156] width 255 height 15
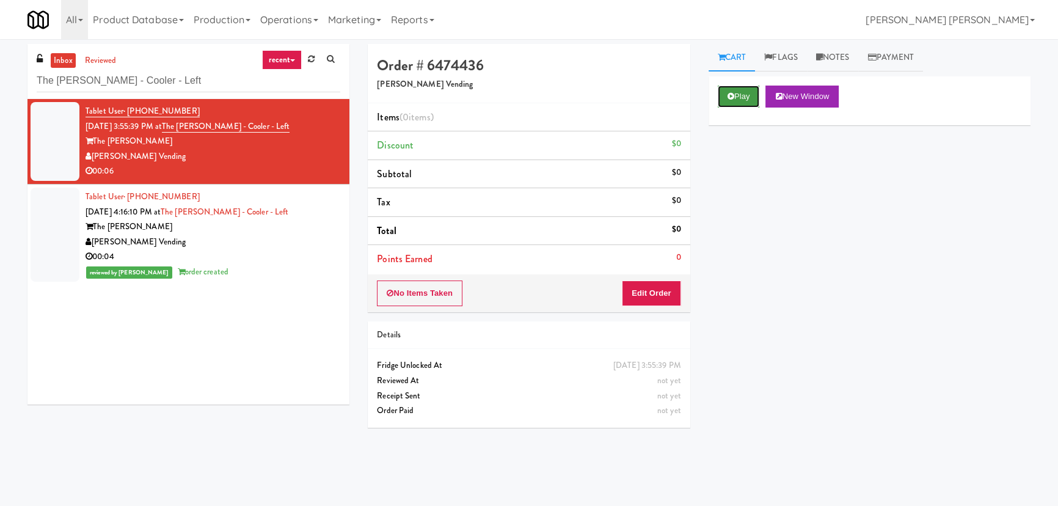
click at [745, 95] on button "Play" at bounding box center [739, 96] width 42 height 22
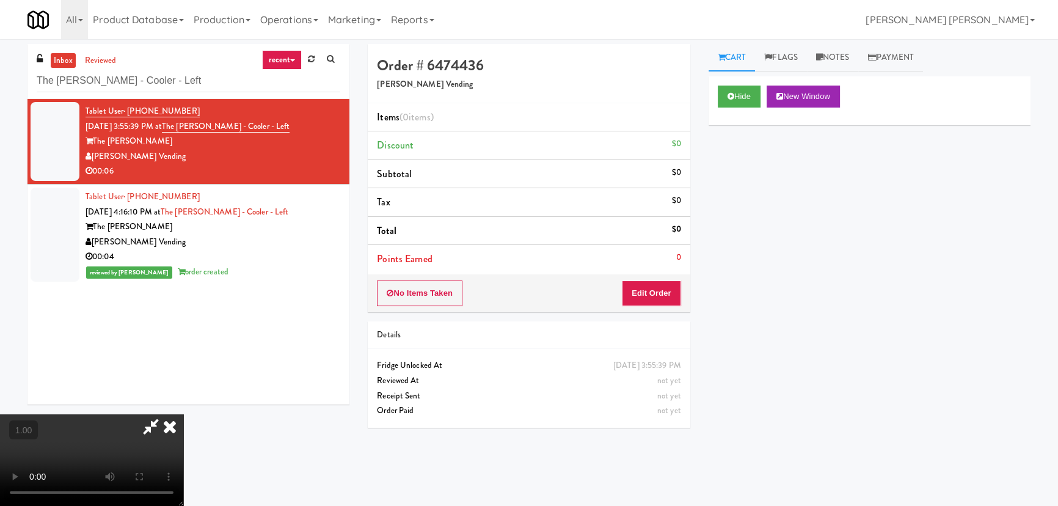
click at [183, 505] on video at bounding box center [91, 460] width 183 height 92
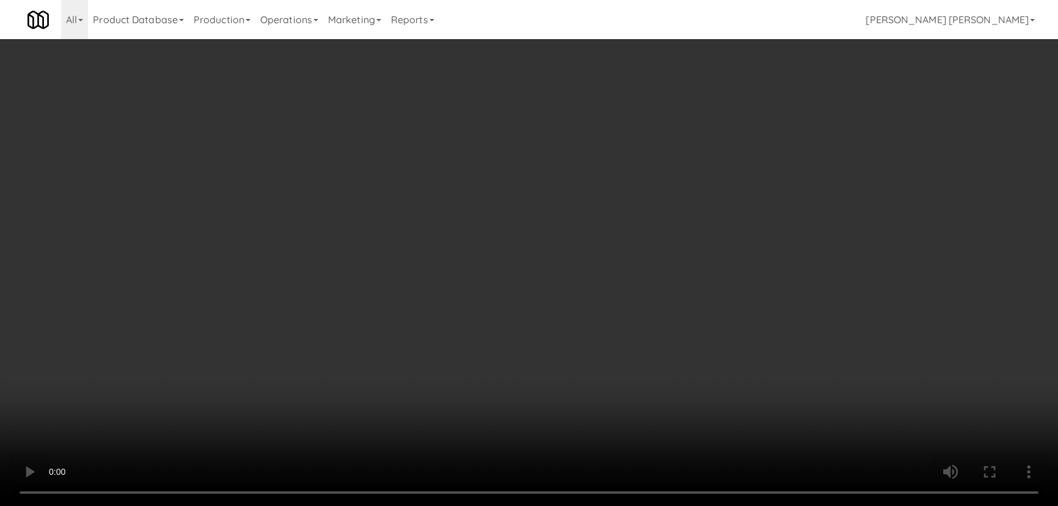
scroll to position [25, 0]
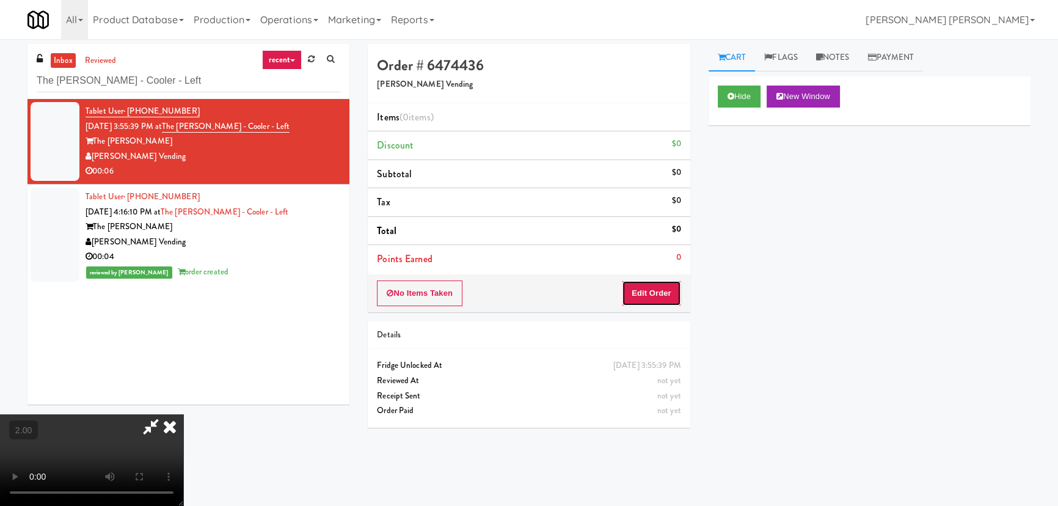
click at [672, 296] on button "Edit Order" at bounding box center [651, 293] width 59 height 26
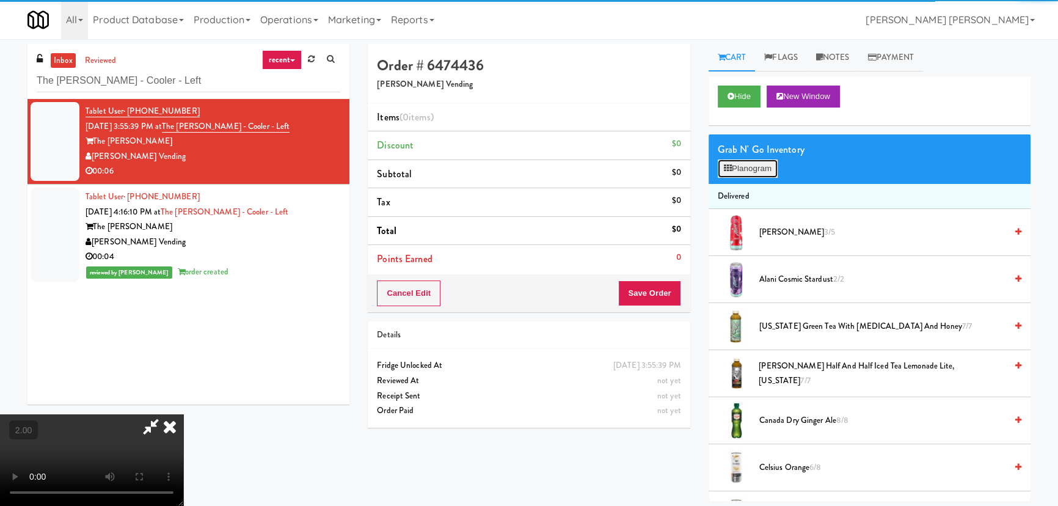
click at [743, 169] on button "Planogram" at bounding box center [748, 168] width 60 height 18
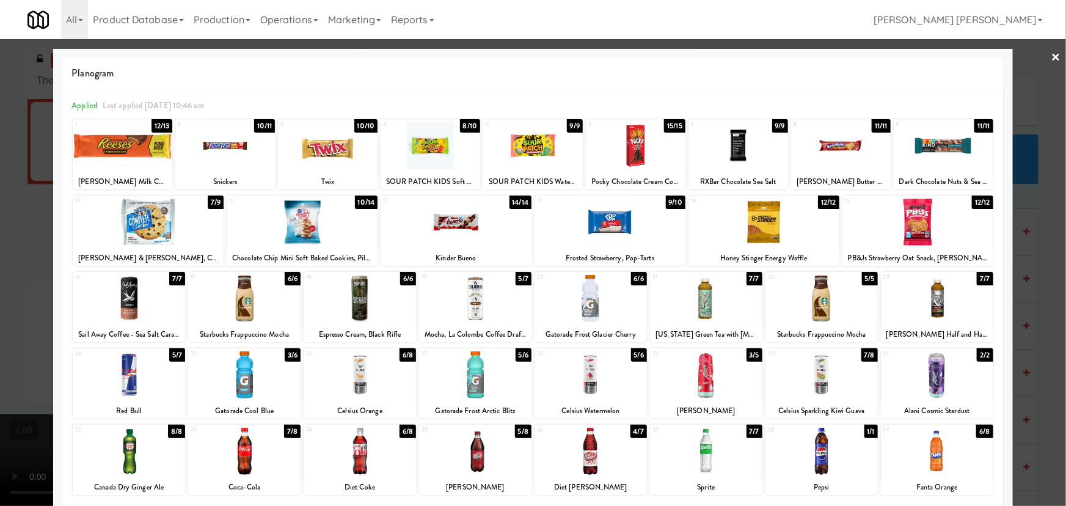
click at [579, 390] on div at bounding box center [590, 374] width 112 height 47
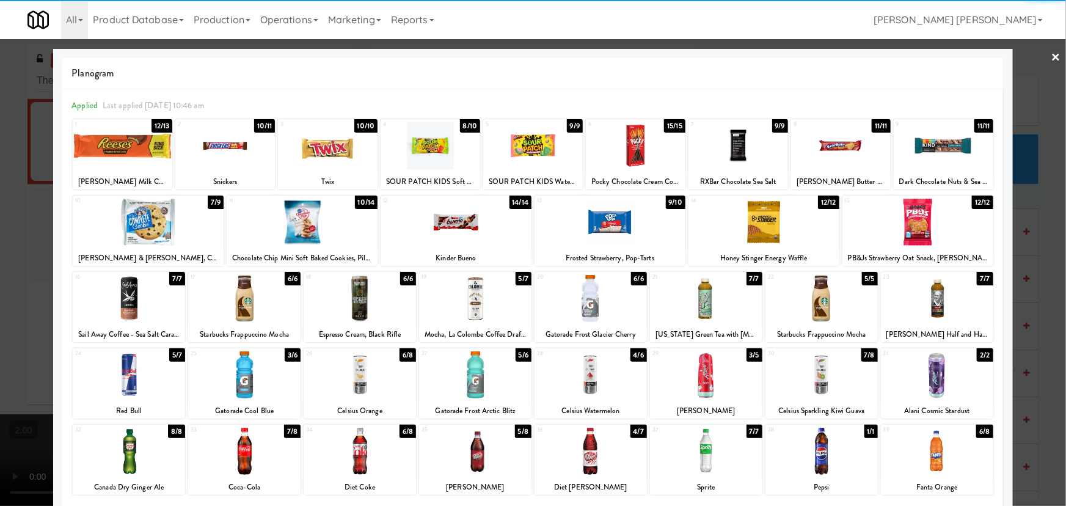
click at [1051, 56] on link "×" at bounding box center [1056, 58] width 10 height 38
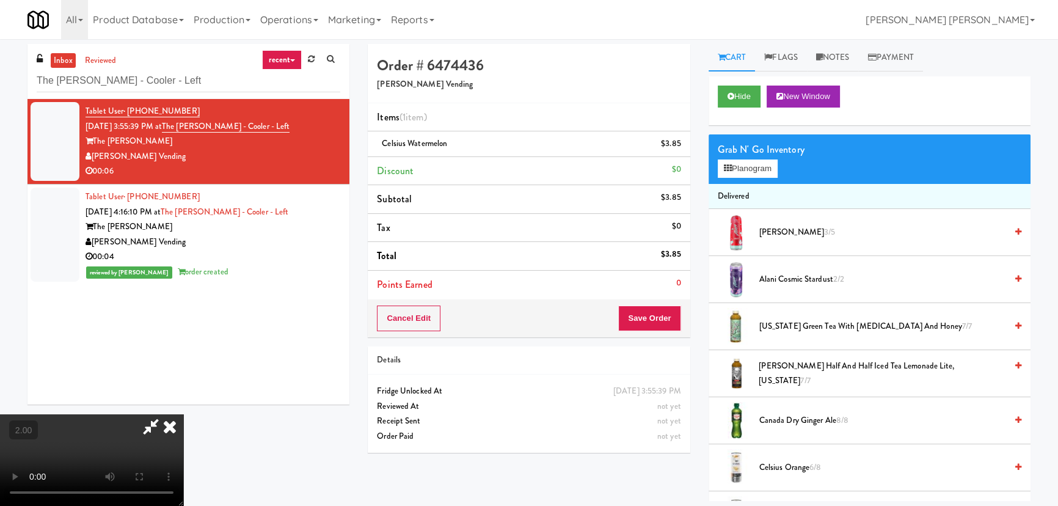
click at [183, 414] on icon at bounding box center [169, 426] width 27 height 24
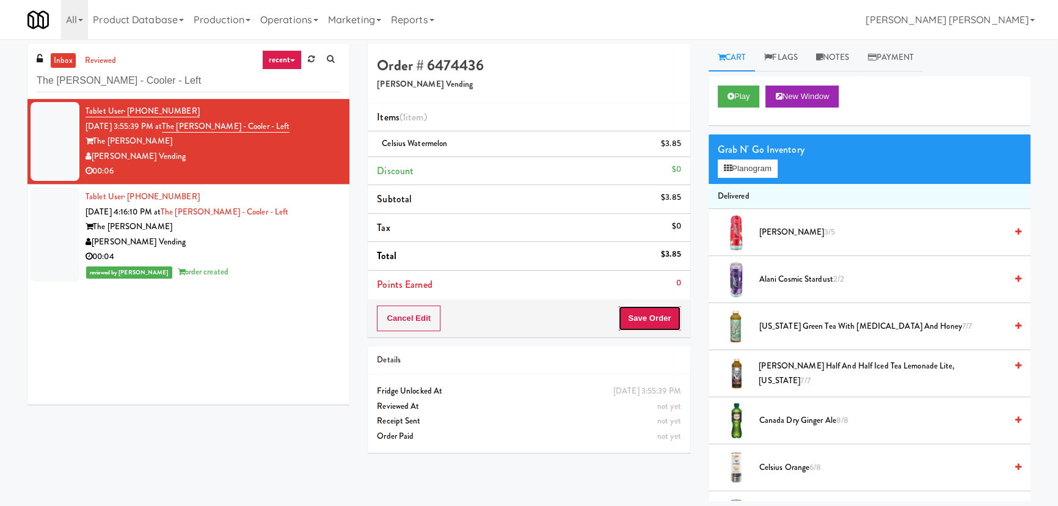
click at [657, 313] on button "Save Order" at bounding box center [649, 318] width 62 height 26
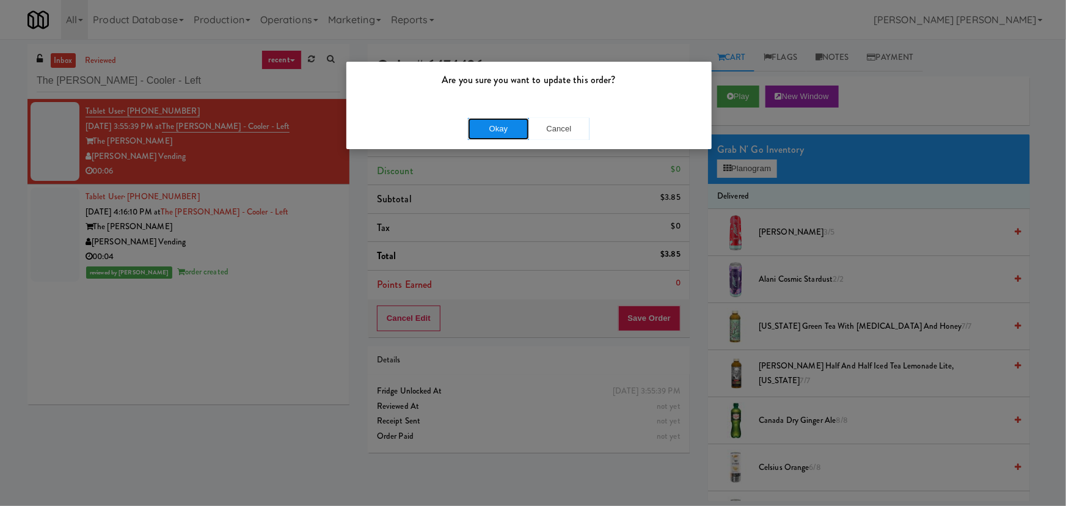
click at [502, 125] on button "Okay" at bounding box center [498, 129] width 61 height 22
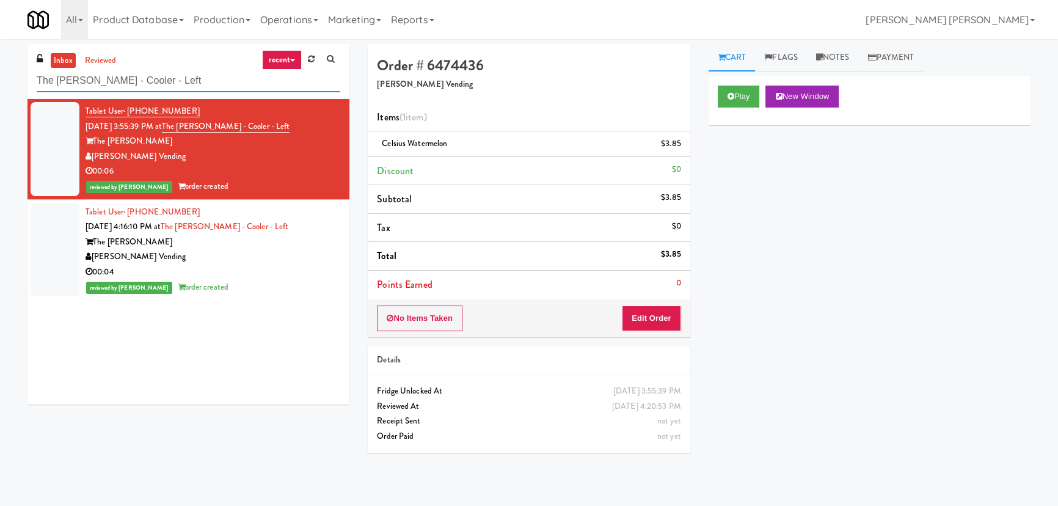
drag, startPoint x: 162, startPoint y: 84, endPoint x: -54, endPoint y: 78, distance: 216.3
click at [0, 78] on html "Are you sure you want to update this order? Okay Cancel Okay Are you sure you w…" at bounding box center [529, 253] width 1058 height 506
paste input "250 Residences-Cooler"
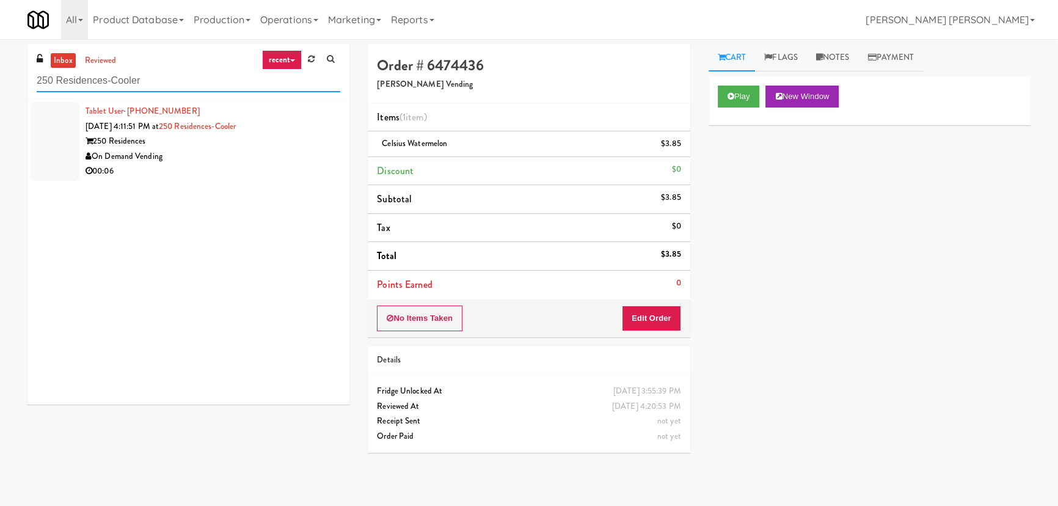
type input "250 Residences-Cooler"
click at [242, 156] on div "On Demand Vending" at bounding box center [212, 156] width 255 height 15
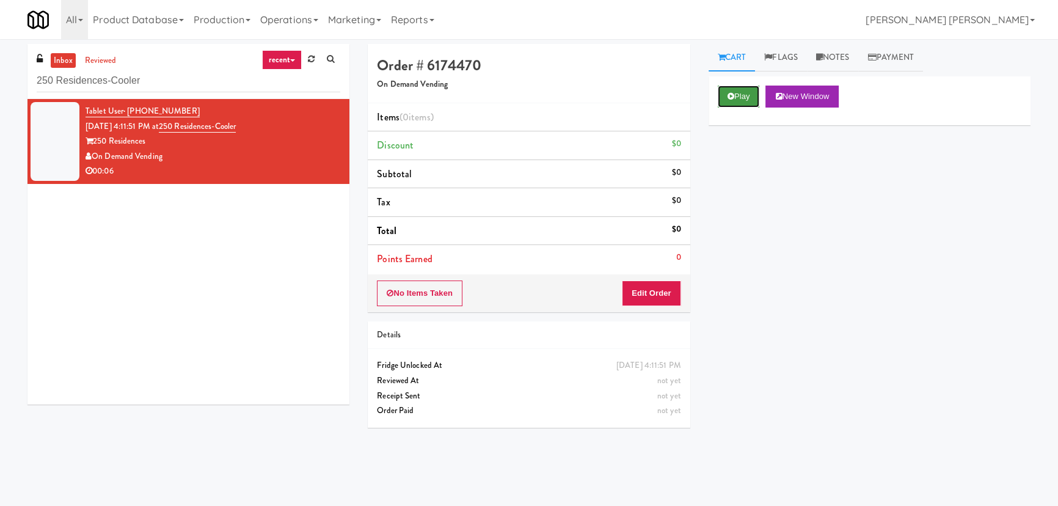
click at [733, 101] on button "Play" at bounding box center [739, 96] width 42 height 22
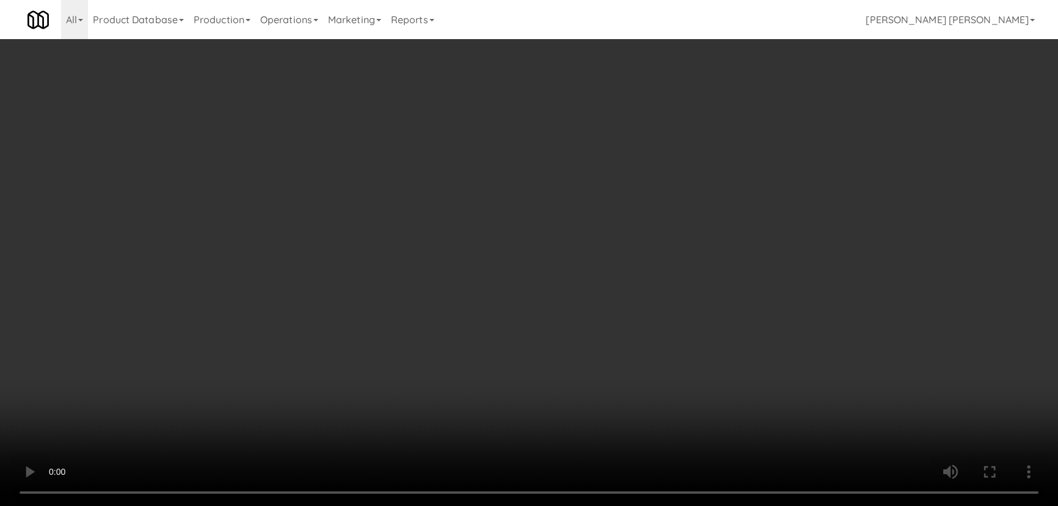
scroll to position [25, 0]
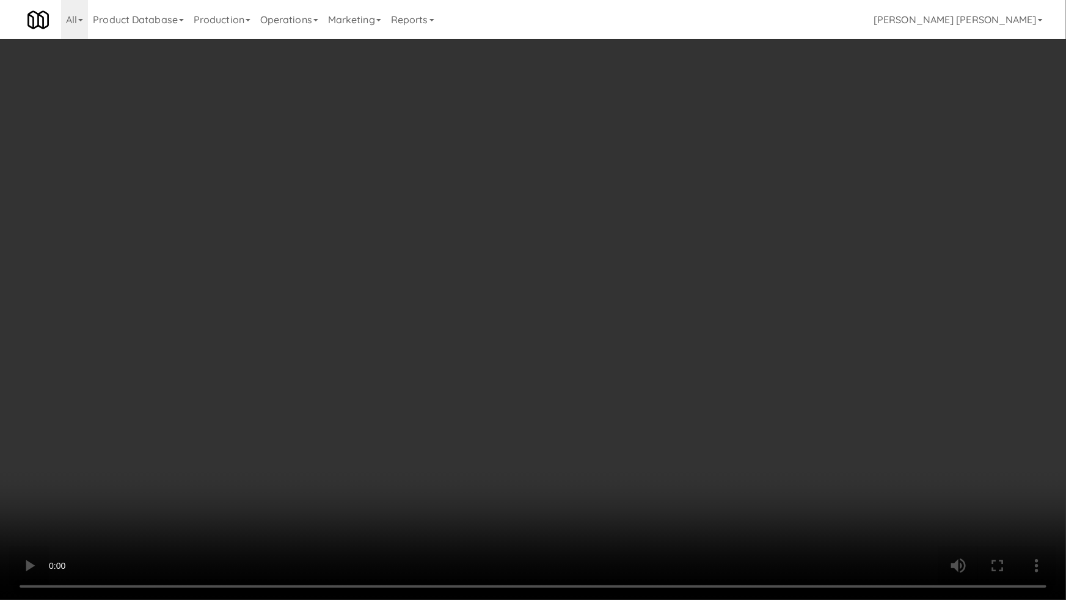
drag, startPoint x: 591, startPoint y: 541, endPoint x: 658, endPoint y: 540, distance: 66.6
click at [623, 505] on video at bounding box center [533, 300] width 1066 height 600
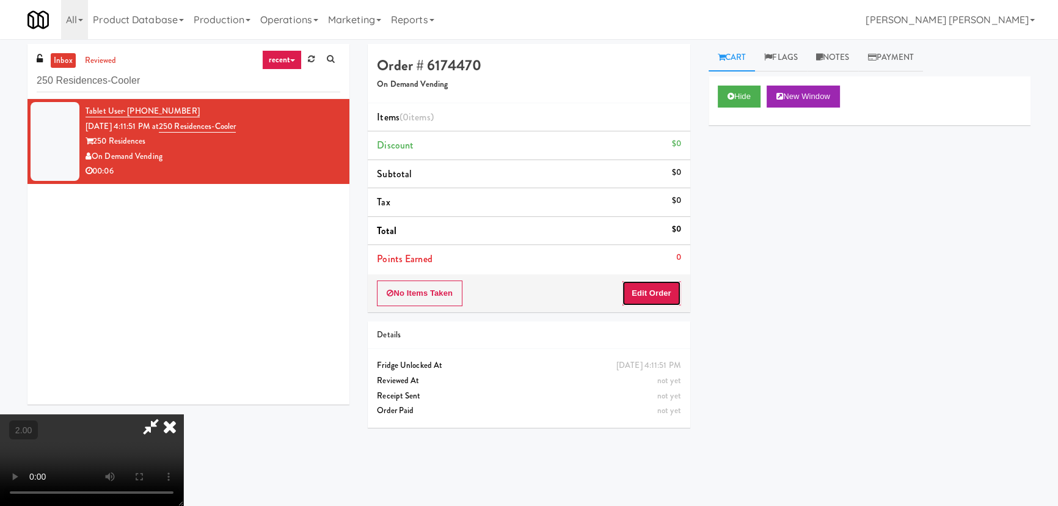
click at [659, 291] on button "Edit Order" at bounding box center [651, 293] width 59 height 26
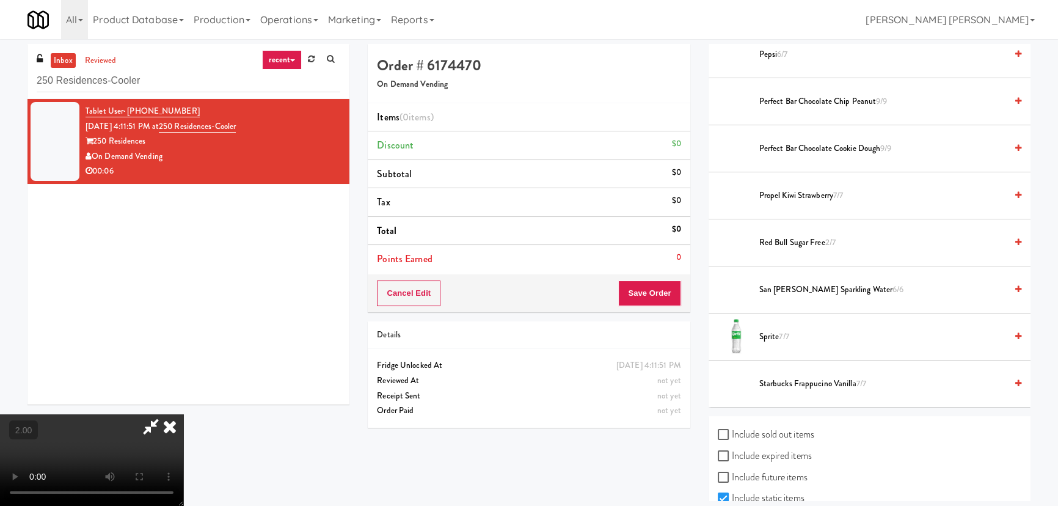
scroll to position [1721, 0]
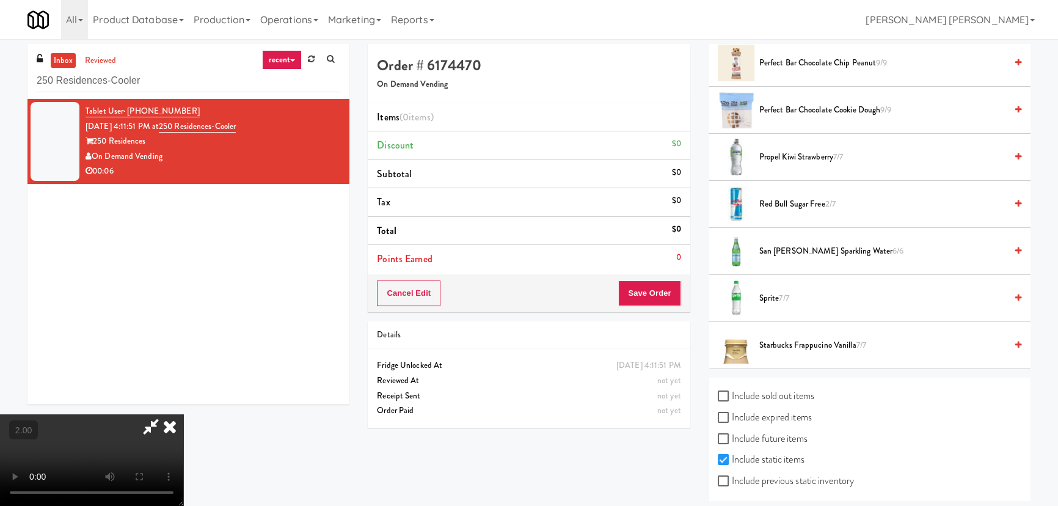
click at [782, 202] on span "Red Bull Sugar Free 2/7" at bounding box center [882, 204] width 247 height 15
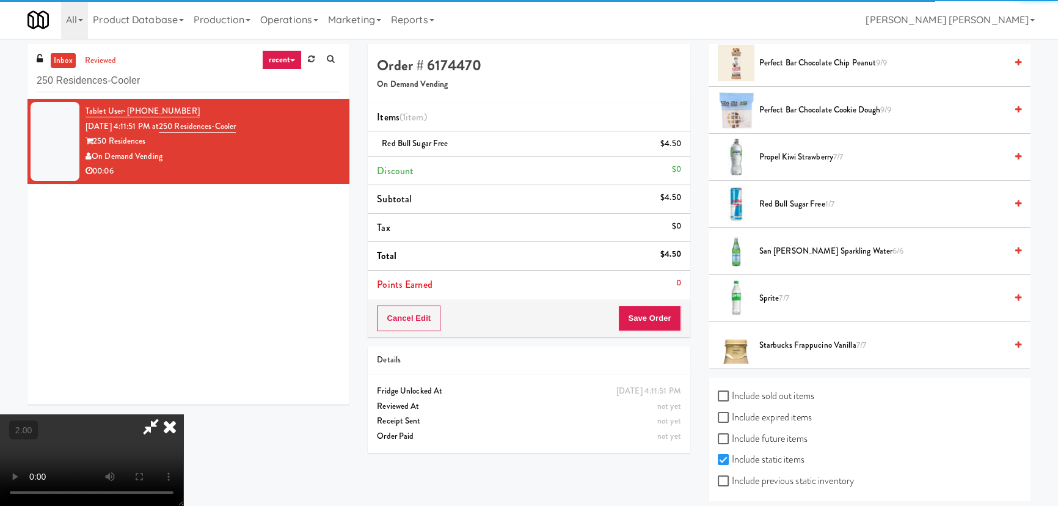
scroll to position [0, 0]
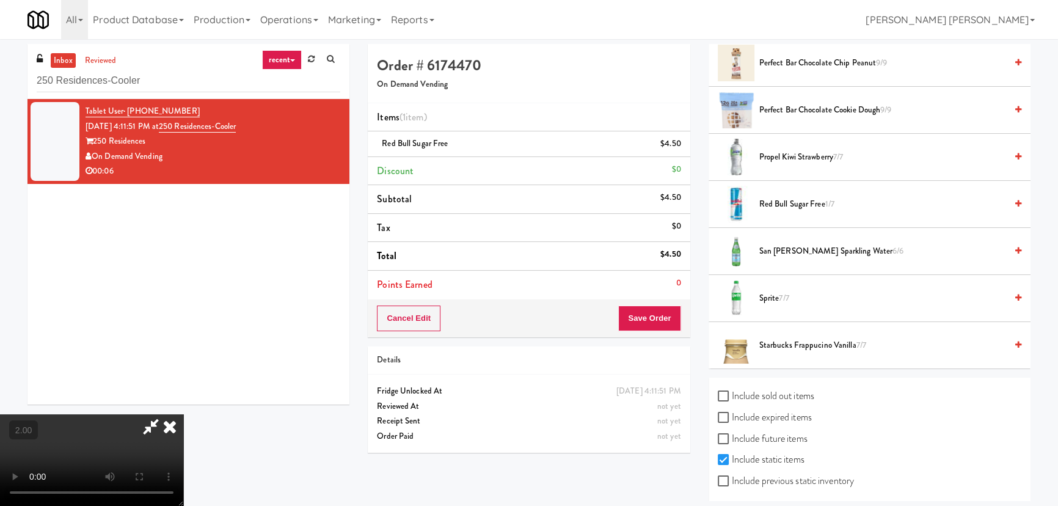
click at [183, 414] on icon at bounding box center [169, 426] width 27 height 24
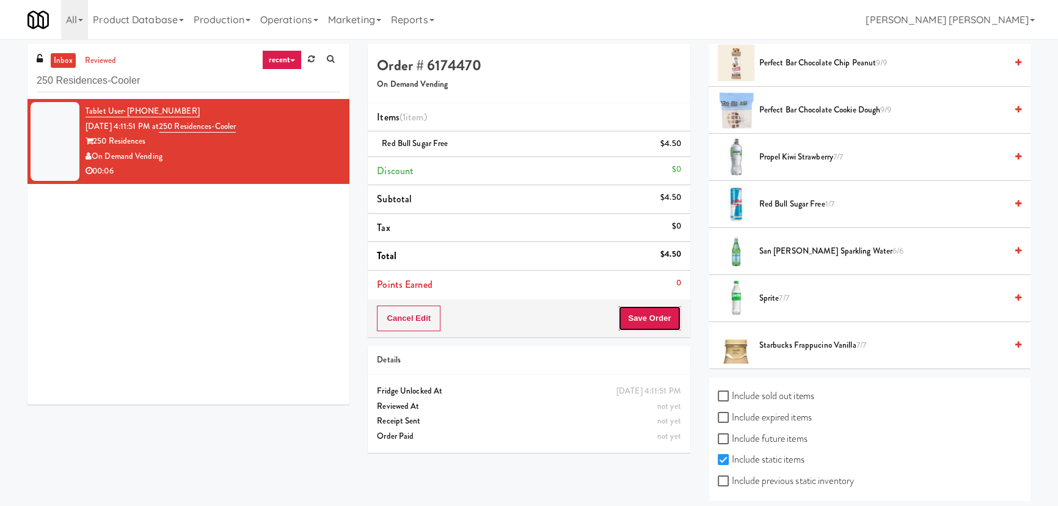
click at [649, 321] on button "Save Order" at bounding box center [649, 318] width 62 height 26
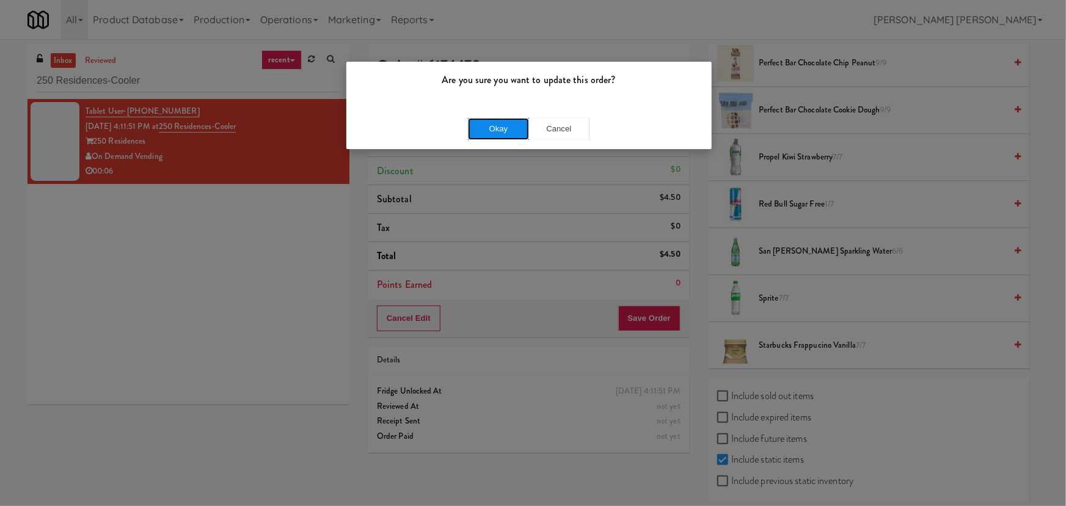
click at [501, 126] on button "Okay" at bounding box center [498, 129] width 61 height 22
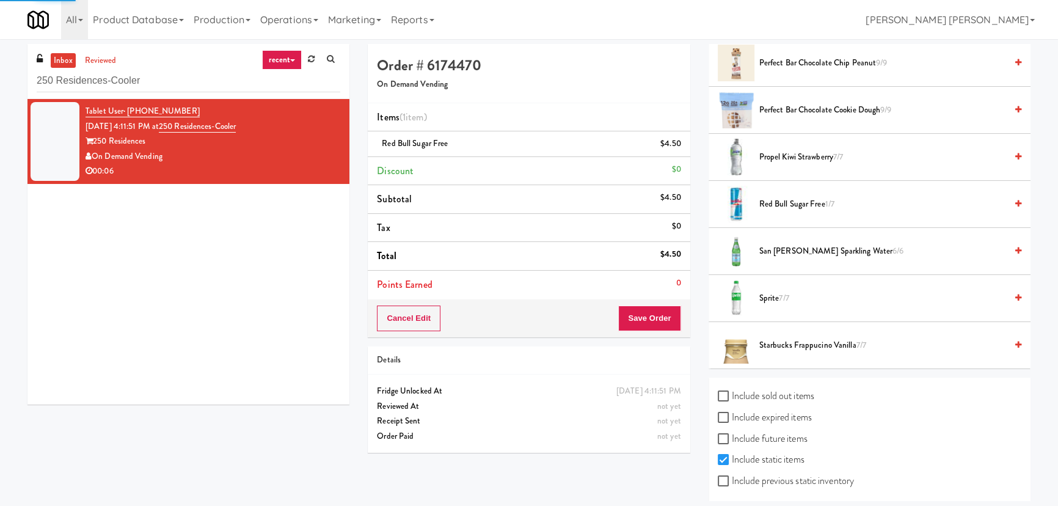
scroll to position [33, 0]
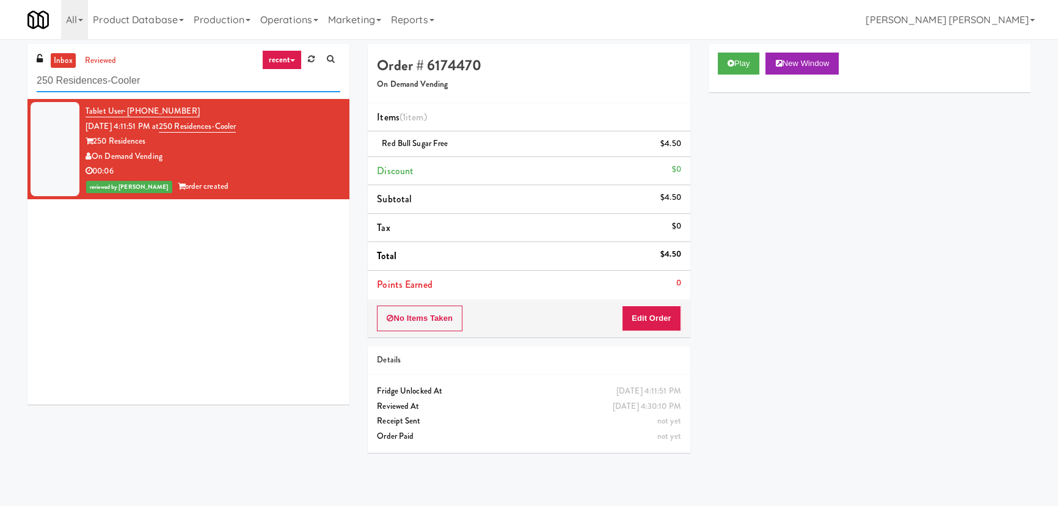
drag, startPoint x: 190, startPoint y: 78, endPoint x: -97, endPoint y: 80, distance: 287.0
click at [0, 80] on html "Are you sure you want to update this order? Okay Cancel Okay Are you sure you w…" at bounding box center [529, 253] width 1058 height 506
paste input "Illume - Cooler - Left"
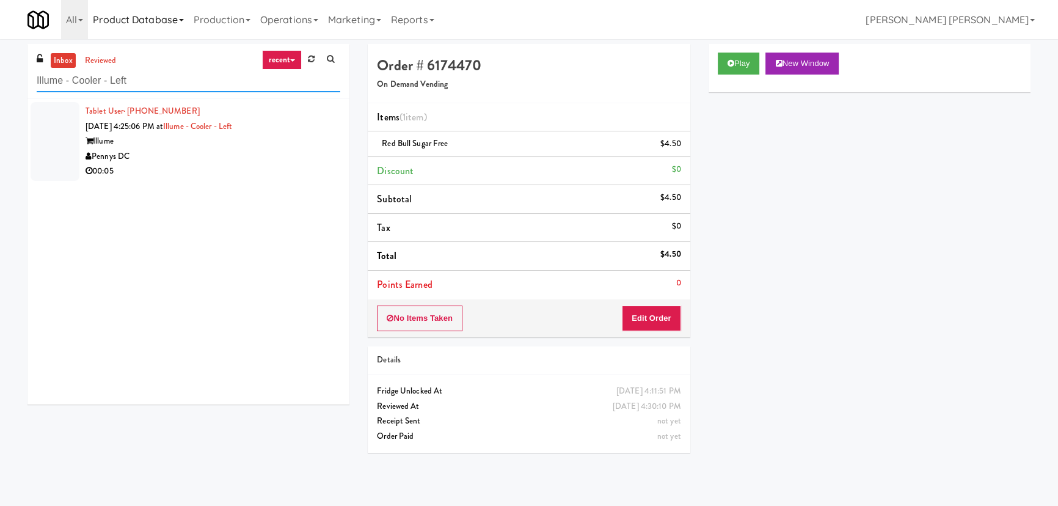
type input "Illume - Cooler - Left"
click at [282, 161] on div "Pennys DC" at bounding box center [212, 156] width 255 height 15
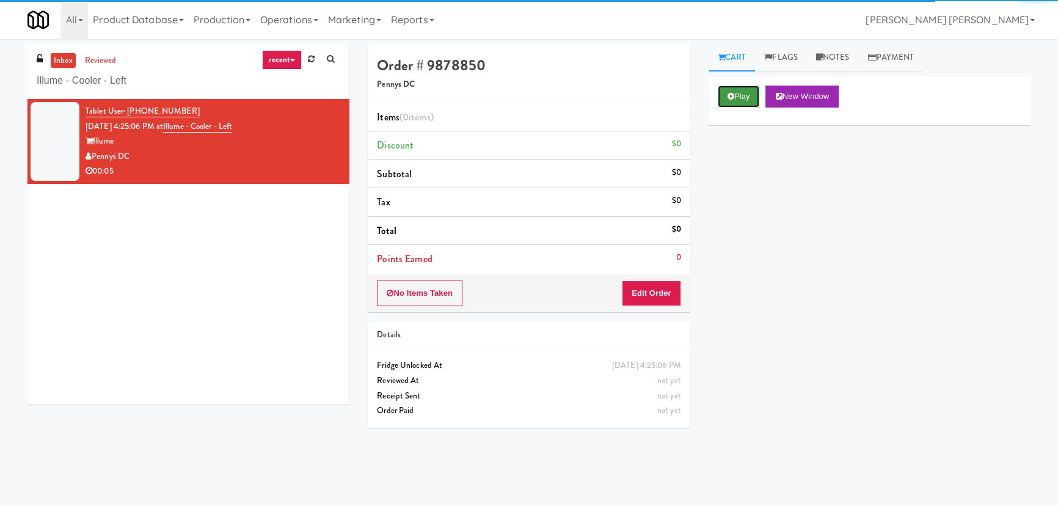
click at [739, 88] on button "Play" at bounding box center [739, 96] width 42 height 22
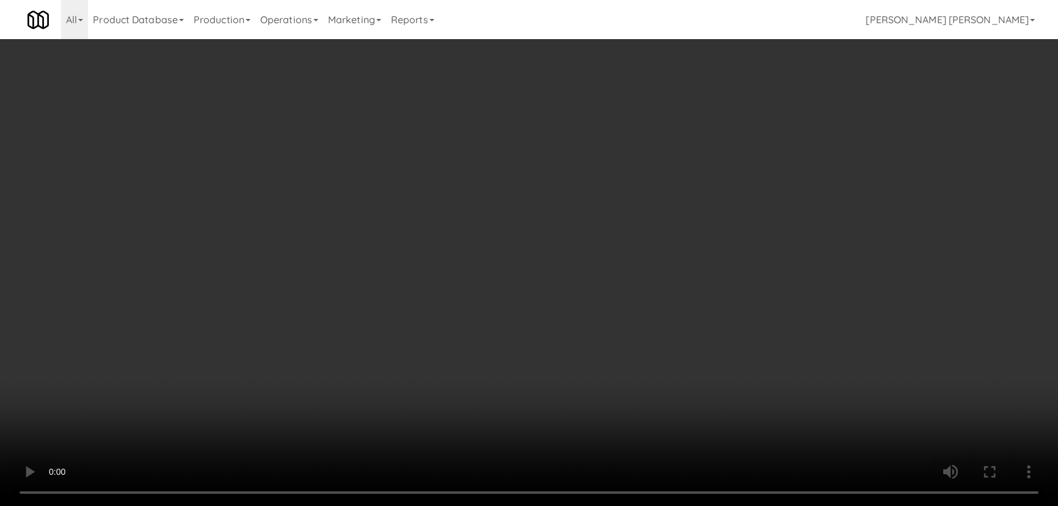
click at [672, 505] on video at bounding box center [529, 253] width 1058 height 506
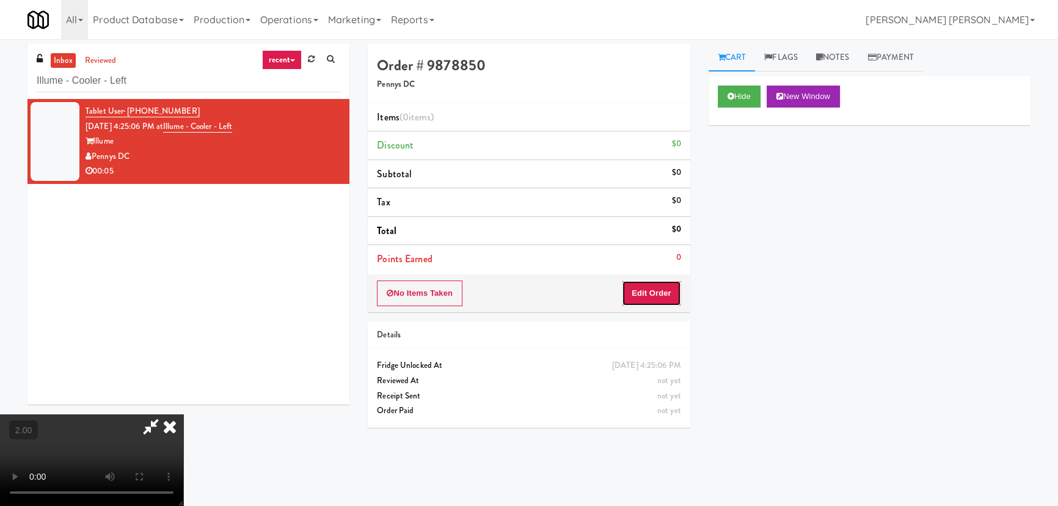
click at [666, 296] on button "Edit Order" at bounding box center [651, 293] width 59 height 26
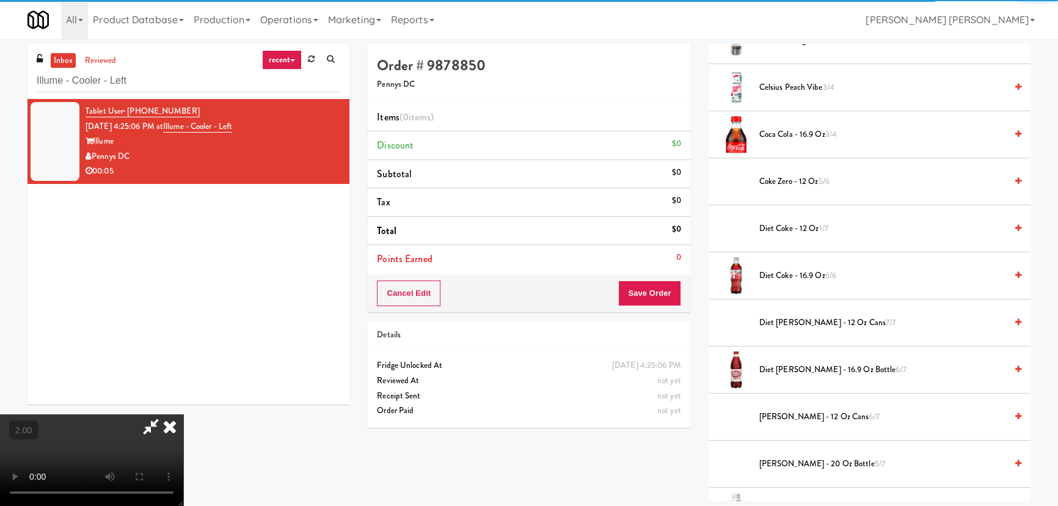
scroll to position [611, 0]
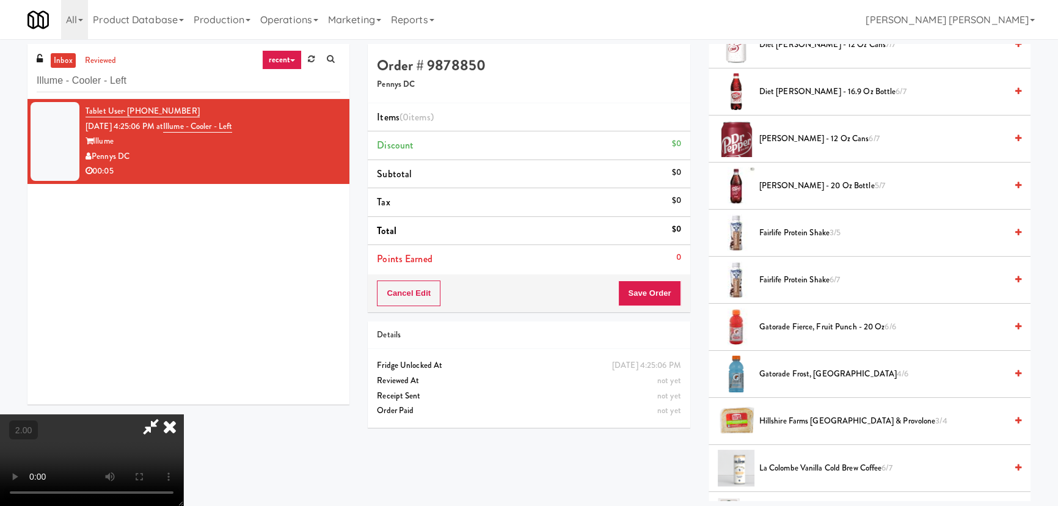
click at [796, 281] on span "Fairlife Protein Shake 6/7" at bounding box center [882, 279] width 247 height 15
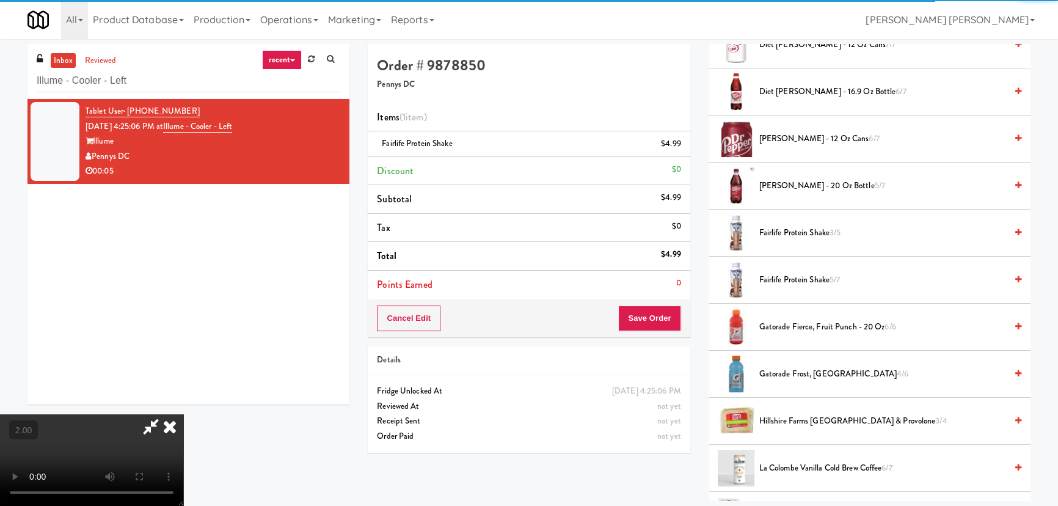
click at [183, 414] on icon at bounding box center [169, 426] width 27 height 24
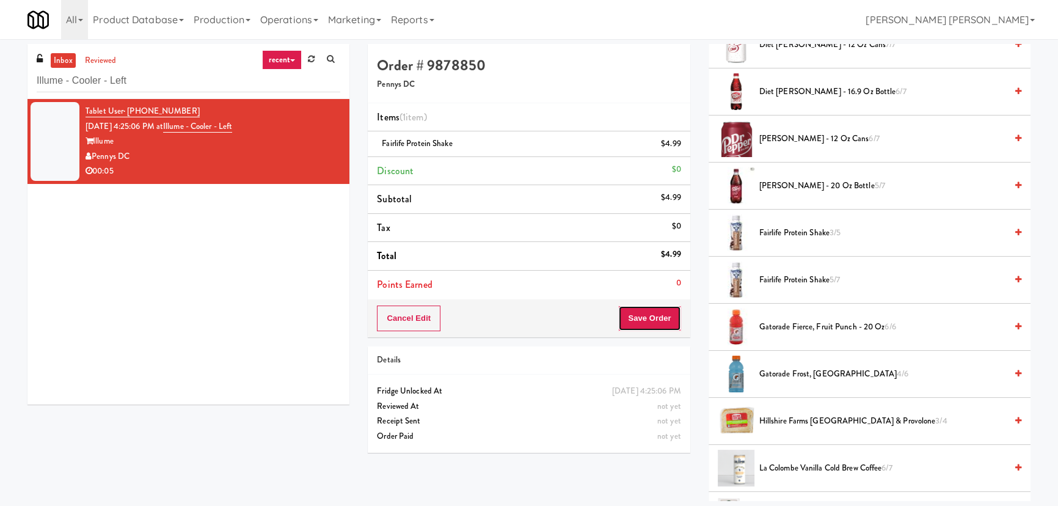
click at [658, 316] on button "Save Order" at bounding box center [649, 318] width 62 height 26
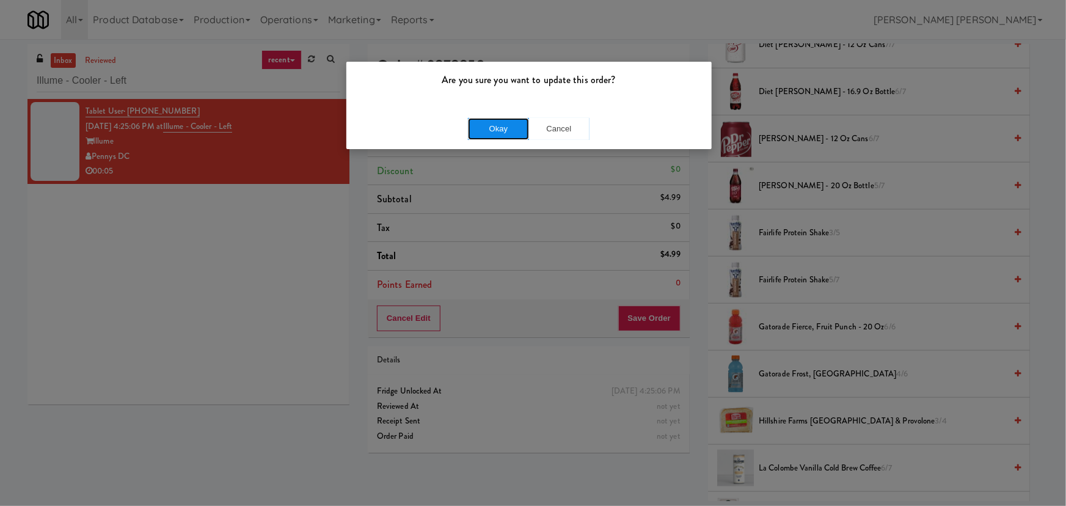
click at [485, 128] on button "Okay" at bounding box center [498, 129] width 61 height 22
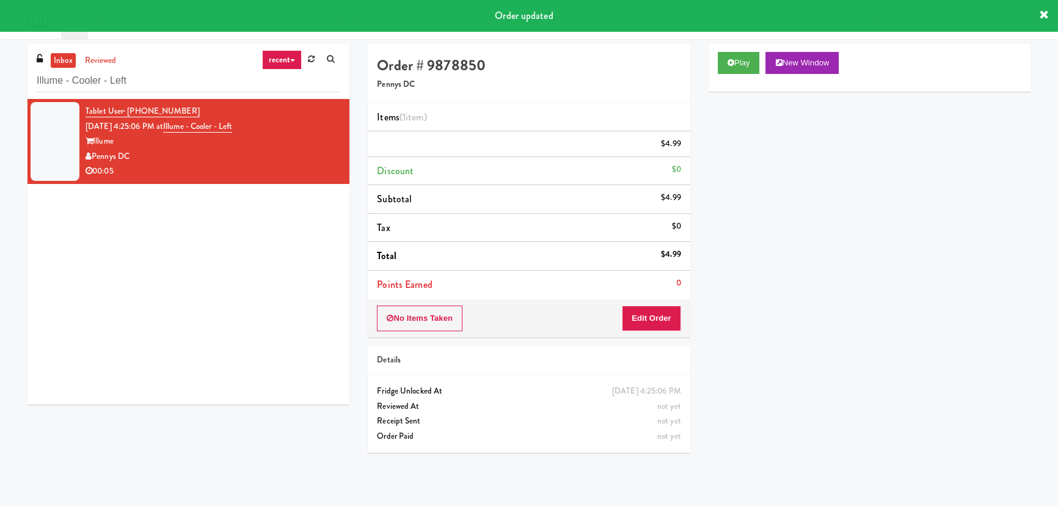
scroll to position [33, 0]
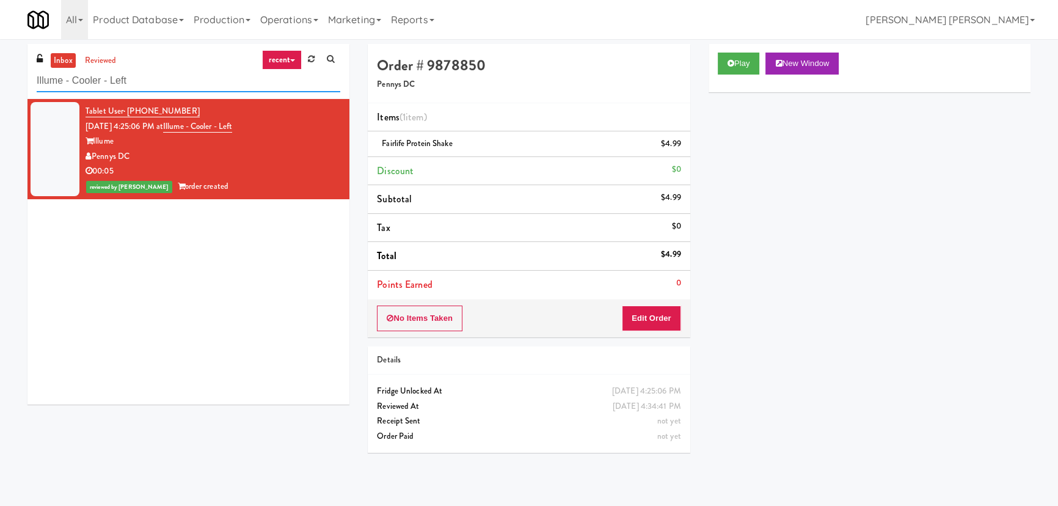
drag, startPoint x: 208, startPoint y: 76, endPoint x: -49, endPoint y: 73, distance: 257.1
click at [0, 73] on html "Are you sure you want to update this order? Okay Cancel Okay Are you sure you w…" at bounding box center [529, 253] width 1058 height 506
paste input "Axis Cooler - Righ"
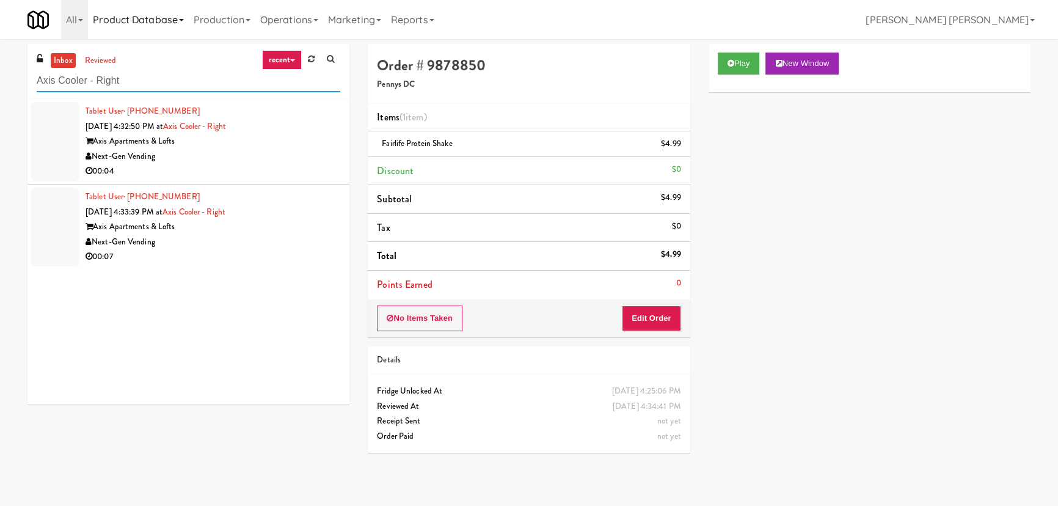
type input "Axis Cooler - Right"
click at [282, 142] on div "Axis Apartments & Lofts" at bounding box center [212, 141] width 255 height 15
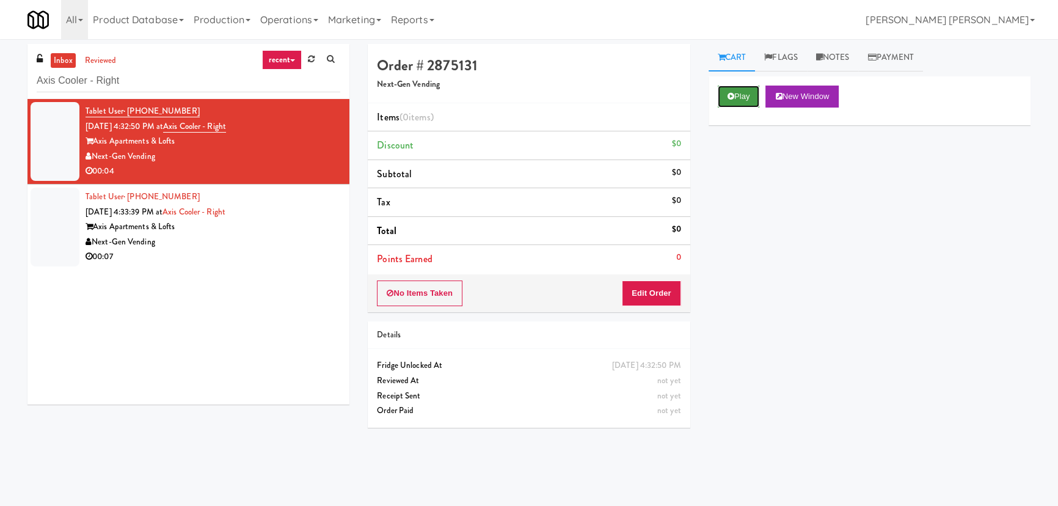
drag, startPoint x: 733, startPoint y: 92, endPoint x: 742, endPoint y: 92, distance: 9.2
click at [733, 92] on button "Play" at bounding box center [739, 96] width 42 height 22
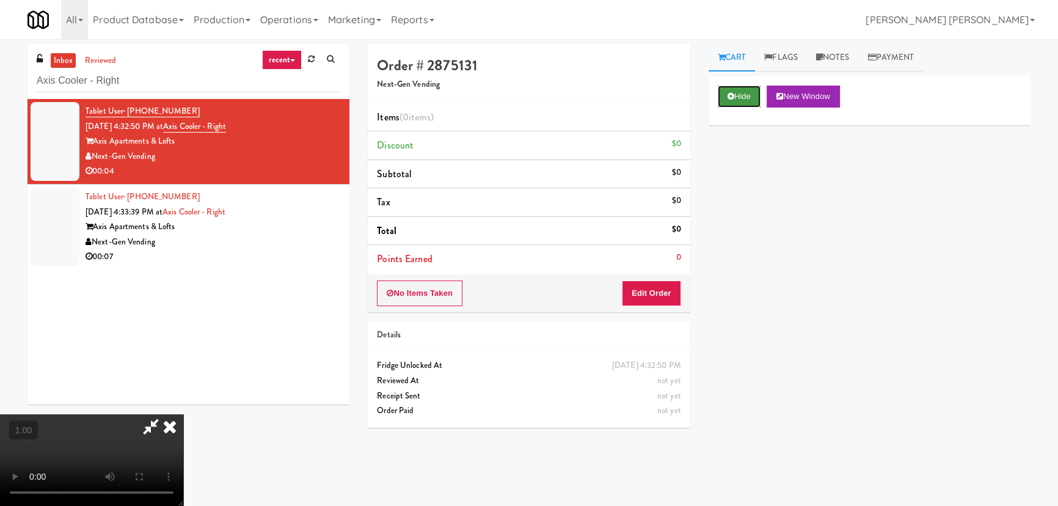
click at [740, 89] on button "Hide" at bounding box center [739, 96] width 43 height 22
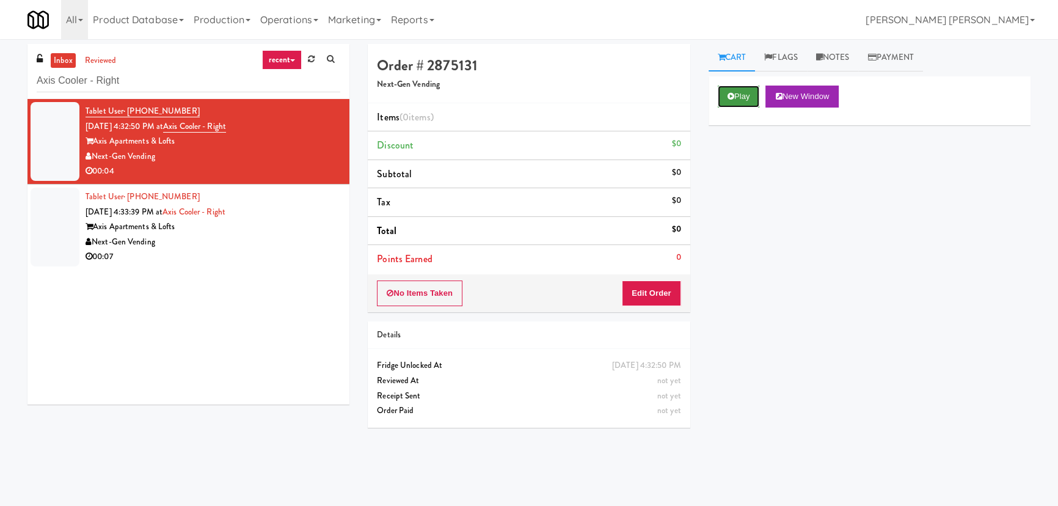
click at [752, 92] on button "Play" at bounding box center [739, 96] width 42 height 22
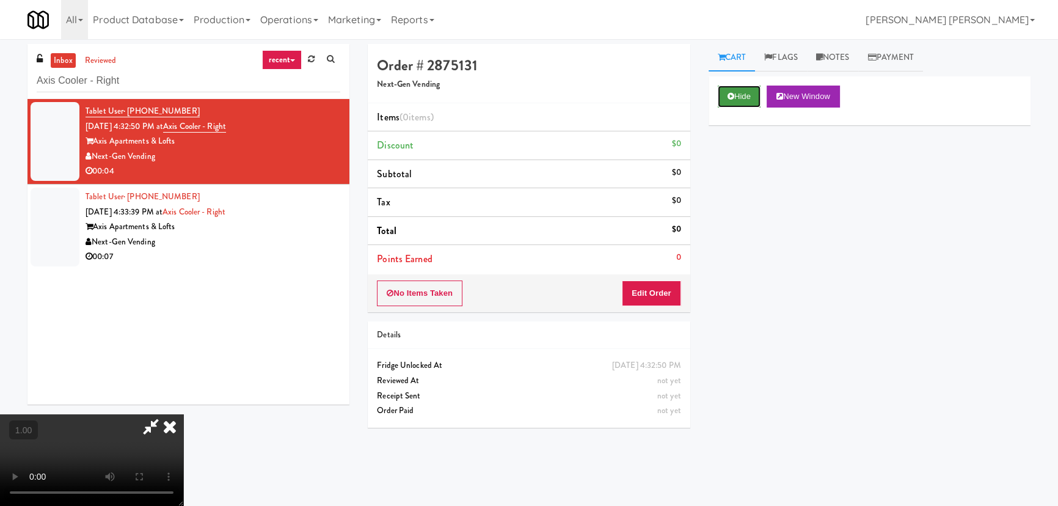
click at [728, 91] on button "Hide" at bounding box center [739, 96] width 43 height 22
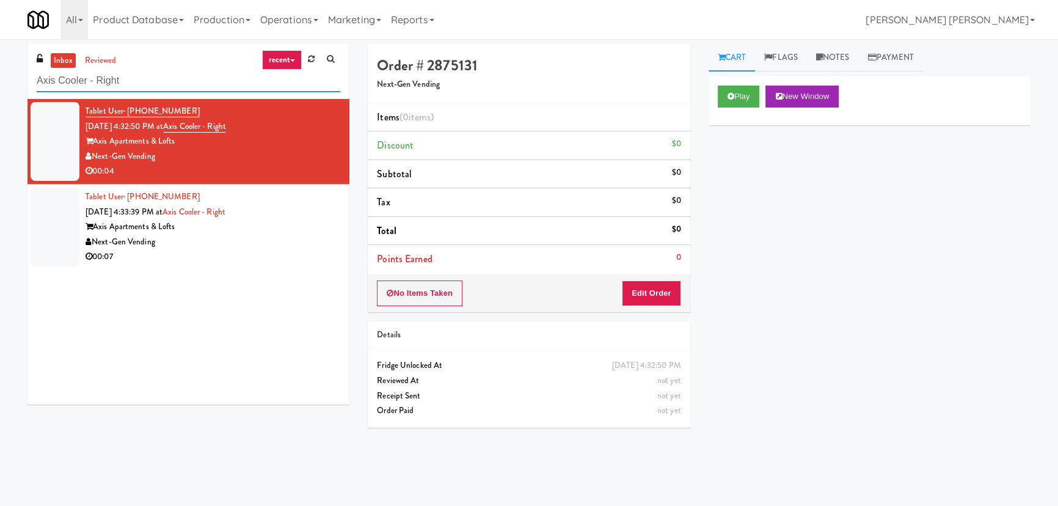
drag, startPoint x: 142, startPoint y: 79, endPoint x: 44, endPoint y: 78, distance: 97.7
click at [44, 78] on input "Axis Cooler - Right" at bounding box center [188, 81] width 303 height 23
click at [135, 76] on input "Axis Cooler - Right" at bounding box center [188, 81] width 303 height 23
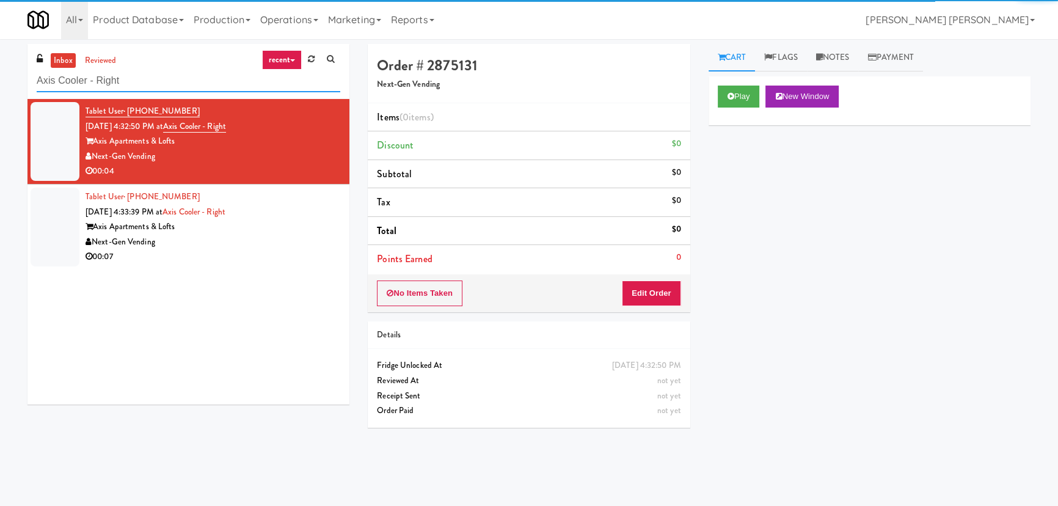
drag, startPoint x: 138, startPoint y: 78, endPoint x: 24, endPoint y: 72, distance: 113.7
click at [24, 72] on div "inbox reviewed recent all unclear take inventory issue suspicious failed recent…" at bounding box center [188, 228] width 340 height 369
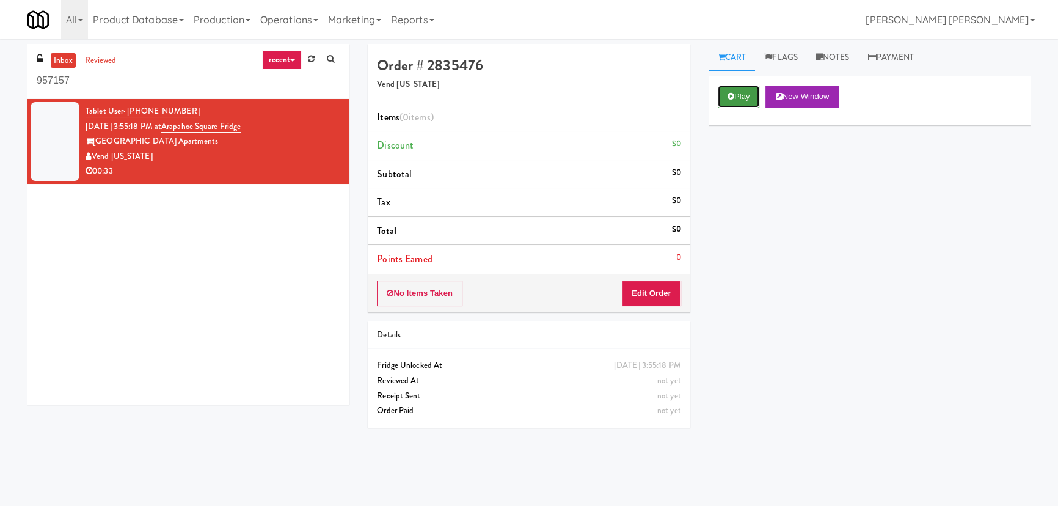
click at [750, 101] on button "Play" at bounding box center [739, 96] width 42 height 22
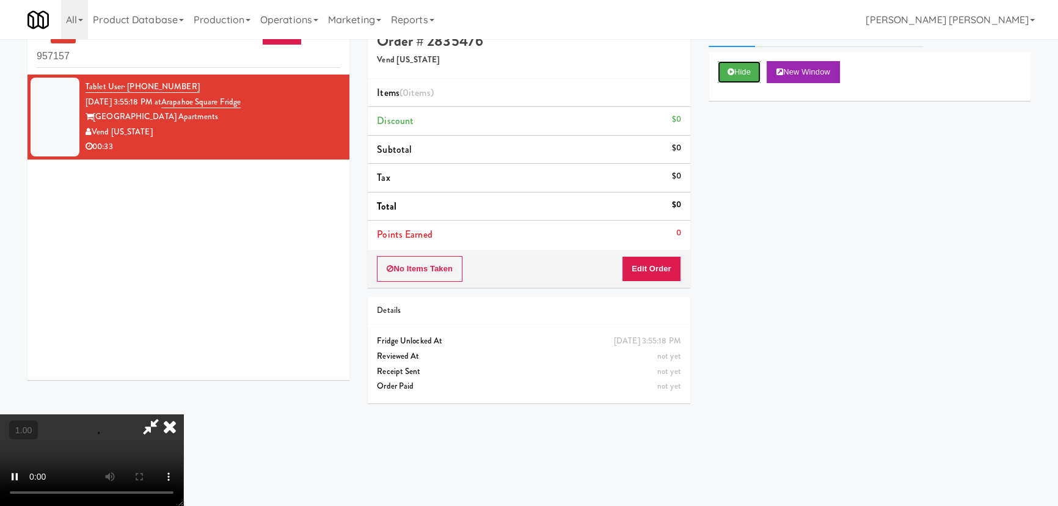
scroll to position [38, 0]
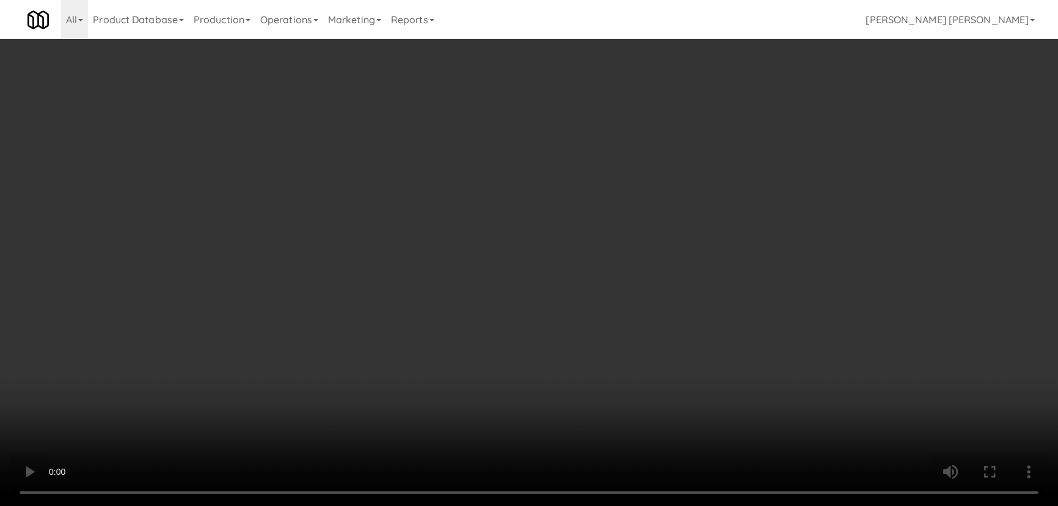
click at [587, 505] on video at bounding box center [529, 253] width 1058 height 506
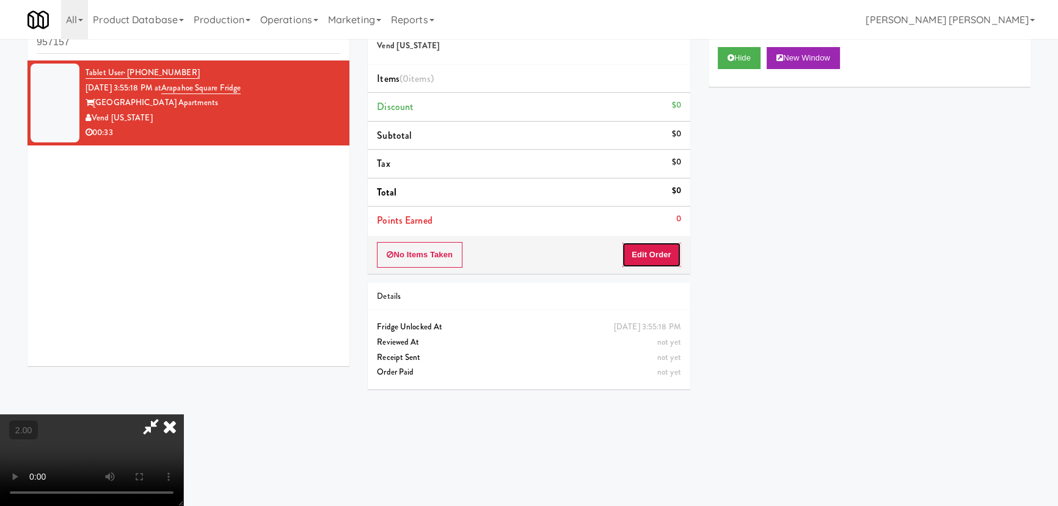
click at [646, 253] on button "Edit Order" at bounding box center [651, 255] width 59 height 26
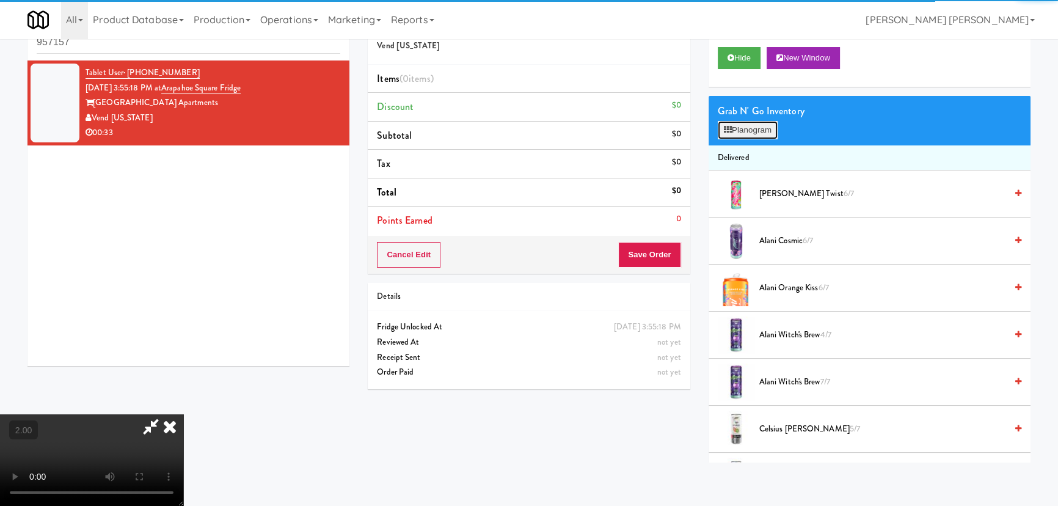
click at [753, 133] on button "Planogram" at bounding box center [748, 130] width 60 height 18
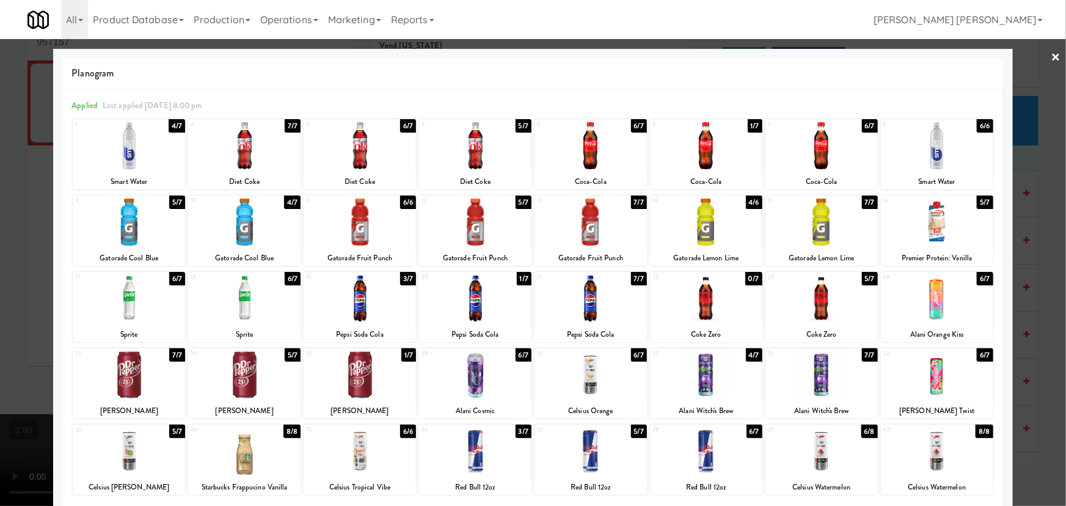
click at [931, 380] on div at bounding box center [937, 374] width 112 height 47
click at [360, 379] on div at bounding box center [359, 374] width 112 height 47
click at [1042, 54] on div at bounding box center [533, 253] width 1066 height 506
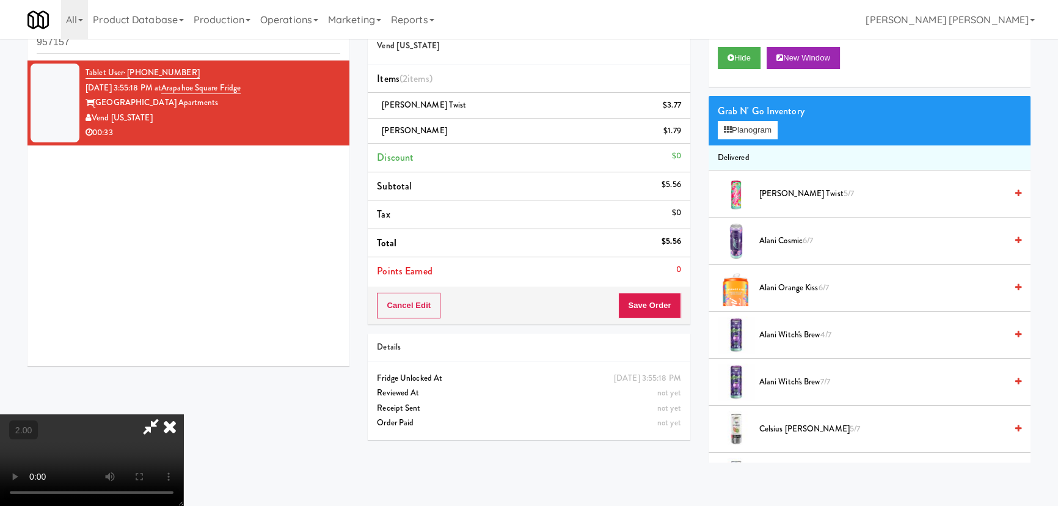
click at [183, 414] on video at bounding box center [91, 460] width 183 height 92
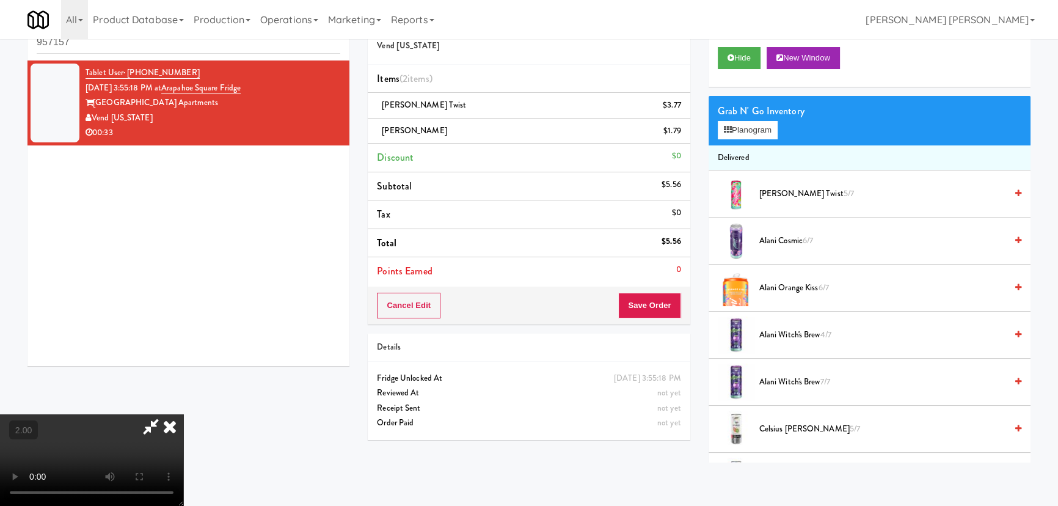
scroll to position [0, 0]
click at [183, 414] on icon at bounding box center [169, 426] width 27 height 24
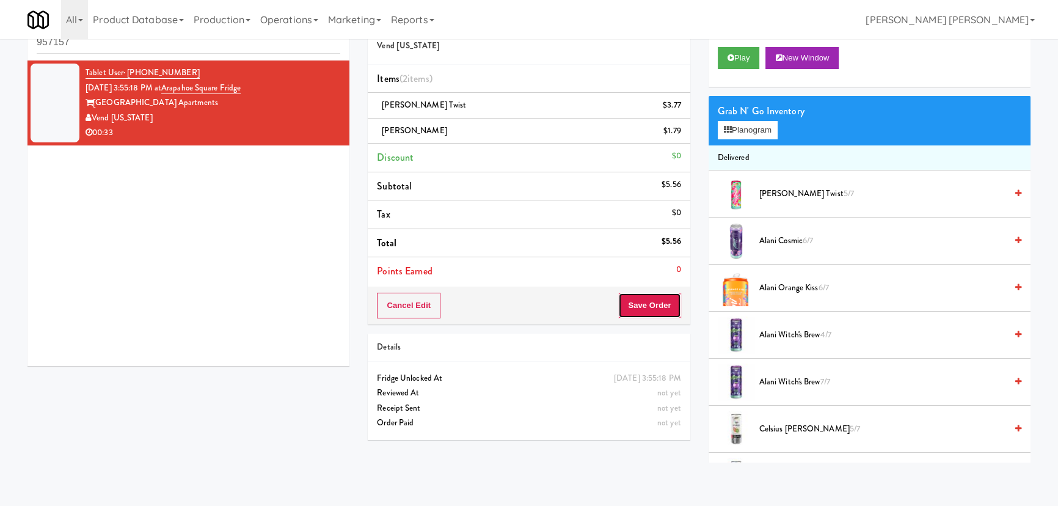
click at [647, 305] on button "Save Order" at bounding box center [649, 305] width 62 height 26
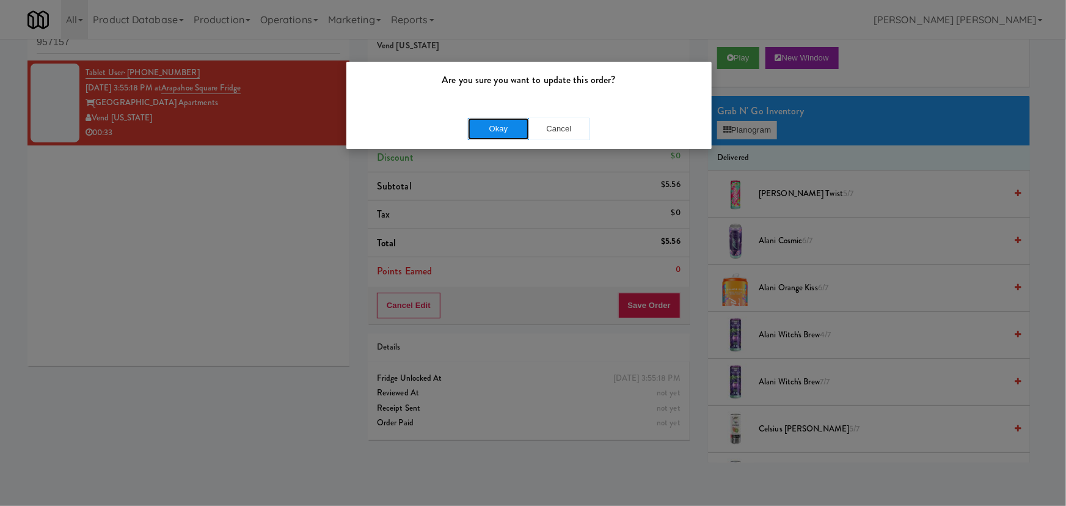
click at [494, 125] on button "Okay" at bounding box center [498, 129] width 61 height 22
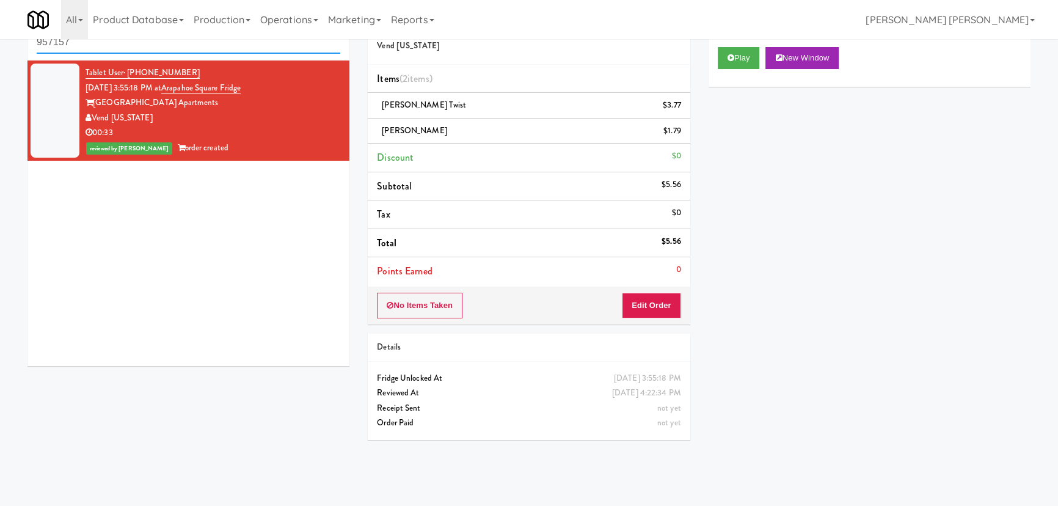
drag, startPoint x: 145, startPoint y: 47, endPoint x: -21, endPoint y: 44, distance: 166.7
click at [0, 44] on html "Are you sure you want to update this order? Okay Cancel Okay Are you sure you w…" at bounding box center [529, 215] width 1058 height 506
paste input "[PERSON_NAME] Left Cooler"
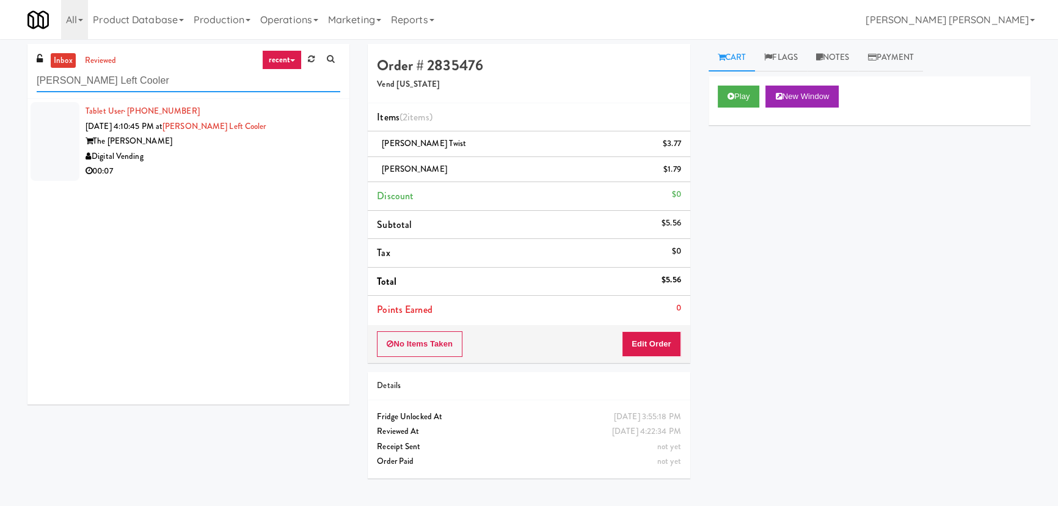
type input "[PERSON_NAME] Left Cooler"
click at [223, 158] on div "Digital Vending" at bounding box center [212, 156] width 255 height 15
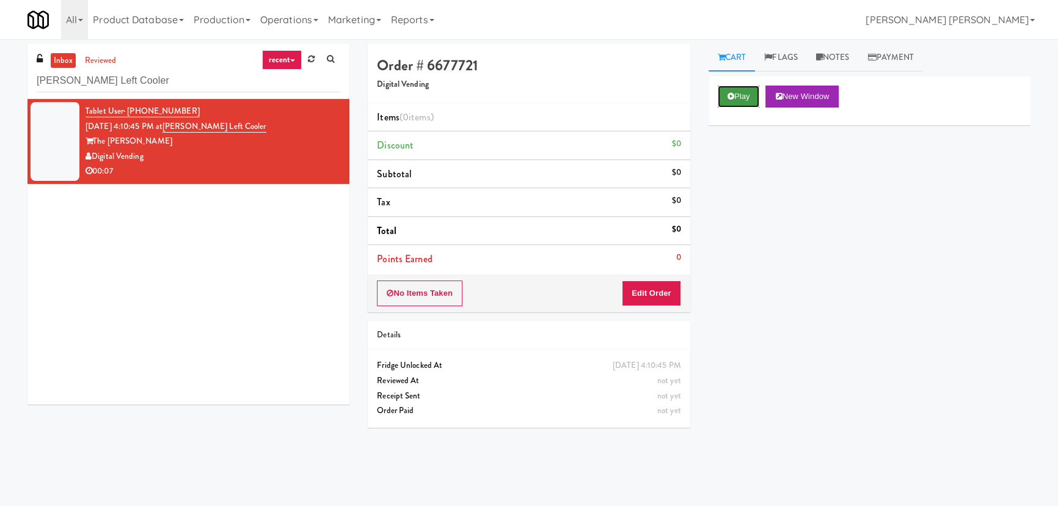
click at [726, 95] on button "Play" at bounding box center [739, 96] width 42 height 22
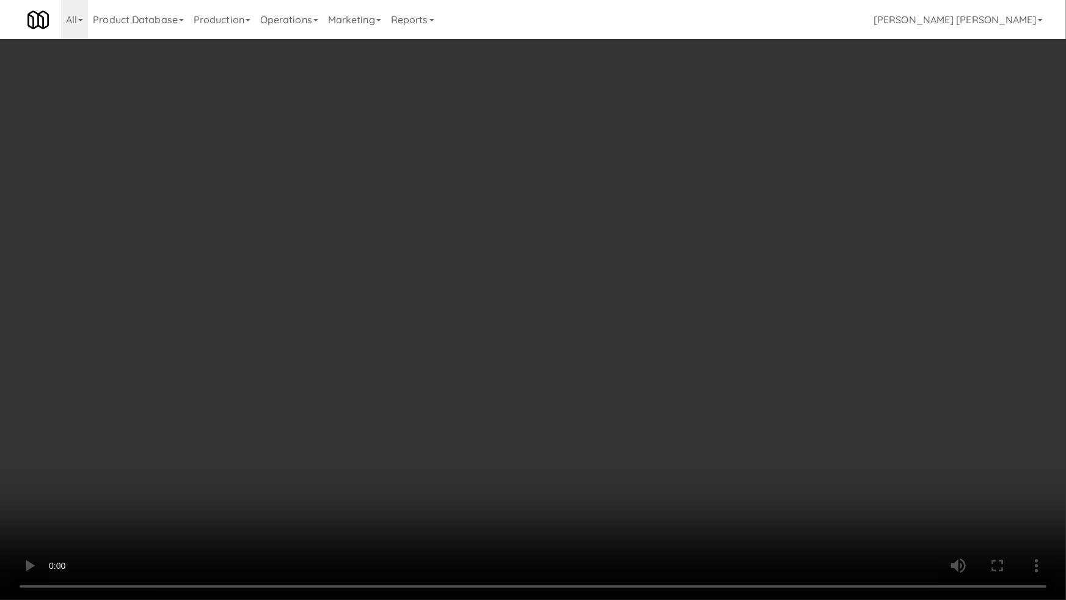
click at [595, 505] on video at bounding box center [533, 300] width 1066 height 600
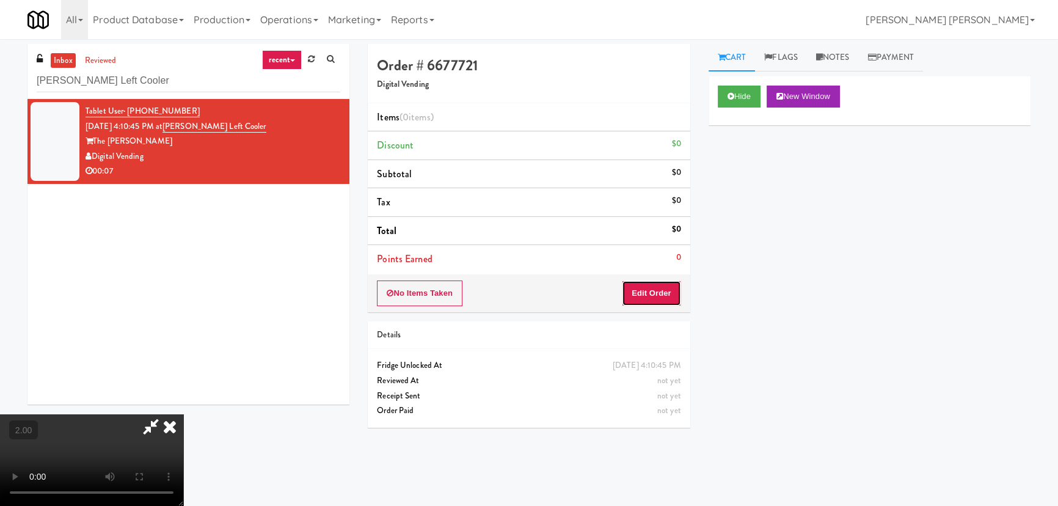
click at [666, 301] on button "Edit Order" at bounding box center [651, 293] width 59 height 26
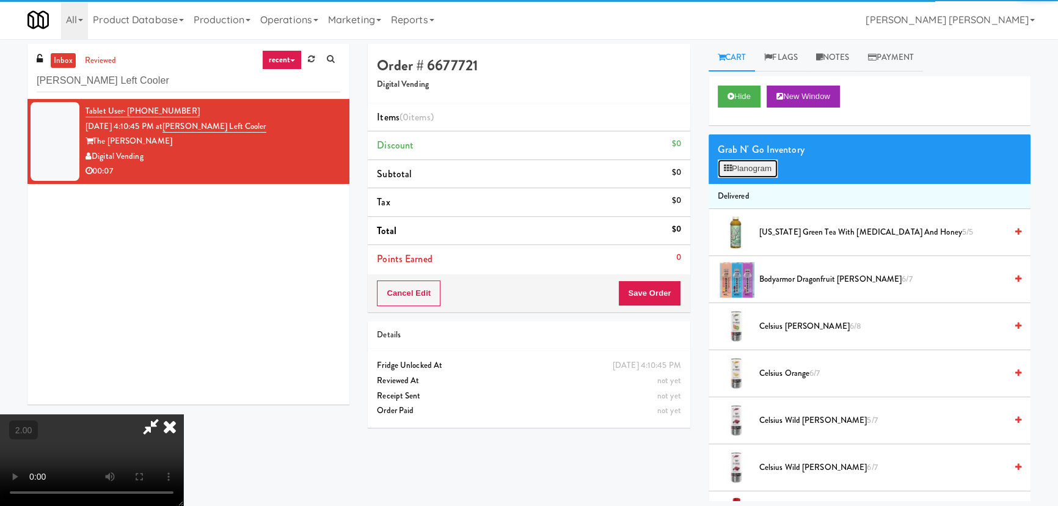
click at [741, 166] on button "Planogram" at bounding box center [748, 168] width 60 height 18
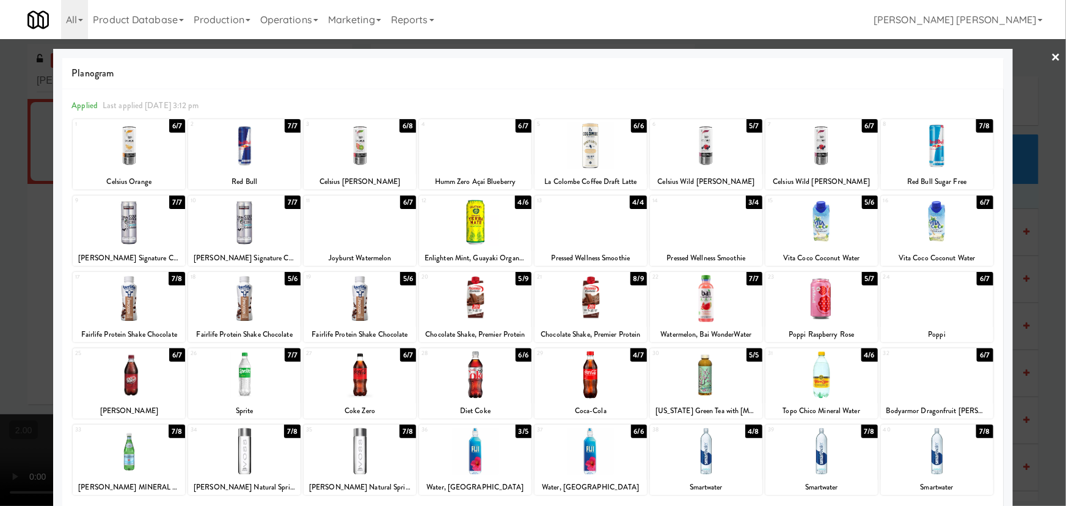
click at [941, 300] on div at bounding box center [937, 298] width 112 height 47
click at [1051, 56] on link "×" at bounding box center [1056, 58] width 10 height 38
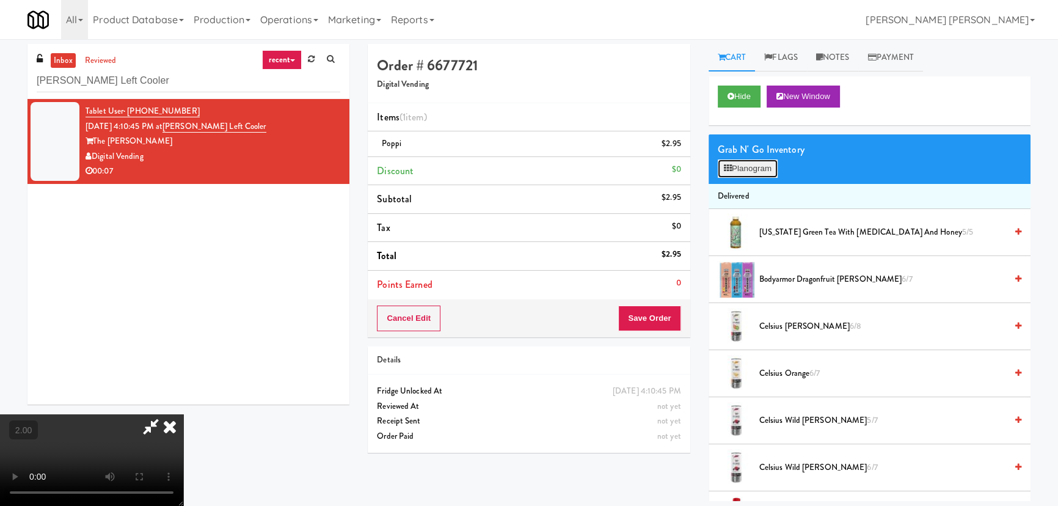
click at [768, 164] on button "Planogram" at bounding box center [748, 168] width 60 height 18
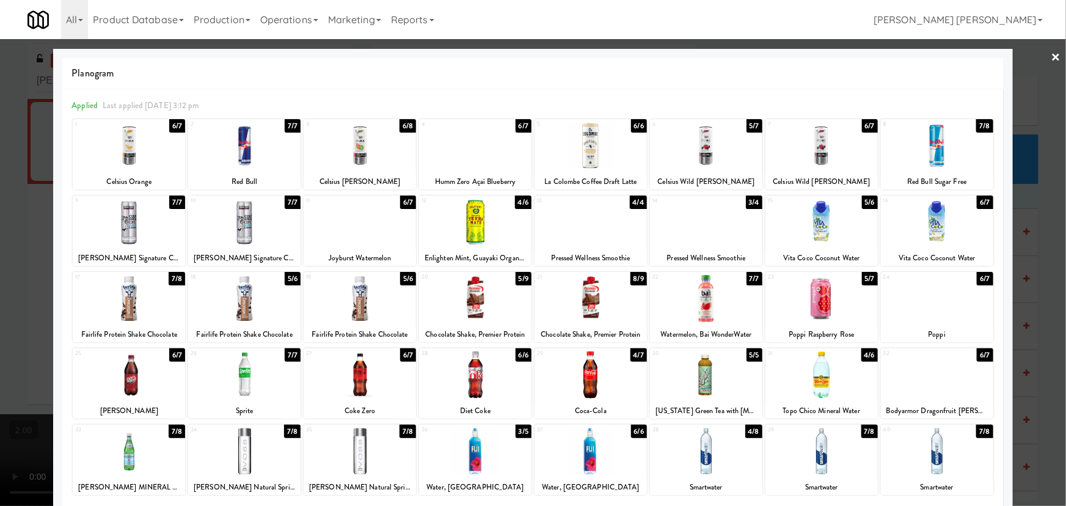
click at [1051, 60] on link "×" at bounding box center [1056, 58] width 10 height 38
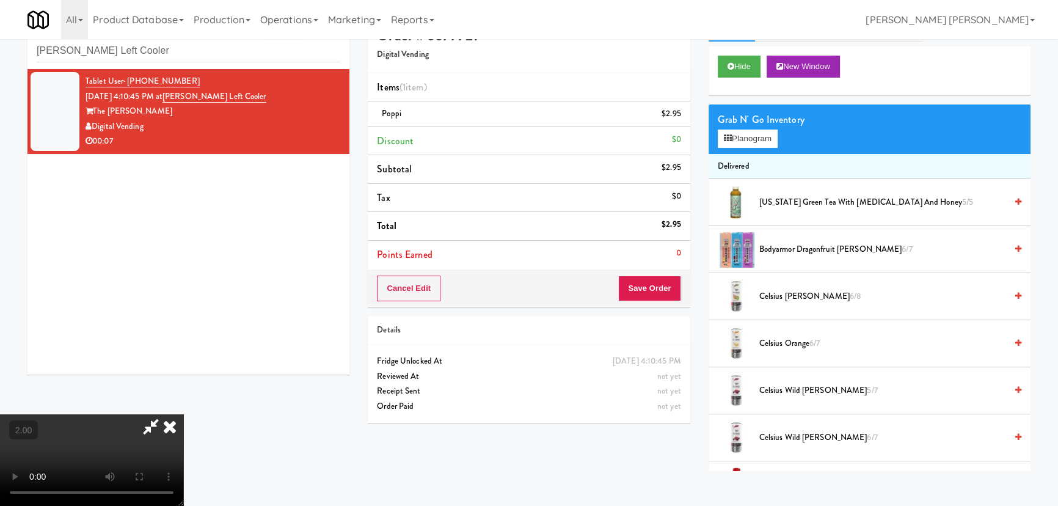
scroll to position [38, 0]
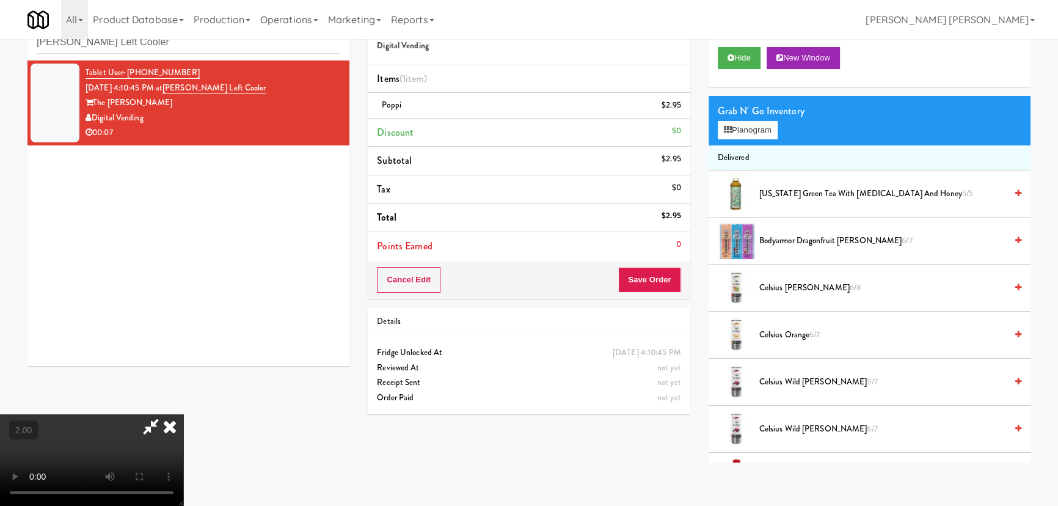
drag, startPoint x: 148, startPoint y: 117, endPoint x: 97, endPoint y: 111, distance: 51.0
click at [94, 116] on div "Digital Vending" at bounding box center [212, 118] width 255 height 15
copy div "Digital Vending"
drag, startPoint x: 253, startPoint y: 83, endPoint x: 185, endPoint y: 84, distance: 68.4
click at [185, 84] on div "Tablet User · (917) 863-7252 Aug 30, 2025 4:10:45 PM at Lindley Left Cooler The…" at bounding box center [212, 102] width 255 height 75
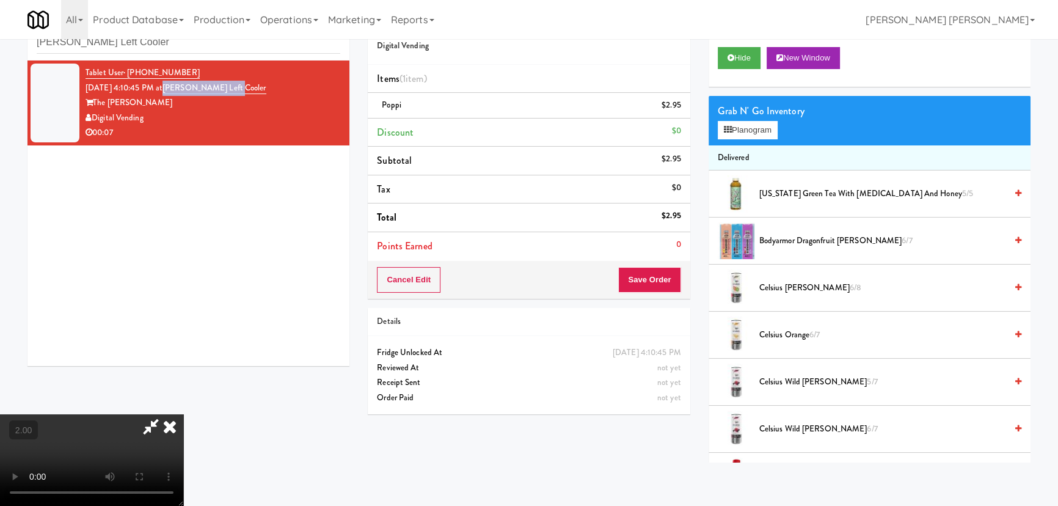
copy link "Lindley Left Cooler"
drag, startPoint x: 409, startPoint y: 104, endPoint x: 379, endPoint y: 101, distance: 30.6
click at [379, 101] on div "Poppi $2.95" at bounding box center [528, 105] width 303 height 15
copy span "Poppi"
click at [183, 414] on icon at bounding box center [169, 426] width 27 height 24
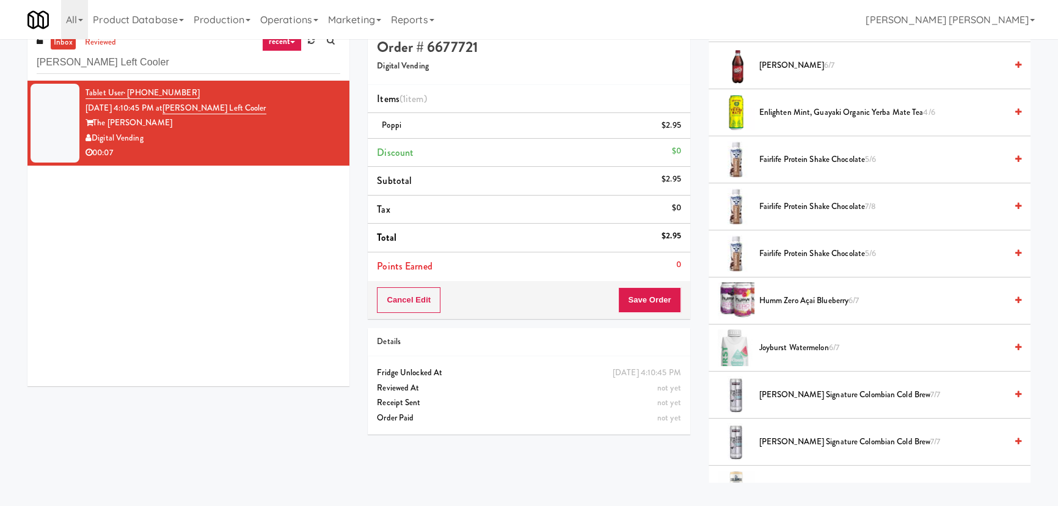
scroll to position [0, 0]
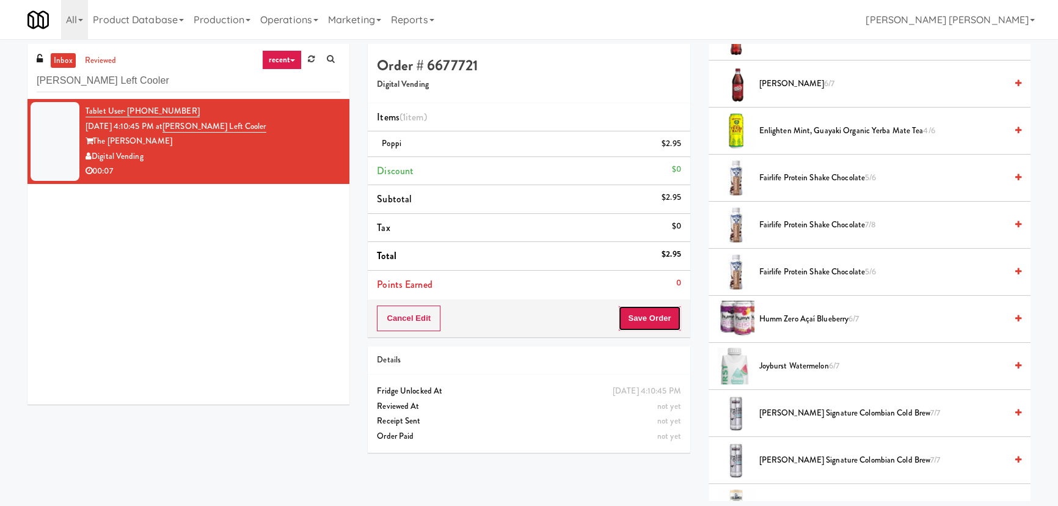
click at [637, 327] on button "Save Order" at bounding box center [649, 318] width 62 height 26
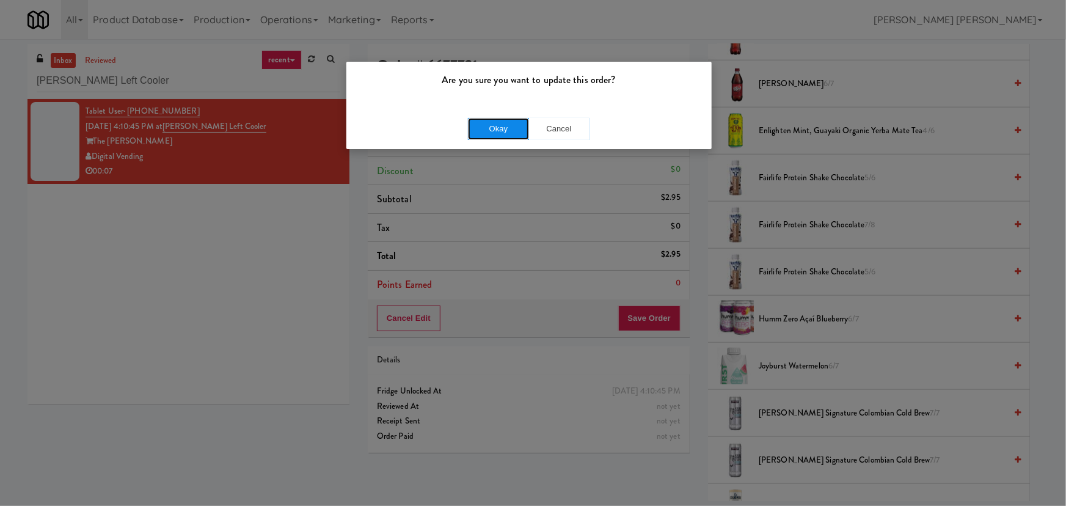
drag, startPoint x: 496, startPoint y: 134, endPoint x: 851, endPoint y: 217, distance: 364.4
click at [496, 134] on button "Okay" at bounding box center [498, 129] width 61 height 22
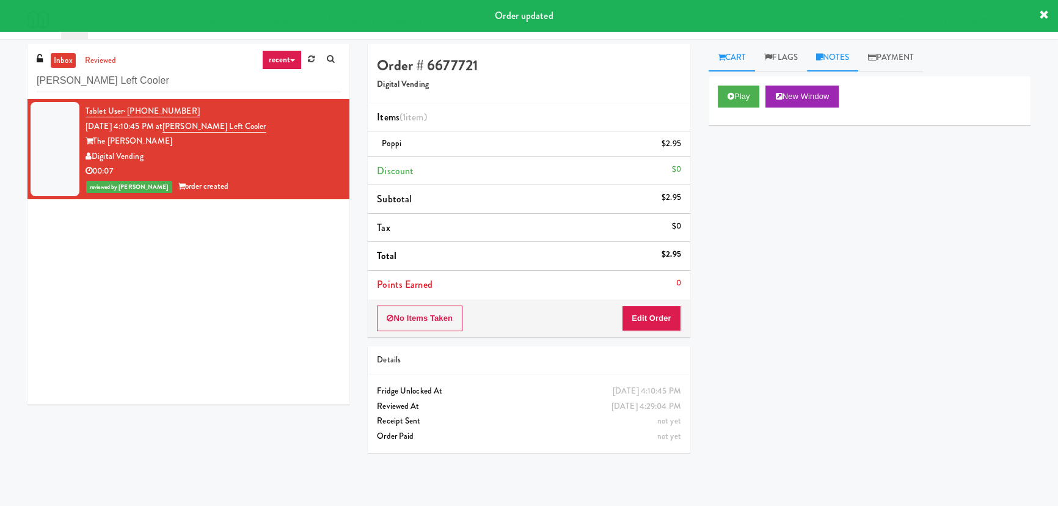
click at [838, 54] on link "Notes" at bounding box center [833, 57] width 52 height 27
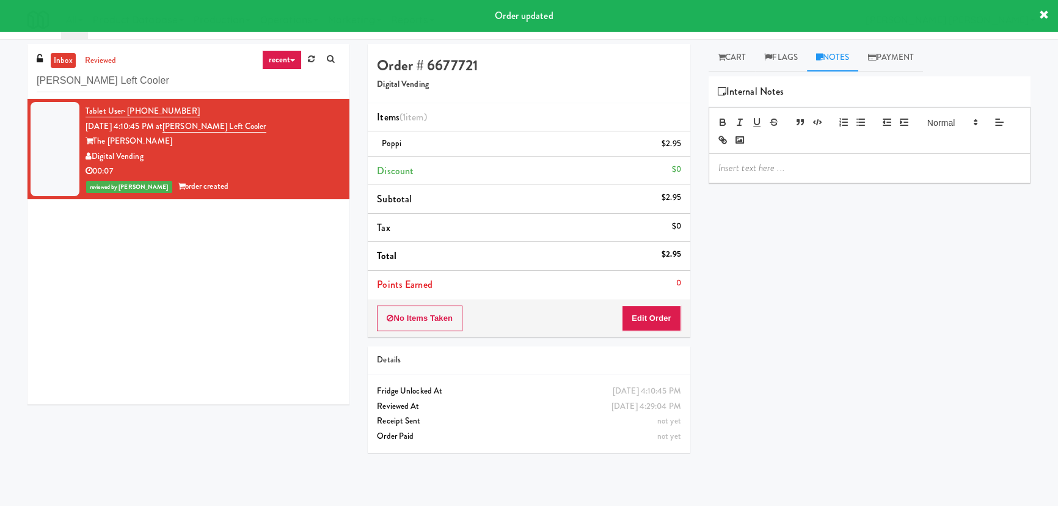
click at [736, 171] on p at bounding box center [869, 167] width 302 height 13
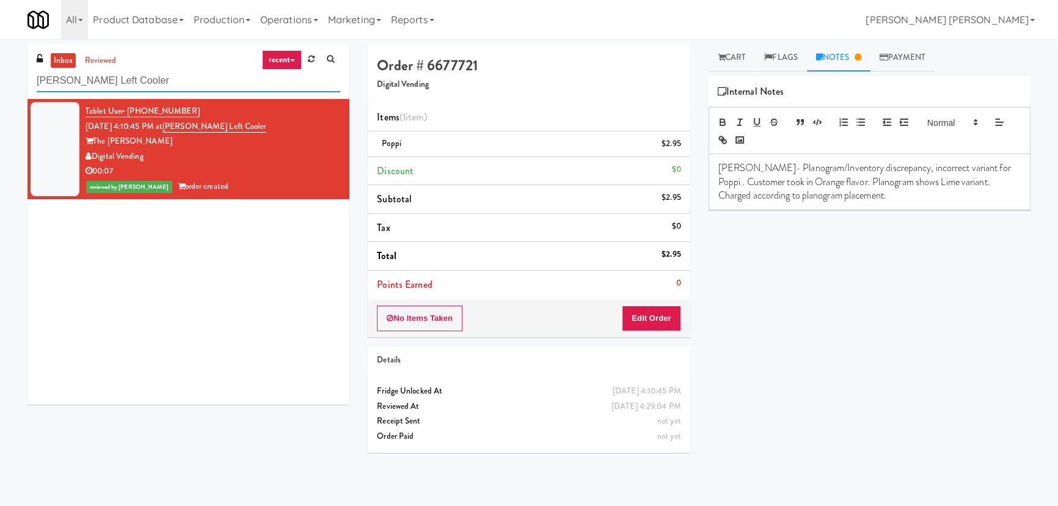
drag, startPoint x: 172, startPoint y: 76, endPoint x: -81, endPoint y: 84, distance: 252.9
click at [0, 84] on html "Are you sure you want to update this order? Okay Cancel Okay Are you sure you w…" at bounding box center [529, 253] width 1058 height 506
paste input "JVT drink (energy)"
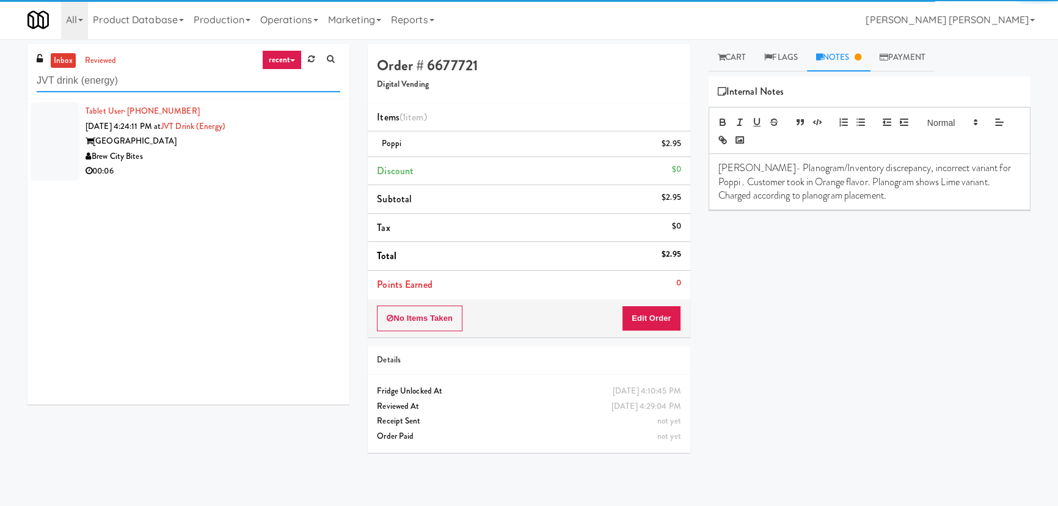
type input "JVT drink (energy)"
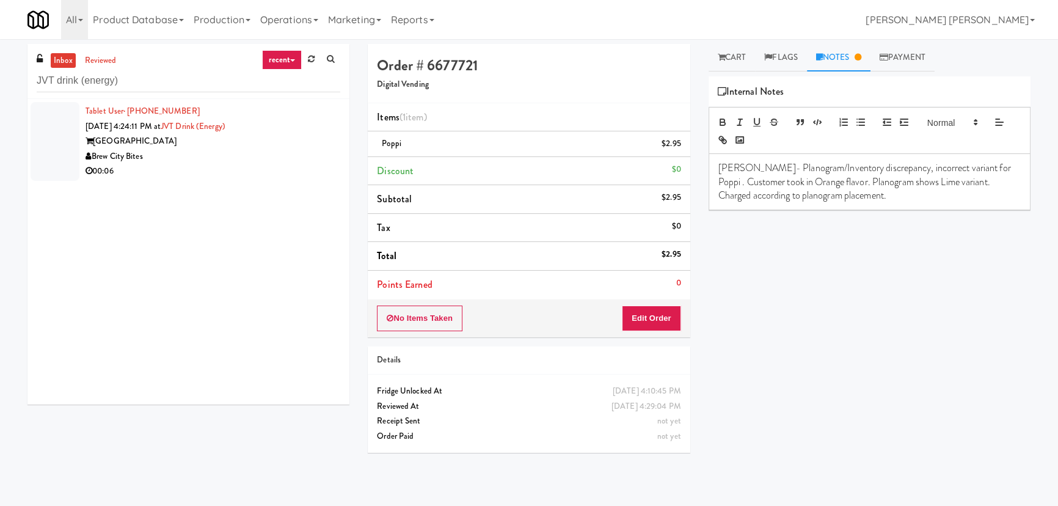
click at [227, 152] on div "Brew City Bites" at bounding box center [212, 156] width 255 height 15
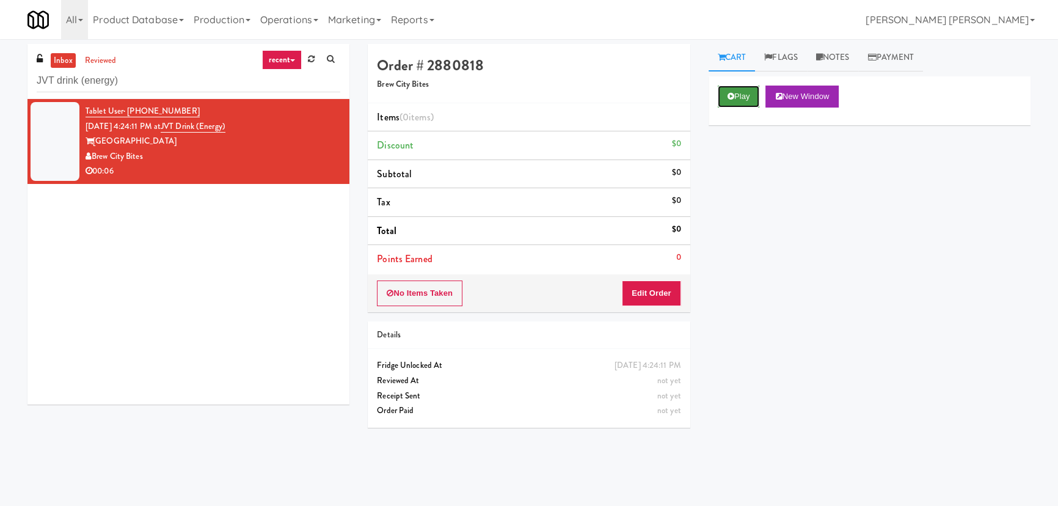
click at [729, 96] on icon at bounding box center [730, 96] width 7 height 8
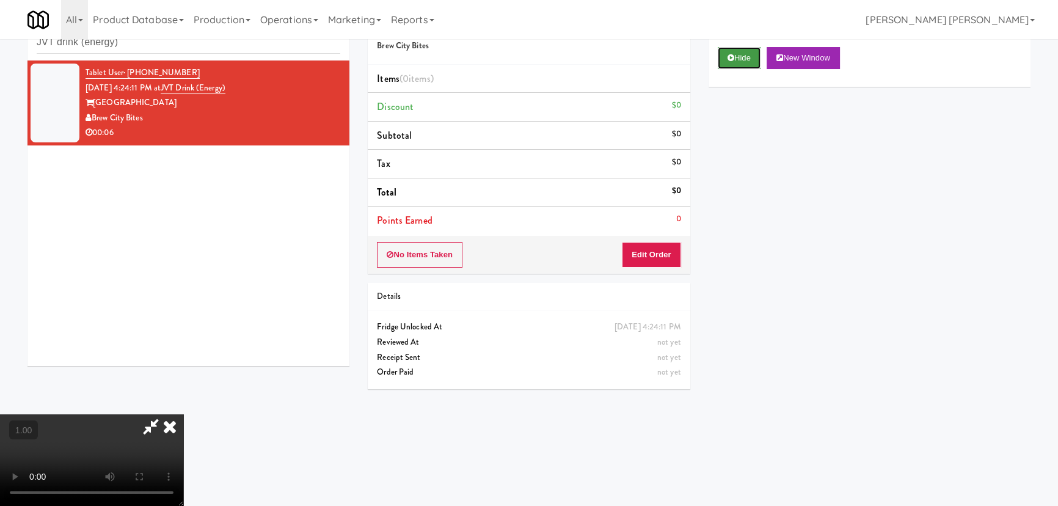
click at [728, 60] on icon at bounding box center [730, 58] width 7 height 8
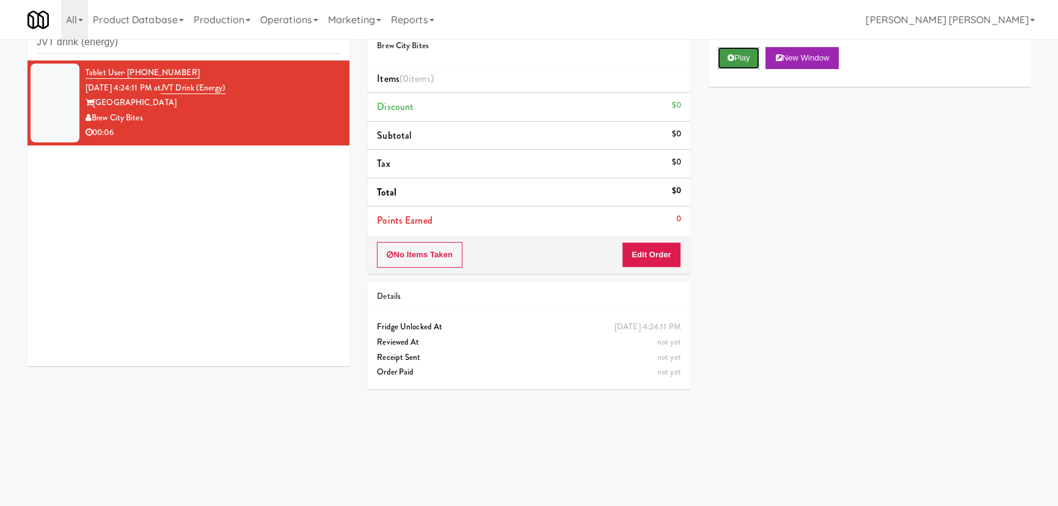
click at [722, 63] on button "Play" at bounding box center [739, 58] width 42 height 22
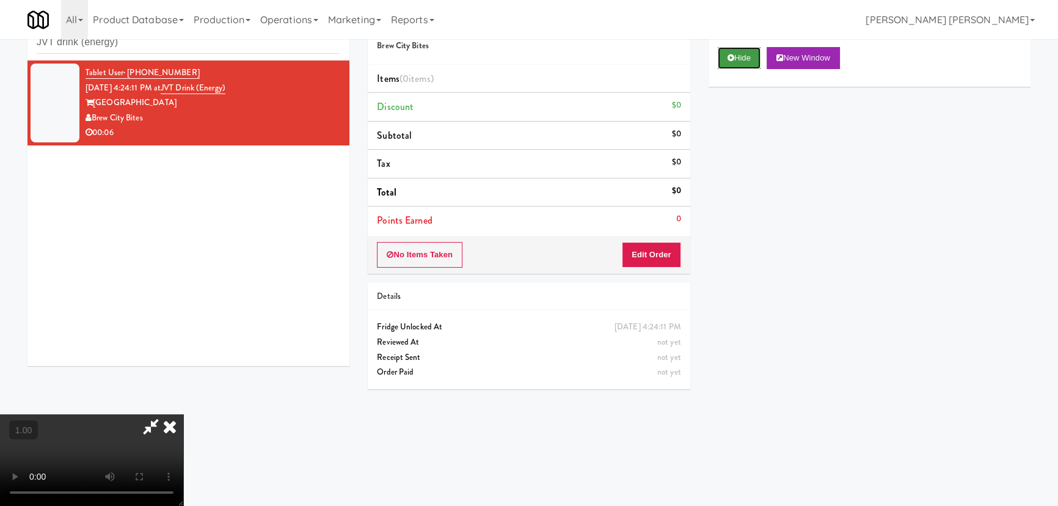
click at [735, 60] on button "Hide" at bounding box center [739, 58] width 43 height 22
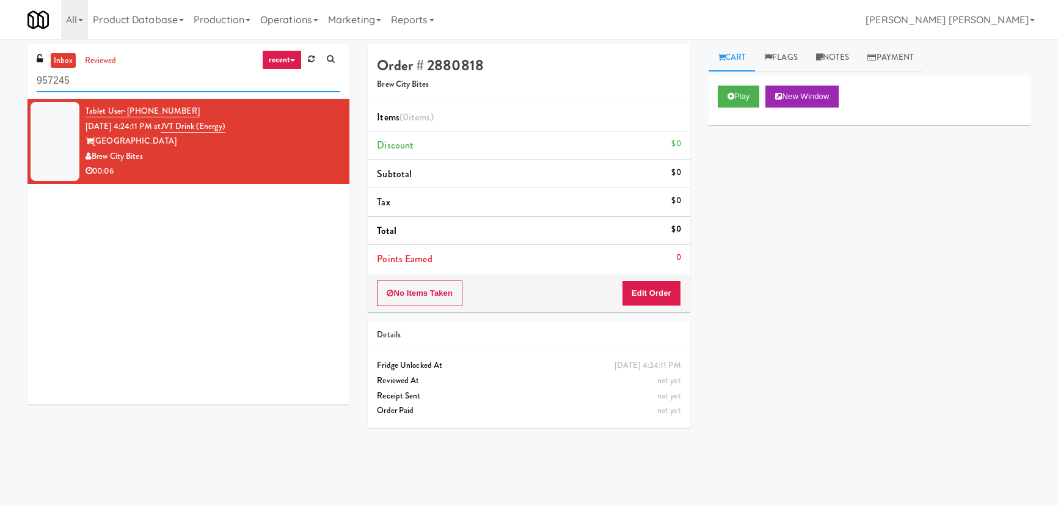
scroll to position [38, 0]
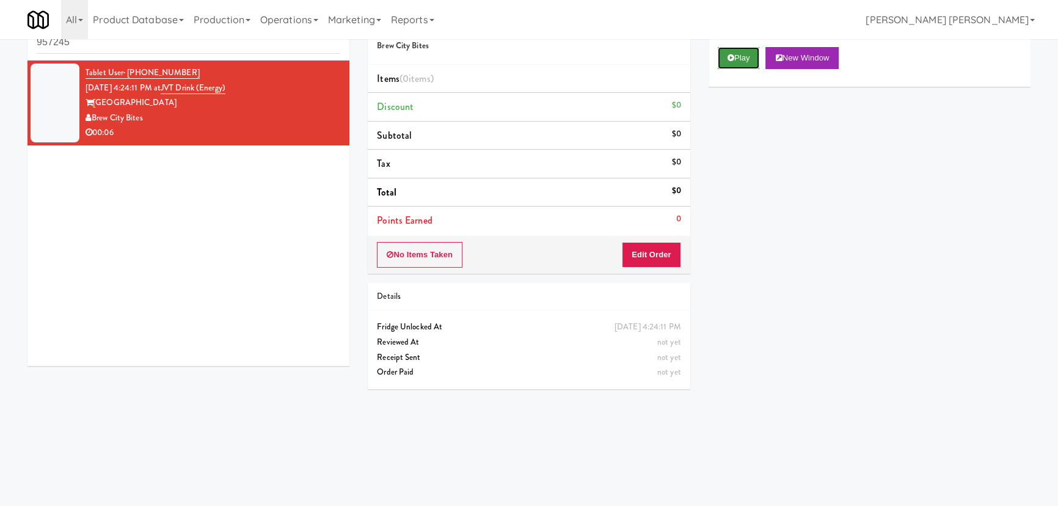
click at [727, 50] on button "Play" at bounding box center [739, 58] width 42 height 22
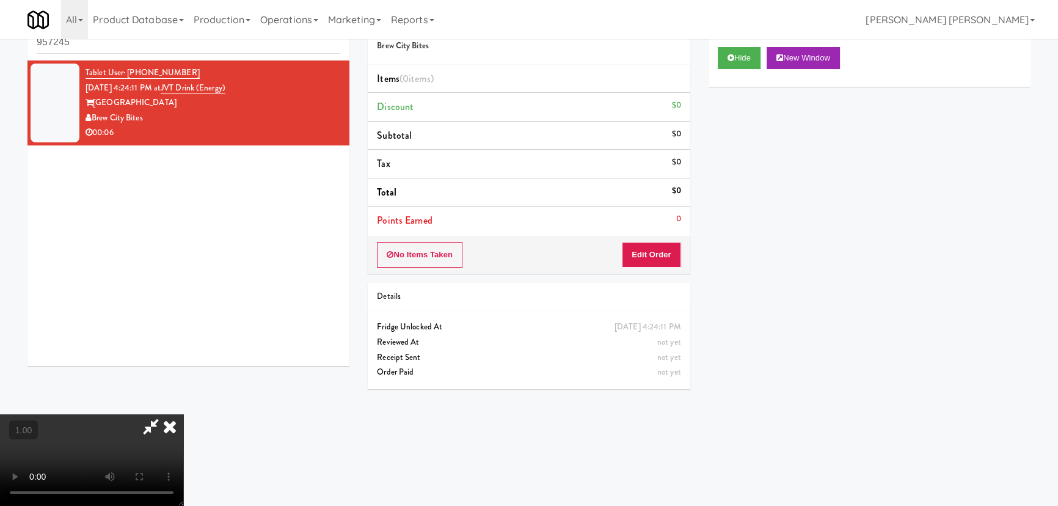
scroll to position [0, 0]
click at [724, 61] on button "Hide" at bounding box center [739, 58] width 43 height 22
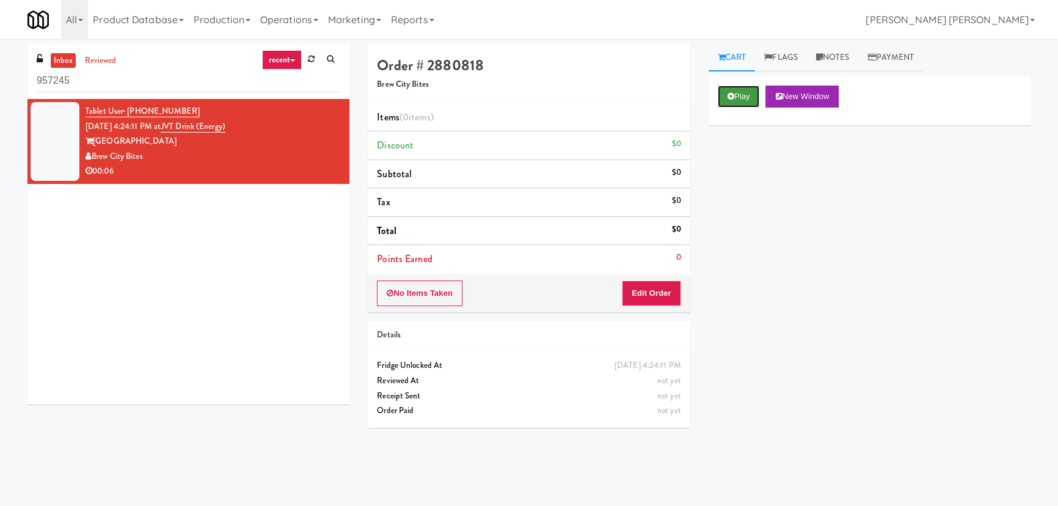
click at [757, 100] on button "Play" at bounding box center [739, 96] width 42 height 22
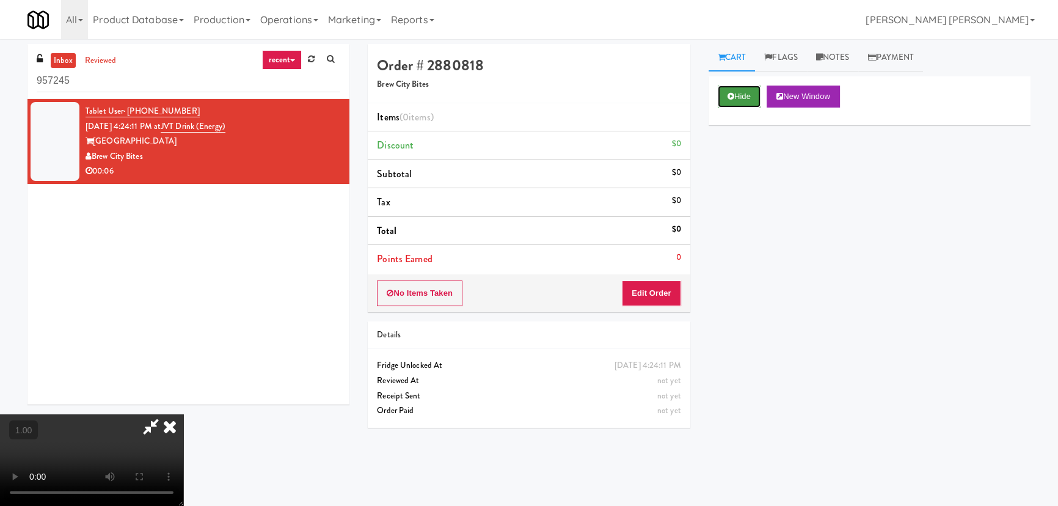
click at [730, 101] on button "Hide" at bounding box center [739, 96] width 43 height 22
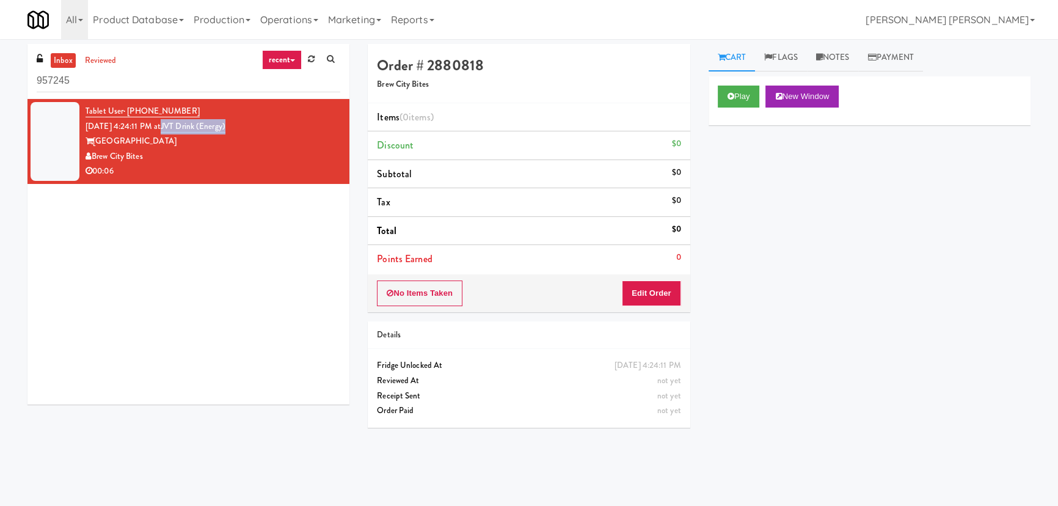
drag, startPoint x: 256, startPoint y: 125, endPoint x: 184, endPoint y: 131, distance: 72.9
click at [183, 131] on div "Tablet User · (262) 287-2056 [DATE] 4:24:11 PM at JVT drink (energy) [GEOGRAPHI…" at bounding box center [212, 141] width 255 height 75
copy link "JVT drink (energy)"
drag, startPoint x: 129, startPoint y: 82, endPoint x: -77, endPoint y: 79, distance: 205.8
click at [0, 79] on html "Okay Okay Select date: previous 2025-Aug next Su Mo Tu We Th Fr Sa 27 28 29 30 …" at bounding box center [529, 253] width 1058 height 506
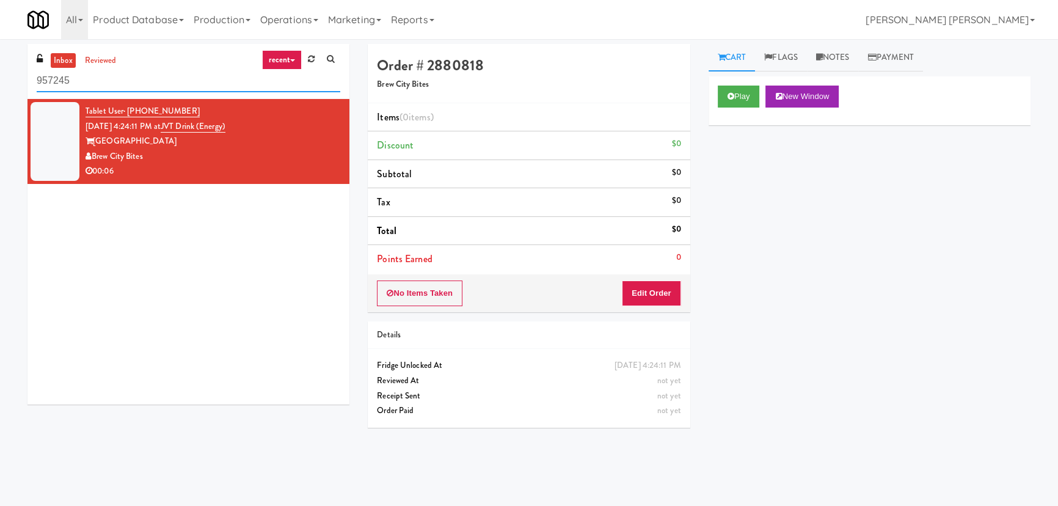
paste input "(Snack & Drink) EWR 3-TB-PUBLIC"
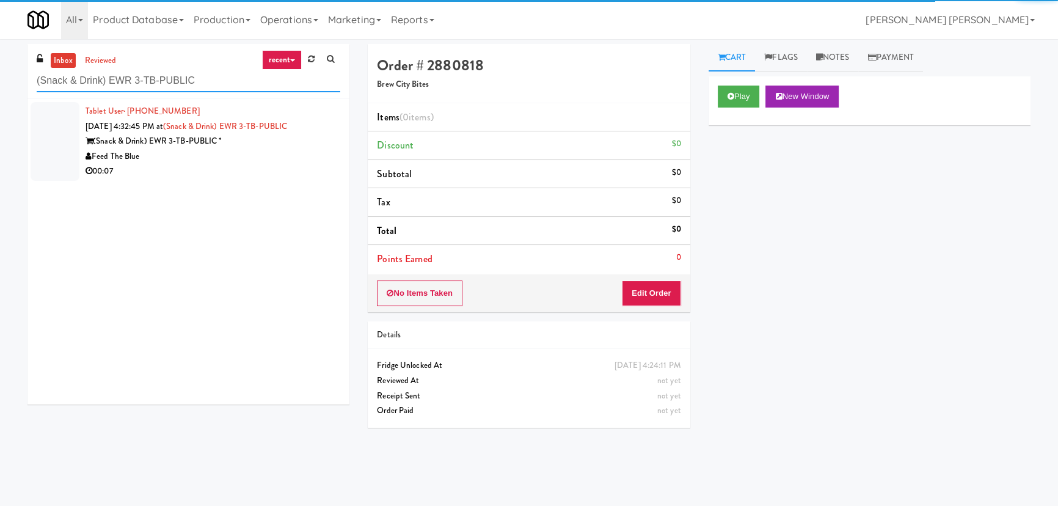
type input "(Snack & Drink) EWR 3-TB-PUBLIC"
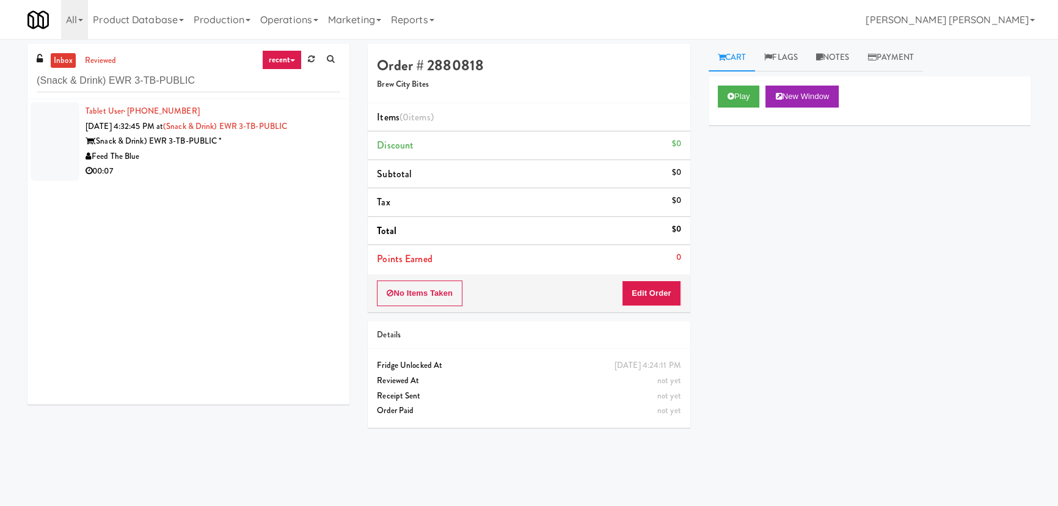
click at [241, 158] on div "Feed The Blue" at bounding box center [212, 156] width 255 height 15
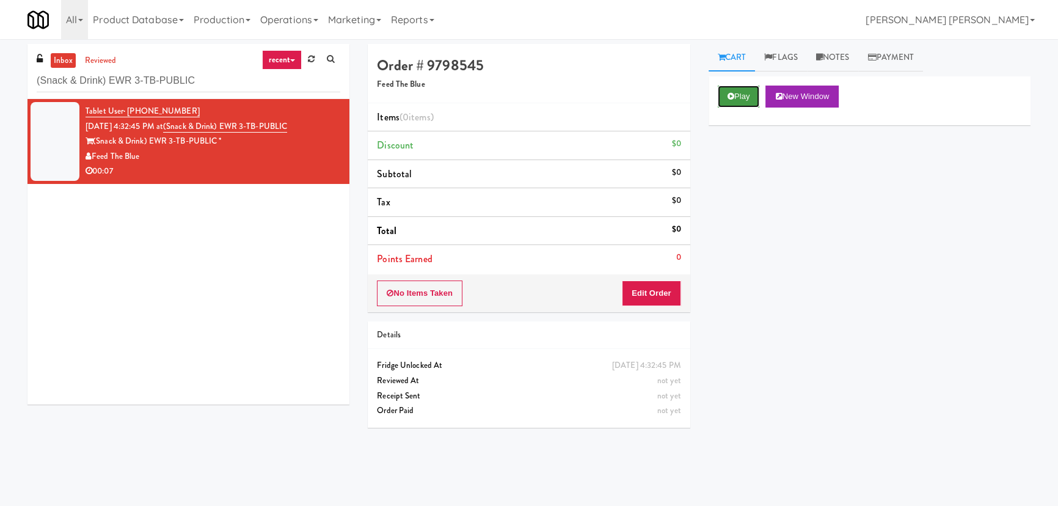
click at [758, 89] on button "Play" at bounding box center [739, 96] width 42 height 22
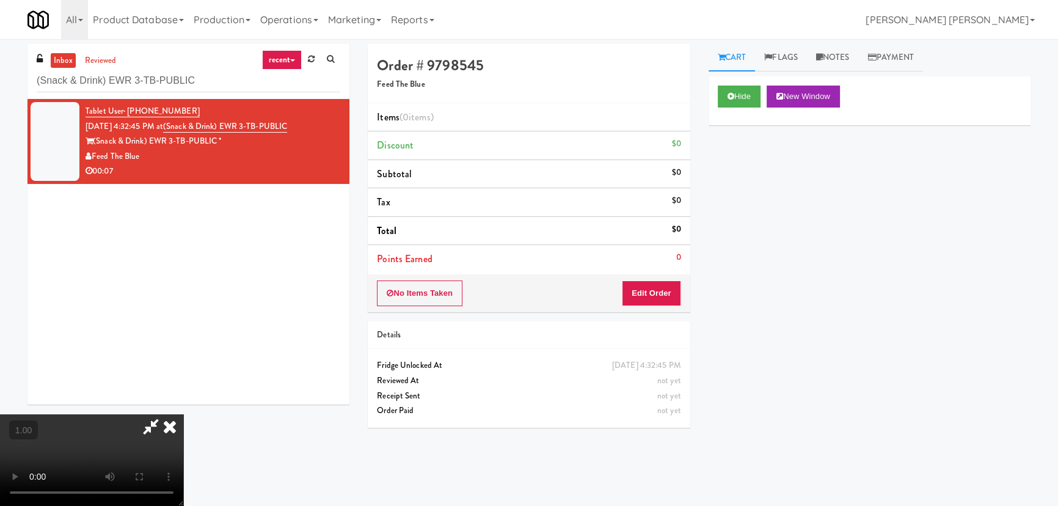
scroll to position [194, 0]
click at [744, 100] on button "Hide" at bounding box center [739, 96] width 43 height 22
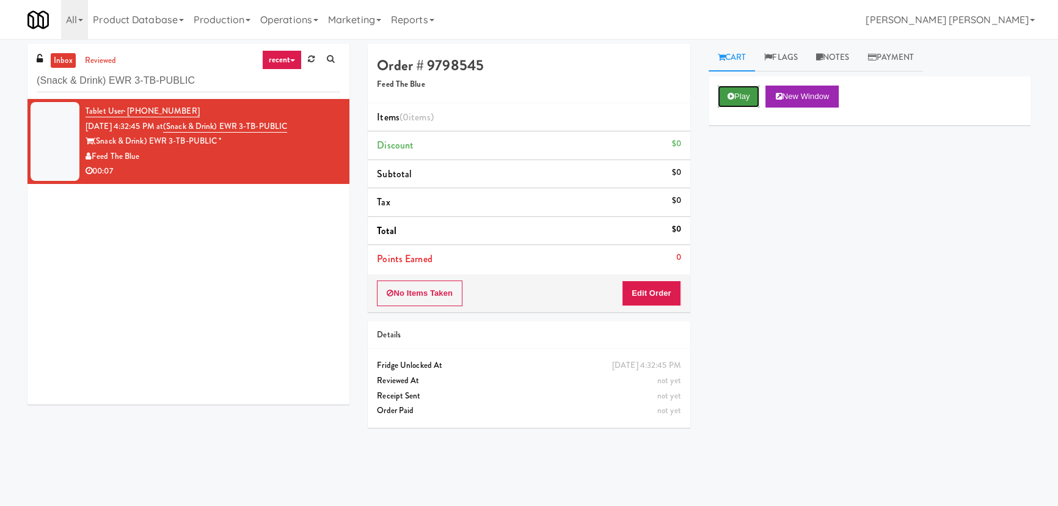
click at [744, 100] on button "Play" at bounding box center [739, 96] width 42 height 22
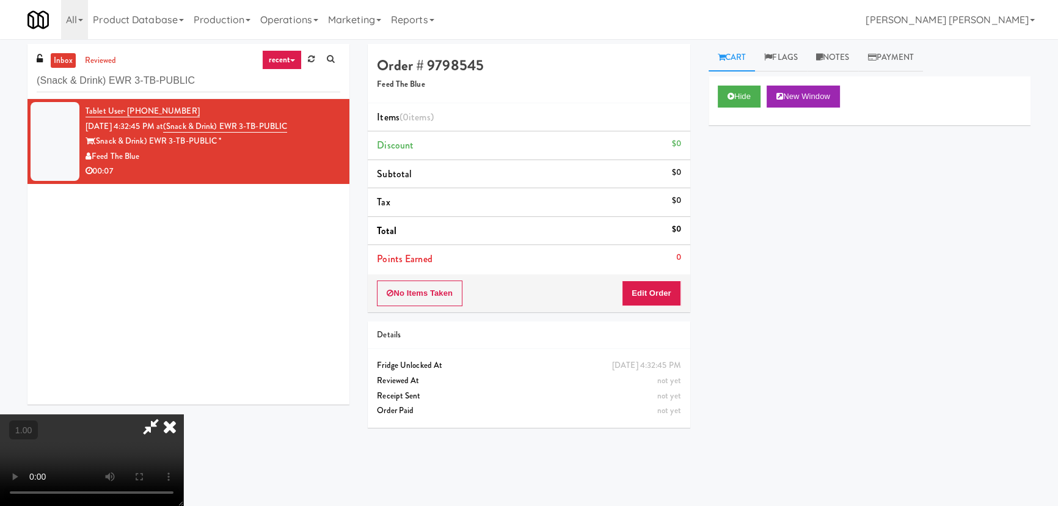
click at [733, 83] on div "Hide New Window" at bounding box center [869, 100] width 322 height 49
click at [739, 92] on button "Hide" at bounding box center [739, 96] width 43 height 22
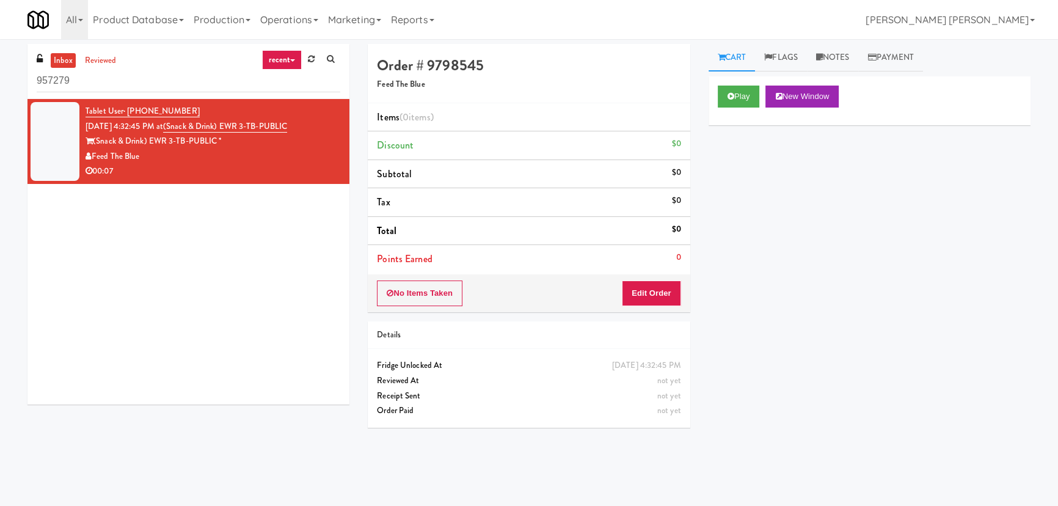
drag, startPoint x: 238, startPoint y: 160, endPoint x: 267, endPoint y: 160, distance: 29.3
click at [238, 160] on div "Feed The Blue" at bounding box center [212, 156] width 255 height 15
click at [736, 104] on button "Play" at bounding box center [739, 96] width 42 height 22
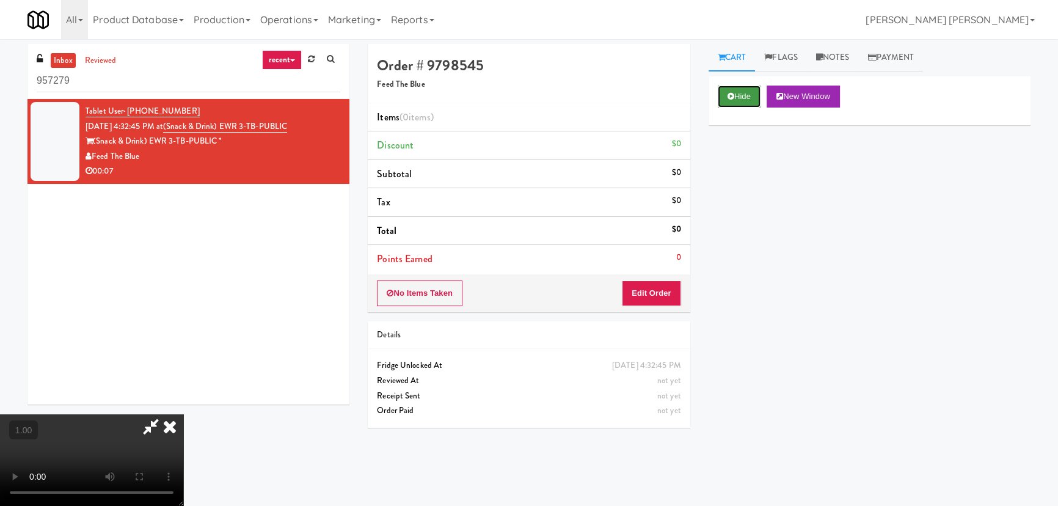
click at [741, 94] on button "Hide" at bounding box center [739, 96] width 43 height 22
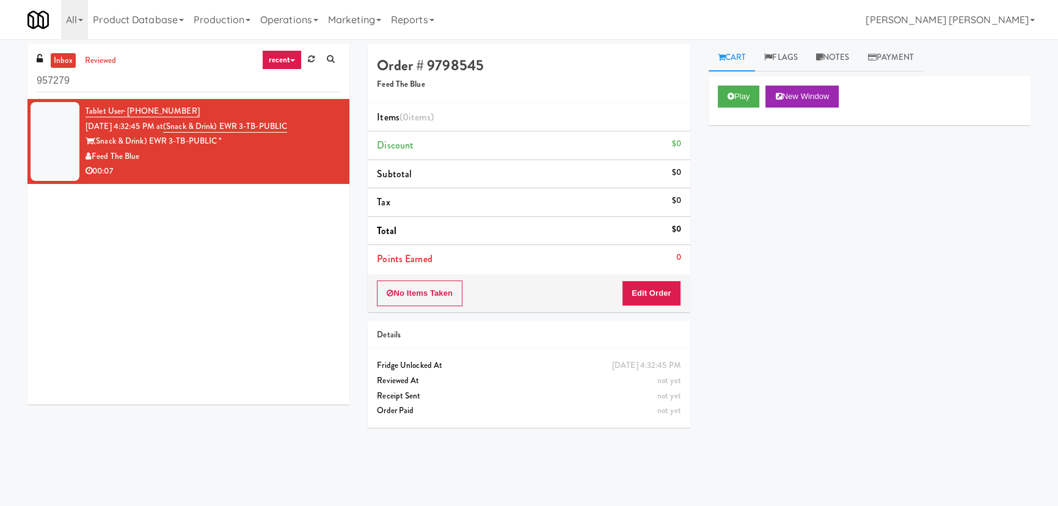
drag, startPoint x: 320, startPoint y: 128, endPoint x: 183, endPoint y: 126, distance: 137.4
click at [183, 126] on div "Tablet User · (267) 240-2285 [DATE] 4:32:45 PM at (Snack & Drink) EWR 3-TB-PUBL…" at bounding box center [212, 141] width 255 height 75
copy span "(Snack & Drink) EWR 3-TB-PUBLIC"
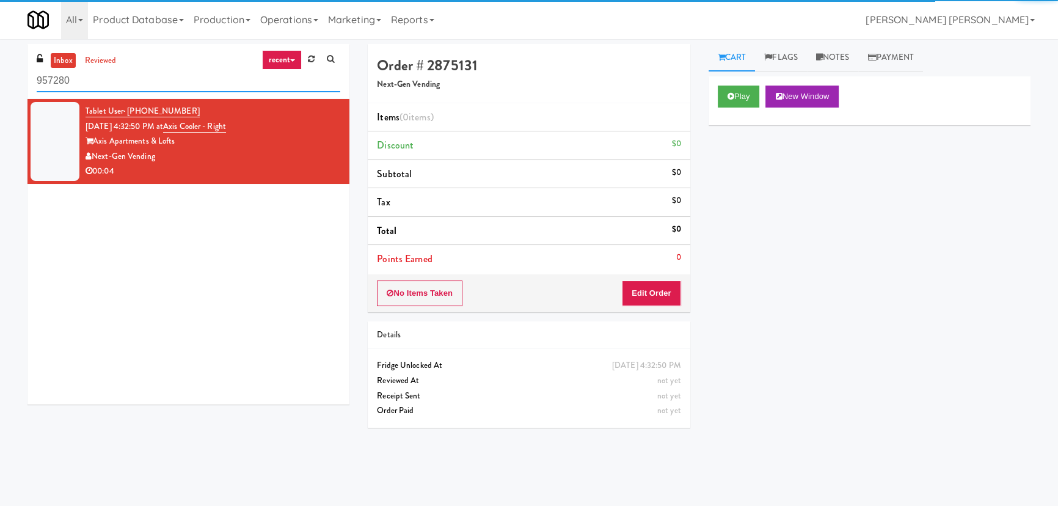
drag, startPoint x: 129, startPoint y: 81, endPoint x: -73, endPoint y: 94, distance: 202.5
click at [0, 94] on html "Okay Okay Select date: previous 2025-Aug next Su Mo Tu We Th Fr Sa 27 28 29 30 …" at bounding box center [529, 253] width 1058 height 506
paste input "Axis Cooler - Right"
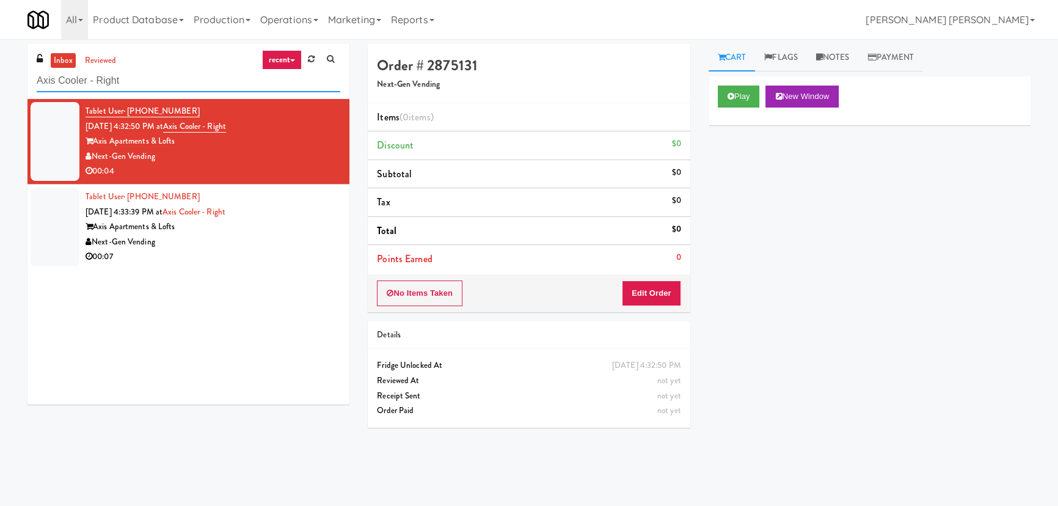
drag, startPoint x: -104, startPoint y: 98, endPoint x: -147, endPoint y: 98, distance: 42.7
click at [0, 98] on html "Okay Okay Select date: previous 2025-Aug next Su Mo Tu We Th Fr Sa 27 28 29 30 …" at bounding box center [529, 253] width 1058 height 506
paste input "(Snack & Drink) EWR 3-TB-PUBLIC"
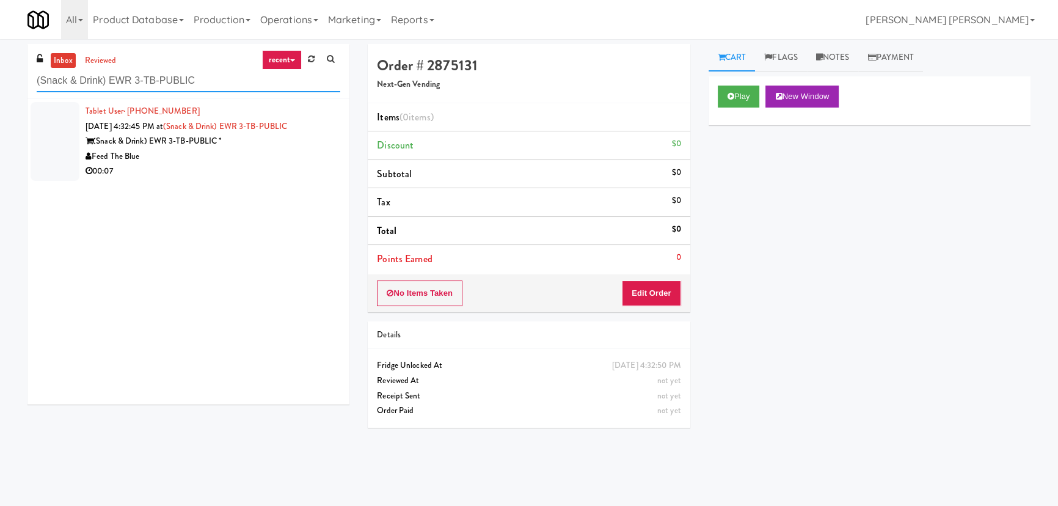
drag, startPoint x: 221, startPoint y: 77, endPoint x: -106, endPoint y: 83, distance: 327.4
click at [0, 83] on html "Okay Okay Select date: previous 2025-Aug next Su Mo Tu We Th Fr Sa 27 28 29 30 …" at bounding box center [529, 253] width 1058 height 506
paste input "IKEA Vaughan Store"
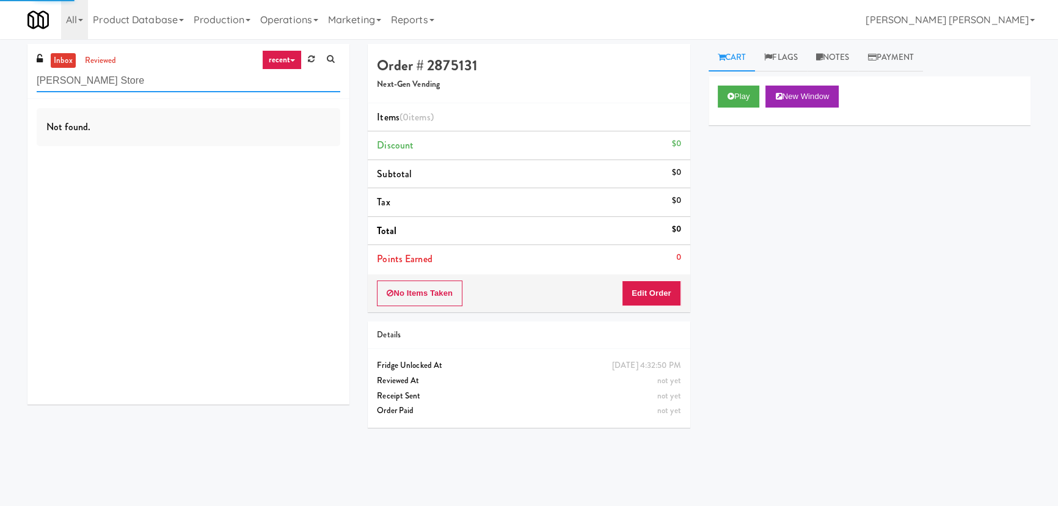
type input "IKEA Vaughan Store"
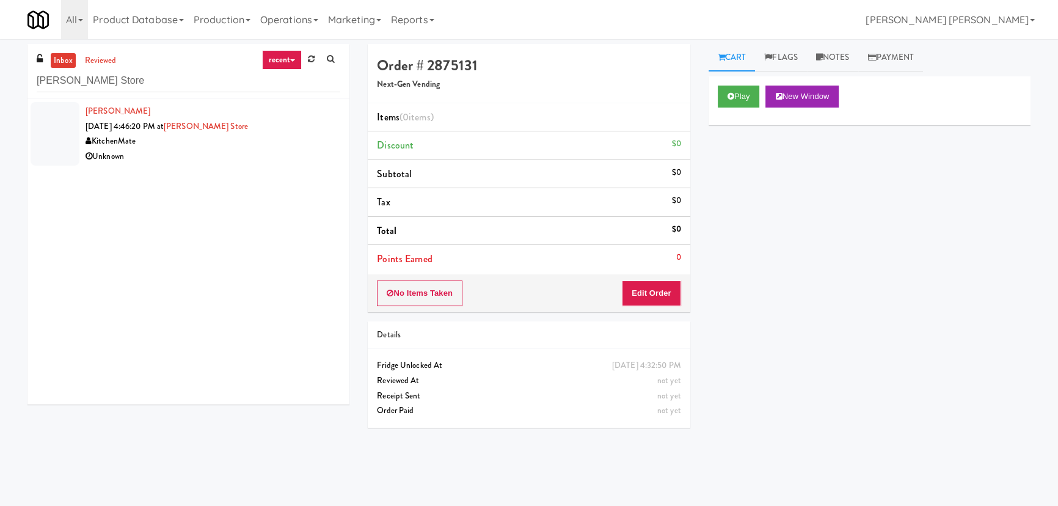
click at [288, 149] on div "Unknown" at bounding box center [212, 156] width 255 height 15
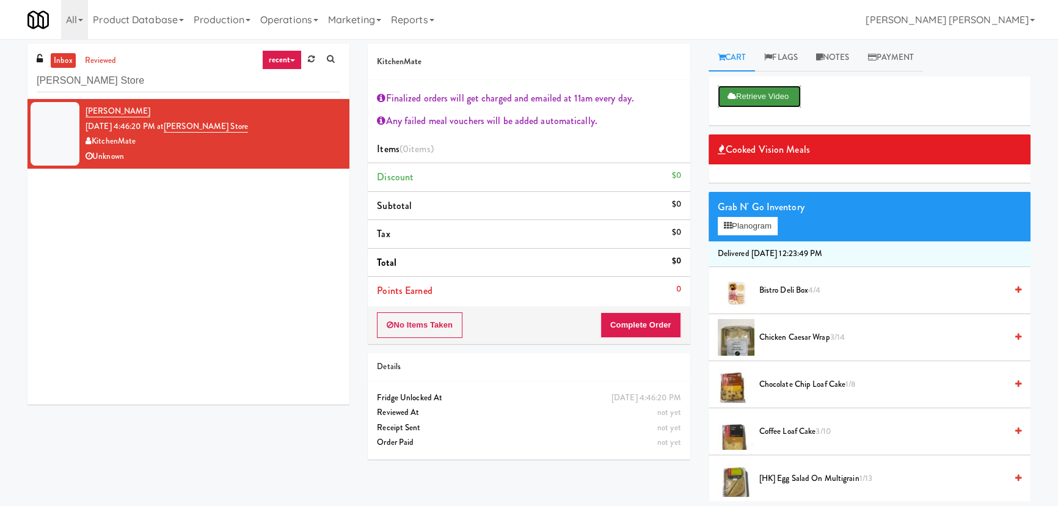
click at [775, 92] on button "Retrieve Video" at bounding box center [759, 96] width 83 height 22
drag, startPoint x: 797, startPoint y: 292, endPoint x: 742, endPoint y: 302, distance: 55.9
click at [796, 292] on span "Bistro Deli Box 4/4" at bounding box center [882, 290] width 247 height 15
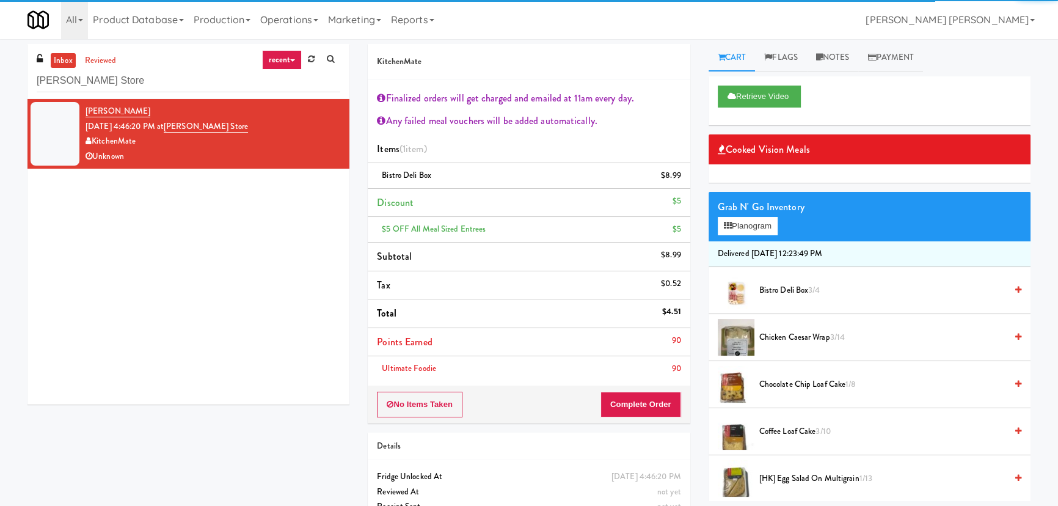
click at [636, 354] on li "Points Earned 90" at bounding box center [529, 342] width 322 height 29
click at [634, 403] on button "Complete Order" at bounding box center [640, 404] width 81 height 26
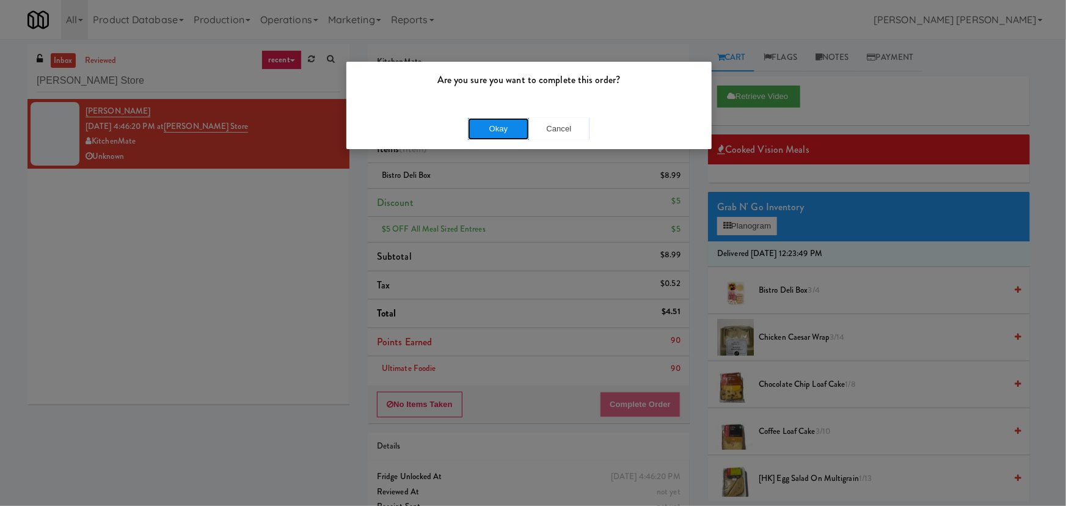
drag, startPoint x: 501, startPoint y: 126, endPoint x: 490, endPoint y: 120, distance: 12.8
click at [500, 126] on button "Okay" at bounding box center [498, 129] width 61 height 22
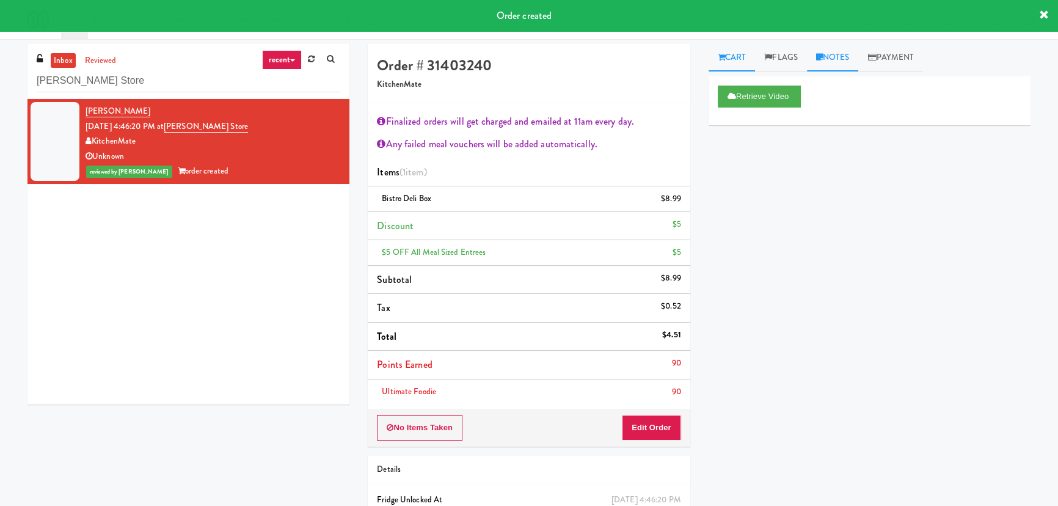
drag, startPoint x: 840, startPoint y: 49, endPoint x: 840, endPoint y: 56, distance: 6.7
click at [840, 50] on link "Notes" at bounding box center [833, 57] width 52 height 27
click at [799, 161] on p at bounding box center [869, 167] width 302 height 13
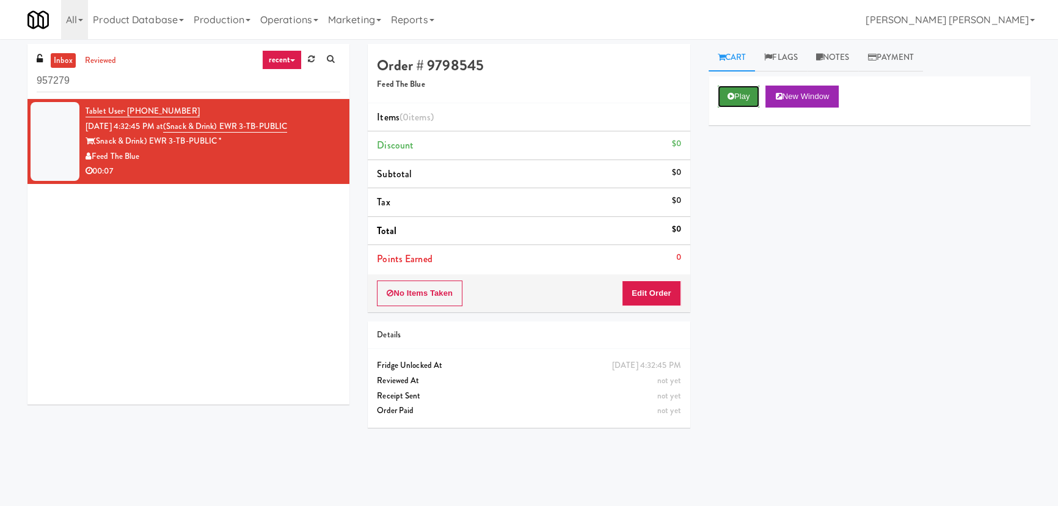
click at [746, 90] on button "Play" at bounding box center [739, 96] width 42 height 22
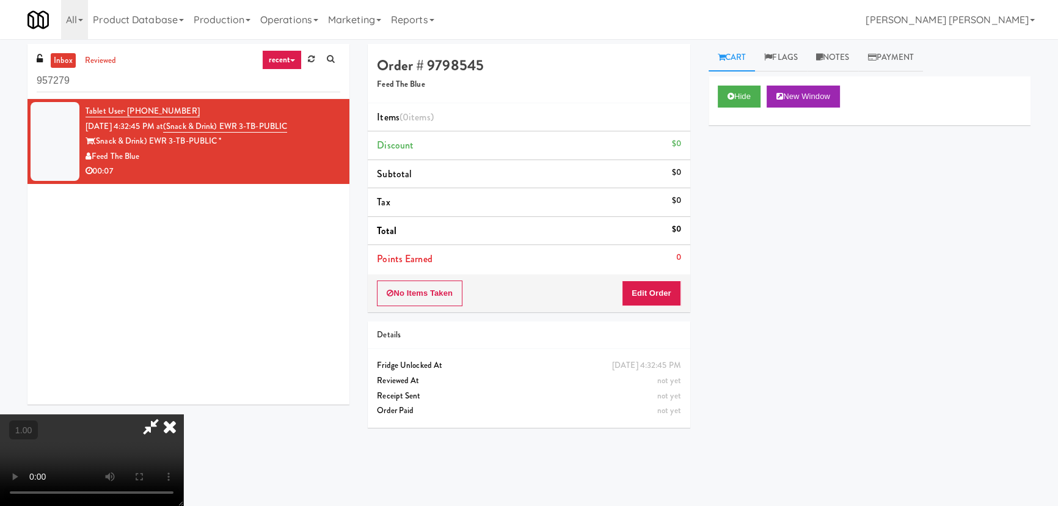
scroll to position [25, 0]
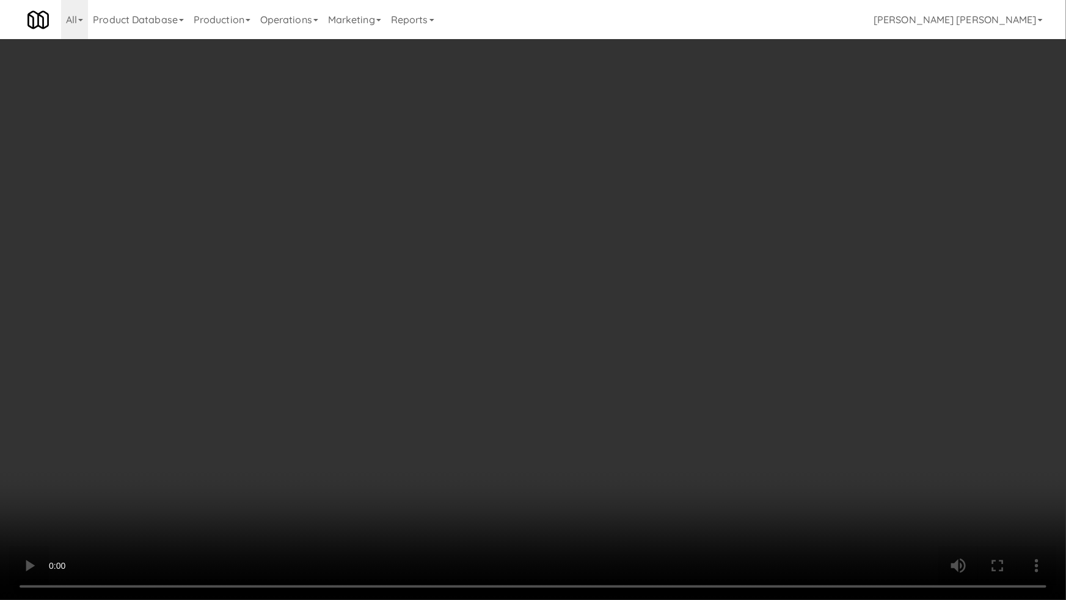
drag, startPoint x: 840, startPoint y: 502, endPoint x: 761, endPoint y: 478, distance: 81.9
click at [838, 502] on video at bounding box center [533, 300] width 1066 height 600
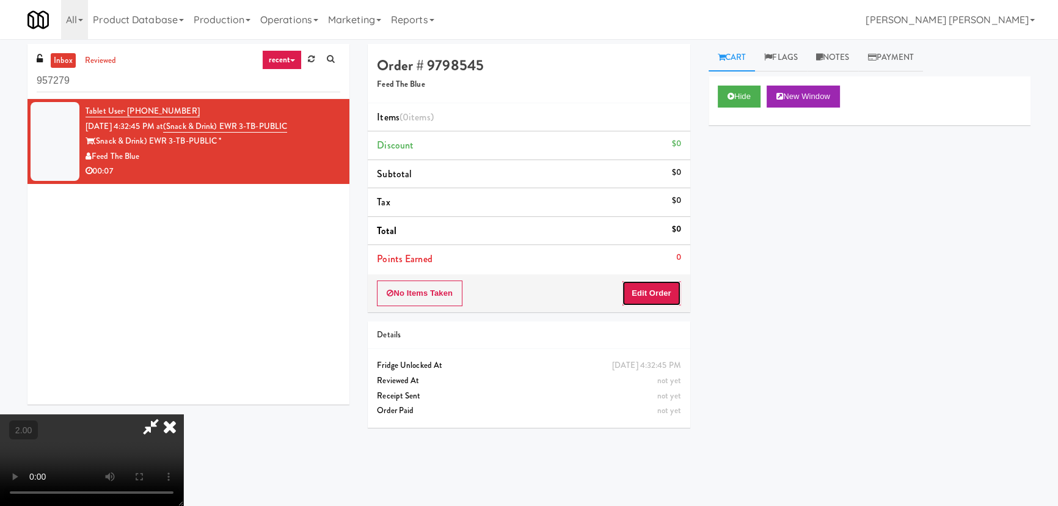
click at [655, 290] on button "Edit Order" at bounding box center [651, 293] width 59 height 26
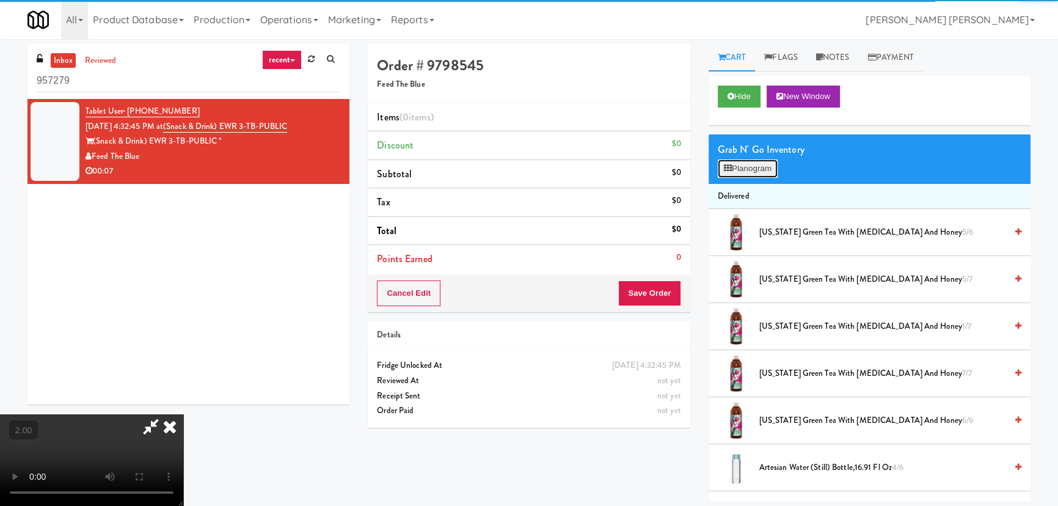
click at [741, 169] on button "Planogram" at bounding box center [748, 168] width 60 height 18
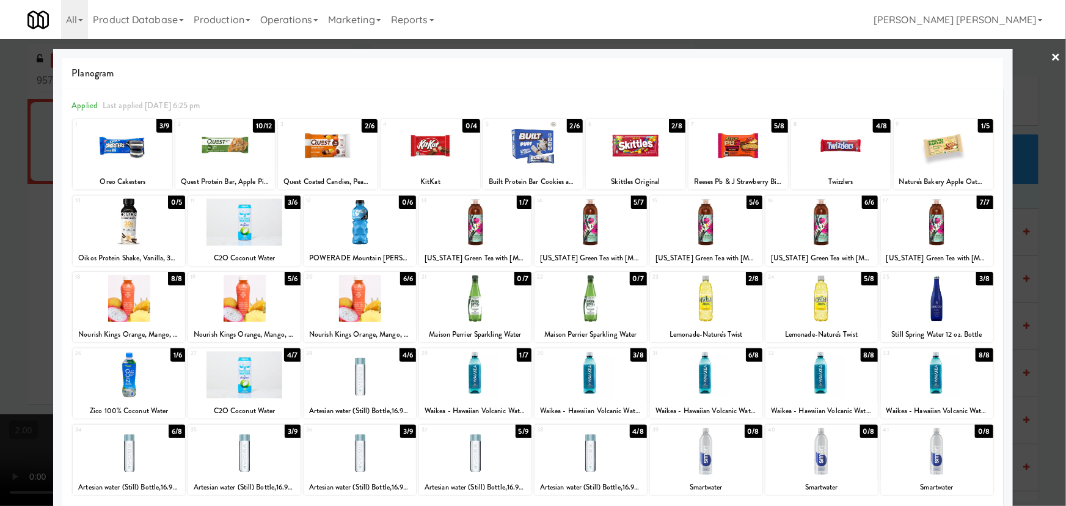
click at [465, 229] on div at bounding box center [475, 221] width 112 height 47
click at [587, 462] on div at bounding box center [590, 450] width 112 height 47
click at [1051, 53] on link "×" at bounding box center [1056, 58] width 10 height 38
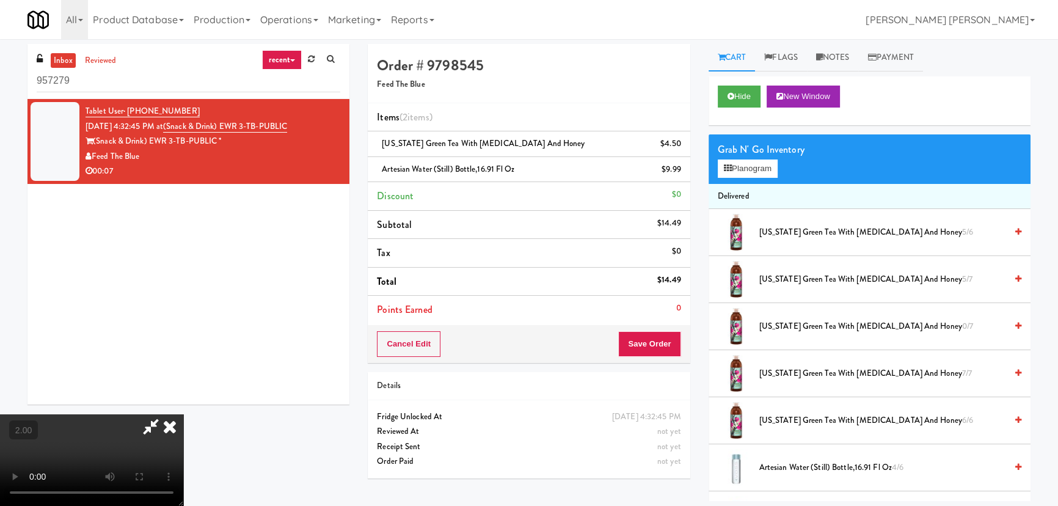
click at [183, 414] on video at bounding box center [91, 460] width 183 height 92
drag, startPoint x: 619, startPoint y: 54, endPoint x: 654, endPoint y: 322, distance: 269.8
click at [183, 414] on icon at bounding box center [169, 426] width 27 height 24
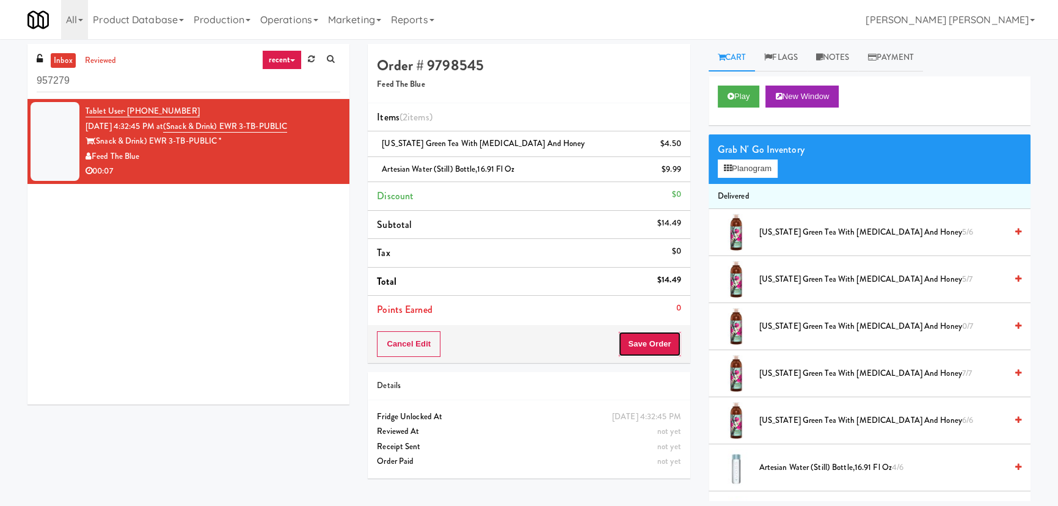
click at [648, 340] on button "Save Order" at bounding box center [649, 344] width 62 height 26
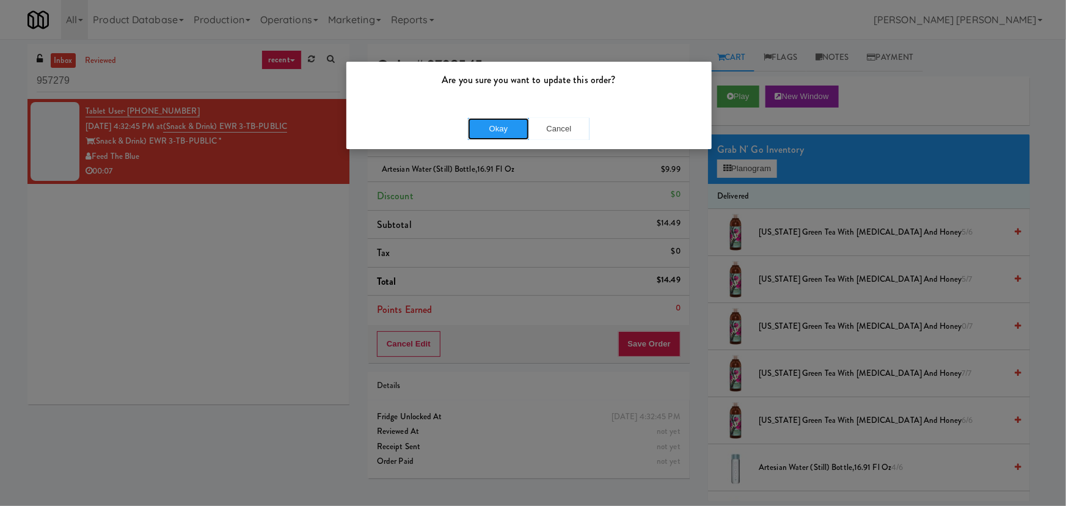
drag, startPoint x: 485, startPoint y: 129, endPoint x: 231, endPoint y: 18, distance: 277.3
click at [485, 129] on button "Okay" at bounding box center [498, 129] width 61 height 22
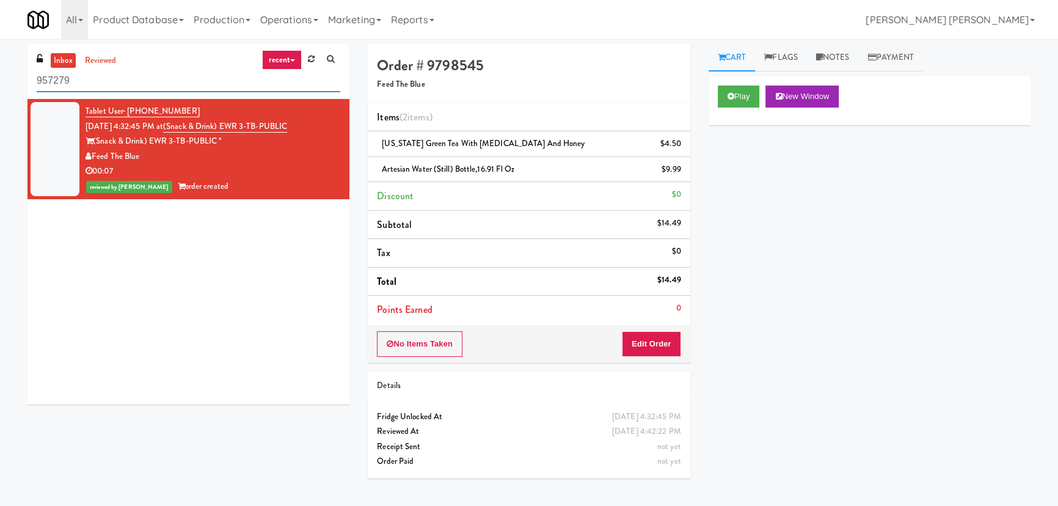
drag, startPoint x: 50, startPoint y: 93, endPoint x: -73, endPoint y: 112, distance: 124.2
click at [0, 112] on html "Are you sure you want to update this order? Okay Cancel Okay Are you sure you w…" at bounding box center [529, 253] width 1058 height 506
paste input "Vela - Cooler - Left"
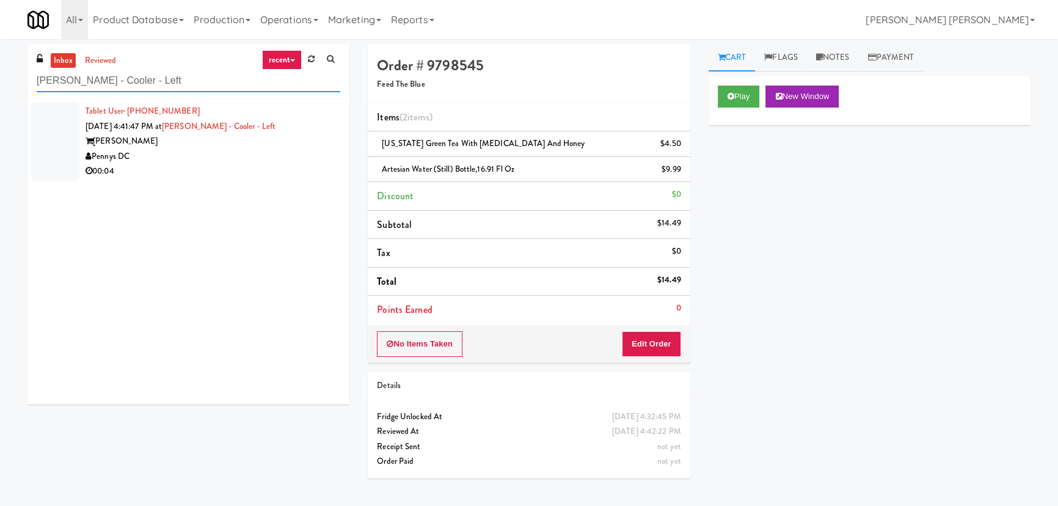
type input "Vela - Cooler - Left"
click at [267, 150] on div "Pennys DC" at bounding box center [212, 156] width 255 height 15
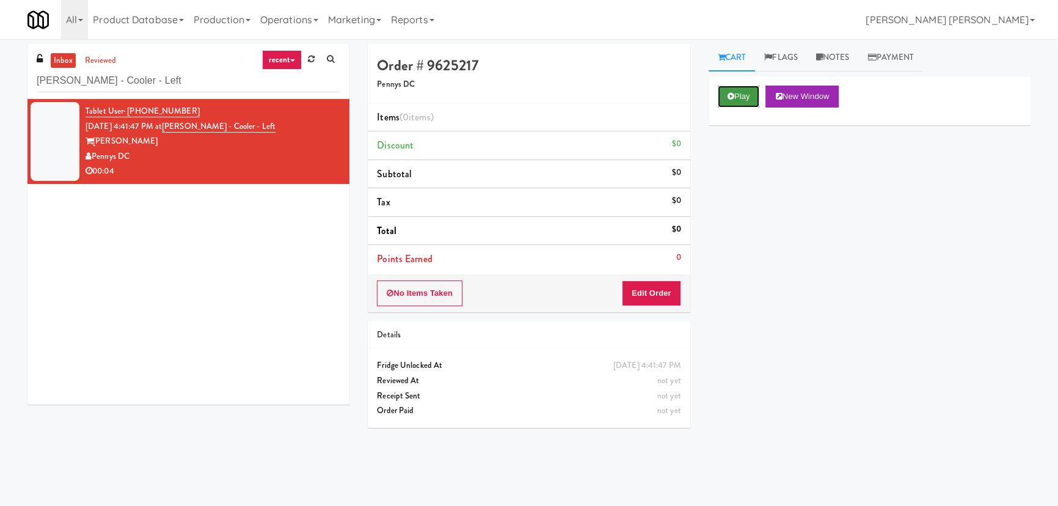
click at [725, 104] on button "Play" at bounding box center [739, 96] width 42 height 22
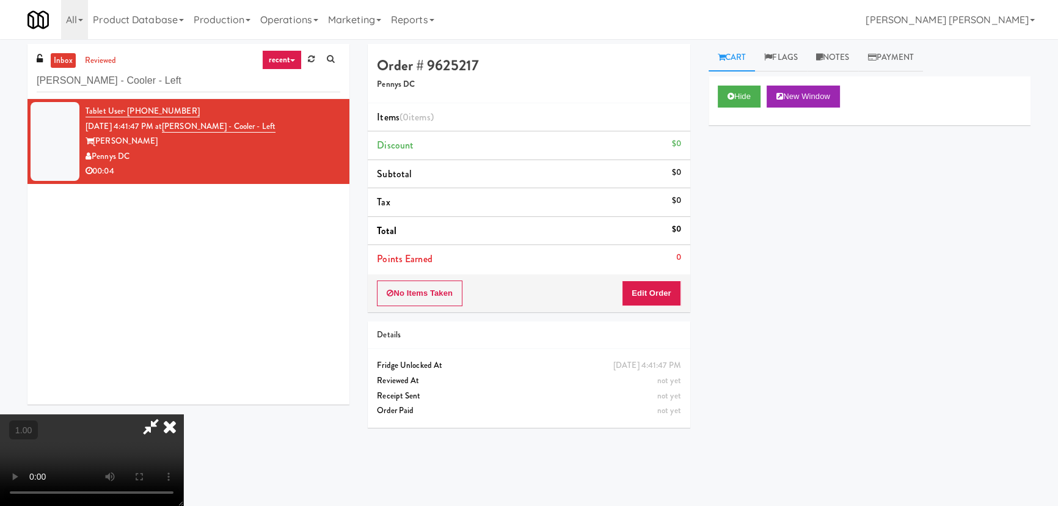
scroll to position [25, 0]
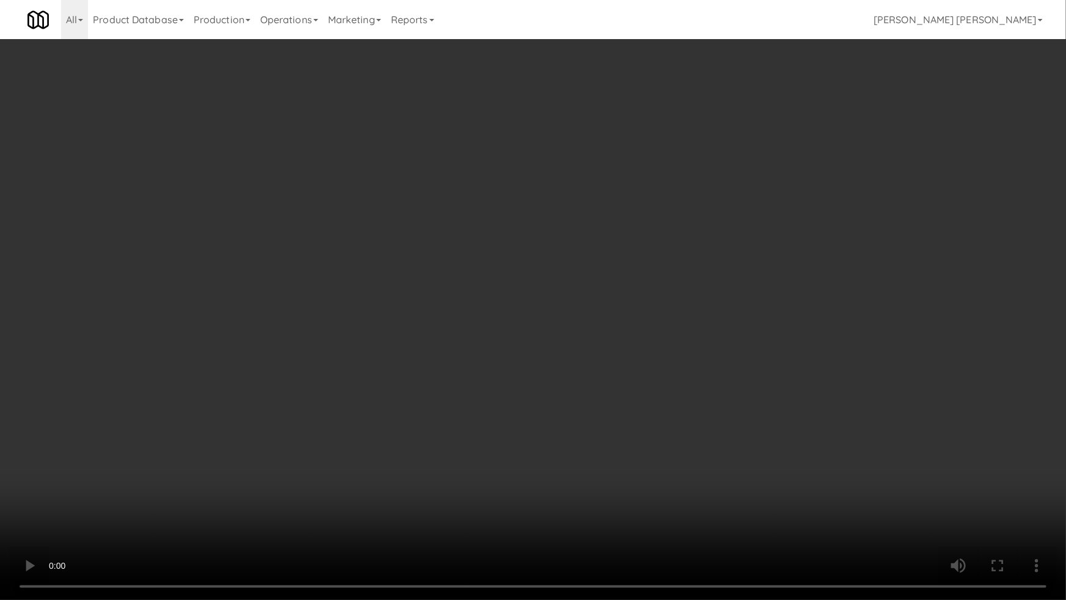
drag, startPoint x: 733, startPoint y: 470, endPoint x: 694, endPoint y: 452, distance: 42.4
click at [731, 470] on video at bounding box center [533, 300] width 1066 height 600
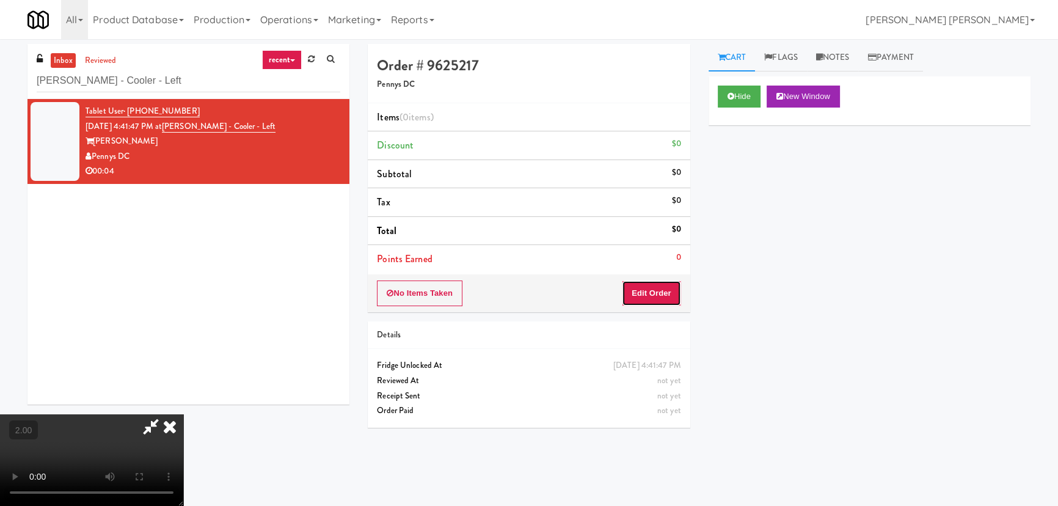
click at [669, 289] on button "Edit Order" at bounding box center [651, 293] width 59 height 26
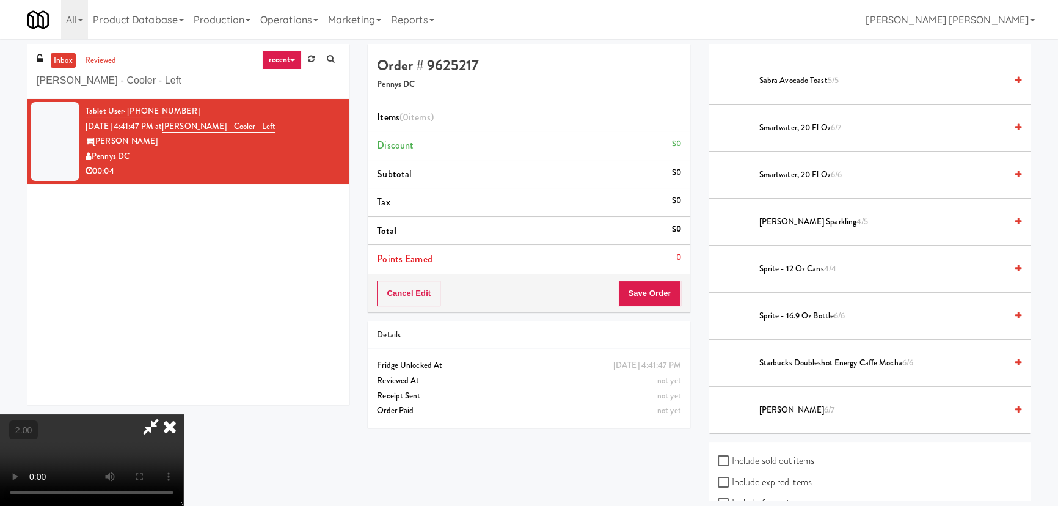
scroll to position [1492, 0]
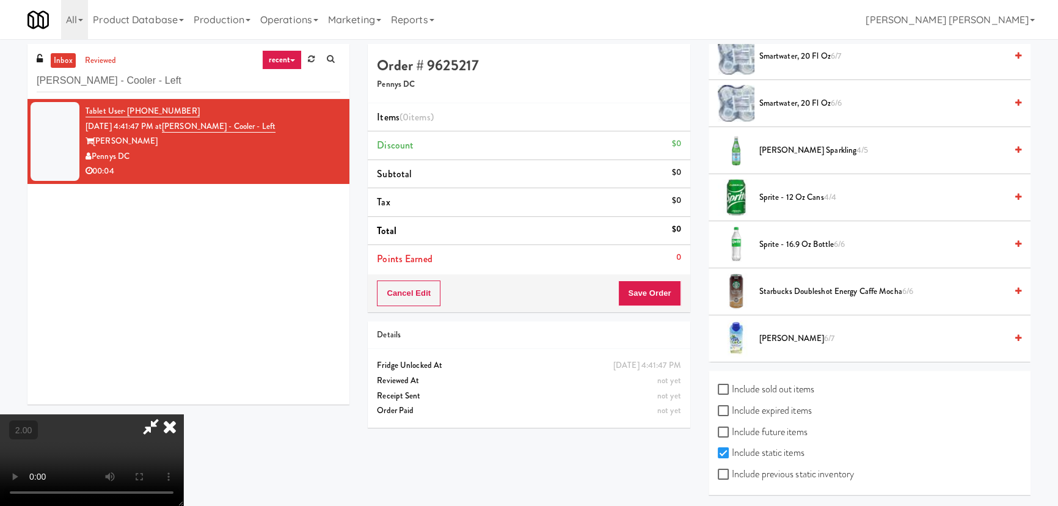
click at [773, 325] on li "Vita Coco 6/7" at bounding box center [869, 338] width 322 height 46
click at [772, 331] on span "Vita Coco 6/7" at bounding box center [882, 338] width 247 height 15
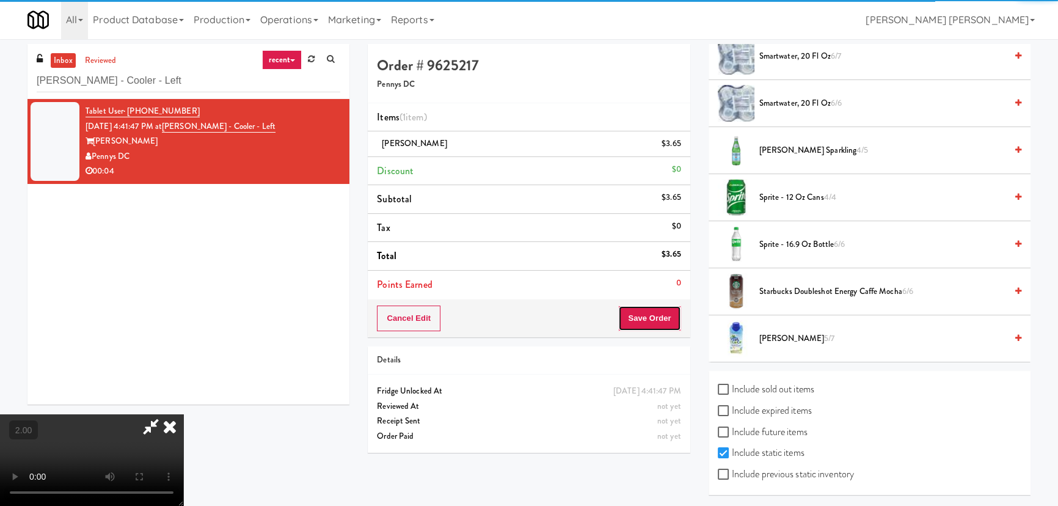
click at [672, 310] on button "Save Order" at bounding box center [649, 318] width 62 height 26
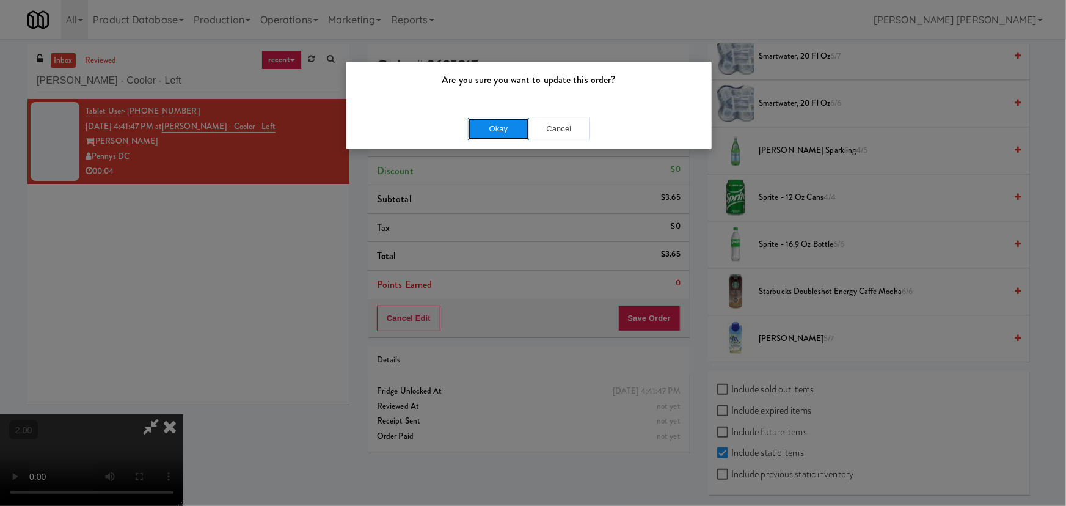
click at [495, 133] on button "Okay" at bounding box center [498, 129] width 61 height 22
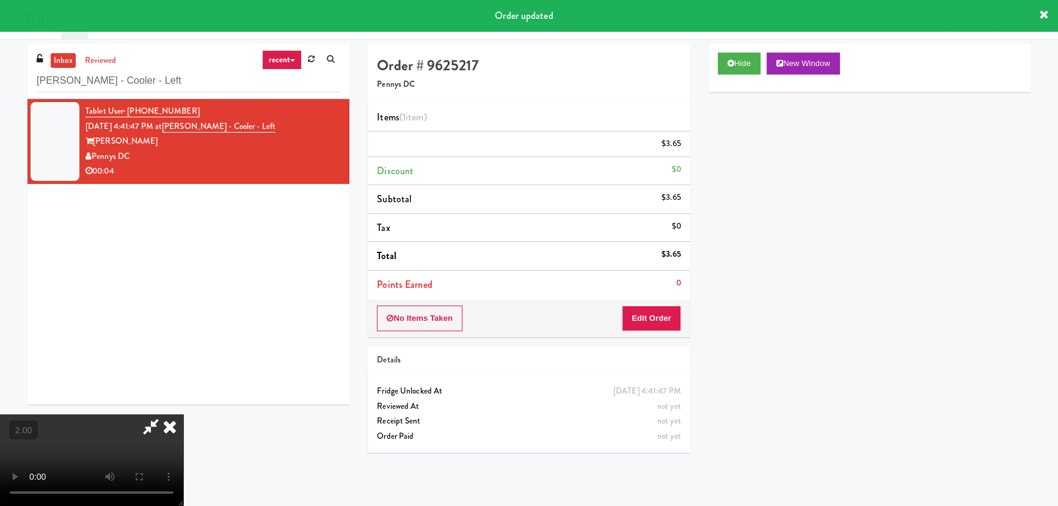
scroll to position [0, 0]
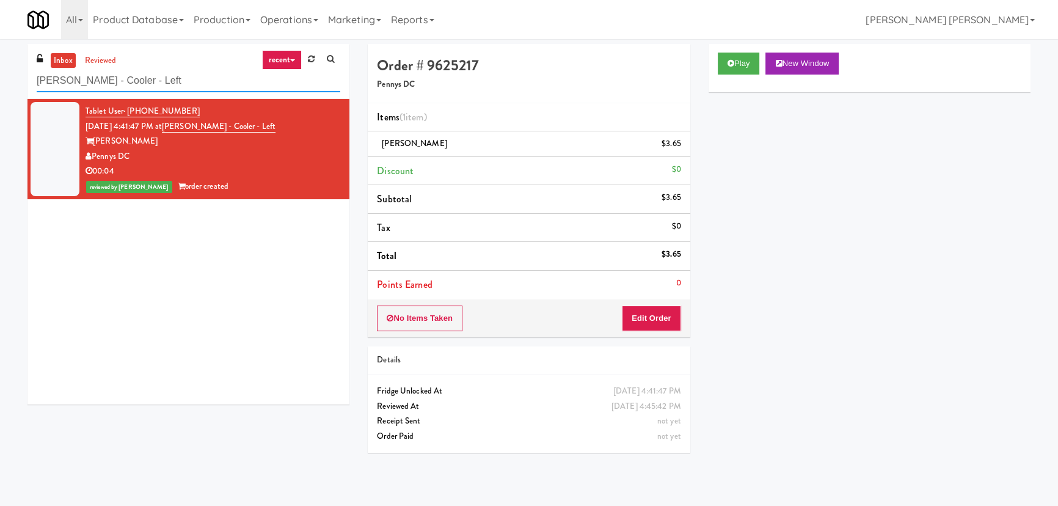
drag, startPoint x: 126, startPoint y: 79, endPoint x: 14, endPoint y: 89, distance: 112.7
click at [14, 89] on div "inbox reviewed recent all unclear take inventory issue suspicious failed recent…" at bounding box center [529, 272] width 1058 height 457
paste input "Domain - Fridge"
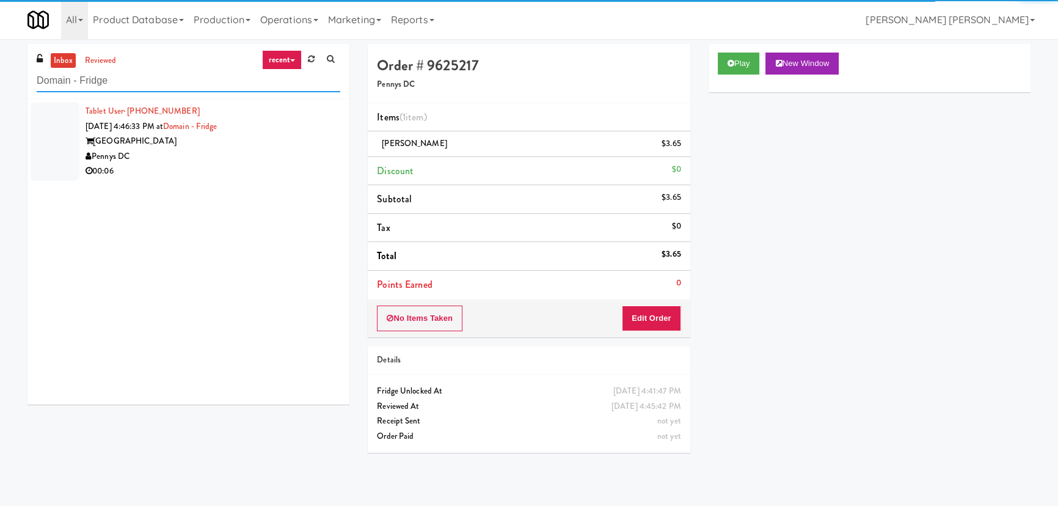
type input "Domain - Fridge"
click at [234, 161] on div "Pennys DC" at bounding box center [212, 156] width 255 height 15
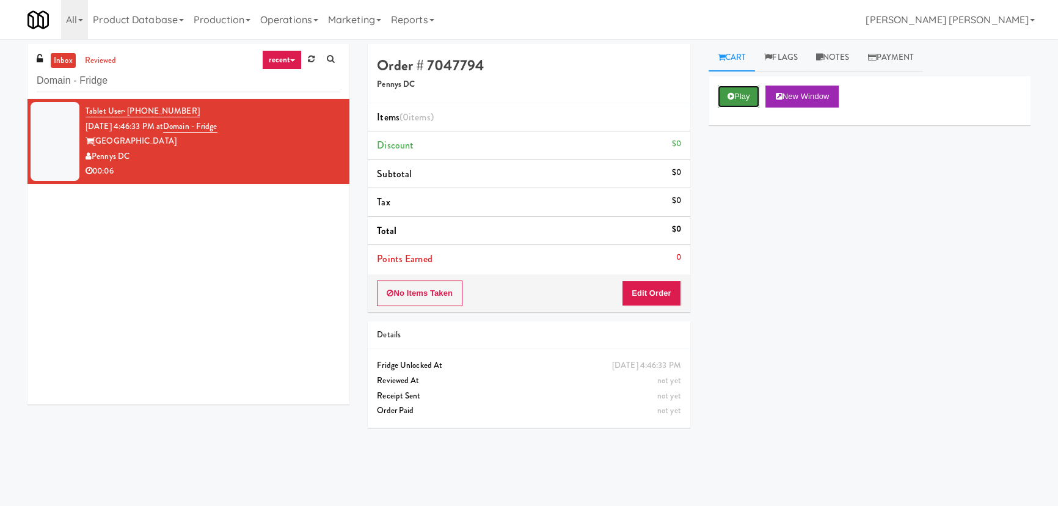
click at [754, 103] on button "Play" at bounding box center [739, 96] width 42 height 22
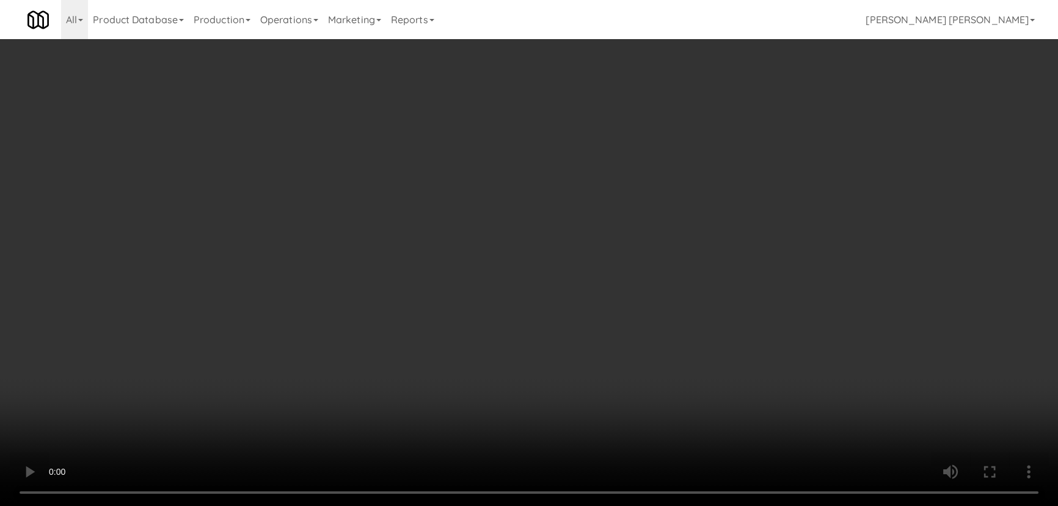
click at [590, 505] on video at bounding box center [529, 253] width 1058 height 506
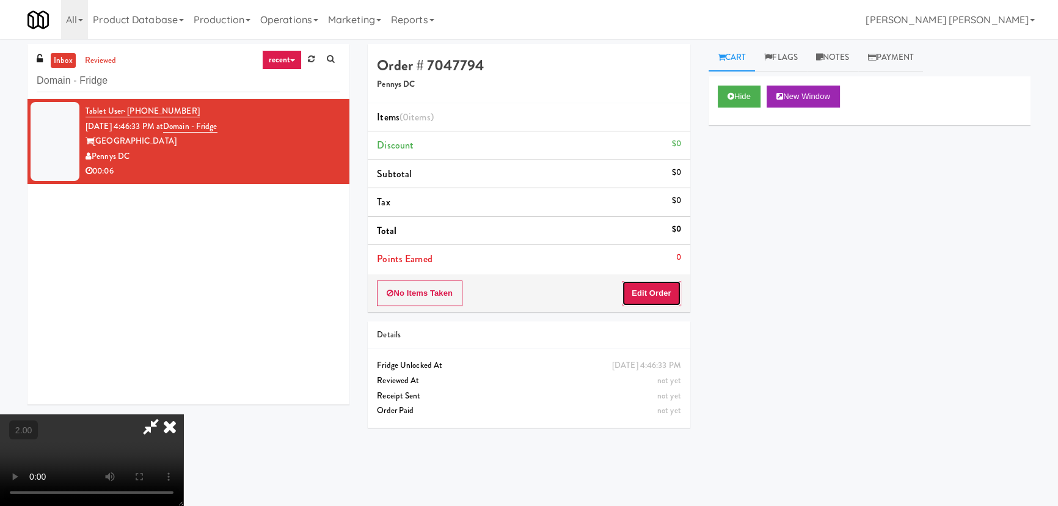
click at [659, 298] on button "Edit Order" at bounding box center [651, 293] width 59 height 26
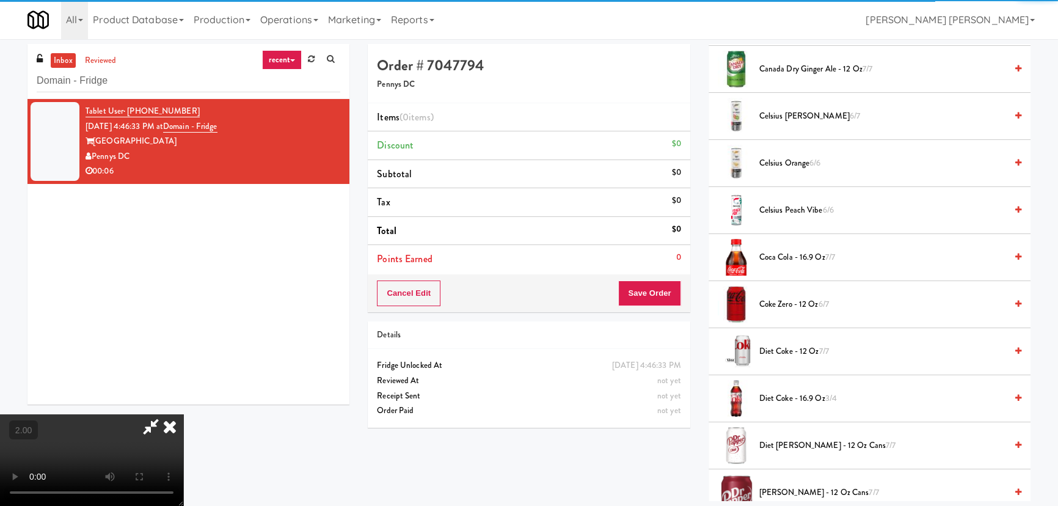
scroll to position [333, 0]
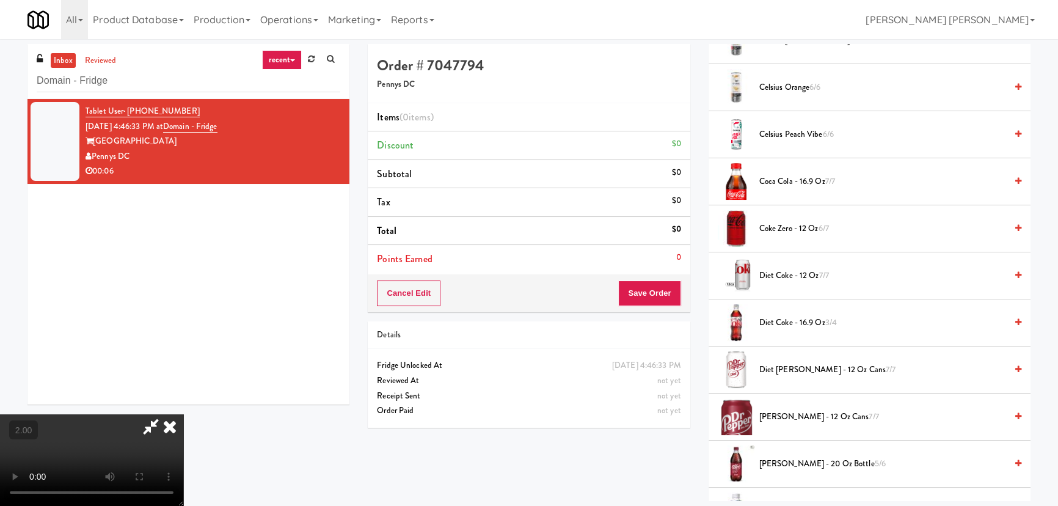
click at [794, 223] on span "Coke Zero - 12 oz 6/7" at bounding box center [882, 228] width 247 height 15
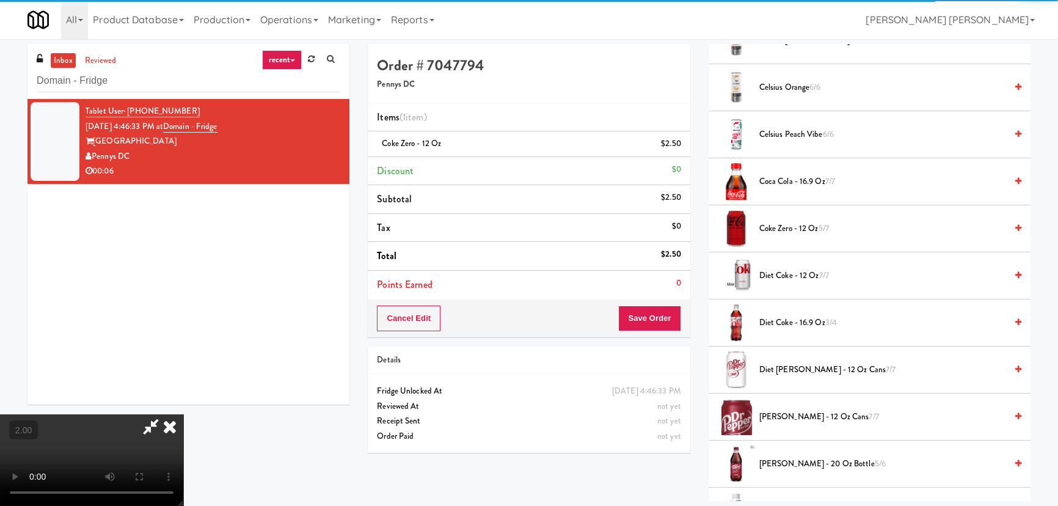
scroll to position [0, 0]
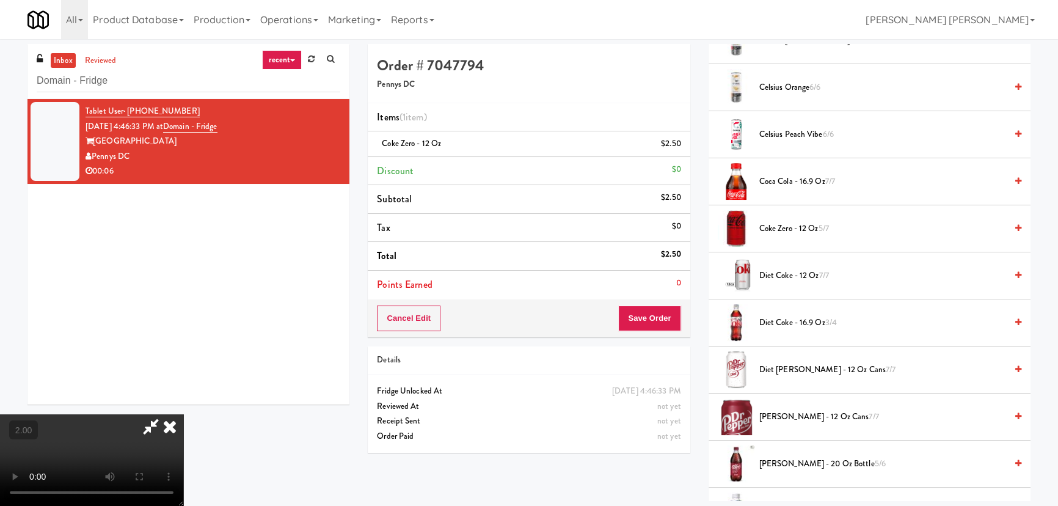
click at [183, 414] on icon at bounding box center [169, 426] width 27 height 24
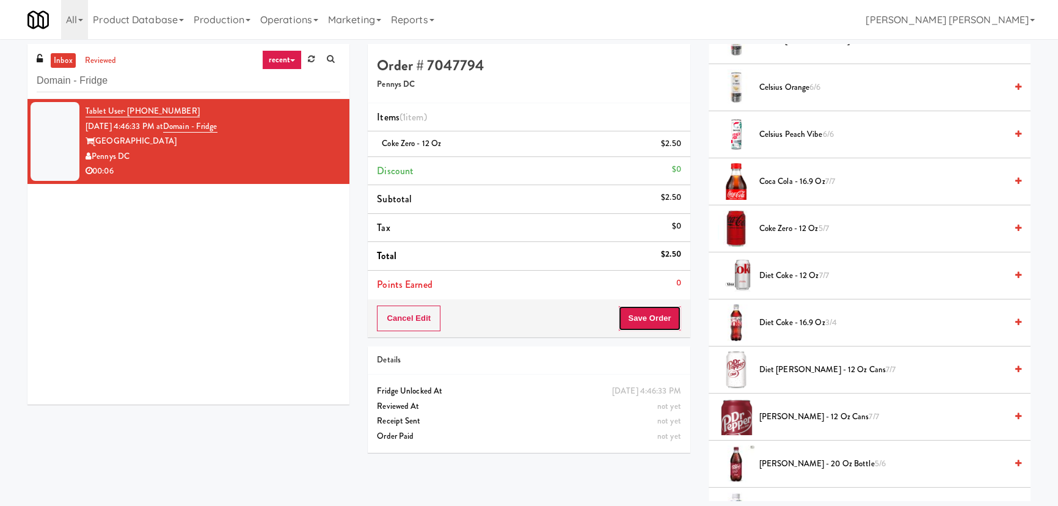
click at [655, 322] on button "Save Order" at bounding box center [649, 318] width 62 height 26
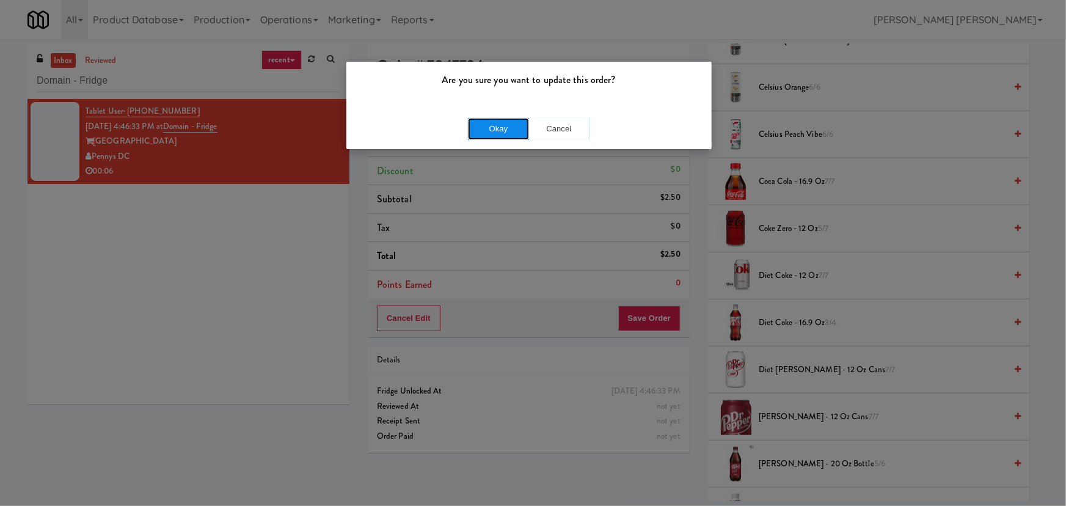
click at [507, 123] on button "Okay" at bounding box center [498, 129] width 61 height 22
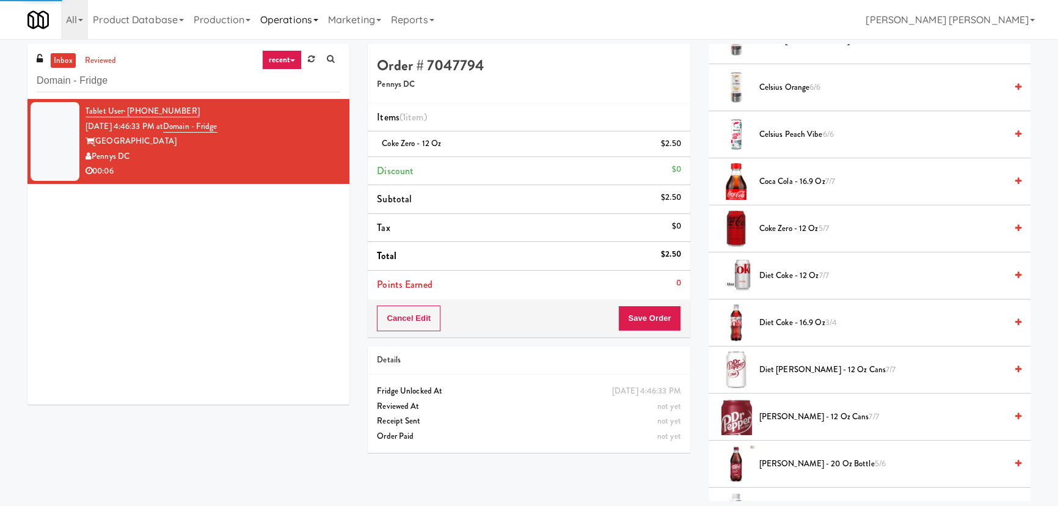
scroll to position [33, 0]
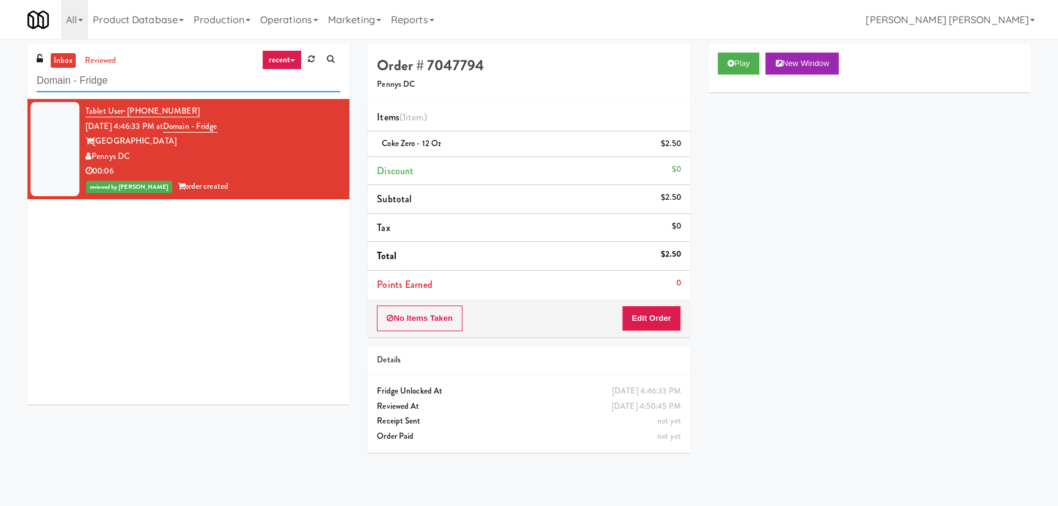
drag, startPoint x: 177, startPoint y: 85, endPoint x: -64, endPoint y: 81, distance: 240.6
click at [0, 81] on html "Are you sure you want to update this order? Okay Cancel Okay Are you sure you w…" at bounding box center [529, 253] width 1058 height 506
paste input "Oliv Inside GYM"
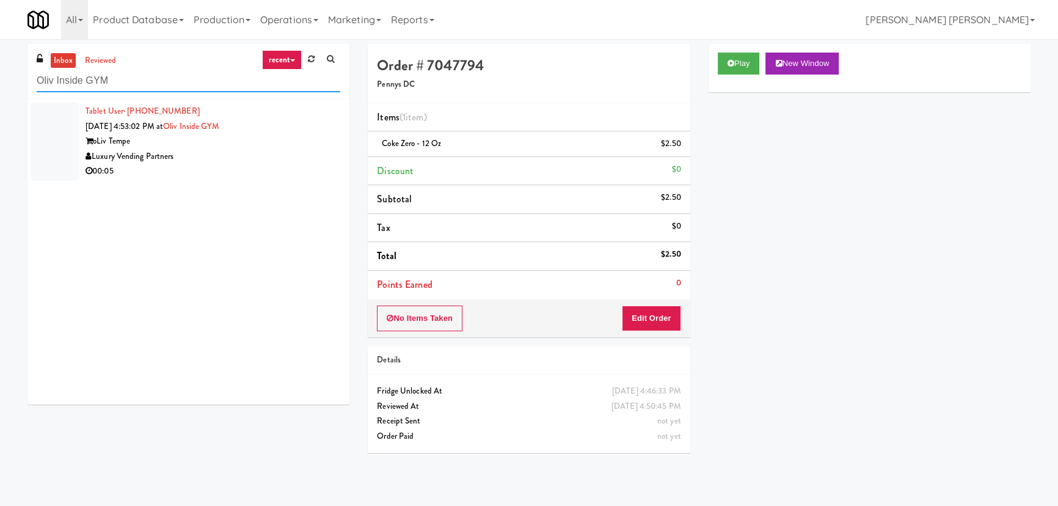
type input "Oliv Inside GYM"
click at [258, 156] on div "Luxury Vending Partners" at bounding box center [212, 156] width 255 height 15
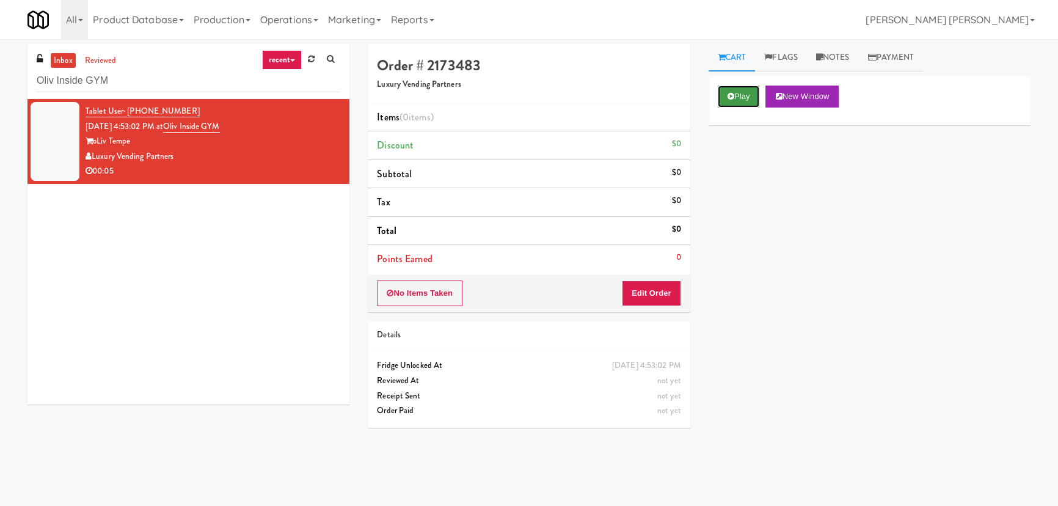
click at [725, 98] on button "Play" at bounding box center [739, 96] width 42 height 22
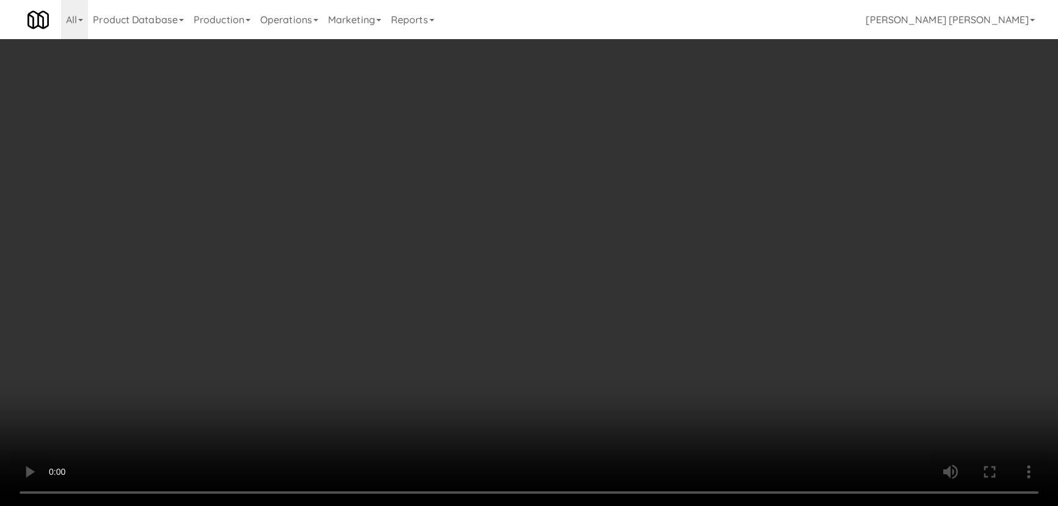
click at [603, 505] on video at bounding box center [529, 253] width 1058 height 506
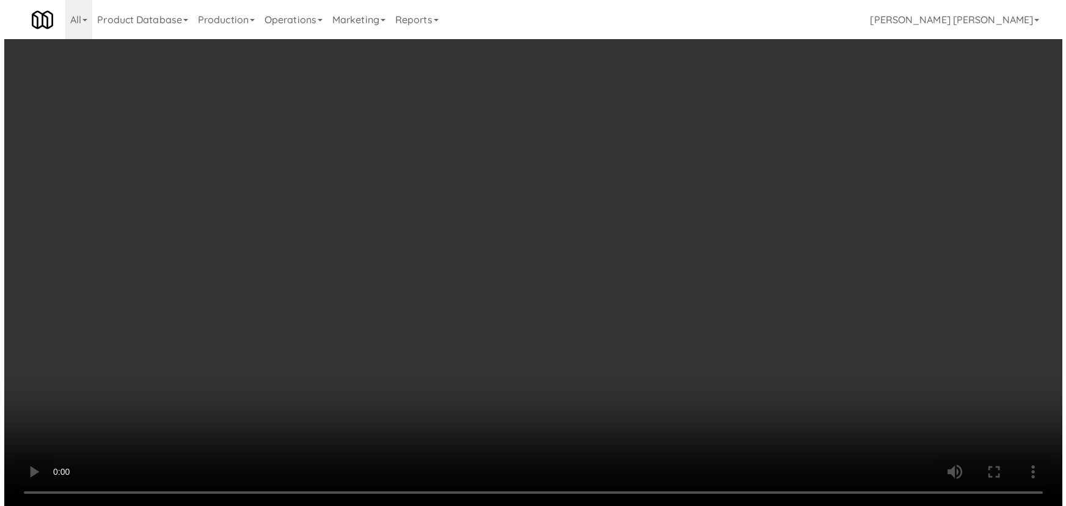
scroll to position [25, 0]
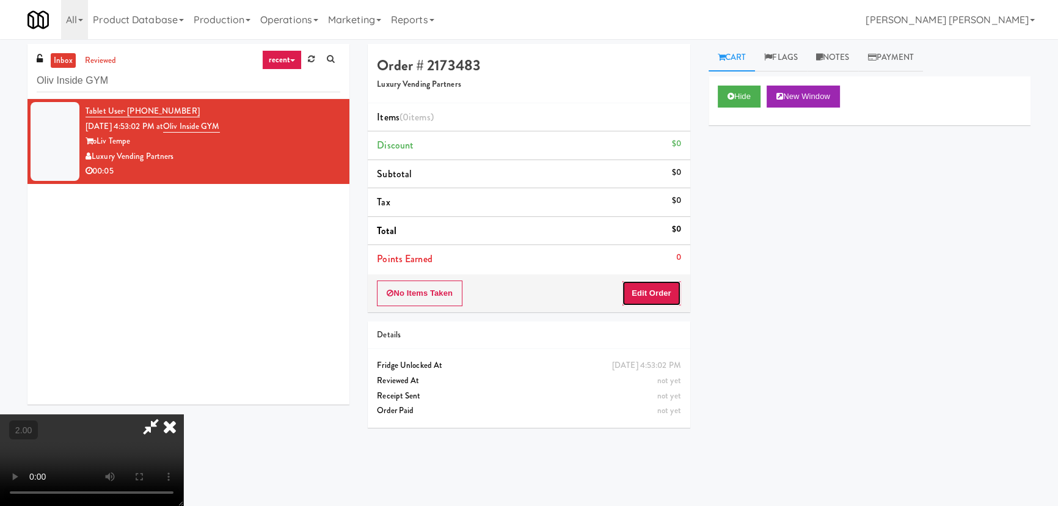
click at [646, 290] on button "Edit Order" at bounding box center [651, 293] width 59 height 26
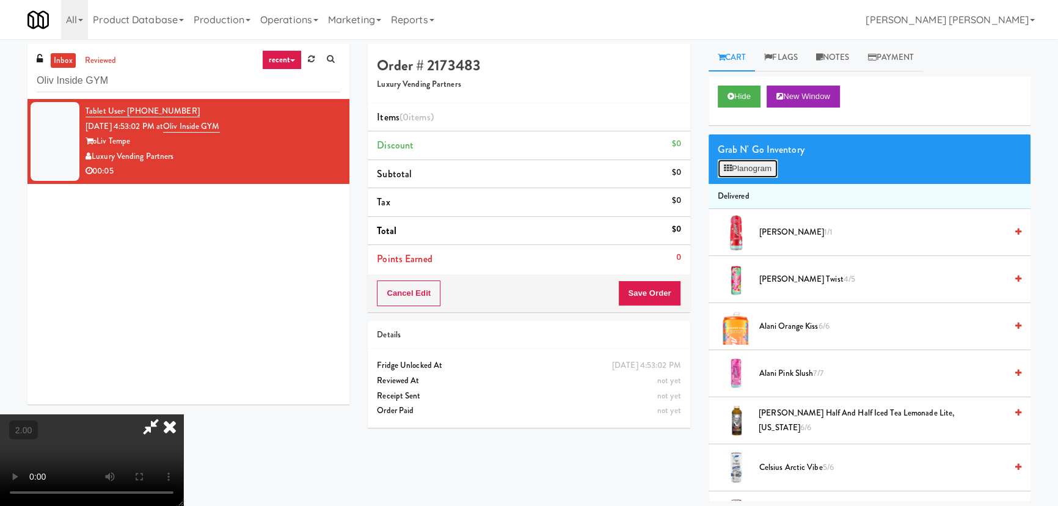
click at [754, 173] on button "Planogram" at bounding box center [748, 168] width 60 height 18
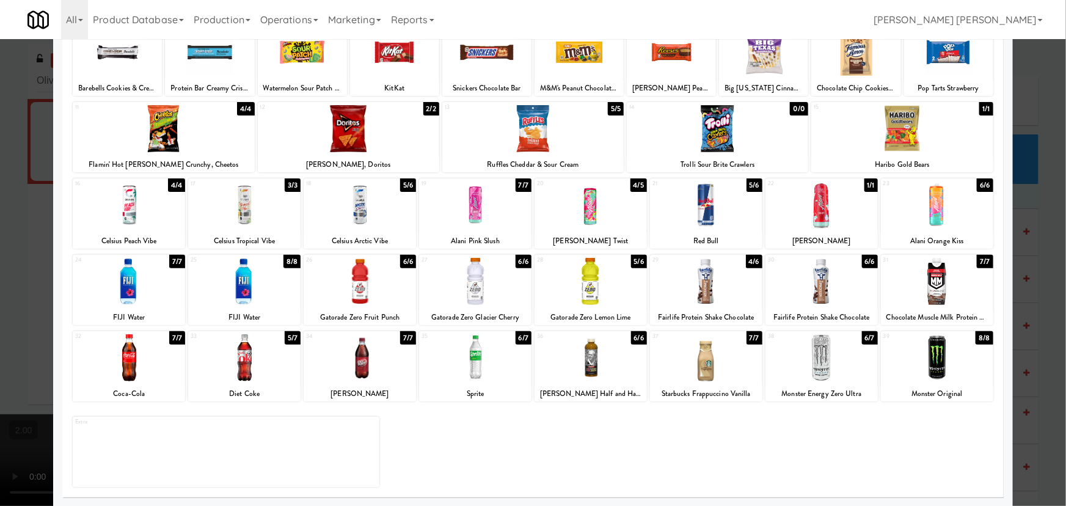
click at [937, 353] on div at bounding box center [937, 357] width 112 height 47
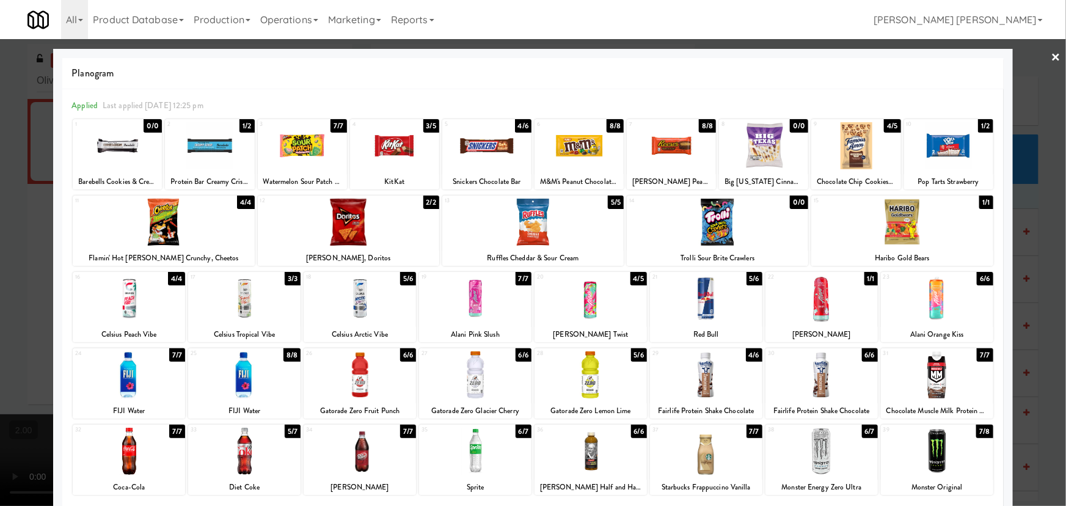
drag, startPoint x: 1051, startPoint y: 57, endPoint x: 867, endPoint y: 138, distance: 201.5
click at [1051, 57] on link "×" at bounding box center [1056, 58] width 10 height 38
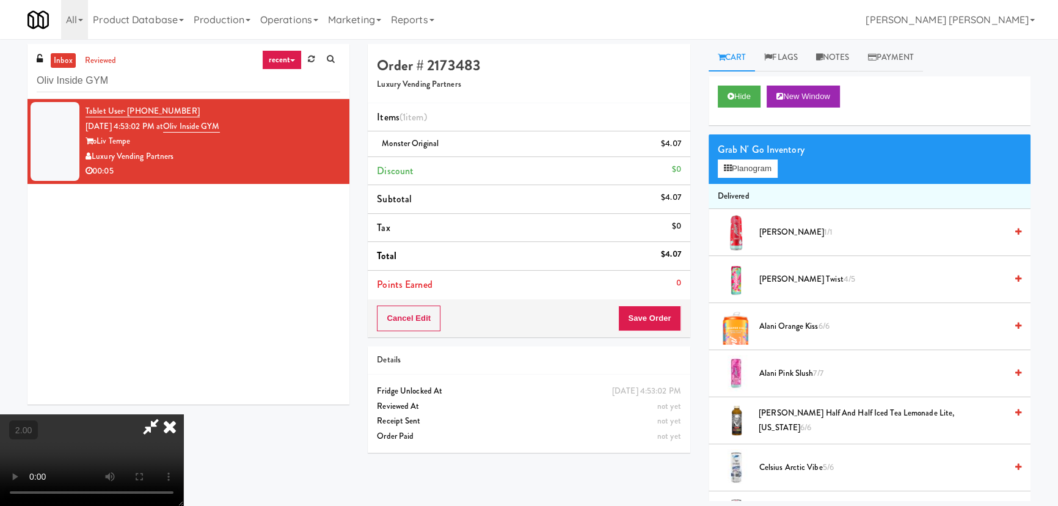
click at [183, 414] on video at bounding box center [91, 460] width 183 height 92
click at [768, 165] on button "Planogram" at bounding box center [748, 168] width 60 height 18
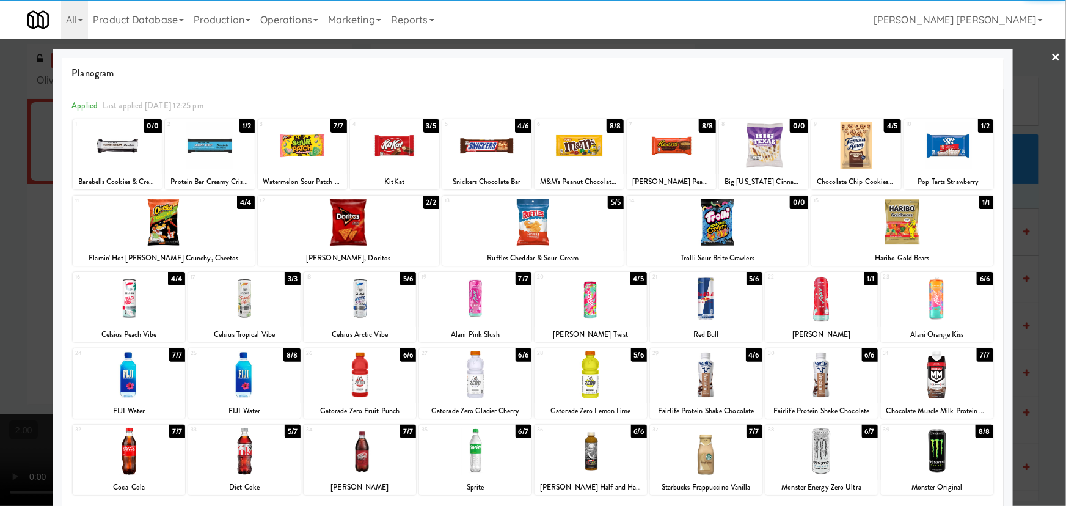
click at [815, 448] on div at bounding box center [821, 450] width 112 height 47
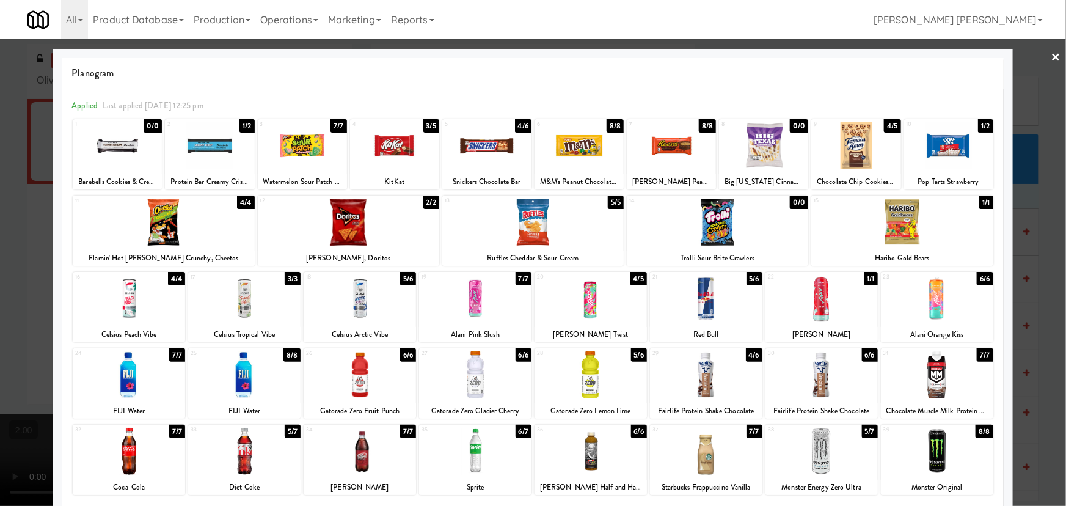
click at [1051, 54] on link "×" at bounding box center [1056, 58] width 10 height 38
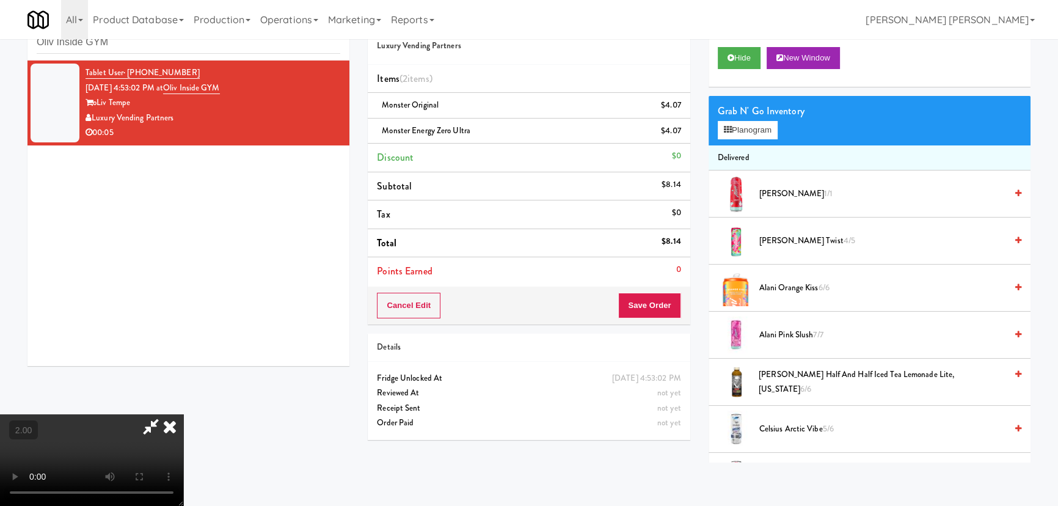
click at [165, 414] on icon at bounding box center [151, 426] width 28 height 24
drag, startPoint x: 164, startPoint y: 111, endPoint x: 93, endPoint y: 112, distance: 70.9
click at [93, 112] on div "Luxury Vending Partners" at bounding box center [212, 118] width 255 height 15
copy div "Luxury Vending Partn"
click at [183, 414] on icon at bounding box center [169, 426] width 27 height 24
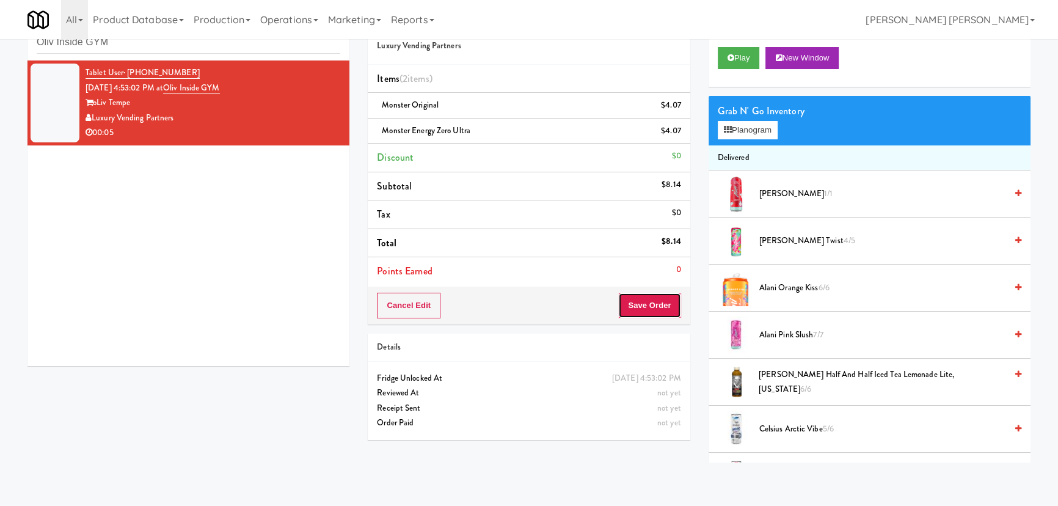
click at [668, 302] on button "Save Order" at bounding box center [649, 305] width 62 height 26
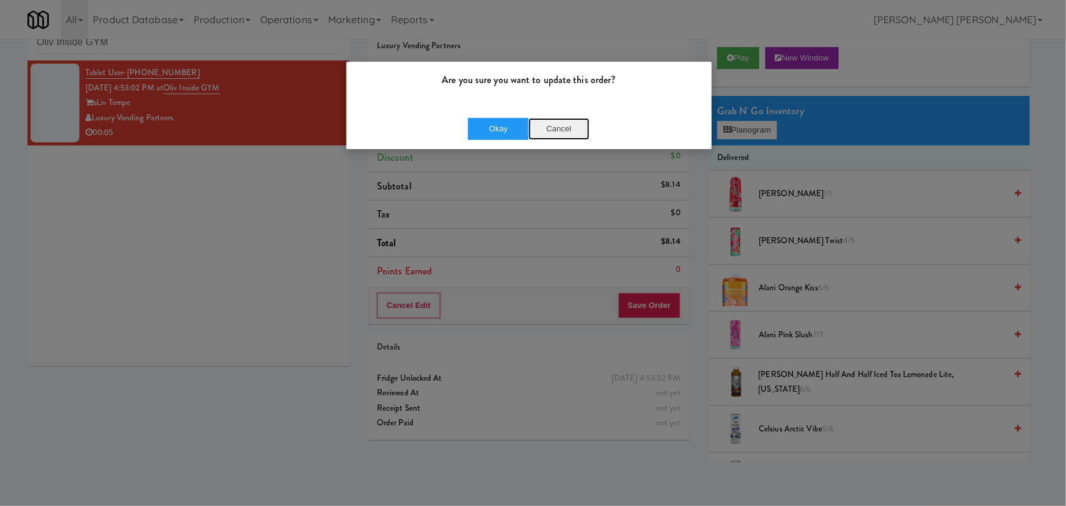
click at [551, 126] on button "Cancel" at bounding box center [558, 129] width 61 height 22
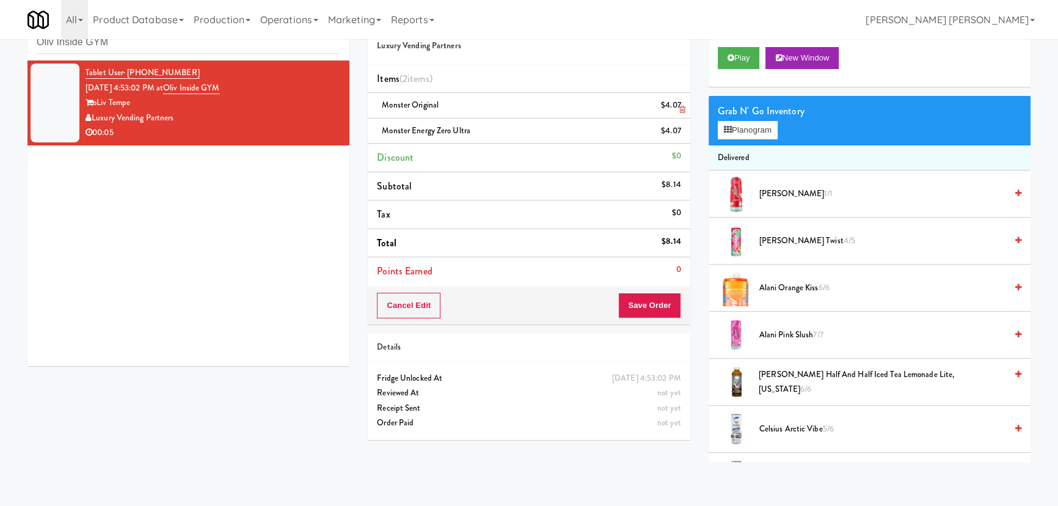
click at [680, 112] on icon at bounding box center [682, 110] width 6 height 8
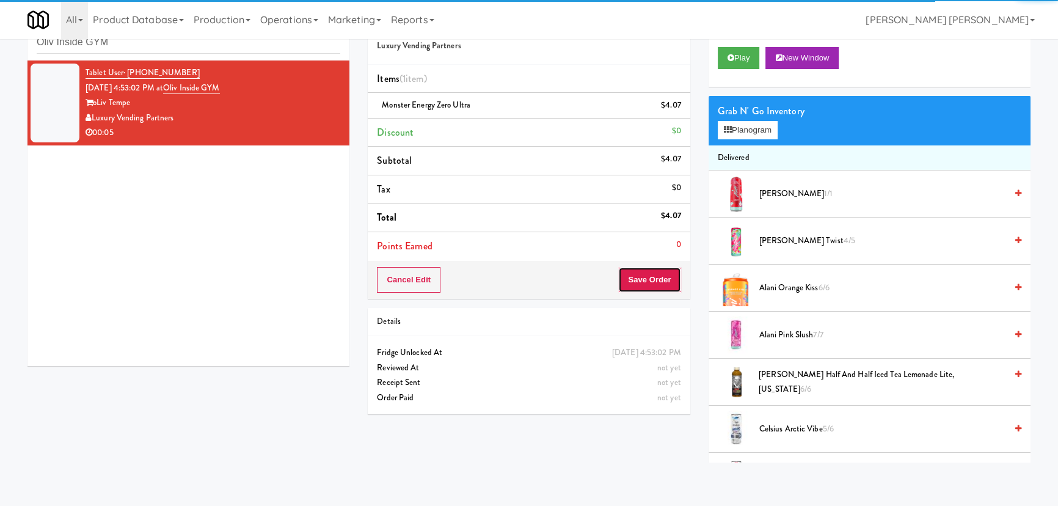
click at [657, 280] on button "Save Order" at bounding box center [649, 280] width 62 height 26
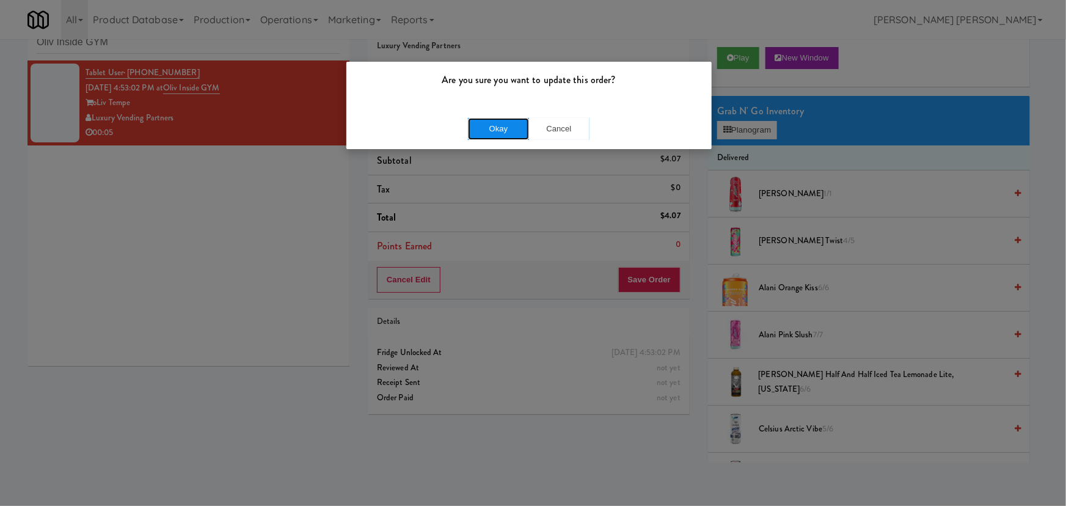
click at [483, 129] on button "Okay" at bounding box center [498, 129] width 61 height 22
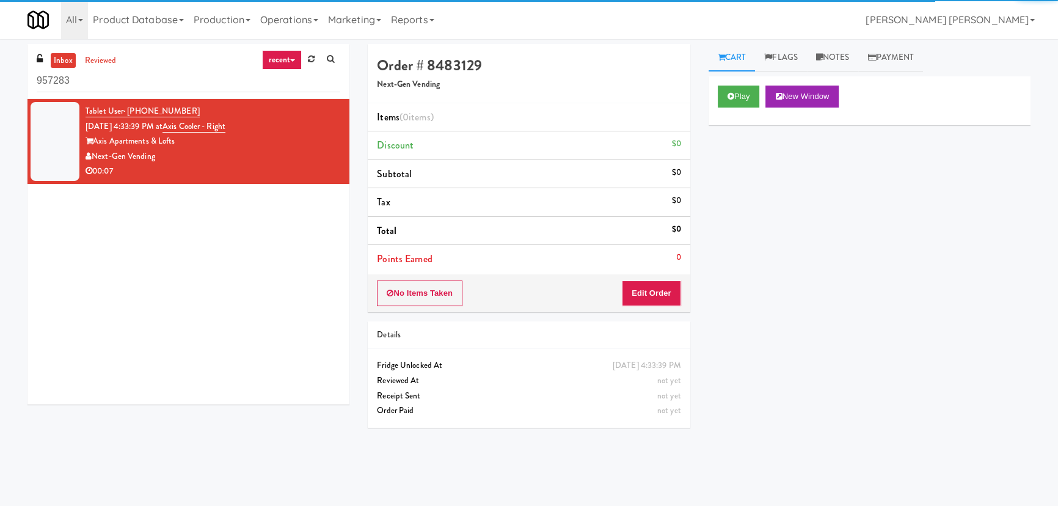
drag, startPoint x: 87, startPoint y: 84, endPoint x: -43, endPoint y: 87, distance: 130.1
click at [0, 87] on html "Okay Okay Select date: previous 2025-Aug next Su Mo Tu We Th Fr Sa 27 28 29 30 …" at bounding box center [529, 253] width 1058 height 506
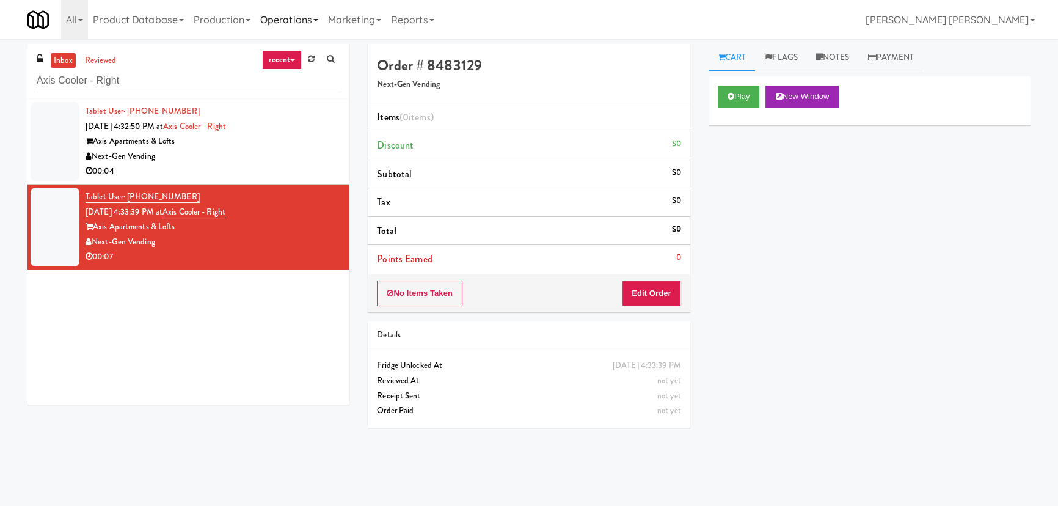
type input "Axis Cooler - Right"
click at [744, 99] on button "Play" at bounding box center [739, 96] width 42 height 22
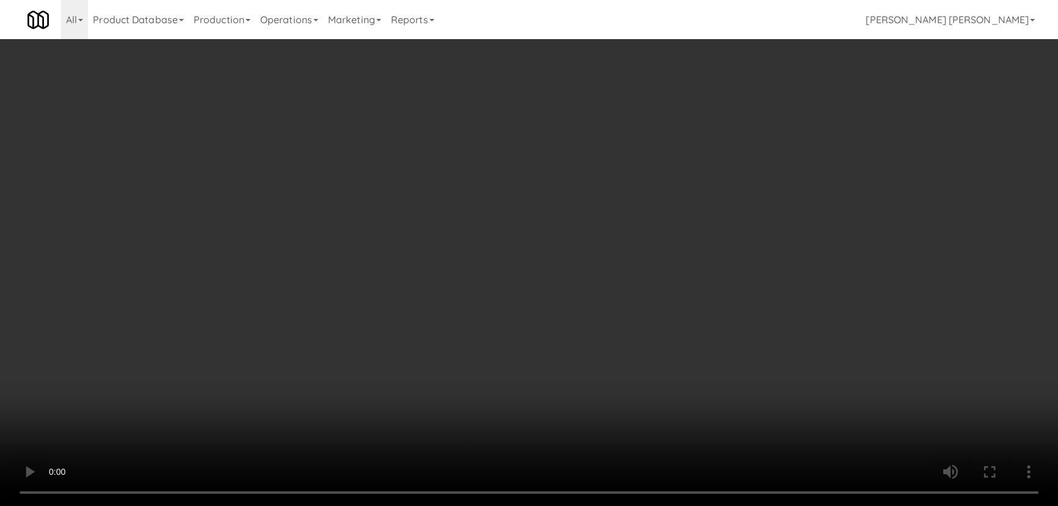
drag, startPoint x: 583, startPoint y: 541, endPoint x: 701, endPoint y: 531, distance: 118.3
click at [595, 505] on video at bounding box center [529, 253] width 1058 height 506
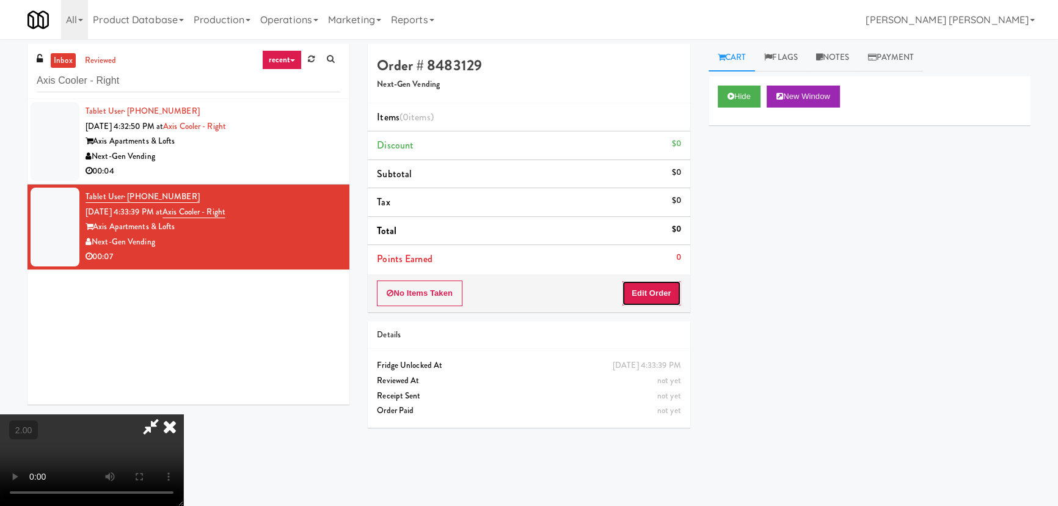
click at [671, 289] on button "Edit Order" at bounding box center [651, 293] width 59 height 26
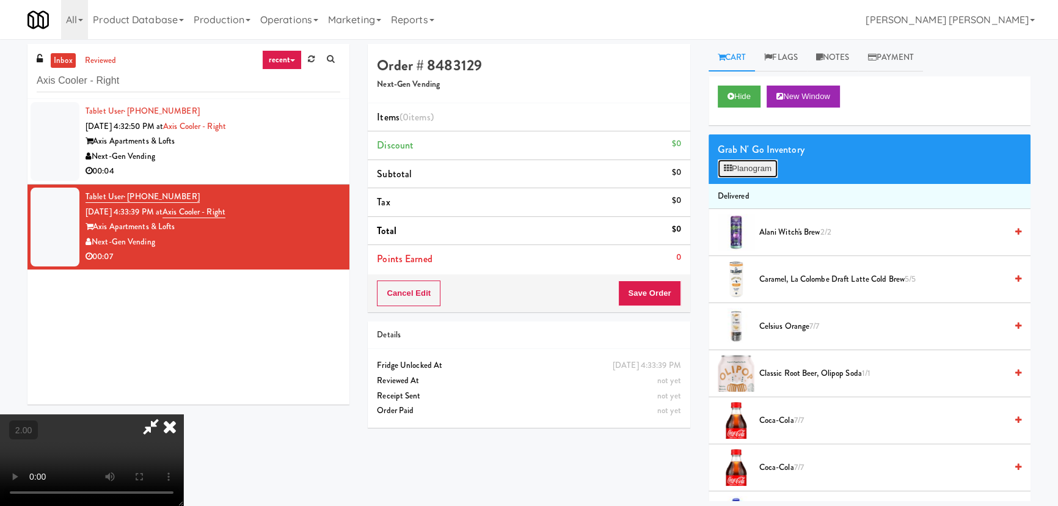
click at [748, 161] on button "Planogram" at bounding box center [748, 168] width 60 height 18
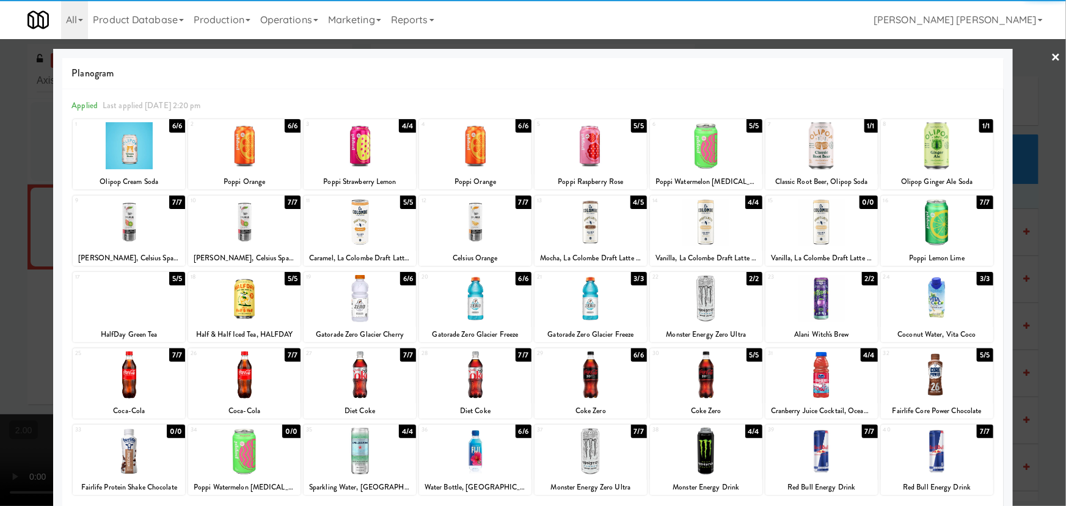
click at [929, 379] on div at bounding box center [937, 374] width 112 height 47
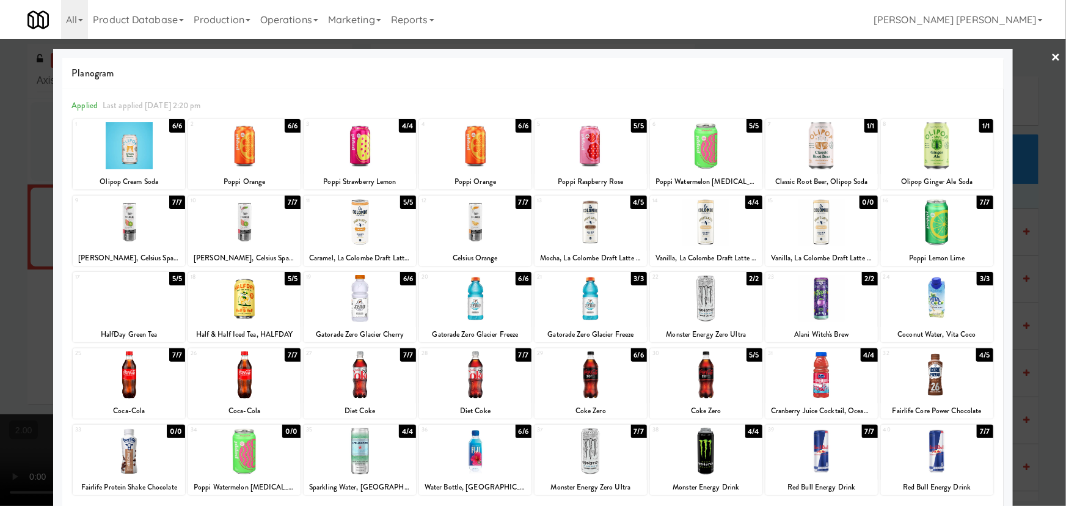
click at [1051, 55] on link "×" at bounding box center [1056, 58] width 10 height 38
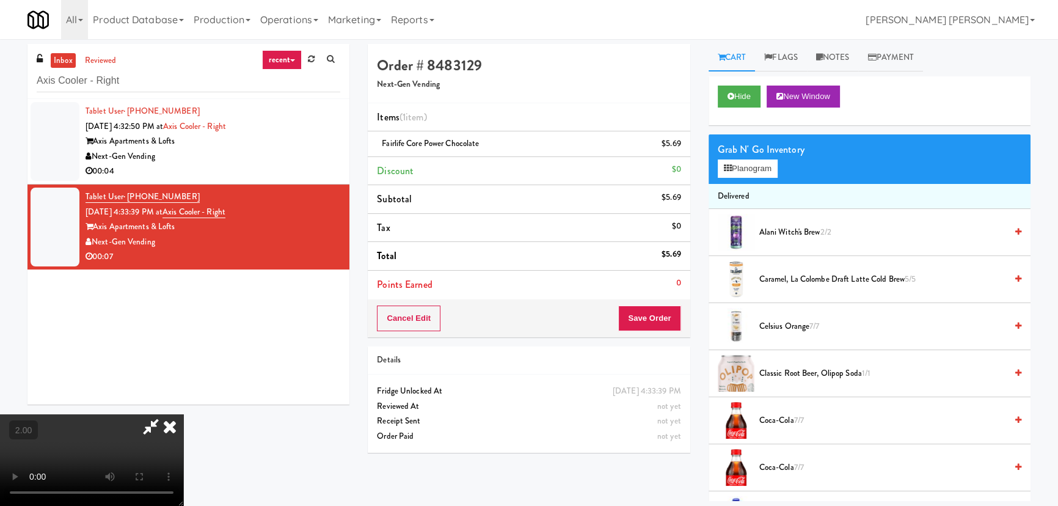
click at [183, 414] on icon at bounding box center [169, 426] width 27 height 24
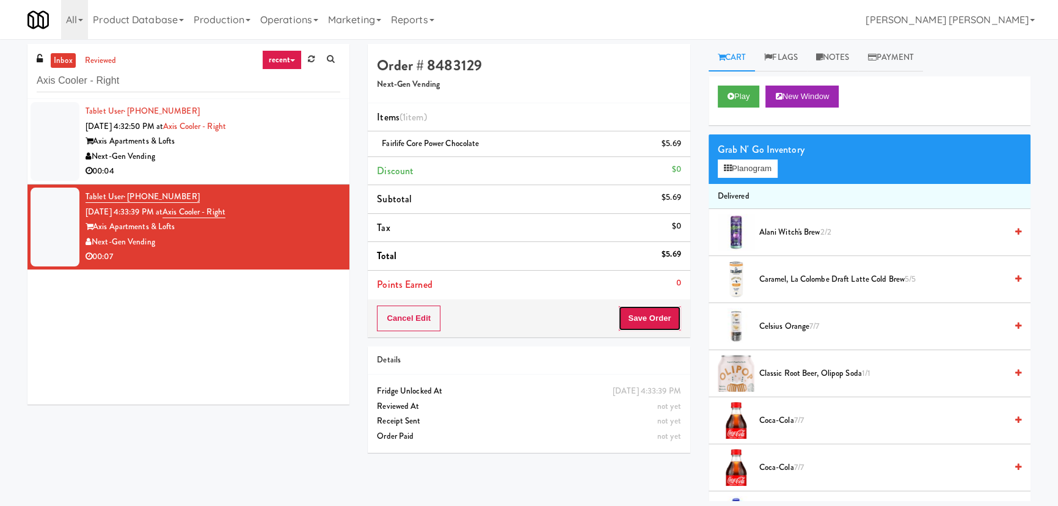
click at [659, 314] on button "Save Order" at bounding box center [649, 318] width 62 height 26
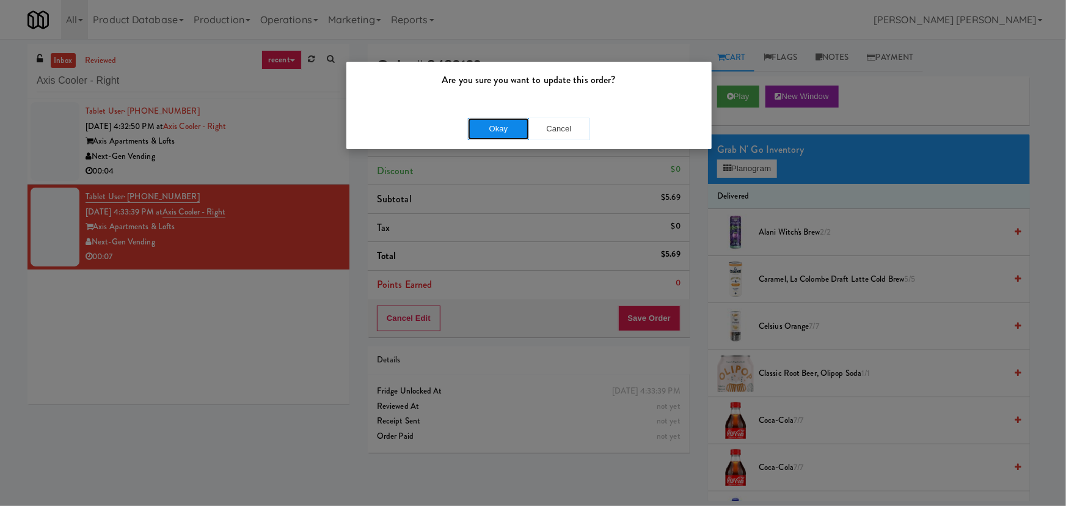
click at [497, 120] on button "Okay" at bounding box center [498, 129] width 61 height 22
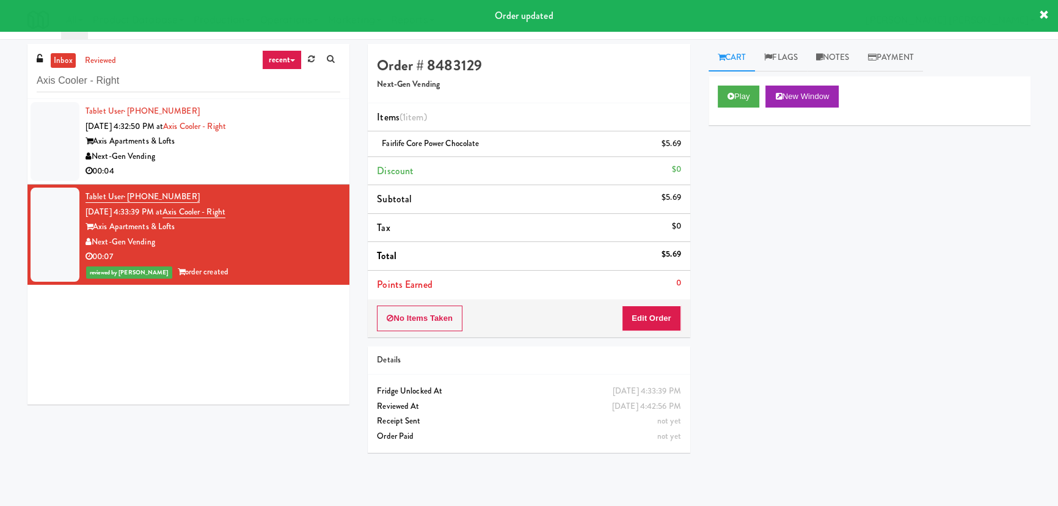
click at [303, 165] on div "00:04" at bounding box center [212, 171] width 255 height 15
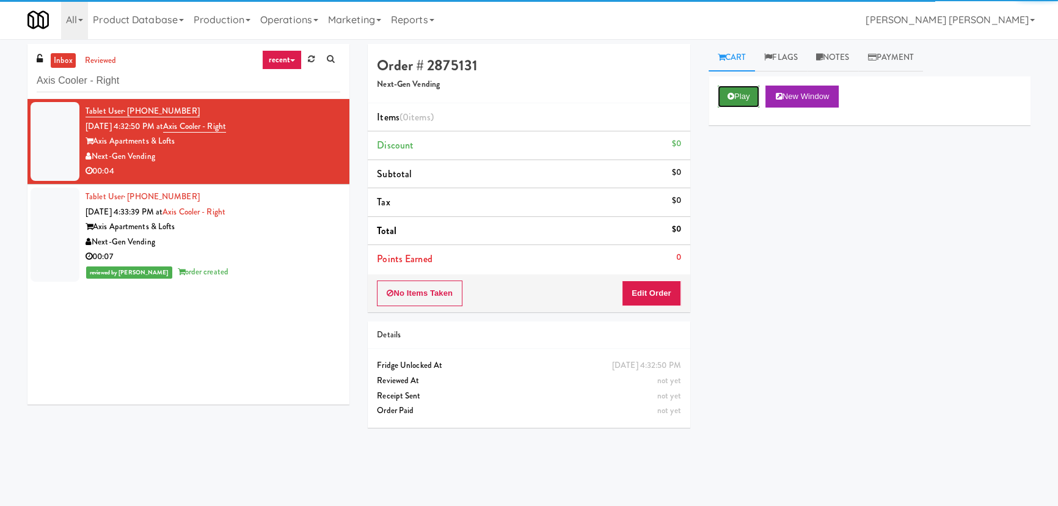
click at [746, 93] on button "Play" at bounding box center [739, 96] width 42 height 22
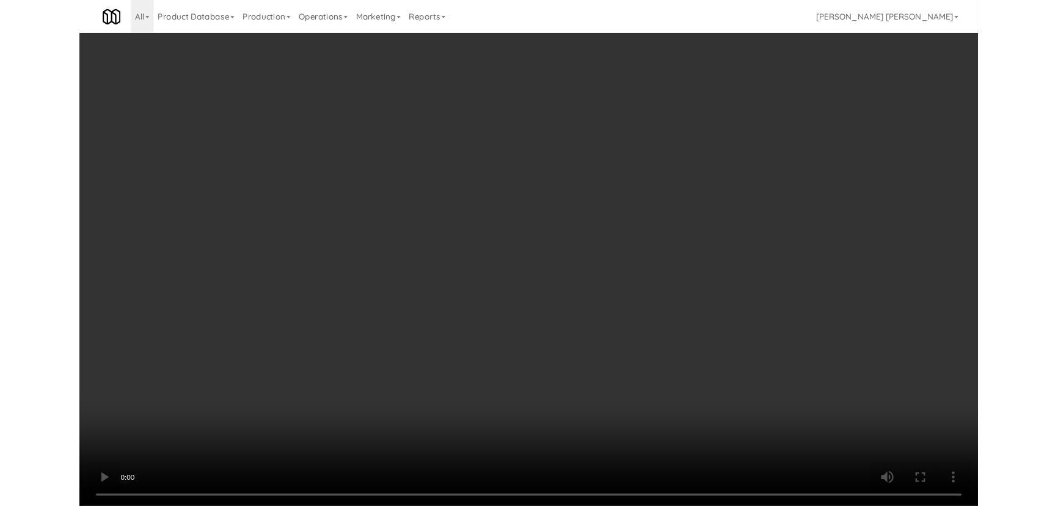
scroll to position [25, 0]
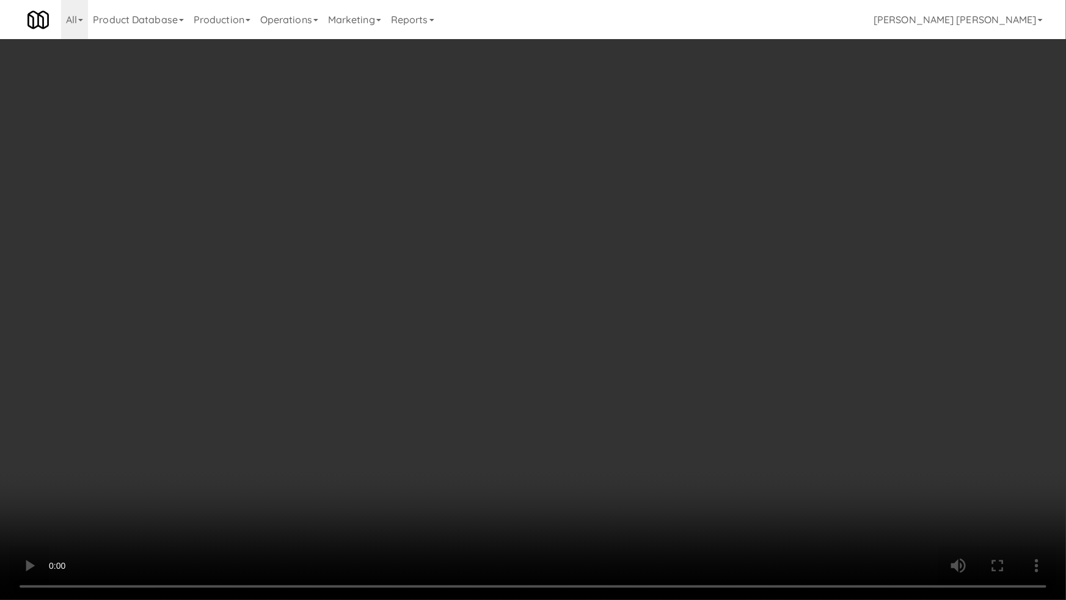
click at [590, 505] on video at bounding box center [533, 300] width 1066 height 600
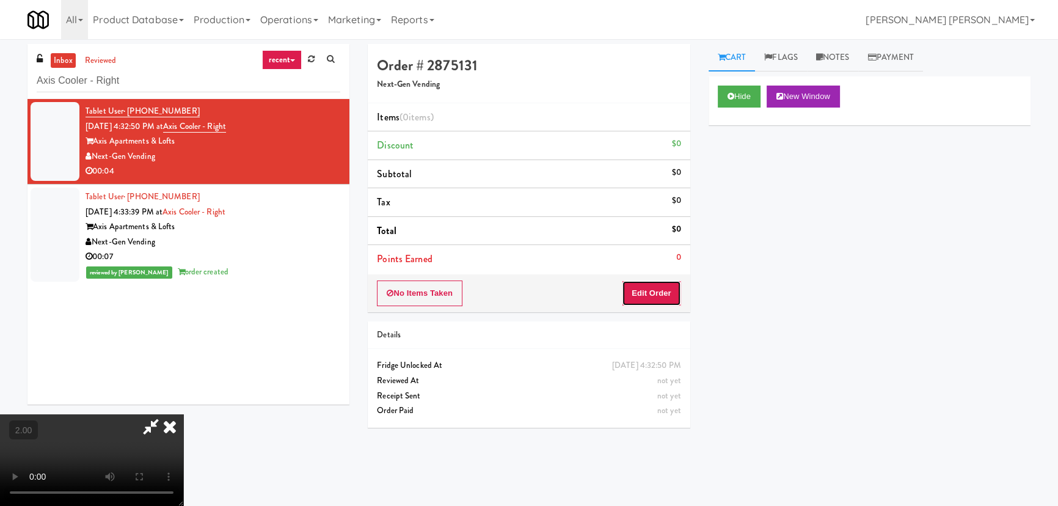
click at [653, 293] on button "Edit Order" at bounding box center [651, 293] width 59 height 26
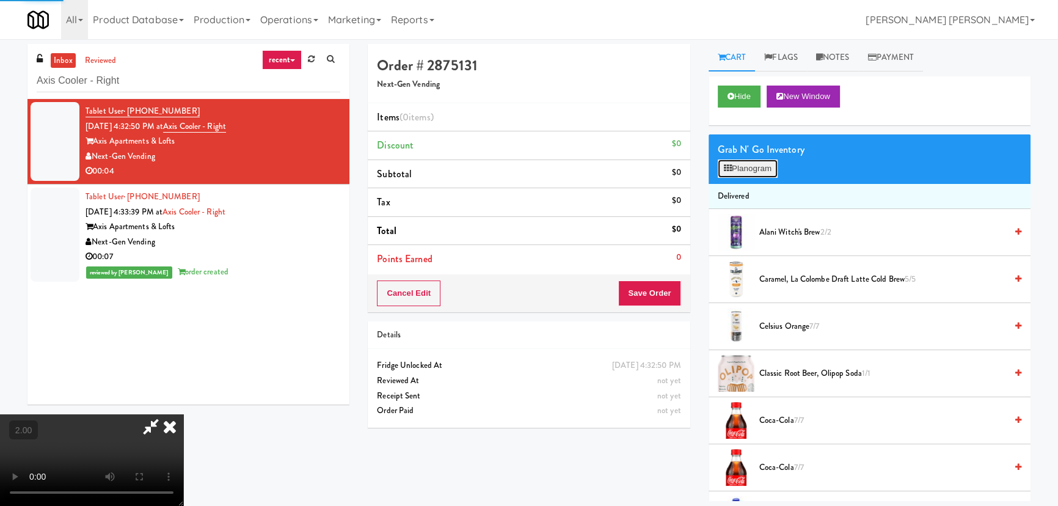
click at [743, 171] on button "Planogram" at bounding box center [748, 168] width 60 height 18
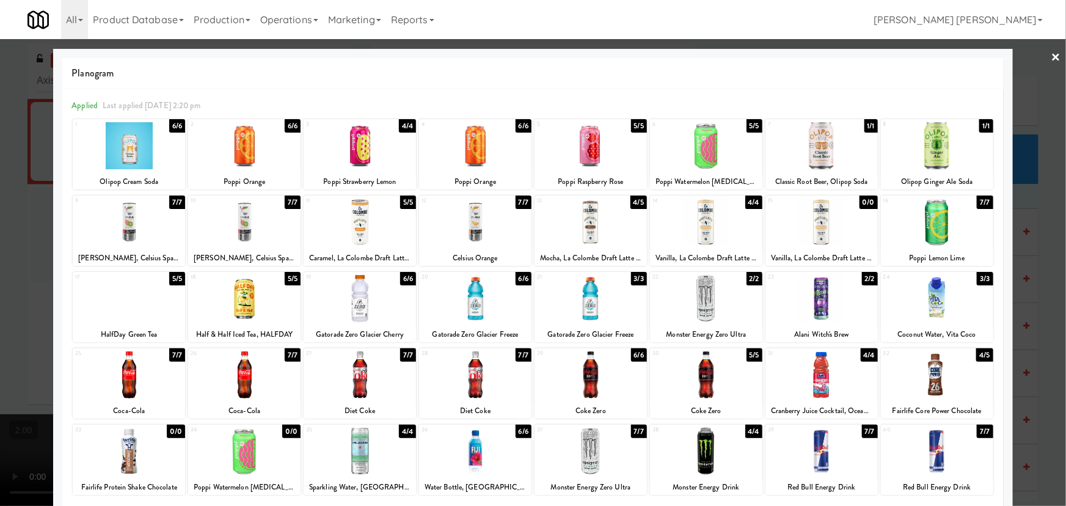
drag, startPoint x: 806, startPoint y: 461, endPoint x: 862, endPoint y: 447, distance: 57.9
click at [806, 462] on div at bounding box center [821, 450] width 112 height 47
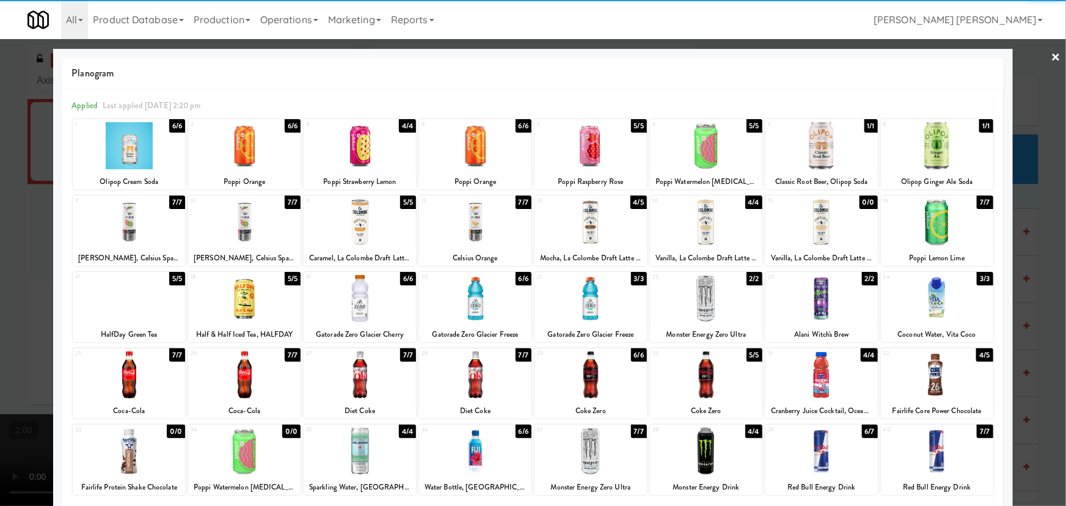
click at [1051, 56] on link "×" at bounding box center [1056, 58] width 10 height 38
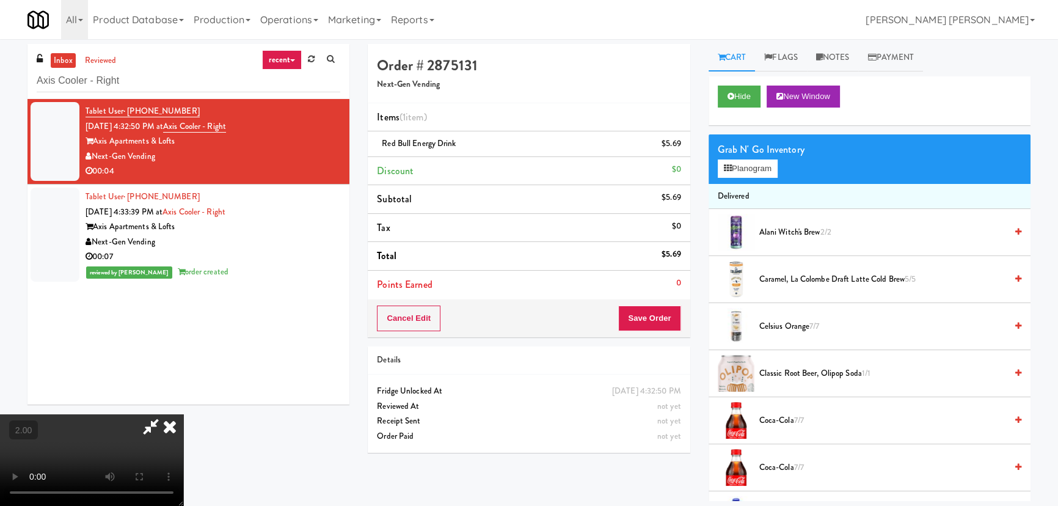
click at [183, 414] on icon at bounding box center [169, 426] width 27 height 24
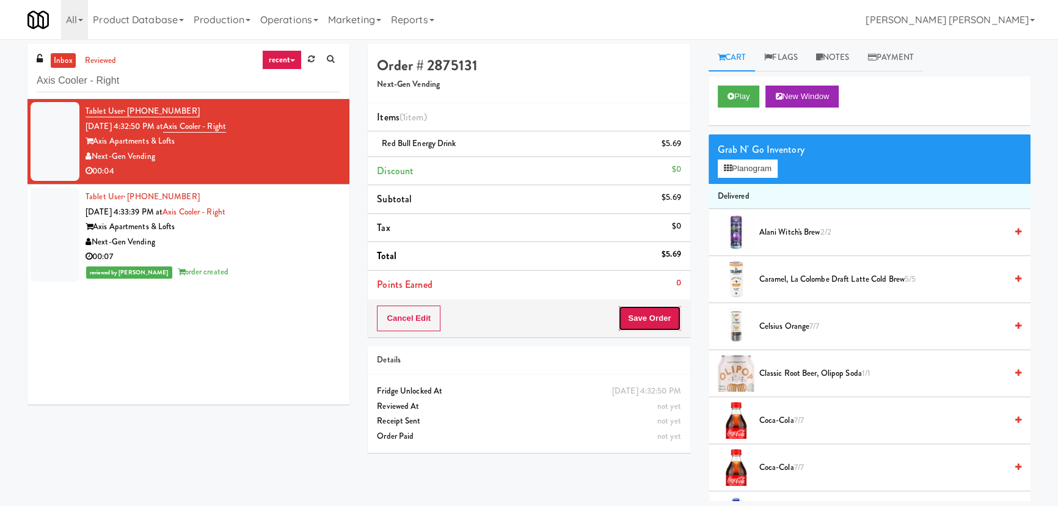
click at [647, 318] on button "Save Order" at bounding box center [649, 318] width 62 height 26
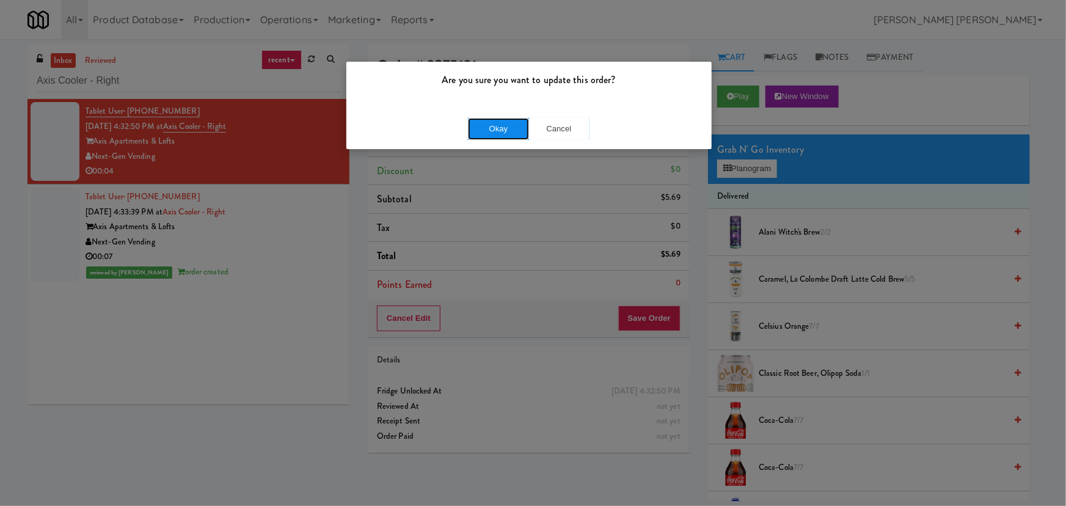
click at [495, 129] on button "Okay" at bounding box center [498, 129] width 61 height 22
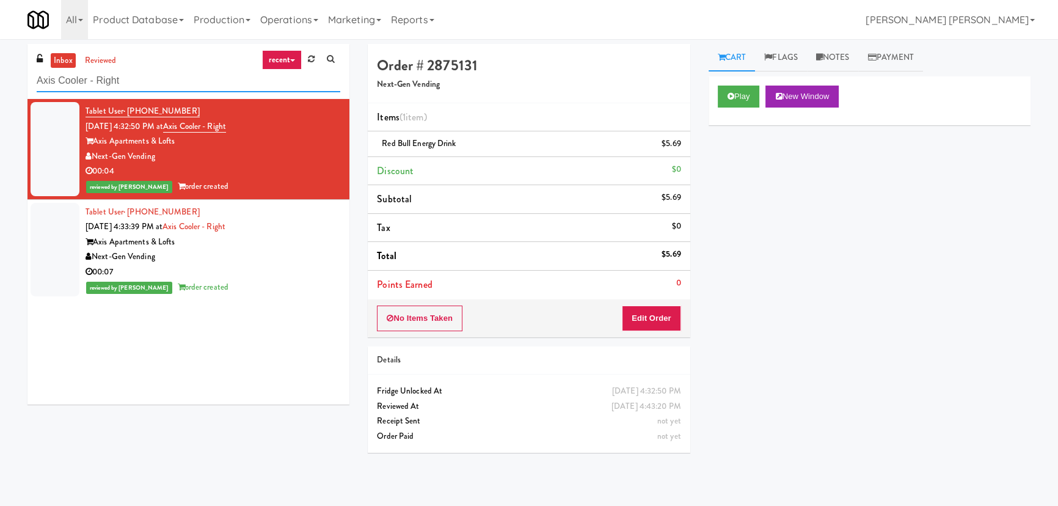
drag, startPoint x: 152, startPoint y: 85, endPoint x: -112, endPoint y: 95, distance: 264.0
click at [0, 95] on html "Are you sure you want to update this order? Okay Cancel Okay Are you sure you w…" at bounding box center [529, 253] width 1058 height 506
paste input "lameda West - Snack"
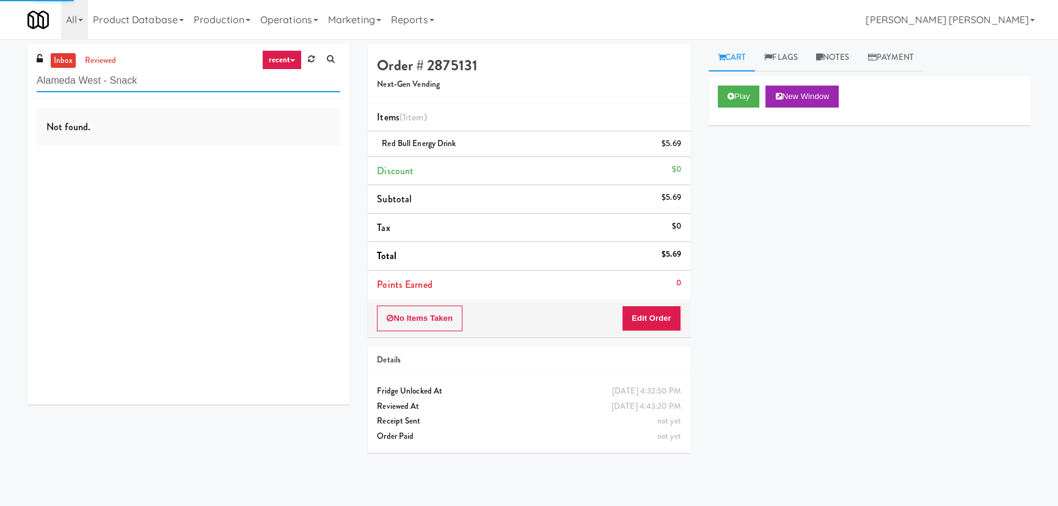
type input "Alameda West - Snack"
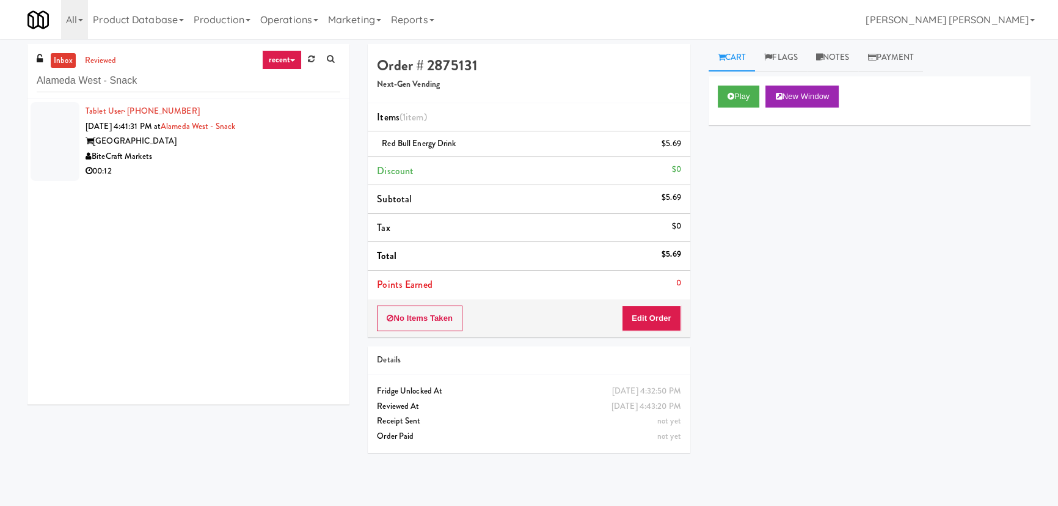
click at [206, 168] on div "00:12" at bounding box center [212, 171] width 255 height 15
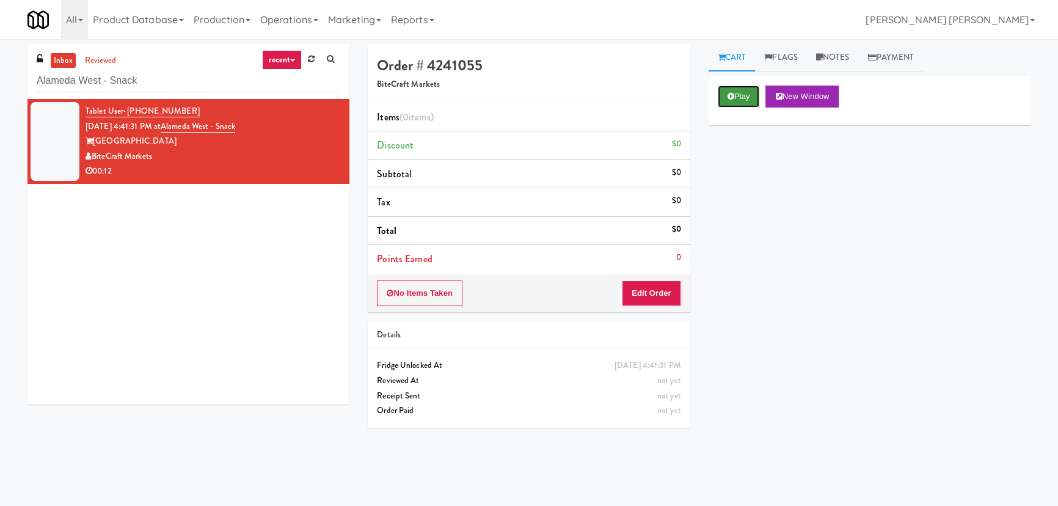
click at [746, 98] on button "Play" at bounding box center [739, 96] width 42 height 22
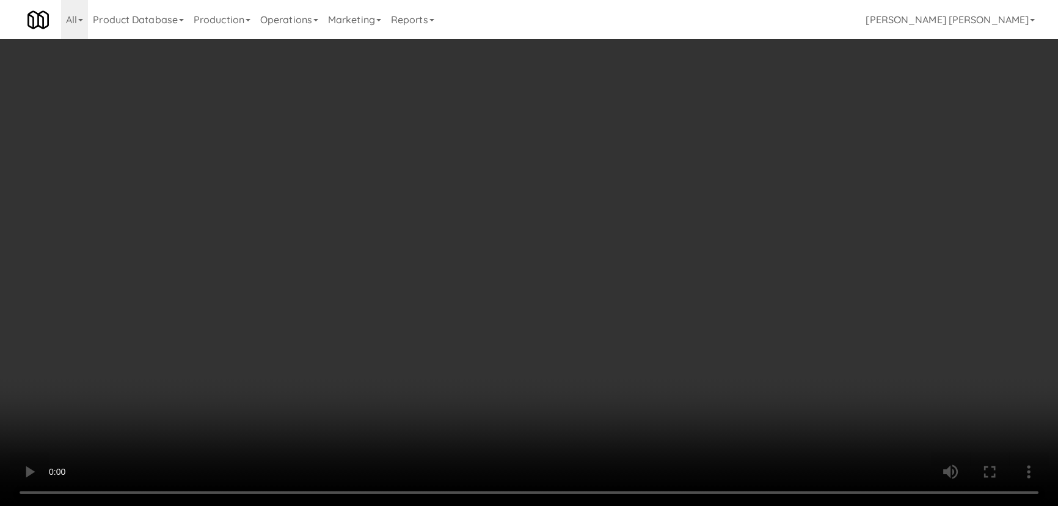
scroll to position [25, 0]
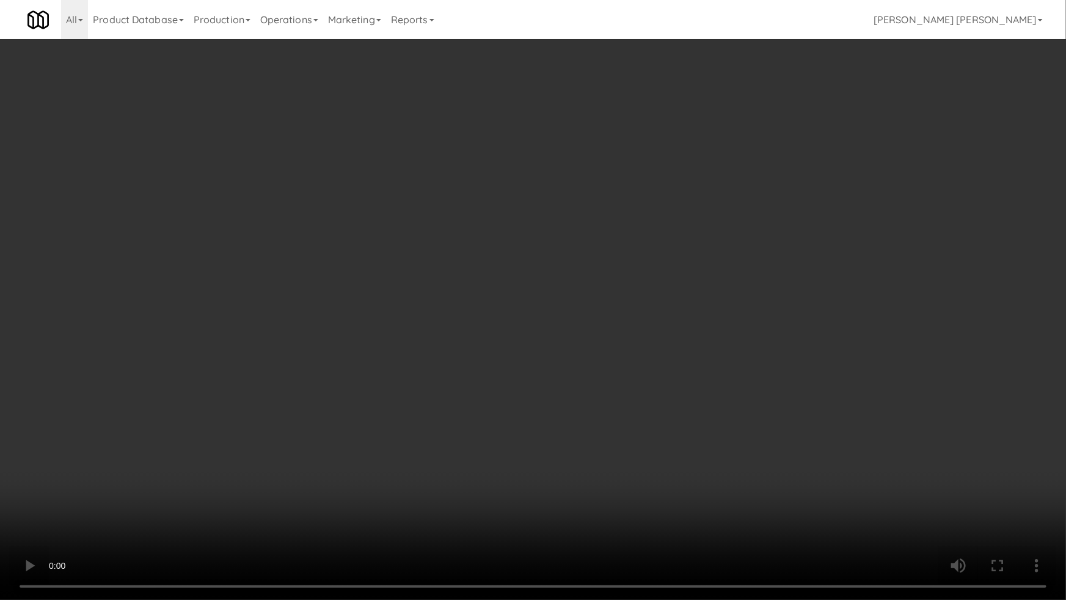
drag, startPoint x: 579, startPoint y: 532, endPoint x: 632, endPoint y: 528, distance: 53.3
click at [579, 505] on video at bounding box center [533, 300] width 1066 height 600
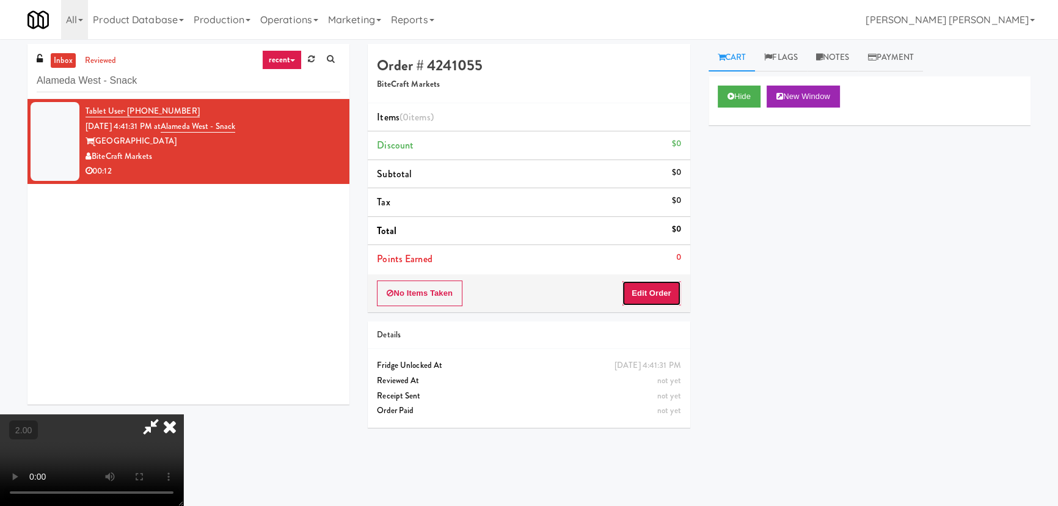
click at [659, 284] on button "Edit Order" at bounding box center [651, 293] width 59 height 26
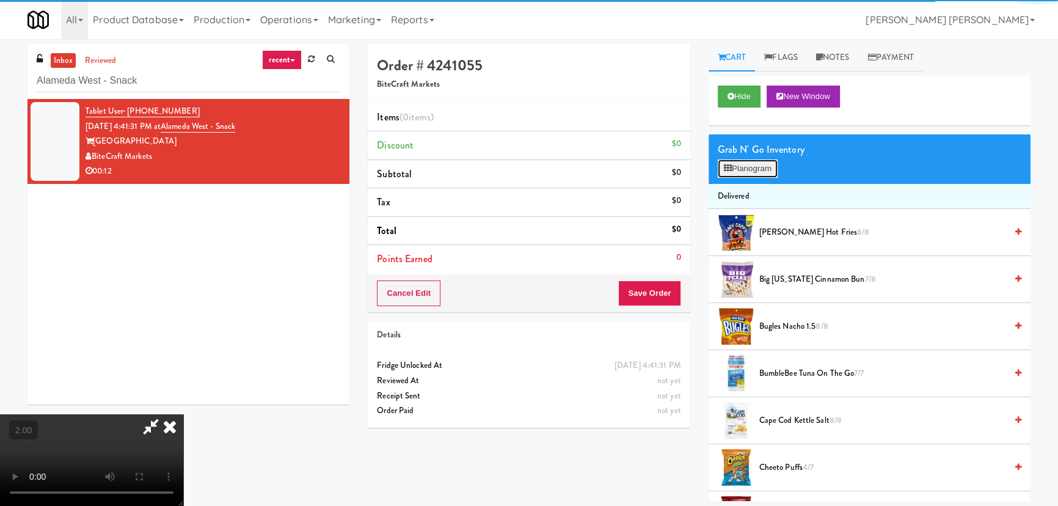
click at [750, 168] on button "Planogram" at bounding box center [748, 168] width 60 height 18
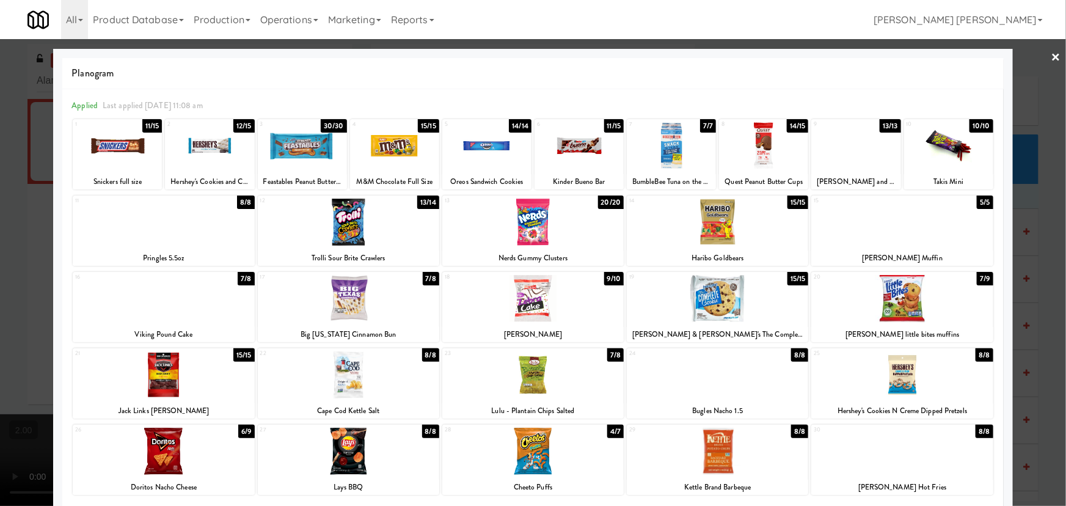
click at [219, 150] on div at bounding box center [209, 145] width 89 height 47
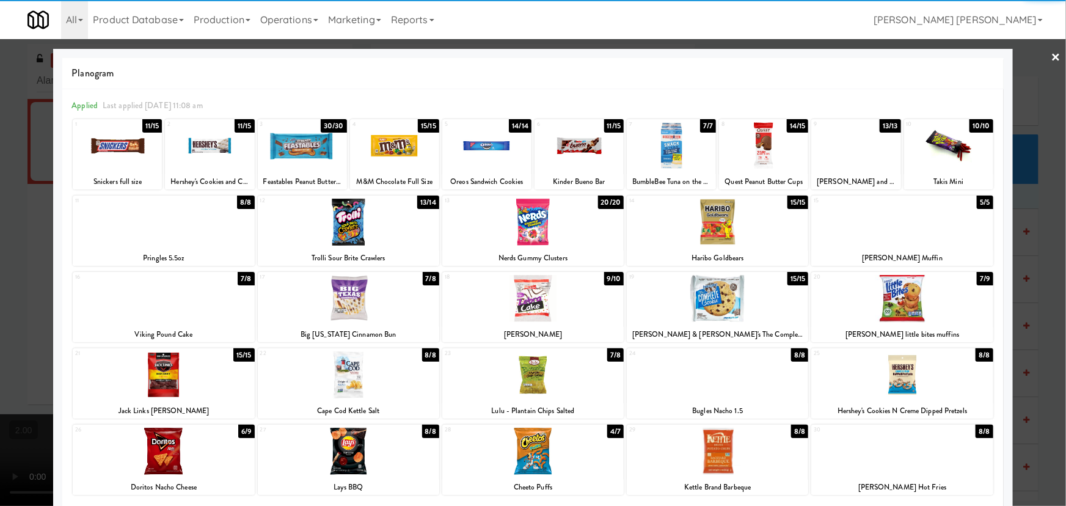
click at [311, 142] on div at bounding box center [302, 145] width 89 height 47
click at [169, 231] on div at bounding box center [163, 221] width 181 height 47
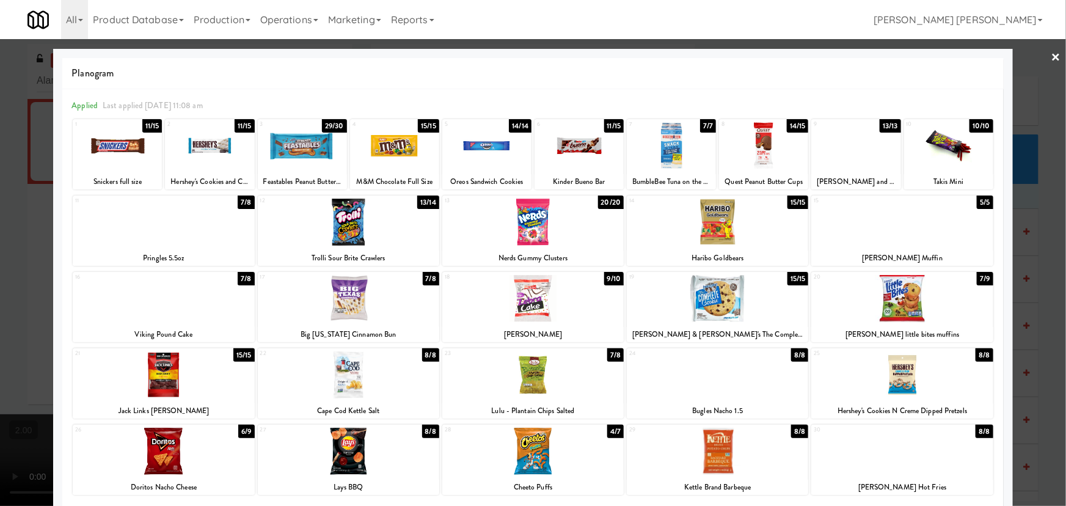
click at [1051, 55] on link "×" at bounding box center [1056, 58] width 10 height 38
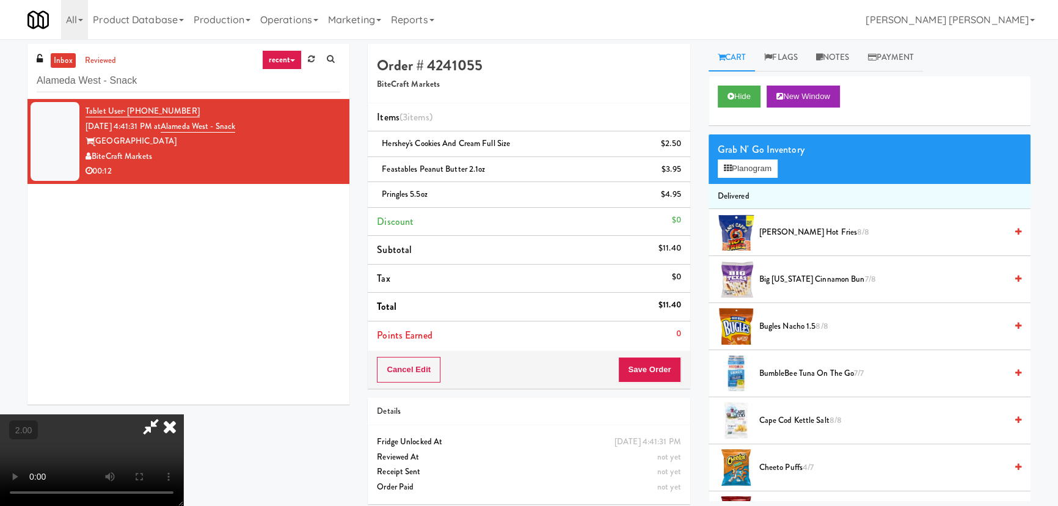
click at [183, 414] on icon at bounding box center [169, 426] width 27 height 24
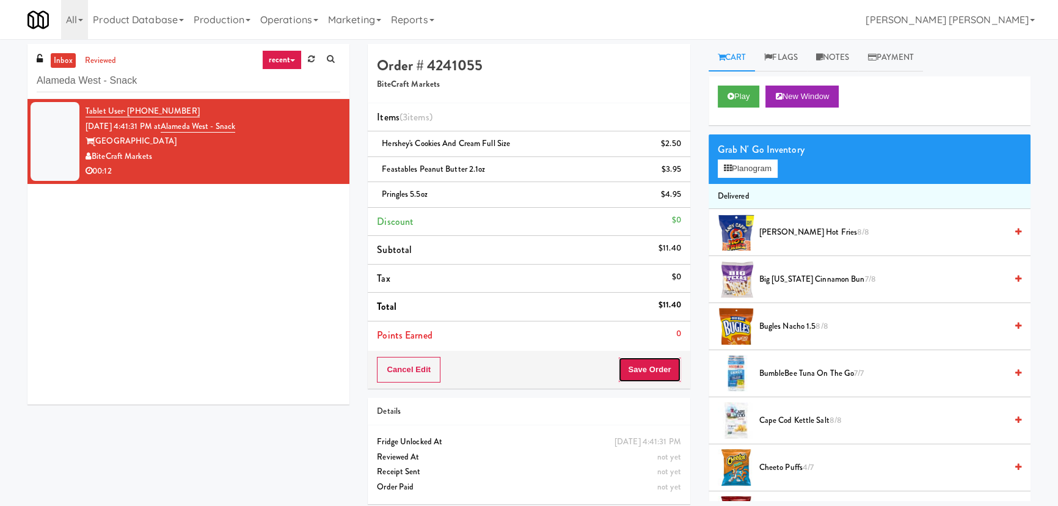
click at [654, 368] on button "Save Order" at bounding box center [649, 370] width 62 height 26
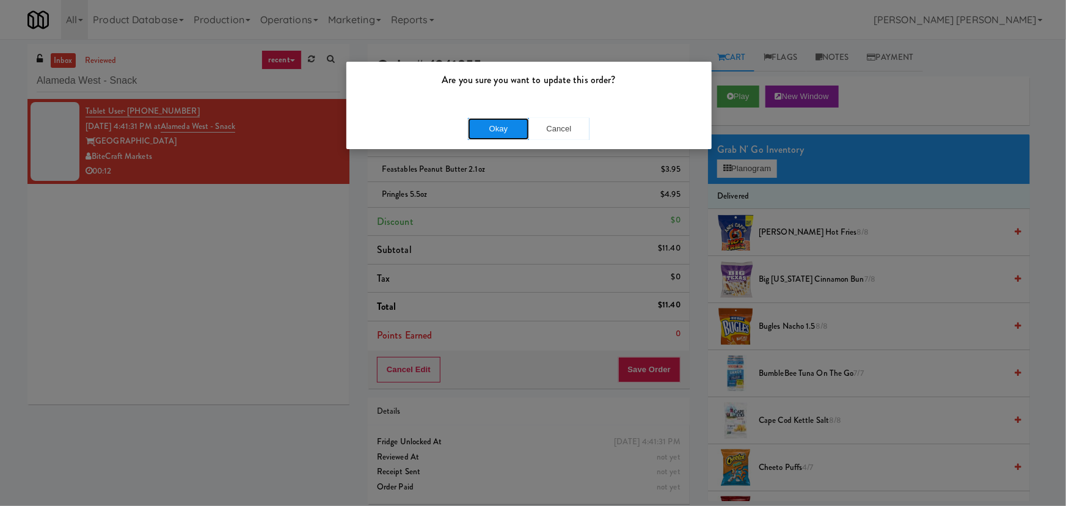
drag, startPoint x: 498, startPoint y: 125, endPoint x: 481, endPoint y: 98, distance: 32.2
click at [498, 124] on button "Okay" at bounding box center [498, 129] width 61 height 22
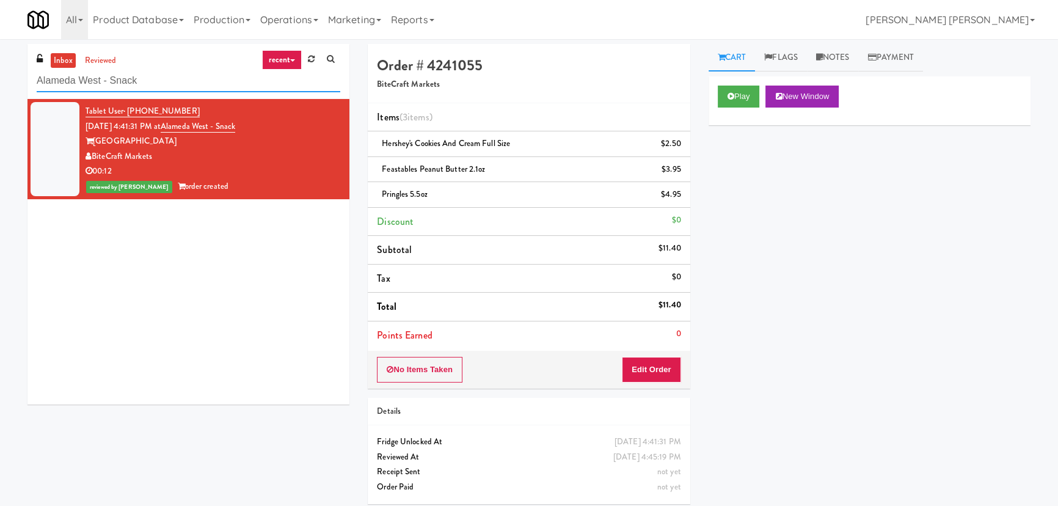
drag, startPoint x: 152, startPoint y: 81, endPoint x: 20, endPoint y: 84, distance: 131.9
click at [20, 84] on div "inbox reviewed recent all unclear take inventory issue suspicious failed recent…" at bounding box center [188, 228] width 340 height 369
paste input "Gallery 64 - Cooler - Left"
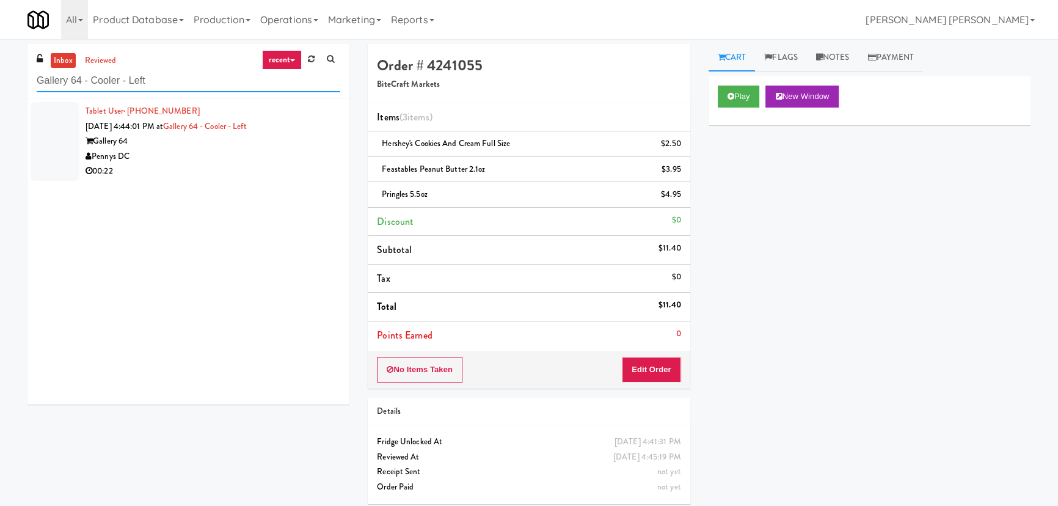
type input "Gallery 64 - Cooler - Left"
click at [170, 168] on div "00:22" at bounding box center [212, 171] width 255 height 15
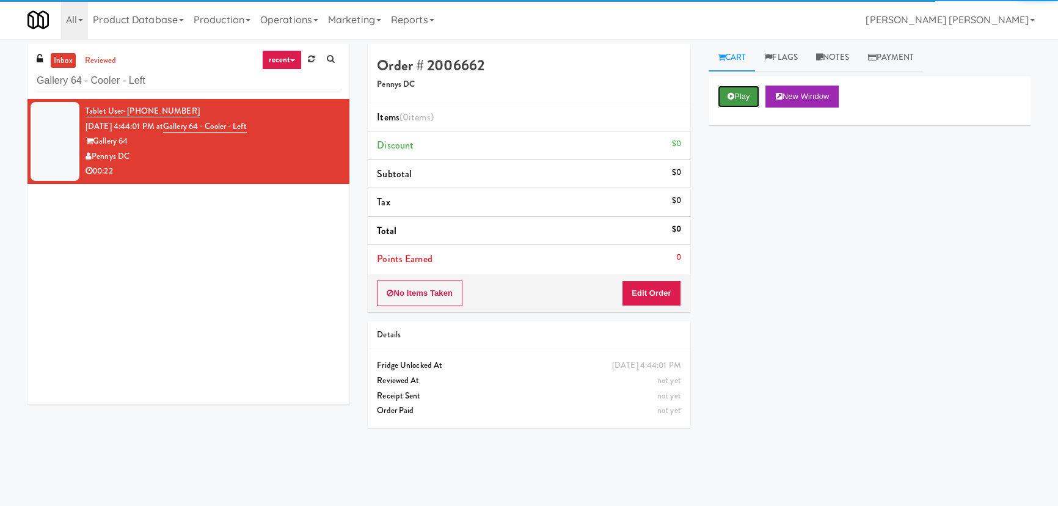
click at [743, 92] on button "Play" at bounding box center [739, 96] width 42 height 22
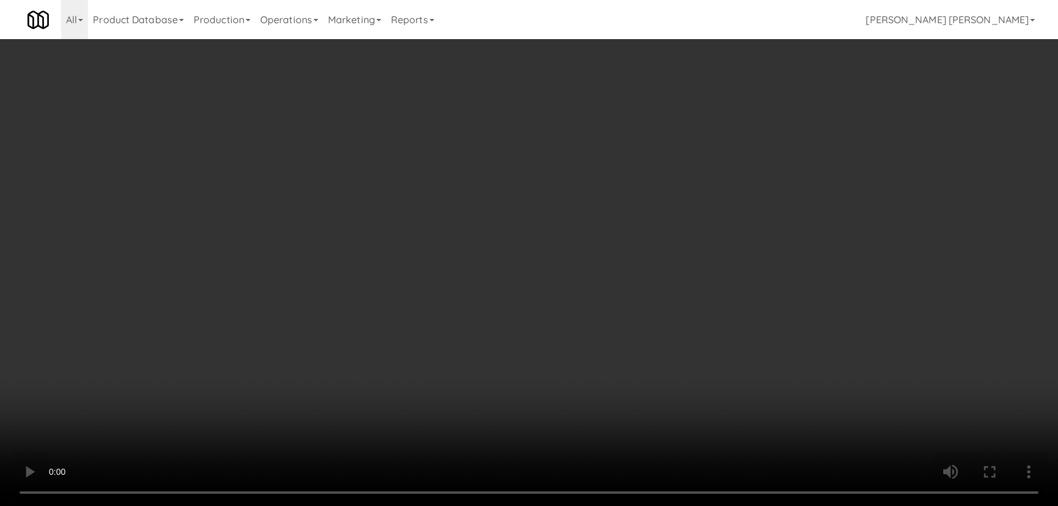
click at [614, 505] on video at bounding box center [529, 253] width 1058 height 506
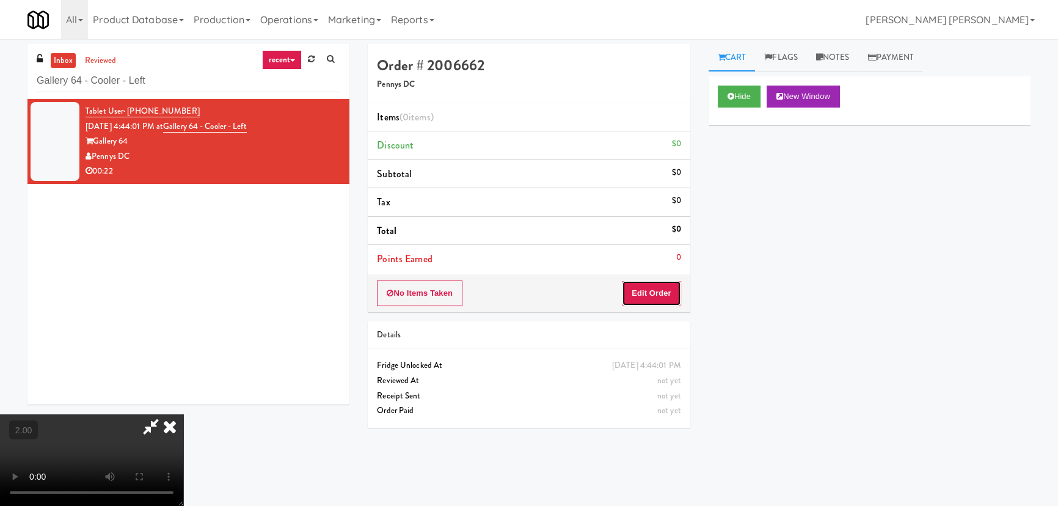
click at [651, 288] on button "Edit Order" at bounding box center [651, 293] width 59 height 26
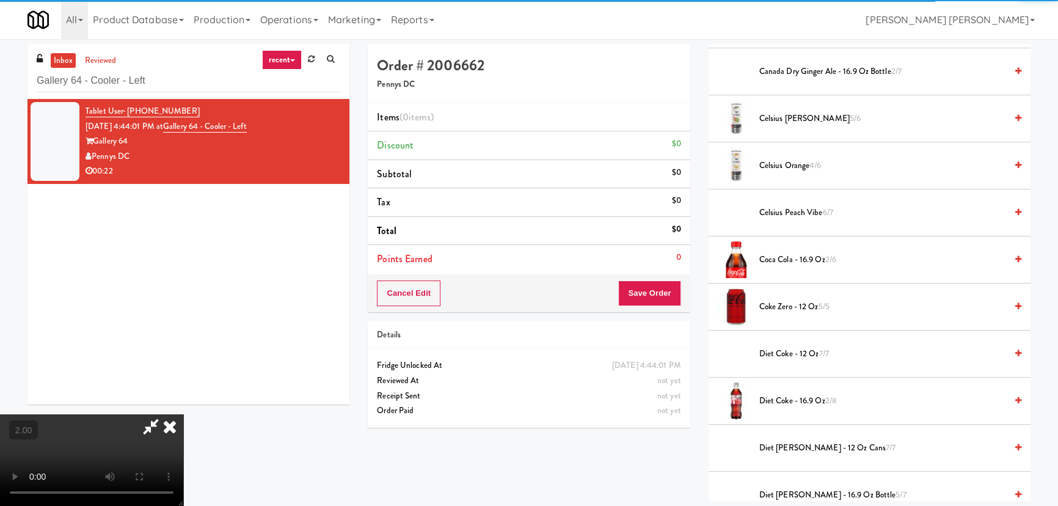
scroll to position [333, 0]
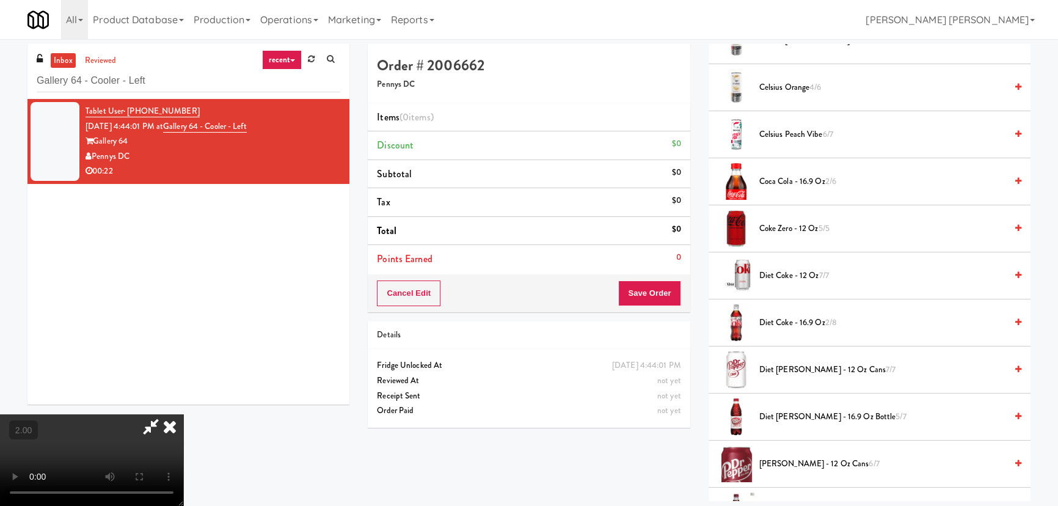
click at [774, 180] on span "Coca Cola - 16.9 oz 2/6" at bounding box center [882, 181] width 247 height 15
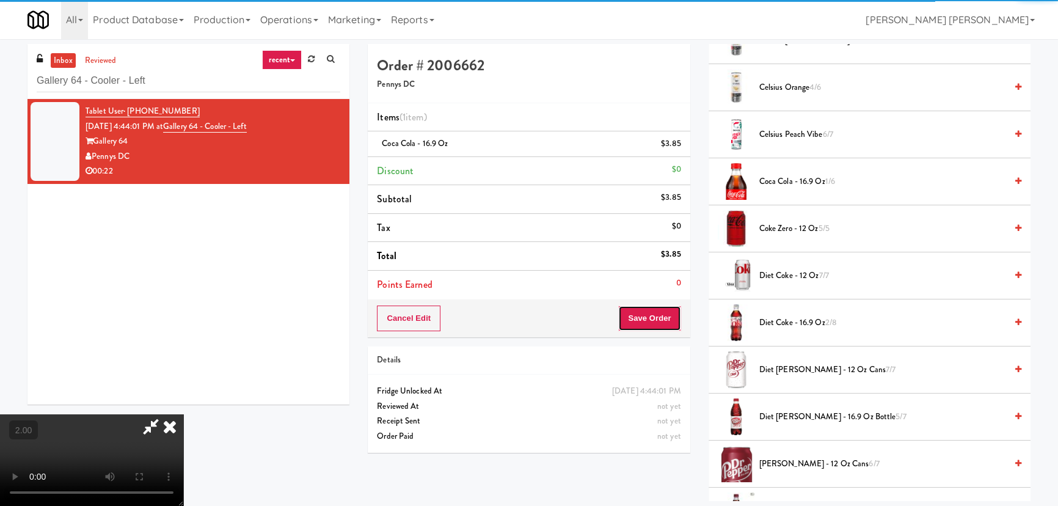
click at [658, 322] on button "Save Order" at bounding box center [649, 318] width 62 height 26
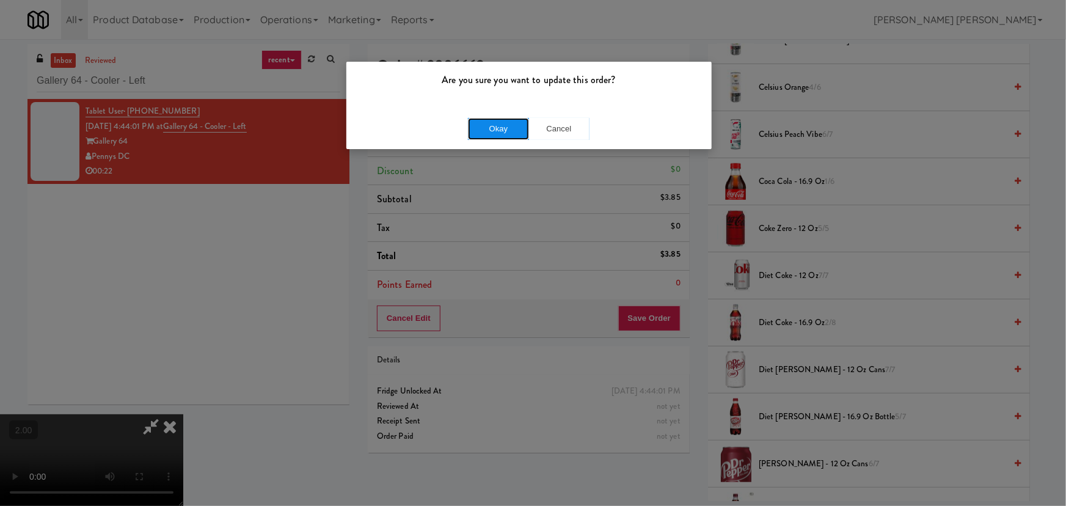
click at [482, 128] on button "Okay" at bounding box center [498, 129] width 61 height 22
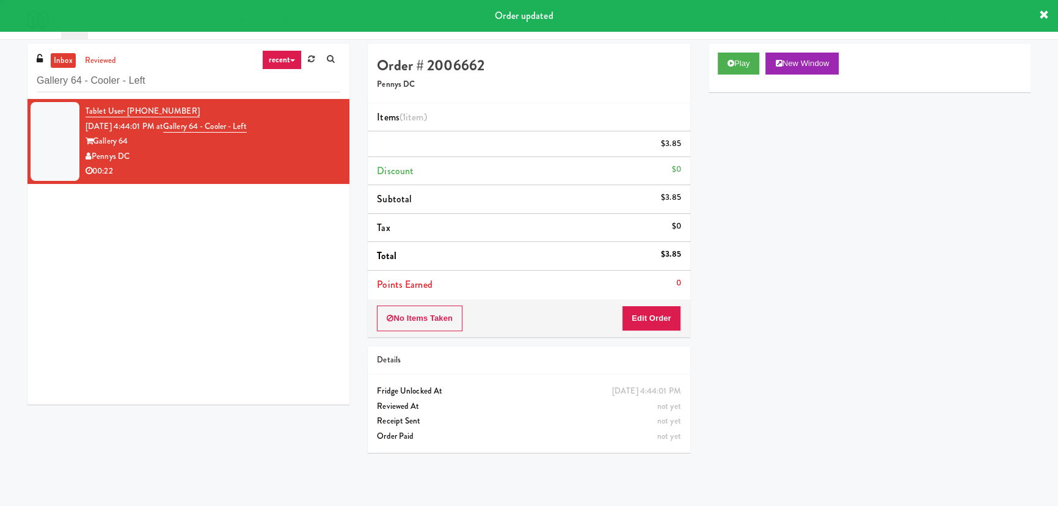
scroll to position [0, 0]
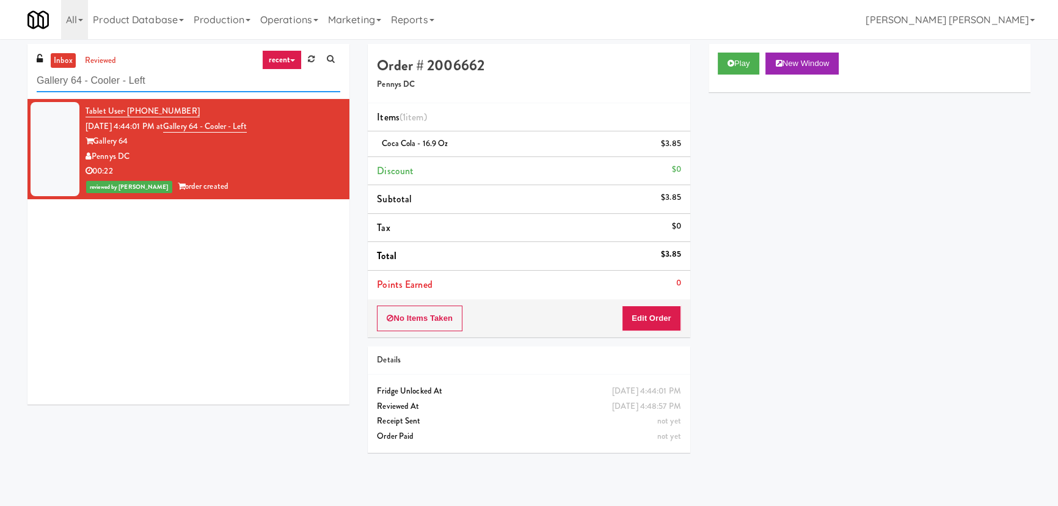
drag, startPoint x: 159, startPoint y: 78, endPoint x: 31, endPoint y: 83, distance: 128.4
click at [31, 83] on div "inbox reviewed recent all unclear take inventory issue suspicious failed recent…" at bounding box center [188, 71] width 322 height 55
paste input "Crossing West - Cooler - Righ"
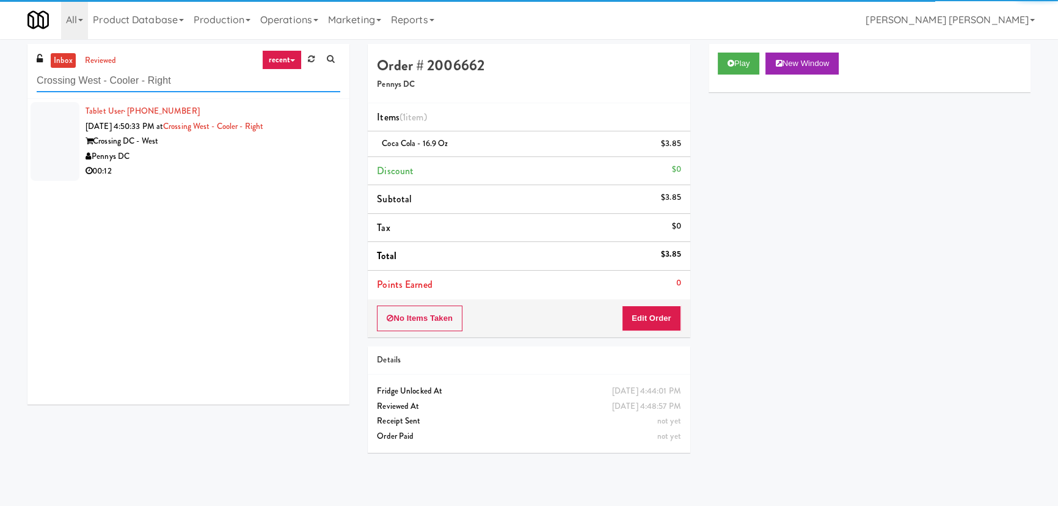
type input "Crossing West - Cooler - Right"
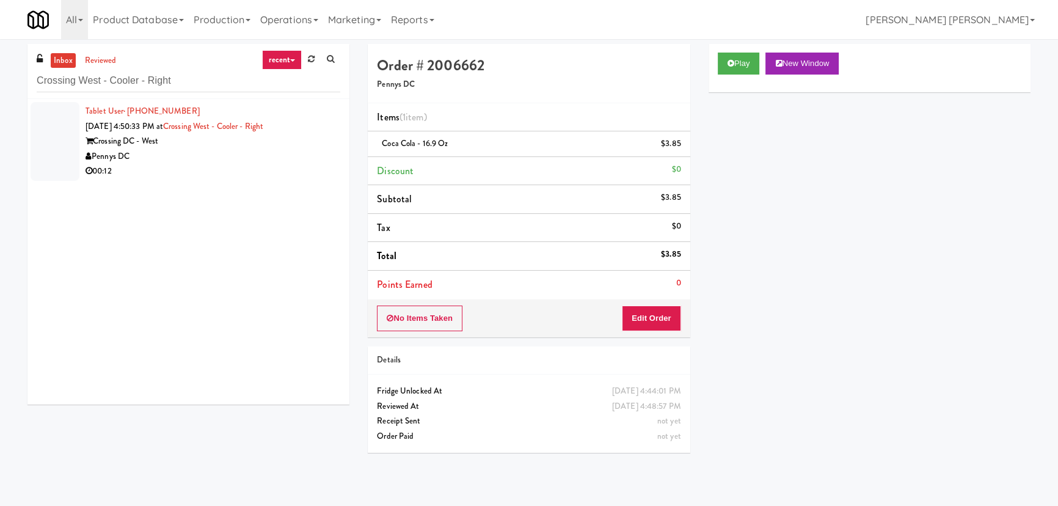
click at [224, 174] on div "00:12" at bounding box center [212, 171] width 255 height 15
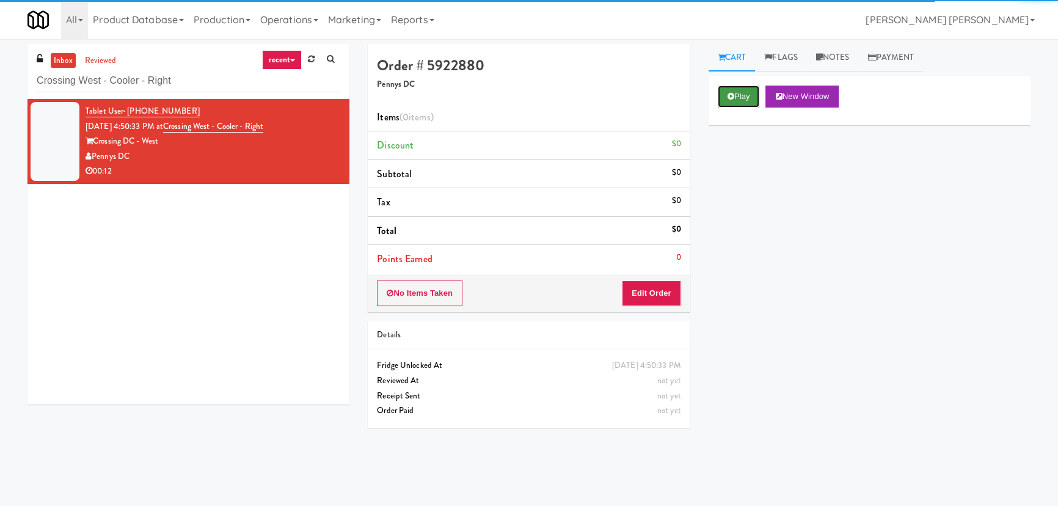
click at [737, 92] on button "Play" at bounding box center [739, 96] width 42 height 22
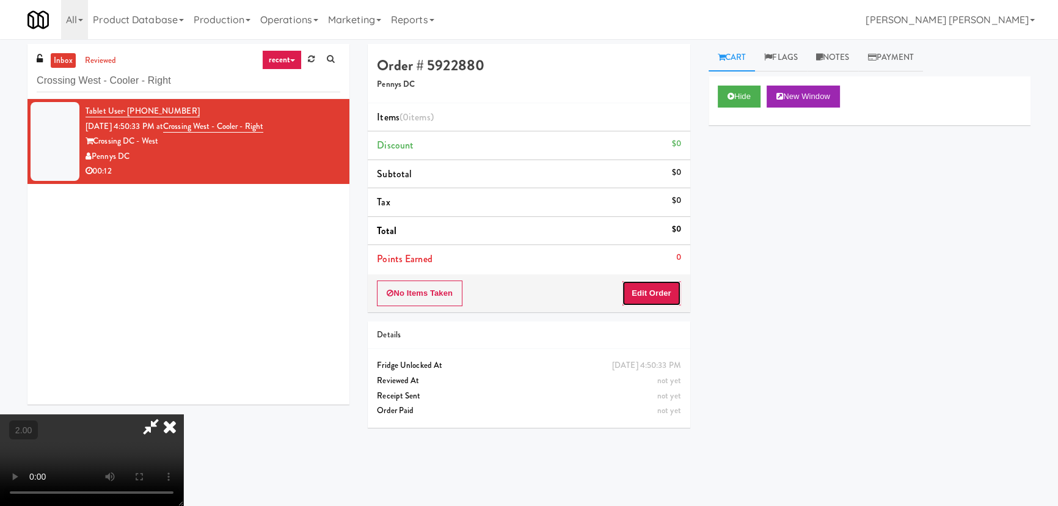
click at [659, 292] on button "Edit Order" at bounding box center [651, 293] width 59 height 26
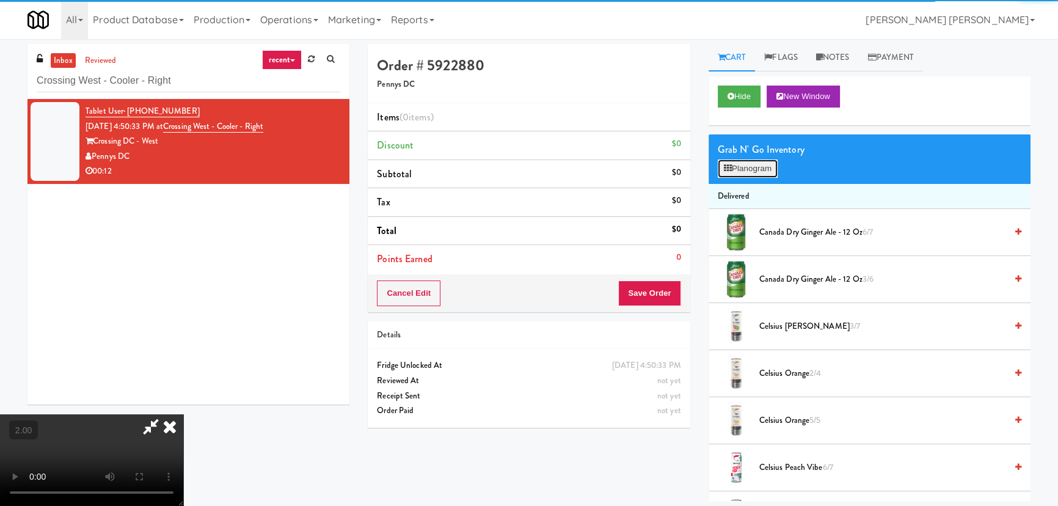
click at [746, 165] on button "Planogram" at bounding box center [748, 168] width 60 height 18
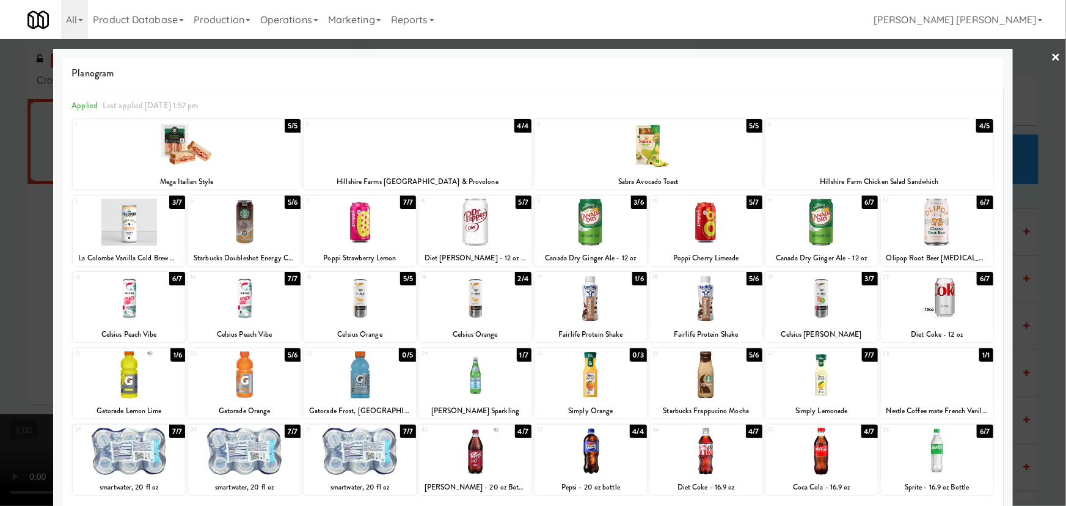
click at [247, 294] on div at bounding box center [244, 298] width 112 height 47
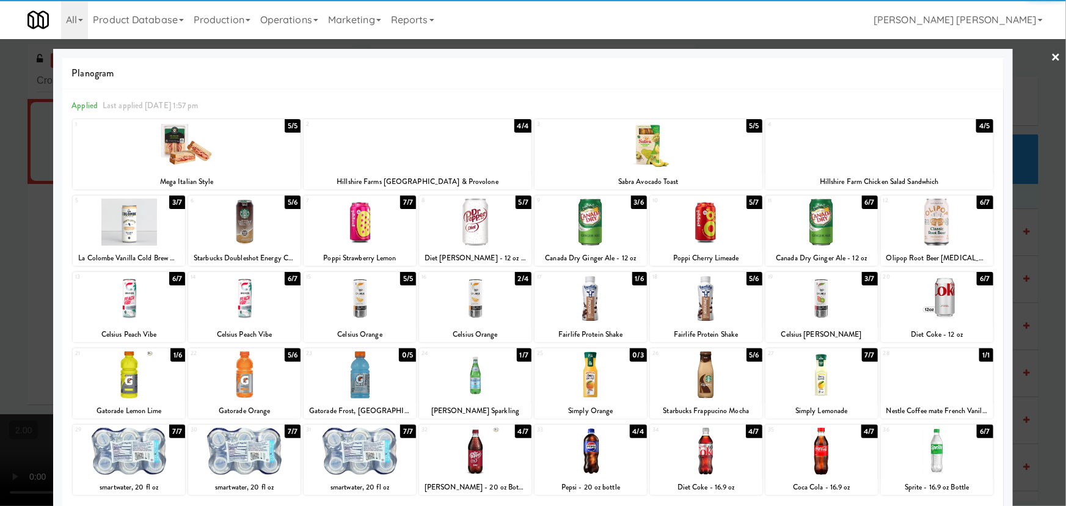
click at [1051, 58] on link "×" at bounding box center [1056, 58] width 10 height 38
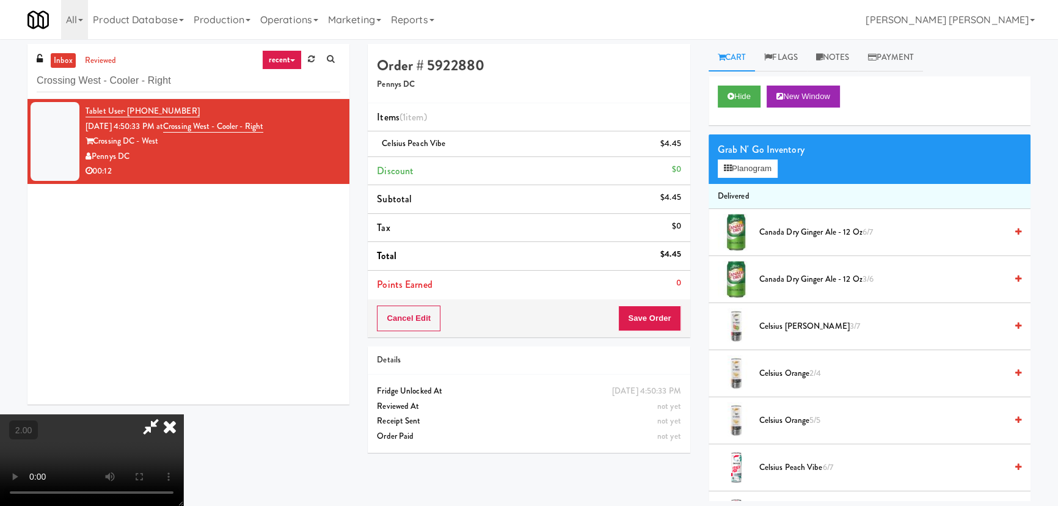
click at [183, 414] on icon at bounding box center [169, 426] width 27 height 24
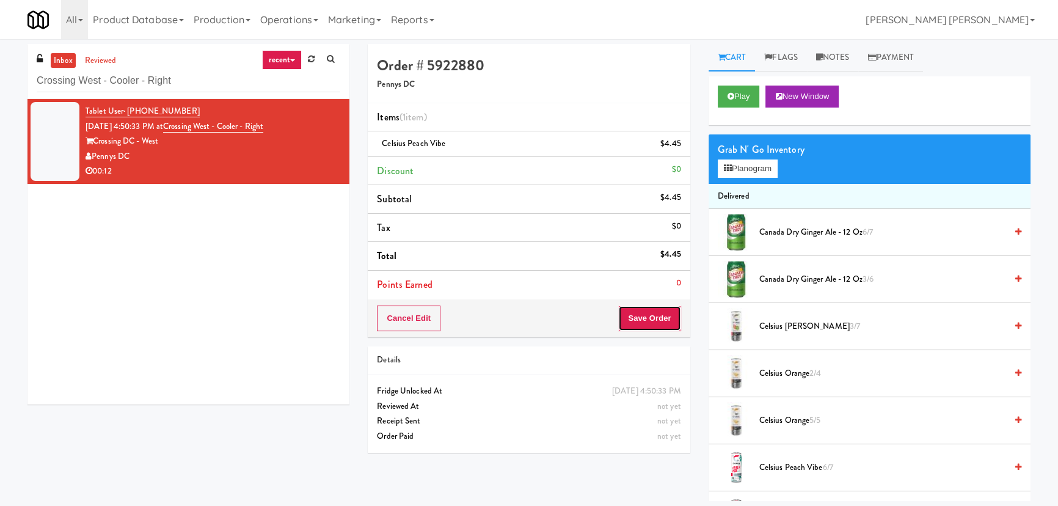
click at [655, 317] on button "Save Order" at bounding box center [649, 318] width 62 height 26
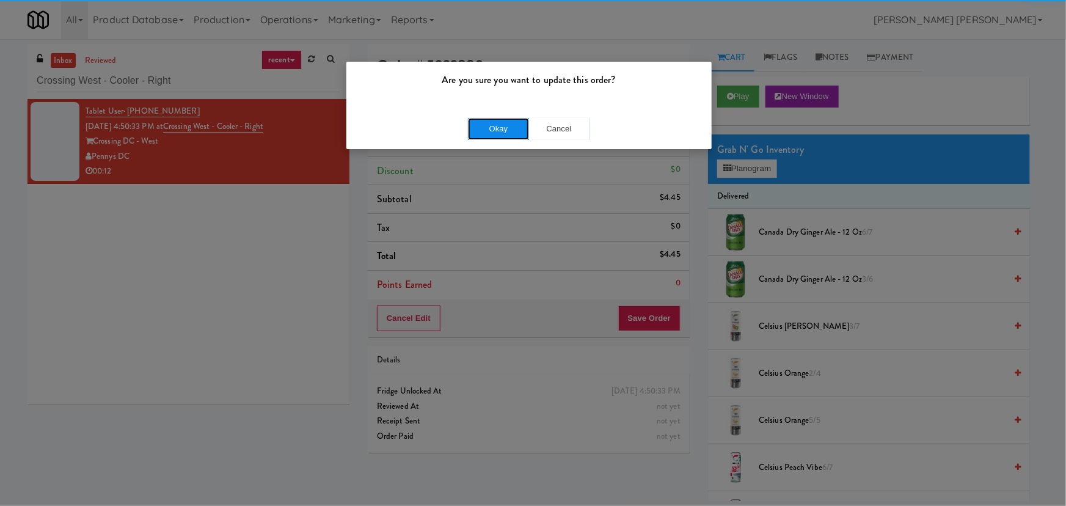
click at [502, 131] on button "Okay" at bounding box center [498, 129] width 61 height 22
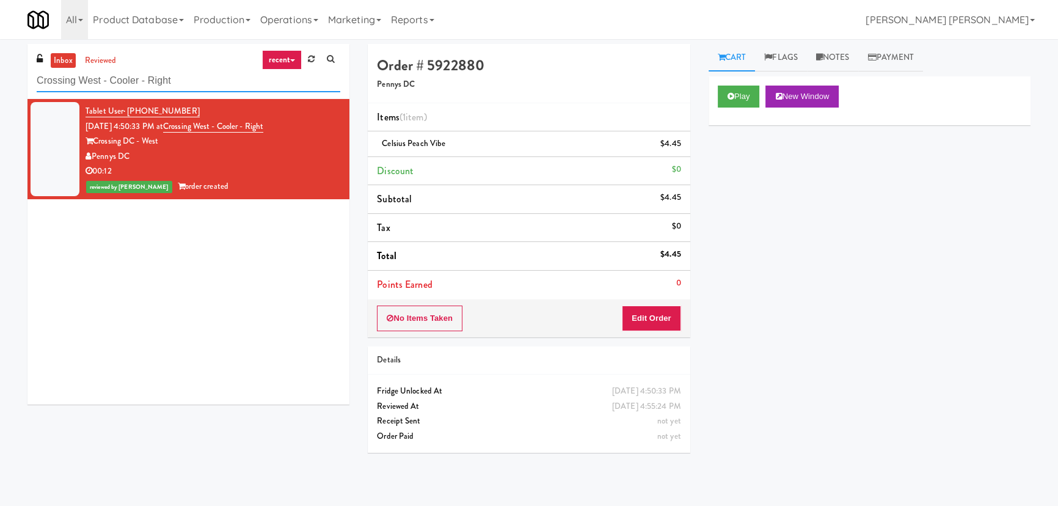
drag, startPoint x: 197, startPoint y: 82, endPoint x: 0, endPoint y: 85, distance: 196.7
click at [0, 85] on div "inbox reviewed recent all unclear take inventory issue suspicious failed recent…" at bounding box center [529, 272] width 1058 height 457
paste input "OHS - Fridge - B"
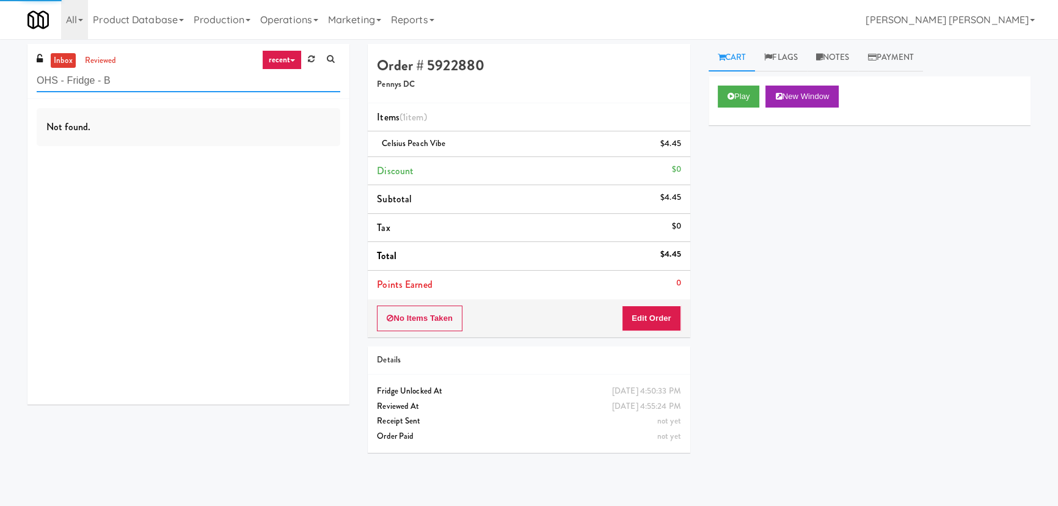
type input "OHS - Fridge - B"
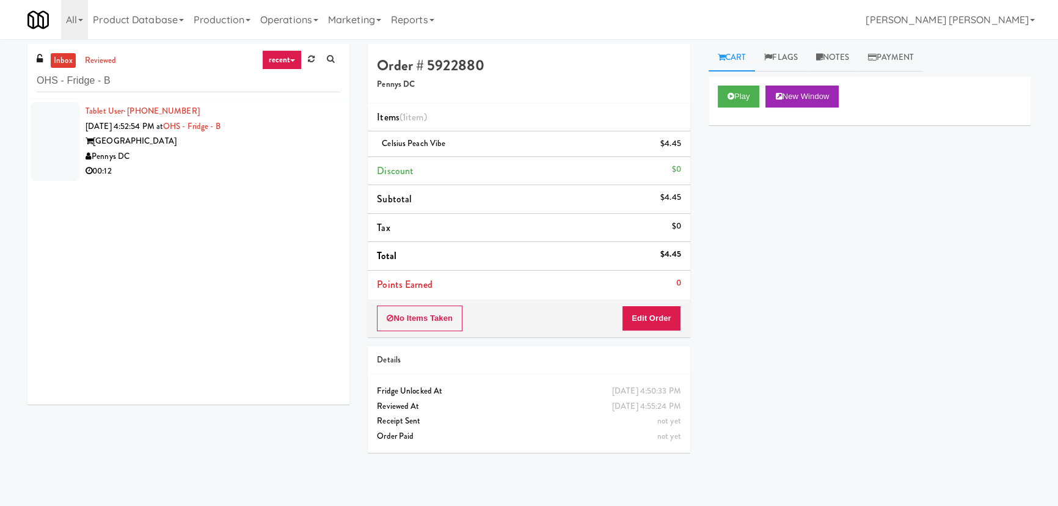
click at [207, 159] on div "Pennys DC" at bounding box center [212, 156] width 255 height 15
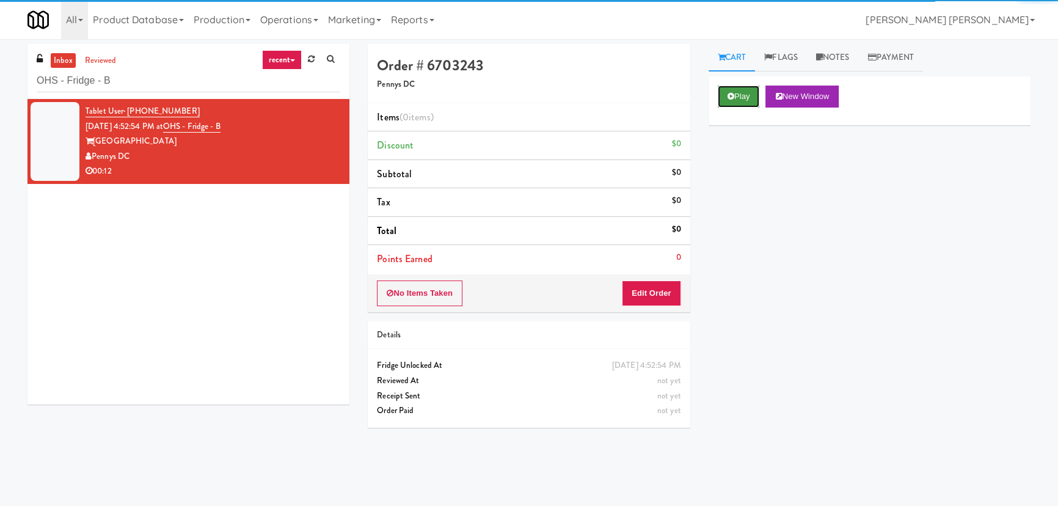
click at [751, 90] on button "Play" at bounding box center [739, 96] width 42 height 22
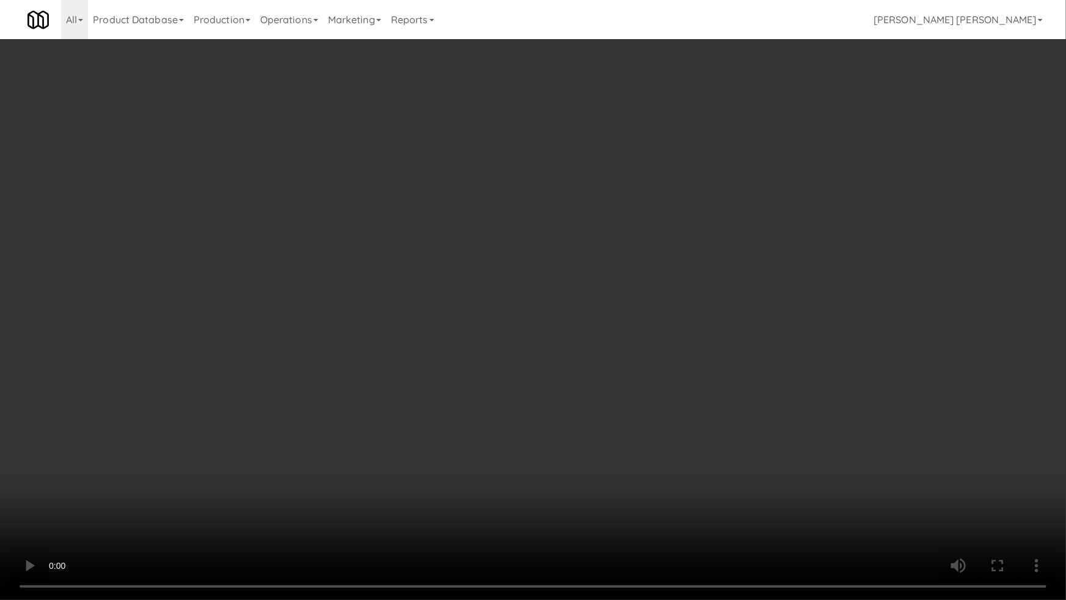
drag, startPoint x: 585, startPoint y: 540, endPoint x: 1065, endPoint y: 545, distance: 480.0
click at [591, 505] on video at bounding box center [533, 300] width 1066 height 600
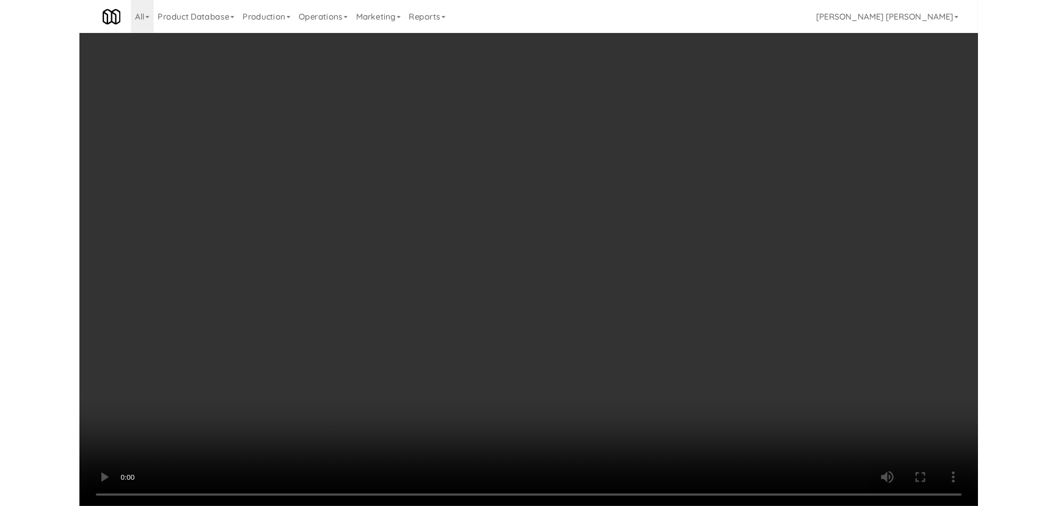
scroll to position [25, 0]
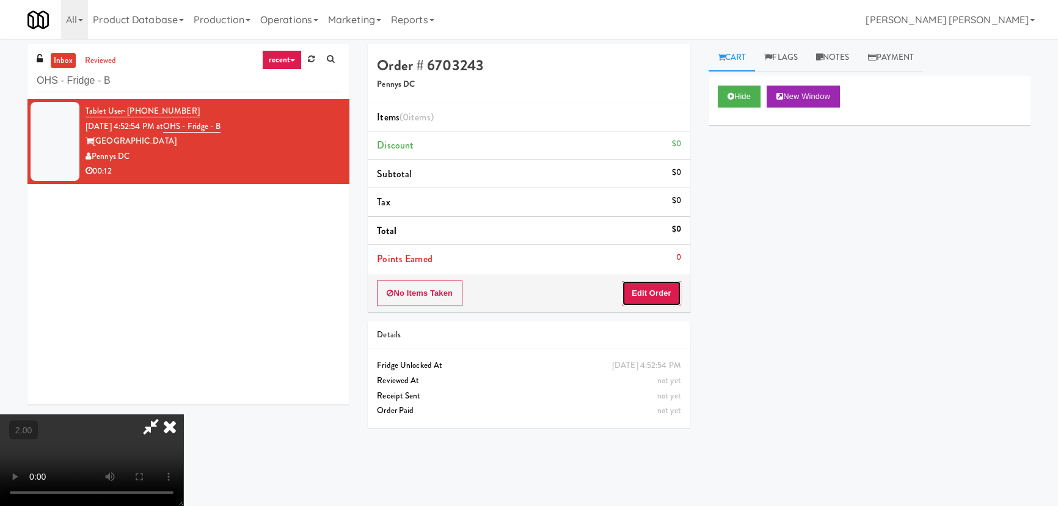
click at [659, 295] on button "Edit Order" at bounding box center [651, 293] width 59 height 26
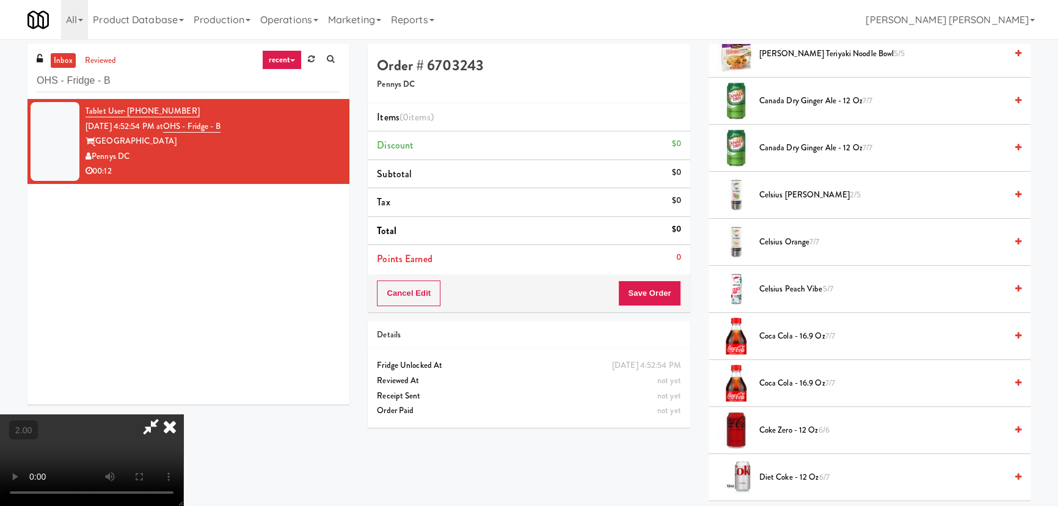
scroll to position [111, 0]
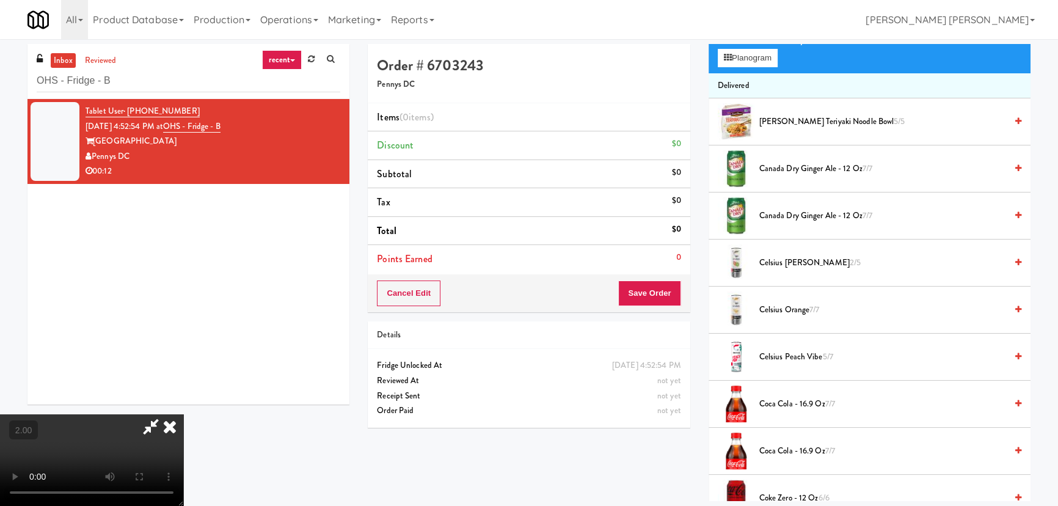
click at [782, 217] on span "Canada Dry Ginger Ale - 12 oz 7/7" at bounding box center [882, 215] width 247 height 15
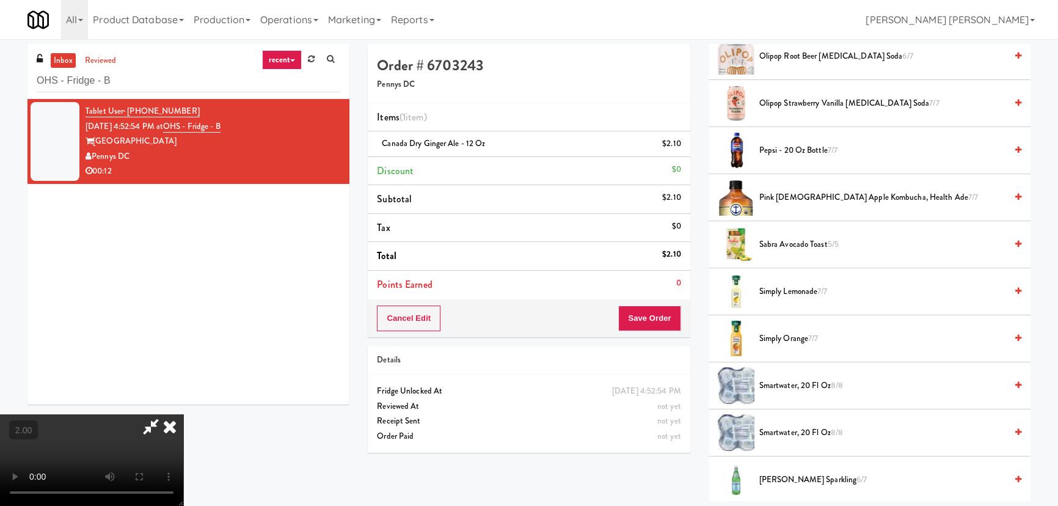
scroll to position [1387, 0]
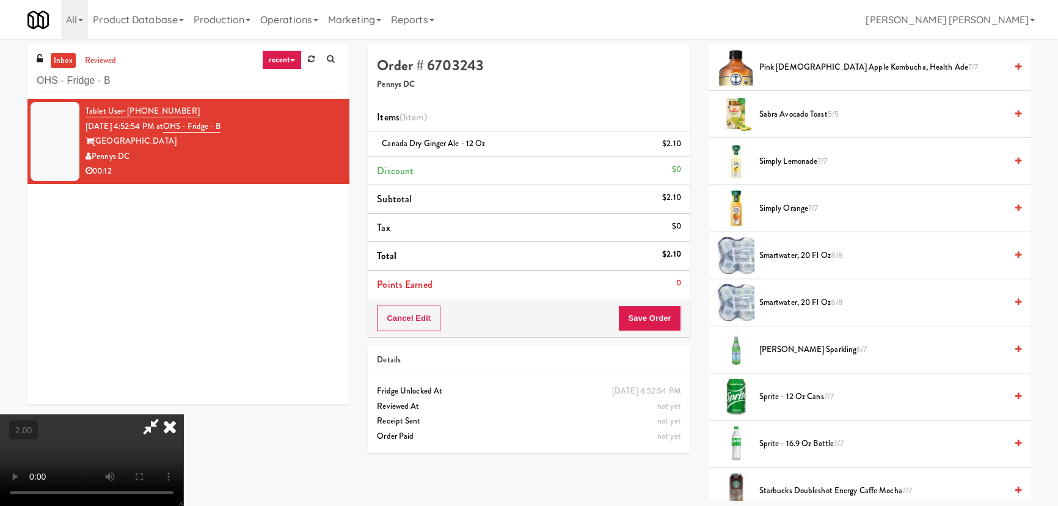
click at [789, 345] on span "S.Pellegrino Sparkling 6/7" at bounding box center [882, 349] width 247 height 15
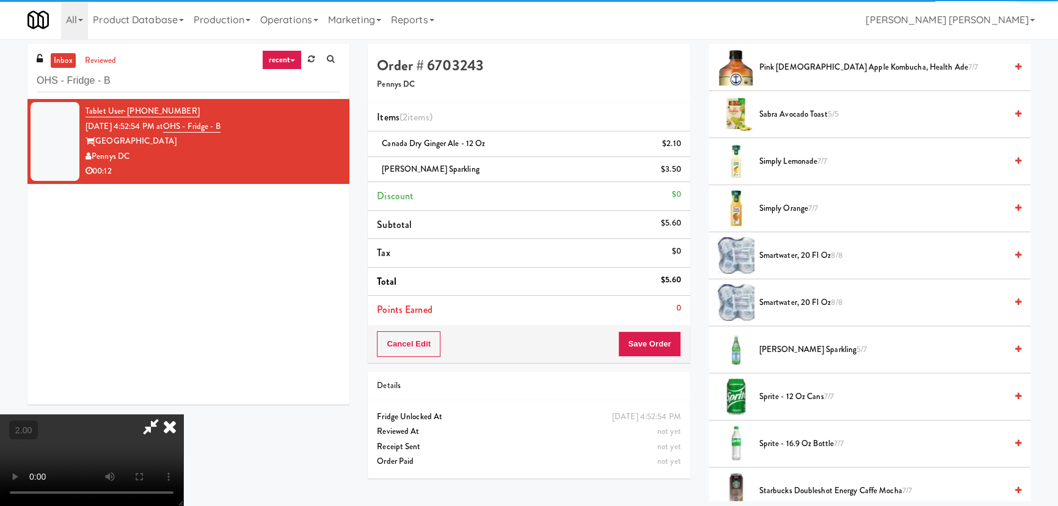
scroll to position [0, 0]
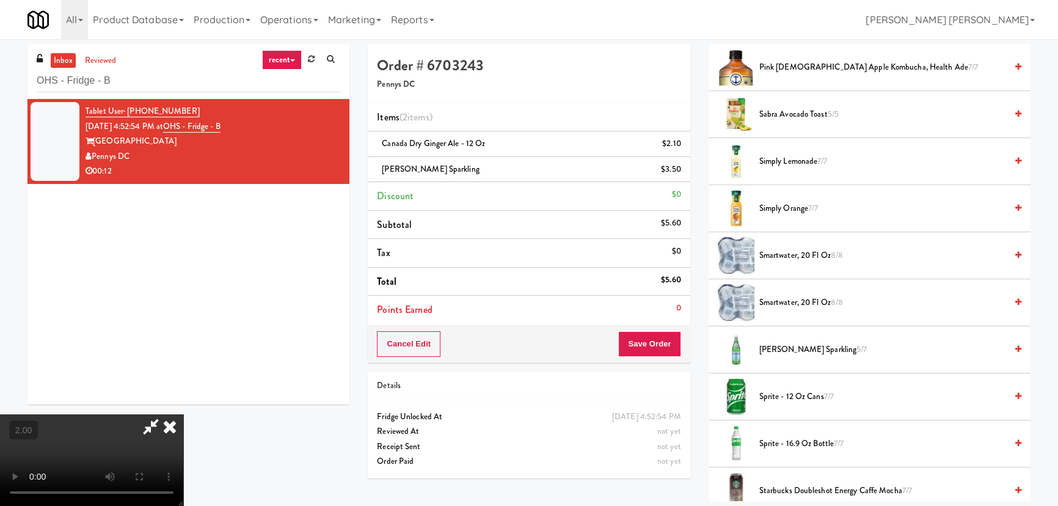
click at [183, 414] on icon at bounding box center [169, 426] width 27 height 24
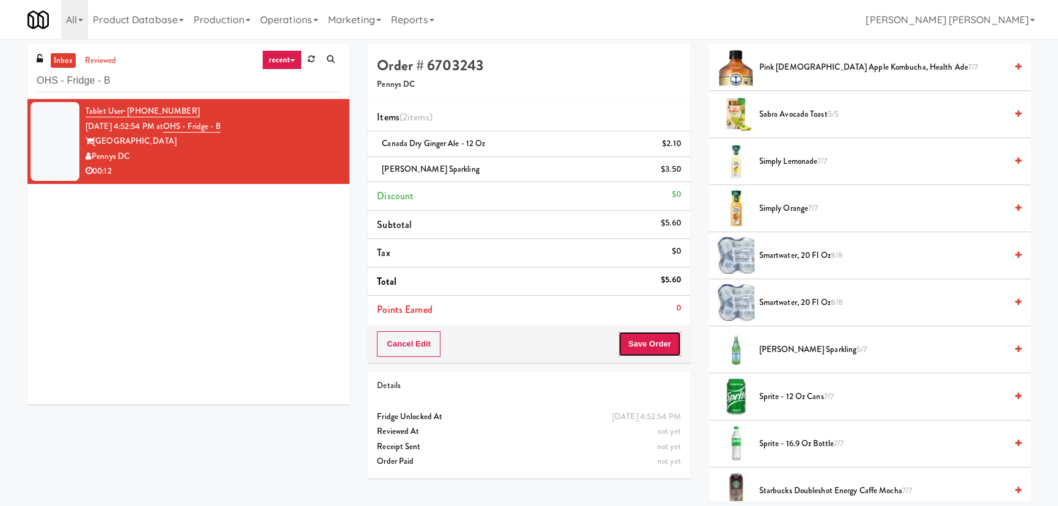
click at [647, 341] on button "Save Order" at bounding box center [649, 344] width 62 height 26
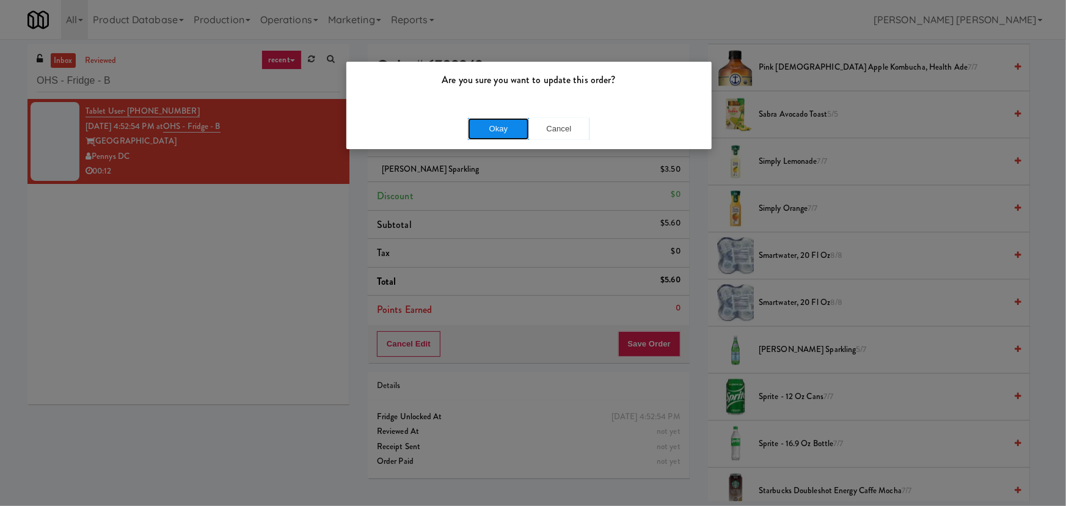
click at [498, 123] on button "Okay" at bounding box center [498, 129] width 61 height 22
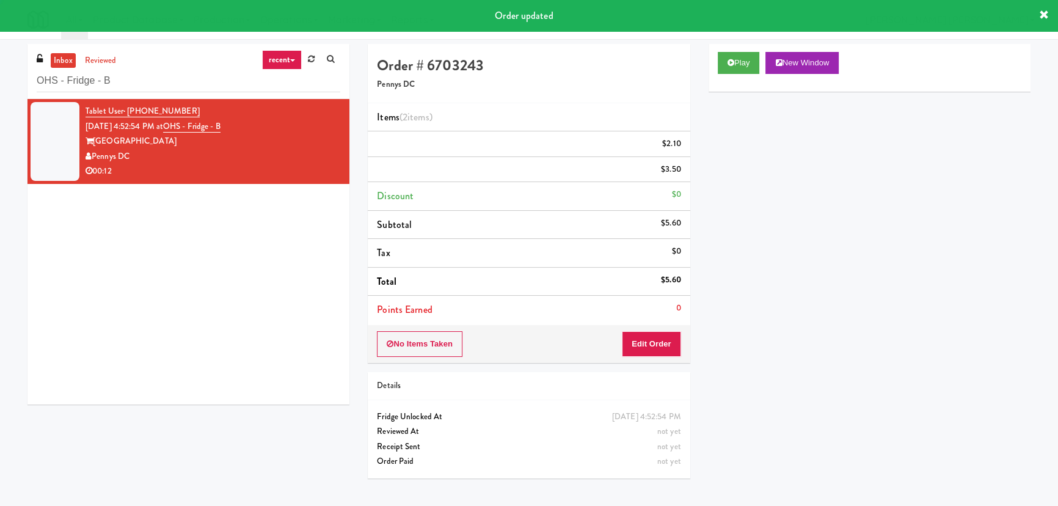
scroll to position [33, 0]
